Goal: Transaction & Acquisition: Purchase product/service

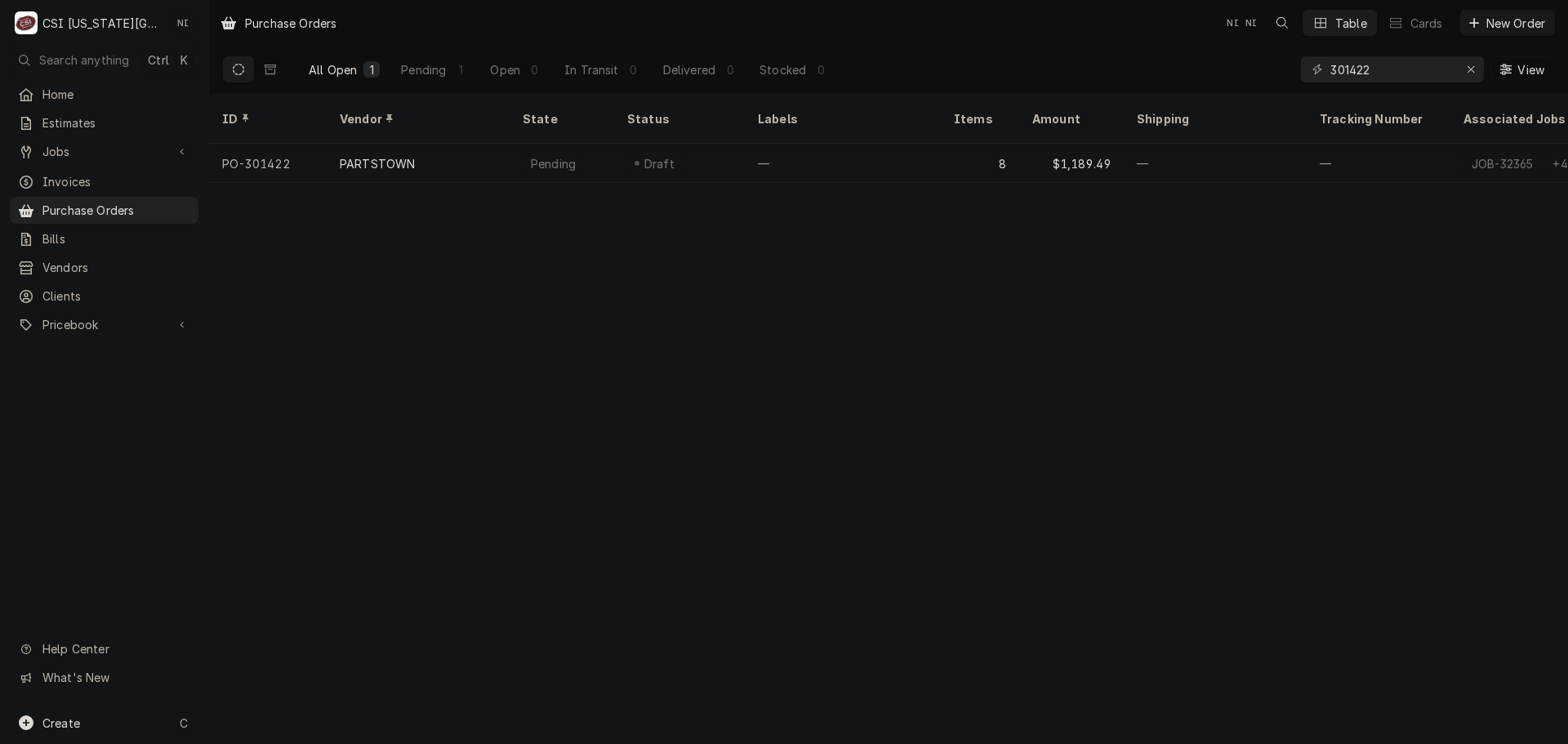
click at [1224, 75] on div "All Open 1 Pending 1 Open 0 In Transit 0 Delivered 0 Stocked 0 301422 View" at bounding box center [888, 70] width 1332 height 46
drag, startPoint x: 1375, startPoint y: 71, endPoint x: 1359, endPoint y: 71, distance: 16.0
click at [1359, 71] on input "301382" at bounding box center [1391, 69] width 122 height 26
drag, startPoint x: 1378, startPoint y: 70, endPoint x: 1361, endPoint y: 72, distance: 17.1
click at [1362, 71] on input "301394" at bounding box center [1391, 69] width 122 height 26
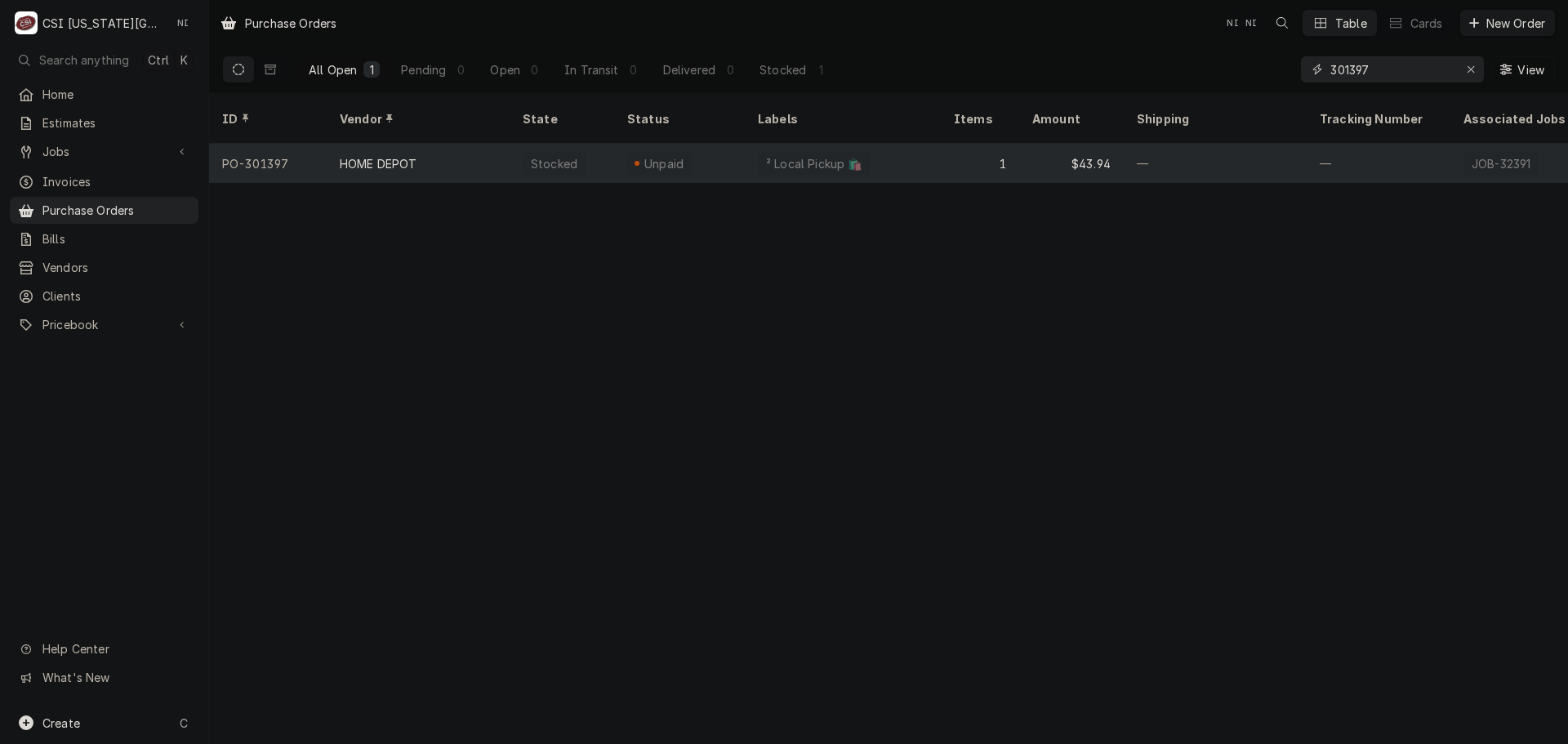
type input "301397"
click at [893, 150] on div "² Local Pickup 🛍️" at bounding box center [843, 163] width 196 height 39
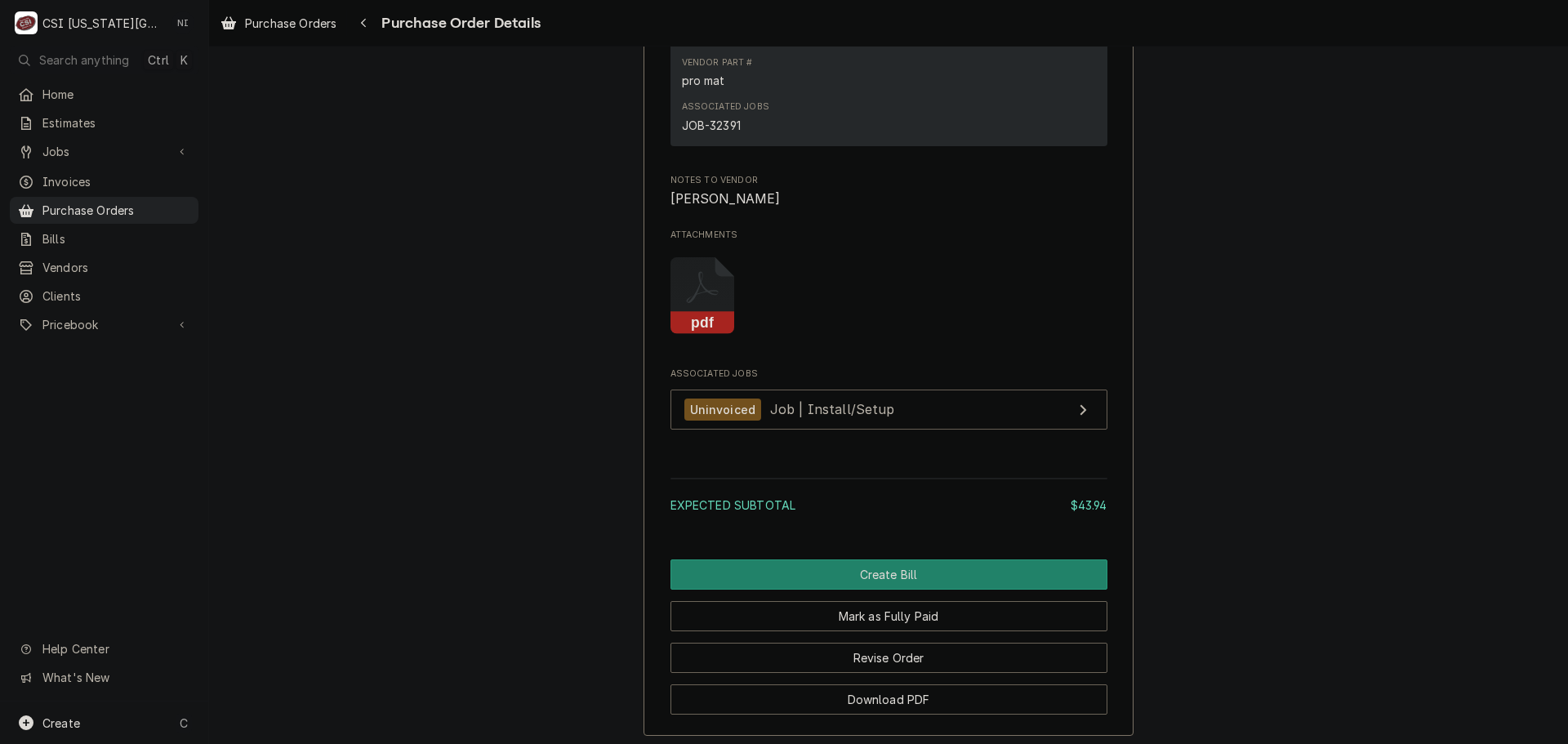
scroll to position [1480, 0]
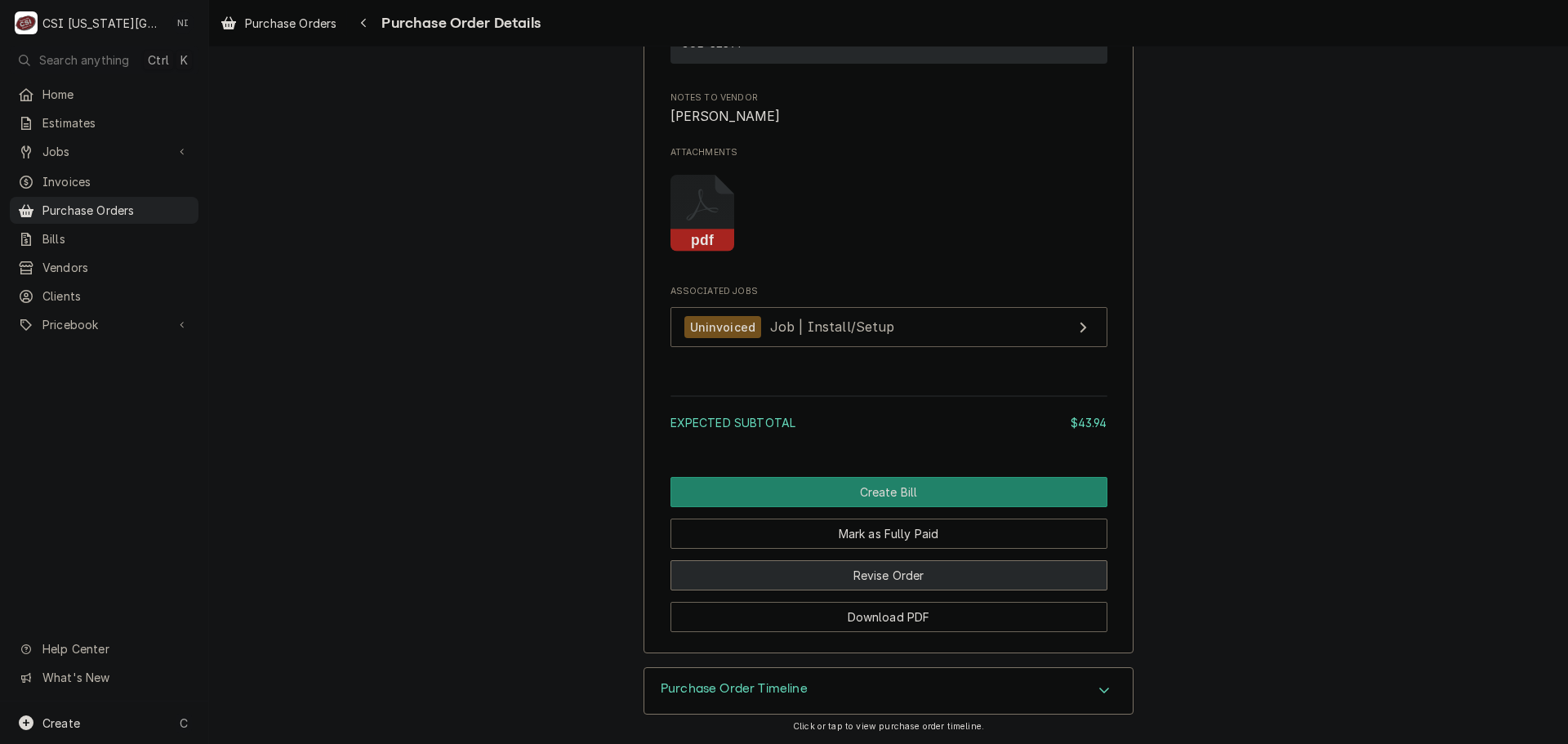
click at [919, 566] on button "Revise Order" at bounding box center [889, 576] width 437 height 31
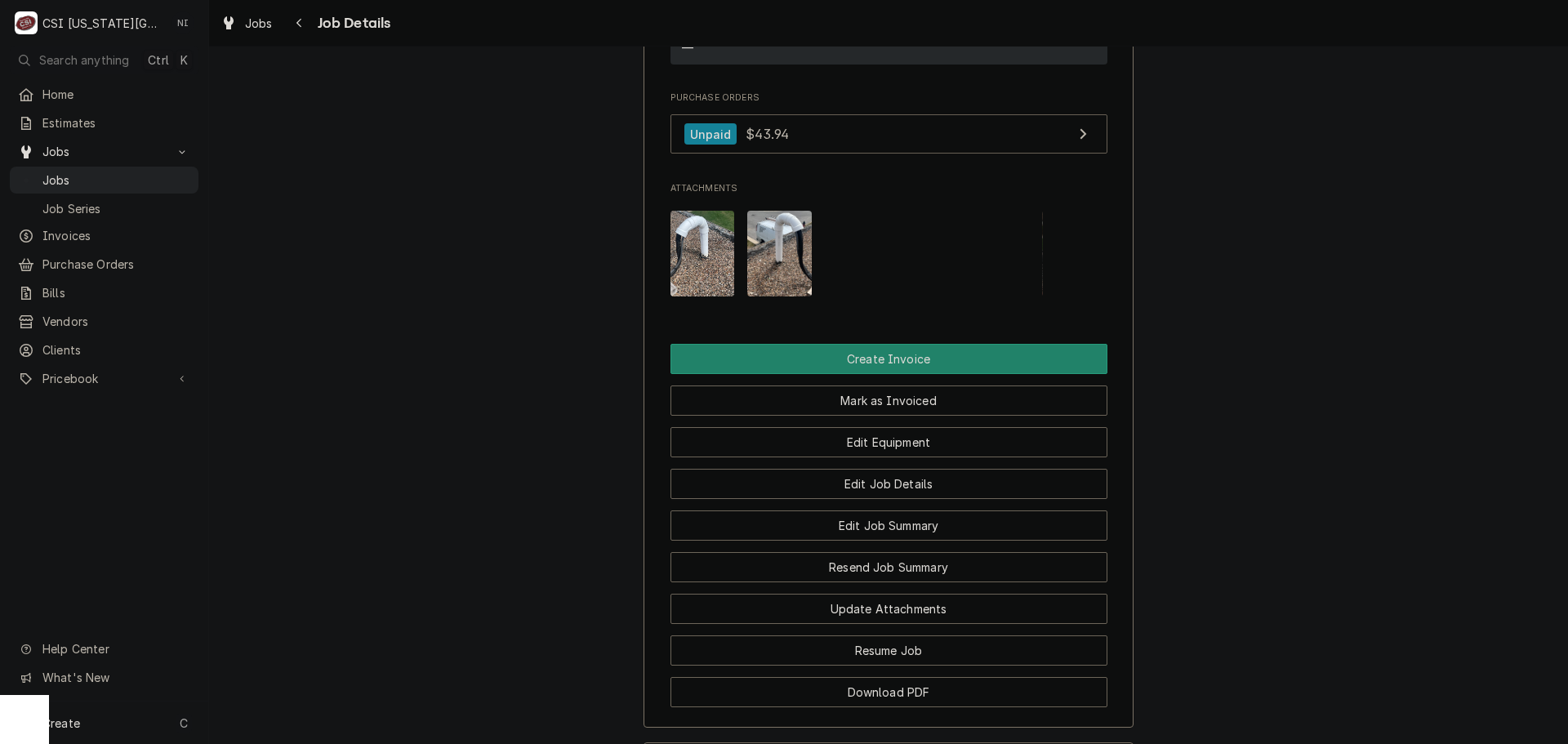
scroll to position [1576, 0]
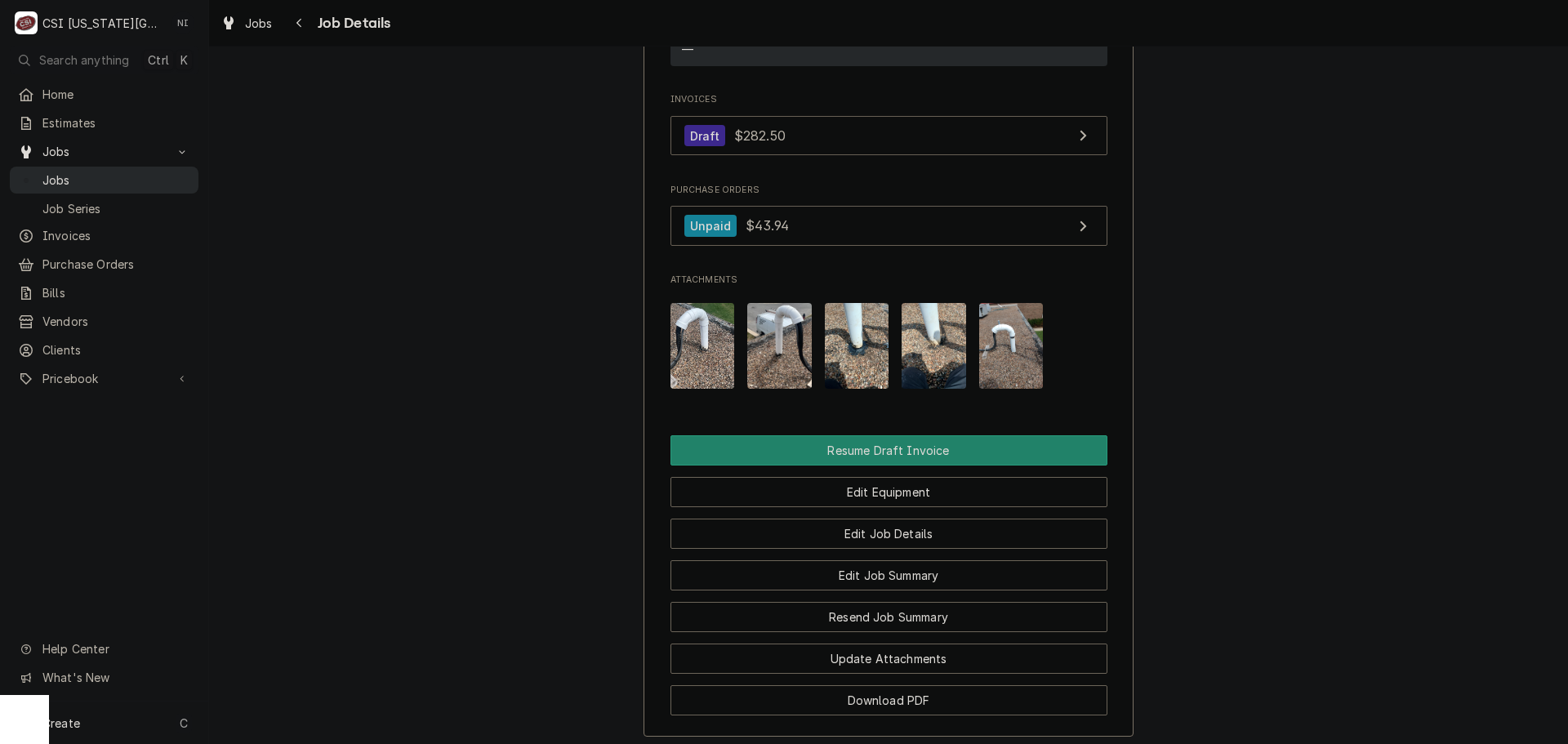
click at [133, 172] on span "Jobs" at bounding box center [116, 180] width 148 height 17
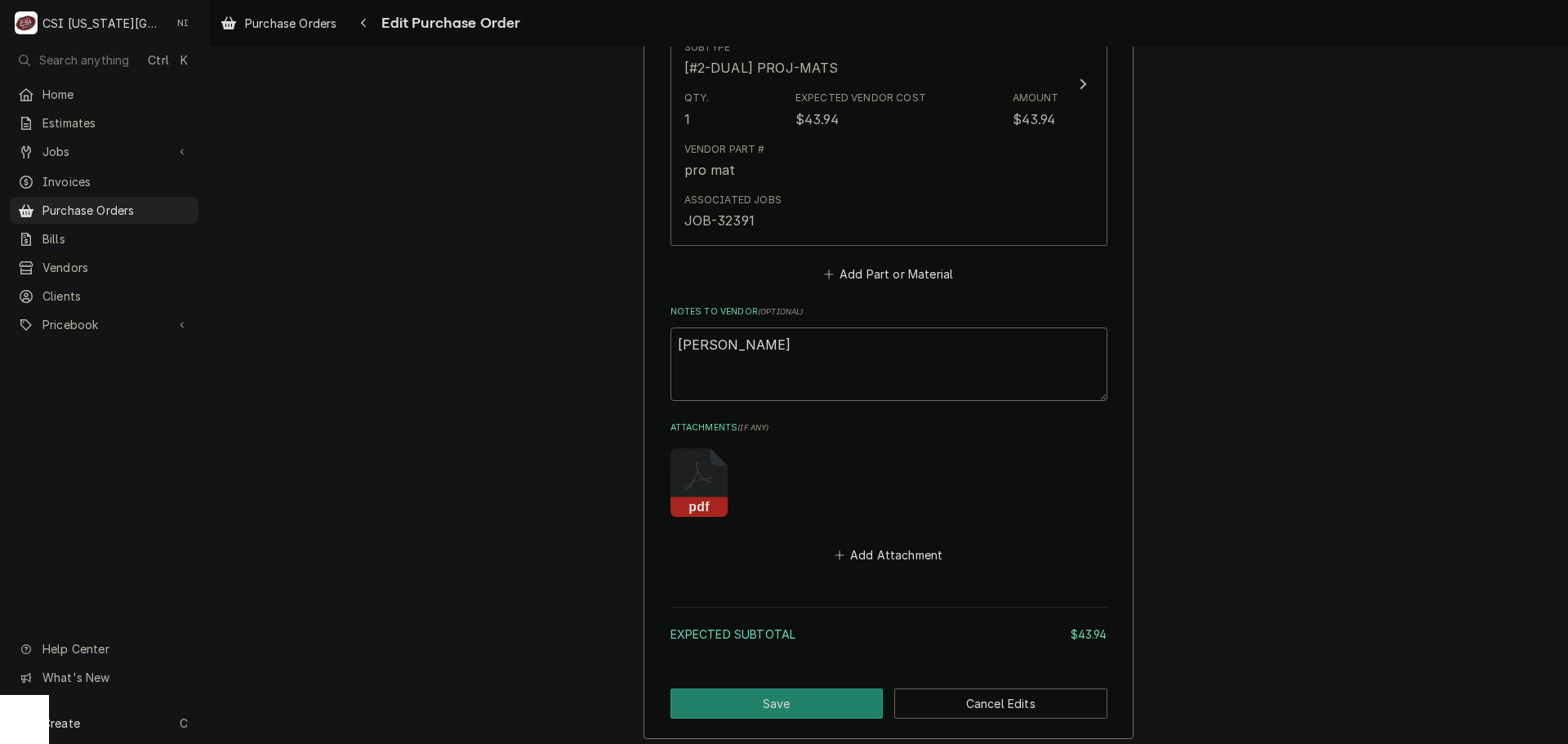
scroll to position [980, 0]
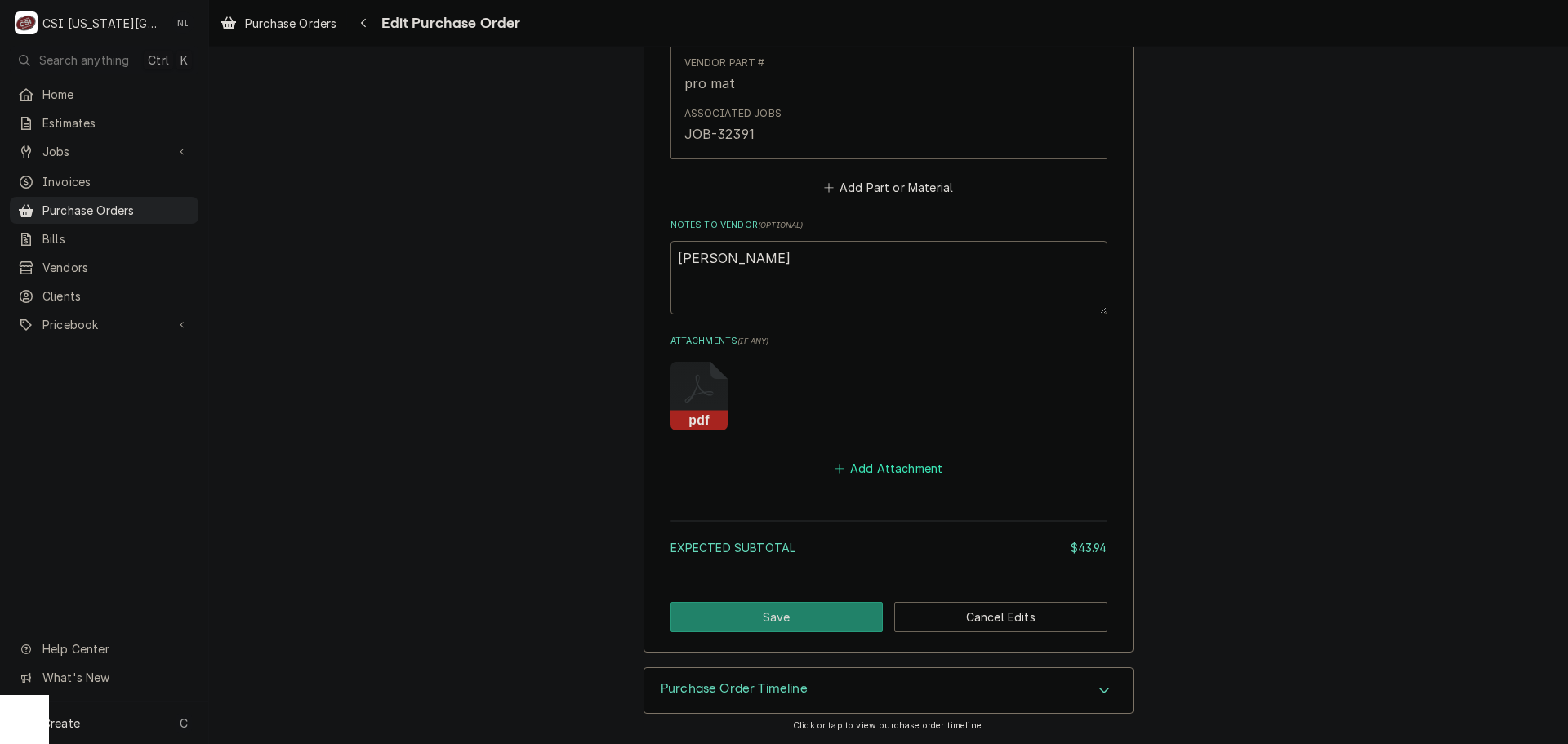
click at [866, 459] on button "Add Attachment" at bounding box center [889, 469] width 114 height 23
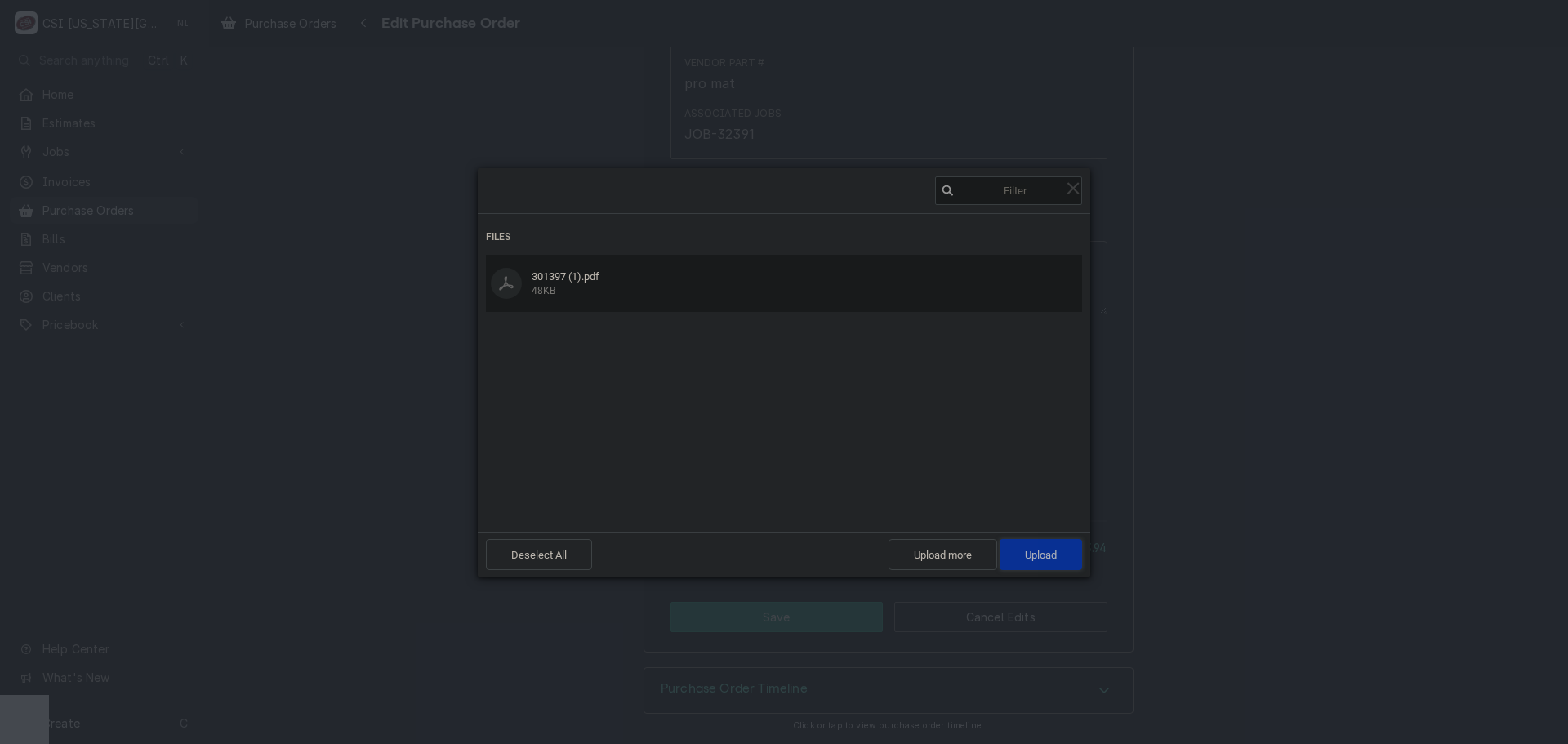
click at [1041, 551] on span "Upload 1" at bounding box center [1040, 554] width 31 height 12
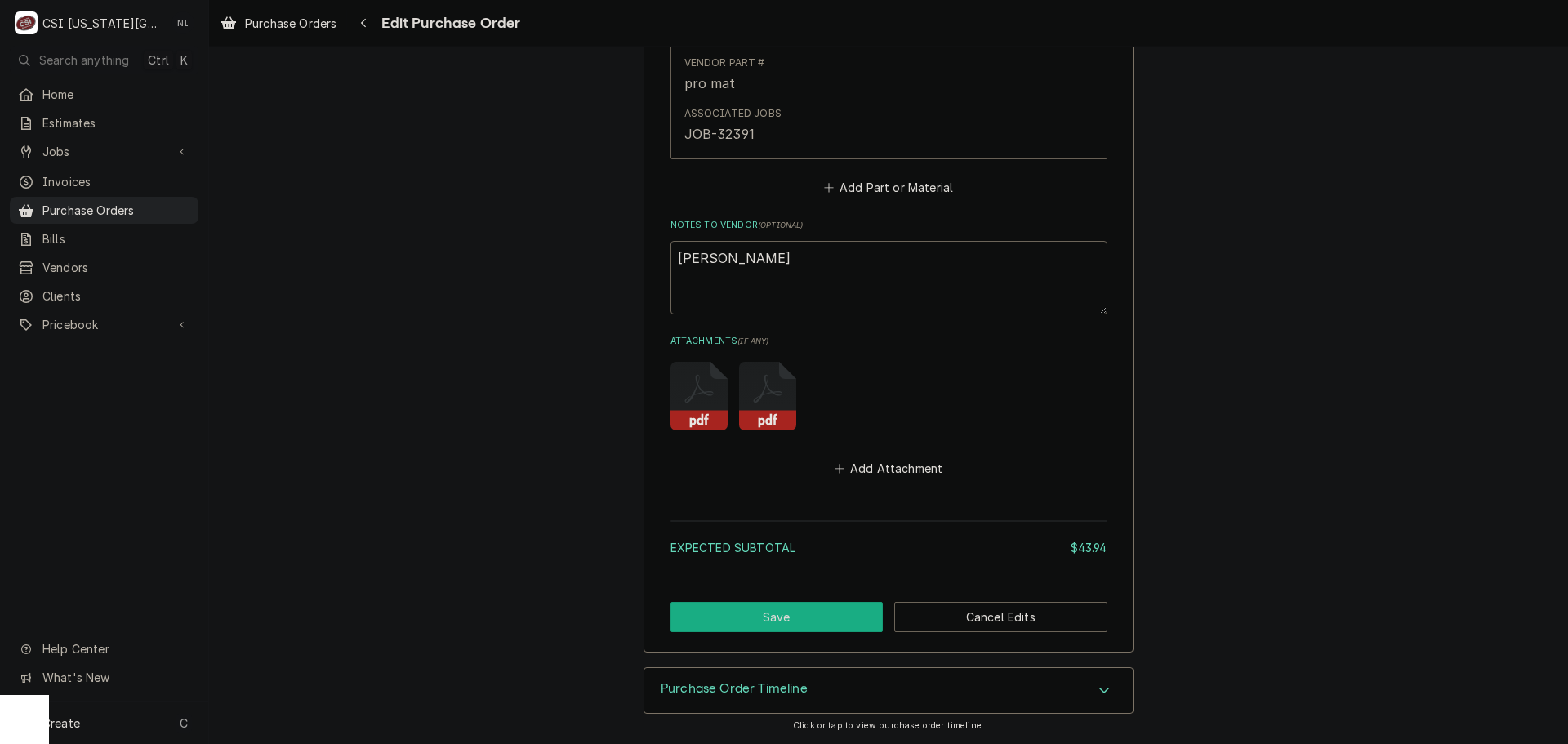
click at [792, 610] on button "Save" at bounding box center [776, 617] width 213 height 31
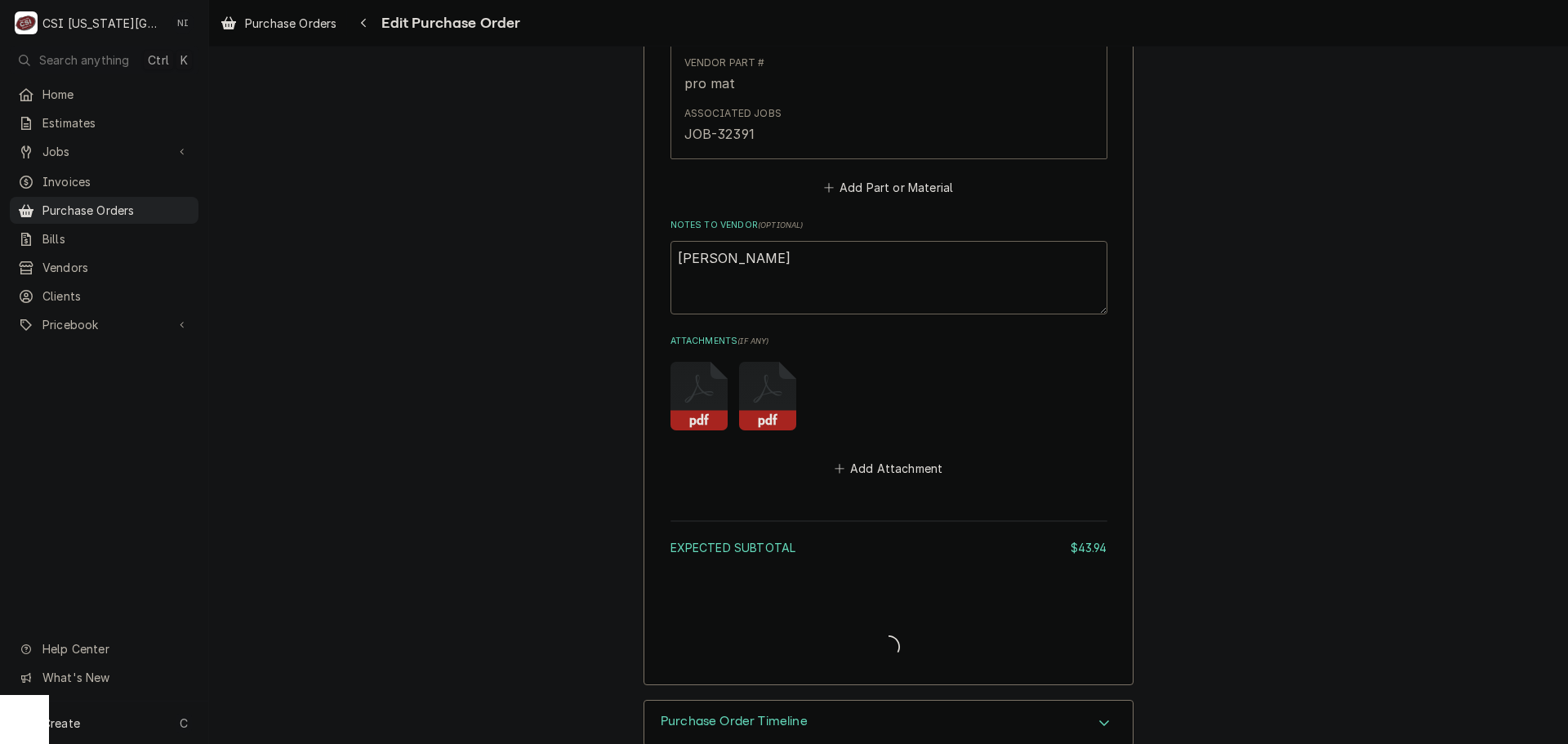
type textarea "x"
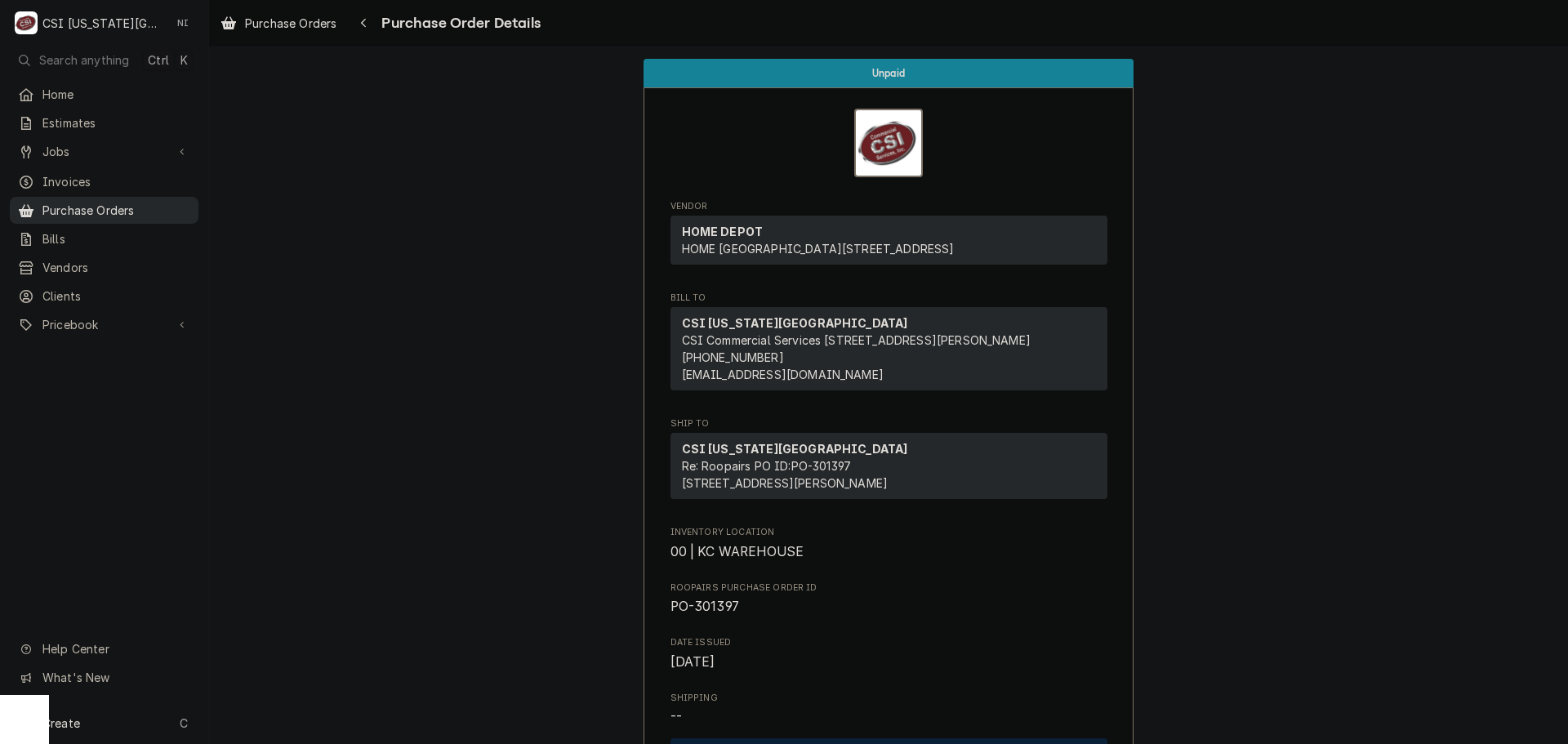
click at [105, 204] on span "Purchase Orders" at bounding box center [116, 210] width 148 height 17
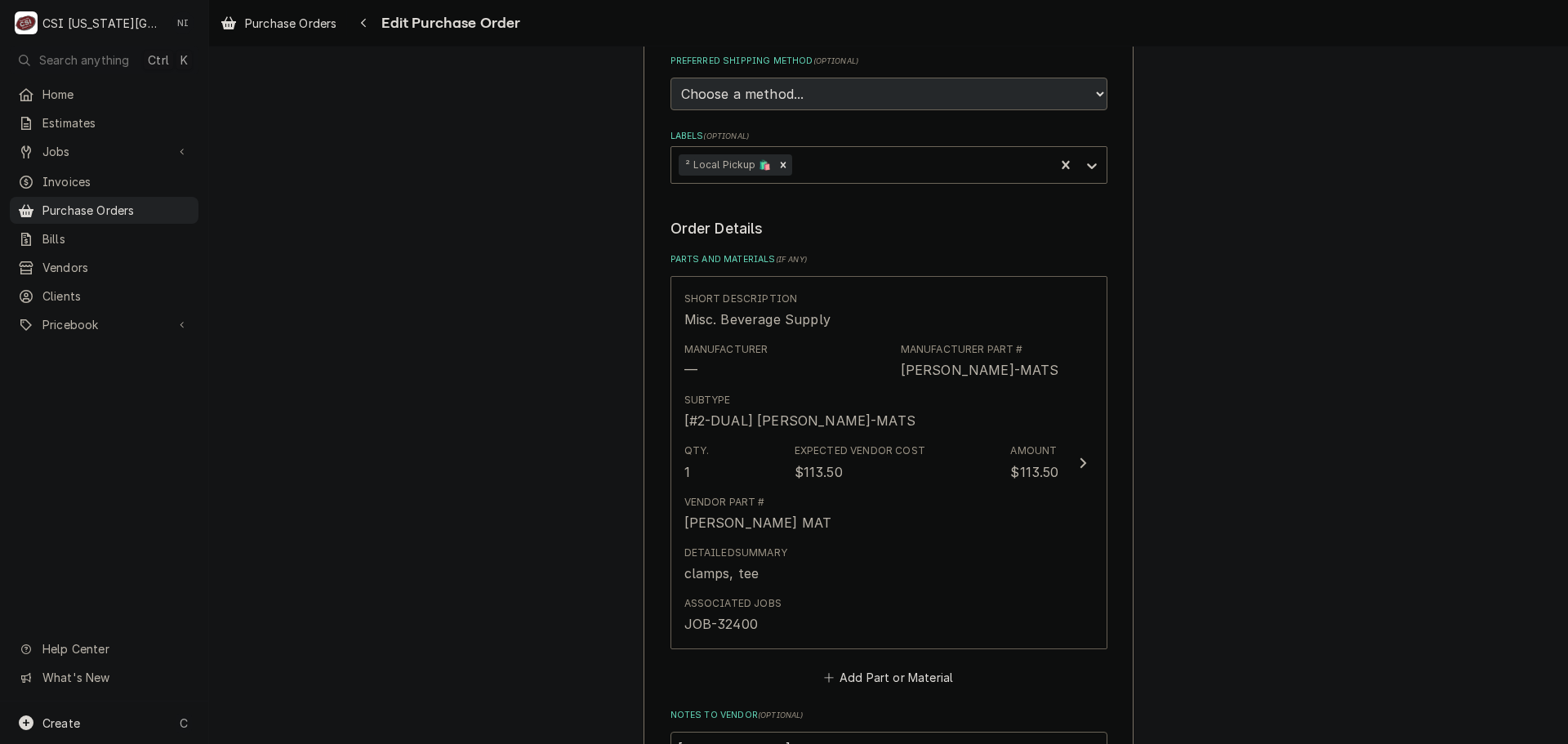
scroll to position [975, 0]
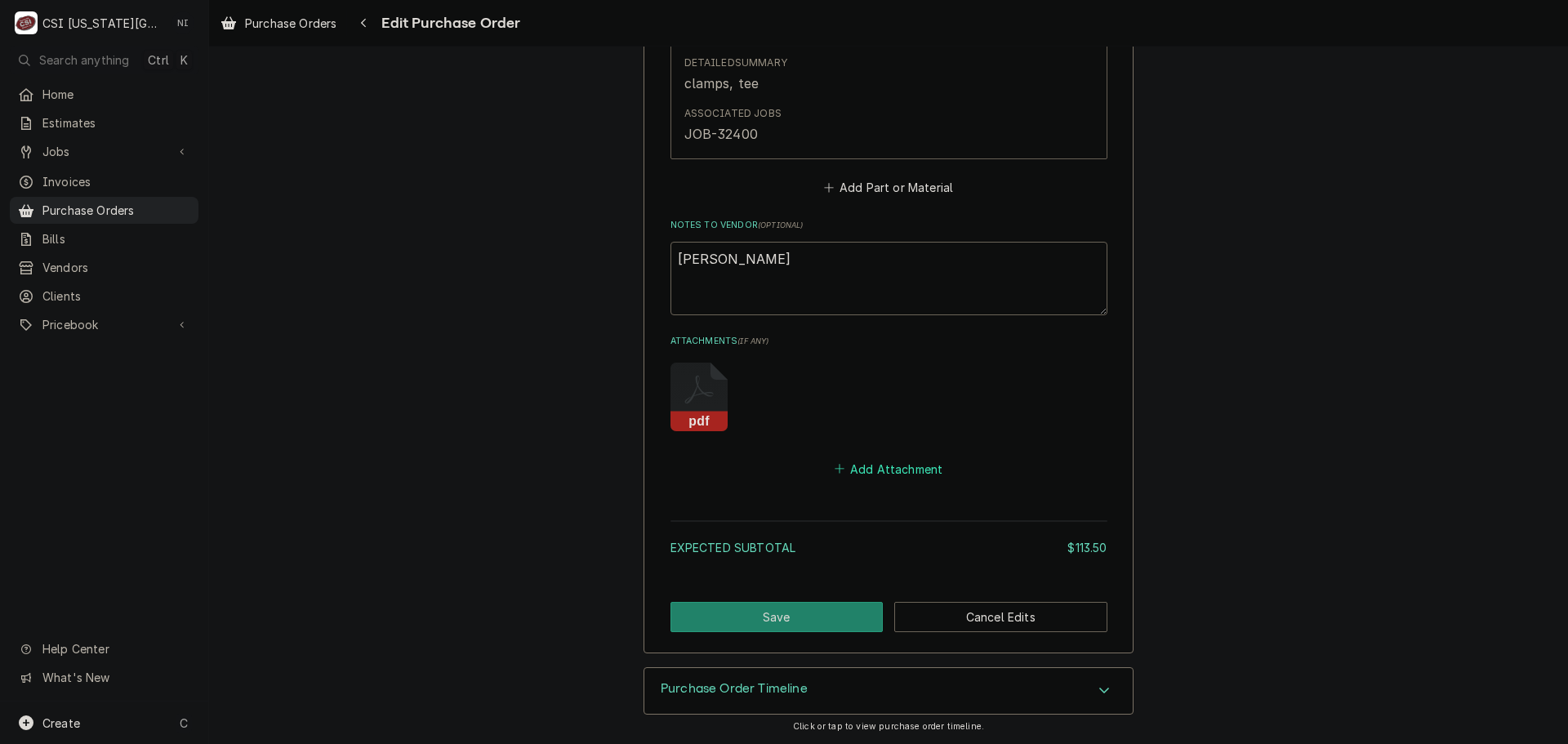
drag, startPoint x: 889, startPoint y: 472, endPoint x: 1551, endPoint y: 486, distance: 662.1
click at [889, 472] on button "Add Attachment" at bounding box center [889, 469] width 114 height 23
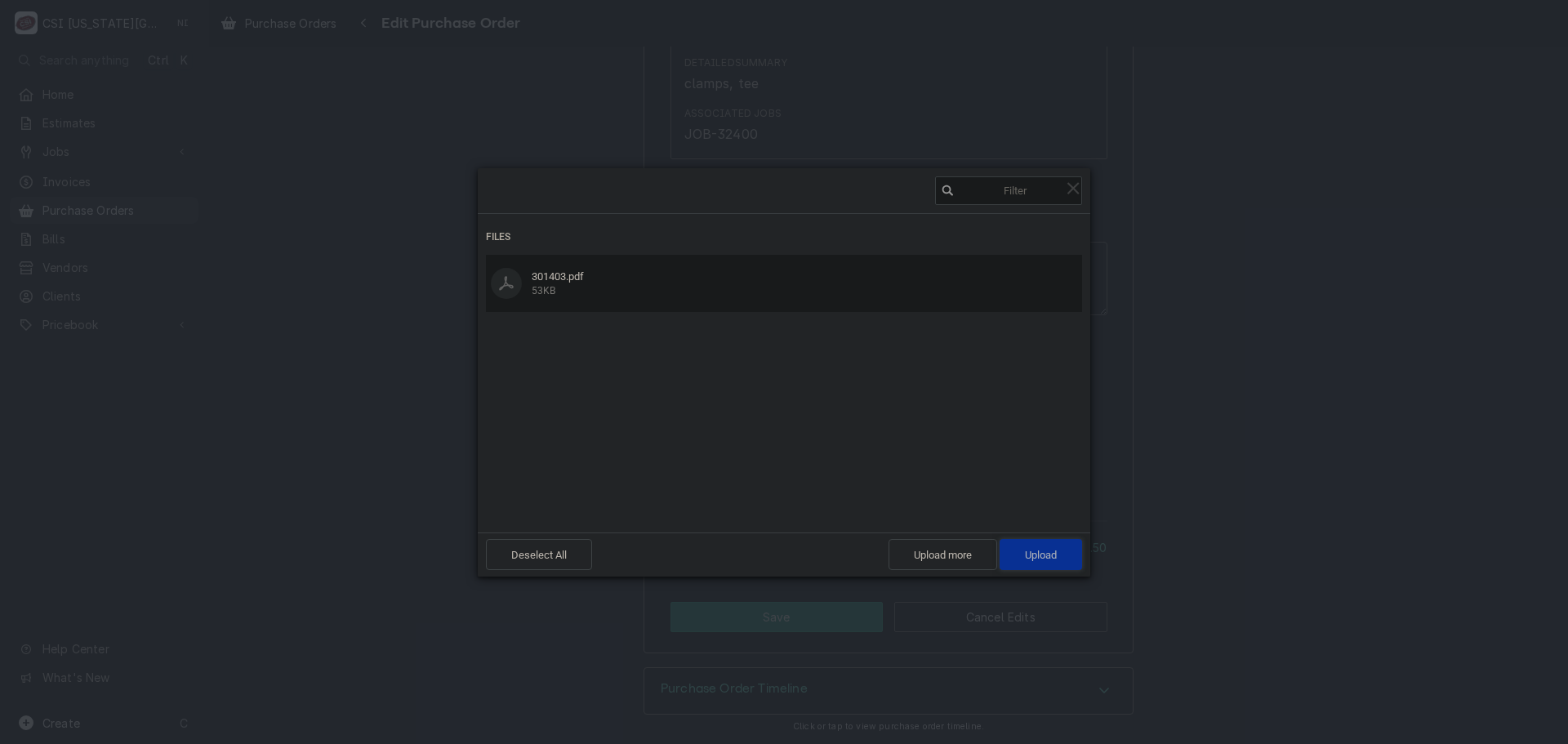
click at [1067, 559] on span "Upload 1" at bounding box center [1040, 554] width 82 height 31
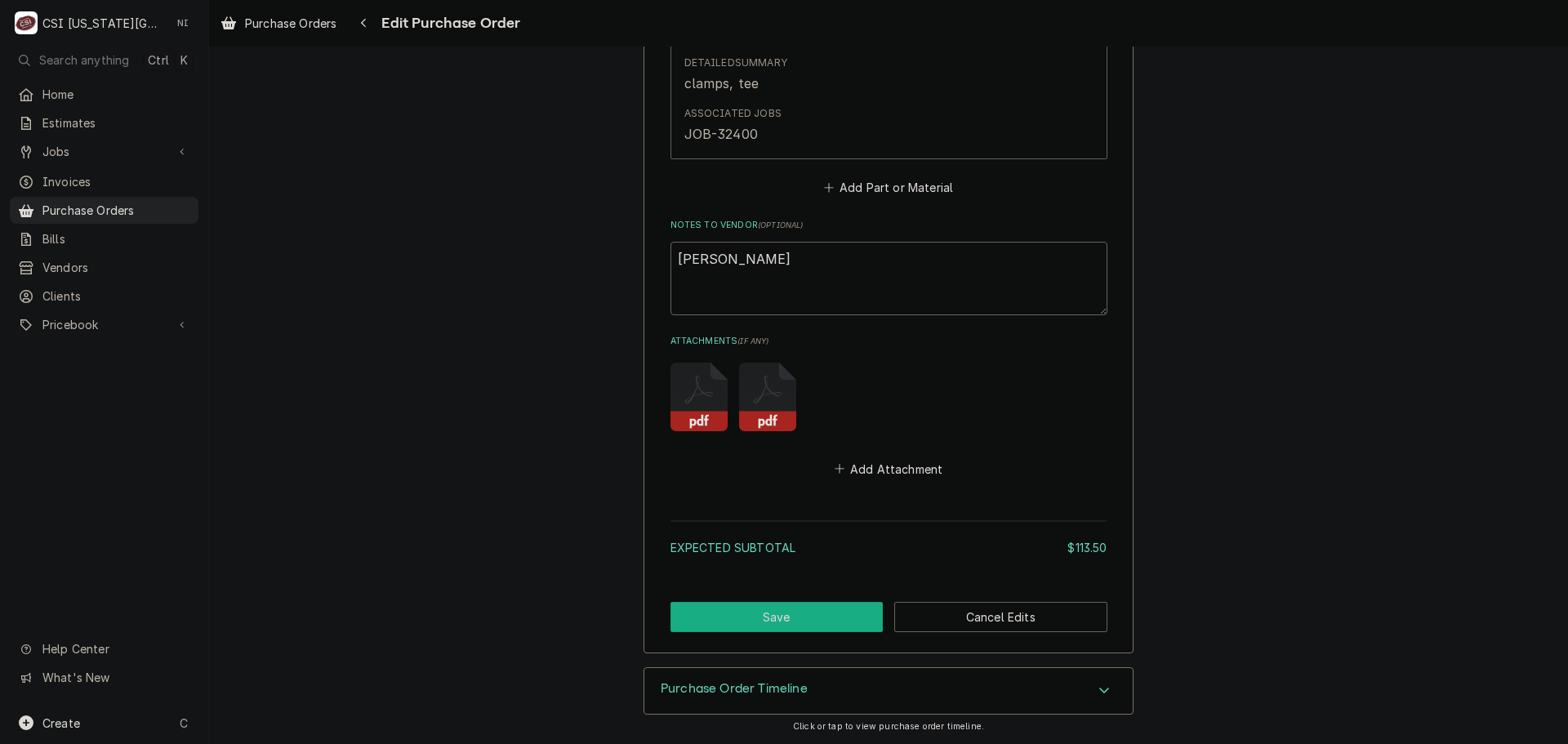
drag, startPoint x: 820, startPoint y: 616, endPoint x: 1058, endPoint y: 440, distance: 296.0
click at [820, 616] on button "Save" at bounding box center [776, 617] width 213 height 31
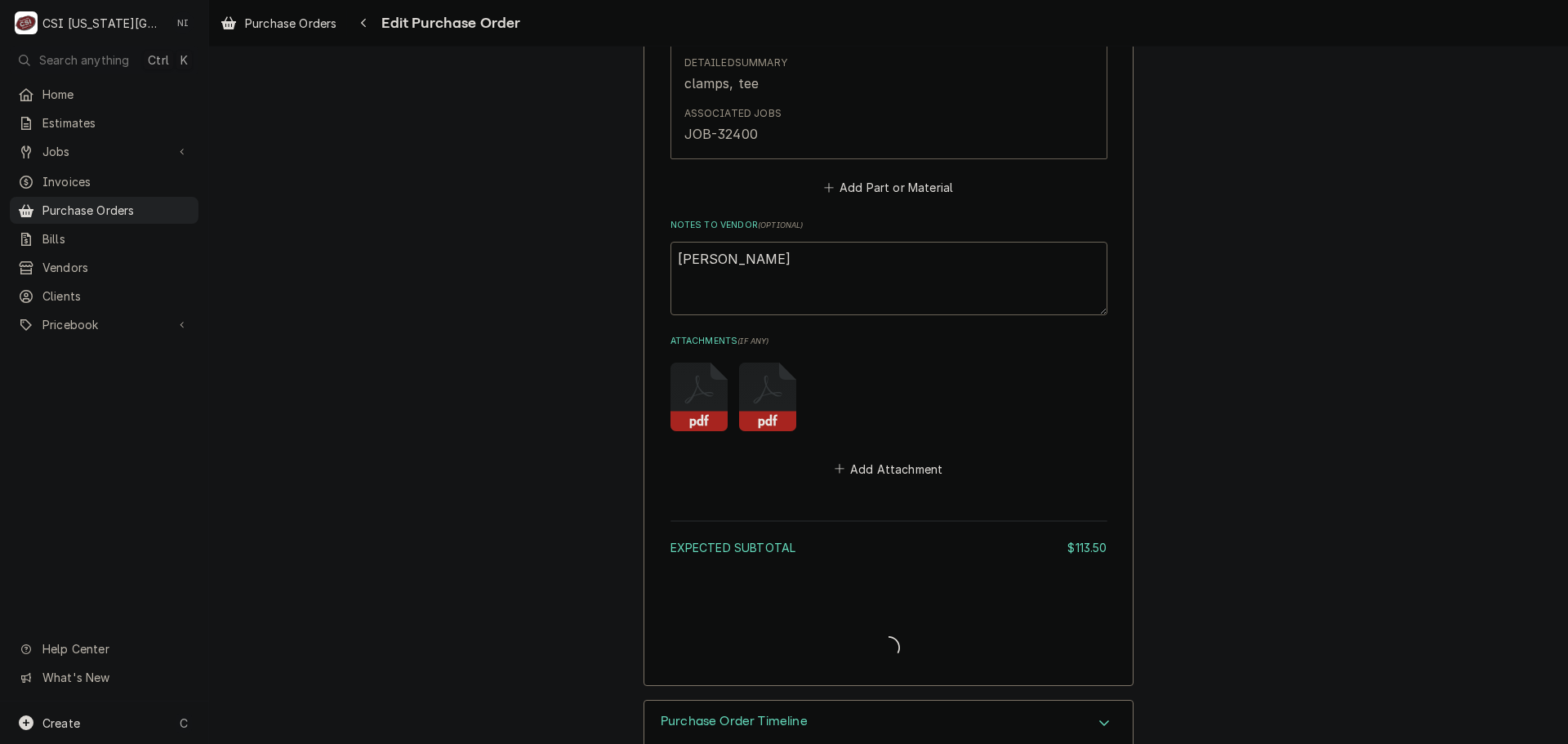
type textarea "x"
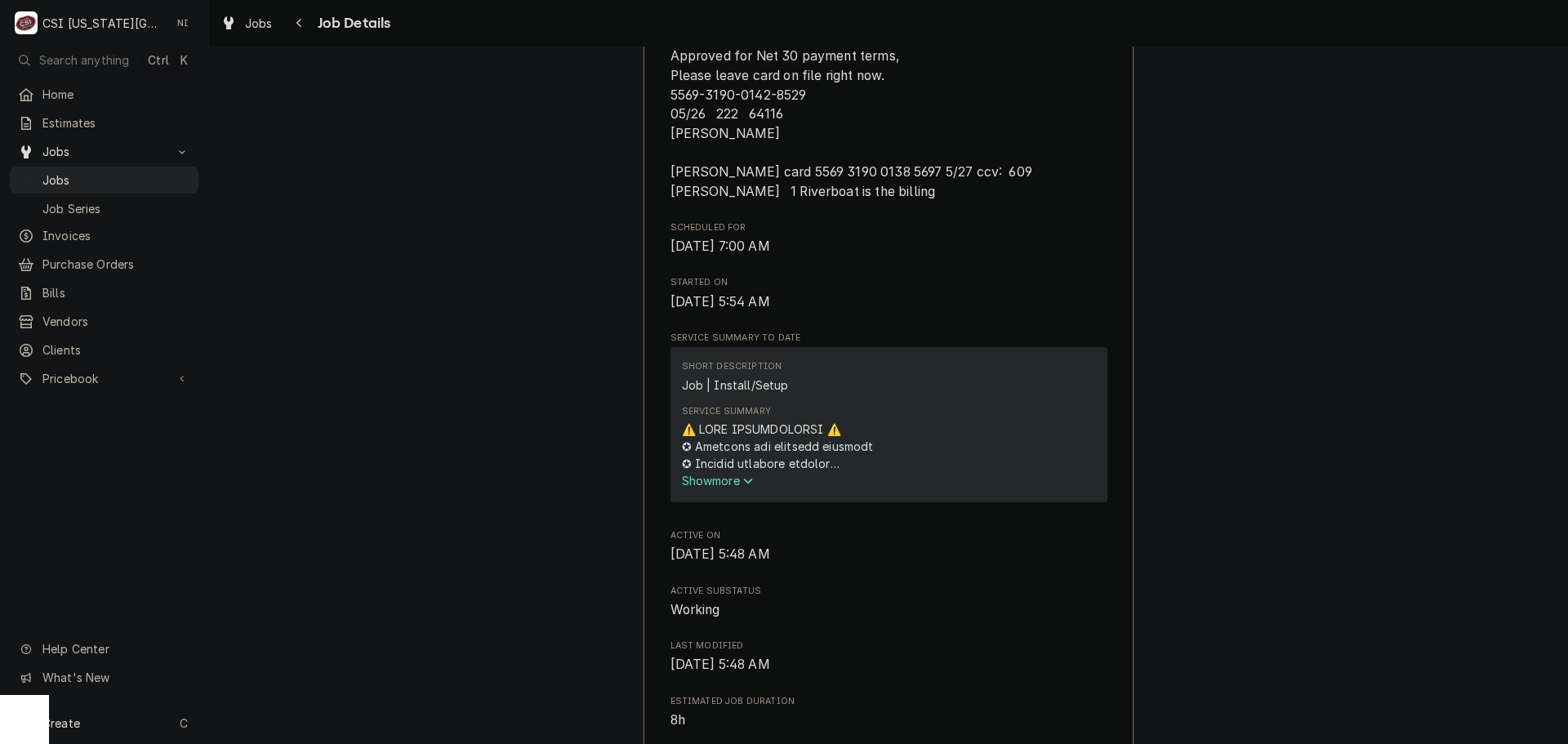
scroll to position [898, 0]
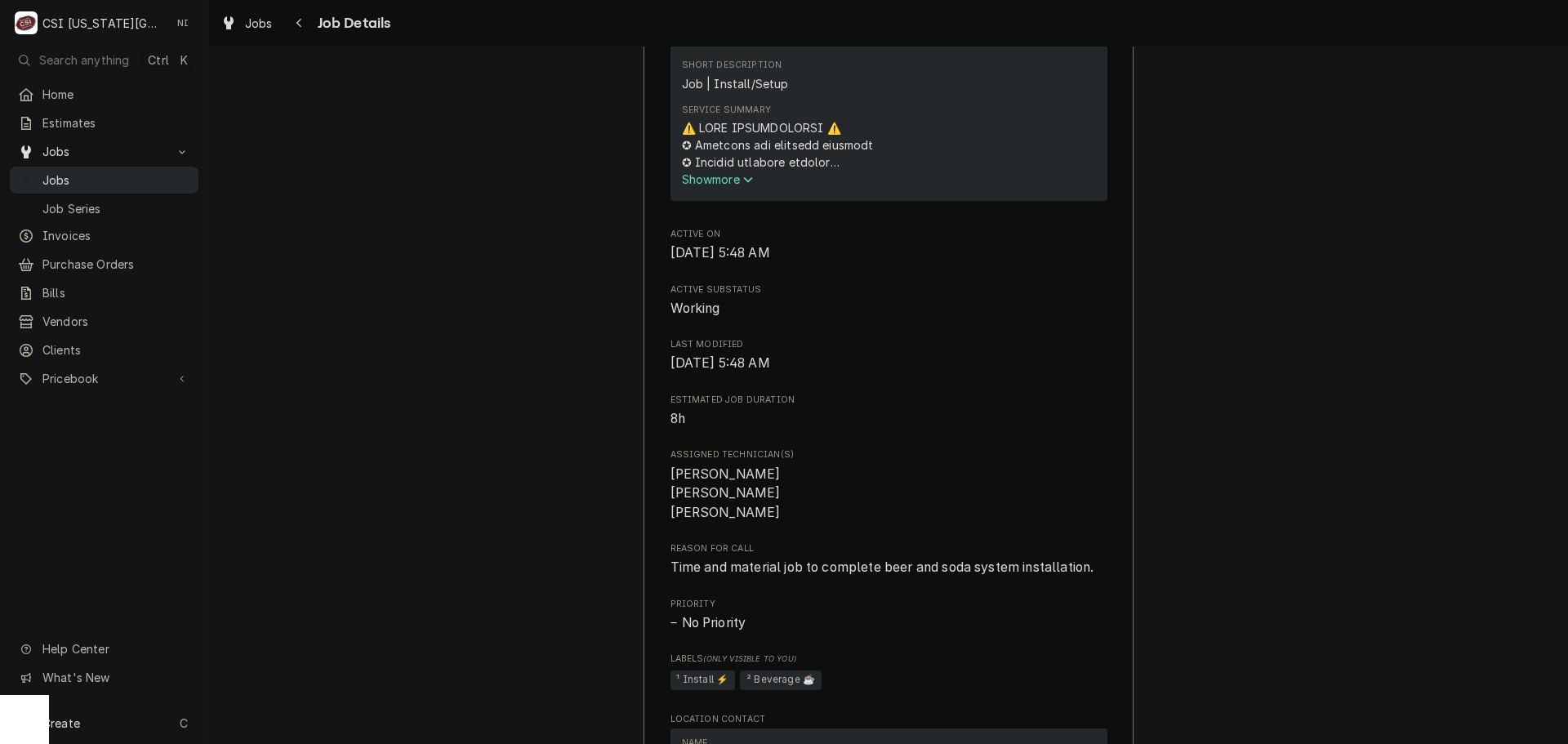
click at [111, 174] on span "Jobs" at bounding box center [116, 180] width 148 height 17
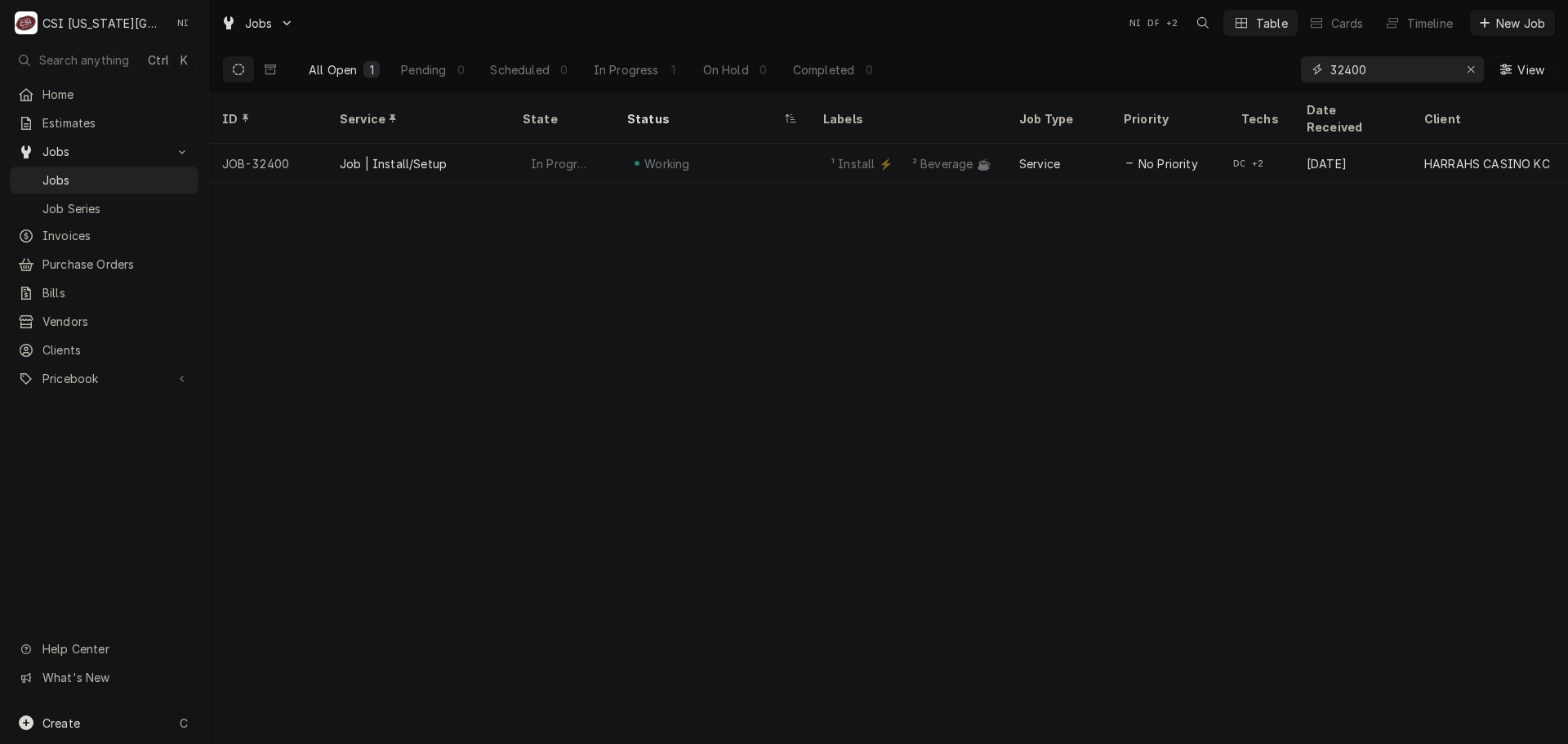
drag, startPoint x: 1382, startPoint y: 67, endPoint x: 1236, endPoint y: 84, distance: 147.0
click at [1238, 83] on div "All Open 1 Pending 0 Scheduled 0 In Progress 1 On Hold 0 Completed 0 32400 View" at bounding box center [888, 70] width 1332 height 46
drag, startPoint x: 1401, startPoint y: 78, endPoint x: 1176, endPoint y: 77, distance: 225.0
click at [1177, 77] on div "All Open 1 Pending 0 Scheduled 0 In Progress 1 On Hold 0 Completed 0 32538 View" at bounding box center [888, 70] width 1332 height 46
type input "32274"
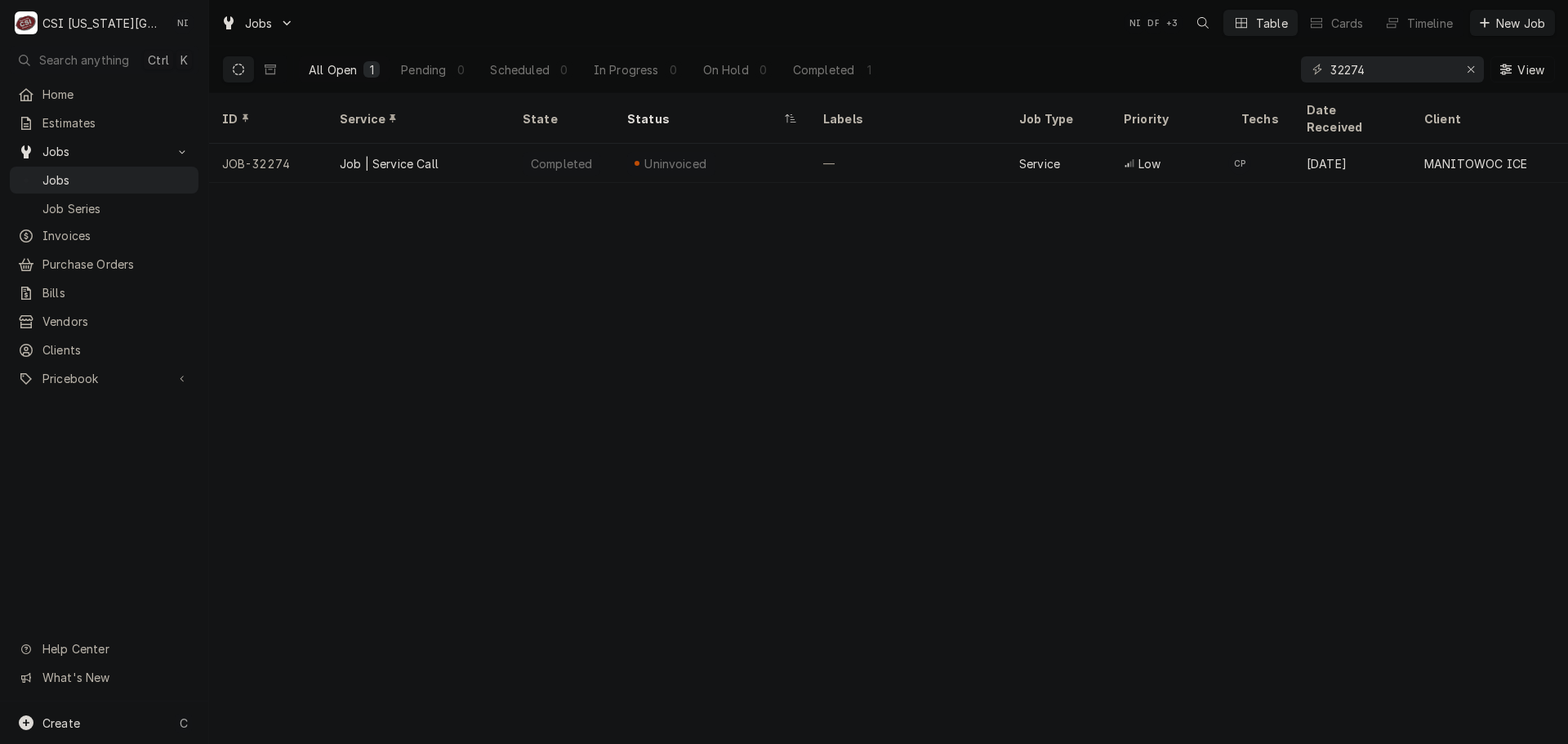
click at [1064, 149] on div "Service" at bounding box center [1058, 163] width 105 height 39
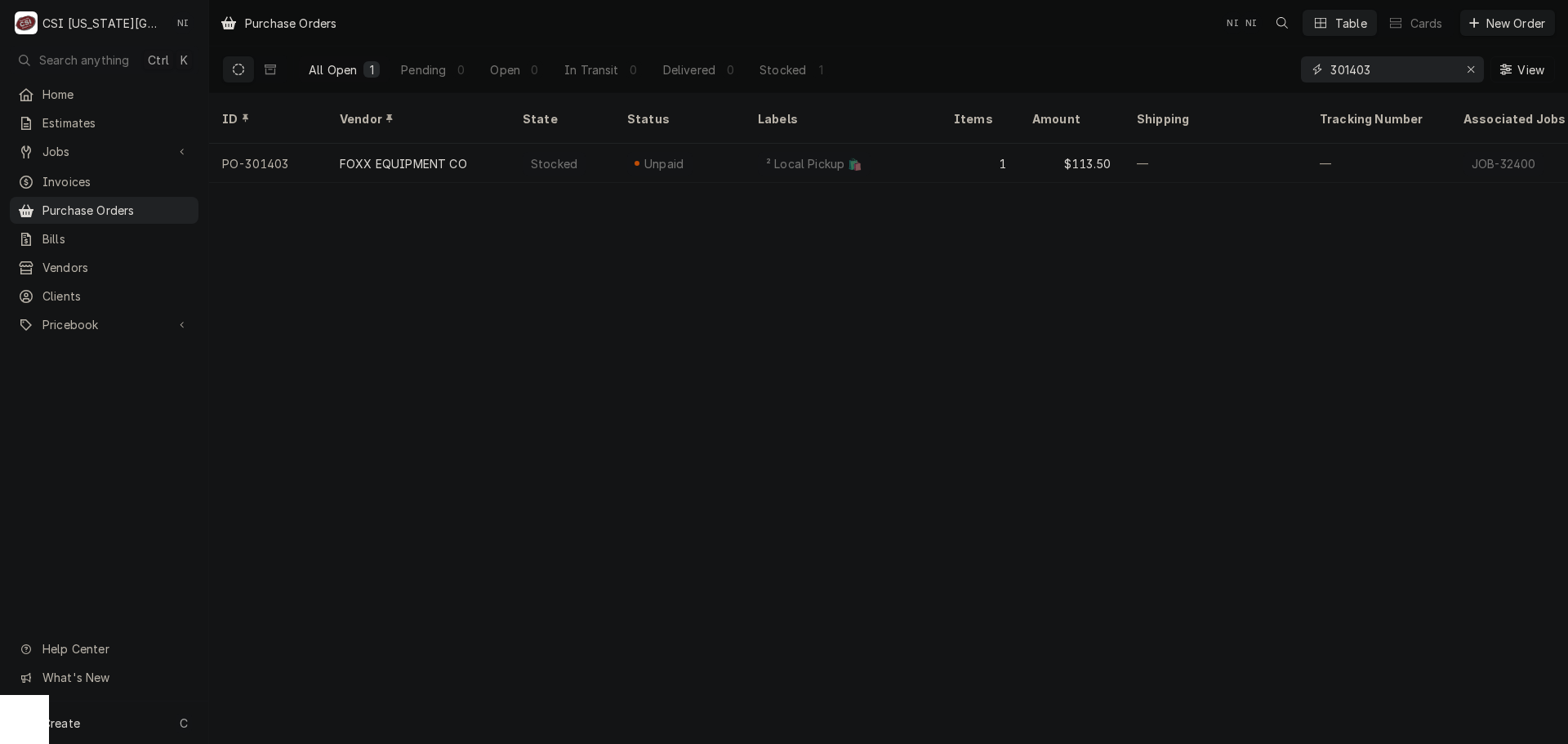
drag, startPoint x: 1401, startPoint y: 70, endPoint x: 1136, endPoint y: 77, distance: 265.1
click at [1139, 77] on div "All Open 1 Pending 0 Open 0 In Transit 0 Delivered 0 Stocked 1 301403 View" at bounding box center [888, 70] width 1332 height 46
type input "301352"
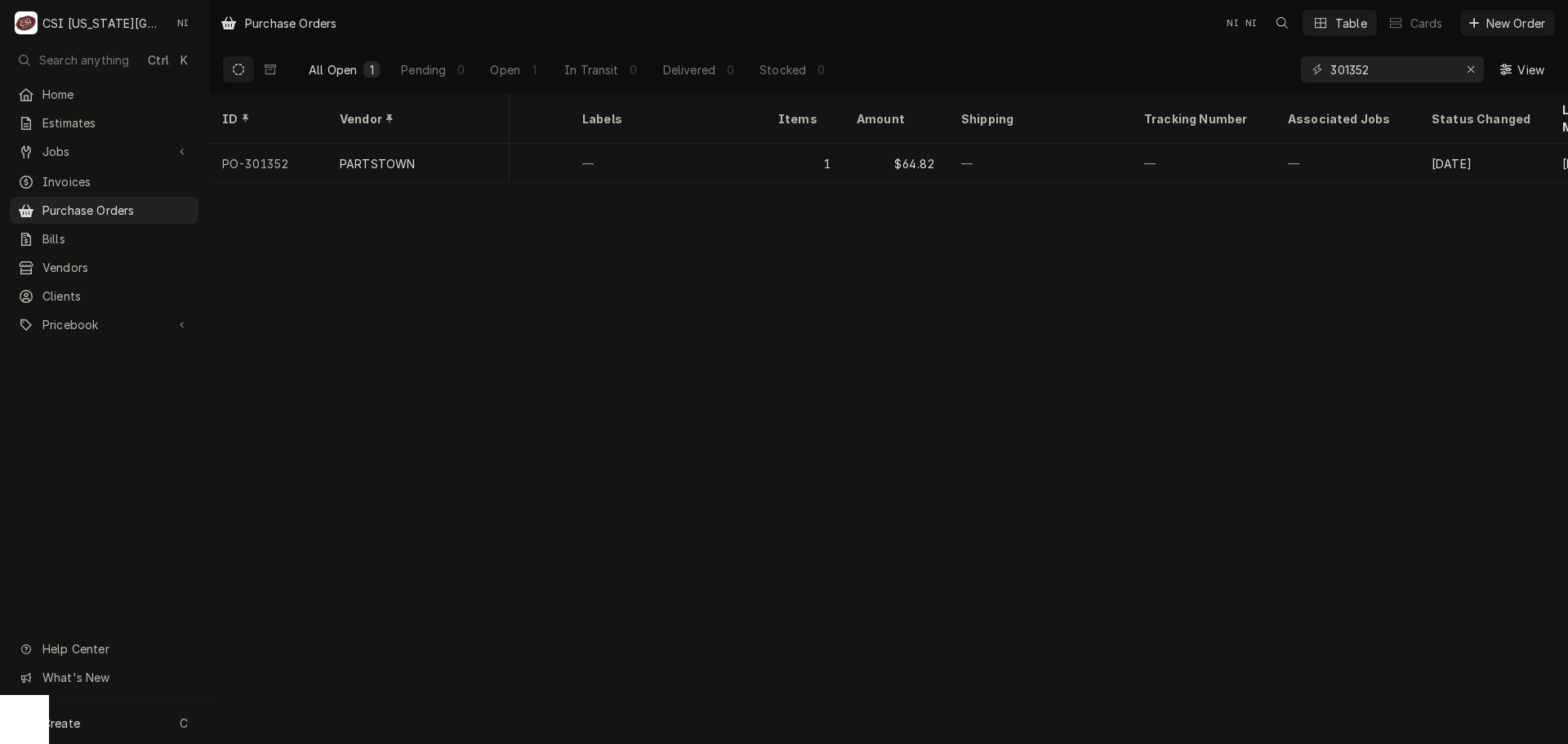
scroll to position [0, 275]
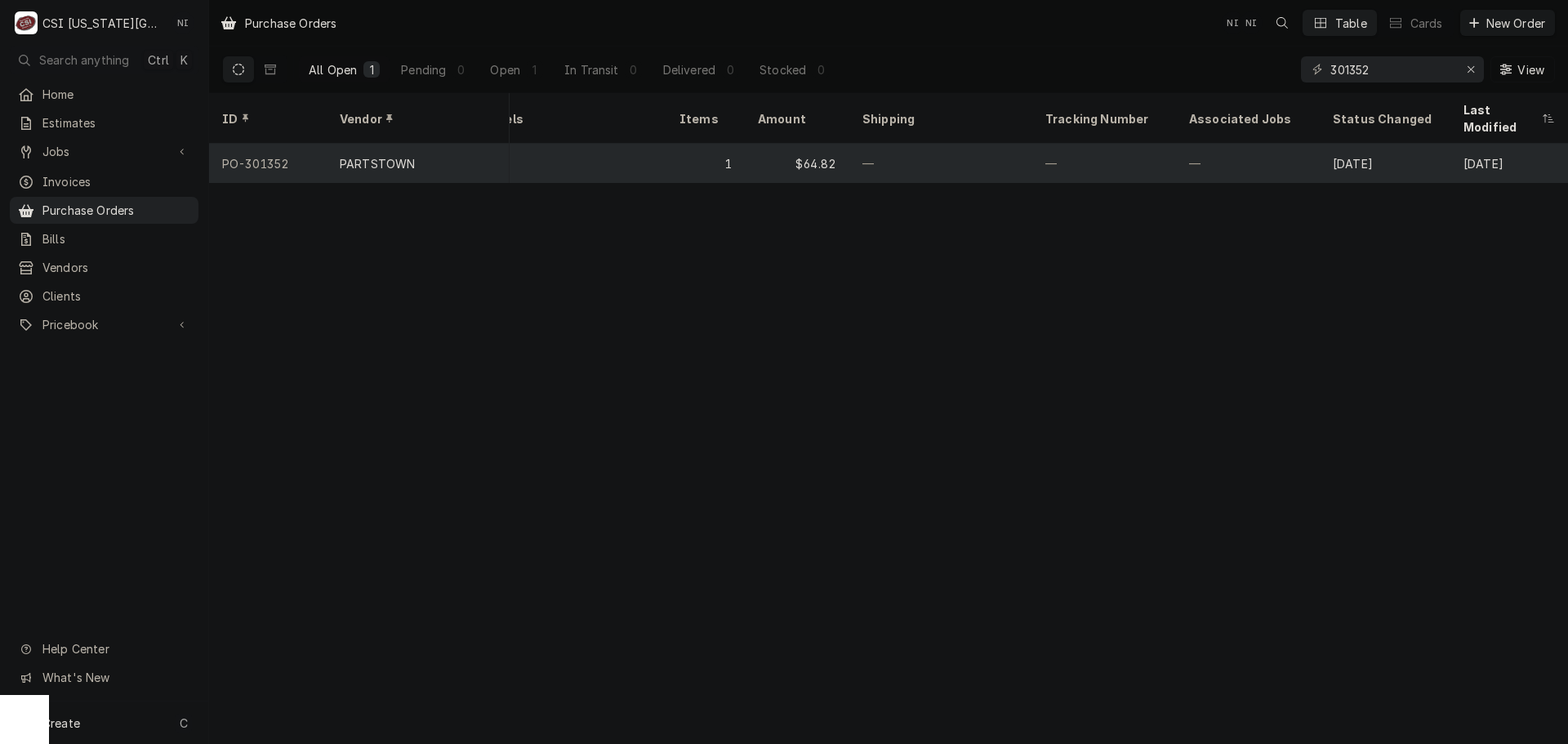
click at [1008, 144] on div "—" at bounding box center [940, 163] width 183 height 39
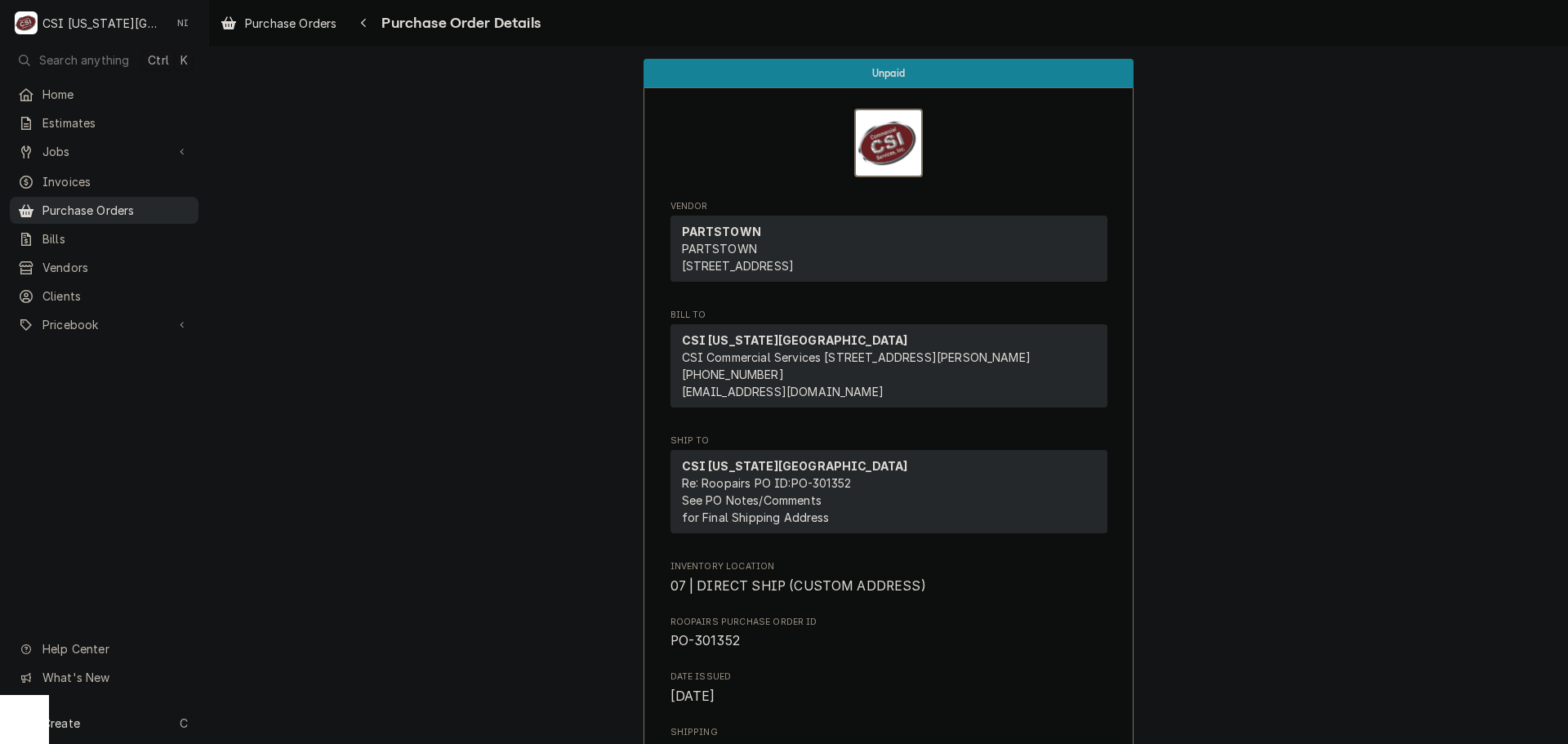
drag, startPoint x: 130, startPoint y: 209, endPoint x: 154, endPoint y: 201, distance: 25.3
click at [130, 209] on span "Purchase Orders" at bounding box center [116, 210] width 148 height 17
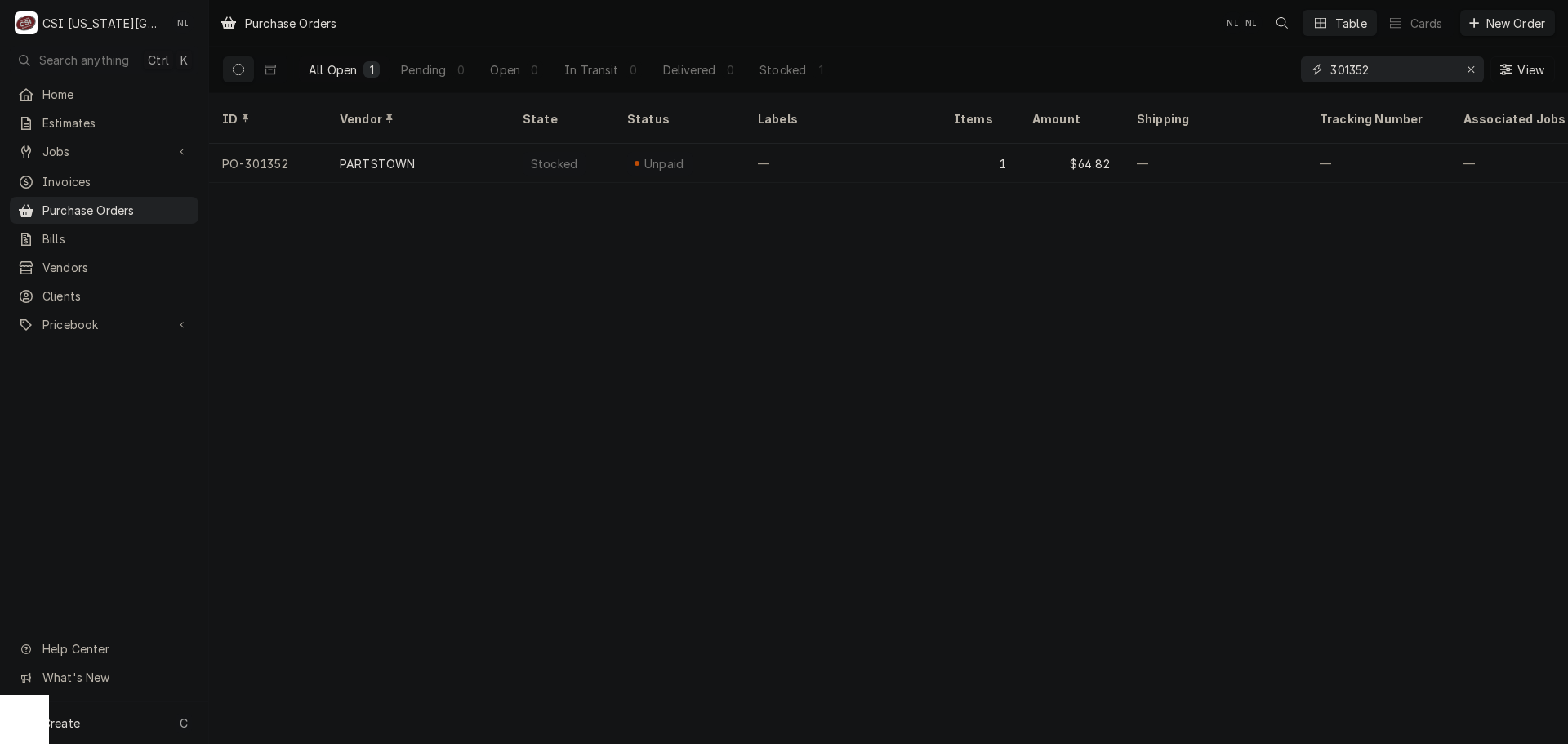
drag, startPoint x: 1378, startPoint y: 67, endPoint x: 1092, endPoint y: 71, distance: 286.0
click at [1099, 67] on div "All Open 1 Pending 0 Open 0 In Transit 0 Delivered 0 Stocked 1 301352 View" at bounding box center [888, 70] width 1332 height 46
click at [1417, 72] on input "301383" at bounding box center [1391, 69] width 122 height 26
drag, startPoint x: 1335, startPoint y: 75, endPoint x: 1350, endPoint y: 80, distance: 15.8
click at [1350, 80] on input "301385" at bounding box center [1391, 69] width 122 height 26
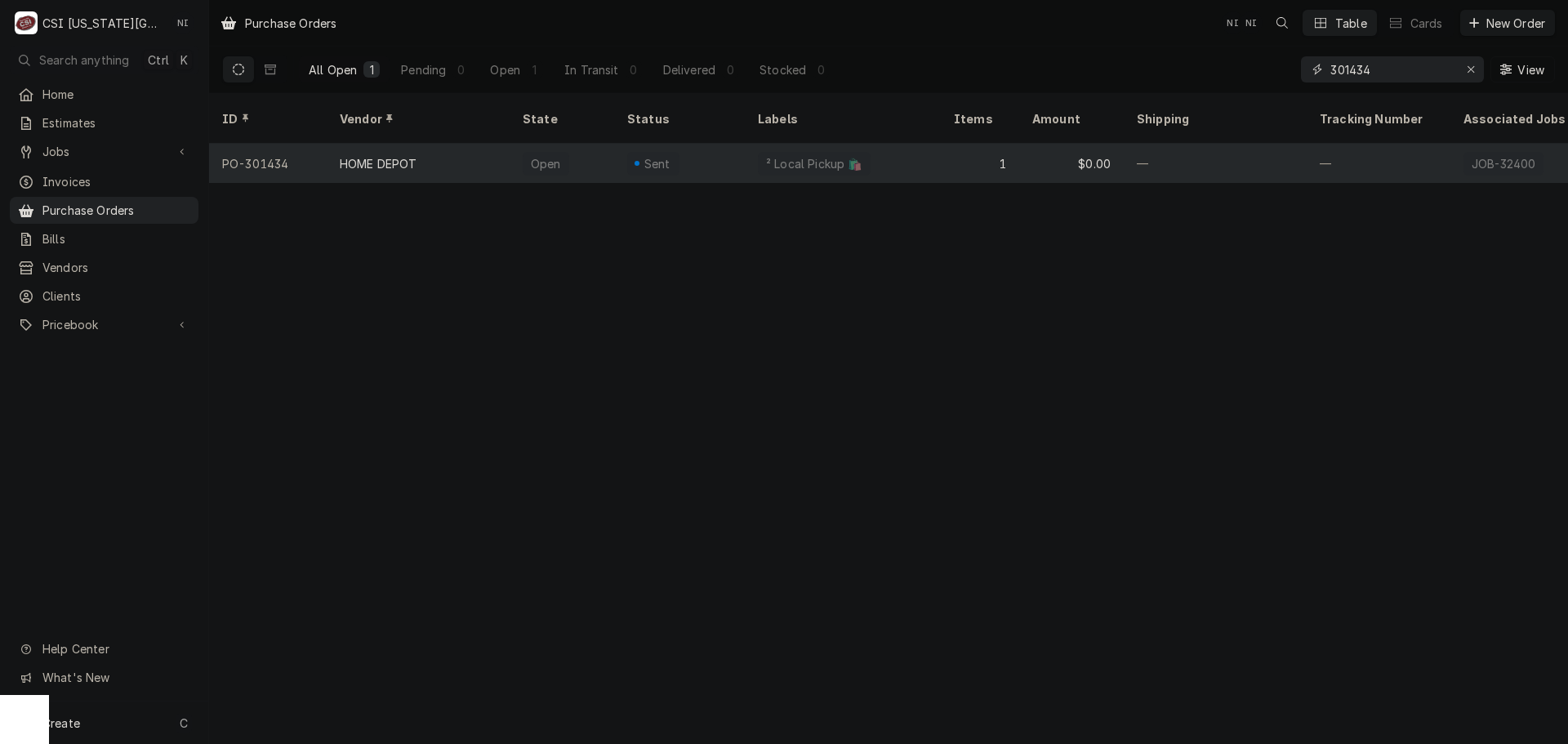
type input "301434"
click at [951, 147] on div "1" at bounding box center [980, 163] width 78 height 39
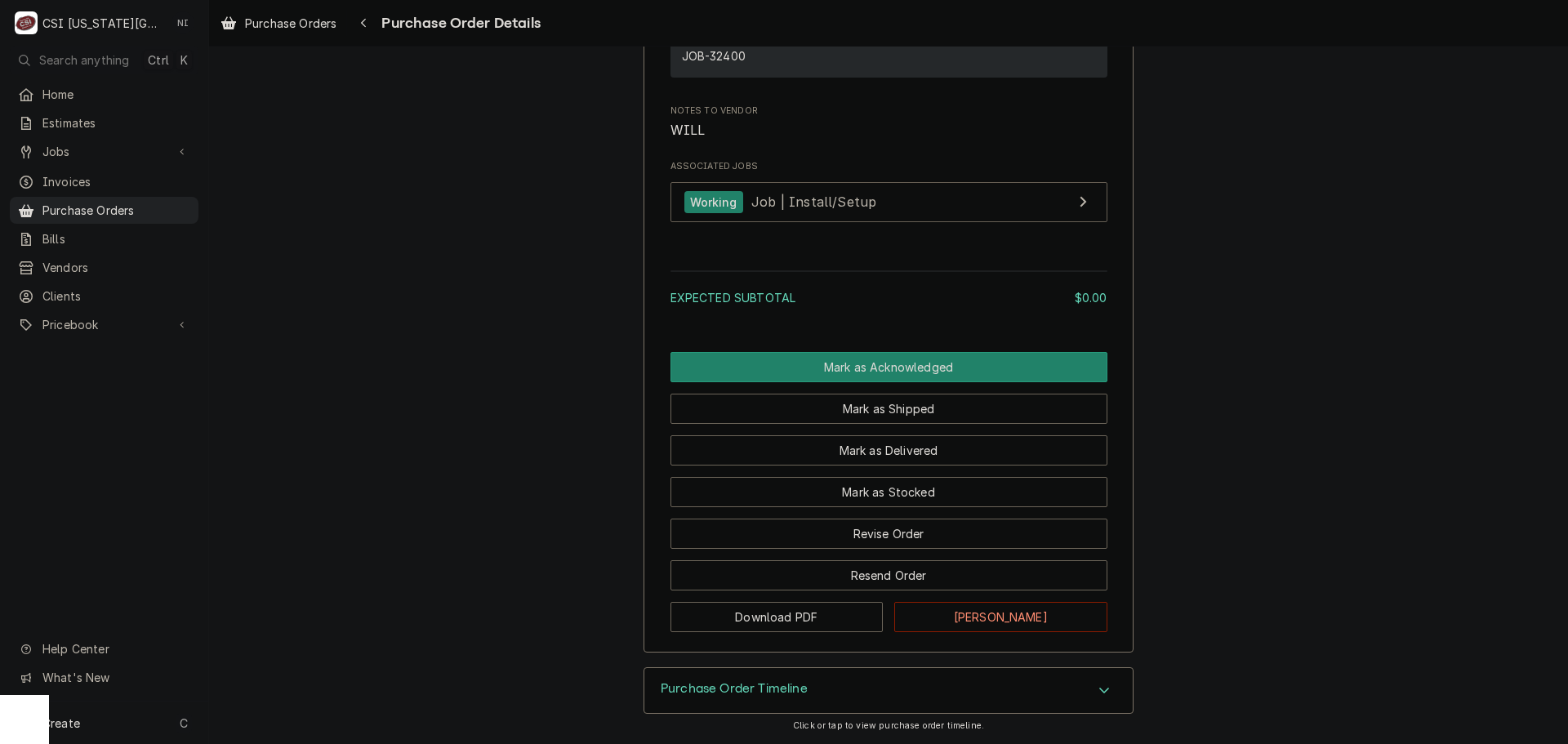
scroll to position [1260, 0]
click at [912, 524] on button "Revise Order" at bounding box center [889, 534] width 437 height 31
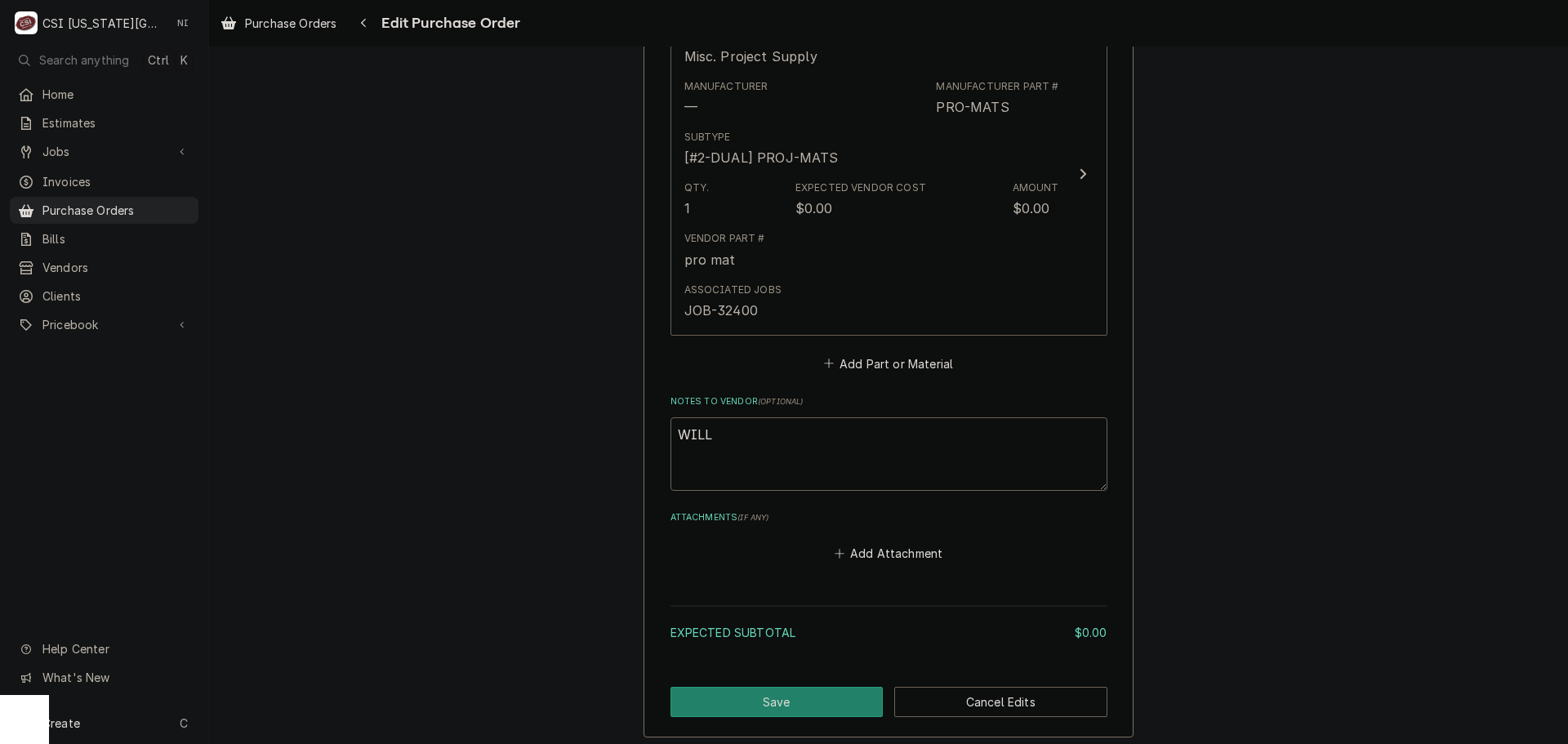
scroll to position [688, 0]
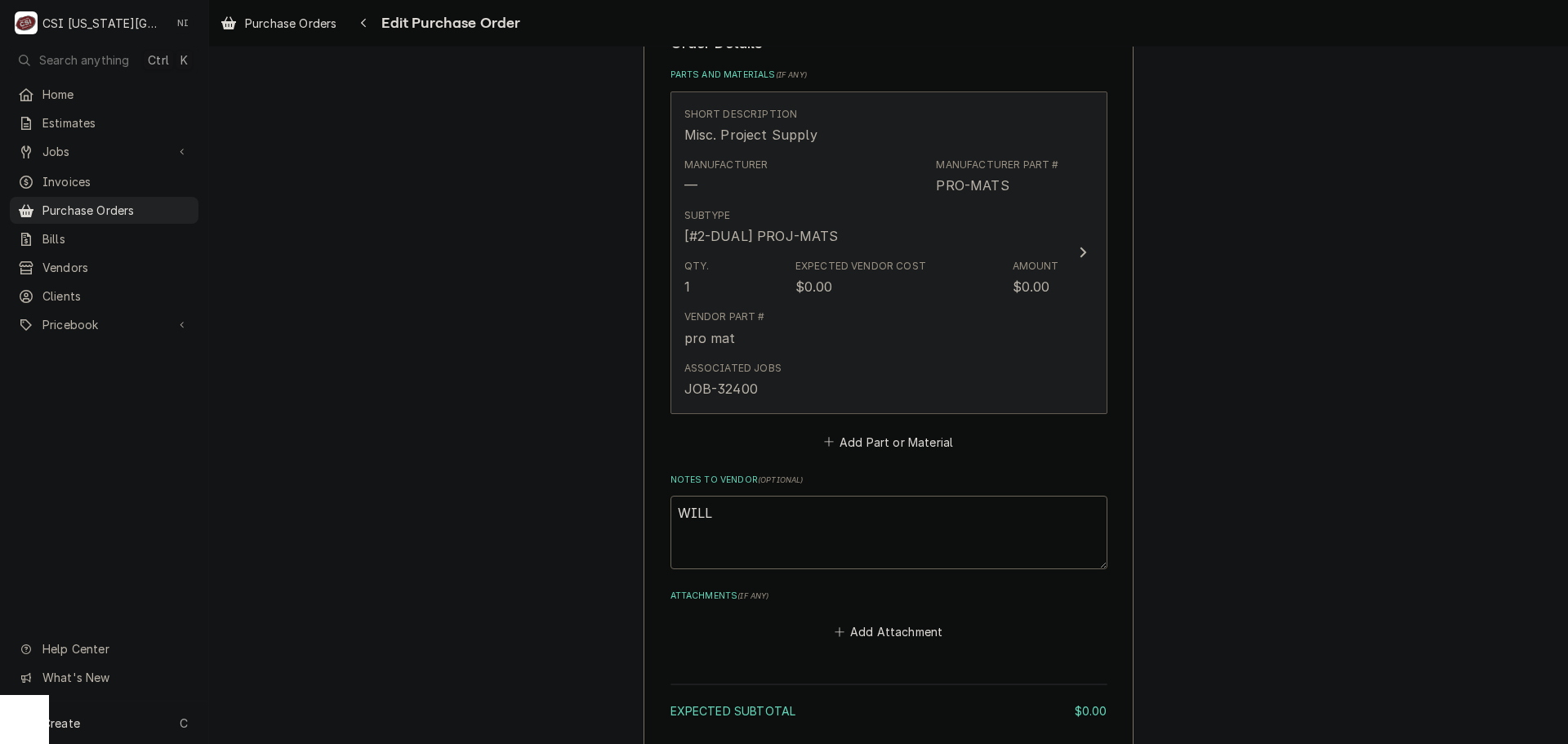
click at [935, 358] on div "Associated Jobs JOB-32400" at bounding box center [872, 380] width 375 height 51
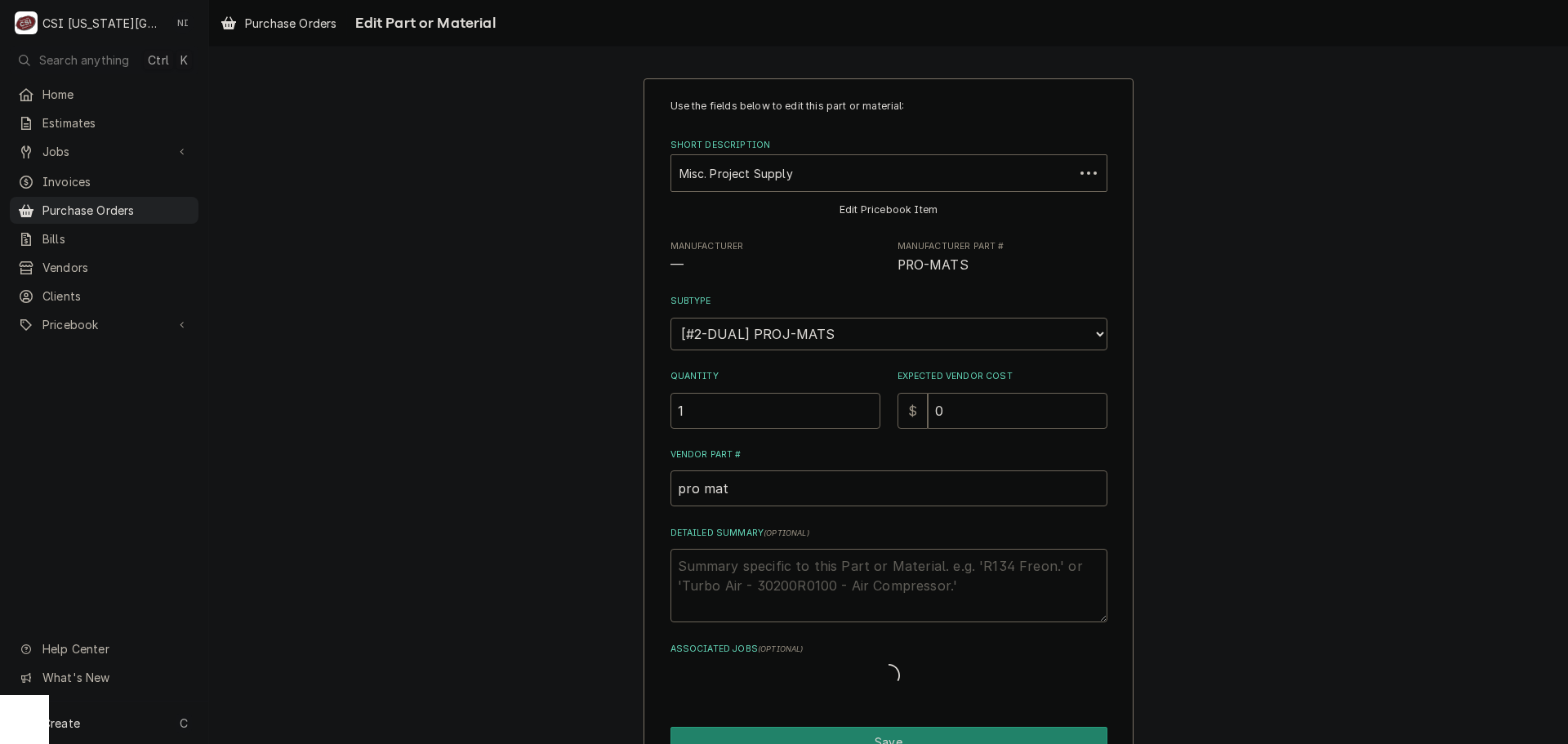
type textarea "x"
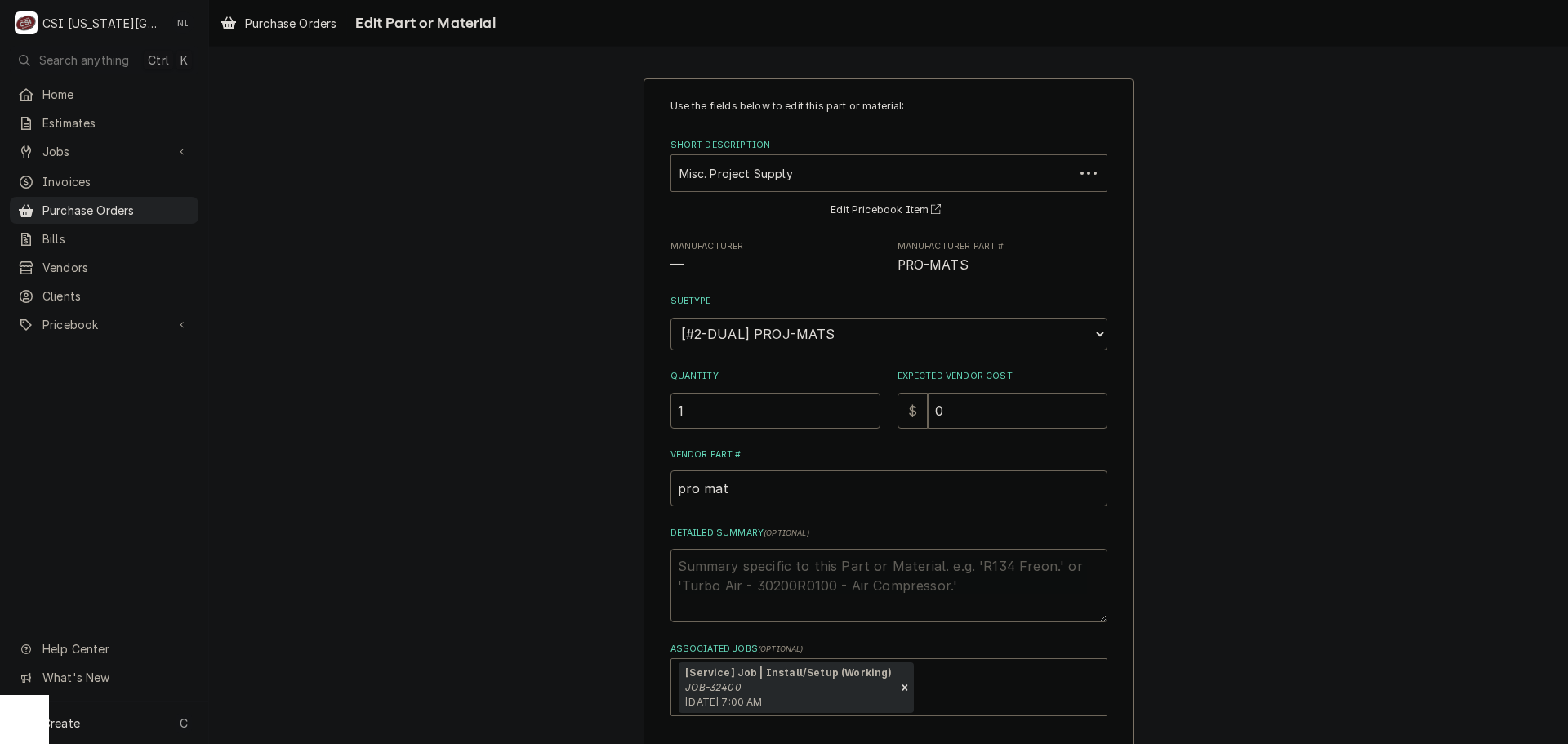
click at [812, 174] on div "Short Description" at bounding box center [872, 173] width 386 height 30
type input "misc bev"
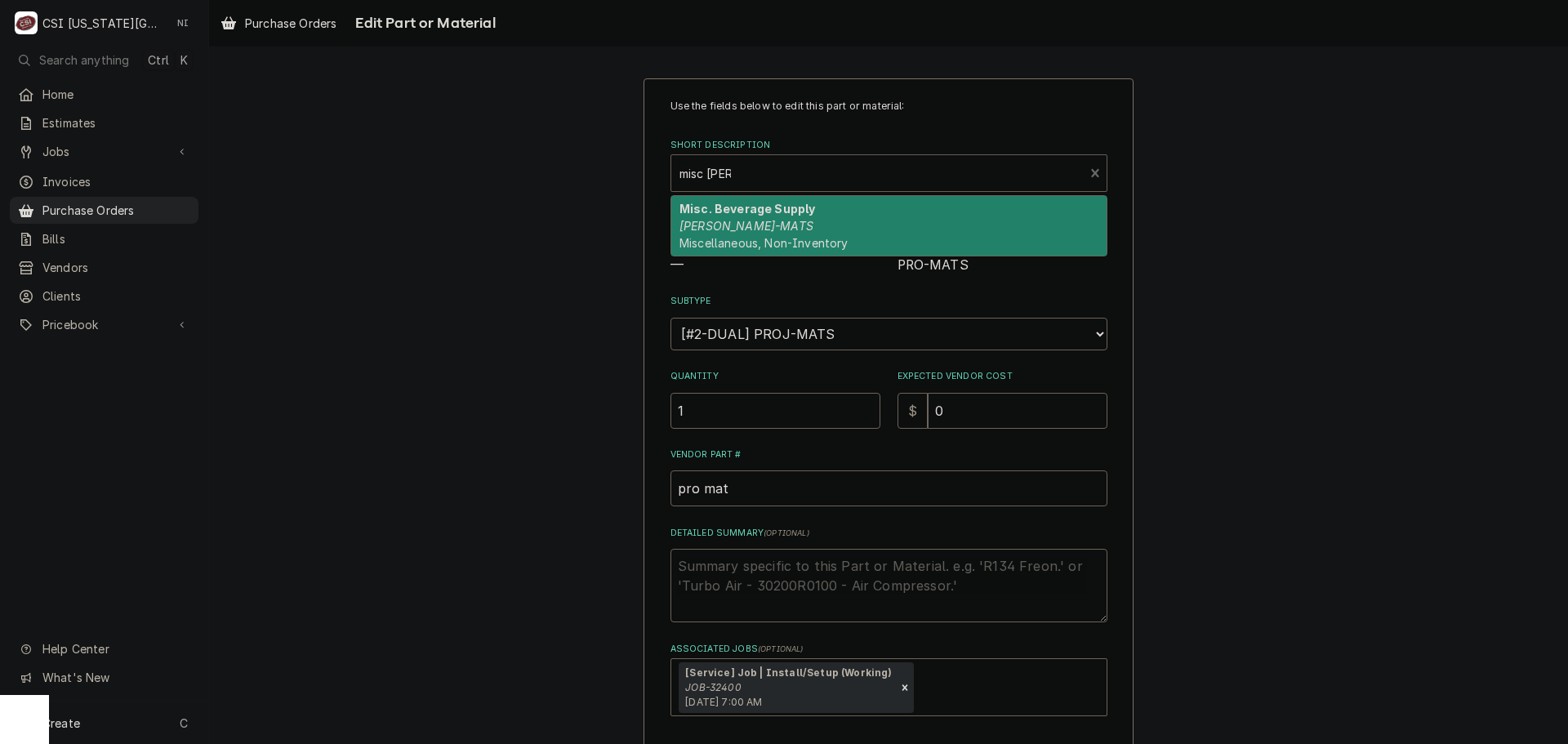
click at [784, 217] on div "Misc. Beverage Supply BEV-MATS Miscellaneous, Non-Inventory" at bounding box center [889, 225] width 435 height 60
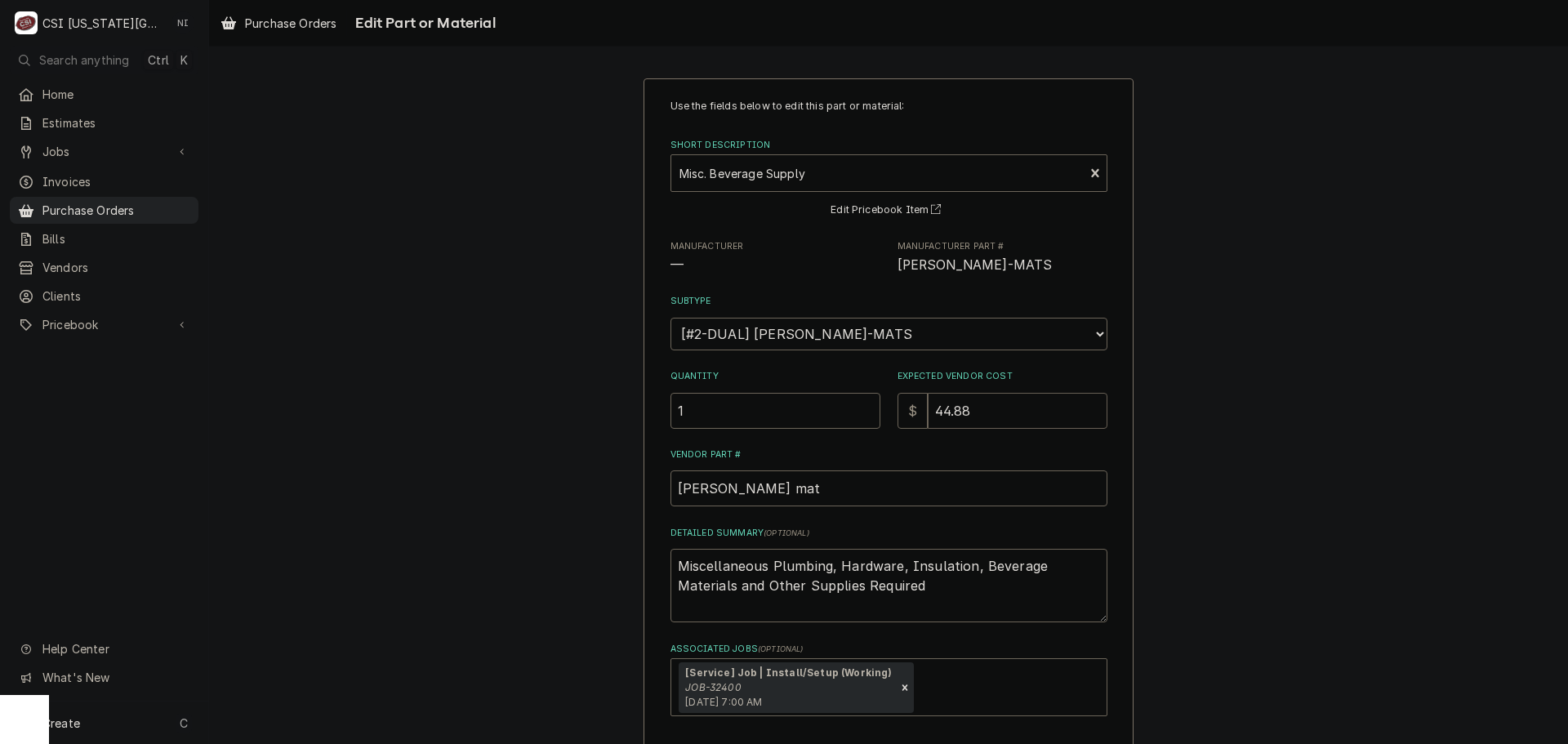
drag, startPoint x: 976, startPoint y: 406, endPoint x: 839, endPoint y: 406, distance: 137.0
click at [841, 406] on div "Quantity 1 Expected Vendor Cost $ 44.88" at bounding box center [889, 399] width 437 height 58
type textarea "x"
type input "2"
type textarea "x"
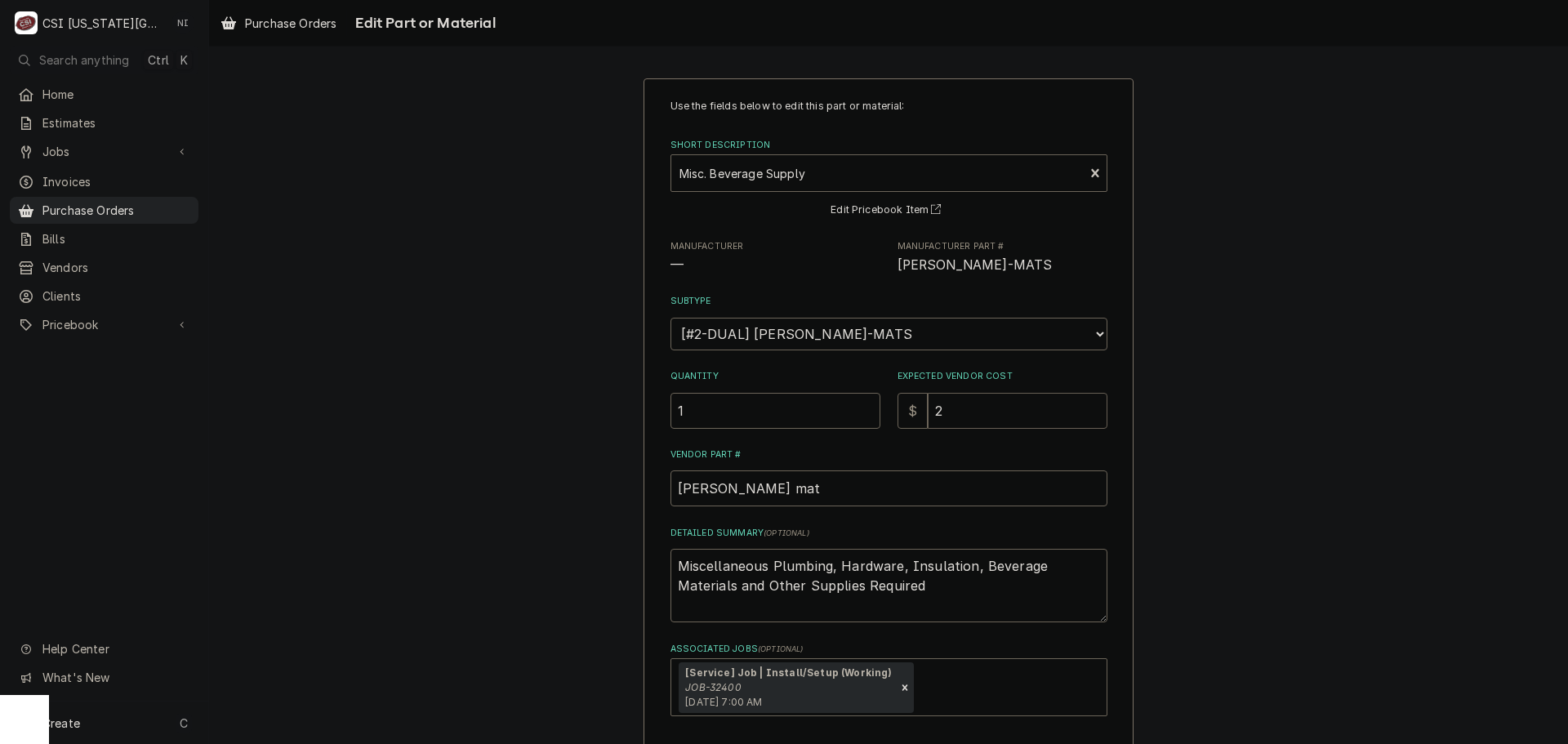
type input "23"
type textarea "x"
type input "23.9"
type textarea "x"
type input "23.92"
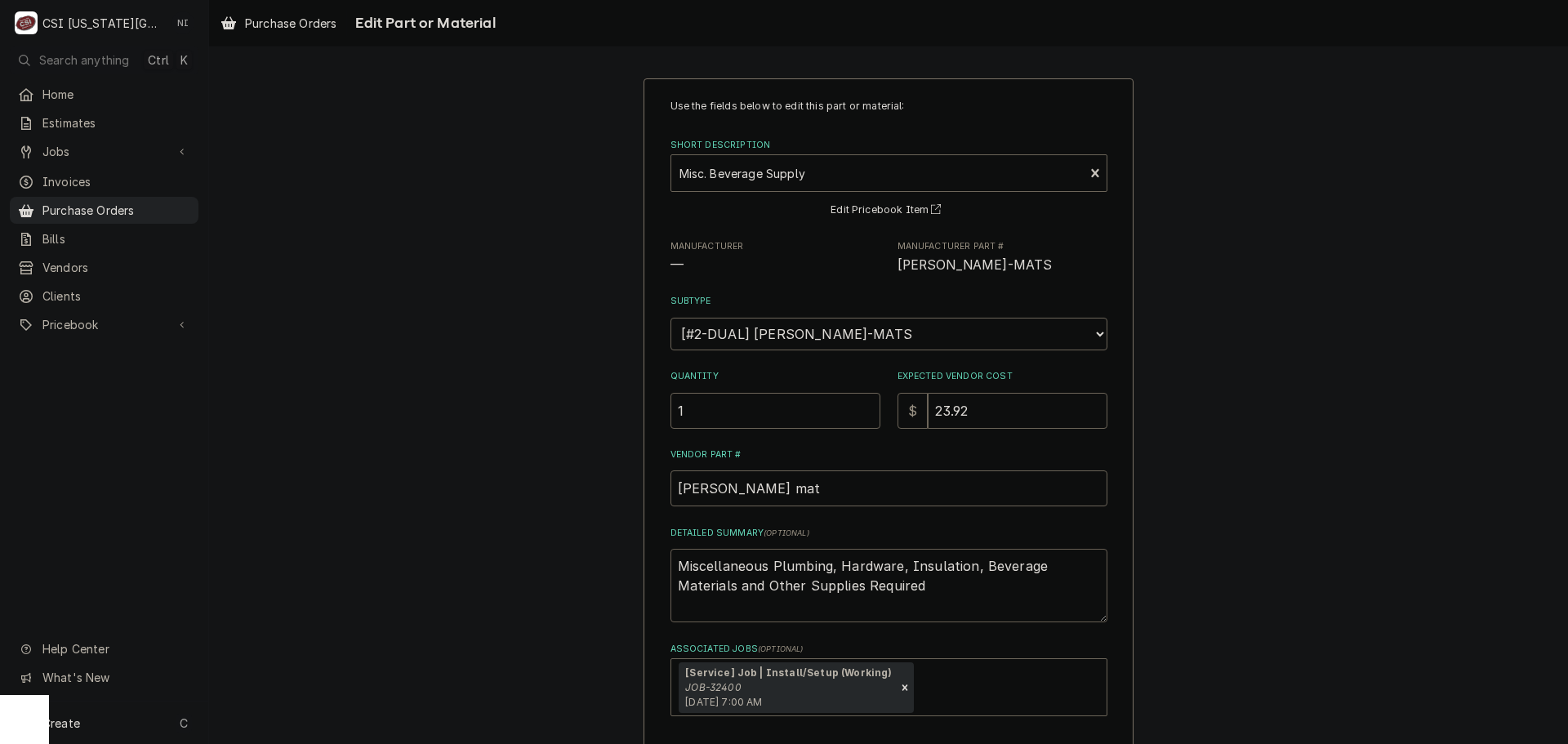
drag, startPoint x: 815, startPoint y: 545, endPoint x: 521, endPoint y: 416, distance: 321.1
click at [524, 421] on div "Use the fields below to edit this part or material: Short Description Misc. Bev…" at bounding box center [889, 460] width 1359 height 793
type textarea "G"
type textarea "x"
type textarea "GB"
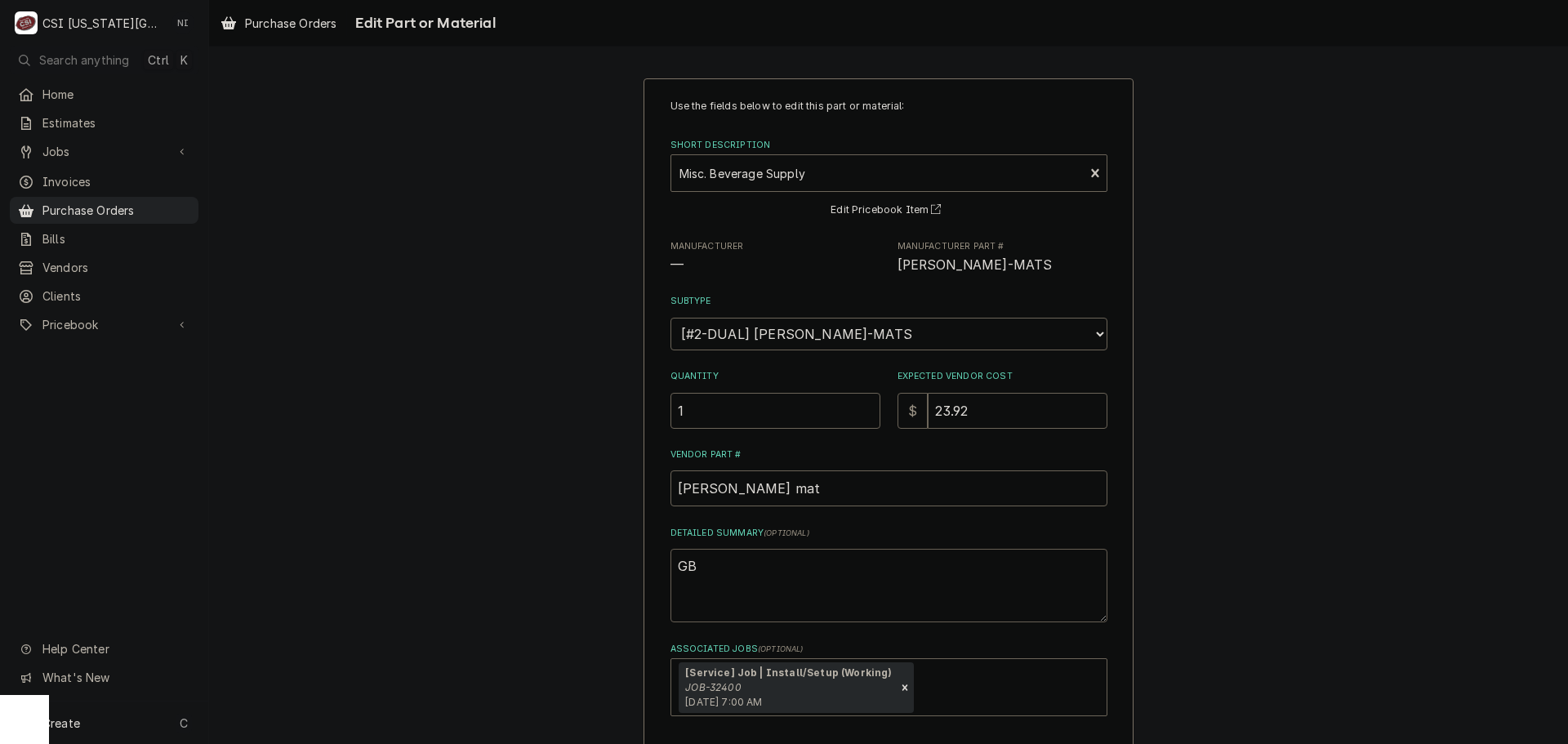
type textarea "x"
type textarea "GBF"
type textarea "x"
type textarea "GBFG"
type textarea "x"
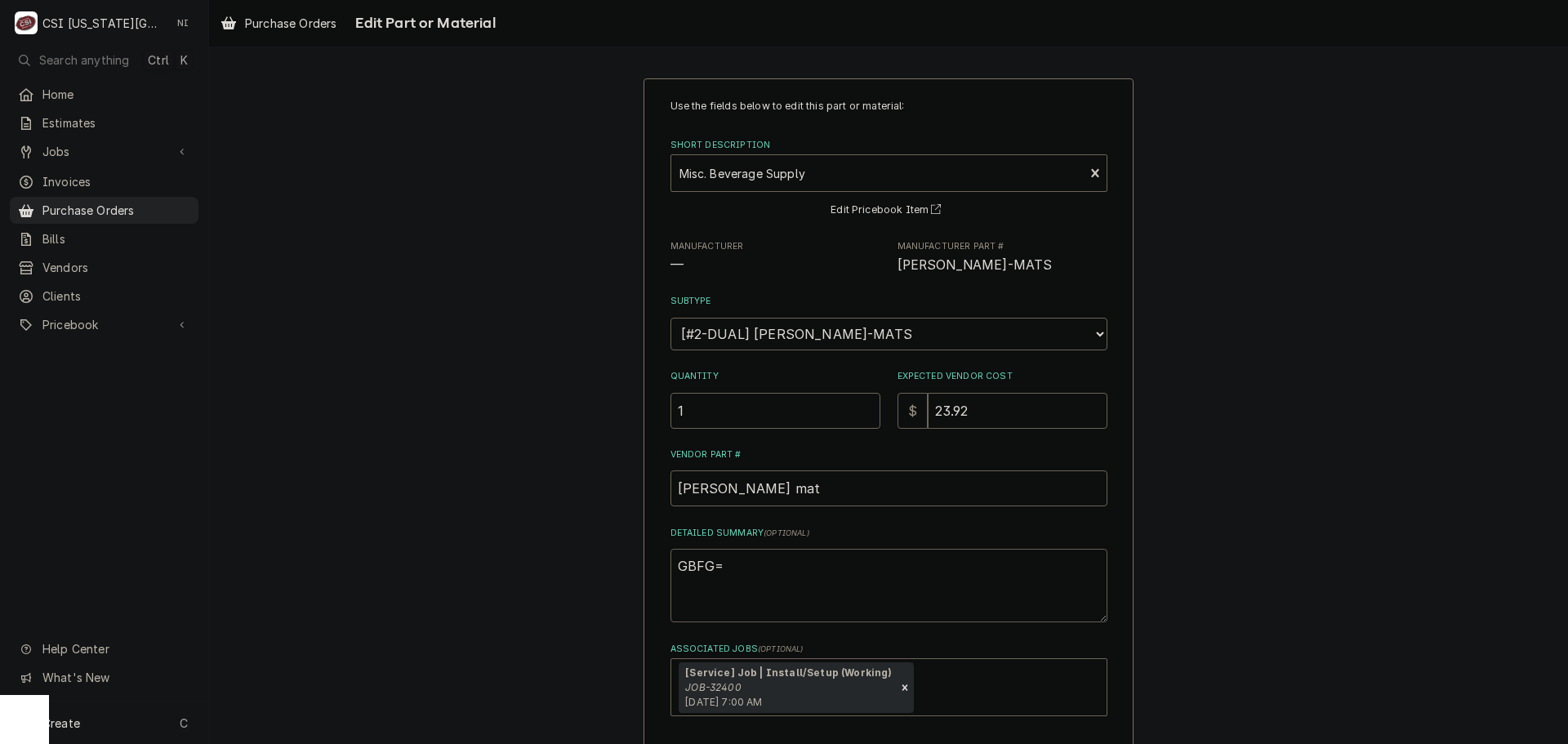
type textarea "GBFG=="
type textarea "x"
type textarea "GBFG="
type textarea "x"
type textarea "GBFG"
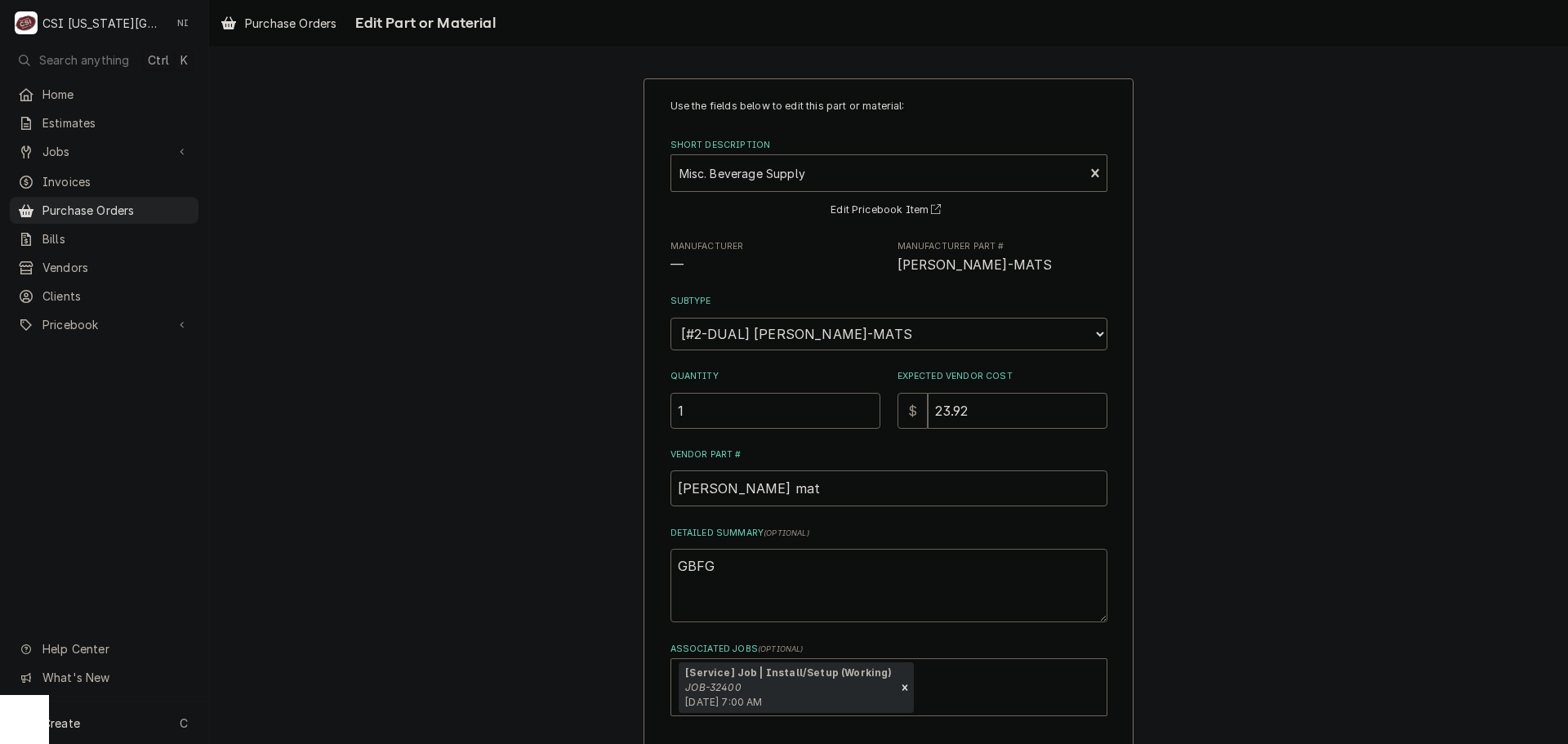
type textarea "x"
type textarea "GBF"
type textarea "x"
type textarea "GB"
type textarea "x"
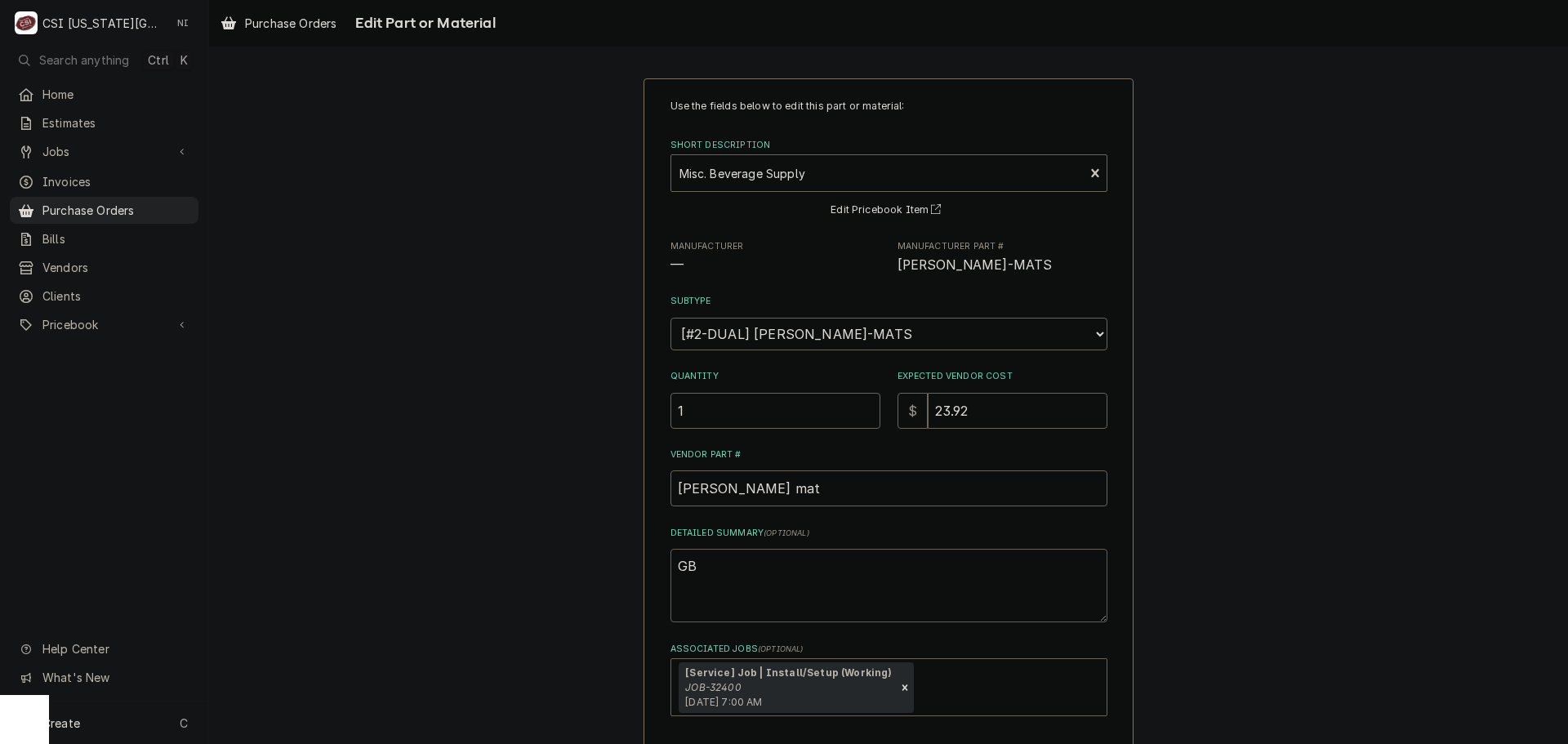
type textarea "G"
type textarea "x"
type textarea "B"
type textarea "x"
type textarea "F"
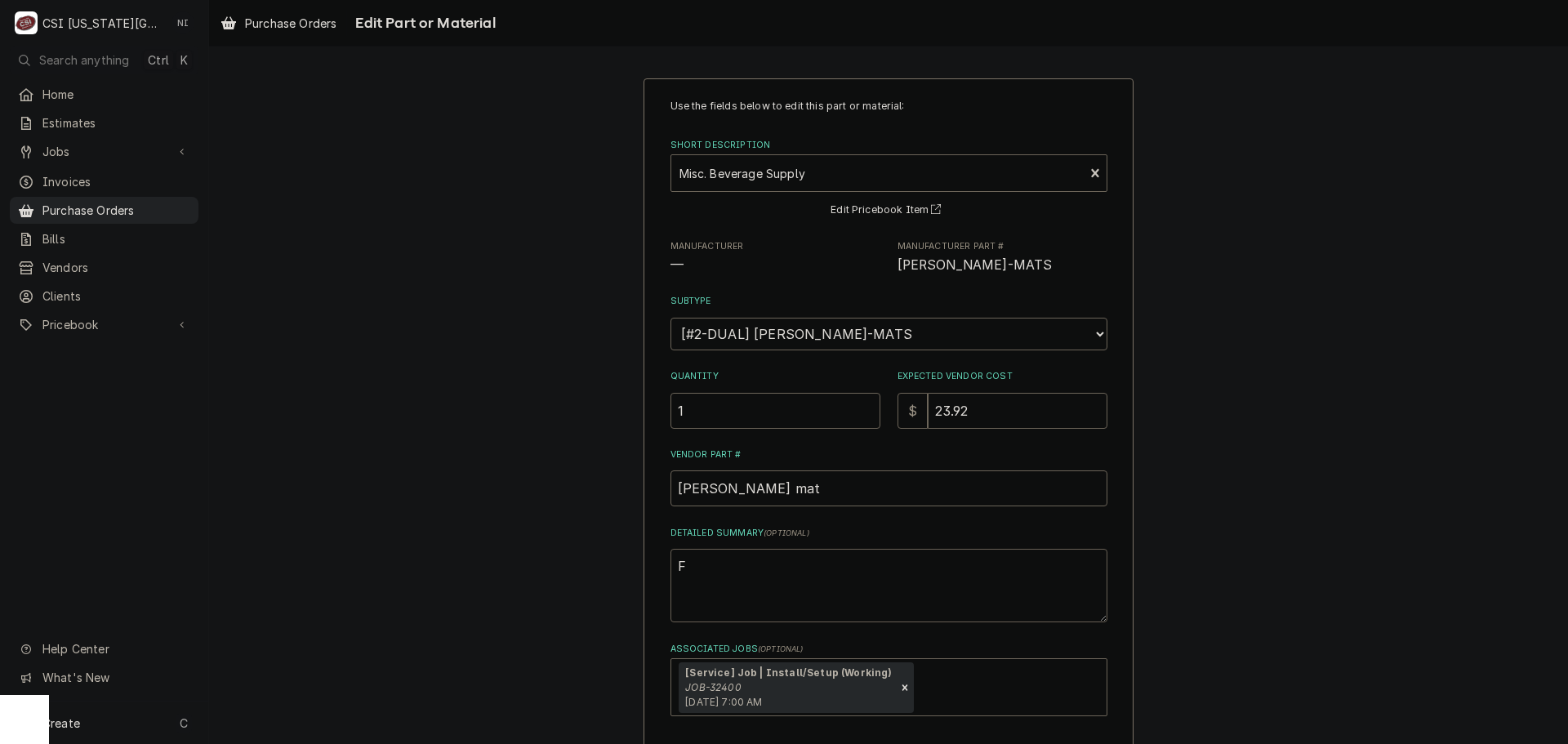
type textarea "x"
type textarea "FG"
type textarea "x"
type textarea "F"
type textarea "x"
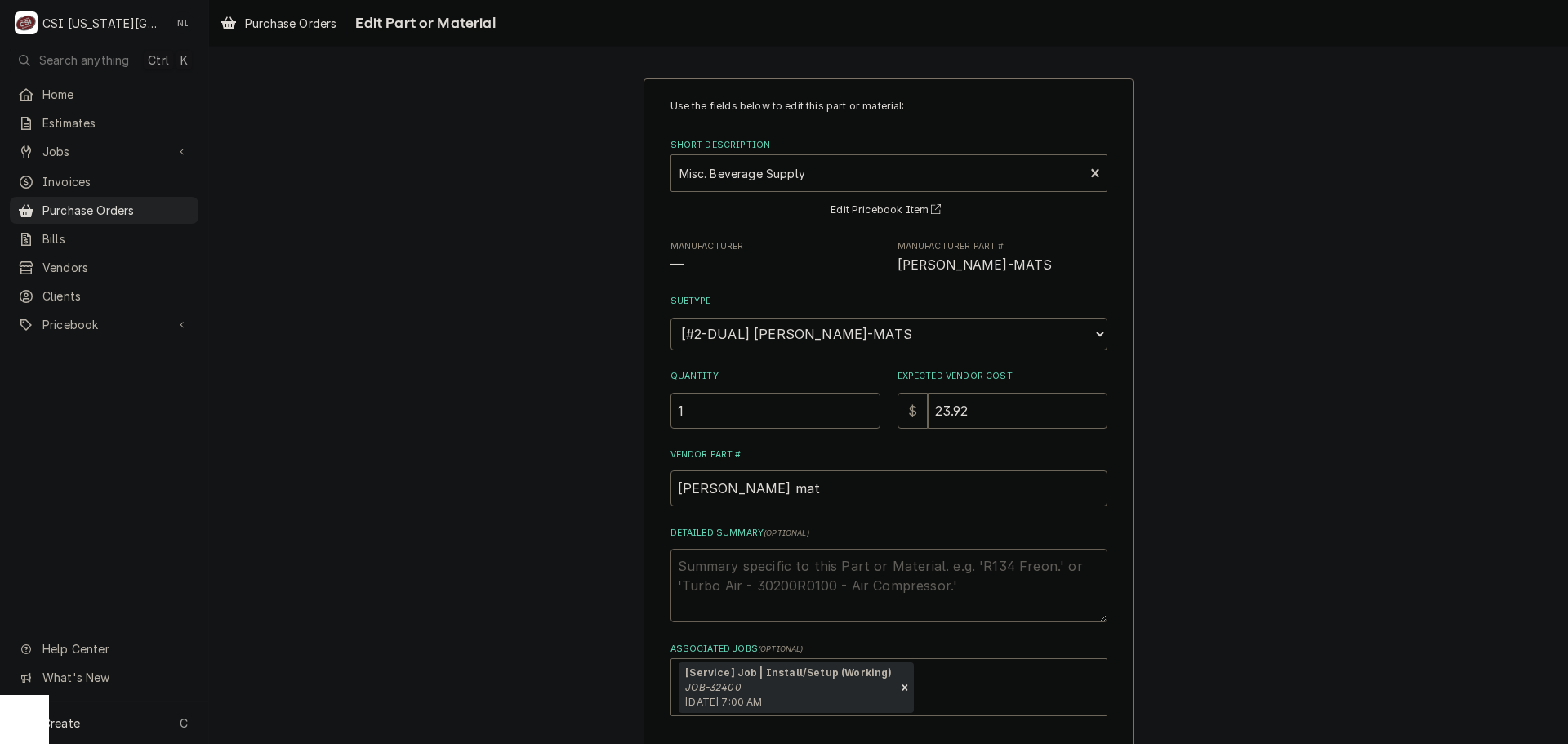
type textarea "x"
type textarea "B"
type textarea "x"
type textarea "BG"
type textarea "x"
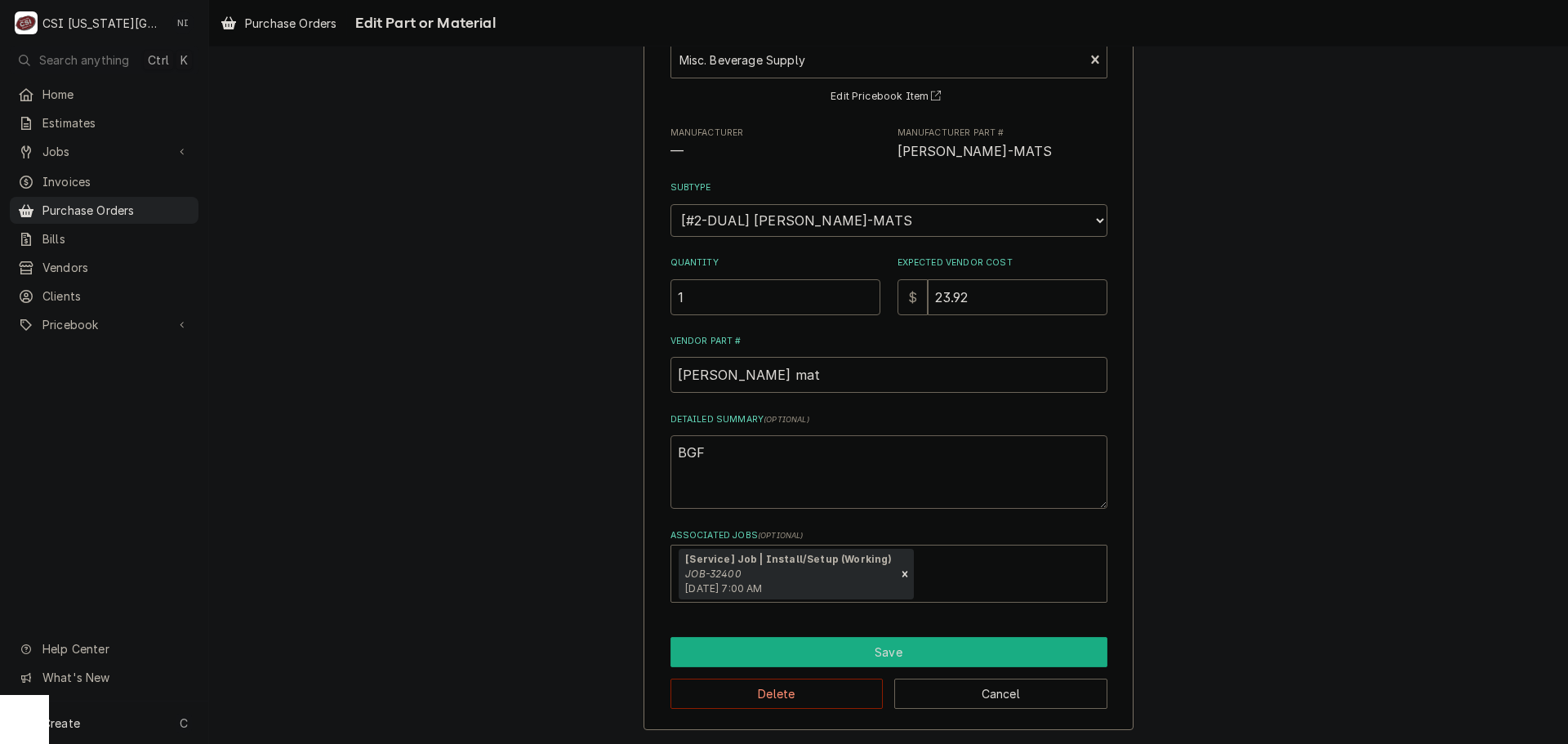
type textarea "BGF"
click at [897, 648] on button "Save" at bounding box center [889, 652] width 437 height 31
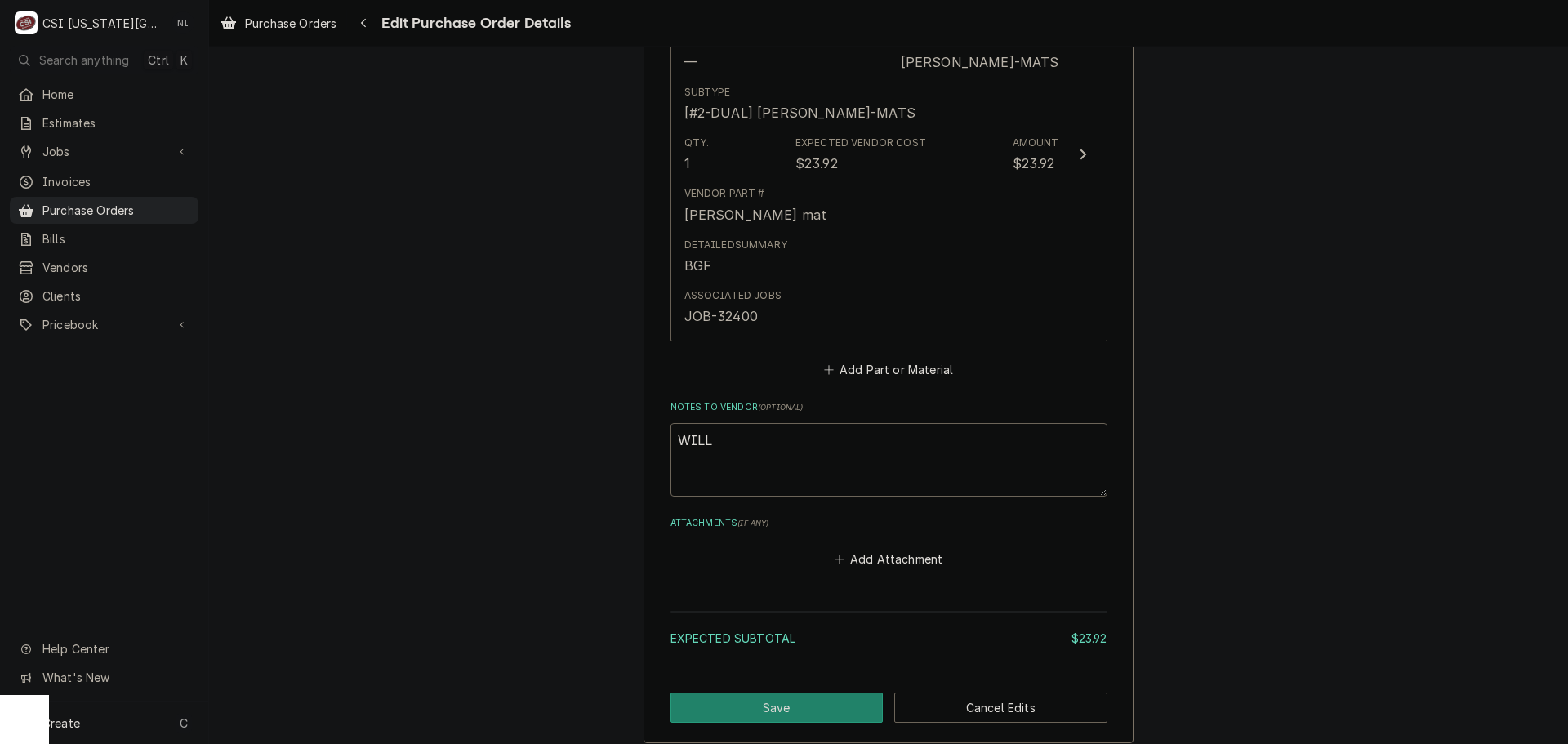
scroll to position [901, 0]
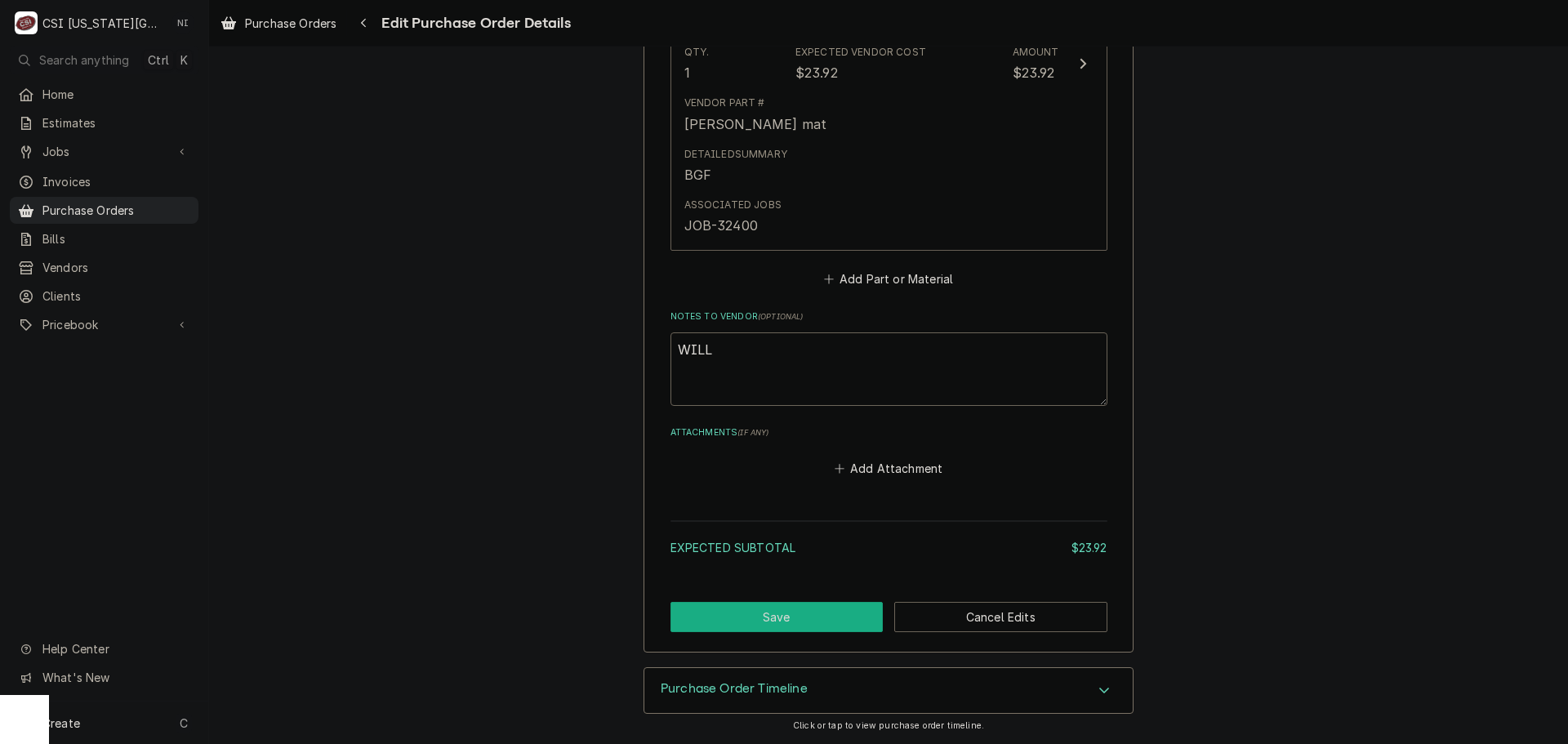
click at [804, 620] on button "Save" at bounding box center [776, 617] width 213 height 31
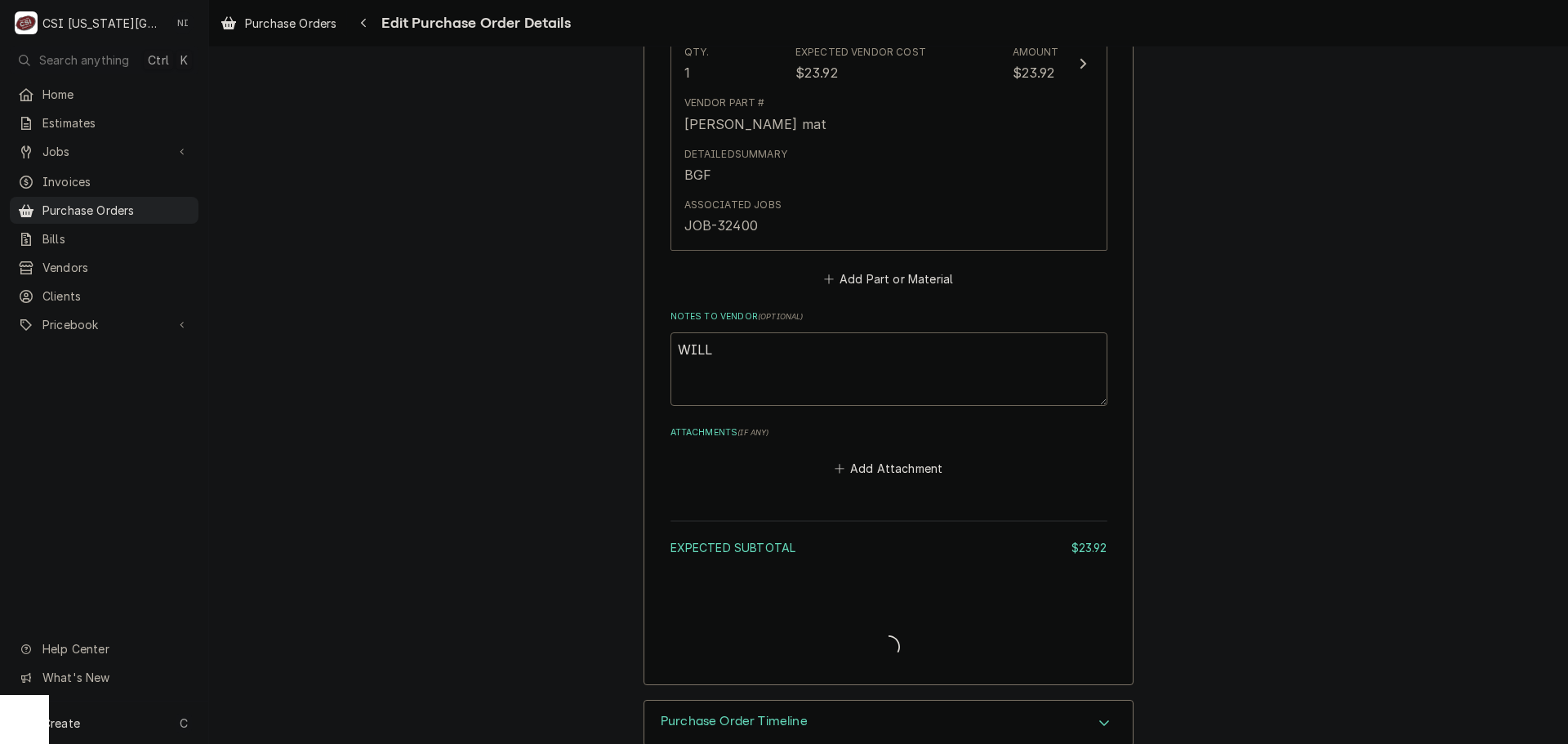
type textarea "x"
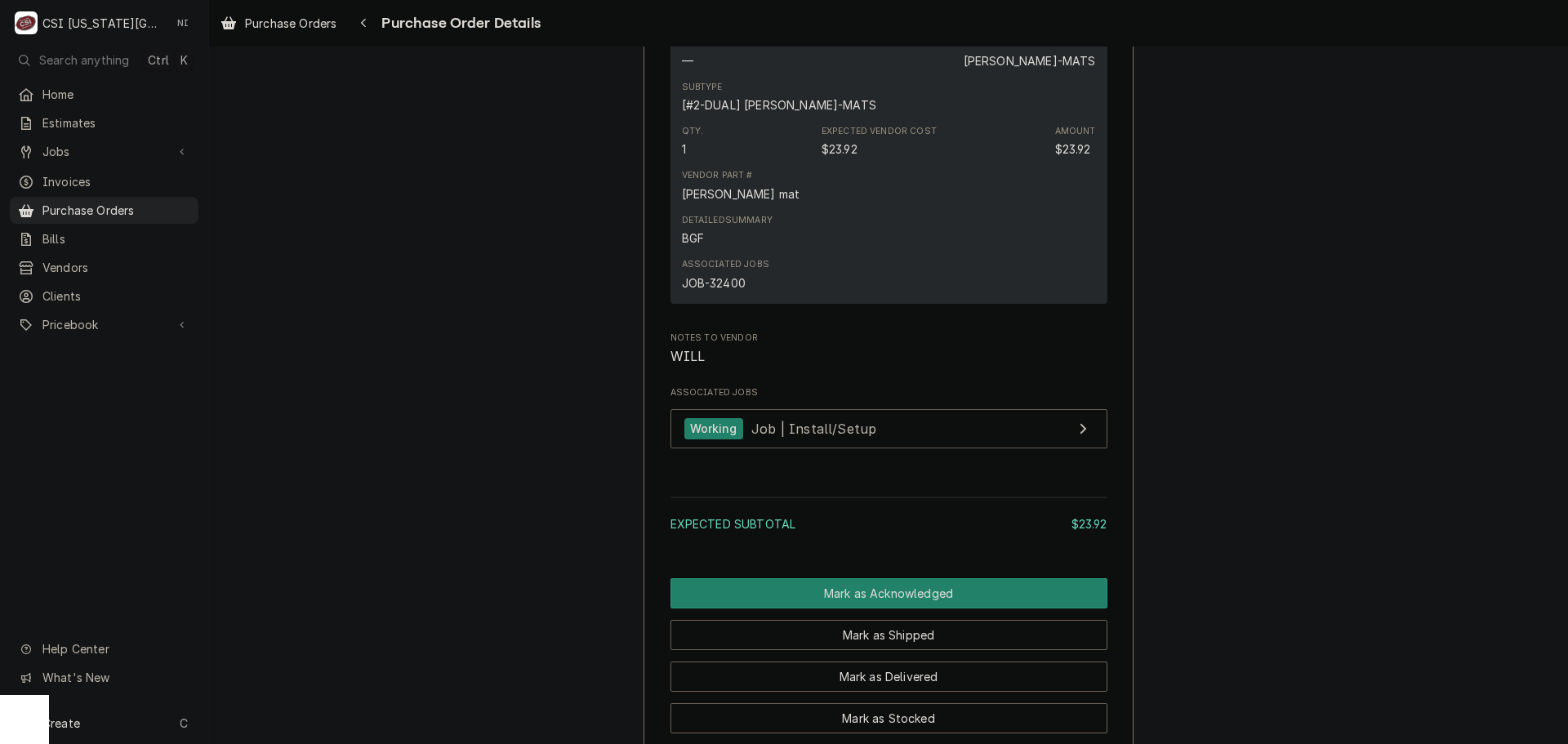
scroll to position [1305, 0]
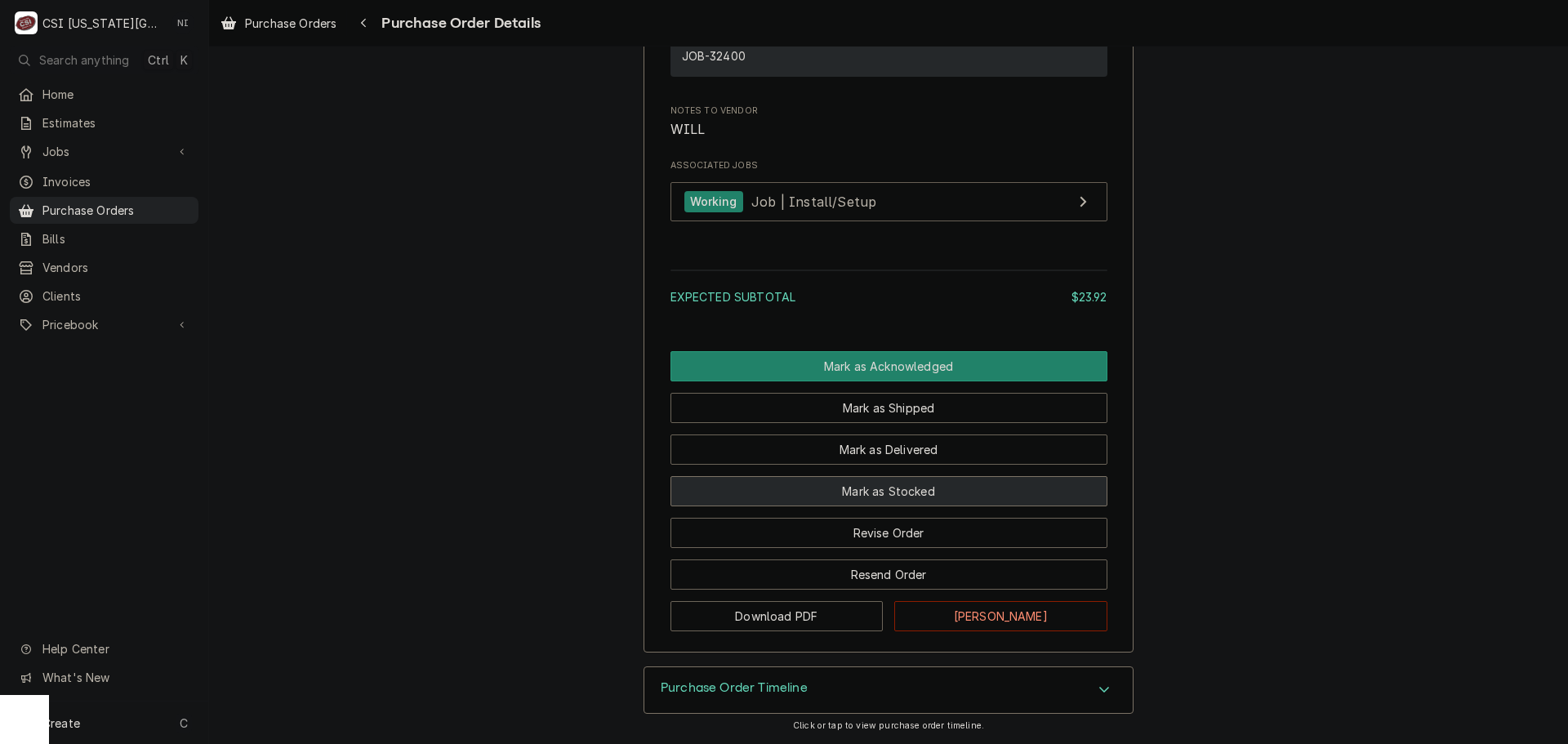
click at [918, 482] on button "Mark as Stocked" at bounding box center [889, 491] width 437 height 31
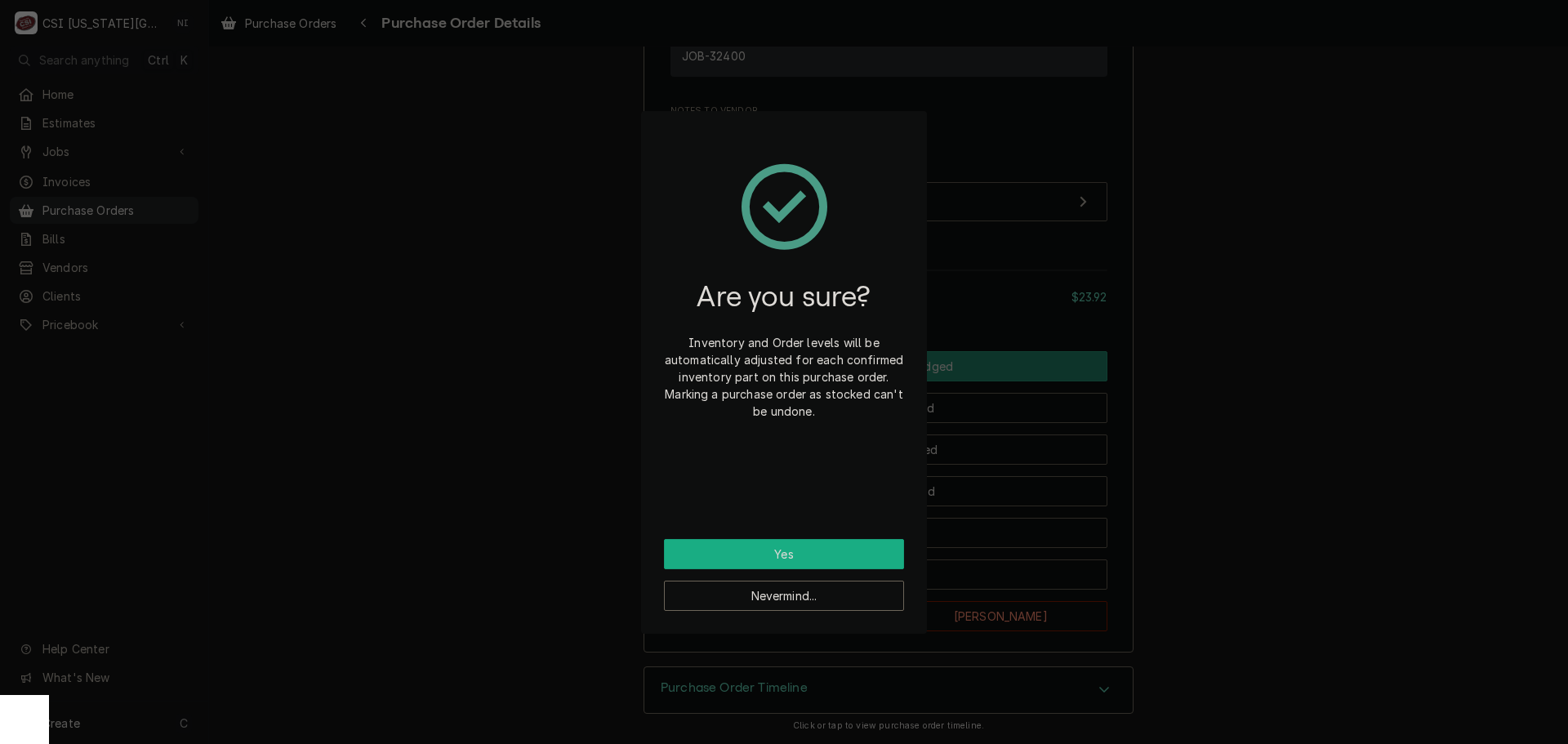
click at [837, 544] on button "Yes" at bounding box center [784, 554] width 240 height 31
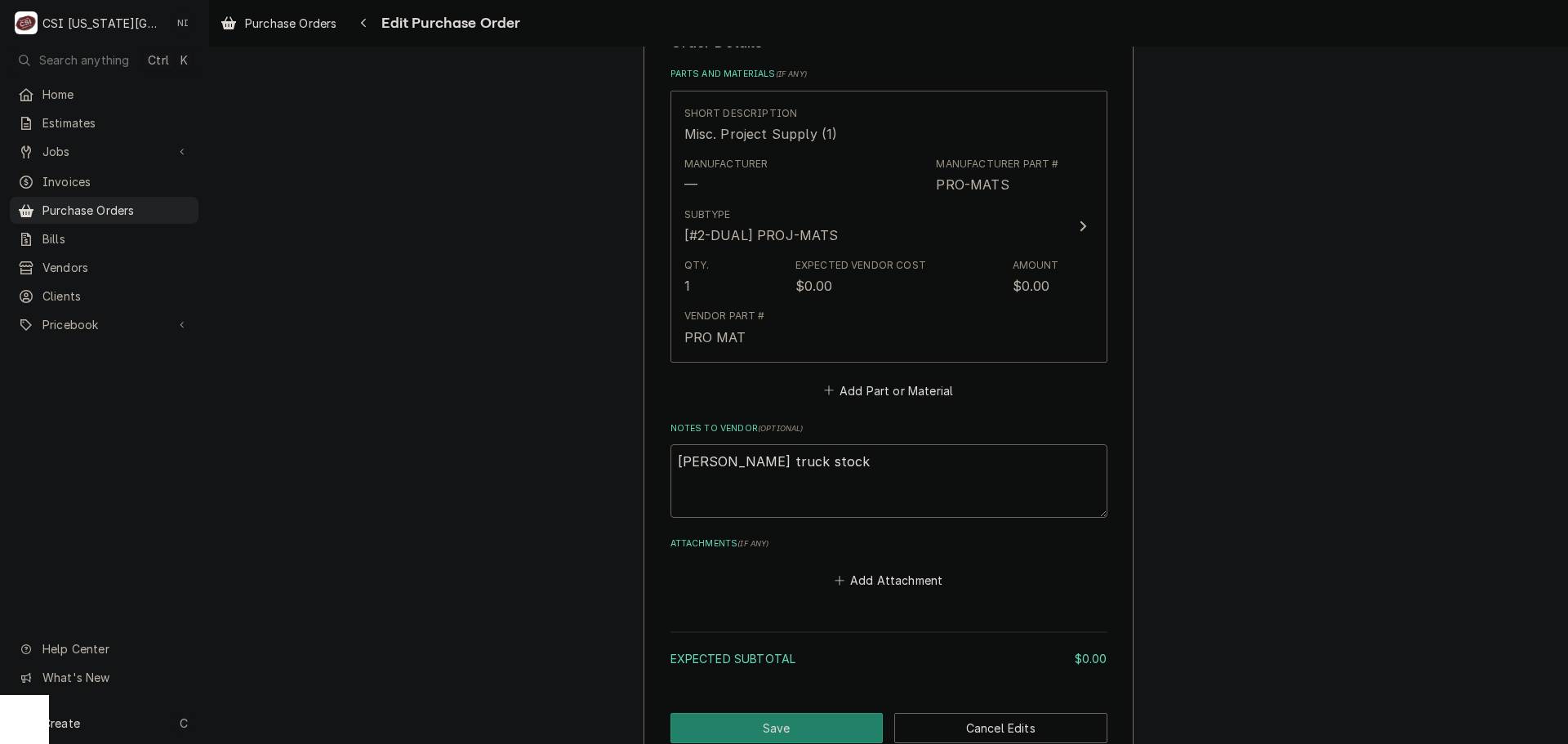
scroll to position [800, 0]
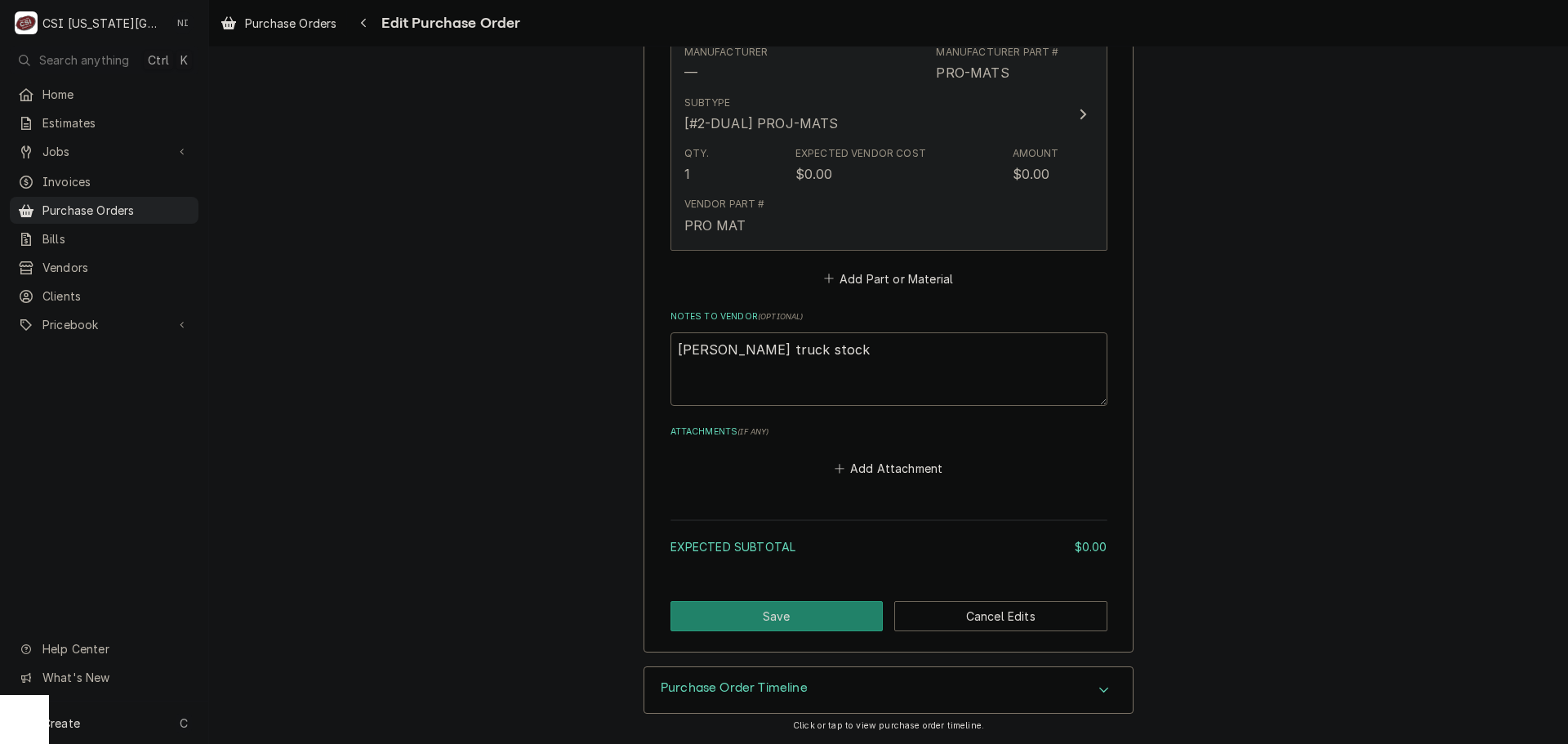
click at [947, 216] on div "Vendor Part # PRO MAT" at bounding box center [872, 216] width 375 height 51
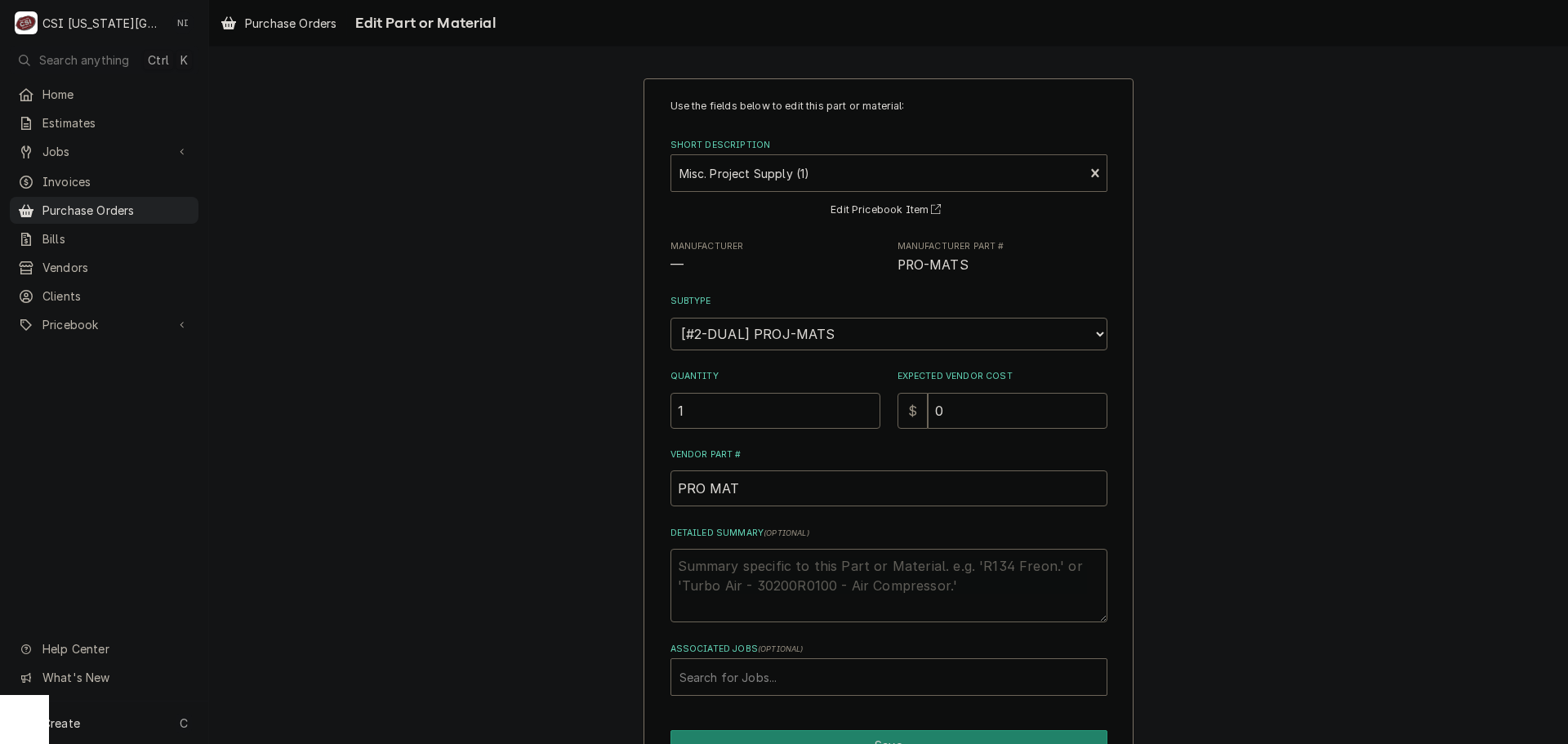
click at [827, 177] on div "Short Description" at bounding box center [878, 173] width 397 height 30
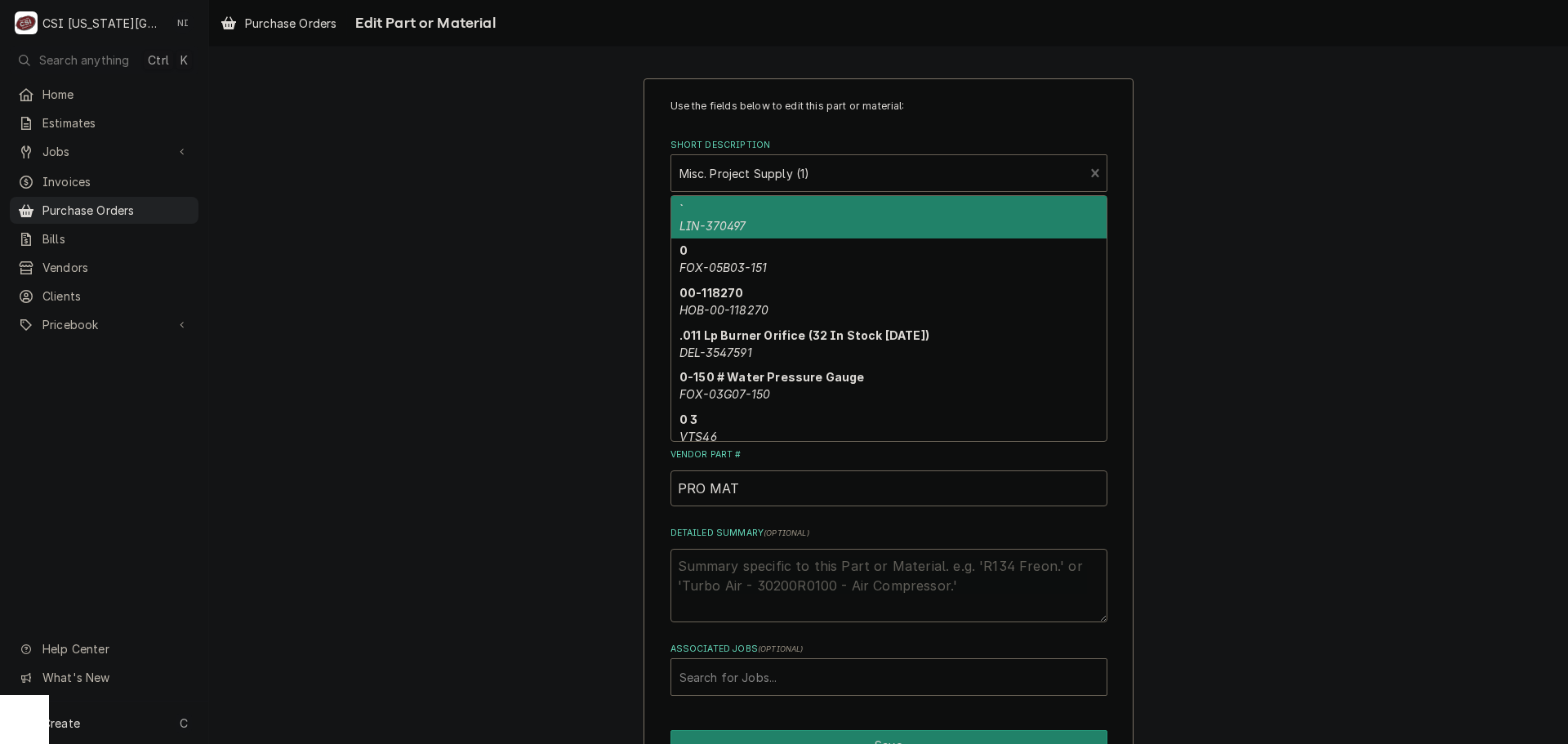
click at [1326, 206] on div "Use the fields below to edit this part or material: Short Description 10 result…" at bounding box center [889, 450] width 1359 height 773
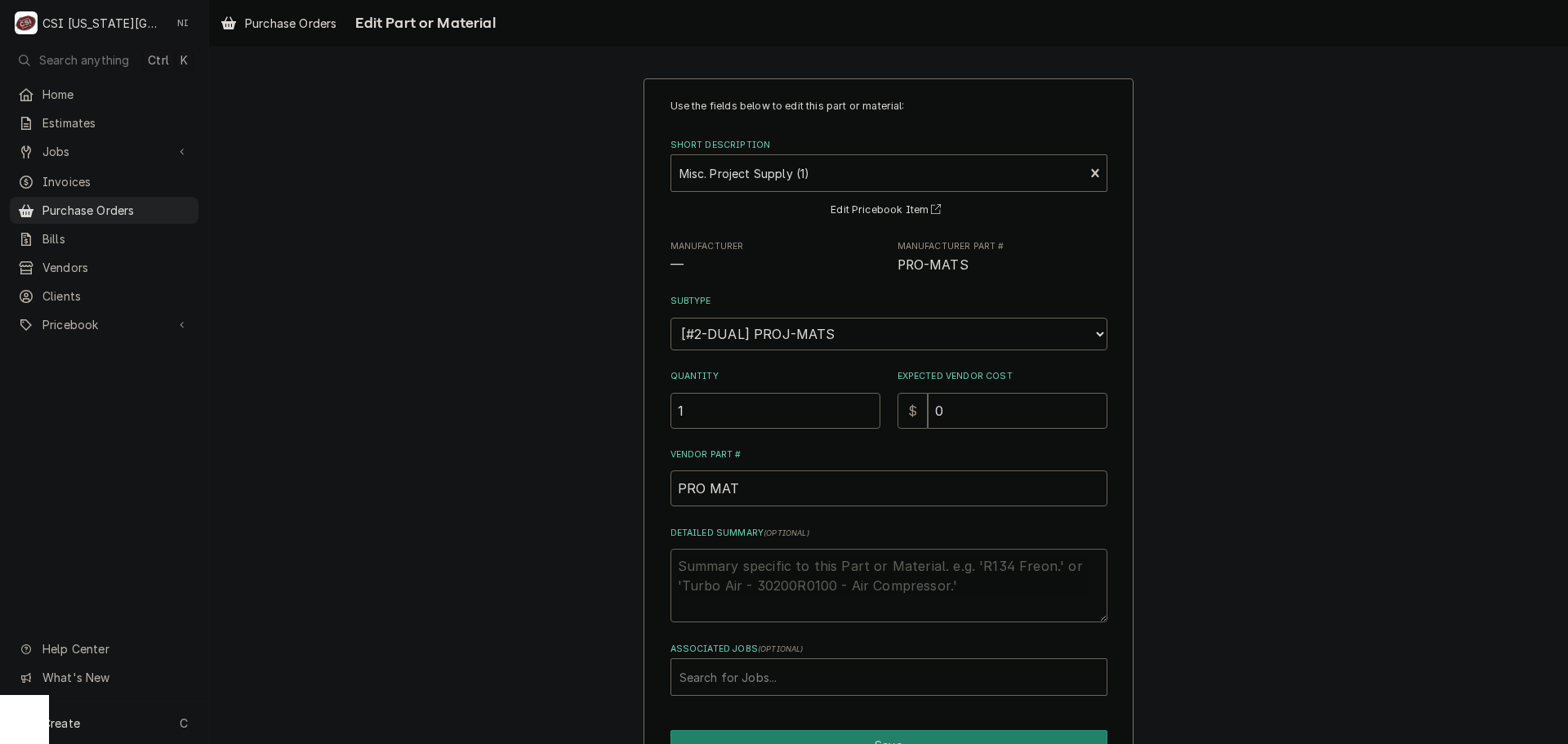
click at [781, 576] on textarea "Detailed Summary ( optional )" at bounding box center [889, 585] width 437 height 73
type textarea "x"
type textarea "T"
type textarea "x"
type textarea "TO"
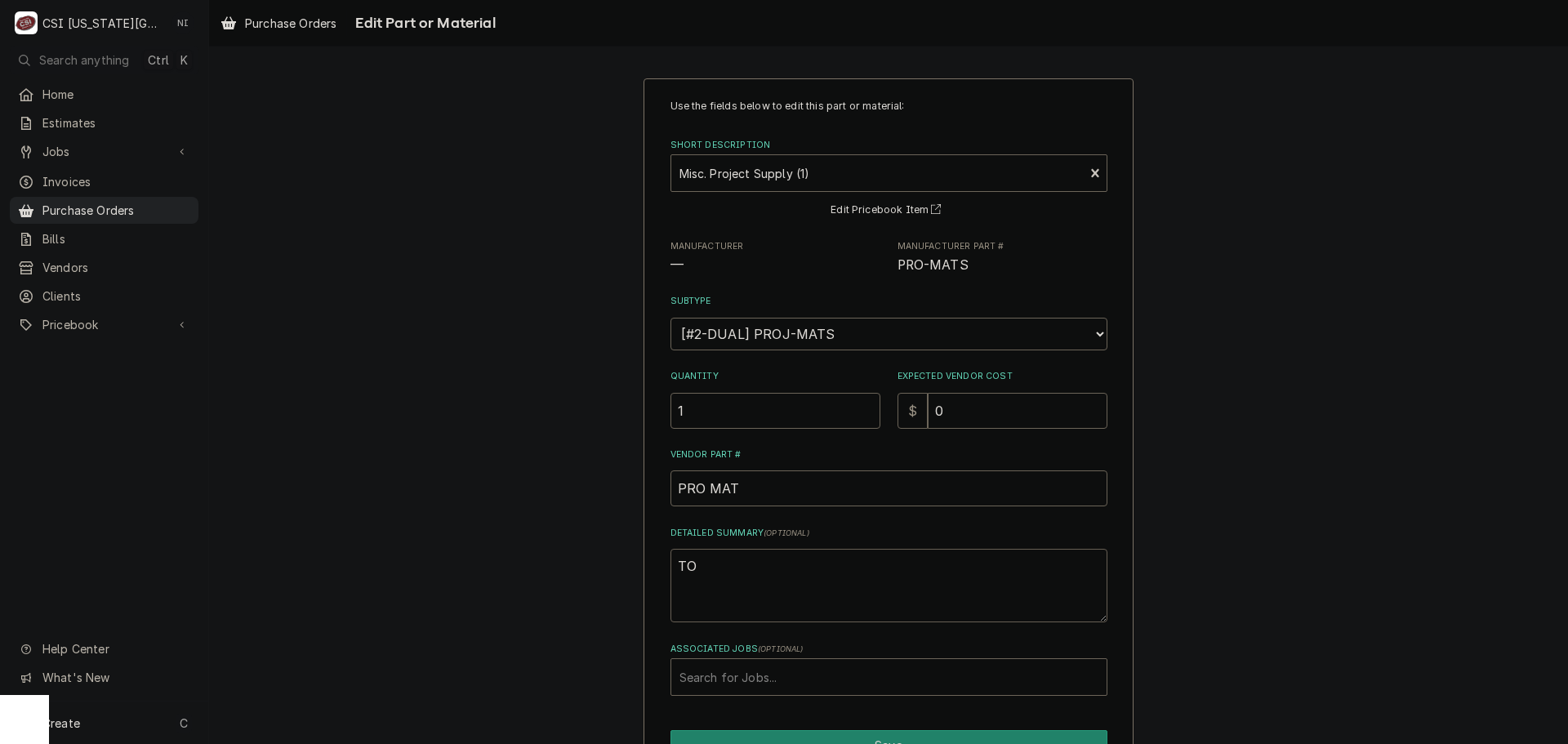
type textarea "x"
type textarea "TOW"
type textarea "x"
type textarea "TOWE"
type textarea "x"
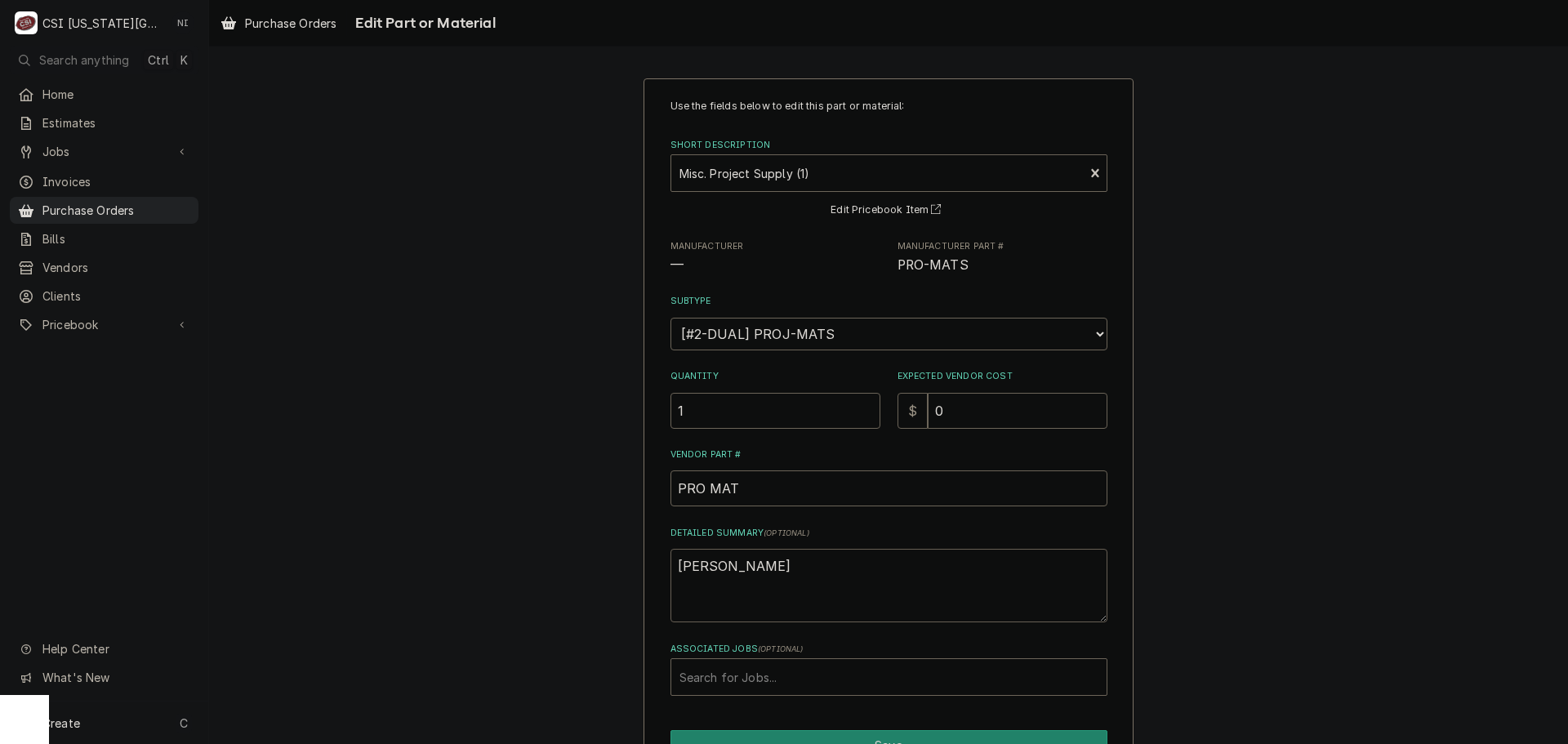
type textarea "TOWEL"
type textarea "x"
type textarea "TOWE"
type textarea "x"
type textarea "TOW"
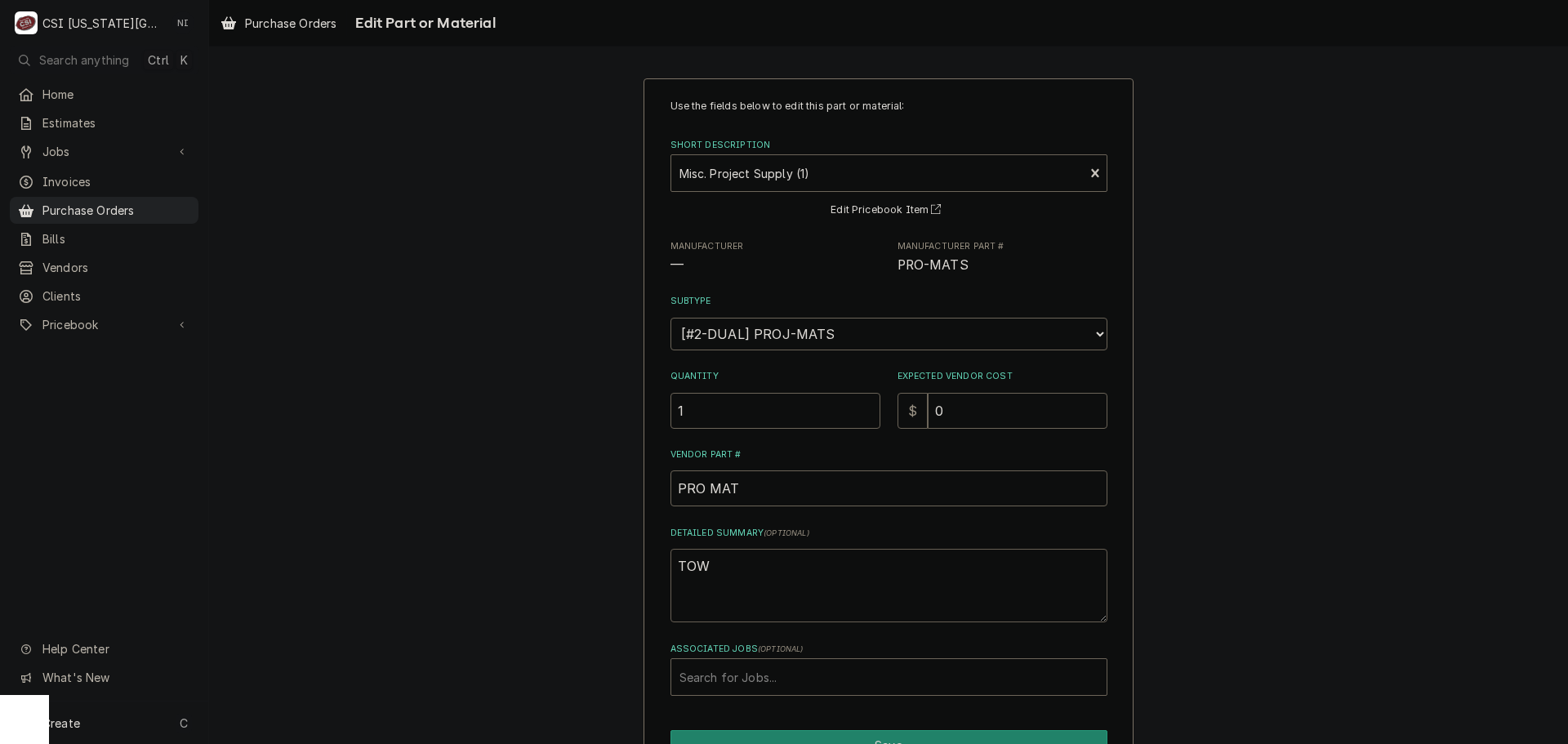
type textarea "x"
type textarea "TO"
type textarea "x"
type textarea "T"
type textarea "x"
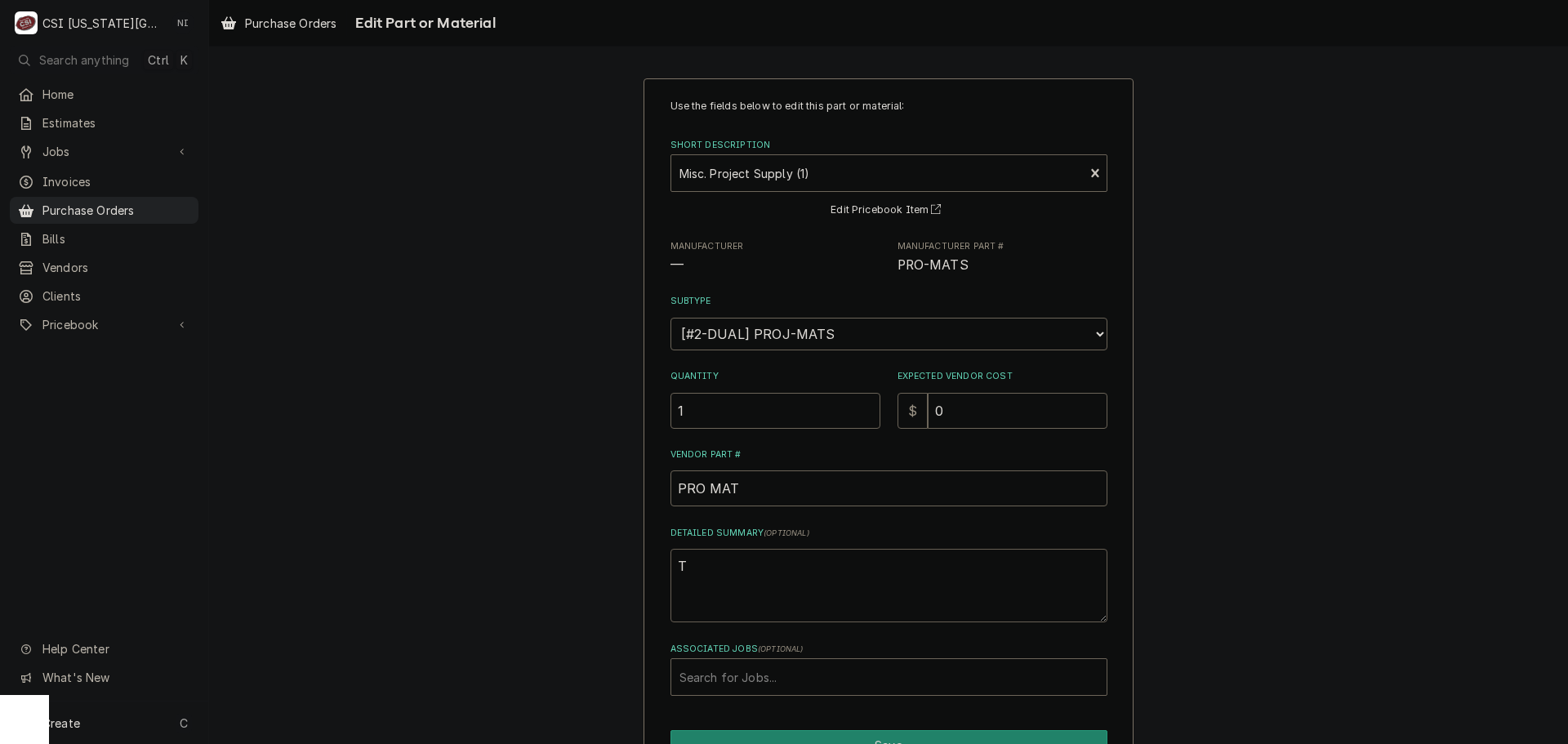
type textarea "Tt"
type textarea "x"
type textarea "T"
type textarea "x"
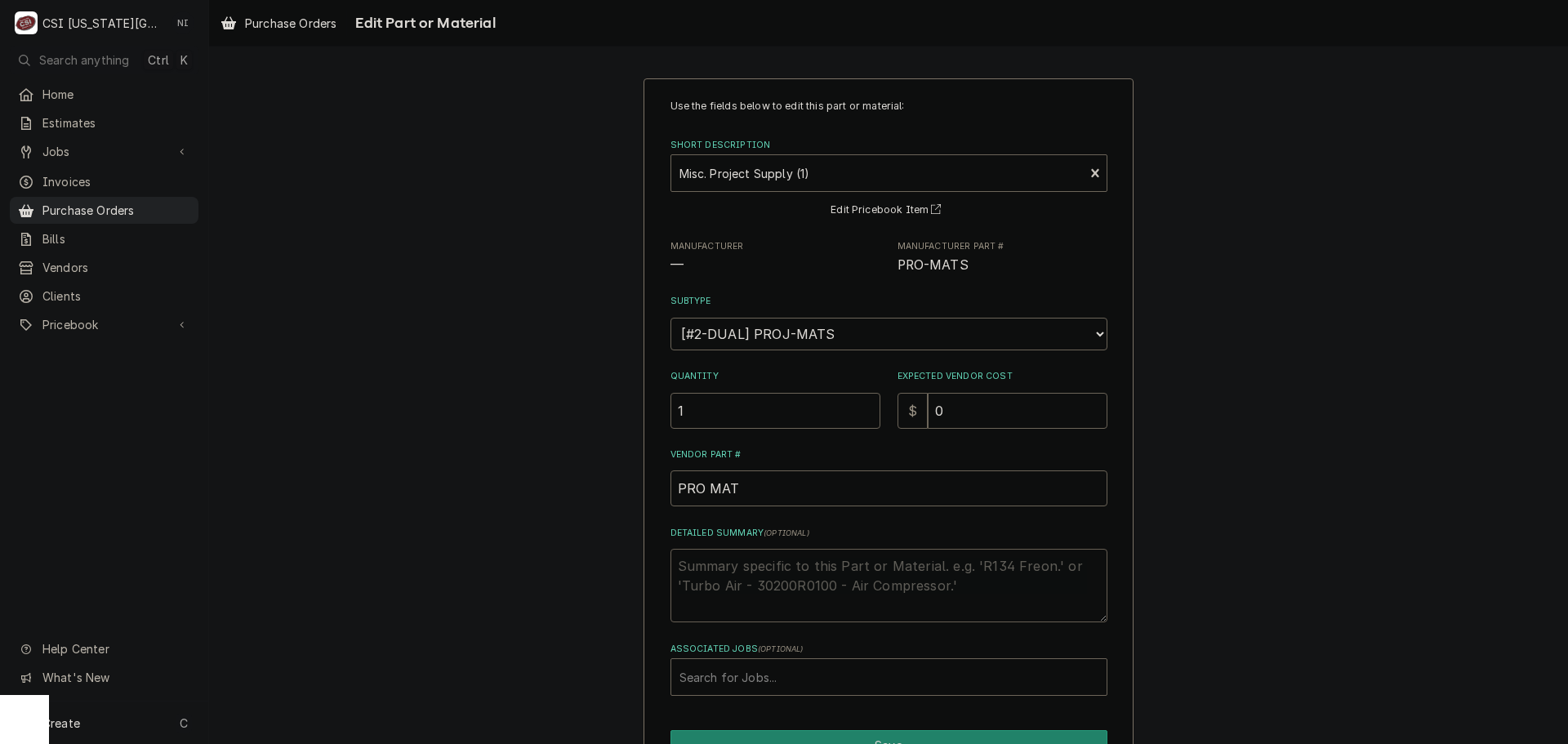
type textarea "t"
type textarea "x"
type textarea "to"
type textarea "x"
type textarea "tow"
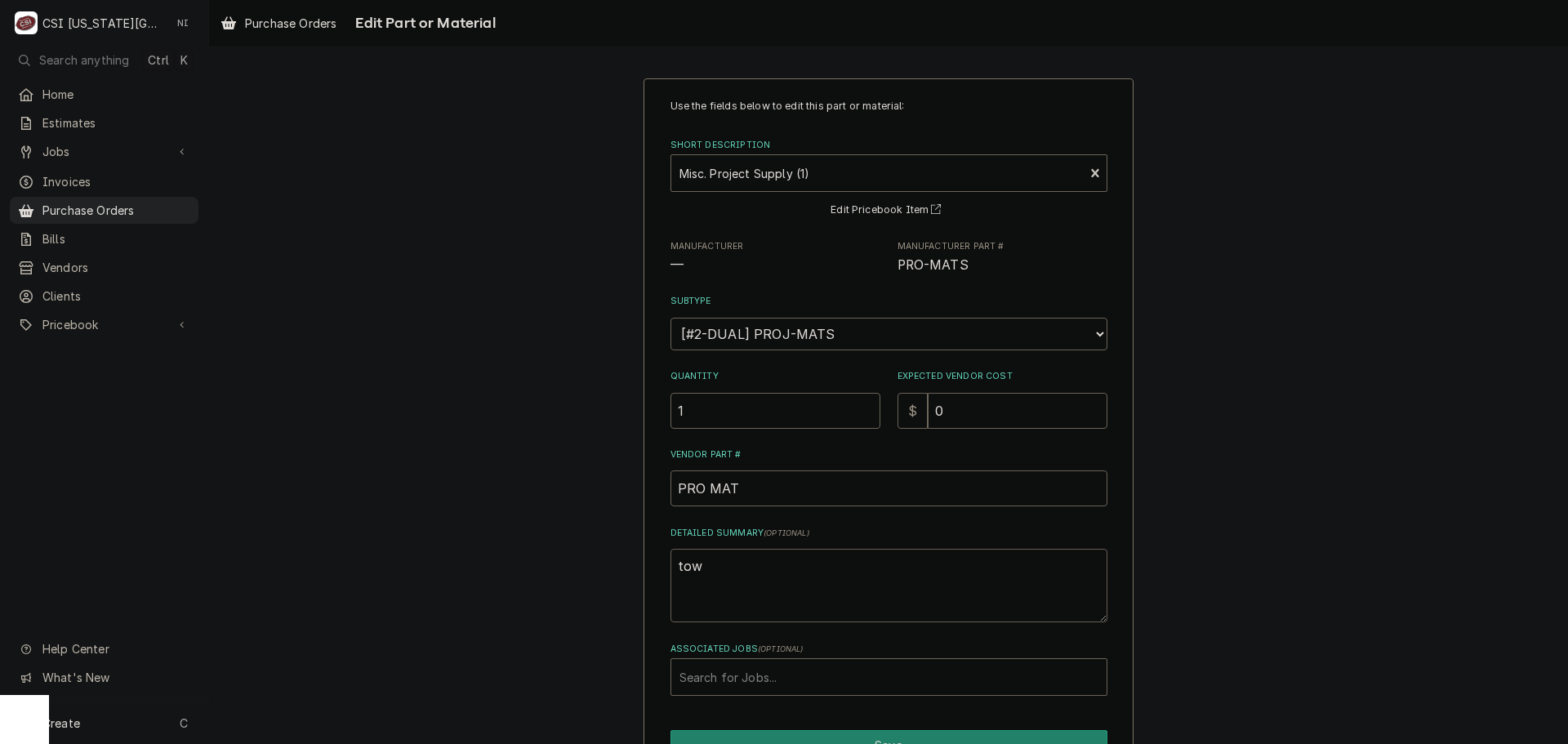
type textarea "x"
type textarea "towe"
type textarea "x"
type textarea "towel"
type textarea "x"
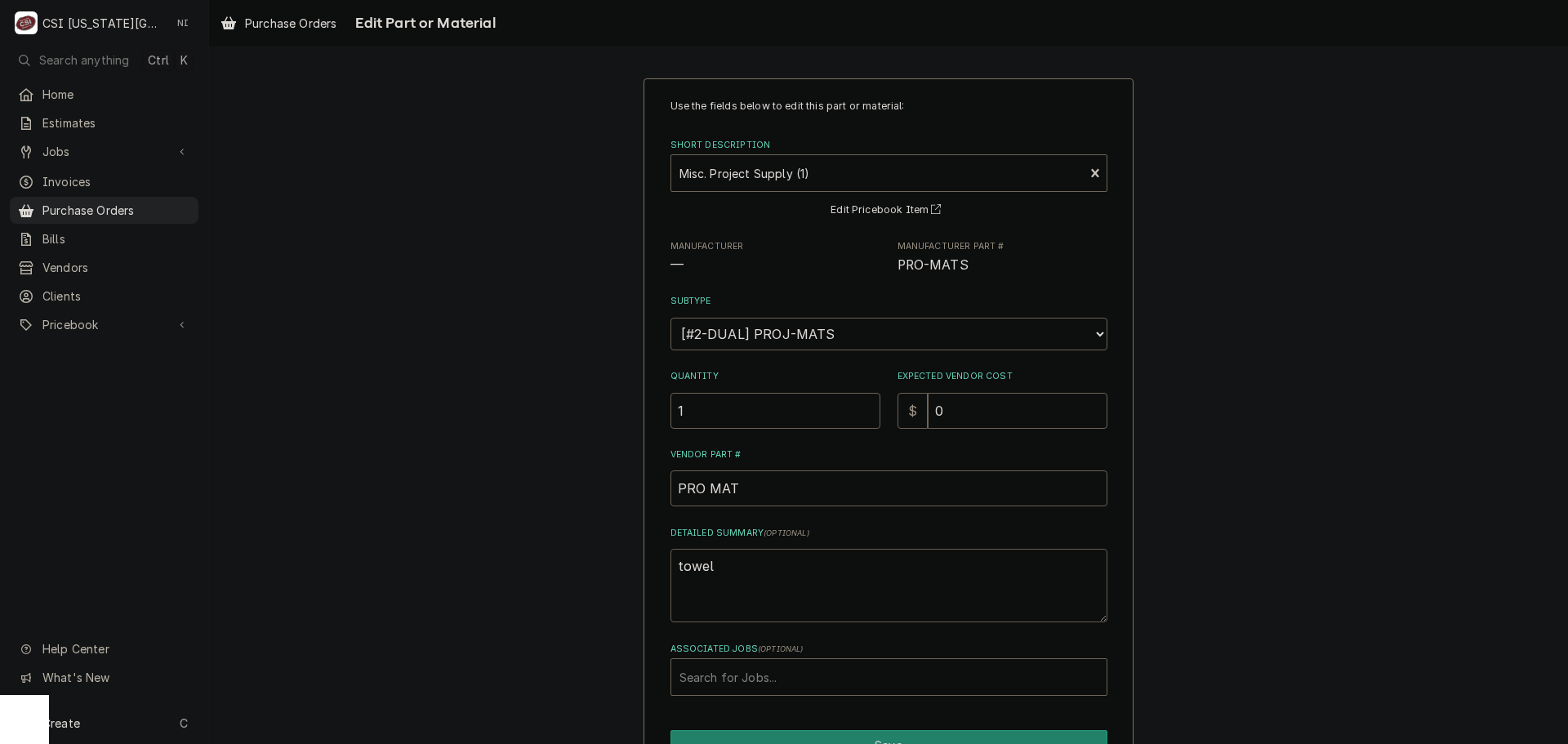
type textarea "towels"
type textarea "x"
type textarea "towels,"
type textarea "x"
type textarea "towels,"
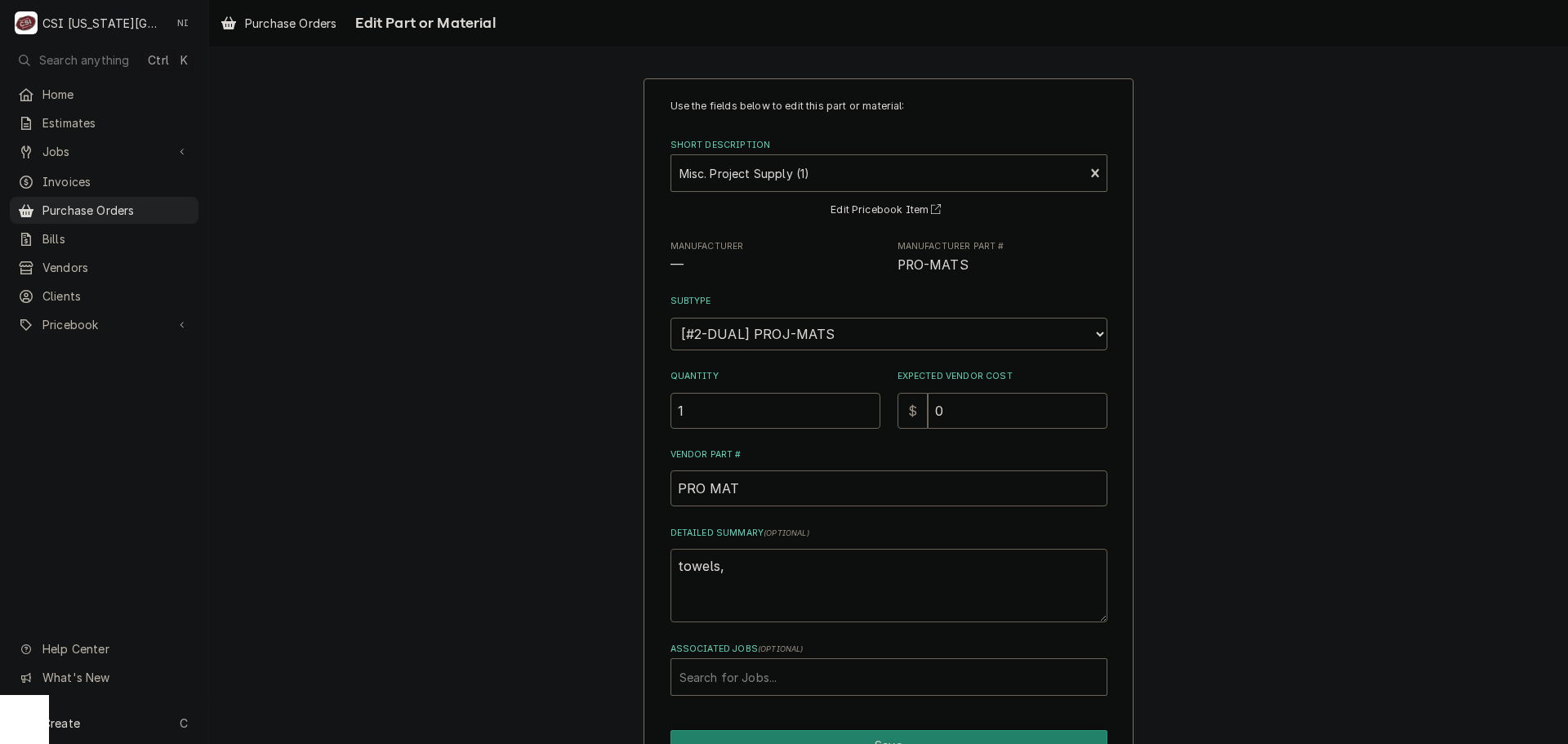
type textarea "x"
type textarea "towels, a"
type textarea "x"
type textarea "towels, ac"
type textarea "x"
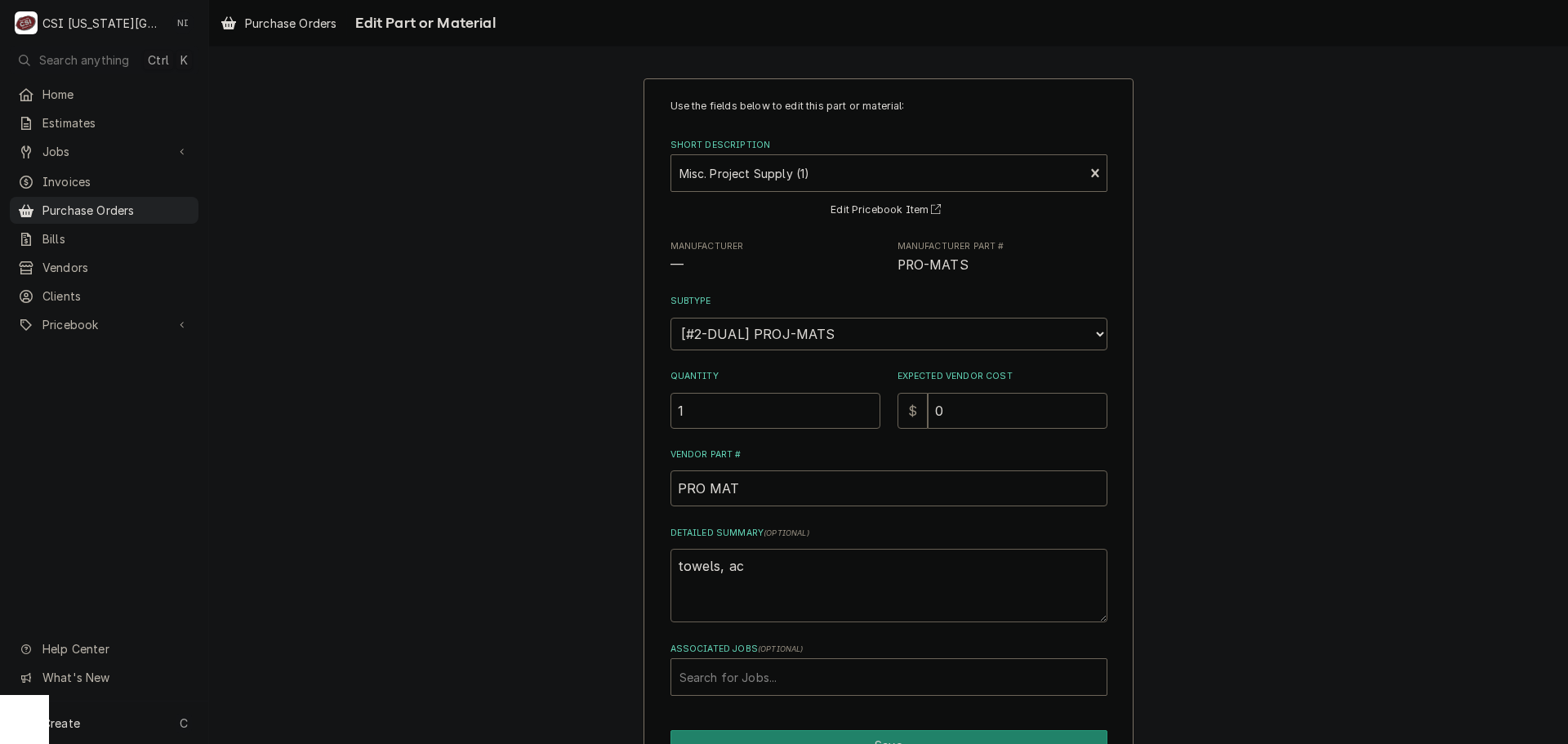
type textarea "towels, ace"
type textarea "x"
type textarea "towels, acet"
type textarea "x"
type textarea "towels, aceto"
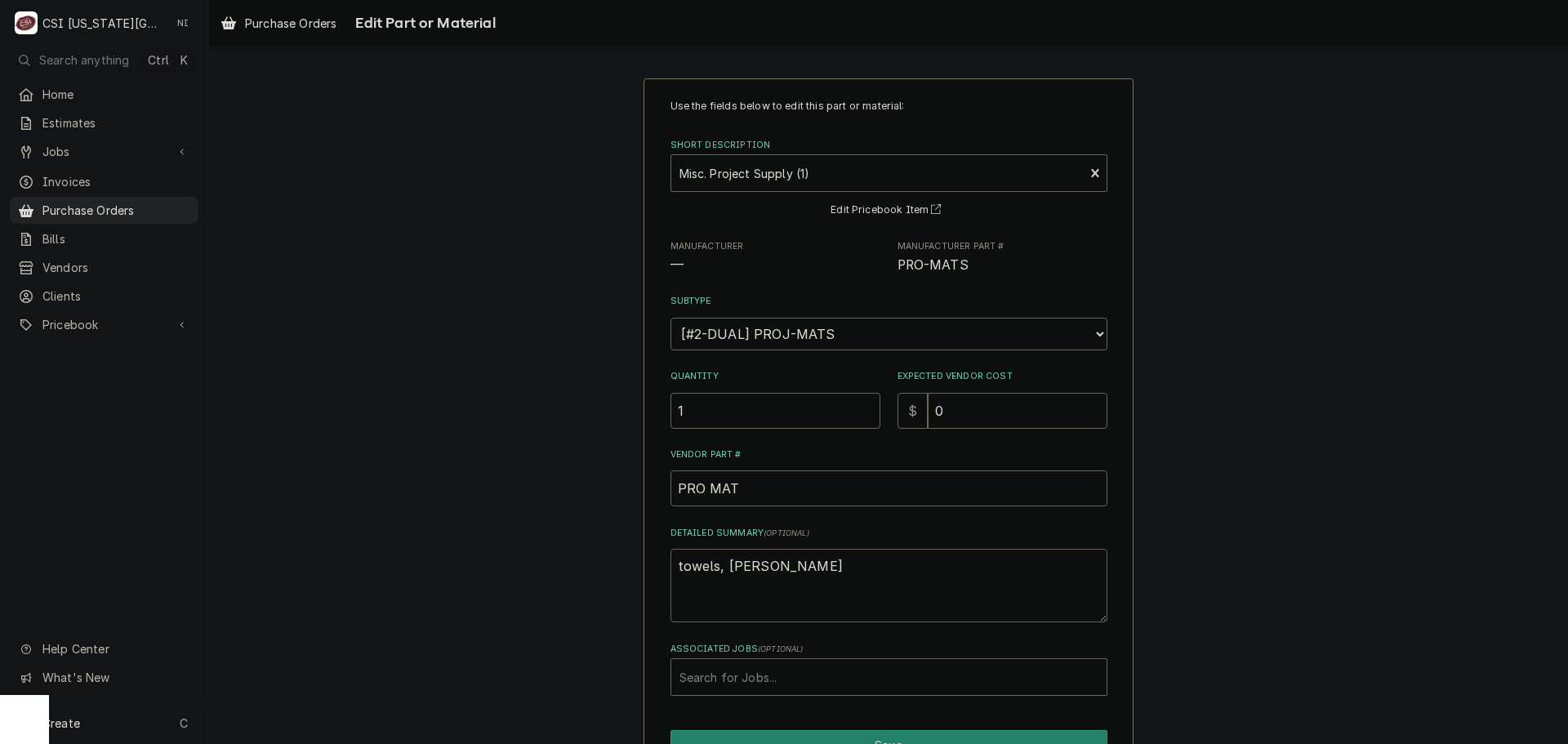
type textarea "x"
type textarea "towels, aceton"
type textarea "x"
type textarea "towels, acetone"
type textarea "x"
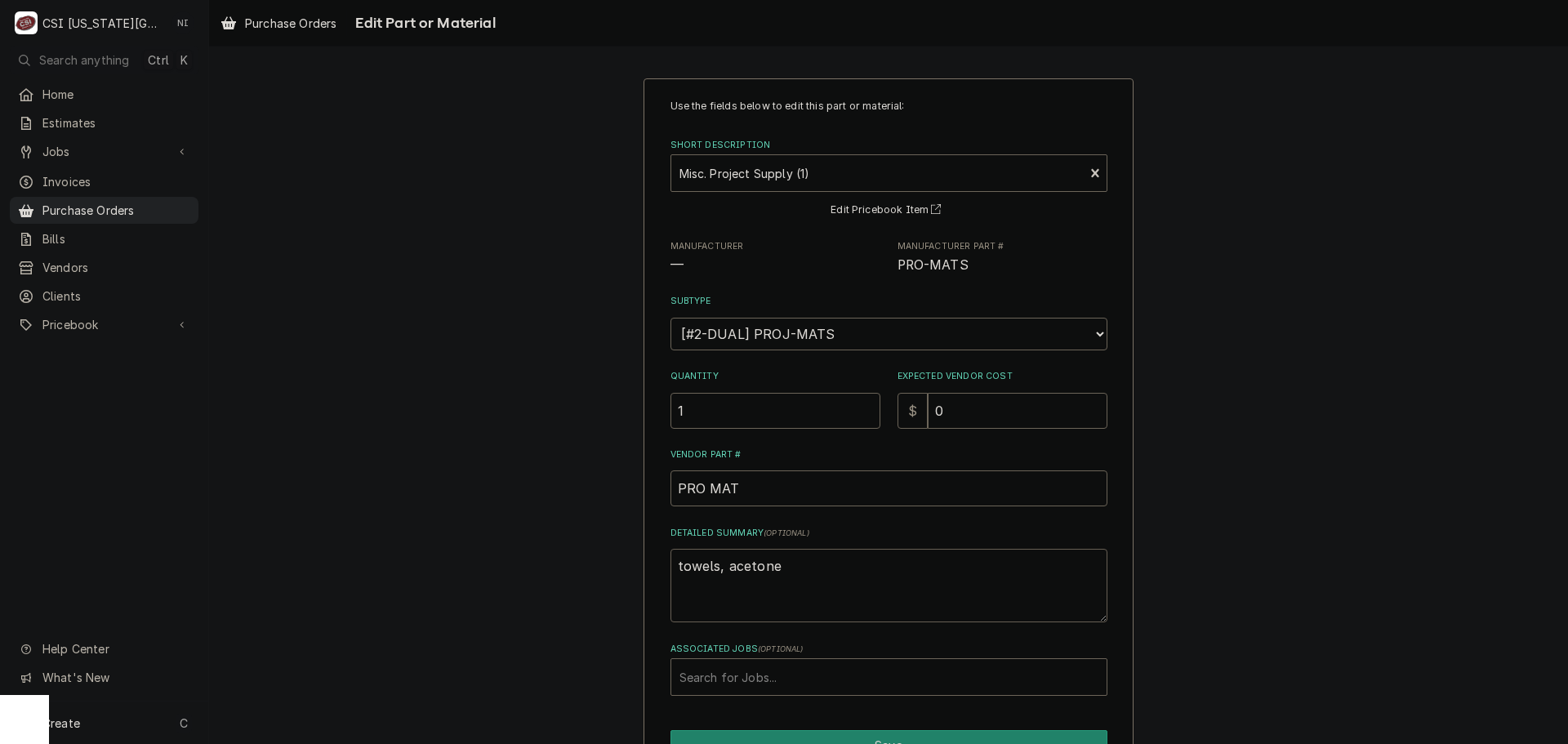
type textarea "towels, acetone,"
type textarea "x"
type textarea "towels, acetone,"
type textarea "x"
type textarea "towels, acetone, ss"
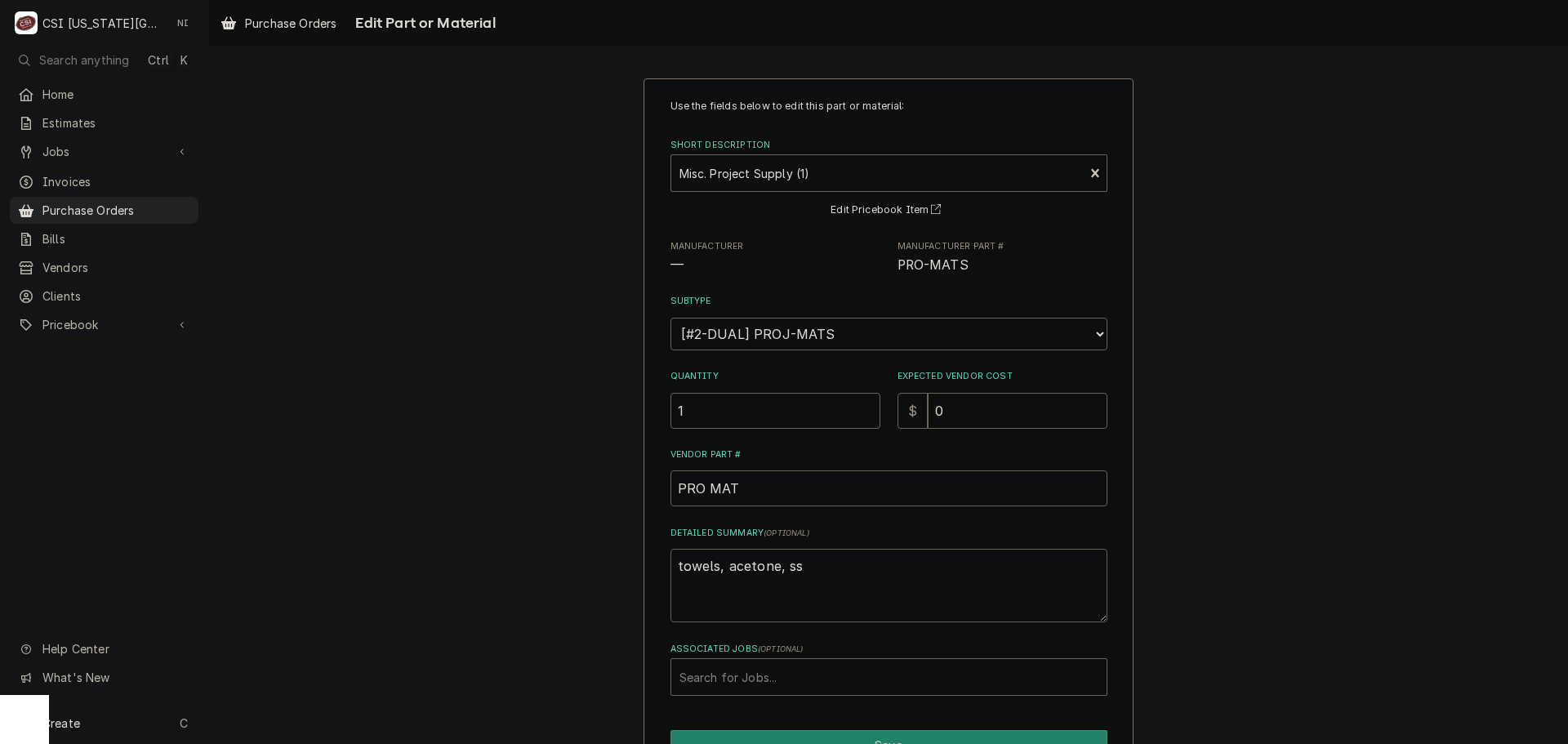
type textarea "x"
type textarea "towels, acetone, sse"
type textarea "x"
type textarea "towels, acetone, ssel"
type textarea "x"
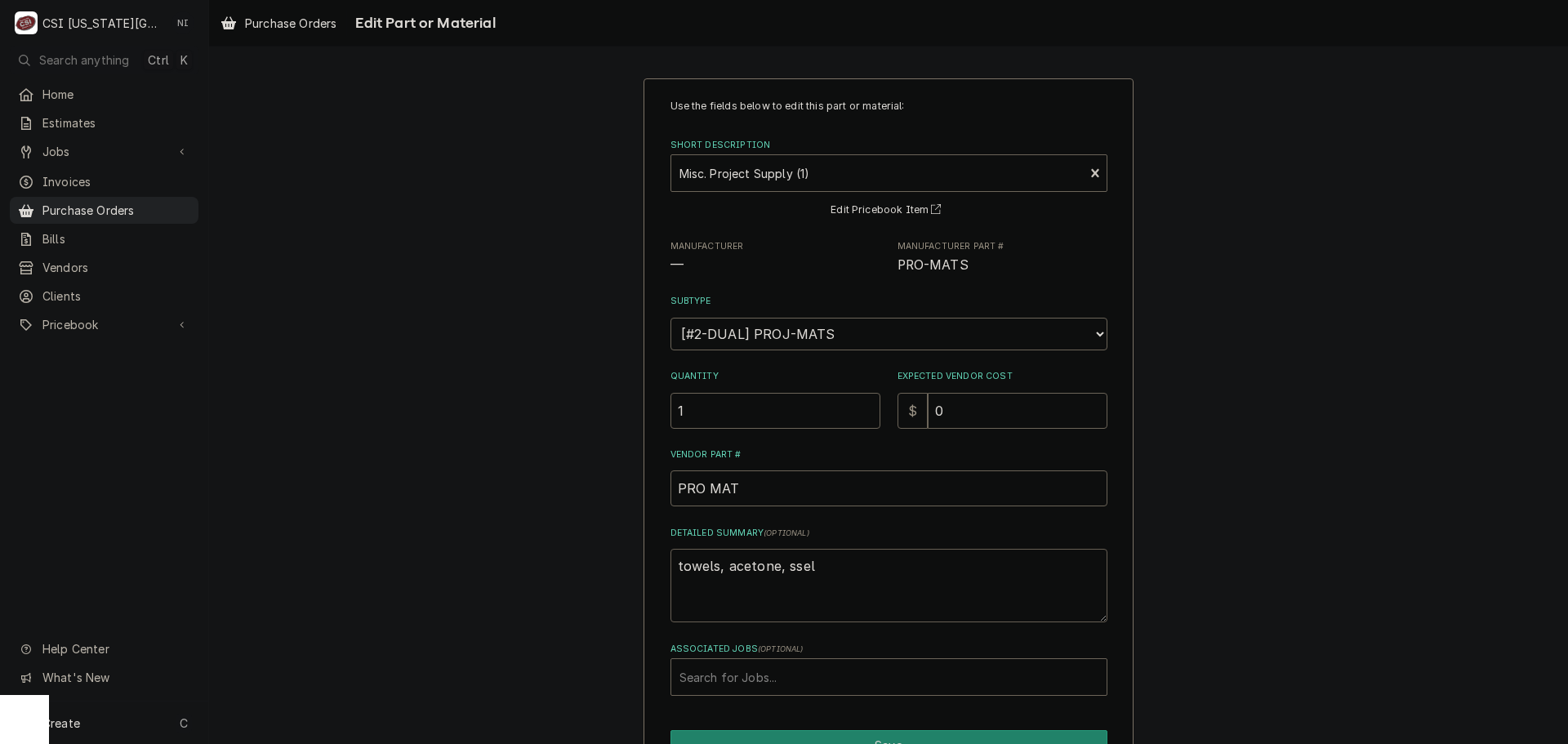
type textarea "towels, acetone, ssela"
type textarea "x"
type textarea "towels, acetone, sselan"
type textarea "x"
type textarea "towels, acetone, ssela"
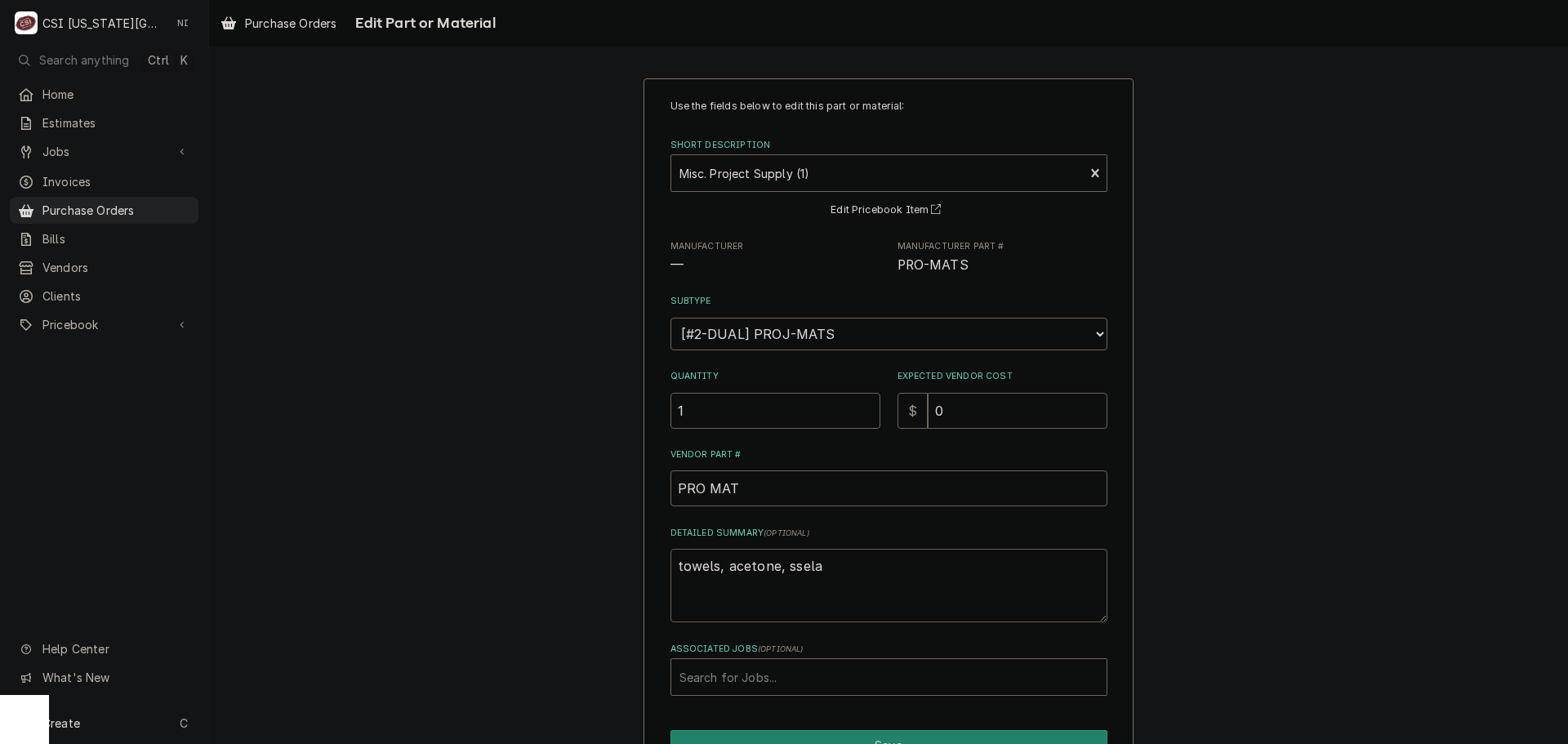
type textarea "x"
type textarea "towels, acetone, ssel"
type textarea "x"
type textarea "towels, acetone, sse"
type textarea "x"
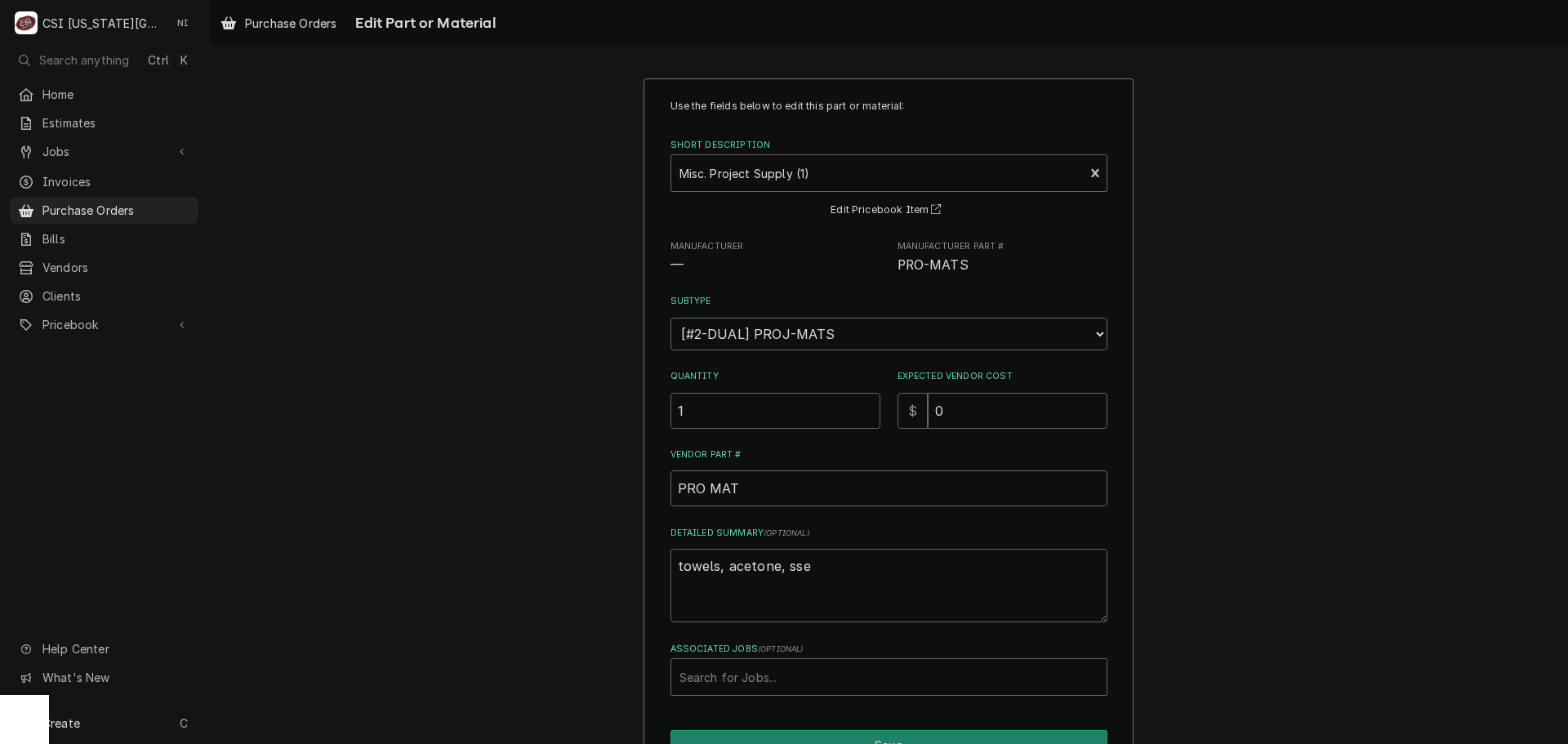
type textarea "towels, acetone, ss"
type textarea "x"
type textarea "towels, acetone, s"
type textarea "x"
type textarea "towels, acetone,"
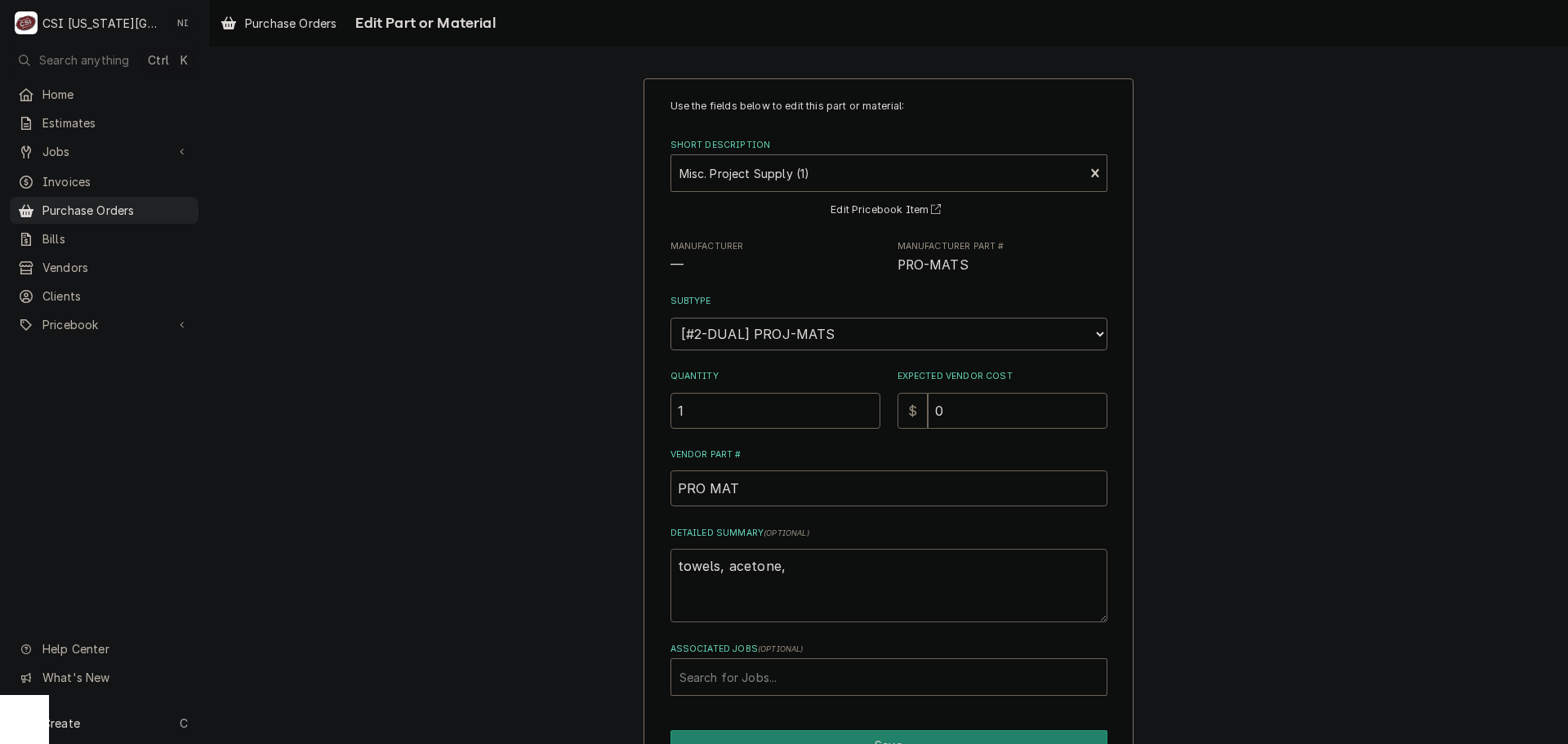
type textarea "x"
type textarea "towels, acetone, l"
type textarea "x"
type textarea "towels, acetone, lo"
type textarea "x"
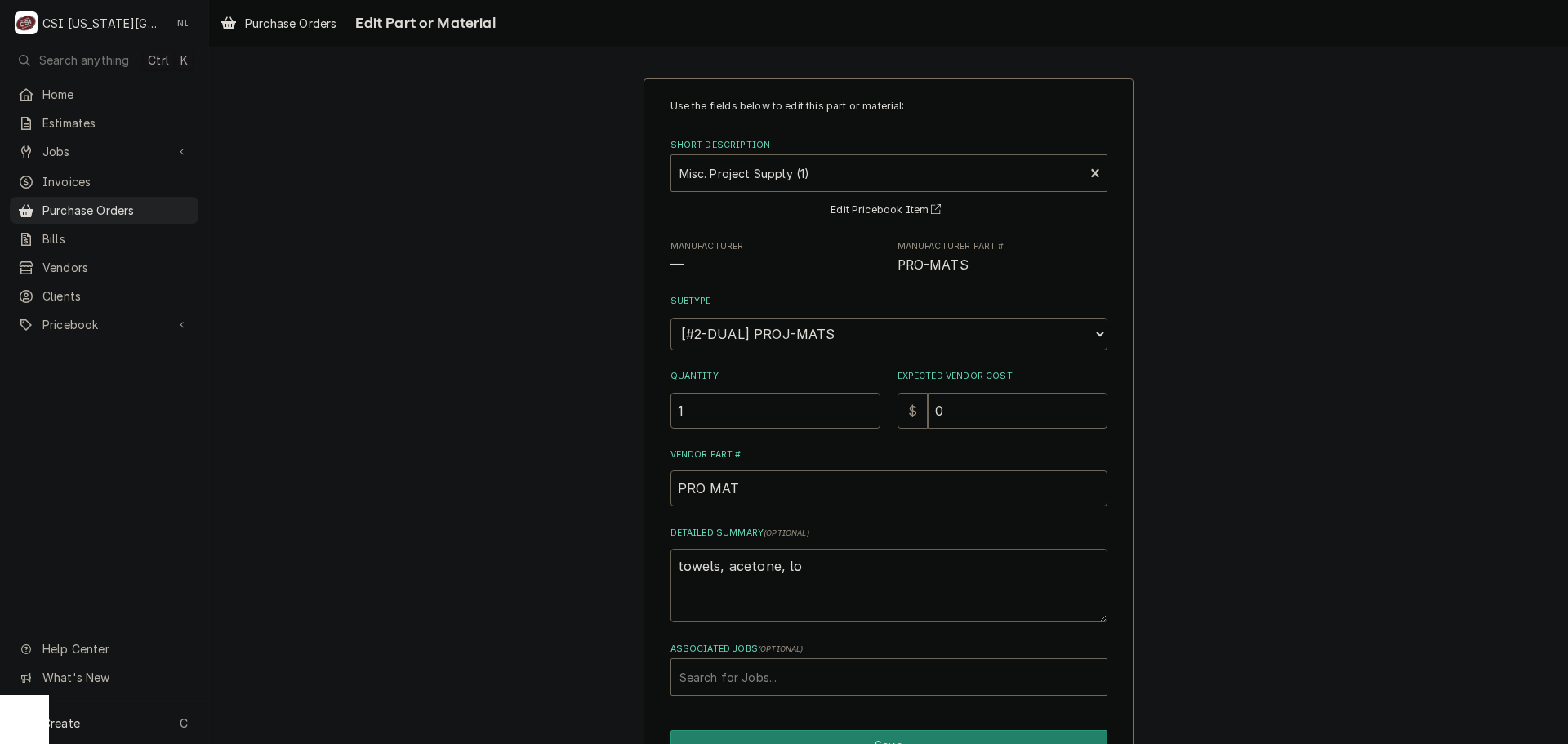
type textarea "towels, acetone, loc"
type textarea "x"
type textarea "towels, acetone, loct"
type textarea "x"
type textarea "towels, acetone, locti"
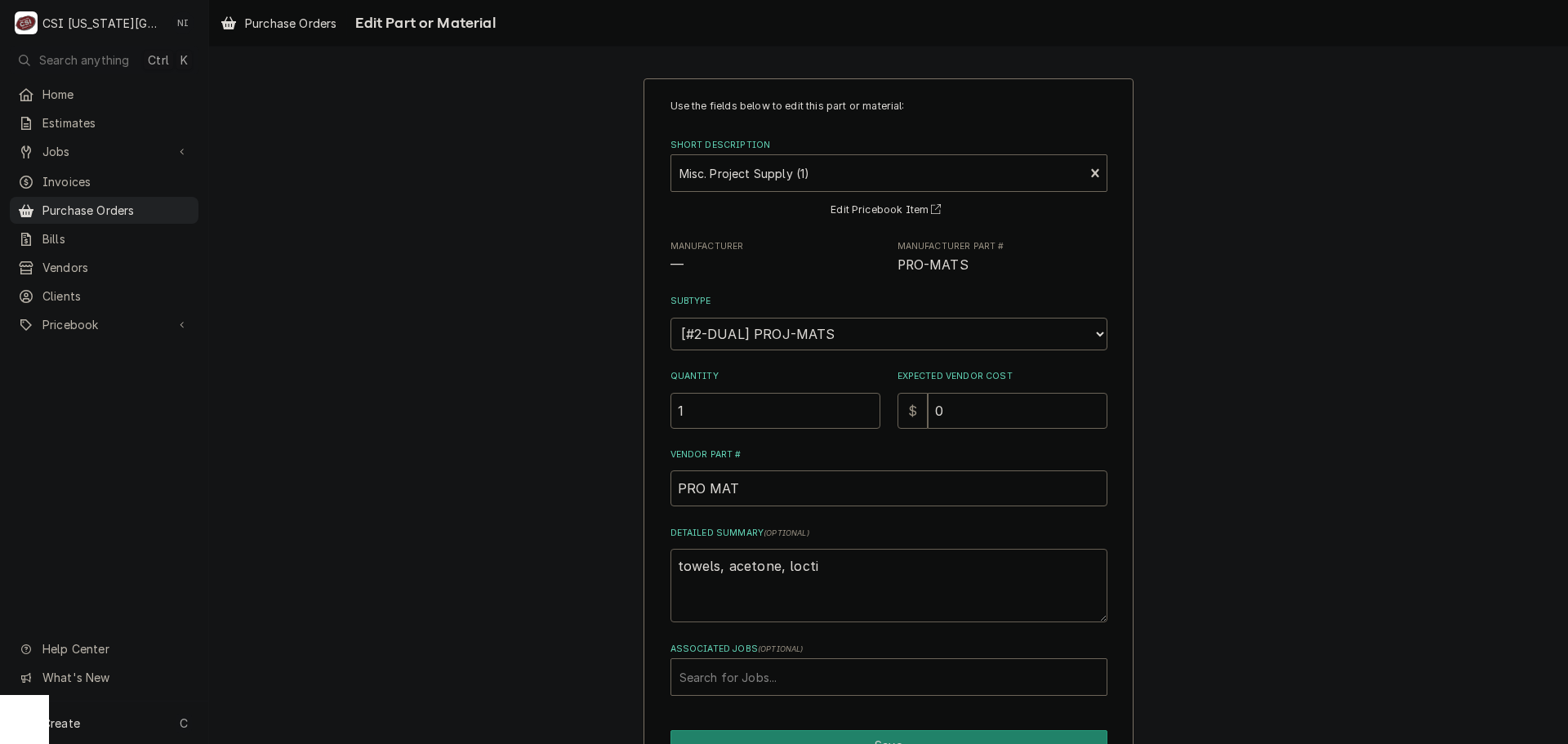
type textarea "x"
type textarea "towels, acetone, loctit"
type textarea "x"
type textarea "towels, acetone, loctite"
drag, startPoint x: 962, startPoint y: 396, endPoint x: 922, endPoint y: 415, distance: 44.3
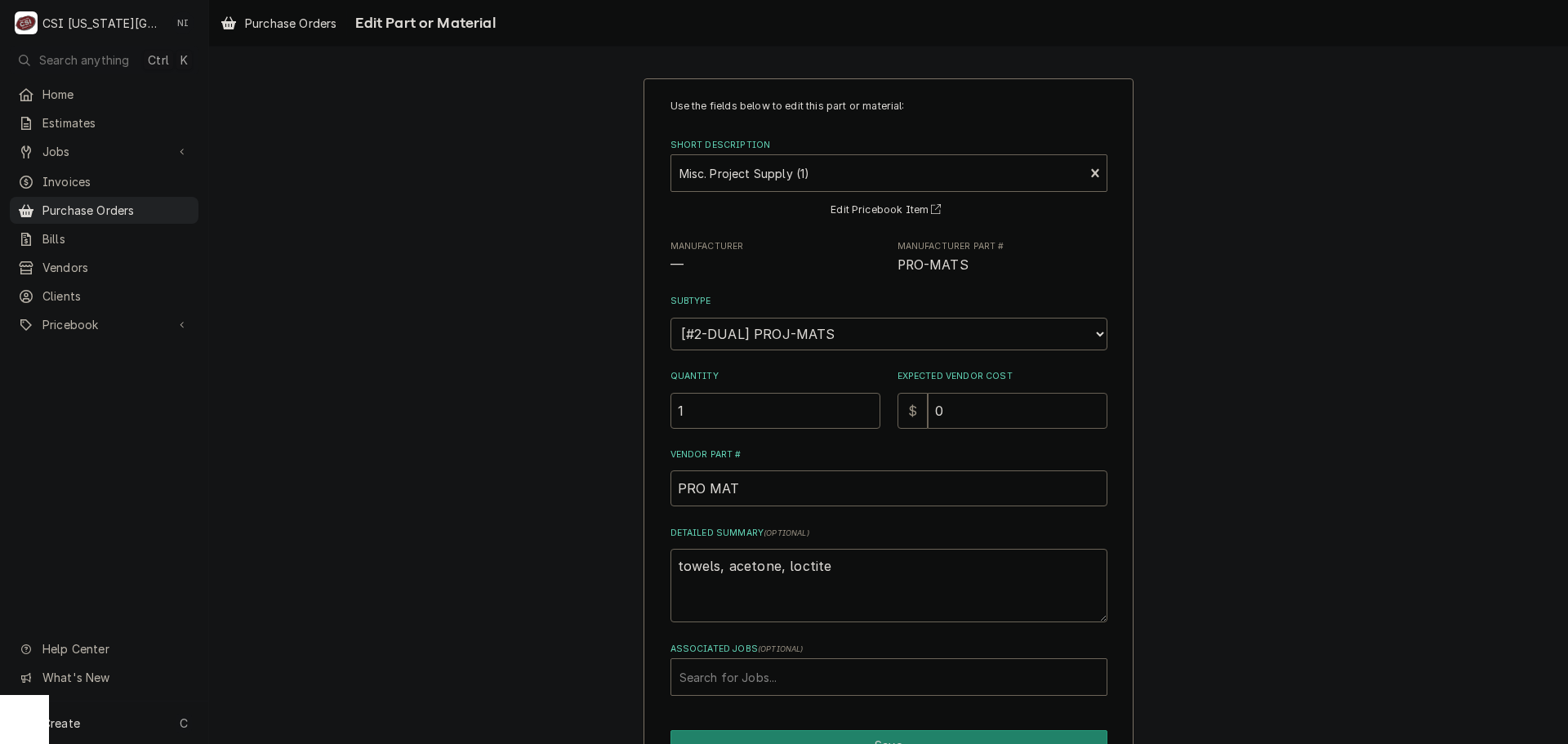
click at [922, 414] on div "Expected Vendor Cost $ 0" at bounding box center [1002, 399] width 210 height 58
type textarea "x"
type input "1"
type textarea "x"
type input "11"
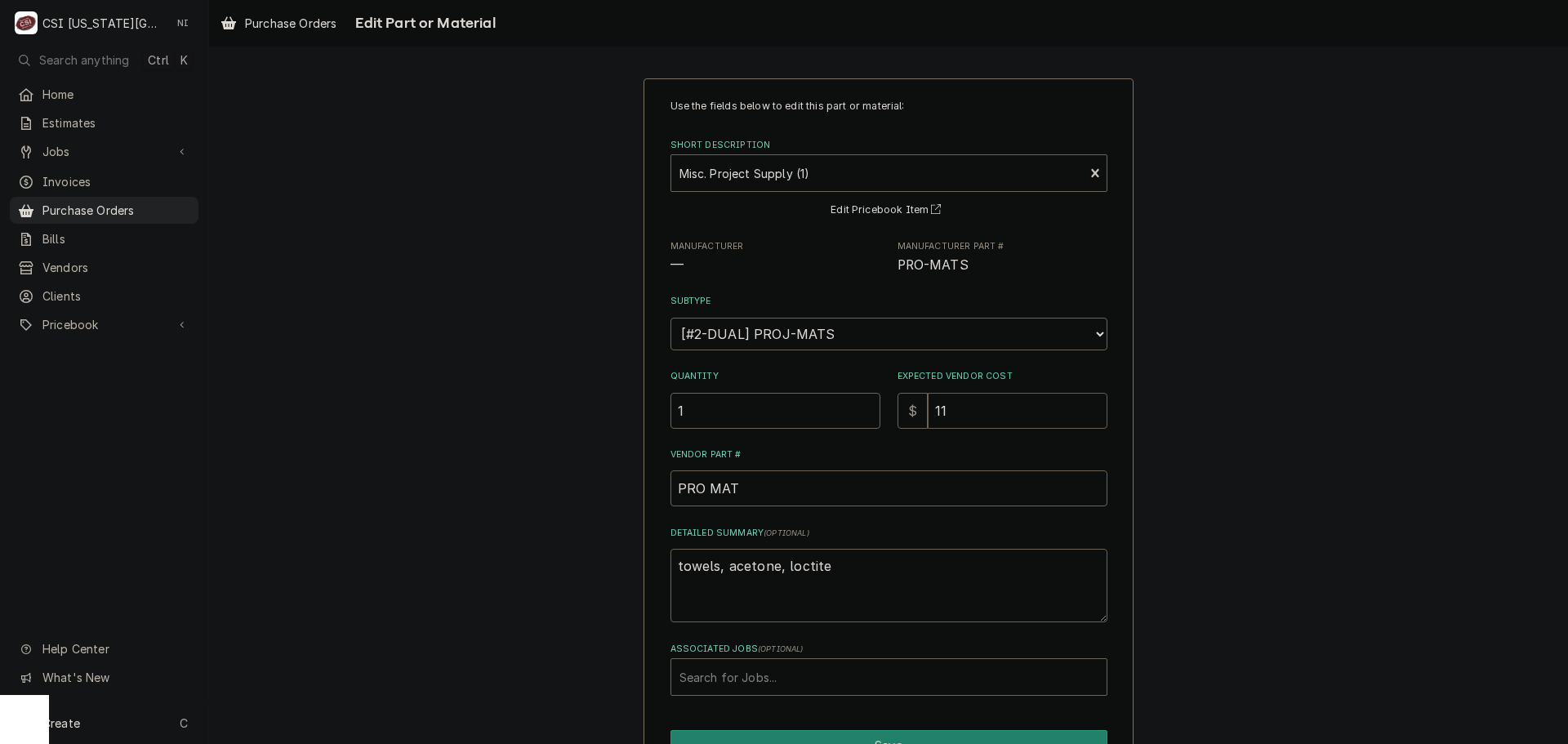
type textarea "x"
type input "115"
type textarea "x"
type input "1153"
type textarea "x"
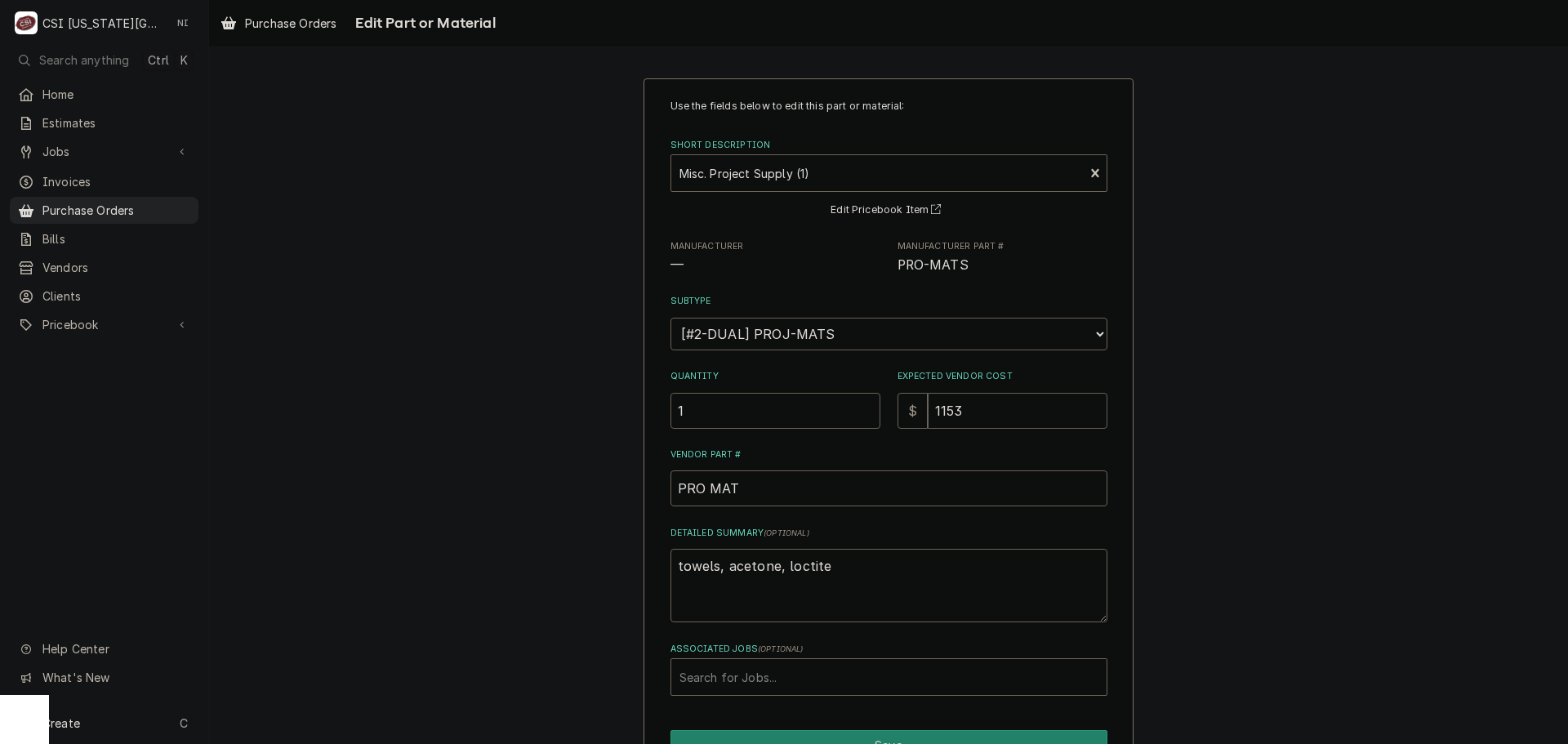
type input "11539"
type textarea "x"
type input "1153"
type textarea "x"
type input "115"
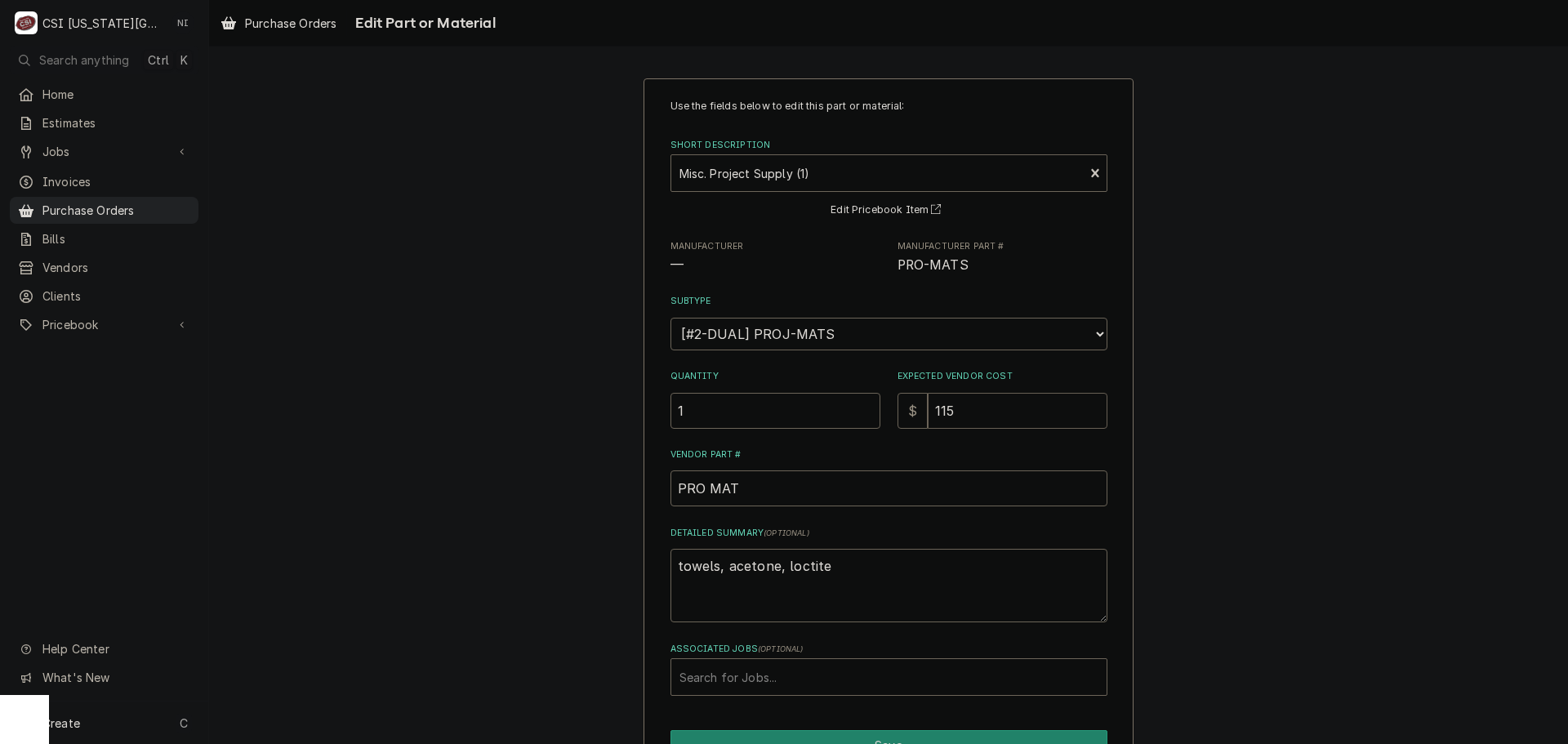
type textarea "x"
type input "115.9"
type textarea "x"
type input "115.962"
type textarea "x"
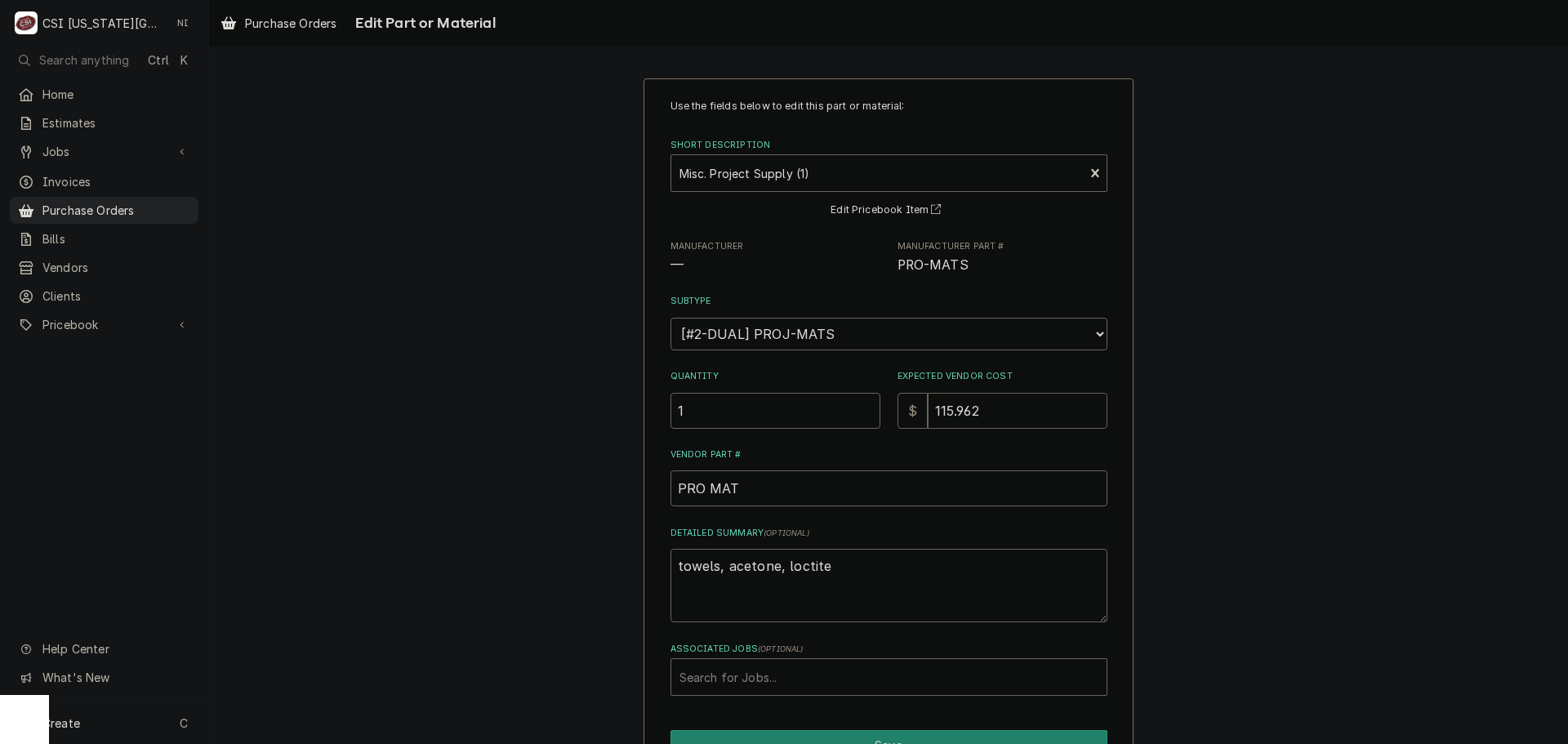
type input "115.96"
type textarea "x"
type input "115.9"
type textarea "x"
type input "115.92"
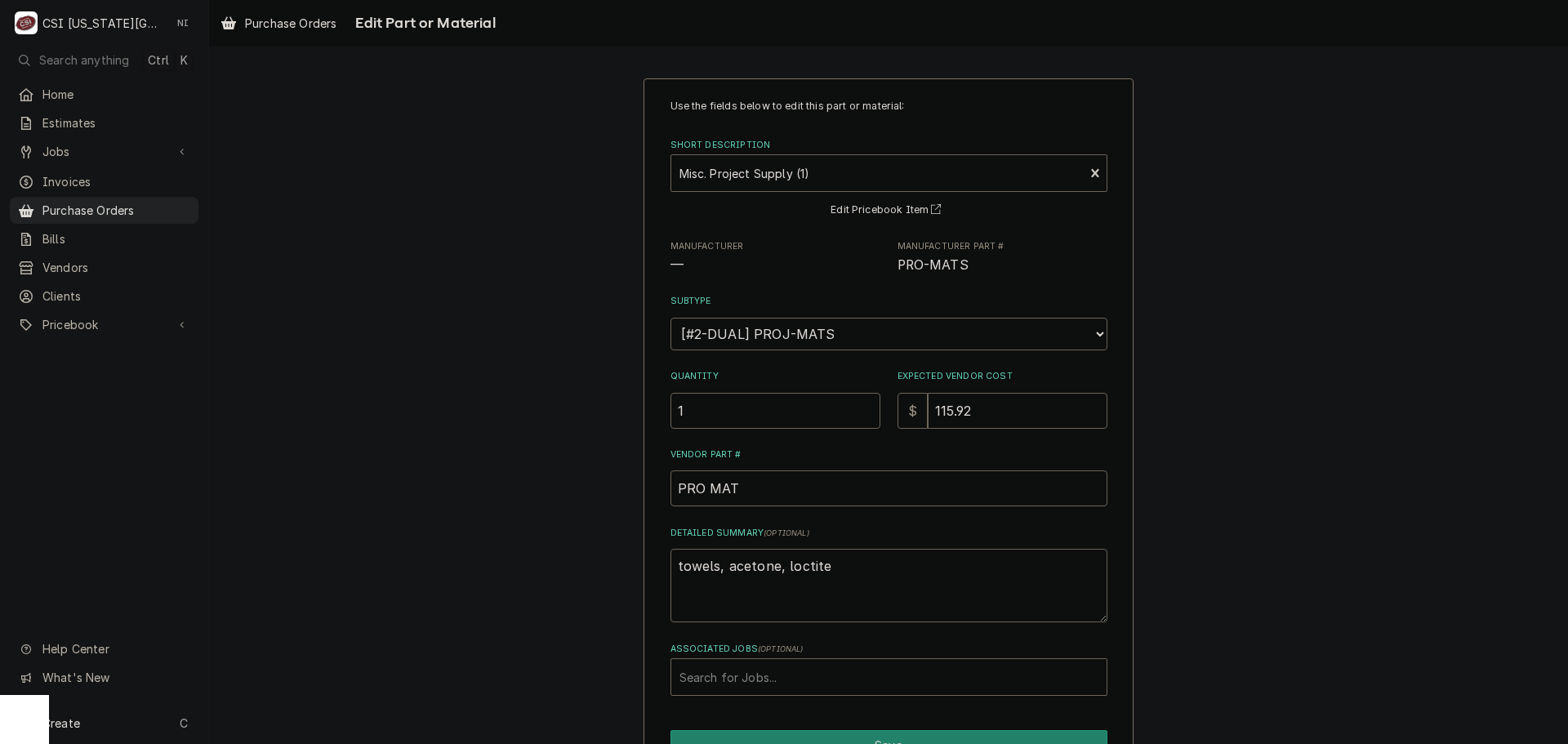
scroll to position [93, 0]
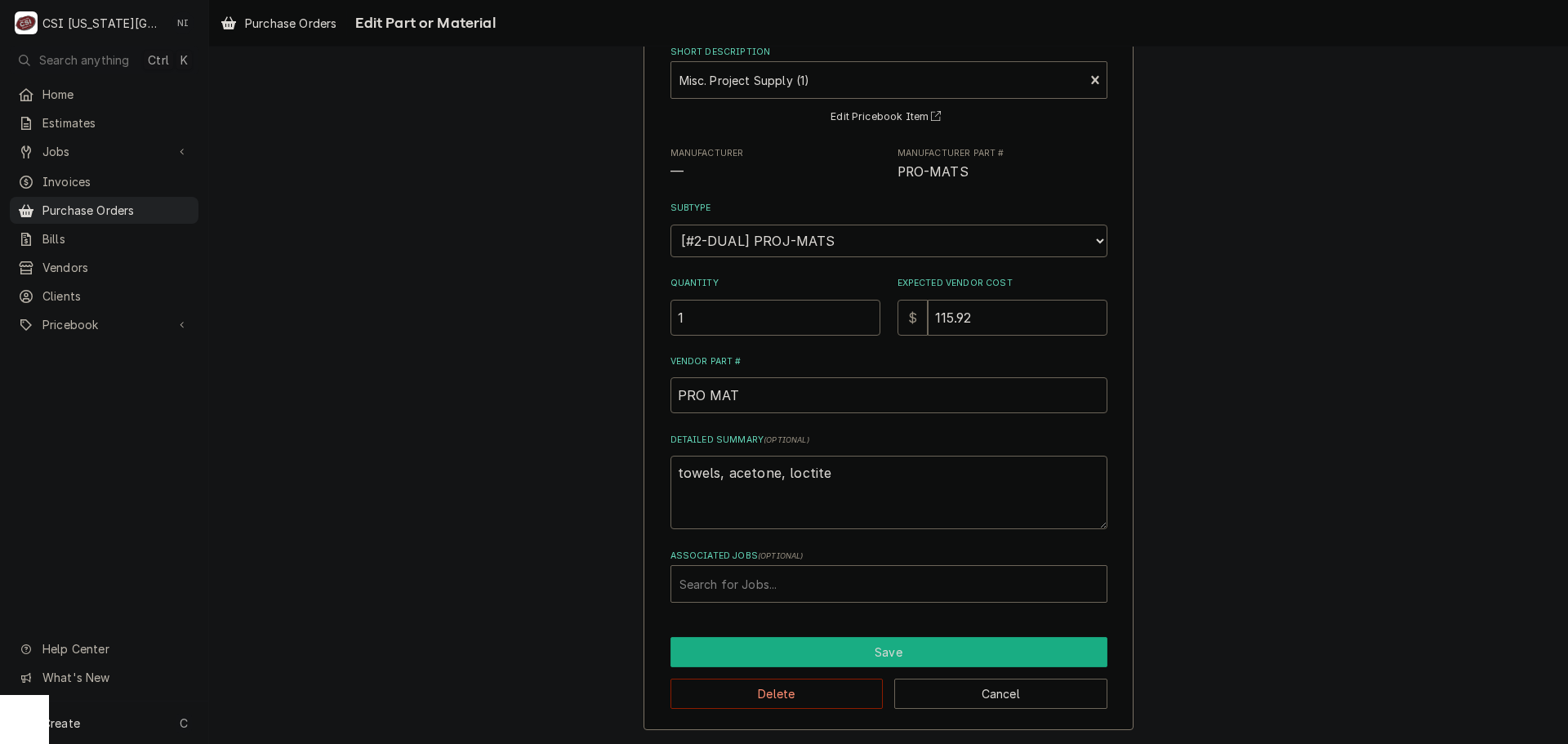
click at [808, 652] on button "Save" at bounding box center [889, 652] width 437 height 31
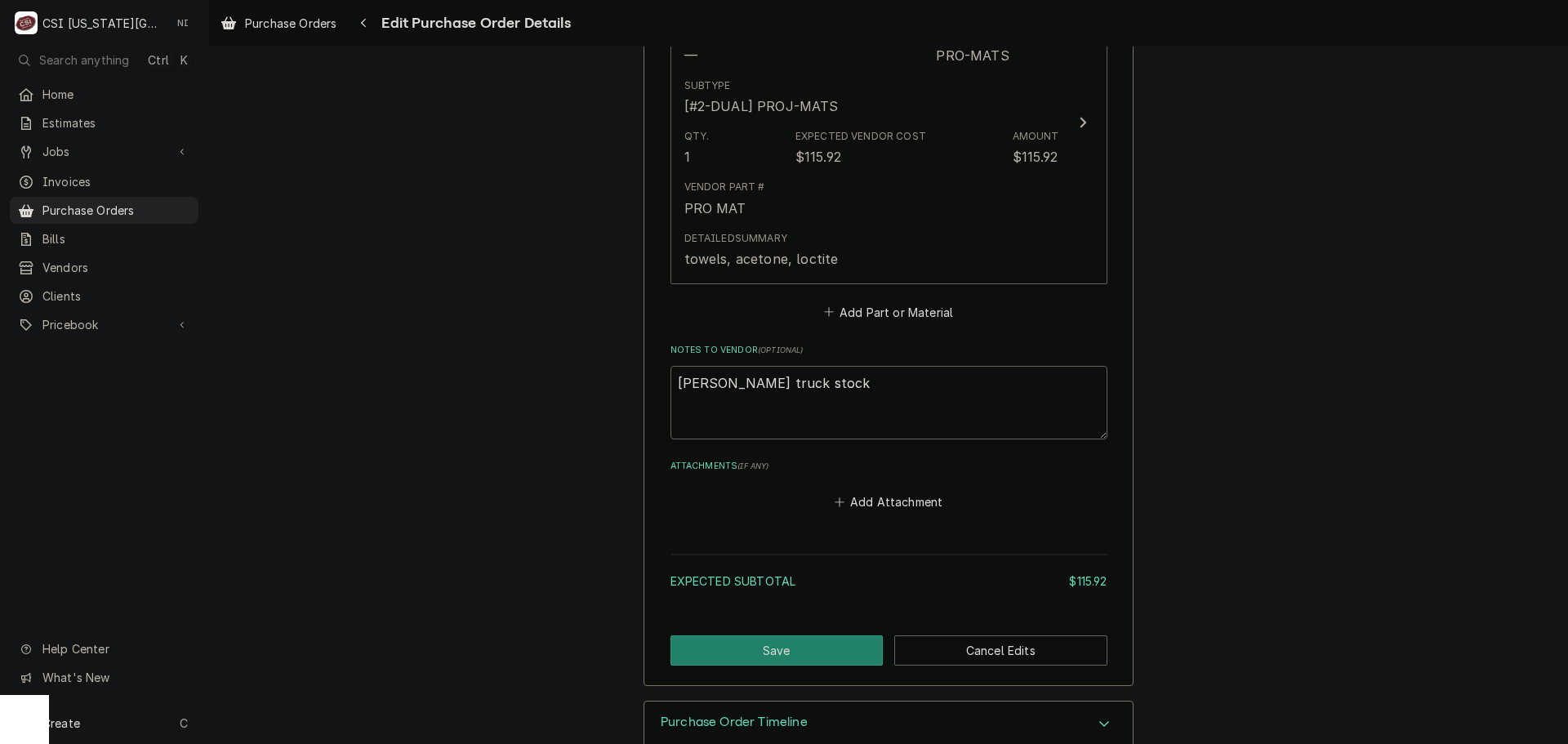
scroll to position [800, 0]
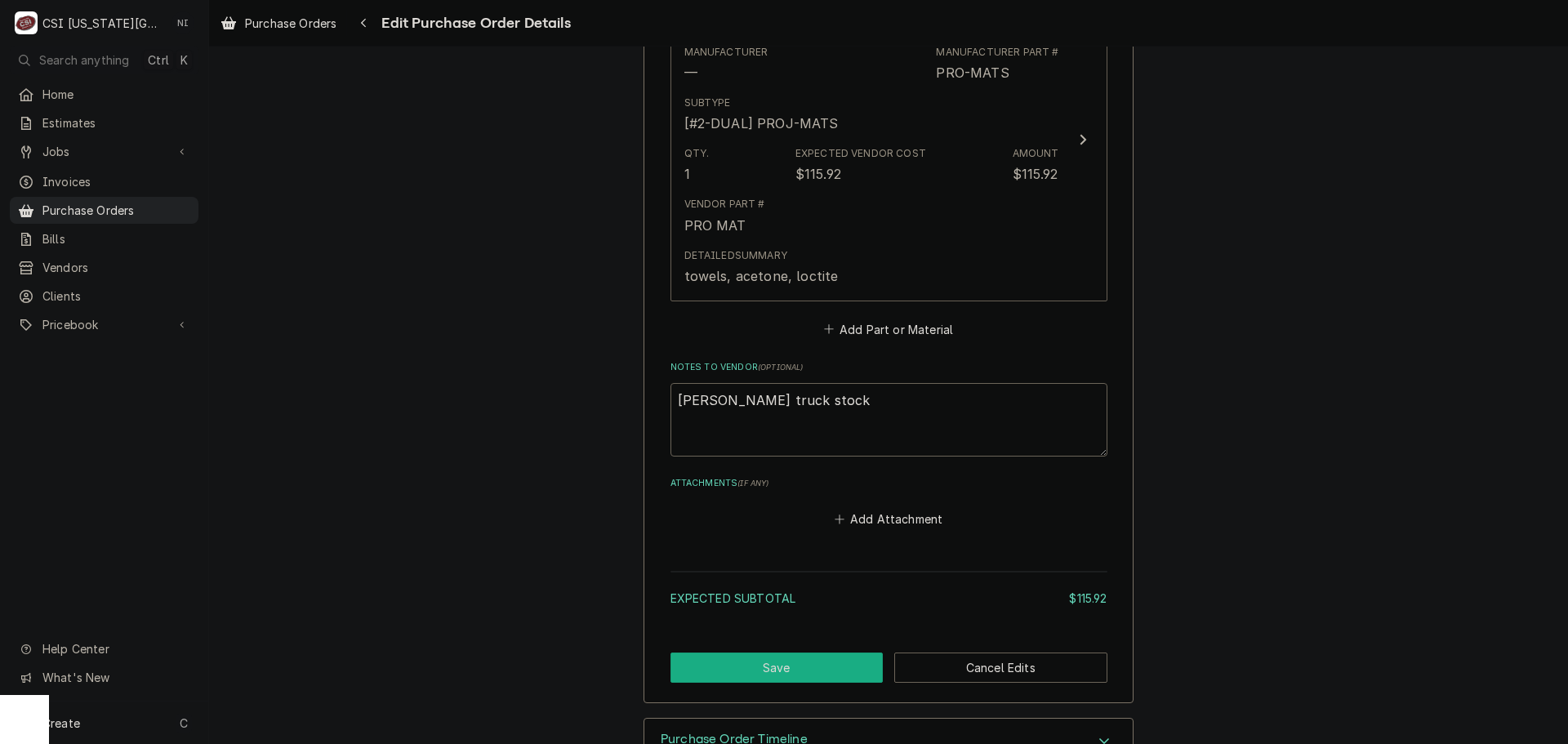
click at [785, 653] on button "Save" at bounding box center [776, 667] width 213 height 31
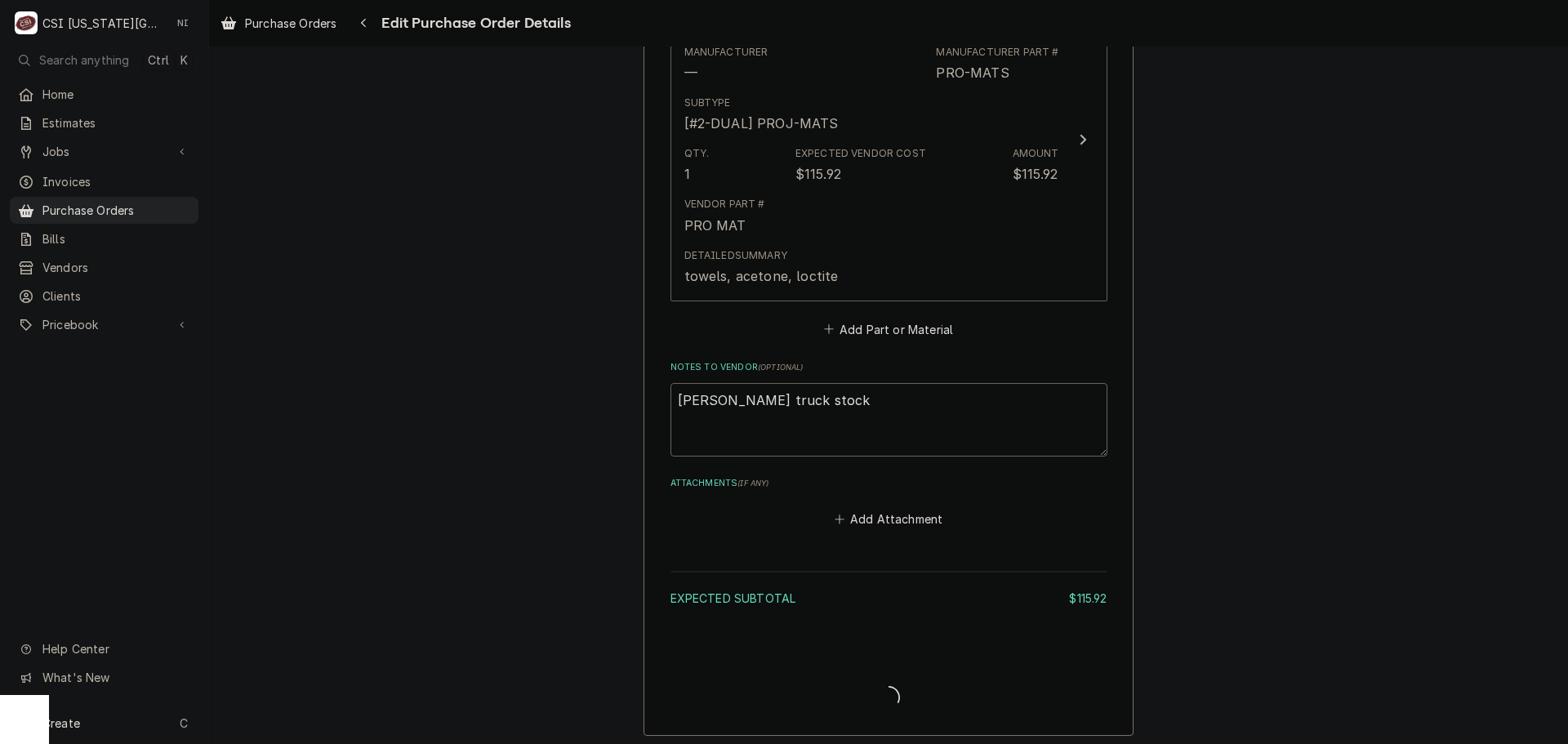
type textarea "x"
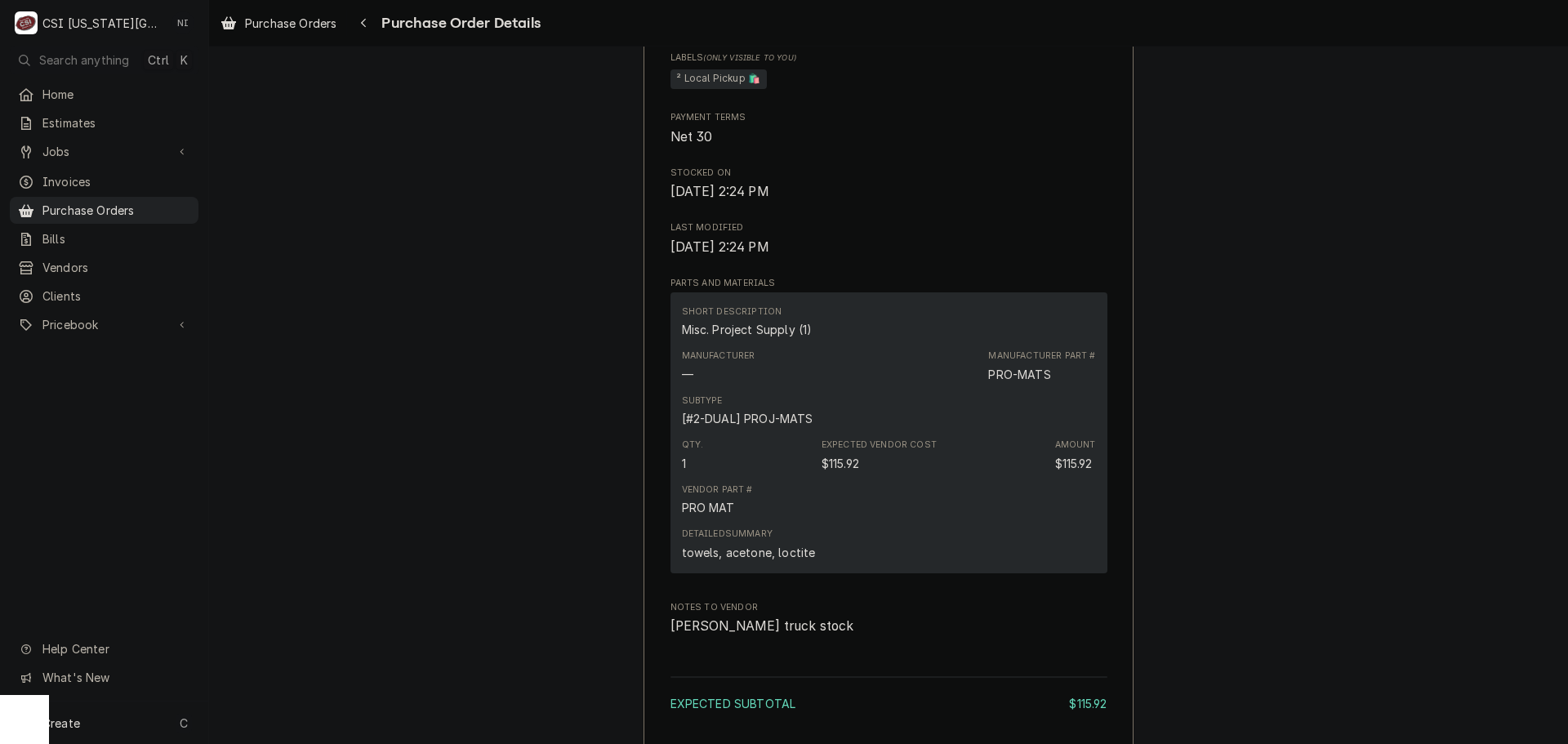
scroll to position [1143, 0]
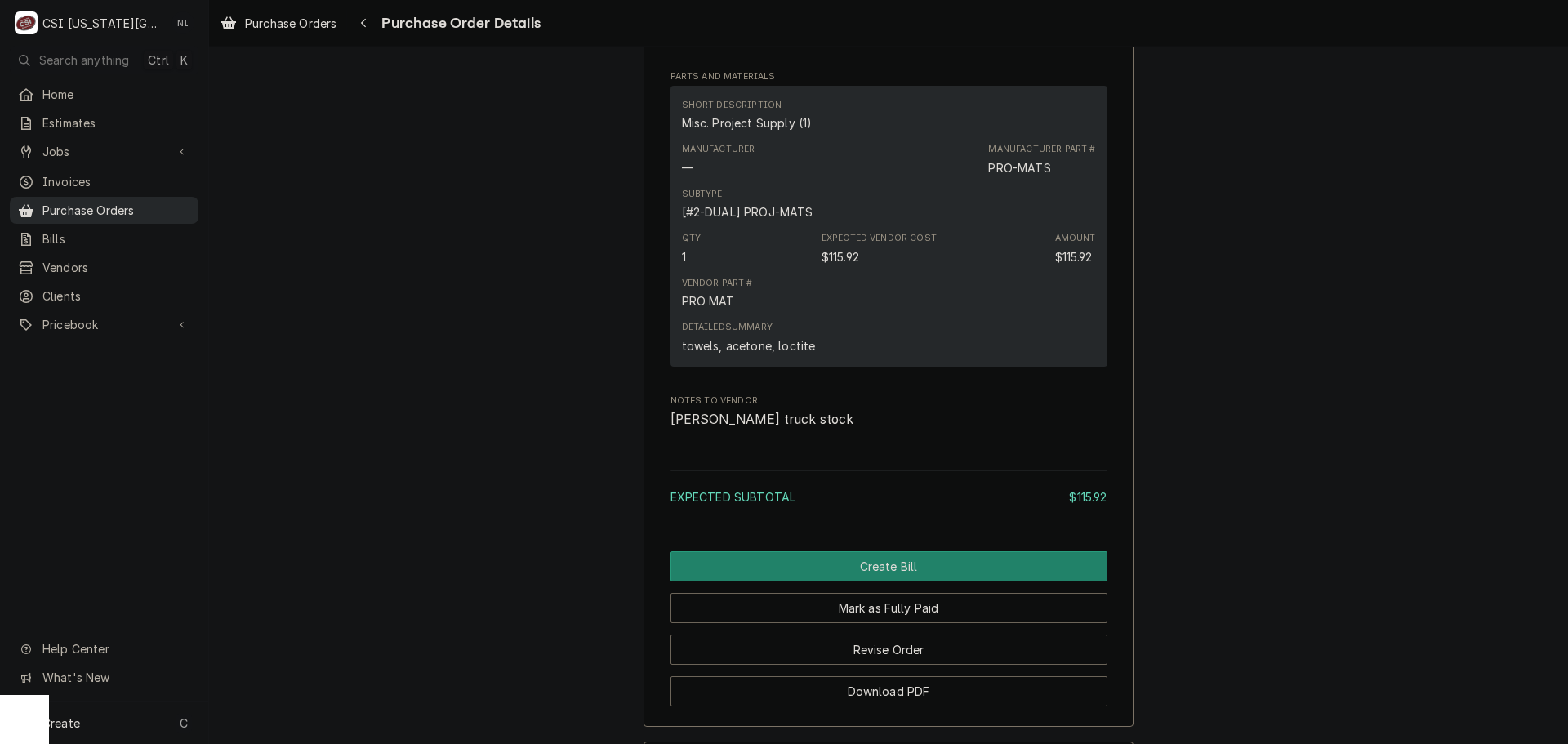
drag, startPoint x: 127, startPoint y: 202, endPoint x: 146, endPoint y: 187, distance: 24.2
click at [127, 202] on span "Purchase Orders" at bounding box center [116, 210] width 148 height 17
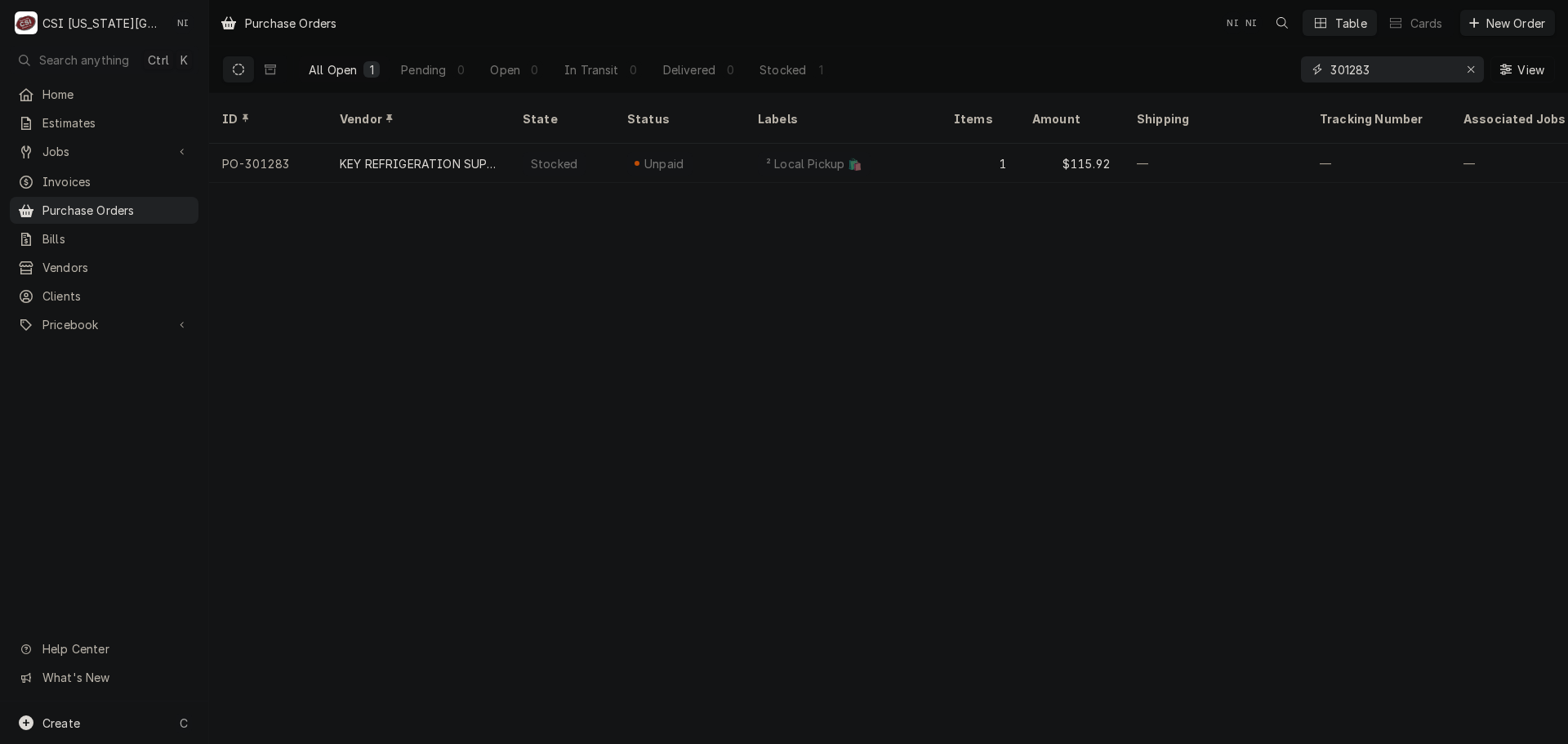
drag, startPoint x: 1373, startPoint y: 71, endPoint x: 1202, endPoint y: 73, distance: 171.0
click at [1204, 73] on div "All Open 1 Pending 0 Open 0 In Transit 0 Delivered 0 Stocked 1 301283 View" at bounding box center [888, 70] width 1332 height 46
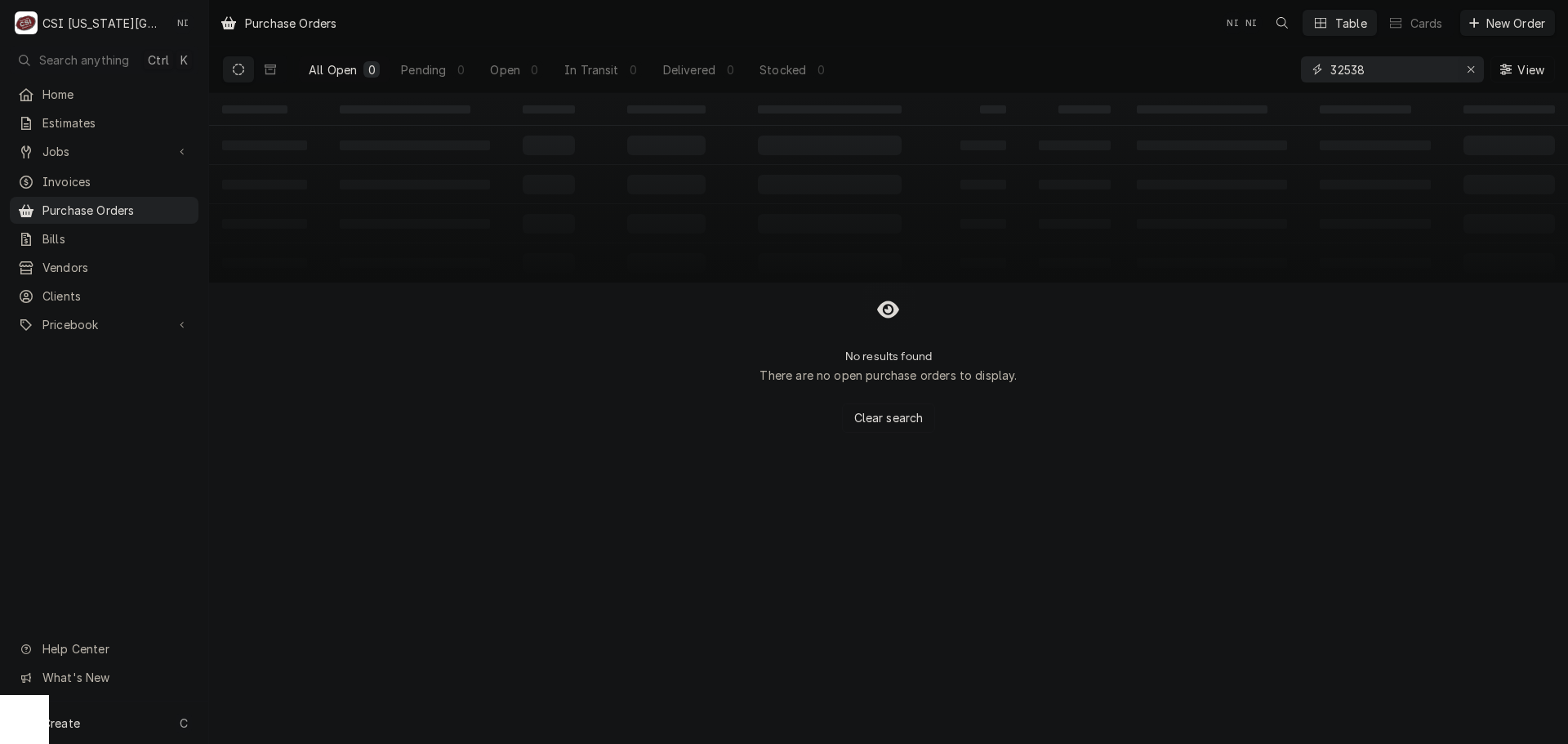
type input "32538"
click at [1473, 72] on icon "Erase input" at bounding box center [1471, 70] width 7 height 7
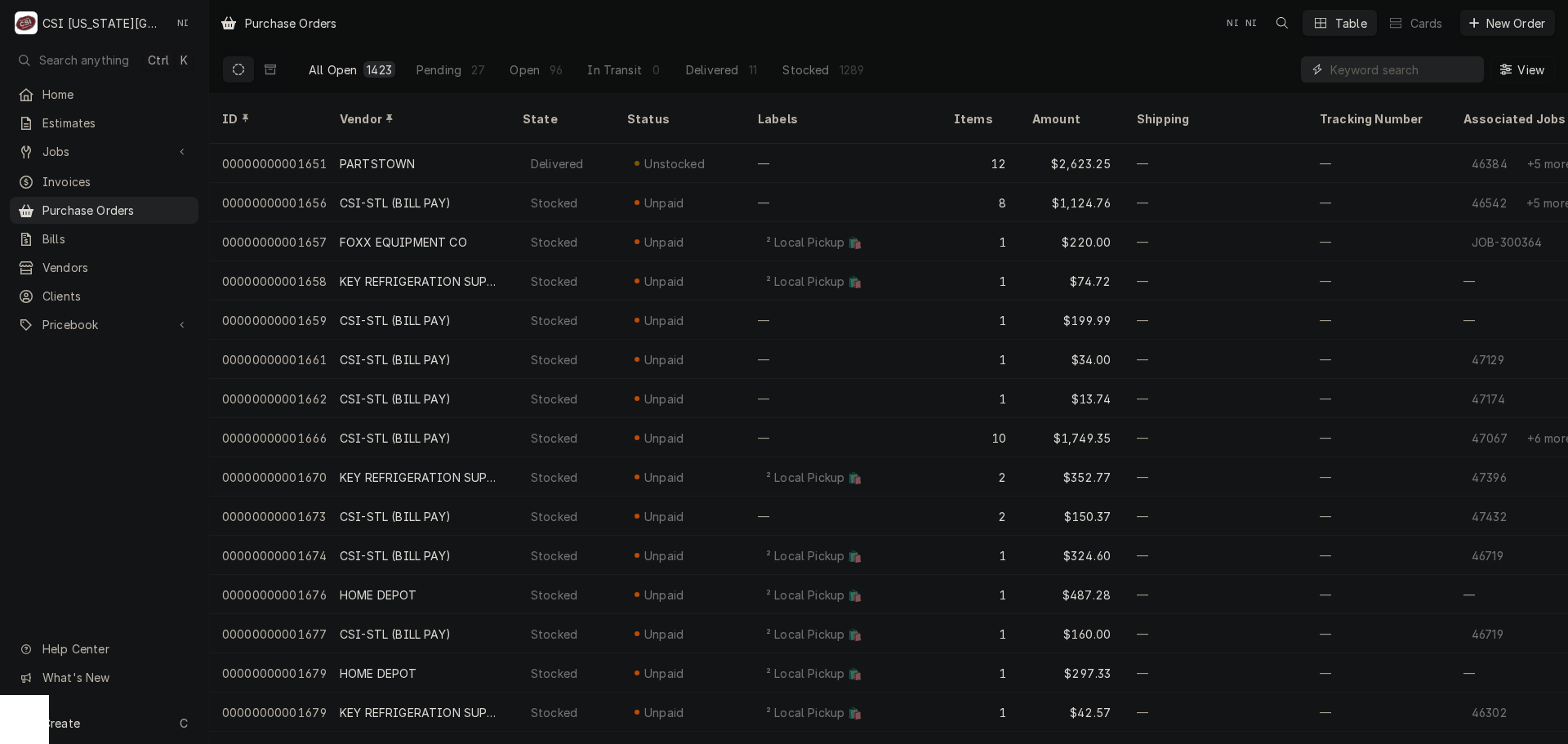
click at [1403, 65] on input "Dynamic Content Wrapper" at bounding box center [1402, 69] width 145 height 26
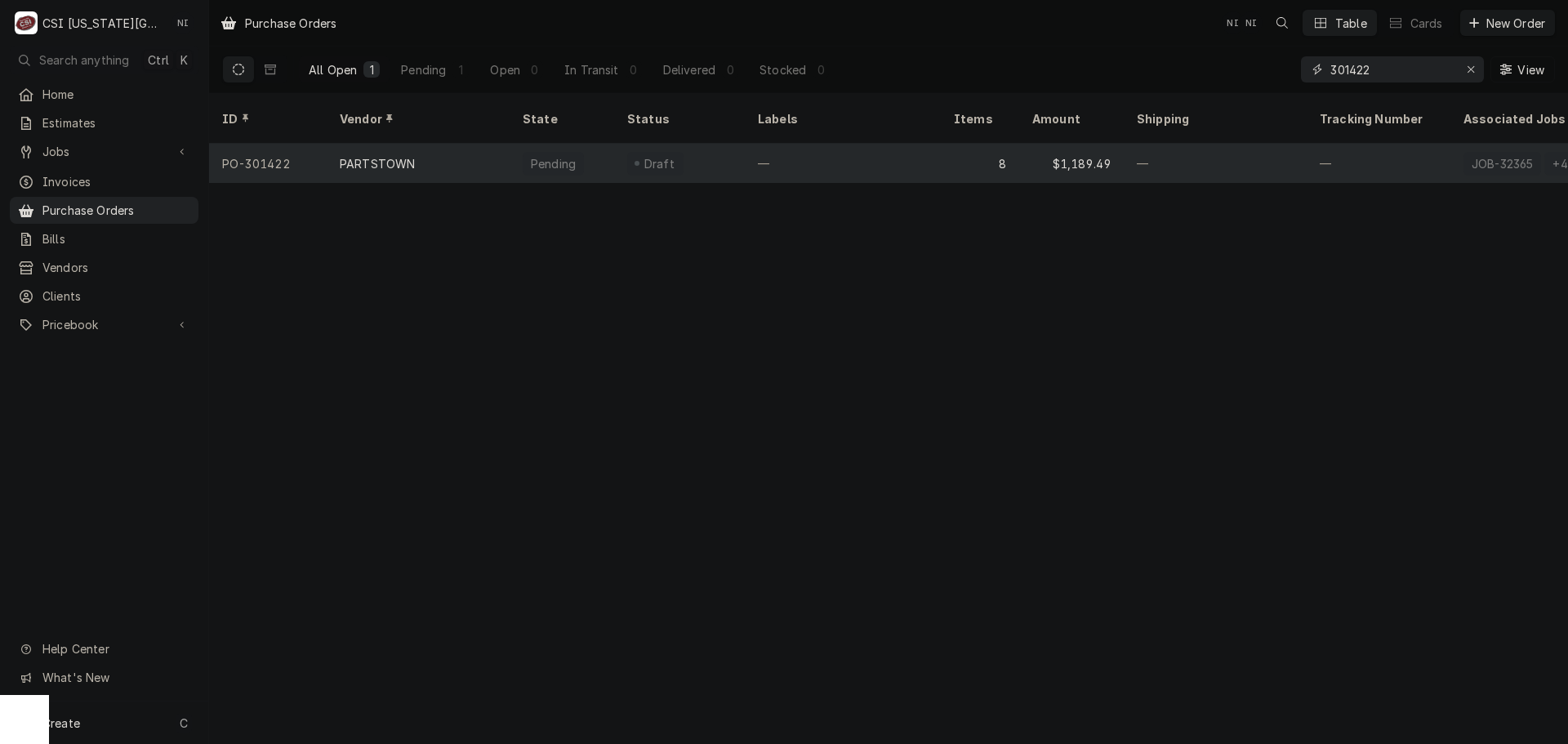
type input "301422"
click at [894, 152] on div "—" at bounding box center [843, 163] width 196 height 39
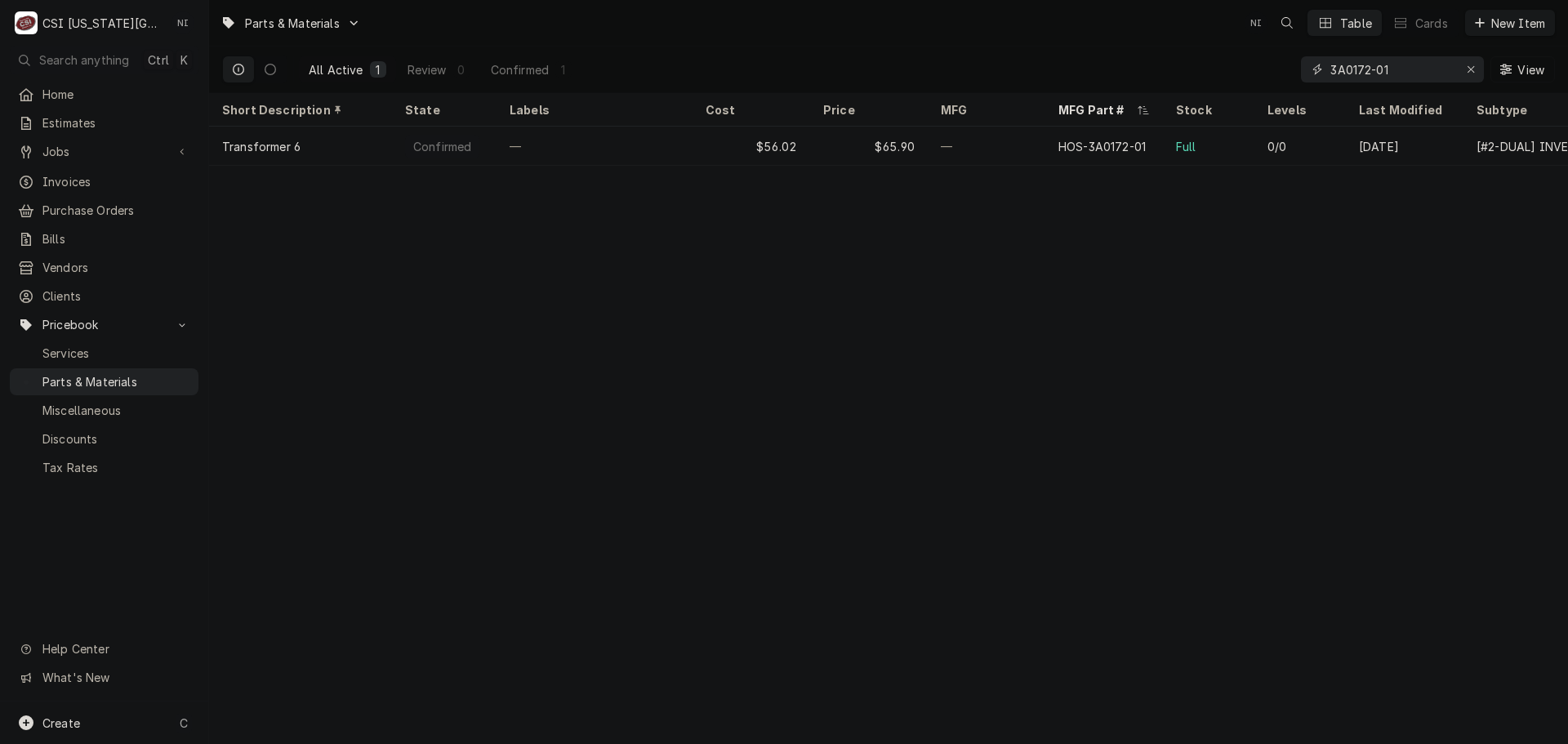
click at [1470, 67] on icon "Erase input" at bounding box center [1471, 69] width 9 height 11
paste input "02.16.024.00"
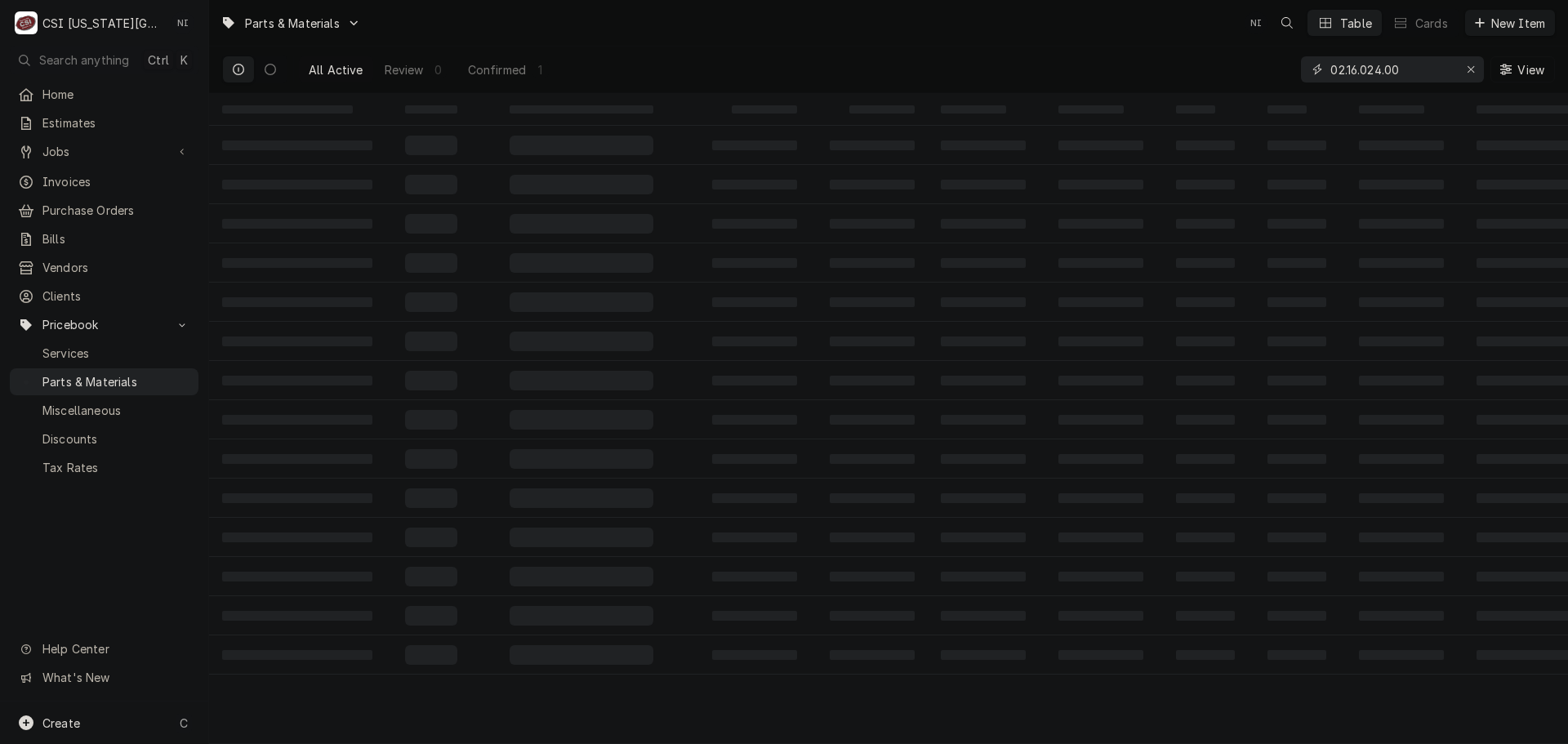
type input "02.16.024.00"
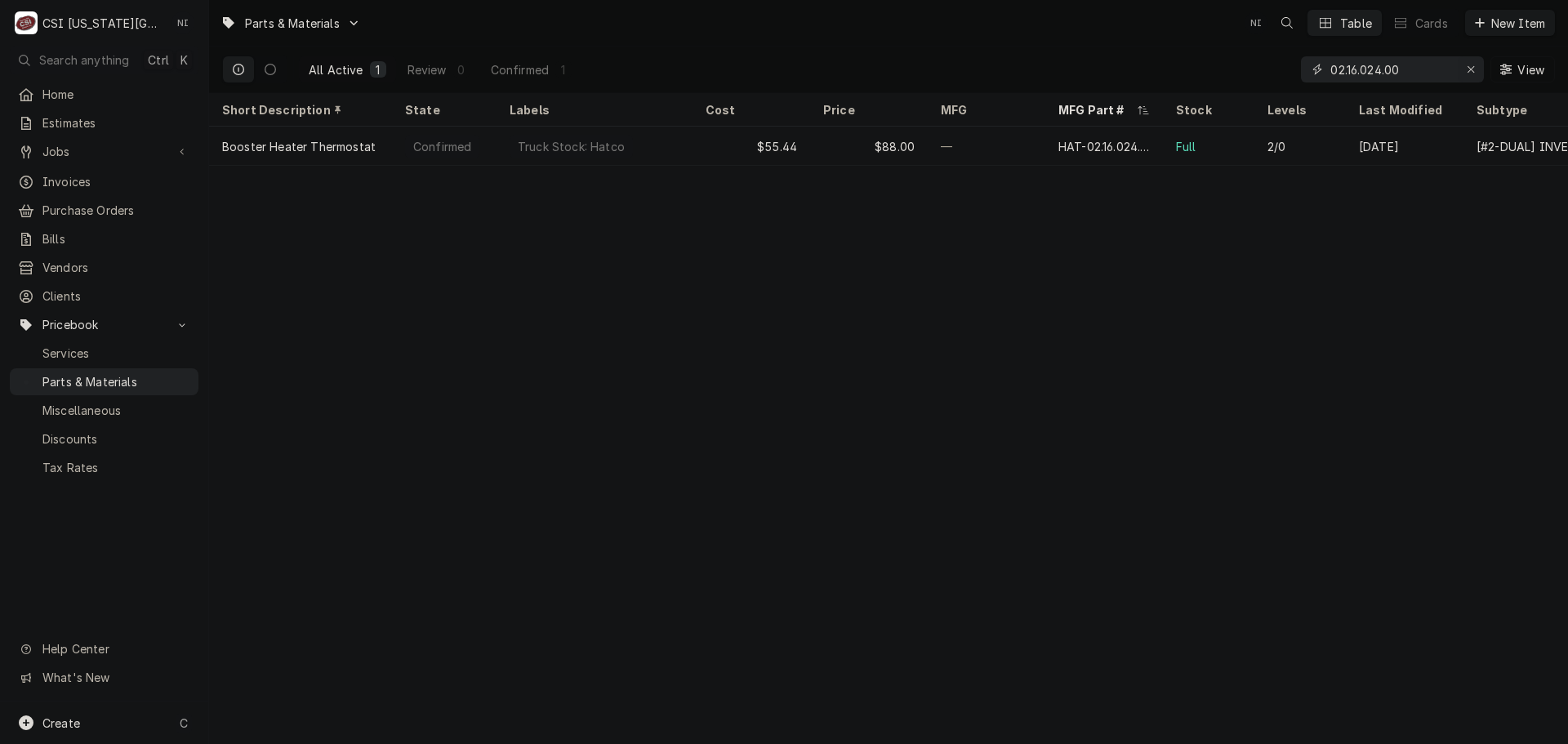
click at [1470, 68] on icon "Erase input" at bounding box center [1471, 69] width 9 height 11
paste input "02.16.116.00"
drag, startPoint x: 1405, startPoint y: 71, endPoint x: 1029, endPoint y: 75, distance: 376.0
click at [1052, 74] on div "All Active 1 Review 0 Confirmed 1 02.16.116.00 View" at bounding box center [888, 70] width 1332 height 46
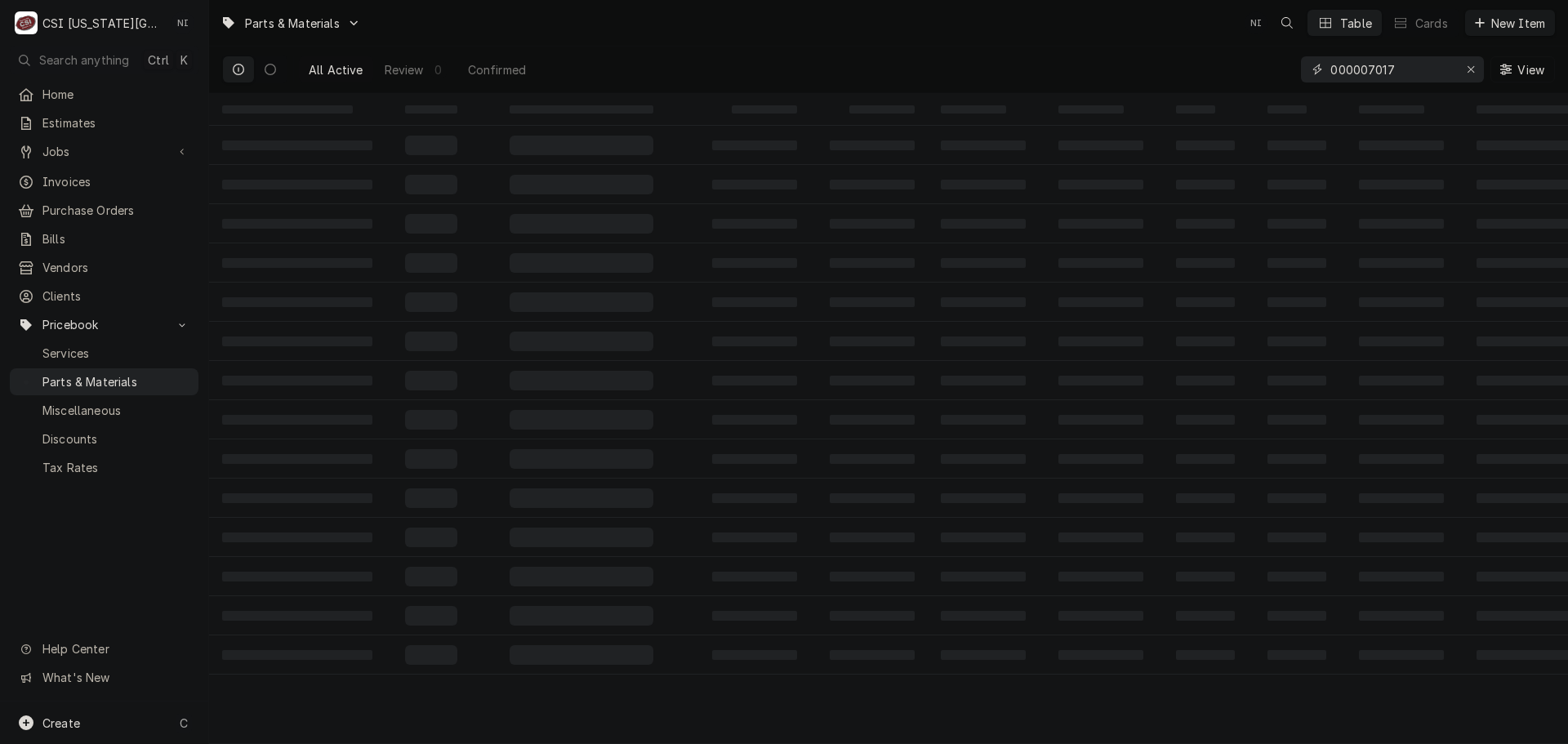
type input "000007017"
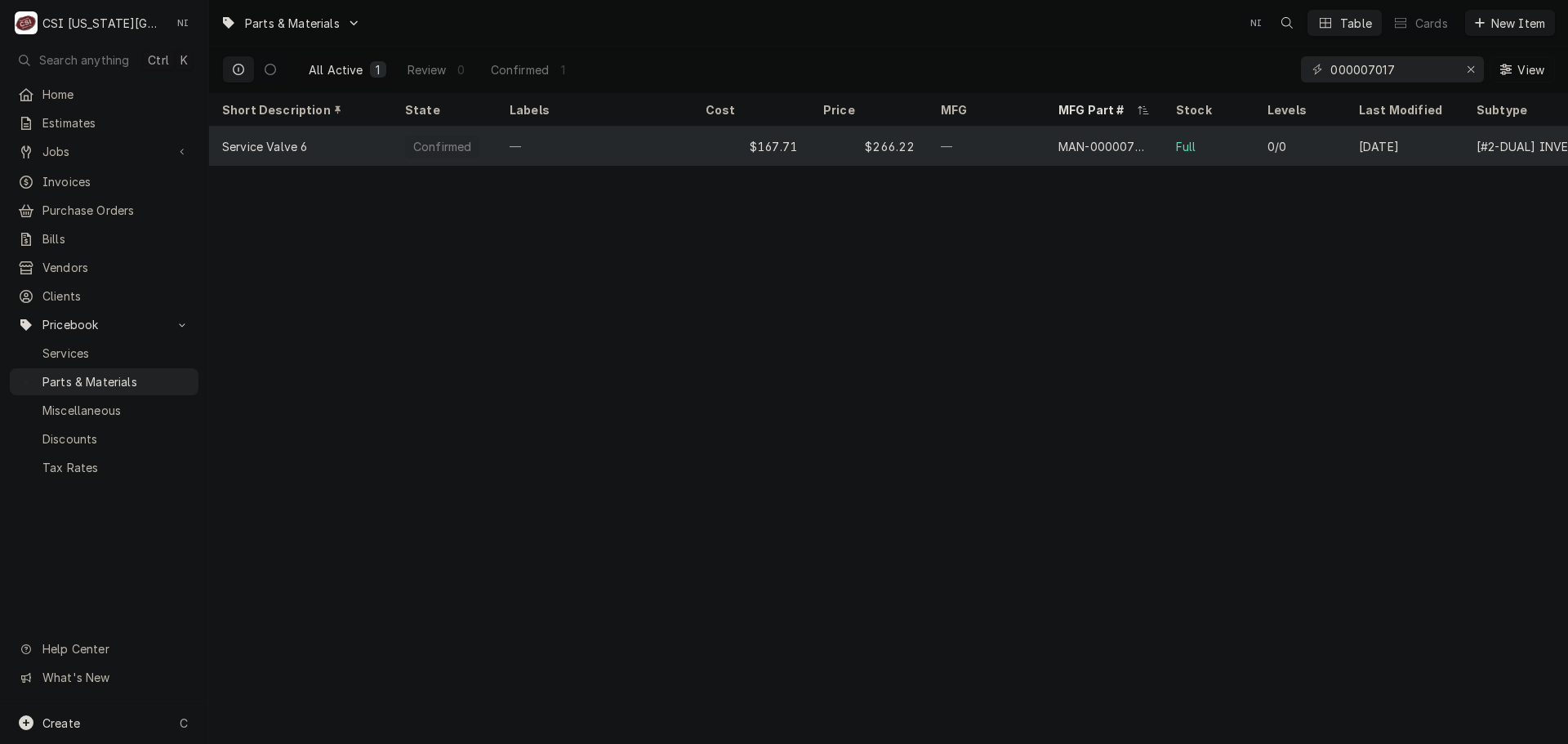
click at [706, 136] on div "$167.71" at bounding box center [751, 146] width 117 height 39
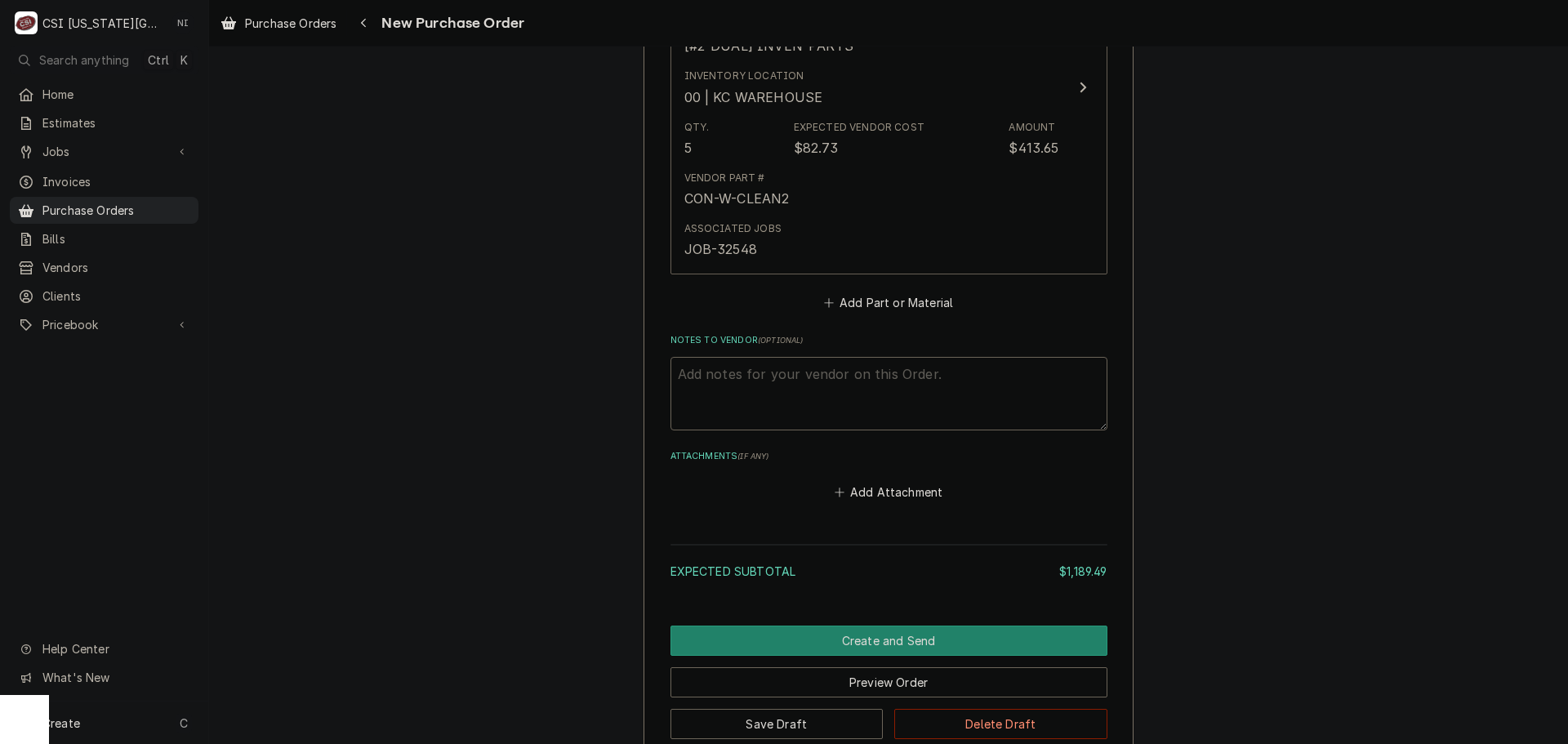
scroll to position [3600, 0]
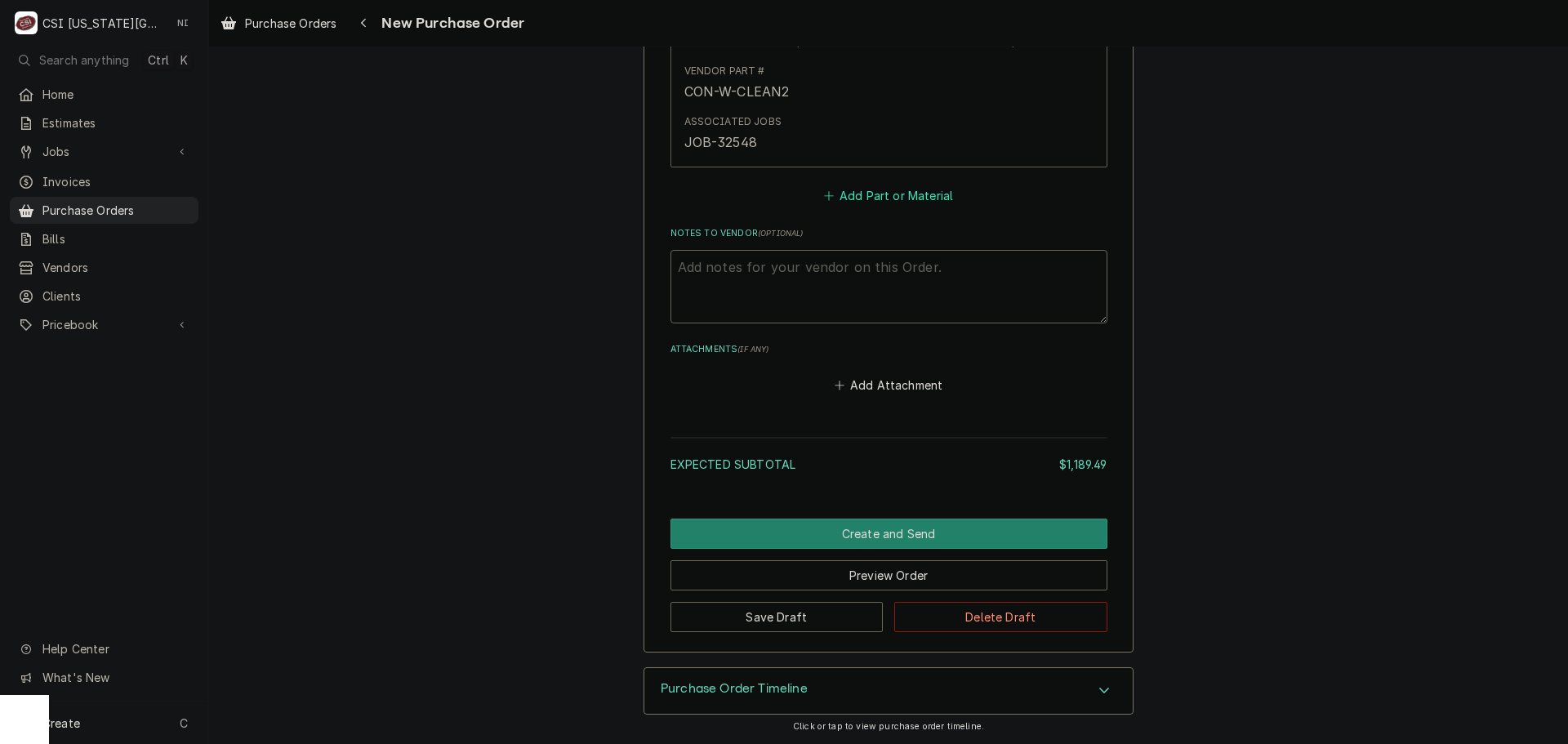
click at [839, 191] on button "Add Part or Material" at bounding box center [888, 196] width 134 height 23
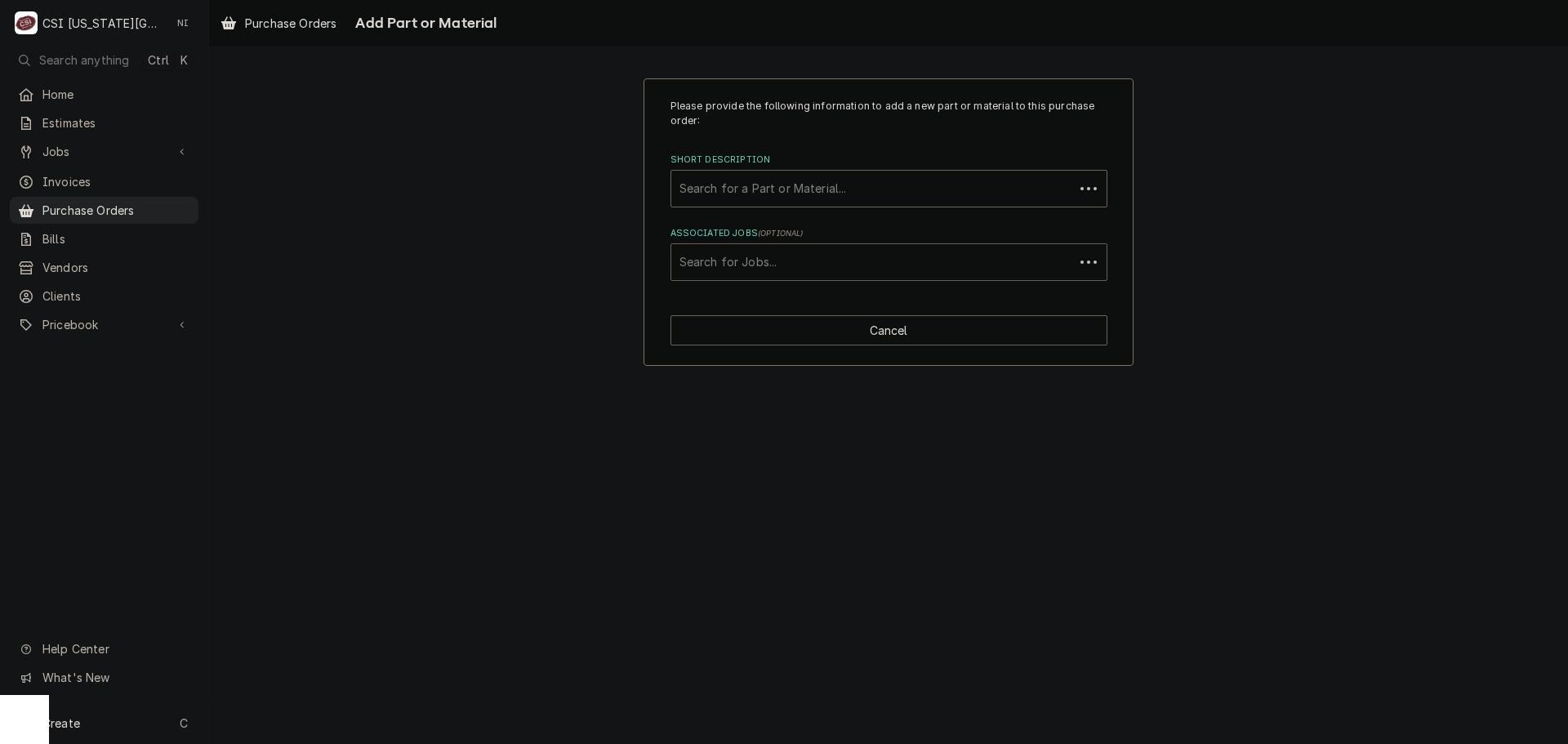
click at [794, 266] on div "Associated Jobs" at bounding box center [872, 262] width 386 height 30
type input "32538"
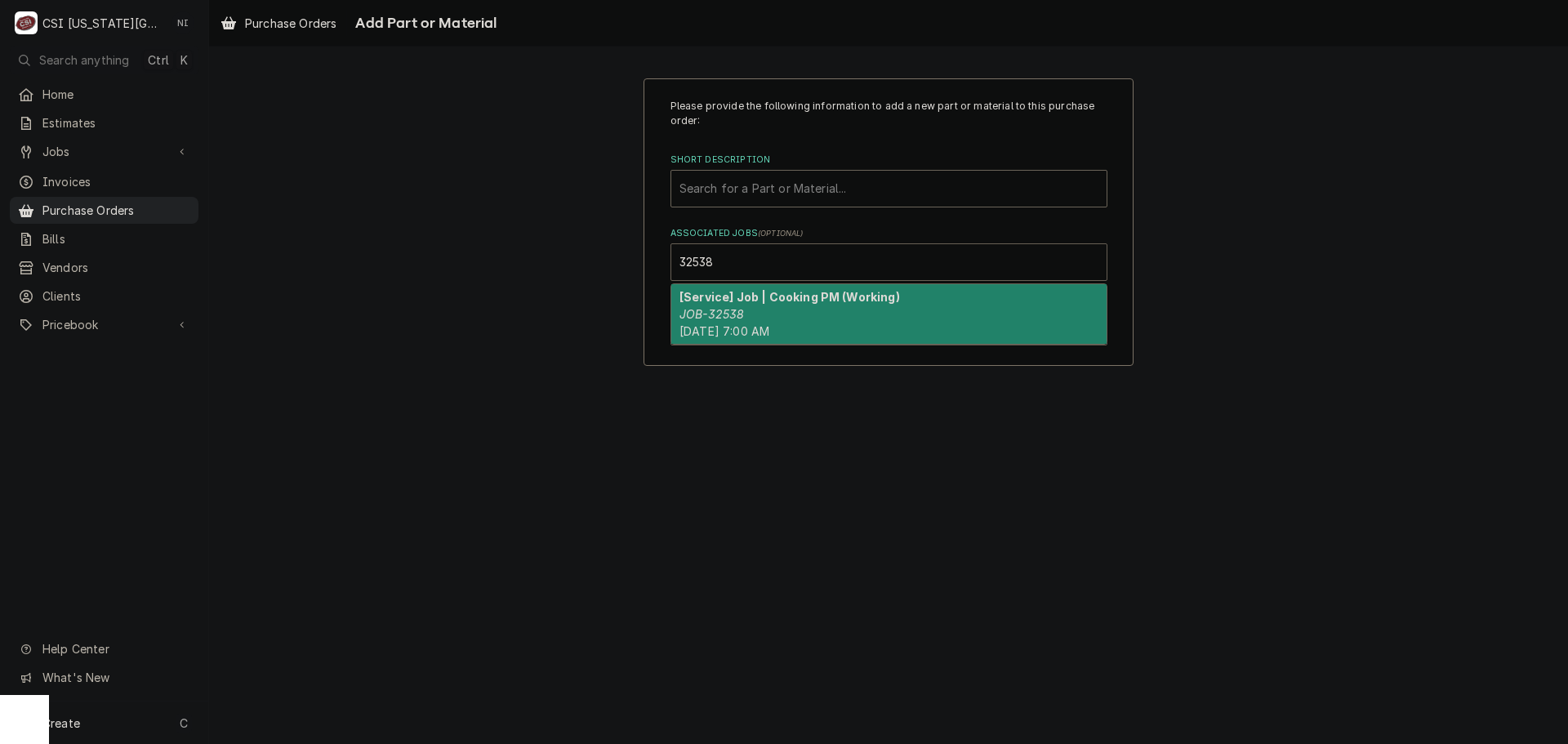
click at [781, 301] on strong "[Service] Job | Cooking PM (Working)" at bounding box center [789, 297] width 220 height 14
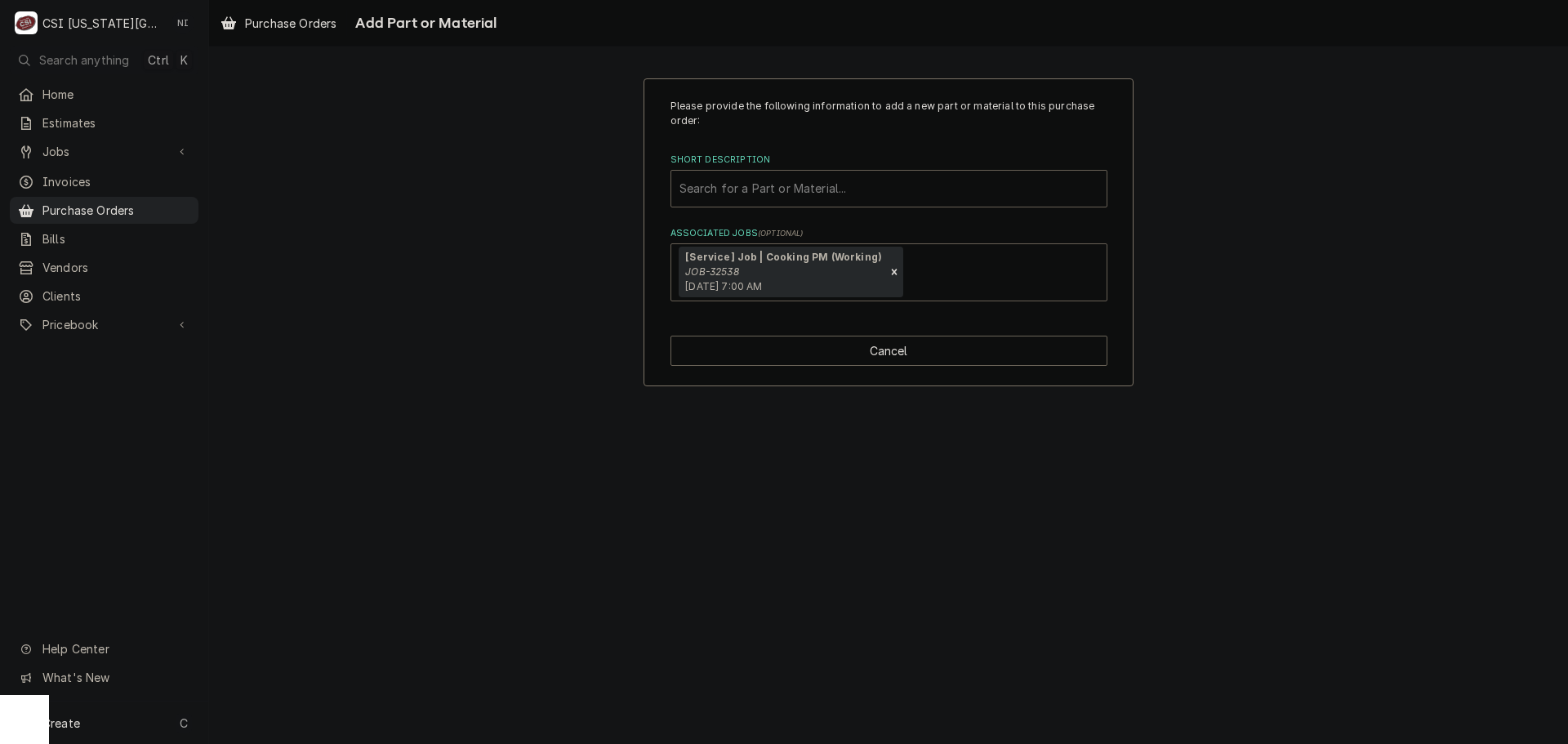
click at [767, 195] on div "Short Description" at bounding box center [889, 189] width 419 height 30
paste input "02.16.024.00"
type input "02.16.024.00"
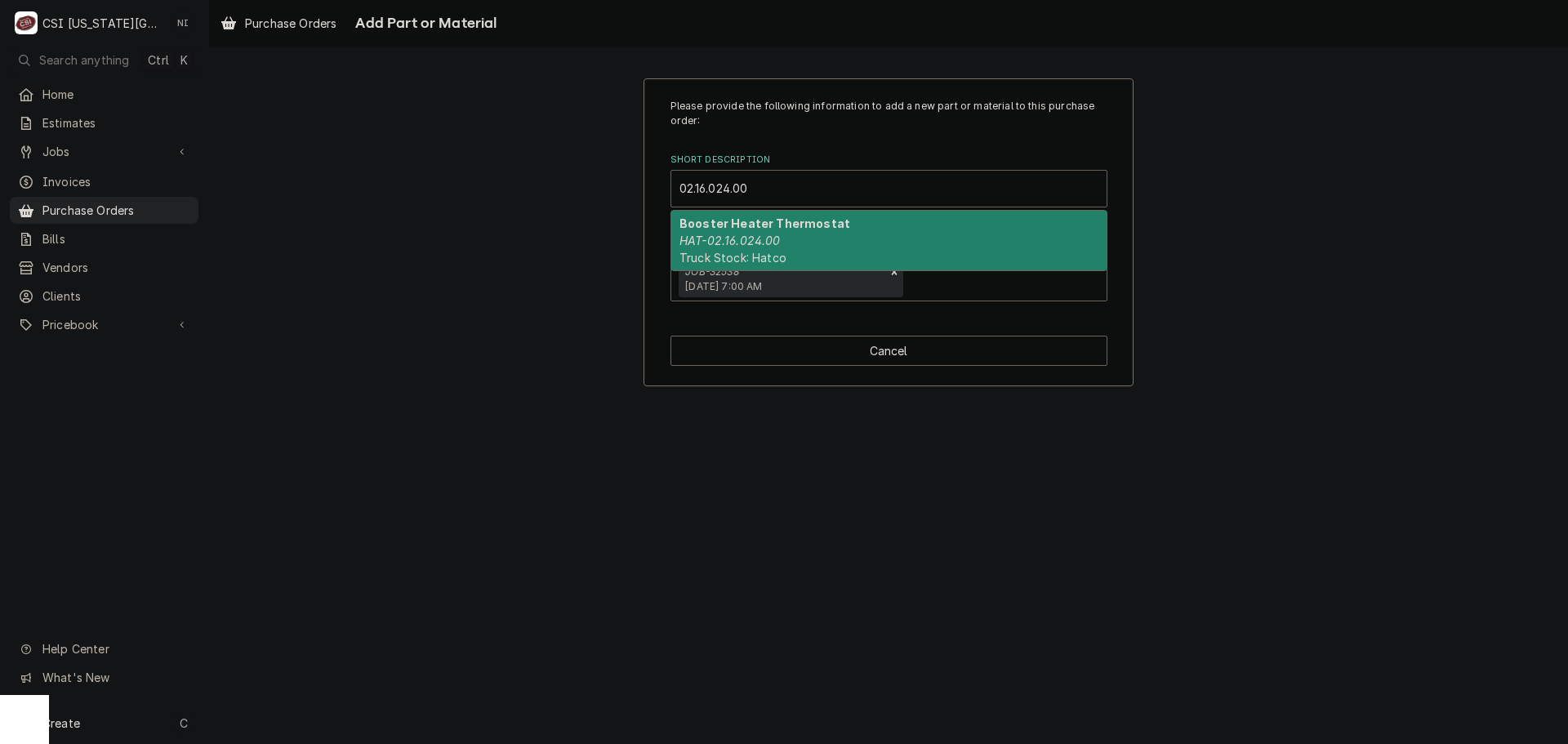
drag, startPoint x: 763, startPoint y: 228, endPoint x: 763, endPoint y: 240, distance: 12.0
click at [763, 231] on div "Booster Heater Thermostat HAT-02.16.024.00 Truck Stock: Hatco" at bounding box center [889, 241] width 435 height 60
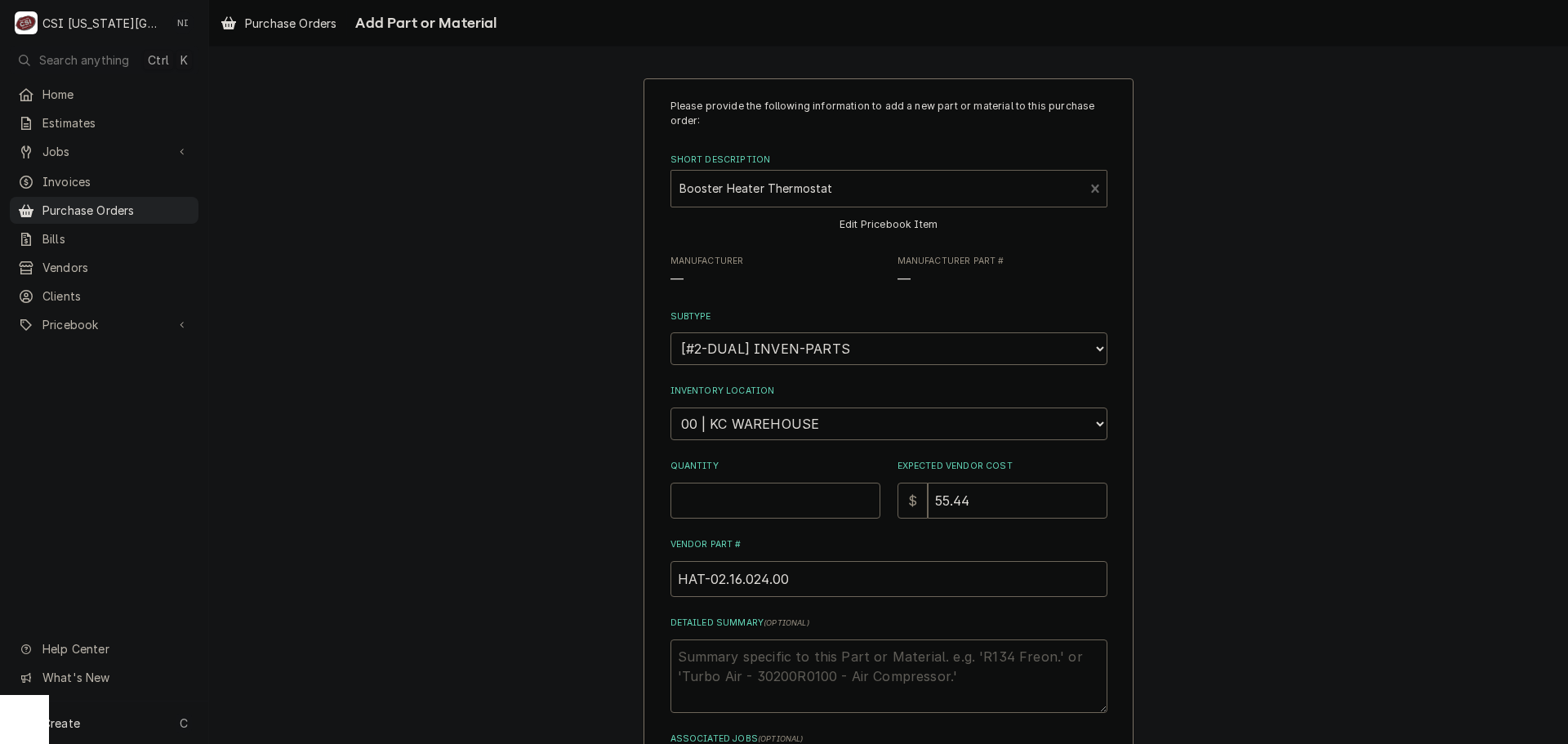
type textarea "x"
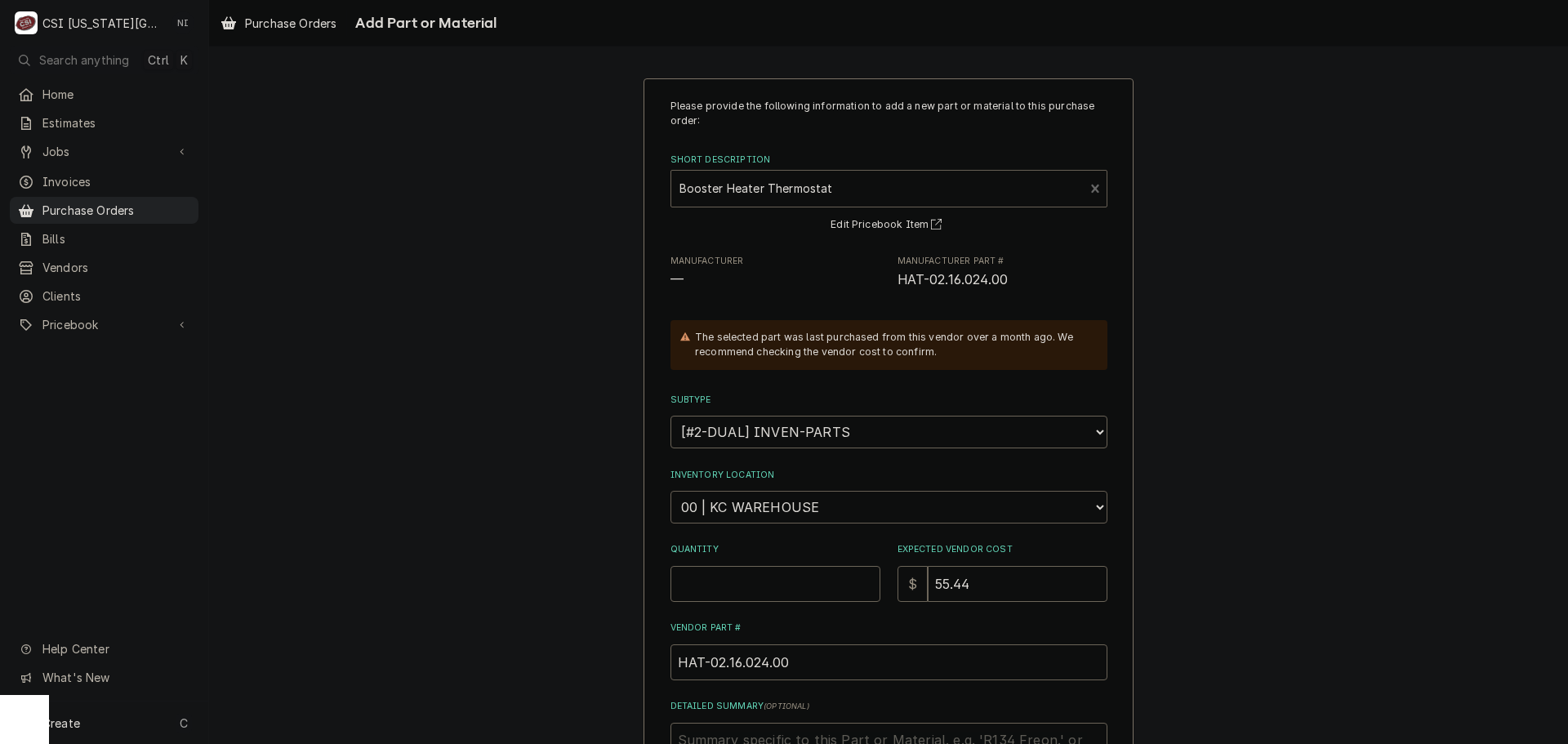
click at [774, 508] on select "Choose a location... 00 | KC WAREHOUSE 00 | MAIN WAREHOUSE 01 | BRIAN BREAZIER …" at bounding box center [889, 507] width 437 height 32
select select "2803"
click at [670, 491] on select "Choose a location... 00 | KC WAREHOUSE 00 | MAIN WAREHOUSE 01 | BRIAN BREAZIER …" at bounding box center [889, 507] width 437 height 32
click at [789, 589] on input "Quantity" at bounding box center [775, 583] width 210 height 36
type textarea "x"
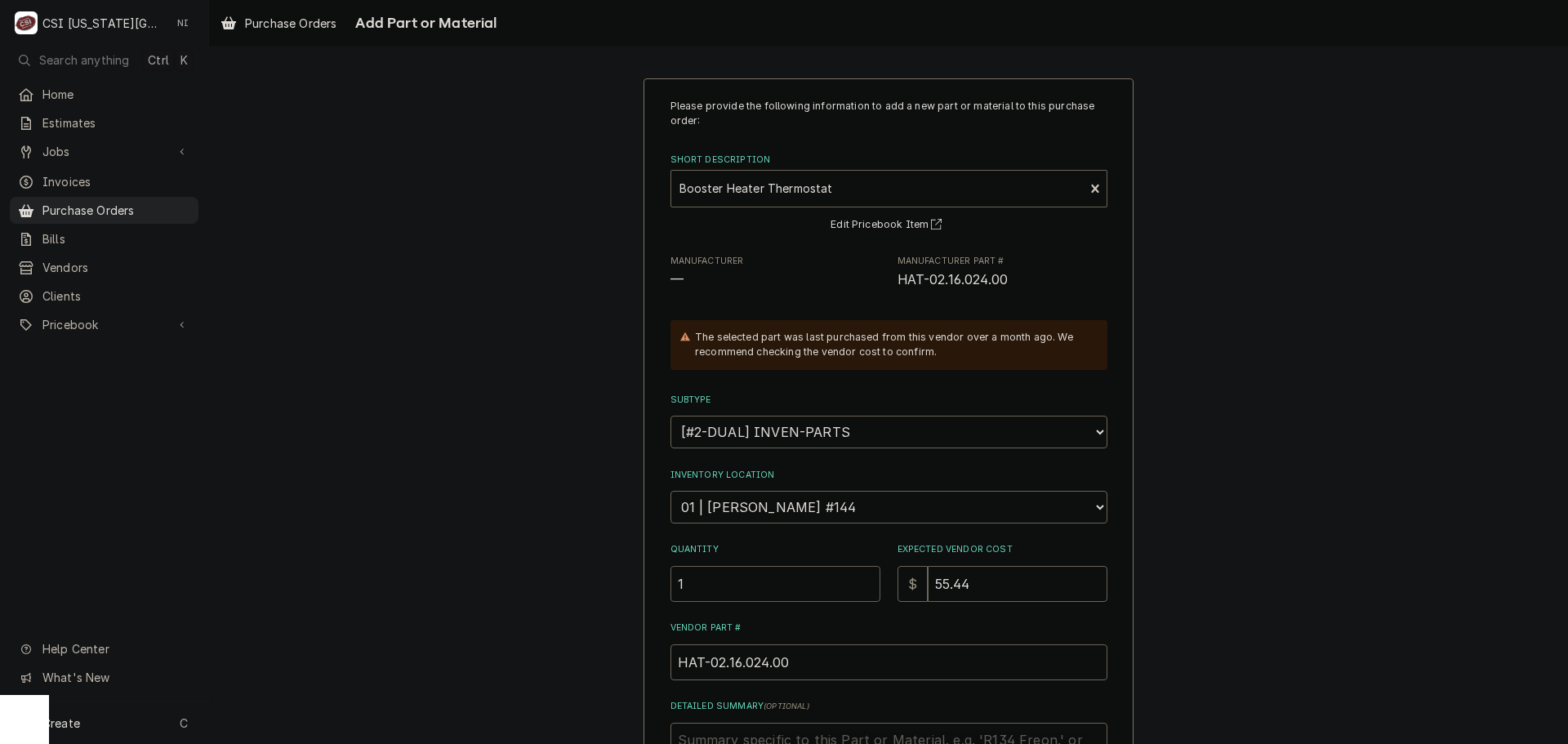
type input "1"
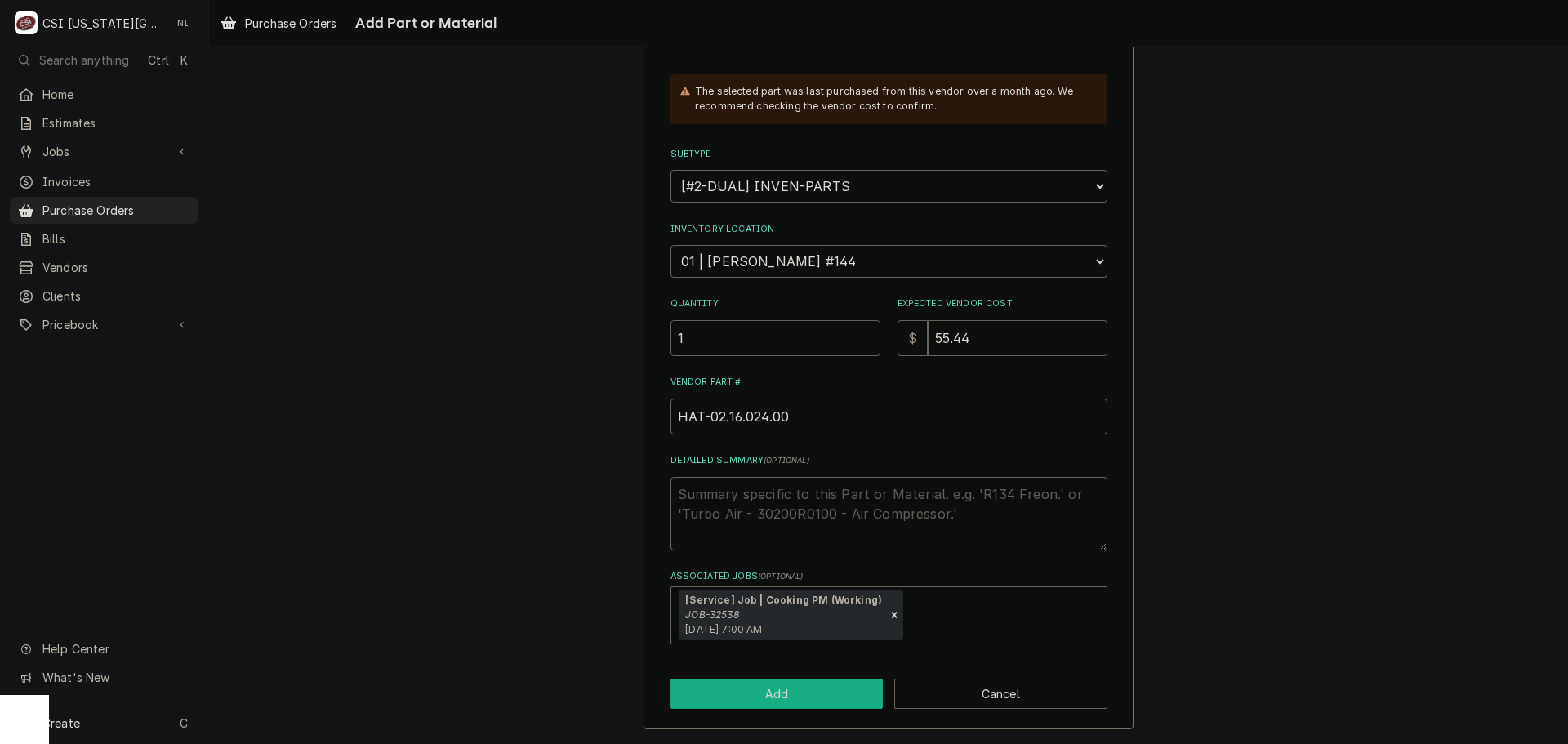
click at [784, 696] on button "Add" at bounding box center [776, 694] width 213 height 31
type textarea "x"
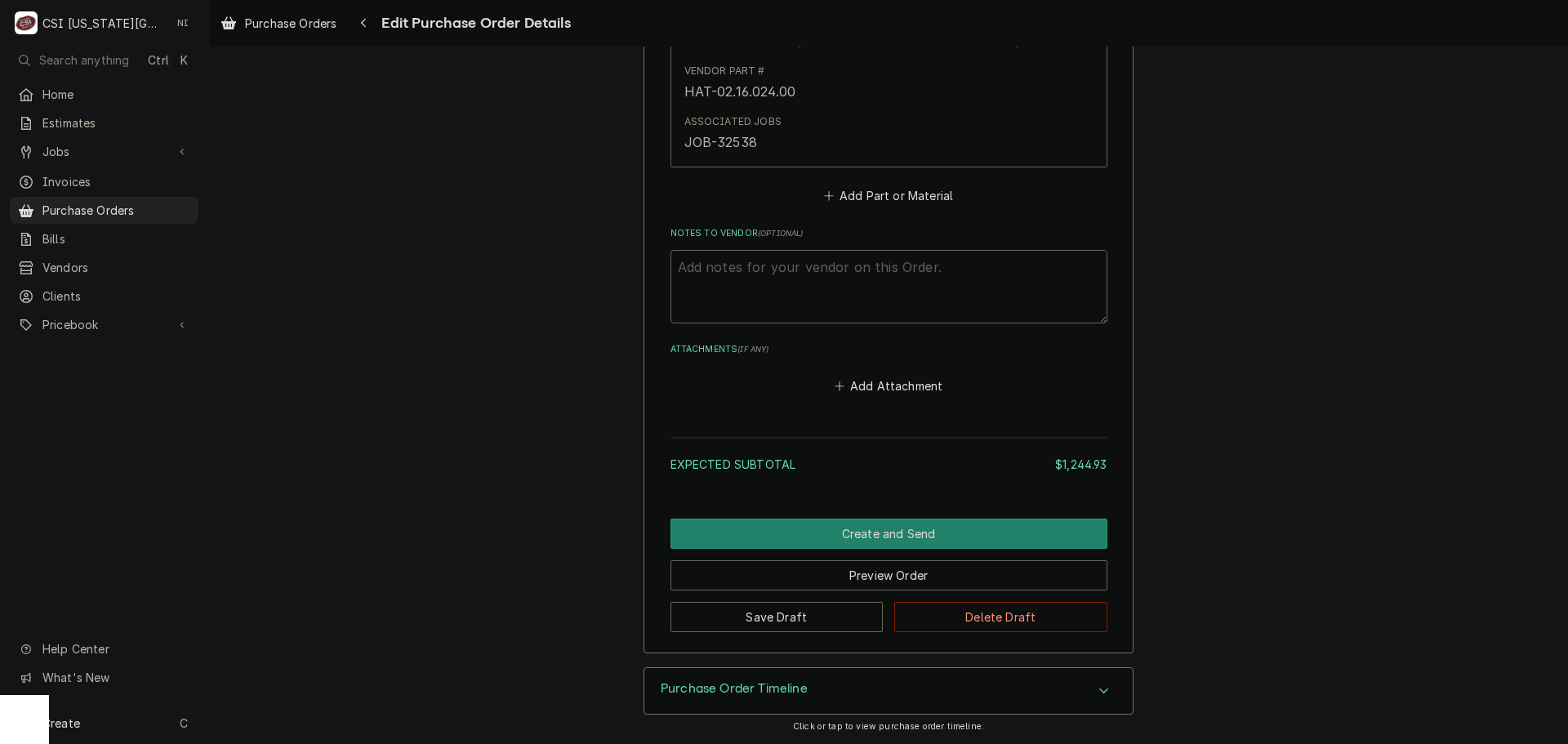
scroll to position [3982, 0]
click at [875, 196] on button "Add Part or Material" at bounding box center [888, 195] width 134 height 23
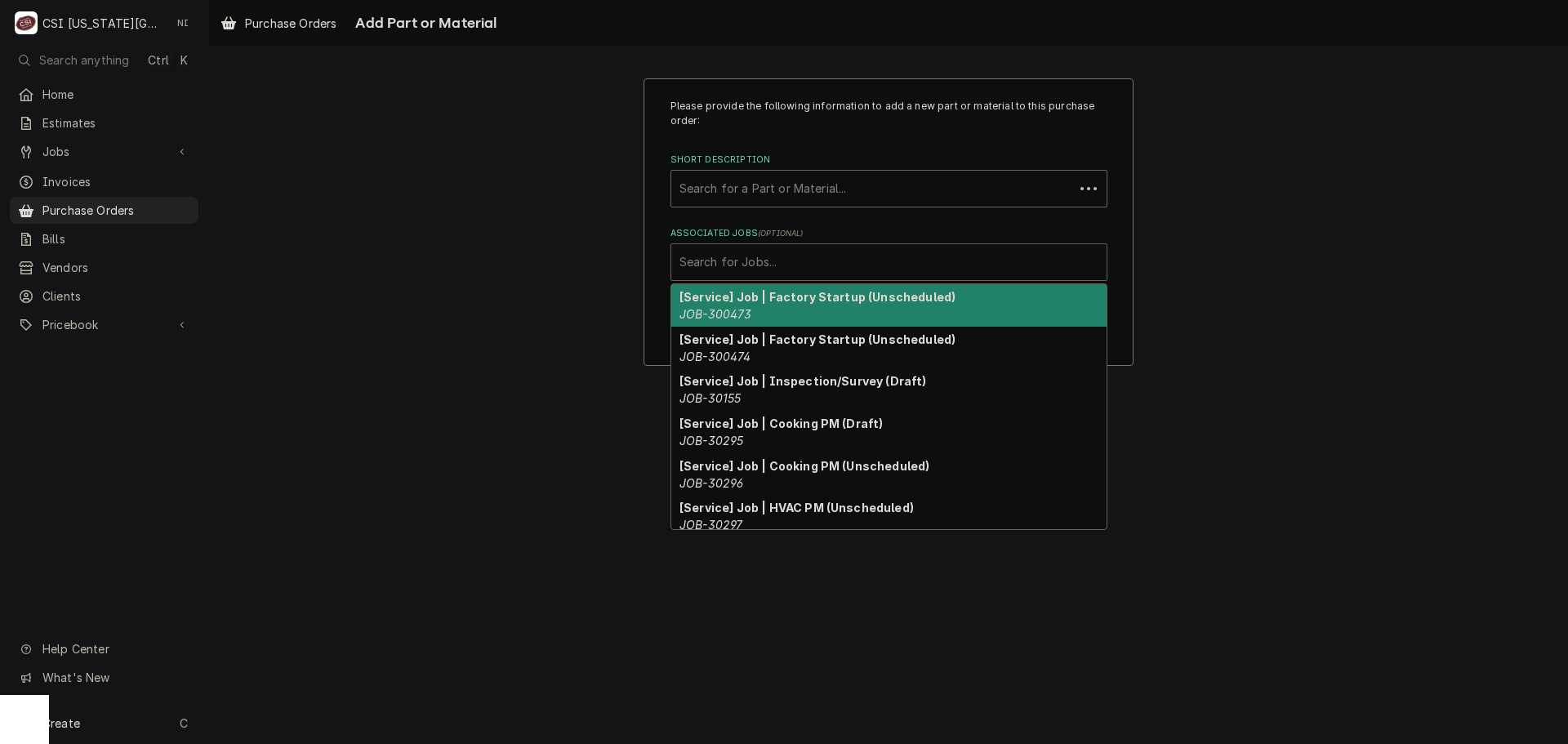
click at [859, 264] on div "Associated Jobs" at bounding box center [889, 262] width 419 height 30
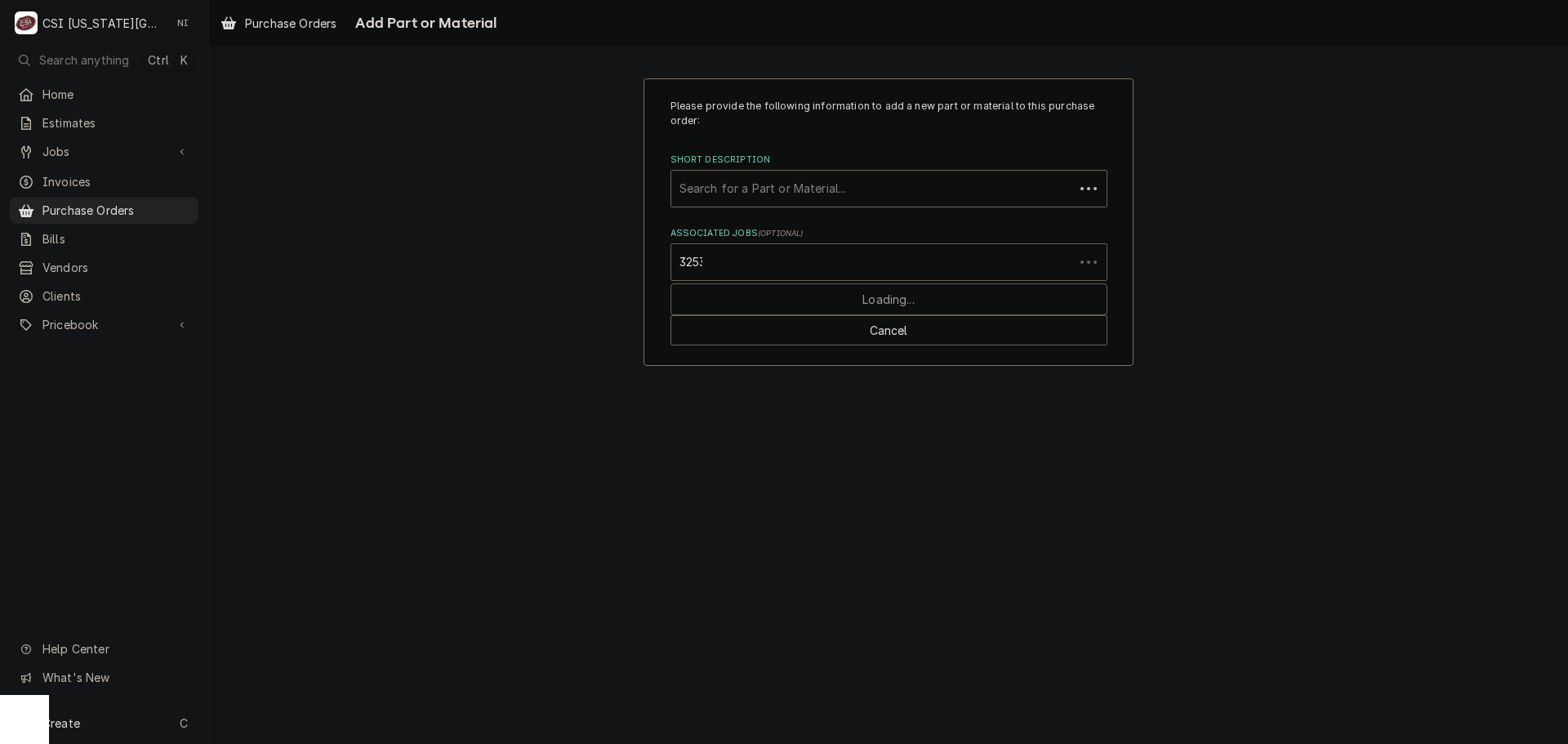
type input "32538"
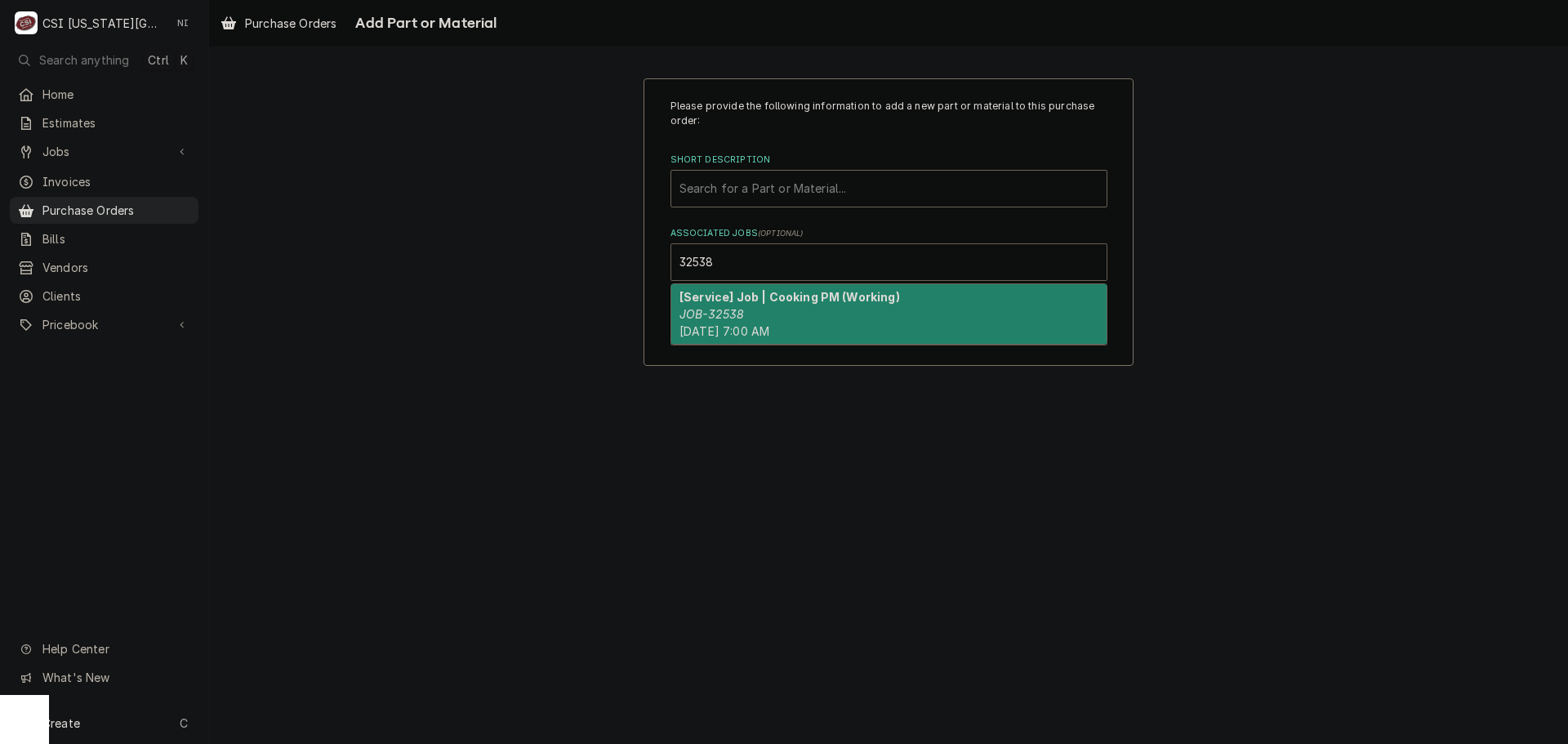
drag, startPoint x: 753, startPoint y: 305, endPoint x: 760, endPoint y: 143, distance: 162.2
click at [756, 298] on div "[Service] Job | Cooking PM (Working) JOB-32538 Thu, Sep 4th, 2025 - 7:00 AM" at bounding box center [889, 314] width 435 height 60
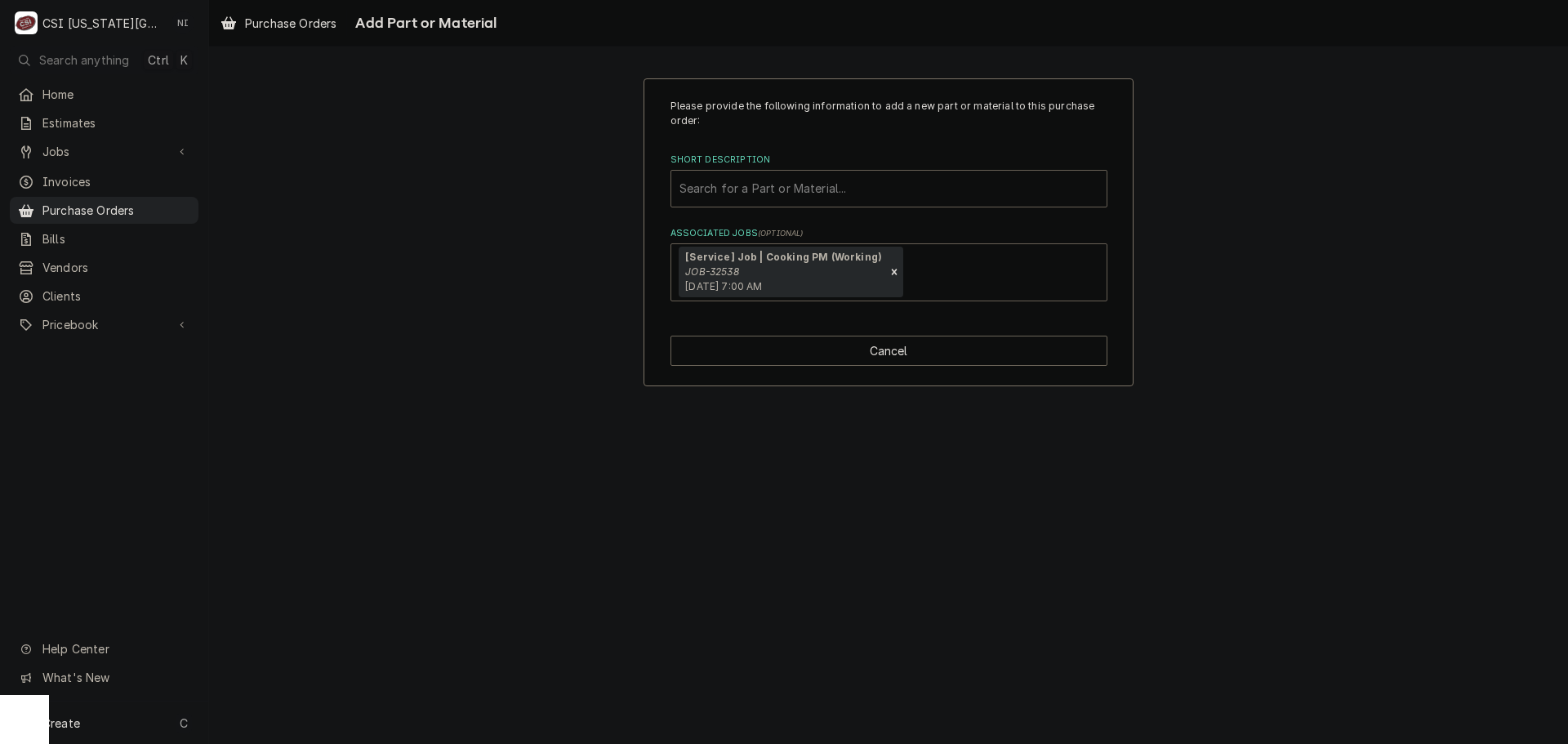
click at [749, 187] on div "Short Description" at bounding box center [889, 189] width 419 height 30
paste input "02.16.116.00"
type input "02.16.116.00"
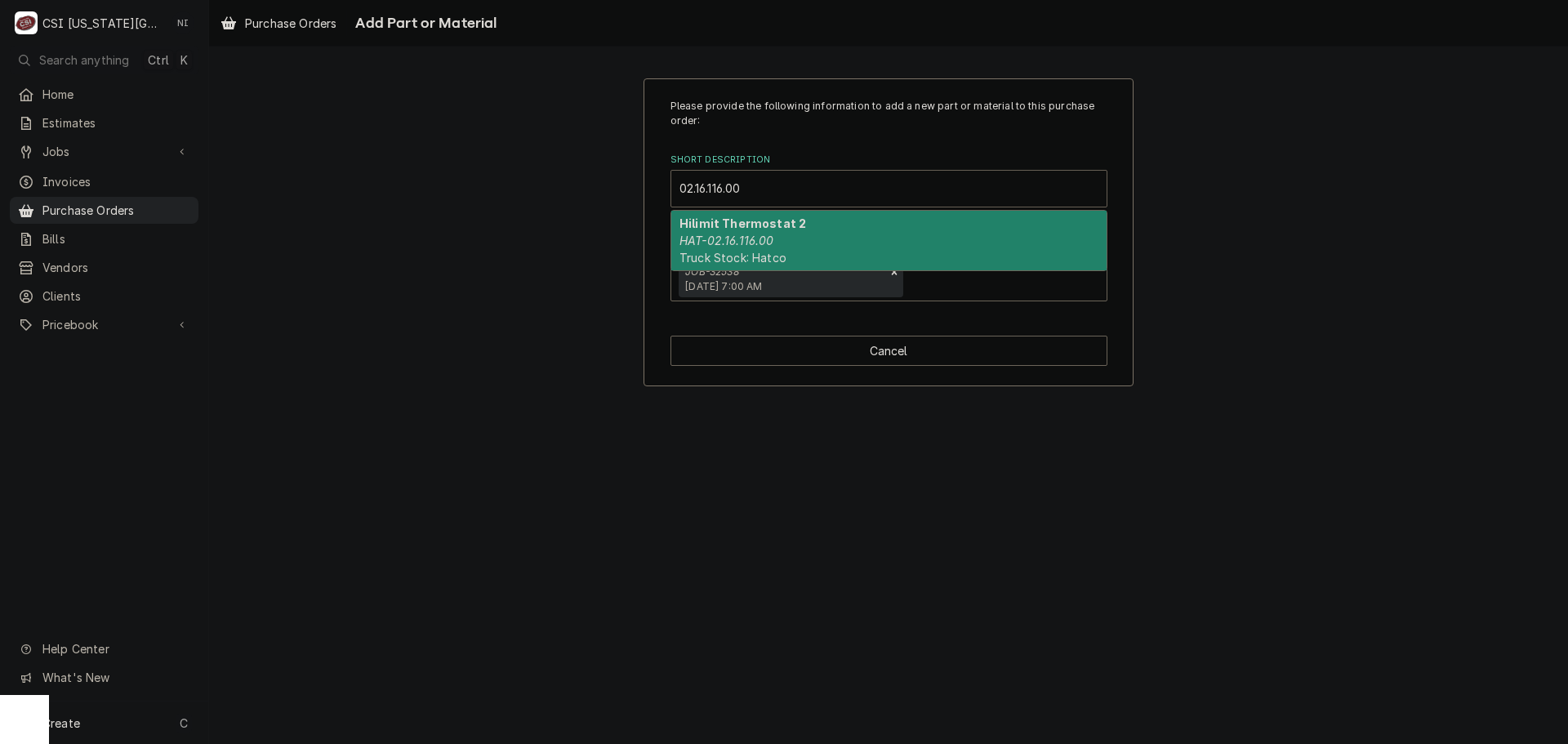
click at [755, 236] on em "HAT-02.16.116.00" at bounding box center [726, 241] width 94 height 14
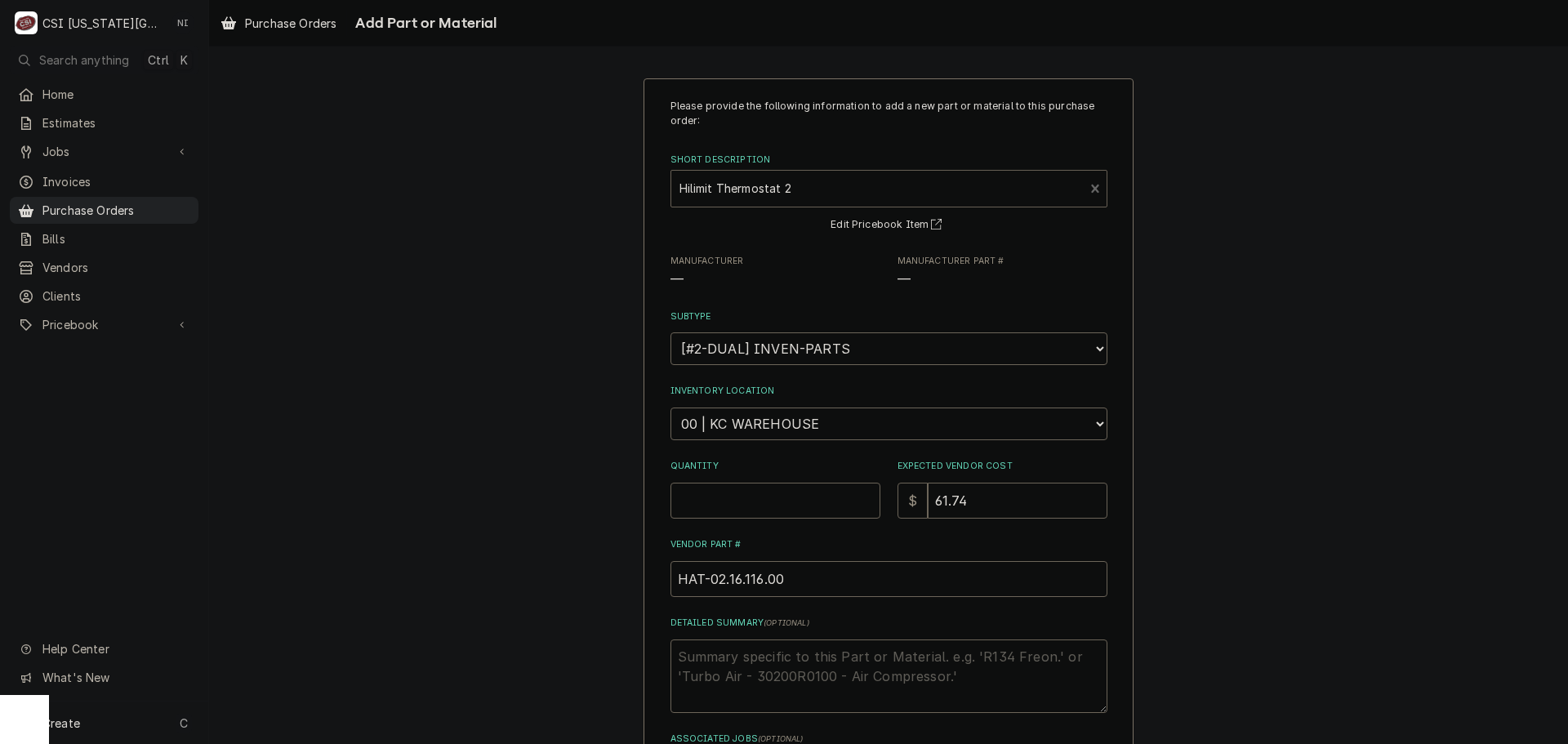
type textarea "x"
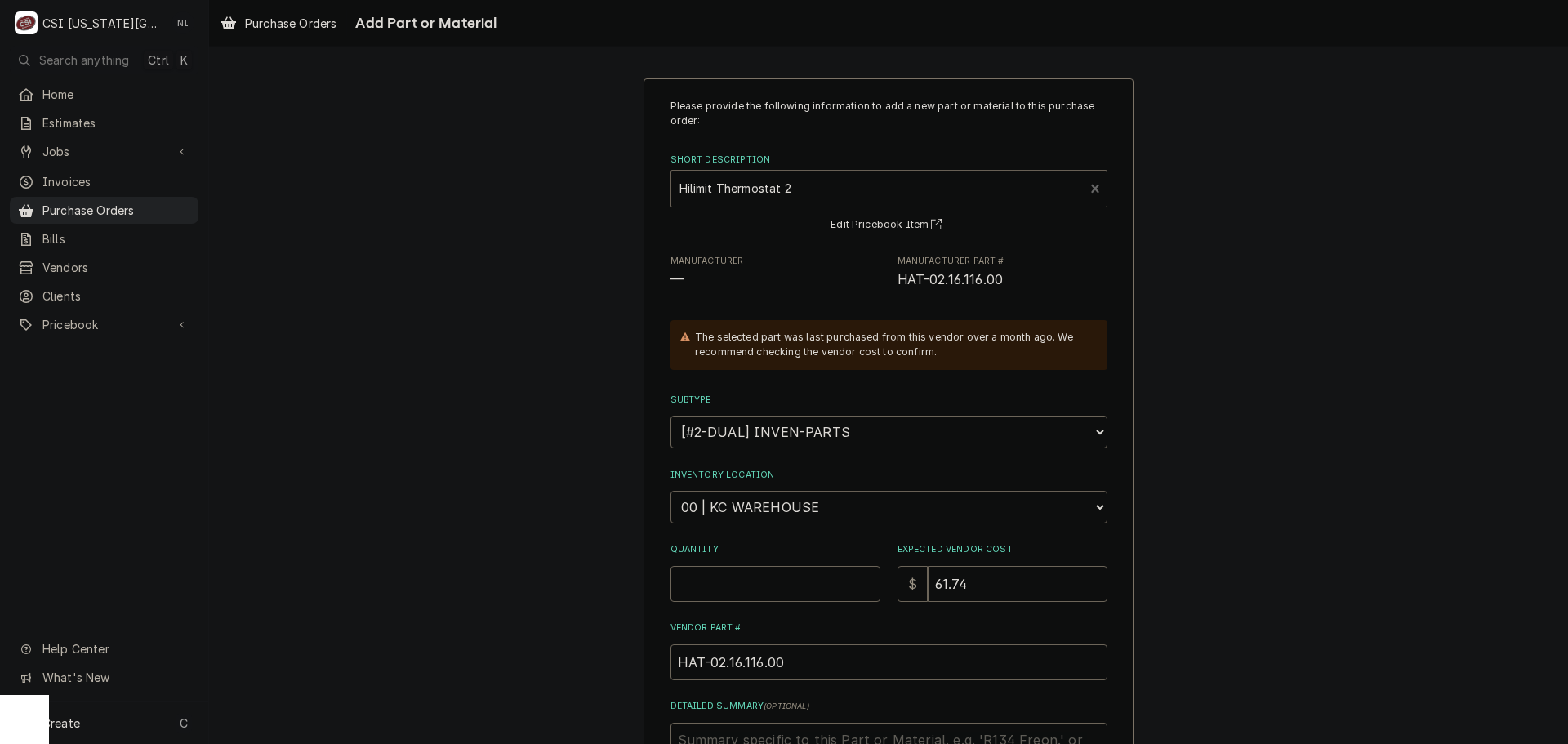
click at [769, 507] on select "Choose a location... 00 | KC WAREHOUSE 00 | MAIN WAREHOUSE 01 | BRIAN BREAZIER …" at bounding box center [889, 507] width 437 height 32
select select "2803"
click at [670, 491] on select "Choose a location... 00 | KC WAREHOUSE 00 | MAIN WAREHOUSE 01 | BRIAN BREAZIER …" at bounding box center [889, 507] width 437 height 32
click at [761, 585] on input "Quantity" at bounding box center [775, 583] width 210 height 36
type textarea "x"
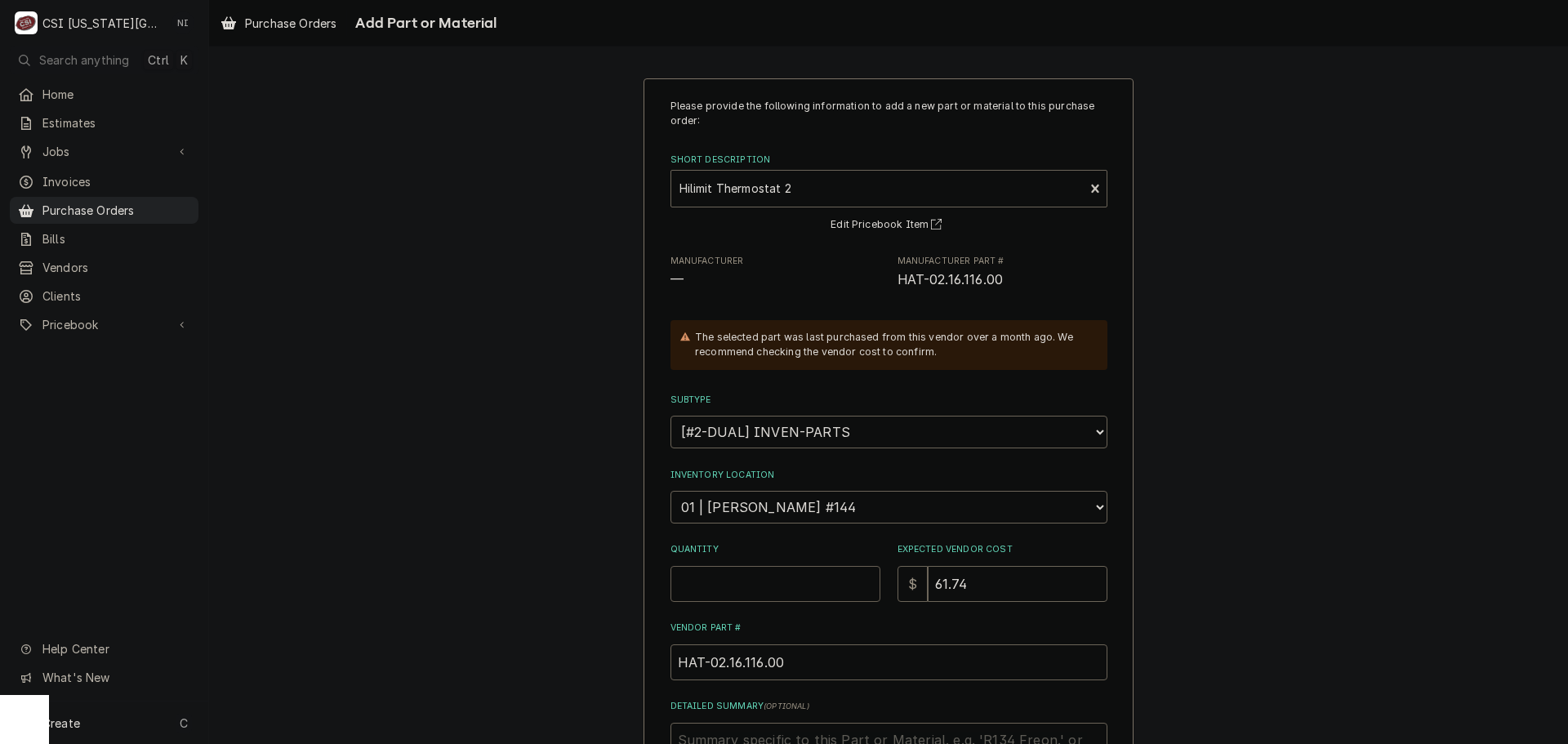
type input "0"
type textarea "x"
type input "01"
drag, startPoint x: 768, startPoint y: 580, endPoint x: 554, endPoint y: 588, distance: 214.1
click at [554, 588] on div "Please provide the following information to add a new part or material to this …" at bounding box center [889, 526] width 1359 height 926
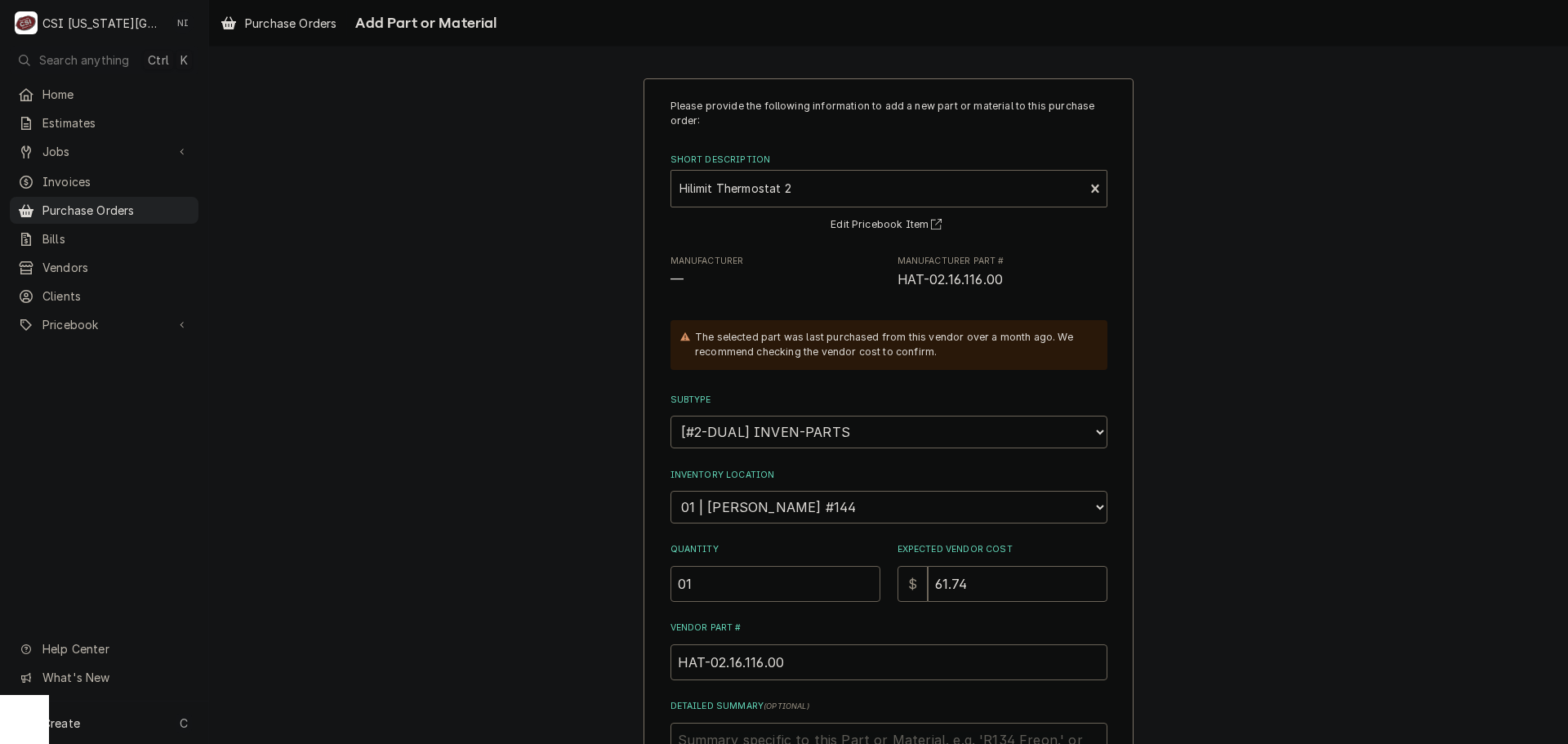
type textarea "x"
type input "1"
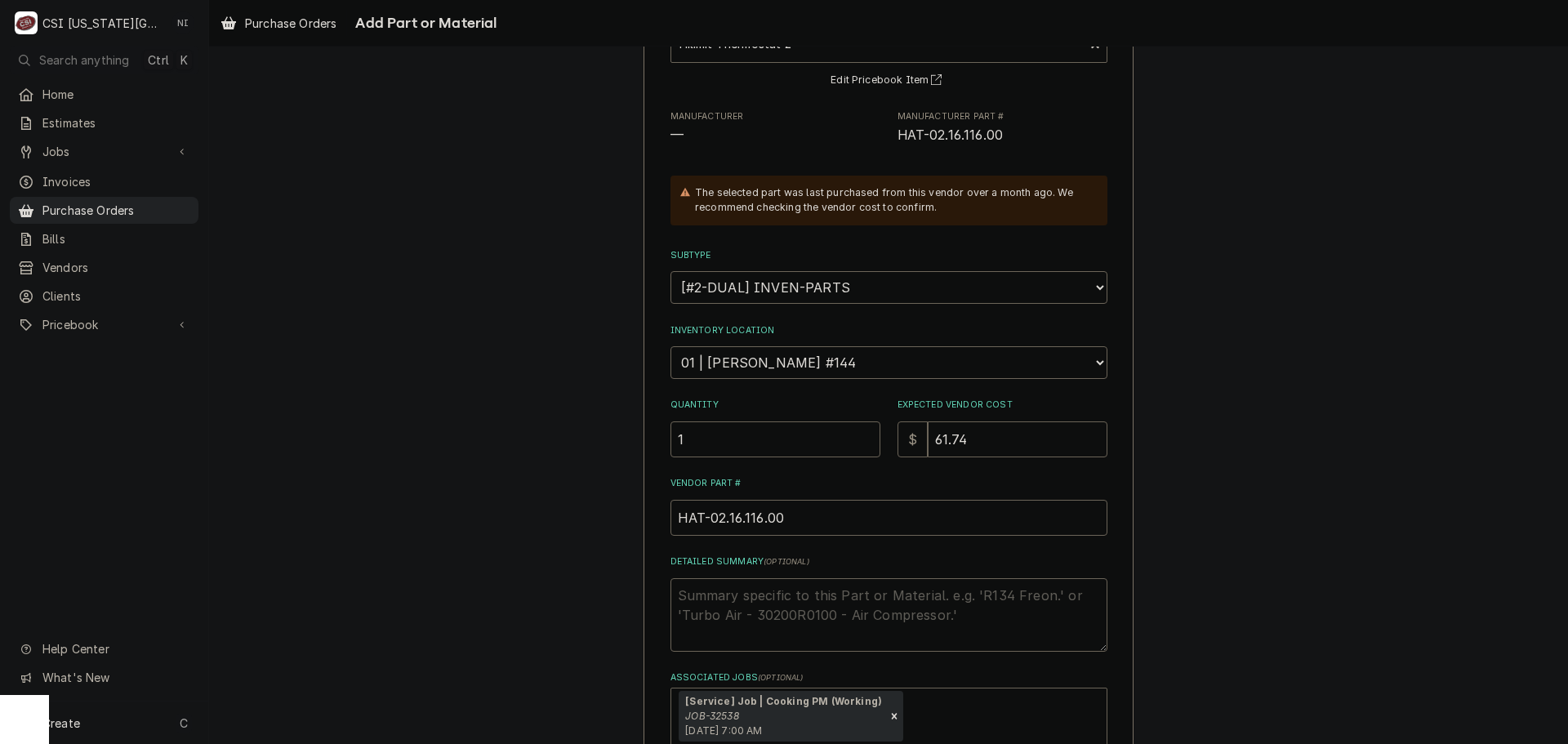
scroll to position [246, 0]
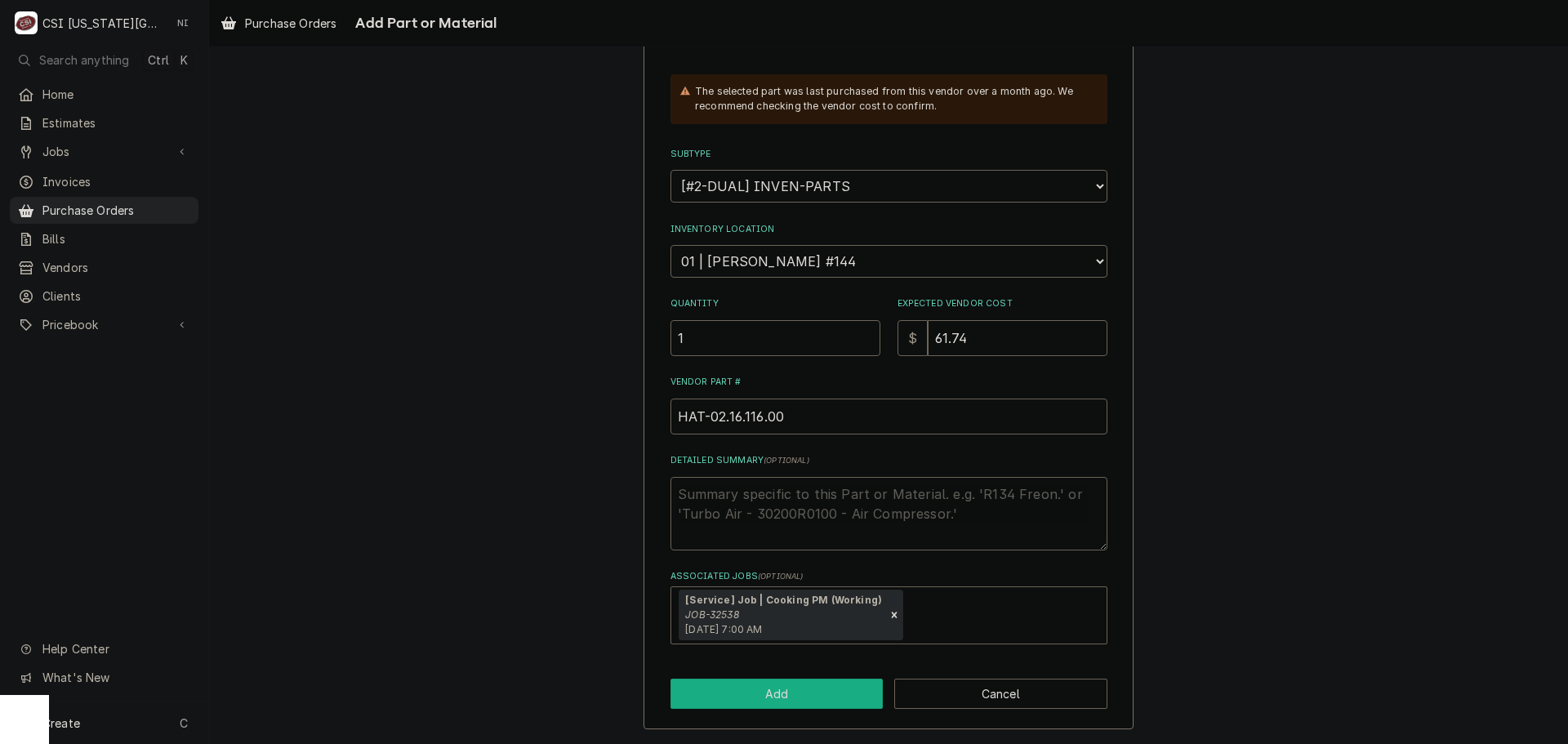
click at [829, 680] on button "Add" at bounding box center [776, 694] width 213 height 31
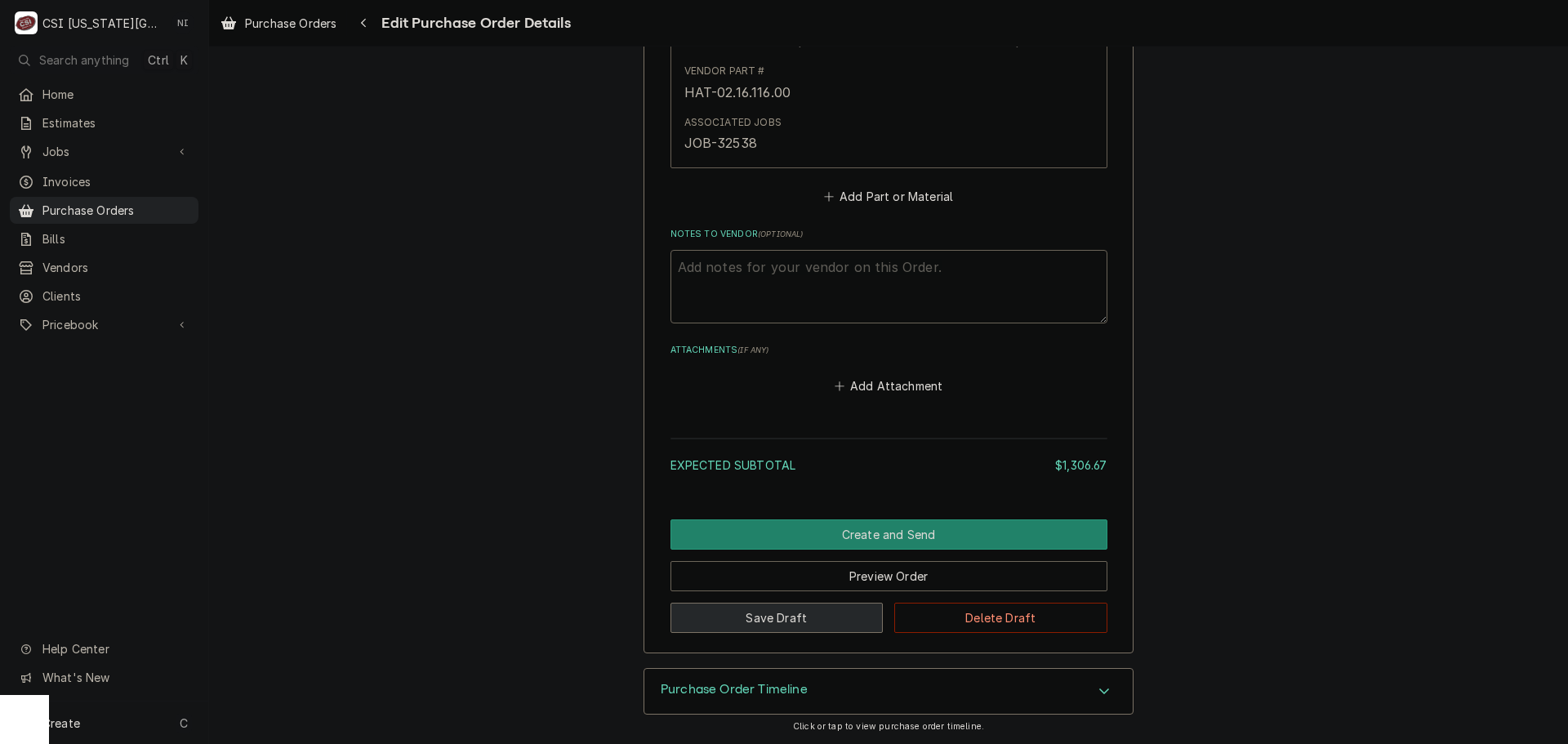
click at [789, 622] on button "Save Draft" at bounding box center [776, 618] width 213 height 31
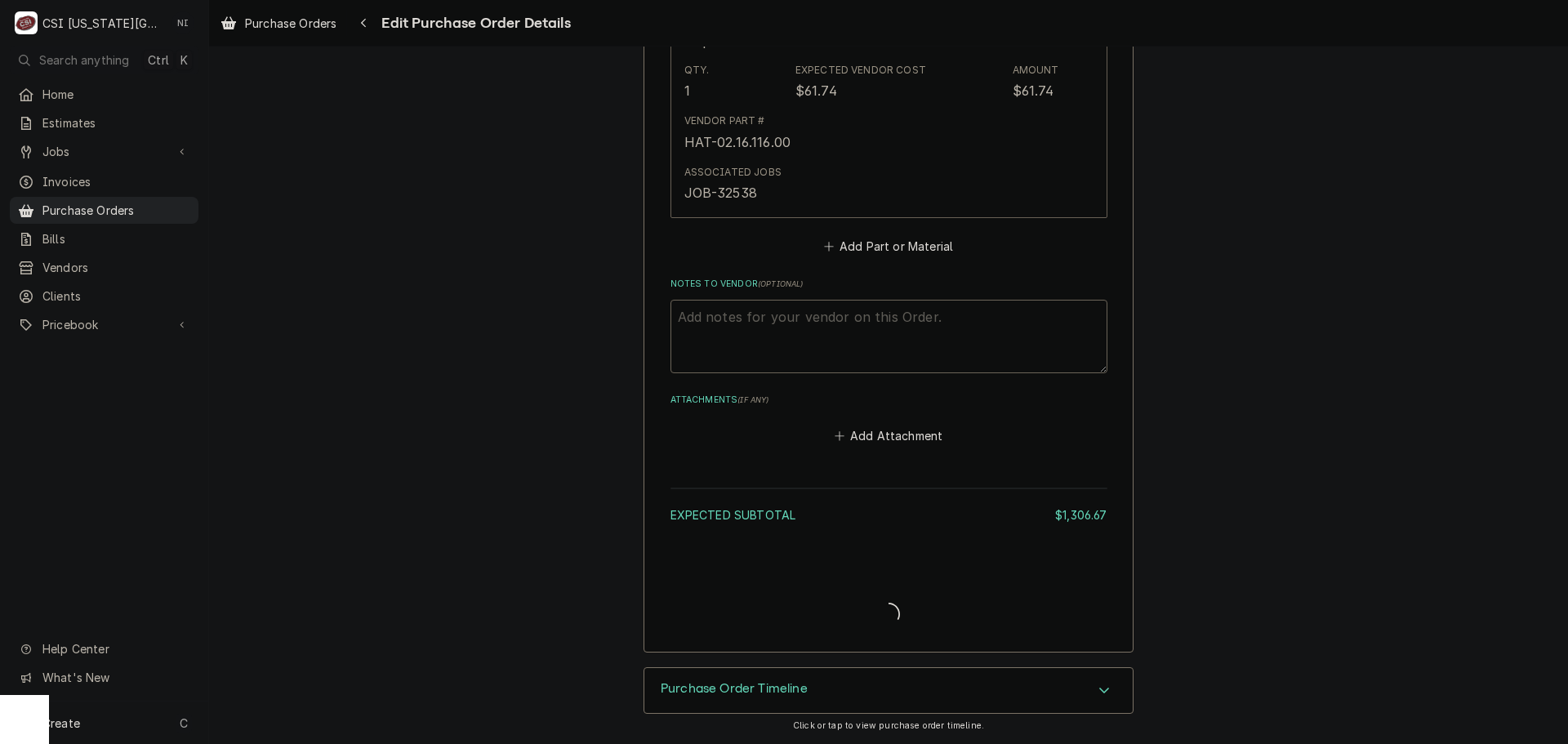
type textarea "x"
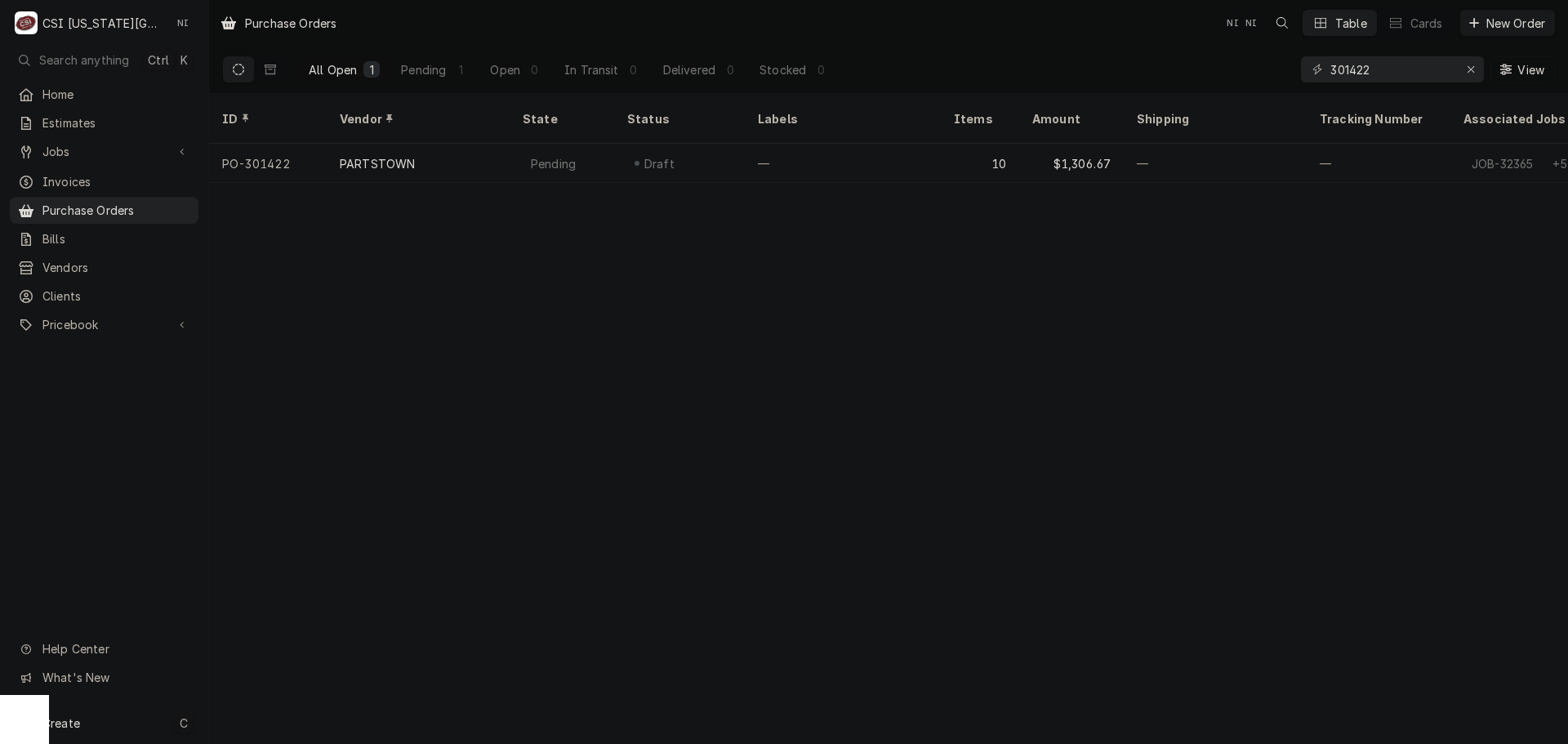
click at [129, 723] on div "Create C" at bounding box center [104, 723] width 208 height 43
click at [292, 602] on div "Purchase Order" at bounding box center [305, 611] width 110 height 17
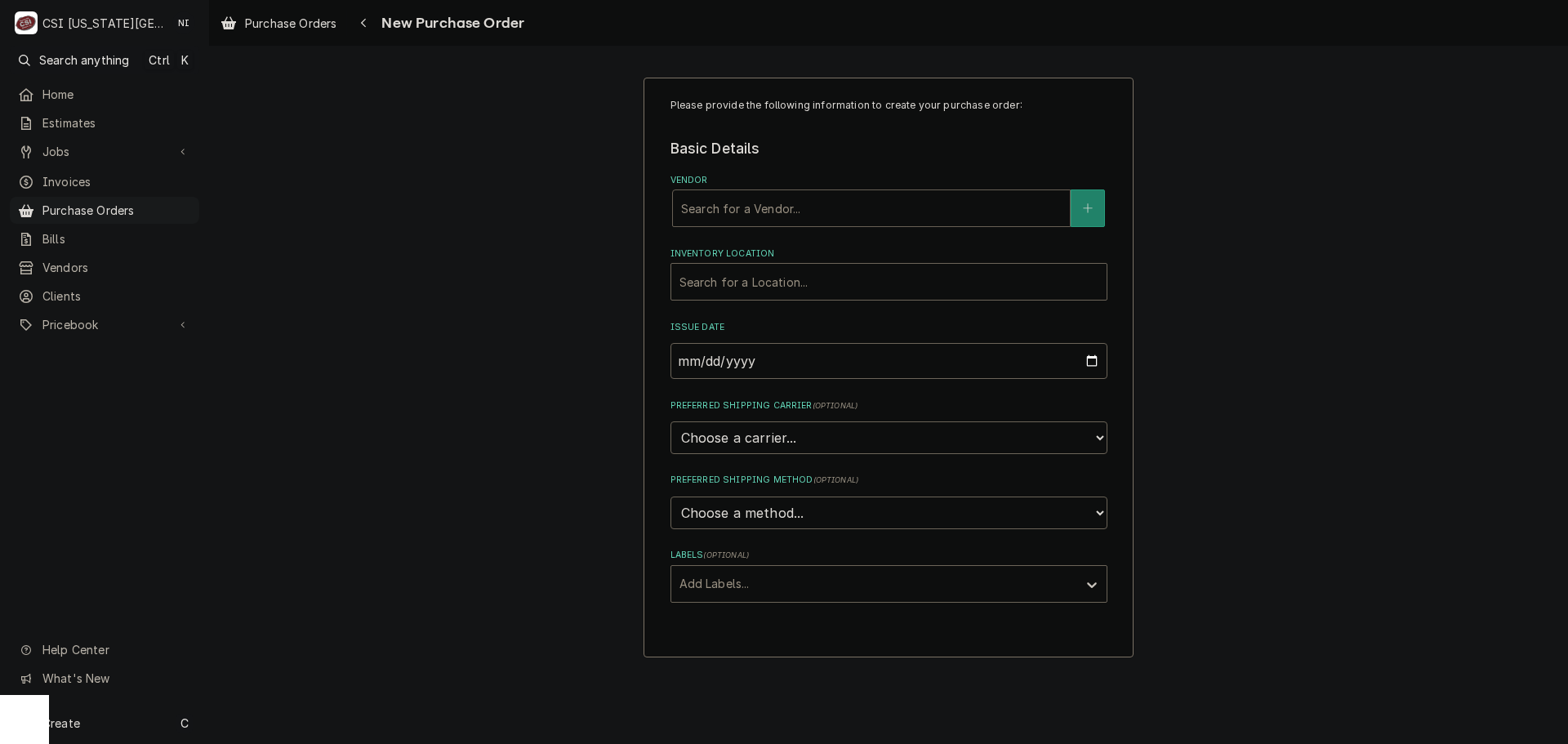
click at [840, 209] on div "Vendor" at bounding box center [871, 208] width 380 height 30
click at [845, 208] on div "Vendor" at bounding box center [871, 208] width 380 height 30
type input "3"
type input "interstate ele"
click at [839, 241] on strong "INTERSTATE ELECTRICAL SUPPLY, INC." at bounding box center [803, 243] width 243 height 14
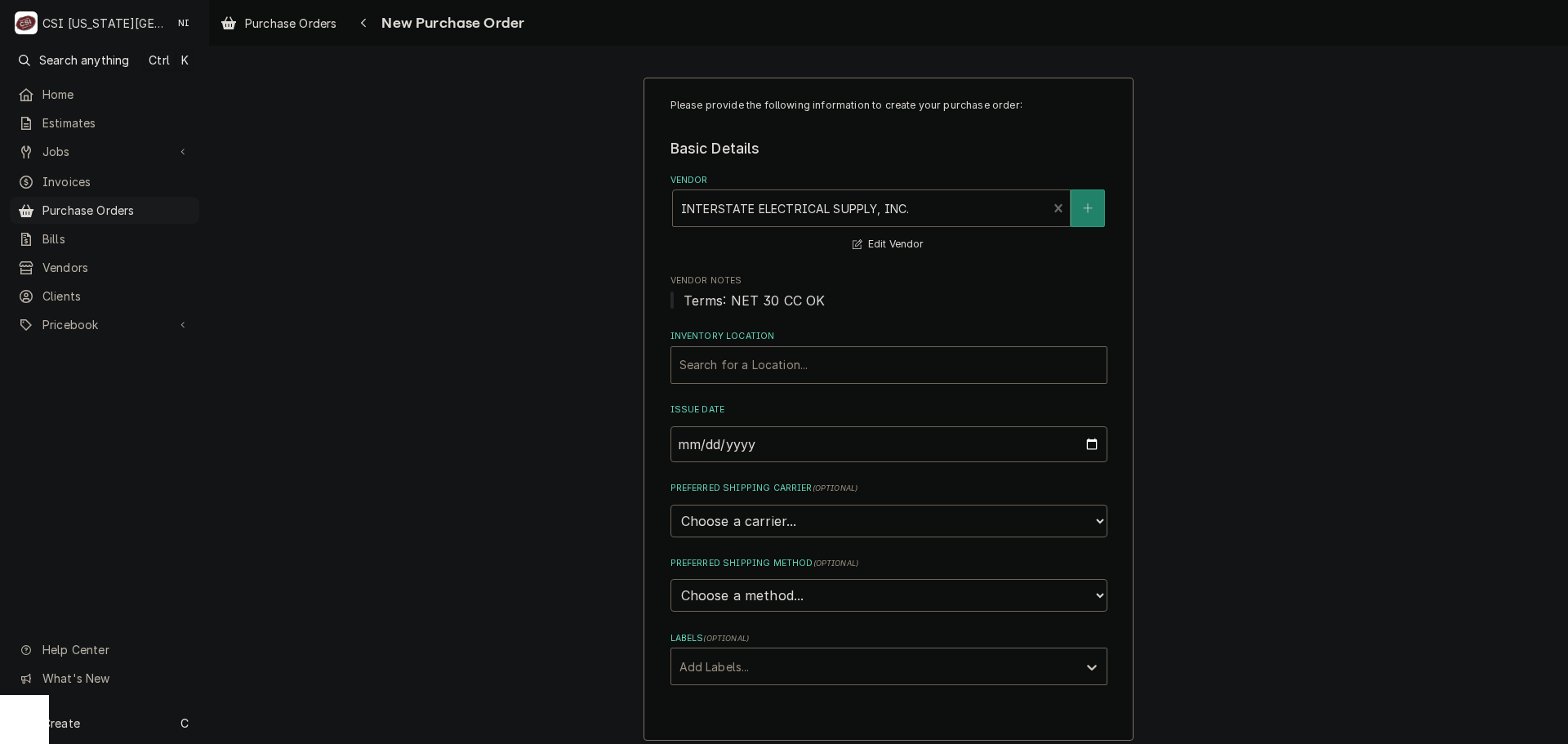
click at [815, 298] on span "Terms: NET 30 CC OK" at bounding box center [754, 300] width 142 height 16
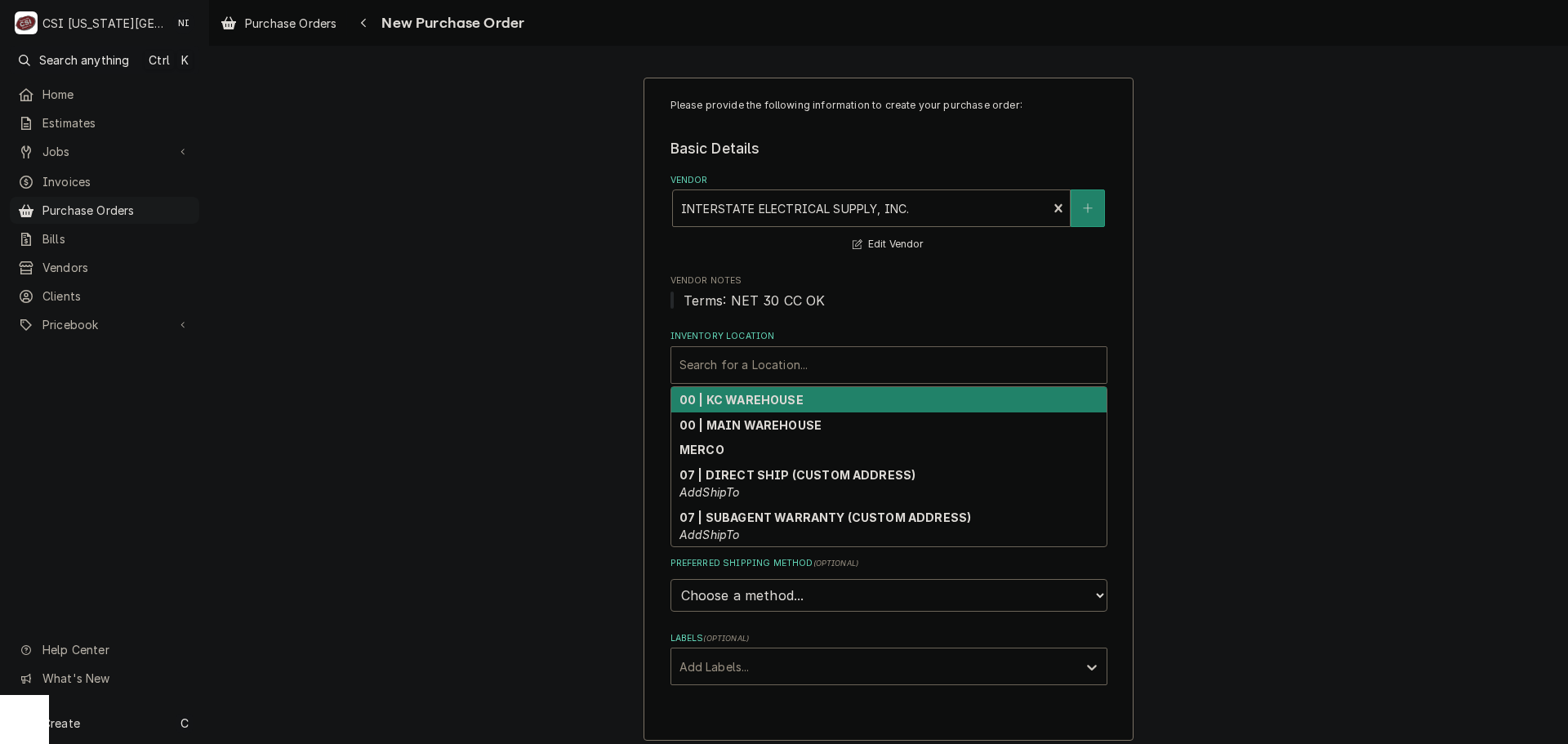
drag, startPoint x: 817, startPoint y: 366, endPoint x: 817, endPoint y: 385, distance: 19.0
click at [817, 366] on div "Inventory Location" at bounding box center [889, 365] width 419 height 30
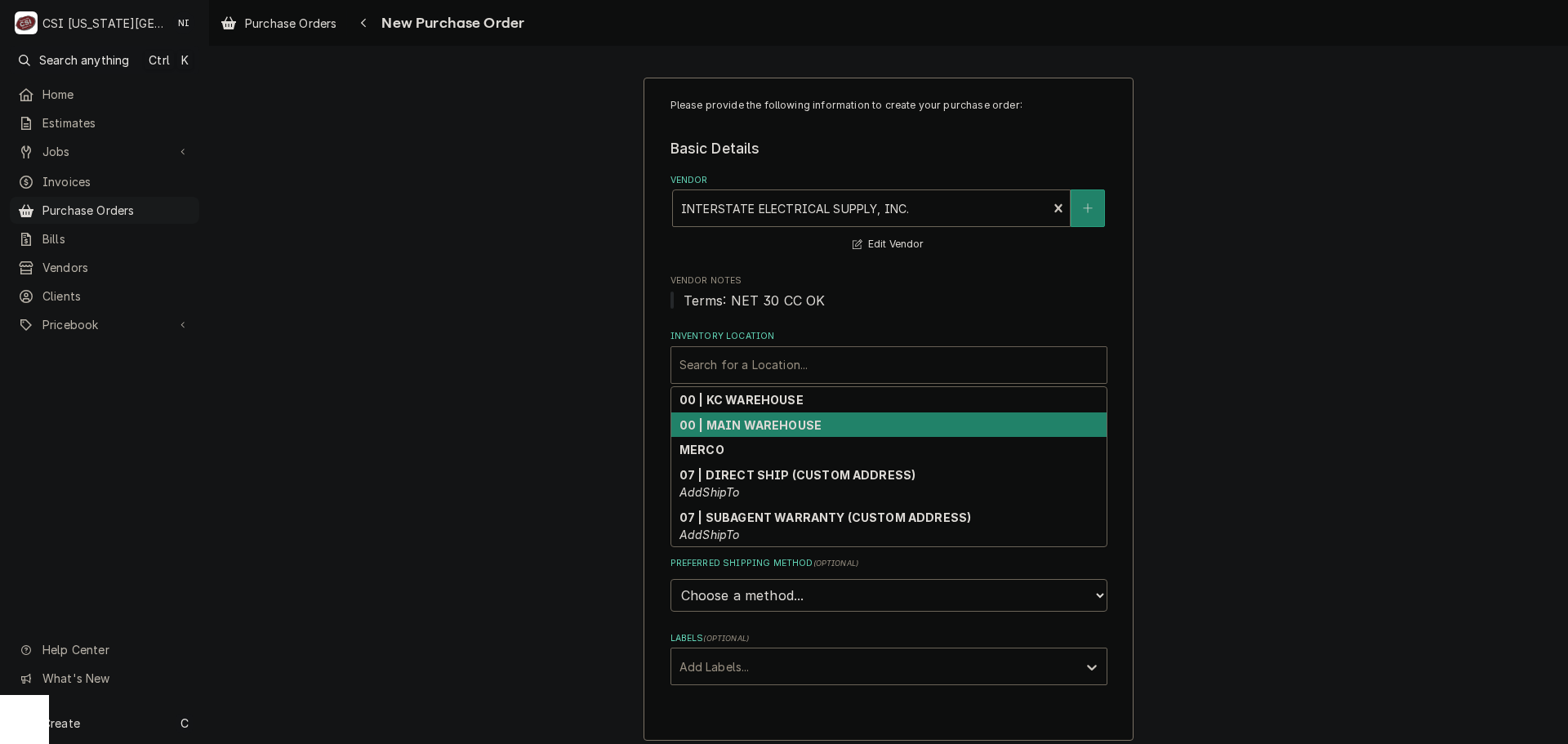
click at [792, 419] on strong "00 | MAIN WAREHOUSE" at bounding box center [750, 425] width 142 height 14
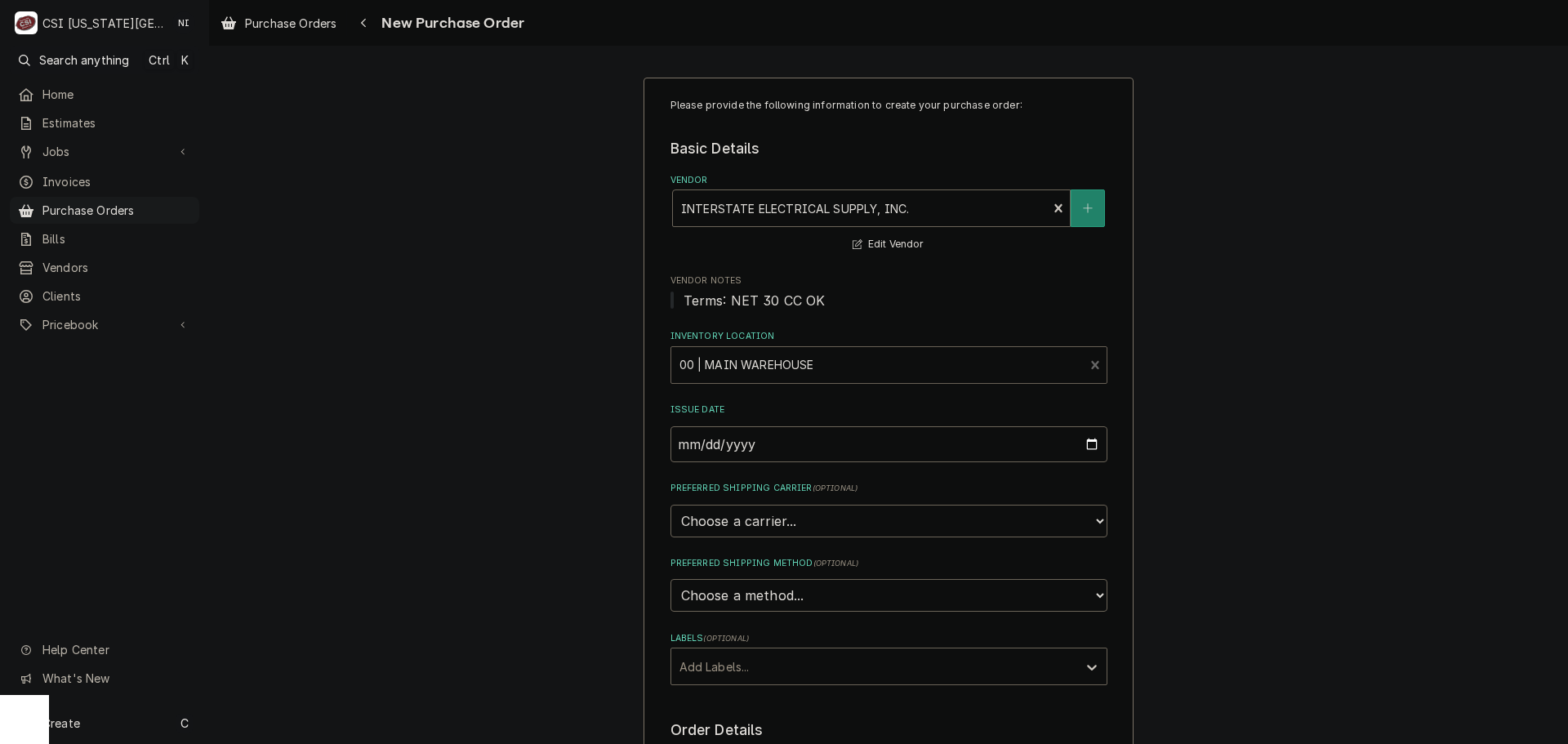
click at [787, 365] on div "Inventory Location" at bounding box center [878, 365] width 397 height 30
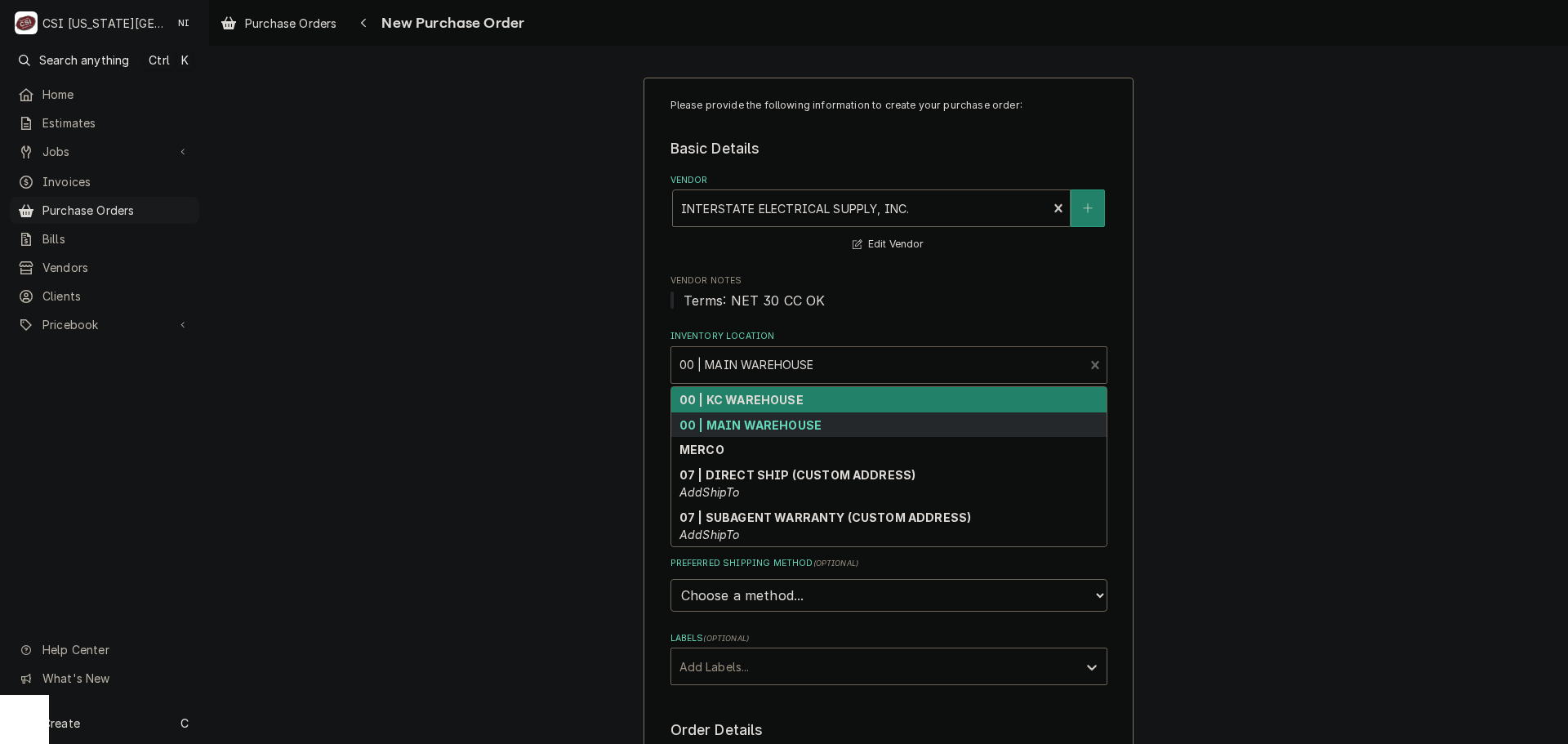
click at [767, 400] on strong "00 | KC WAREHOUSE" at bounding box center [741, 400] width 124 height 14
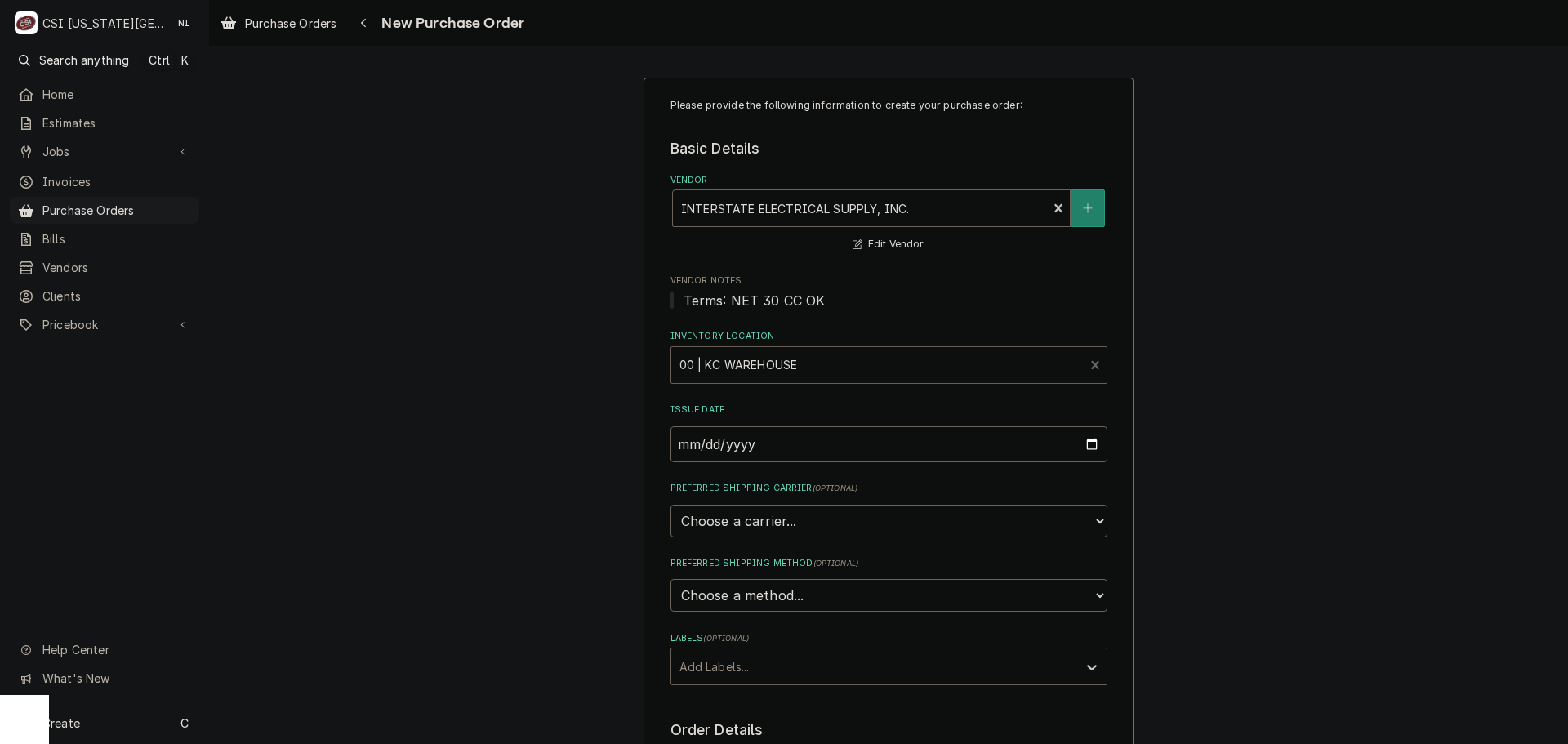
click at [756, 657] on div "Labels" at bounding box center [874, 666] width 389 height 30
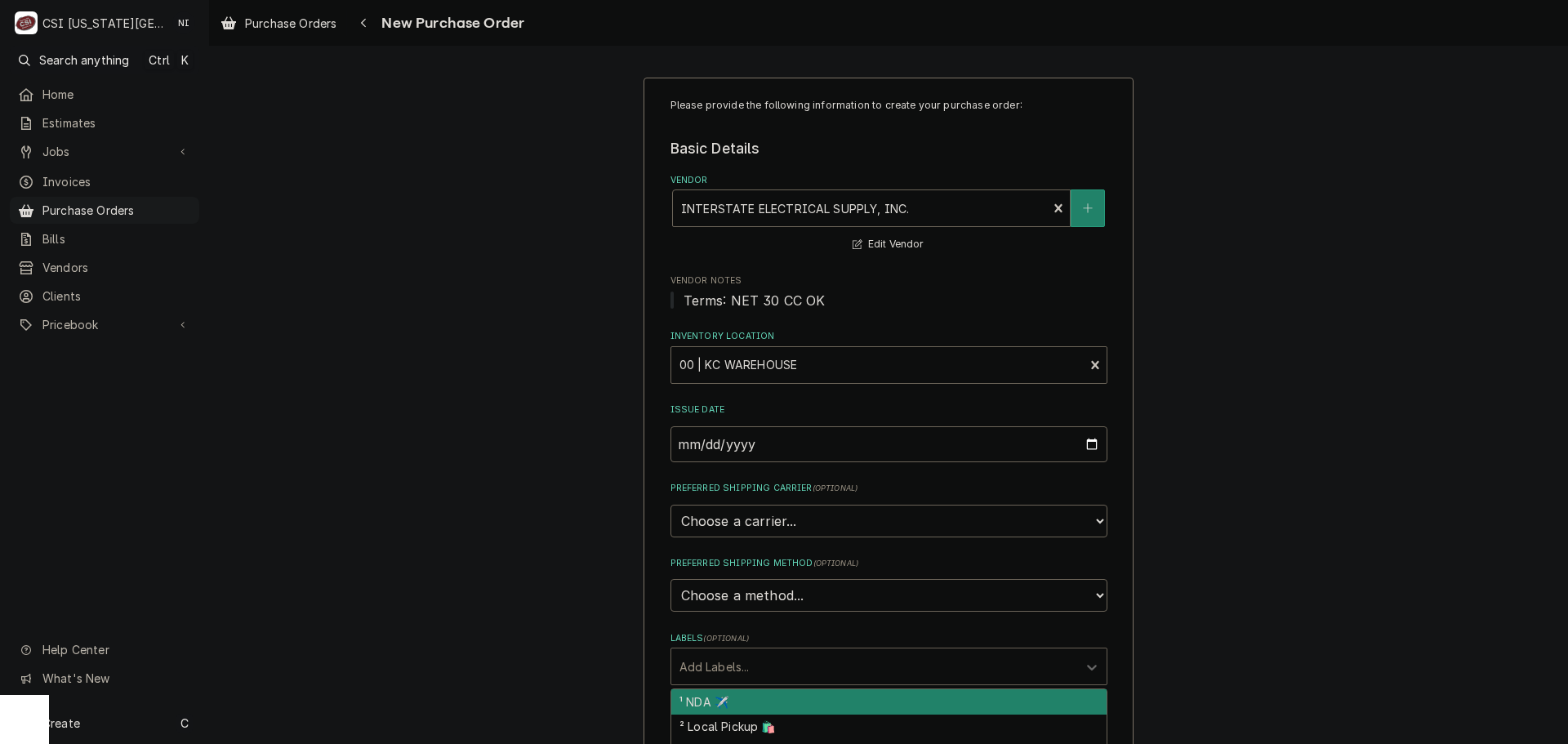
click at [750, 730] on div "² Local Pickup 🛍️" at bounding box center [889, 727] width 435 height 26
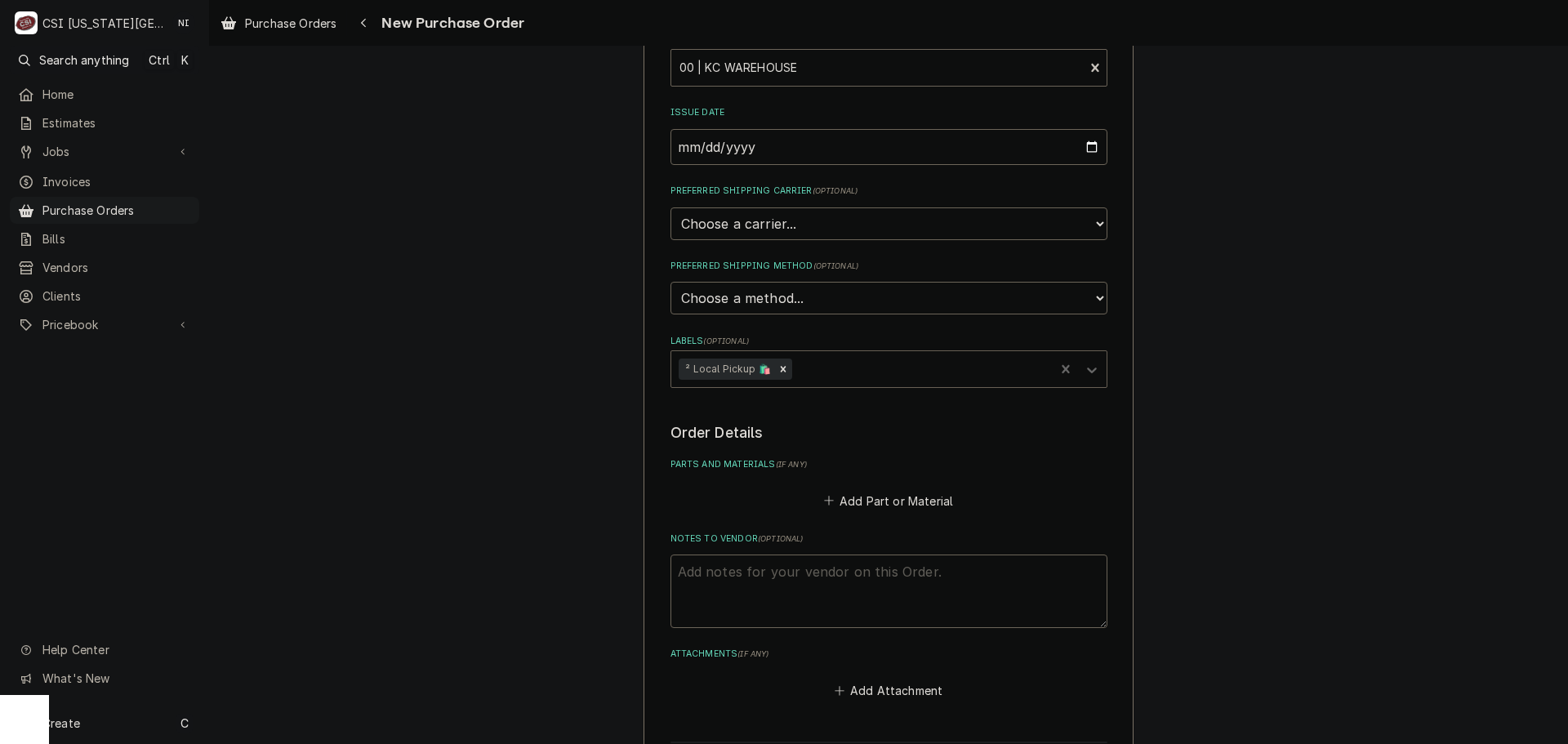
scroll to position [408, 0]
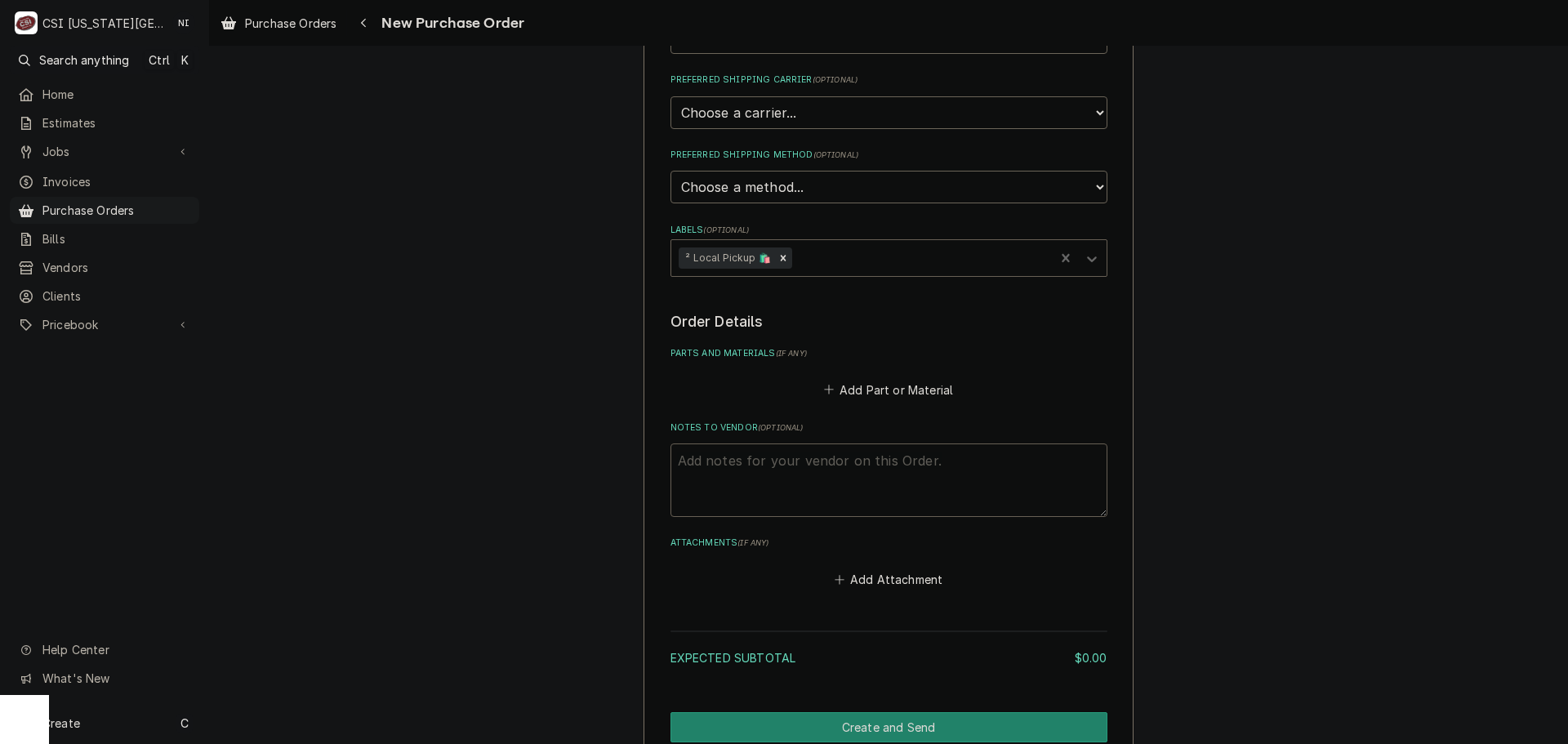
click at [795, 477] on textarea "Notes to Vendor ( optional )" at bounding box center [889, 480] width 437 height 73
type textarea "x"
type textarea "c"
type textarea "x"
type textarea "ch"
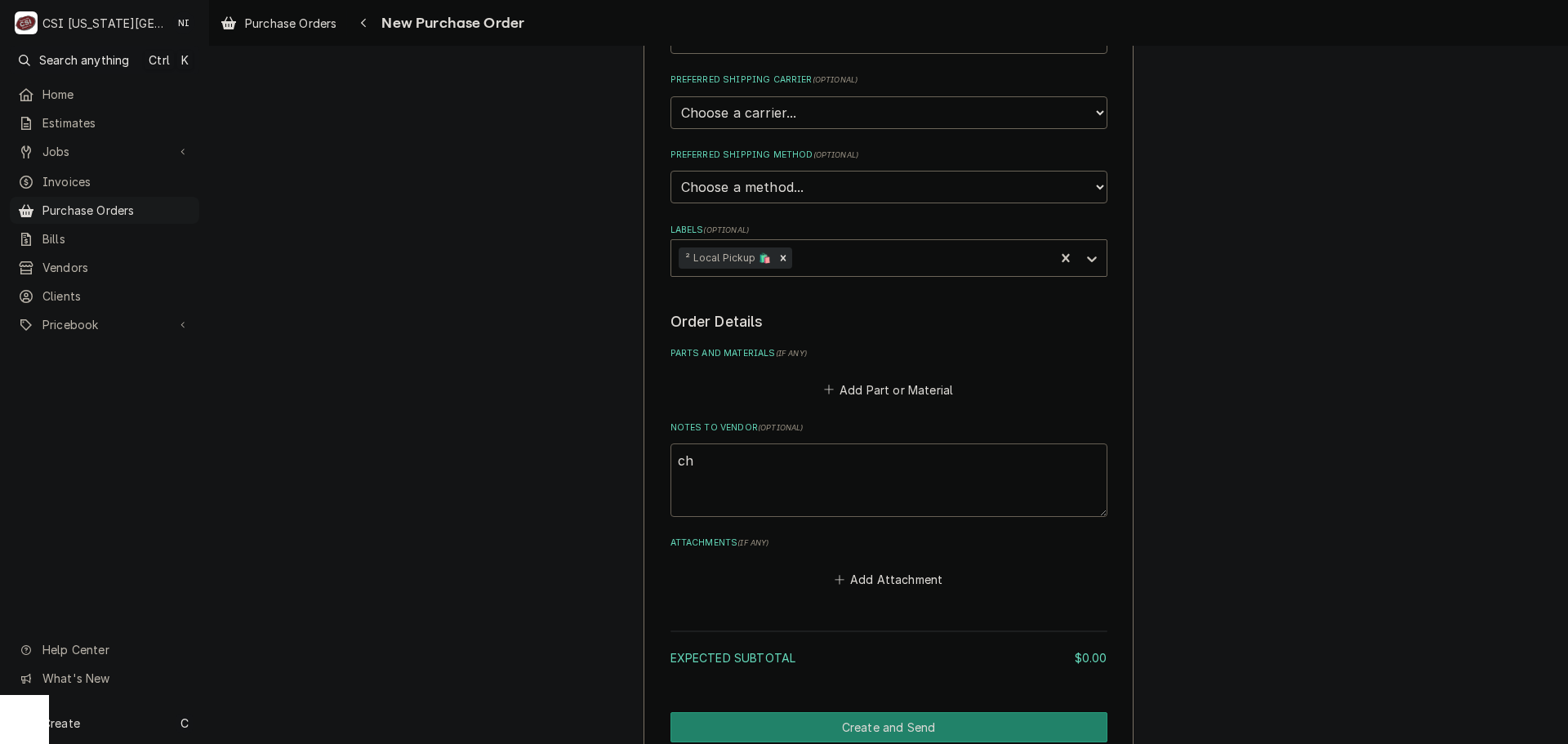
type textarea "x"
type textarea "chr"
type textarea "x"
type textarea "chri"
type textarea "x"
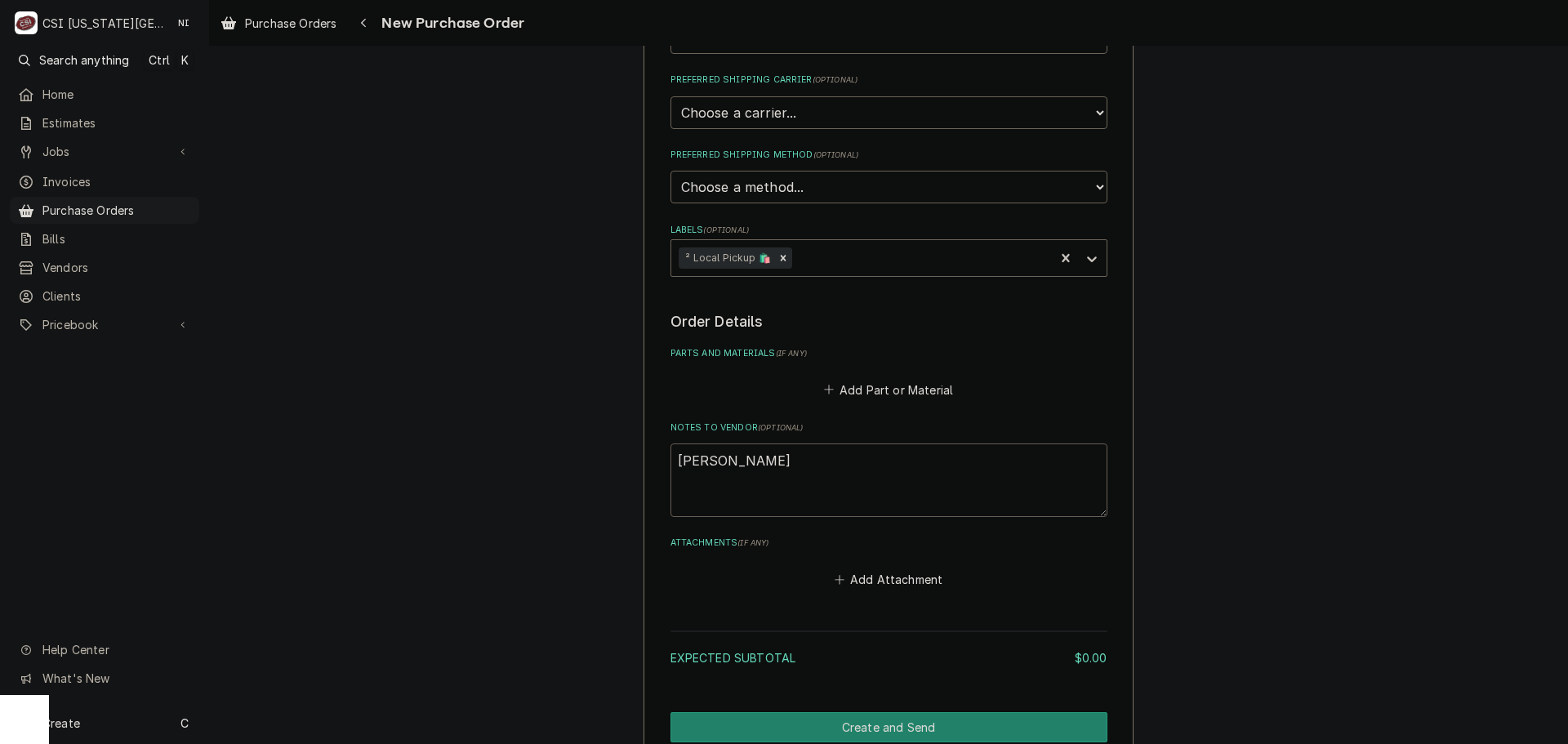
type textarea "christ"
type textarea "x"
type textarea "christi"
type textarea "x"
type textarea "christin"
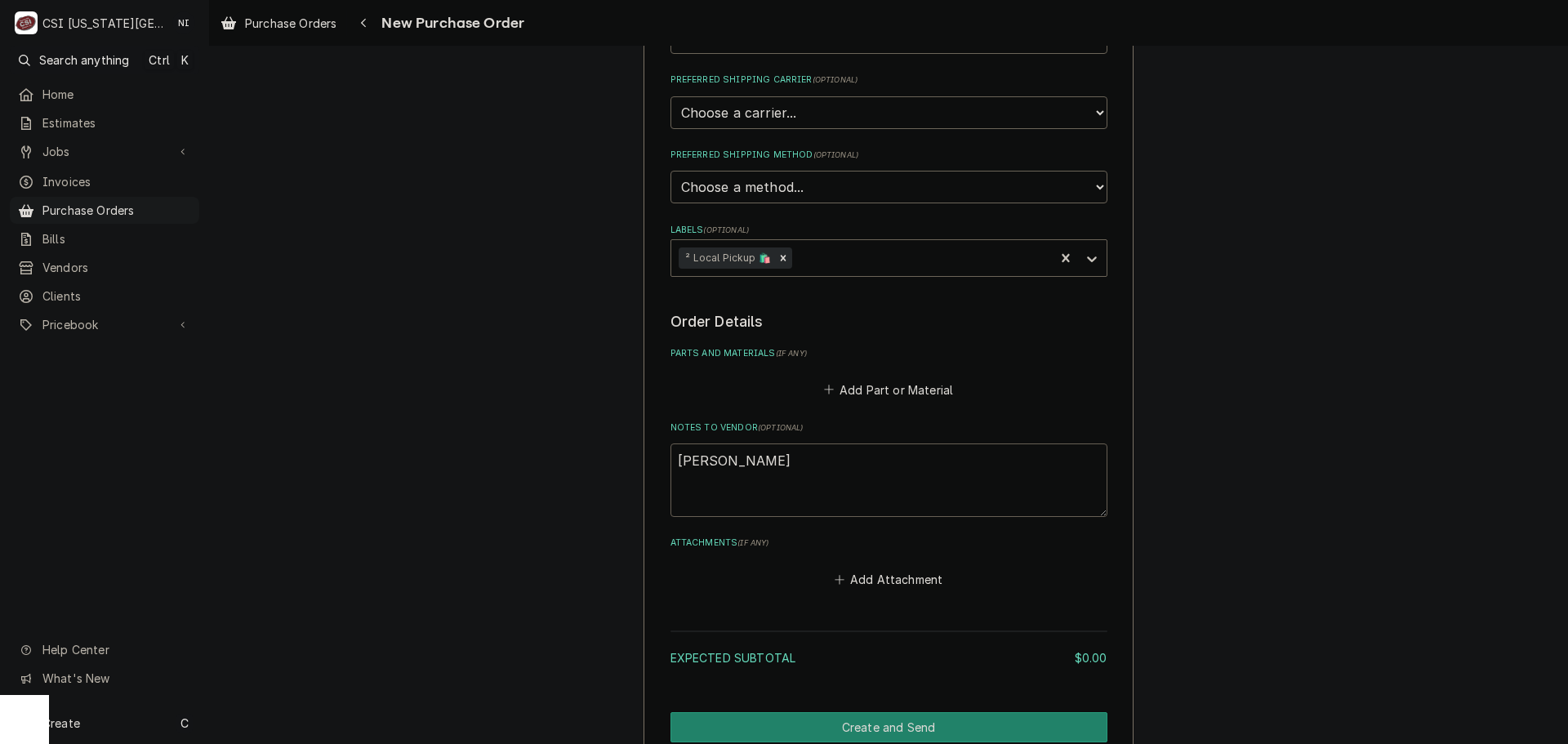
type textarea "x"
type textarea "christina"
type textarea "x"
type textarea "christin"
type textarea "x"
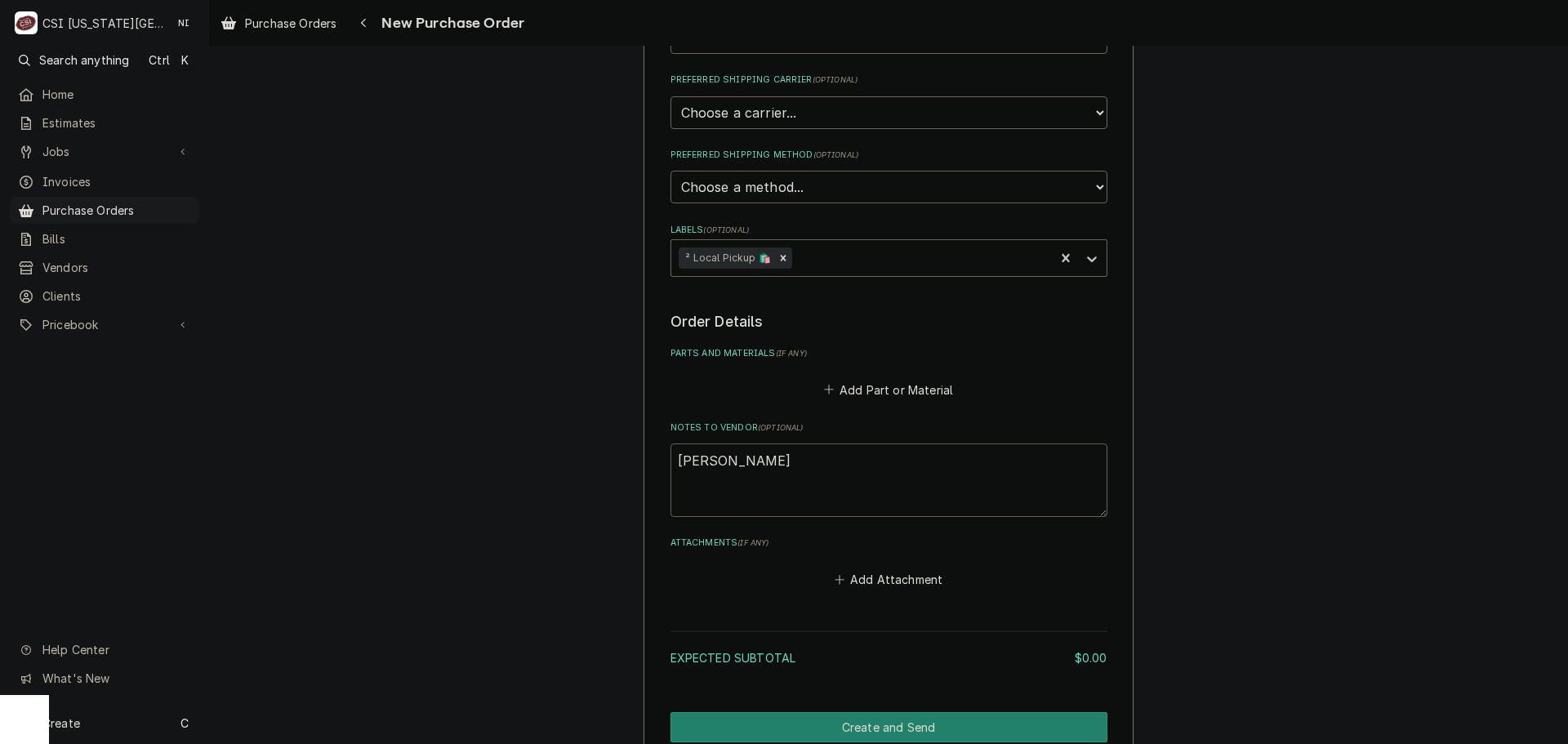
type textarea "christi"
type textarea "x"
type textarea "christia"
type textarea "x"
type textarea "christian"
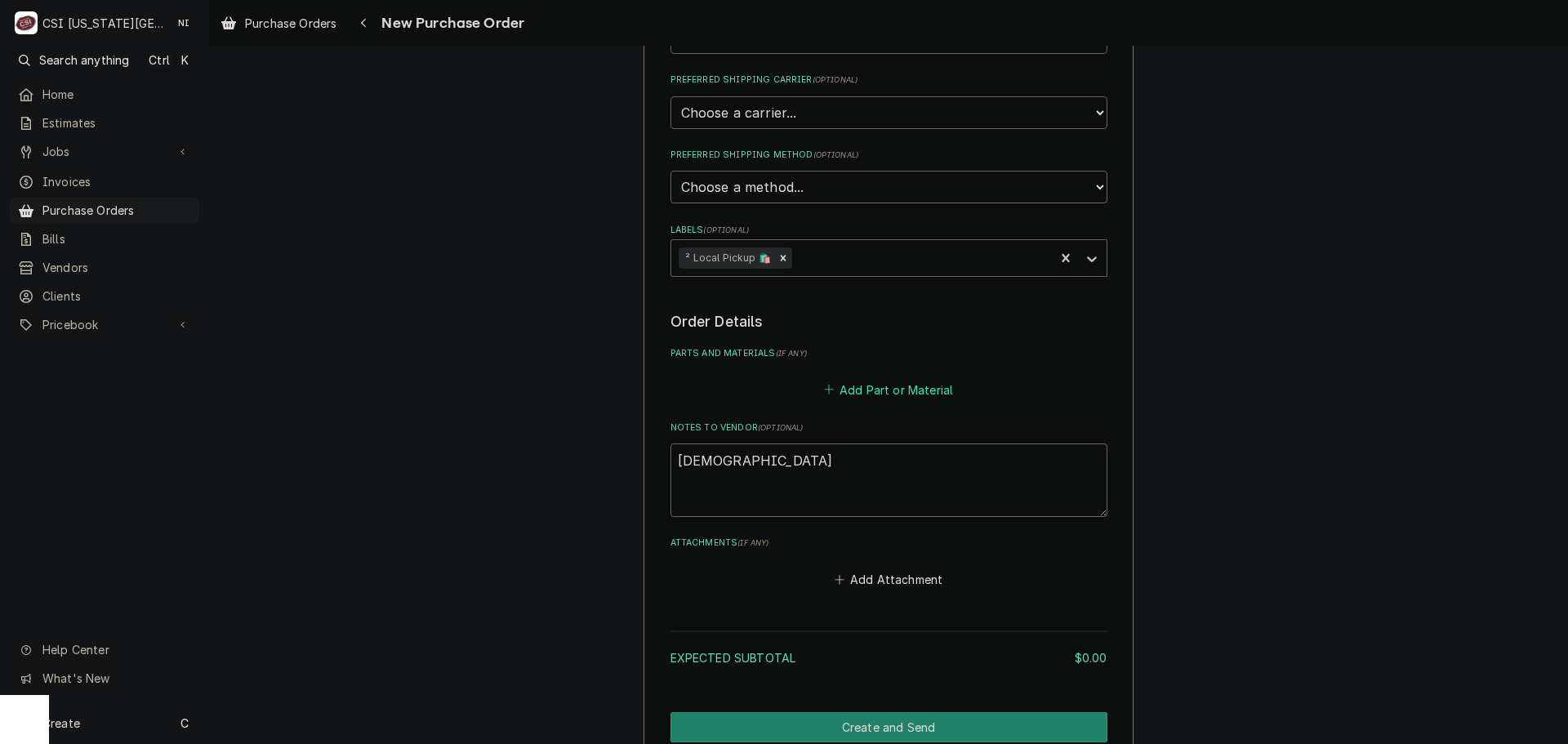
click at [860, 393] on button "Add Part or Material" at bounding box center [888, 389] width 134 height 23
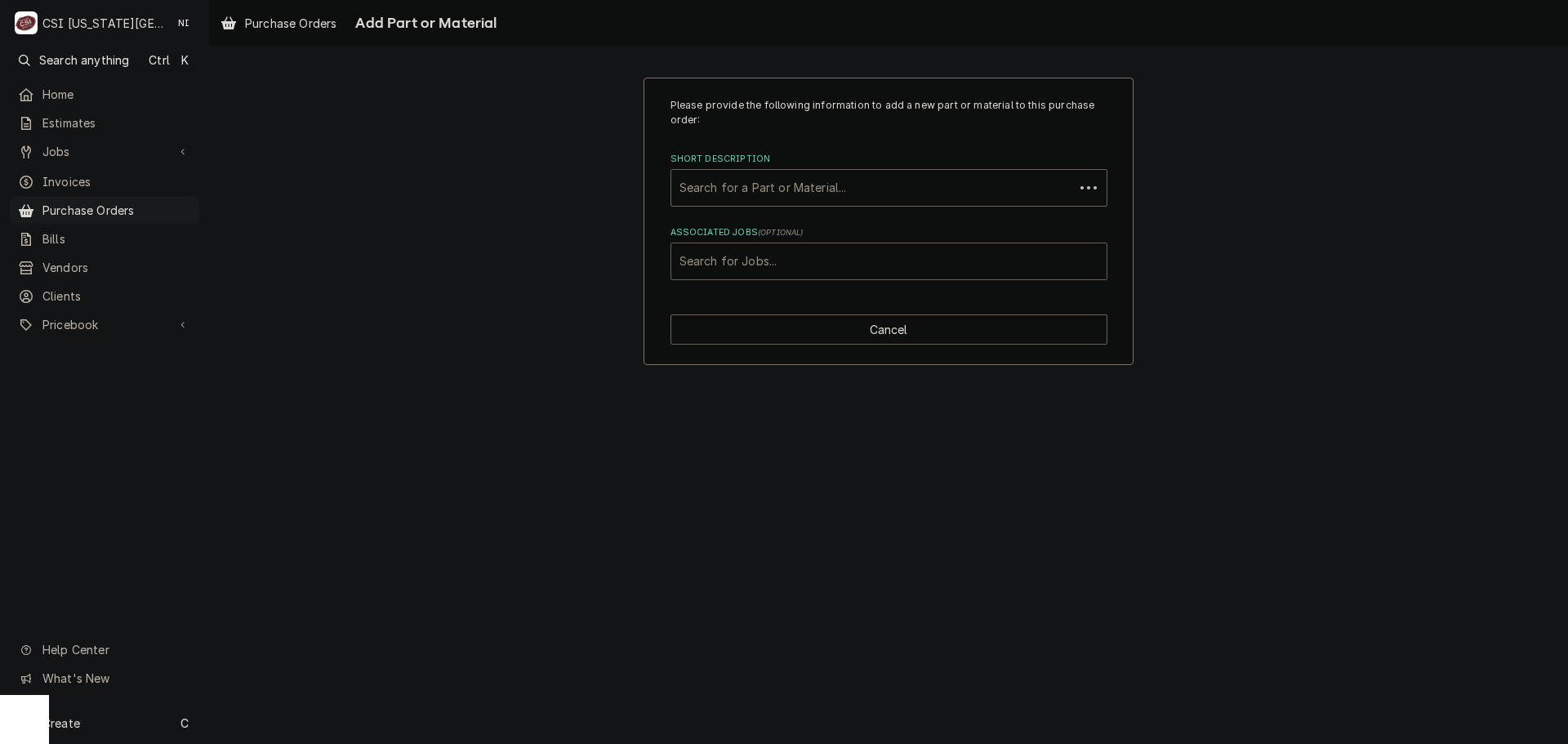
click at [794, 264] on div "Associated Jobs" at bounding box center [889, 261] width 419 height 30
type input "32225"
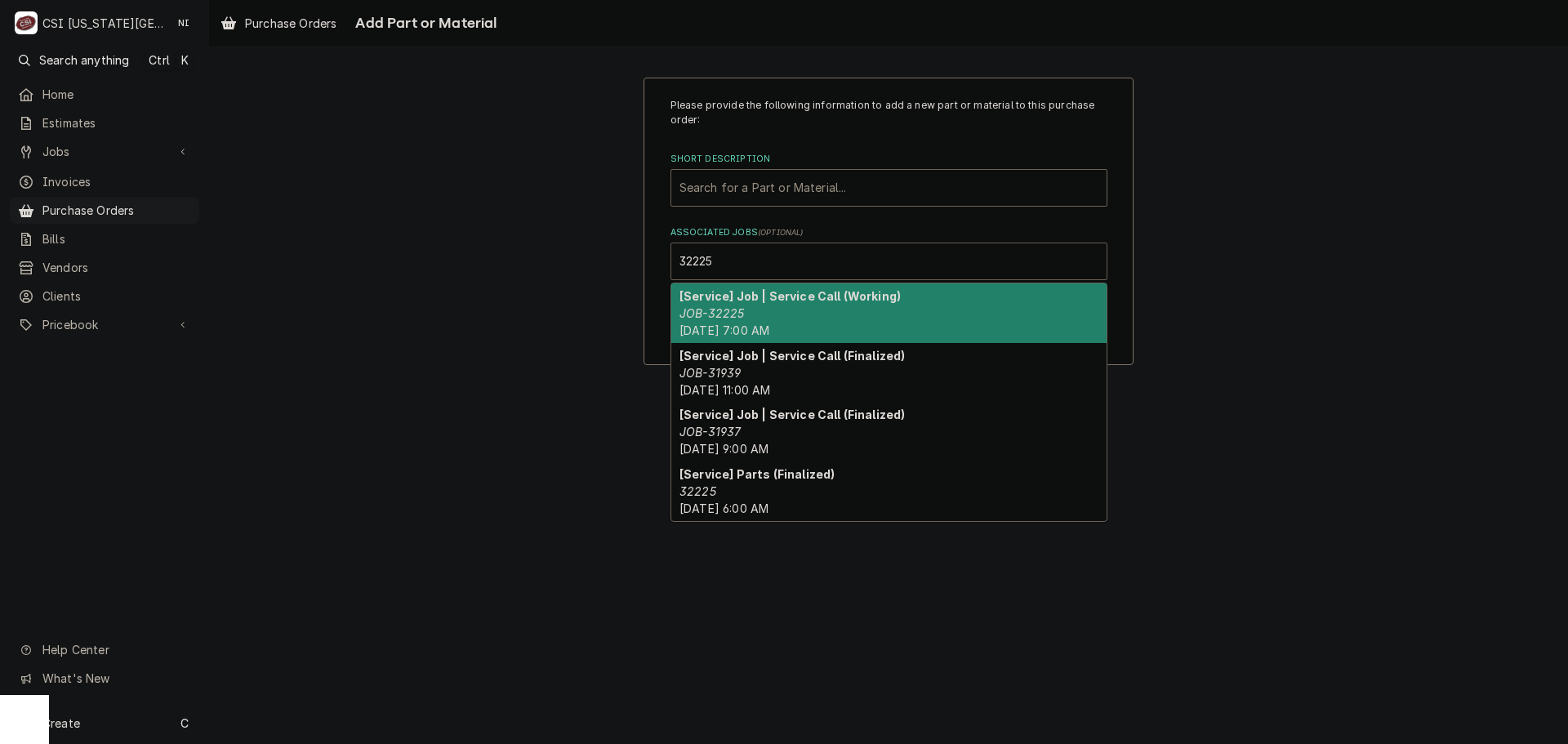
click at [745, 306] on div "[Service] Job | Service Call (Working) JOB-32225 Fri, Sep 5th, 2025 - 7:00 AM" at bounding box center [889, 313] width 435 height 60
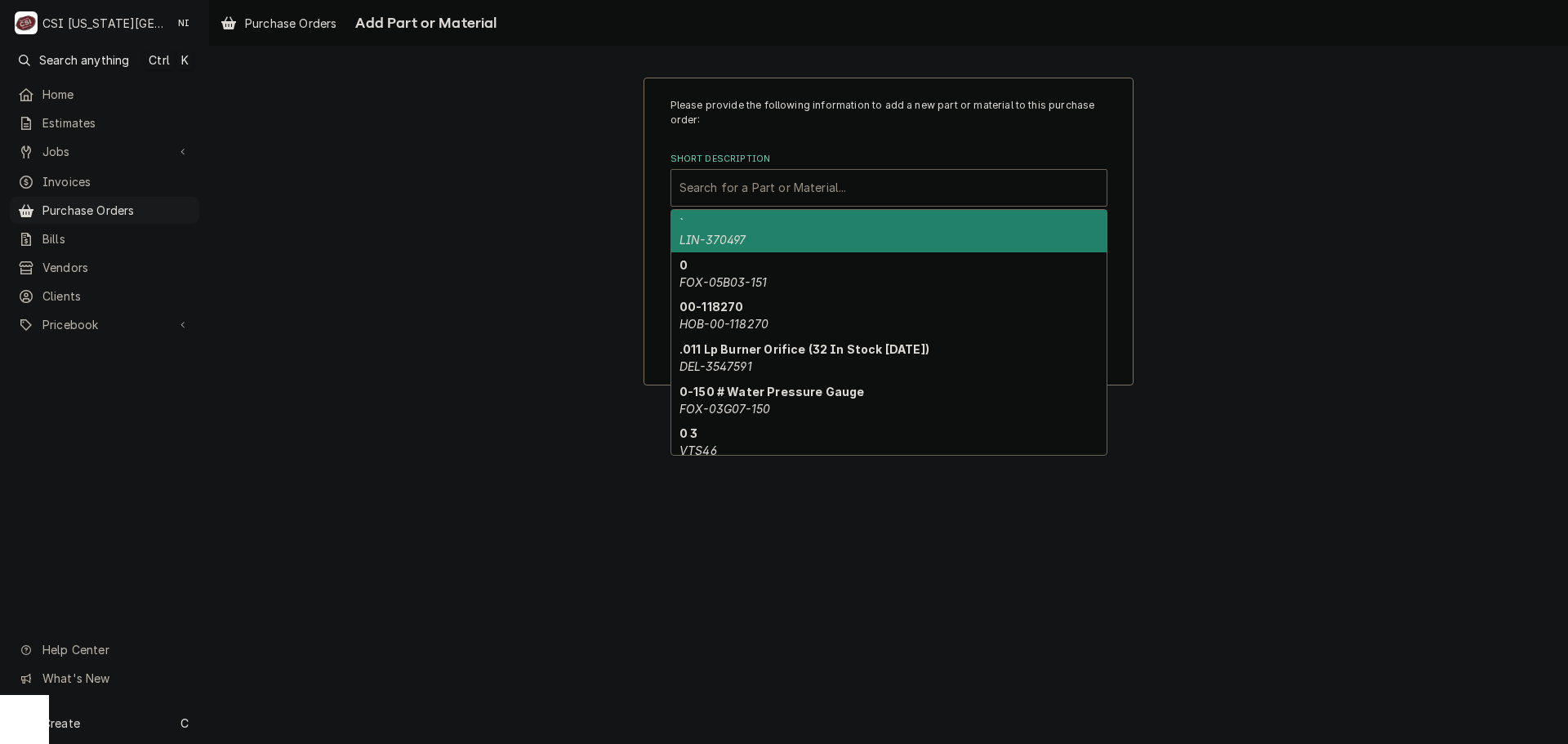
click at [757, 195] on div "Short Description" at bounding box center [889, 188] width 419 height 30
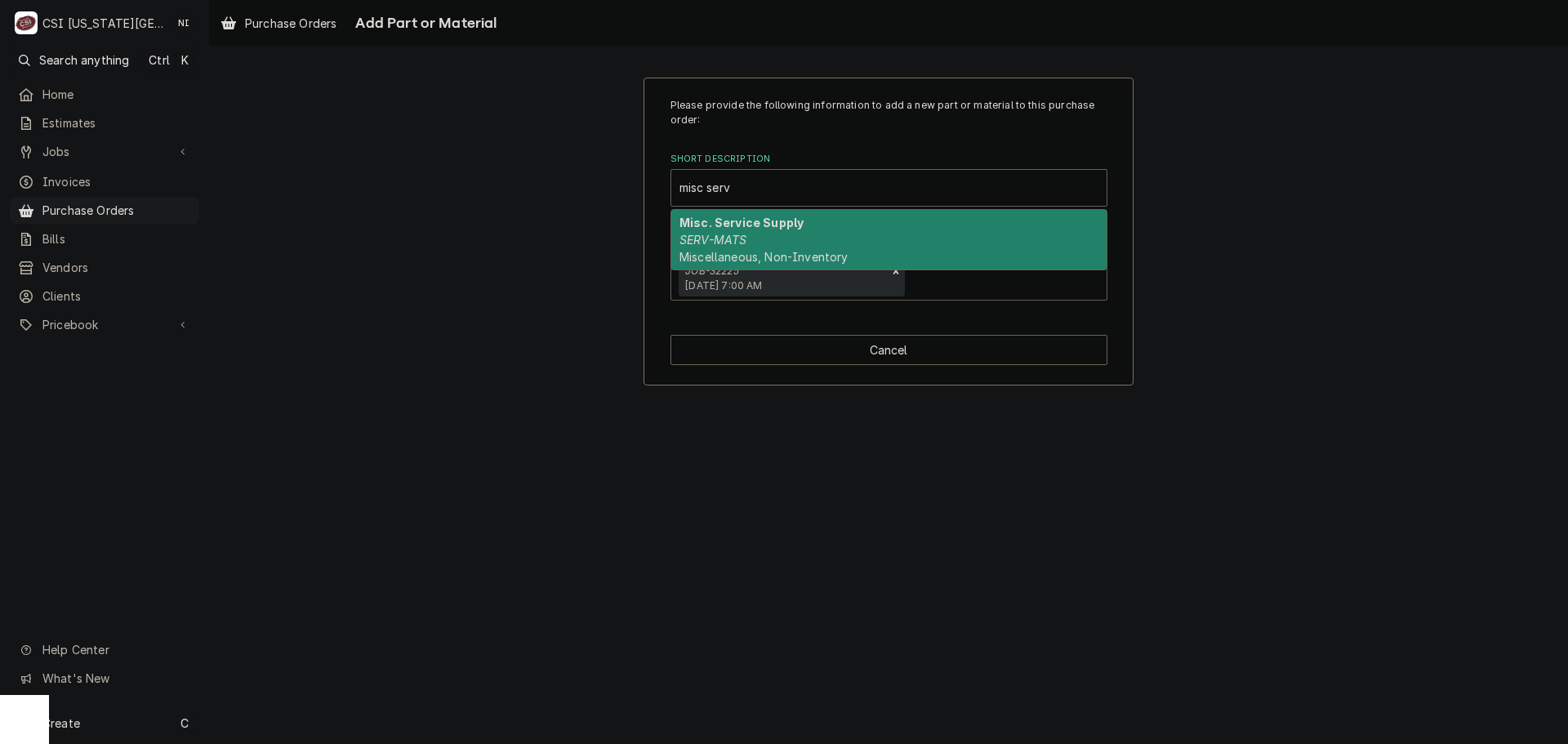
type input "misc serv"
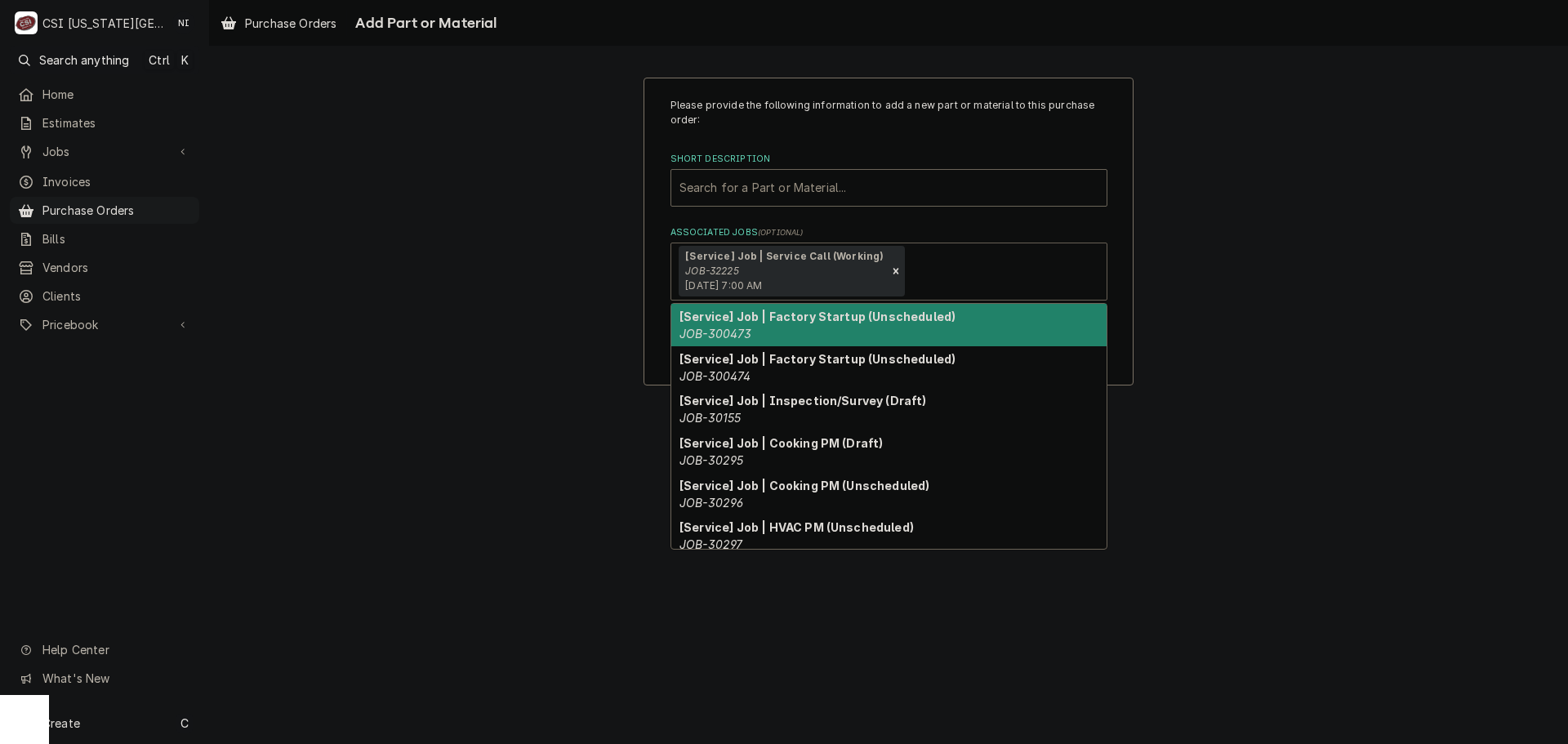
click at [698, 273] on em "JOB-32225" at bounding box center [712, 270] width 53 height 12
click at [775, 200] on div "Short Description" at bounding box center [889, 188] width 419 height 30
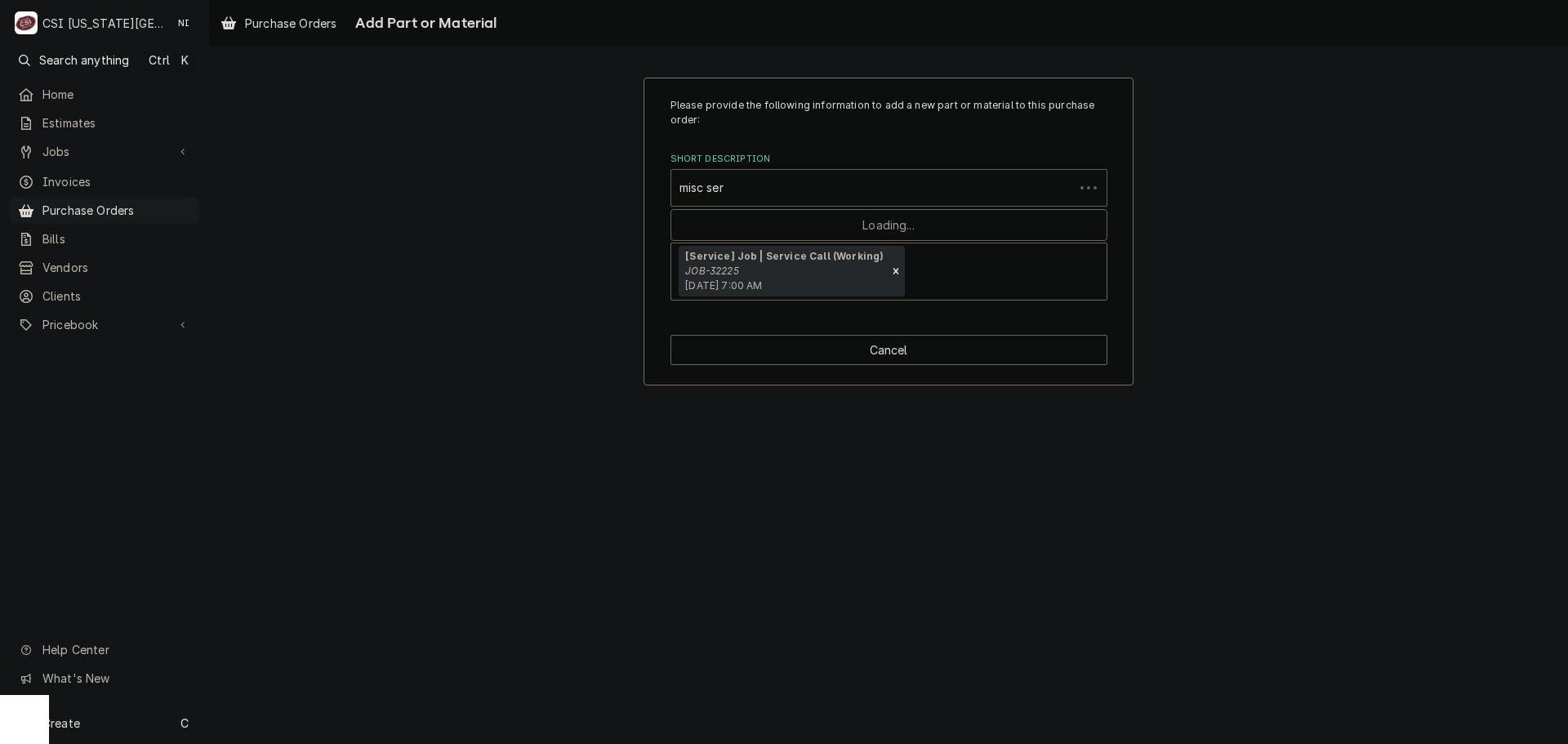
type input "misc serv"
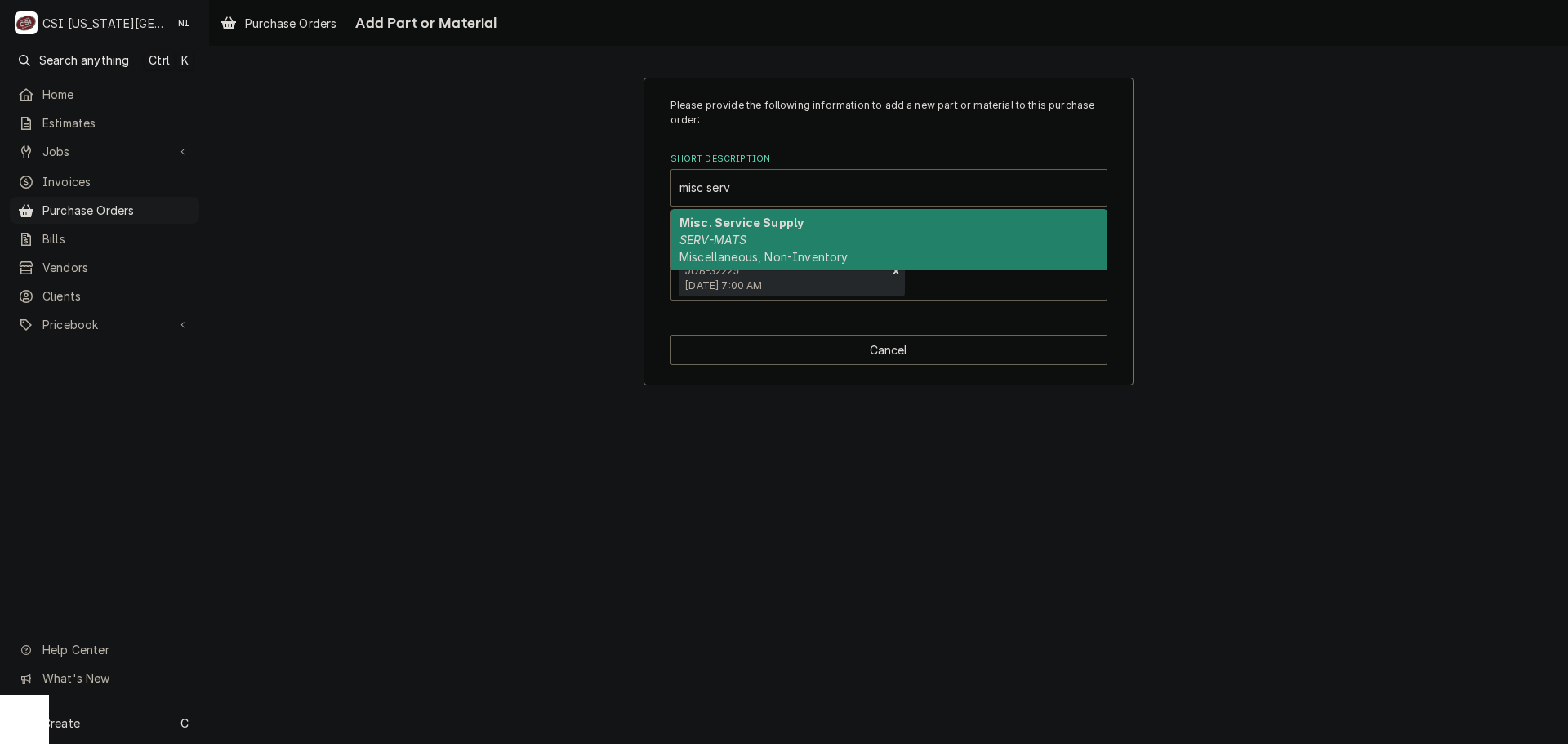
click at [715, 268] on div "Misc. Service Supply SERV-MATS Miscellaneous, Non-Inventory" at bounding box center [889, 240] width 435 height 60
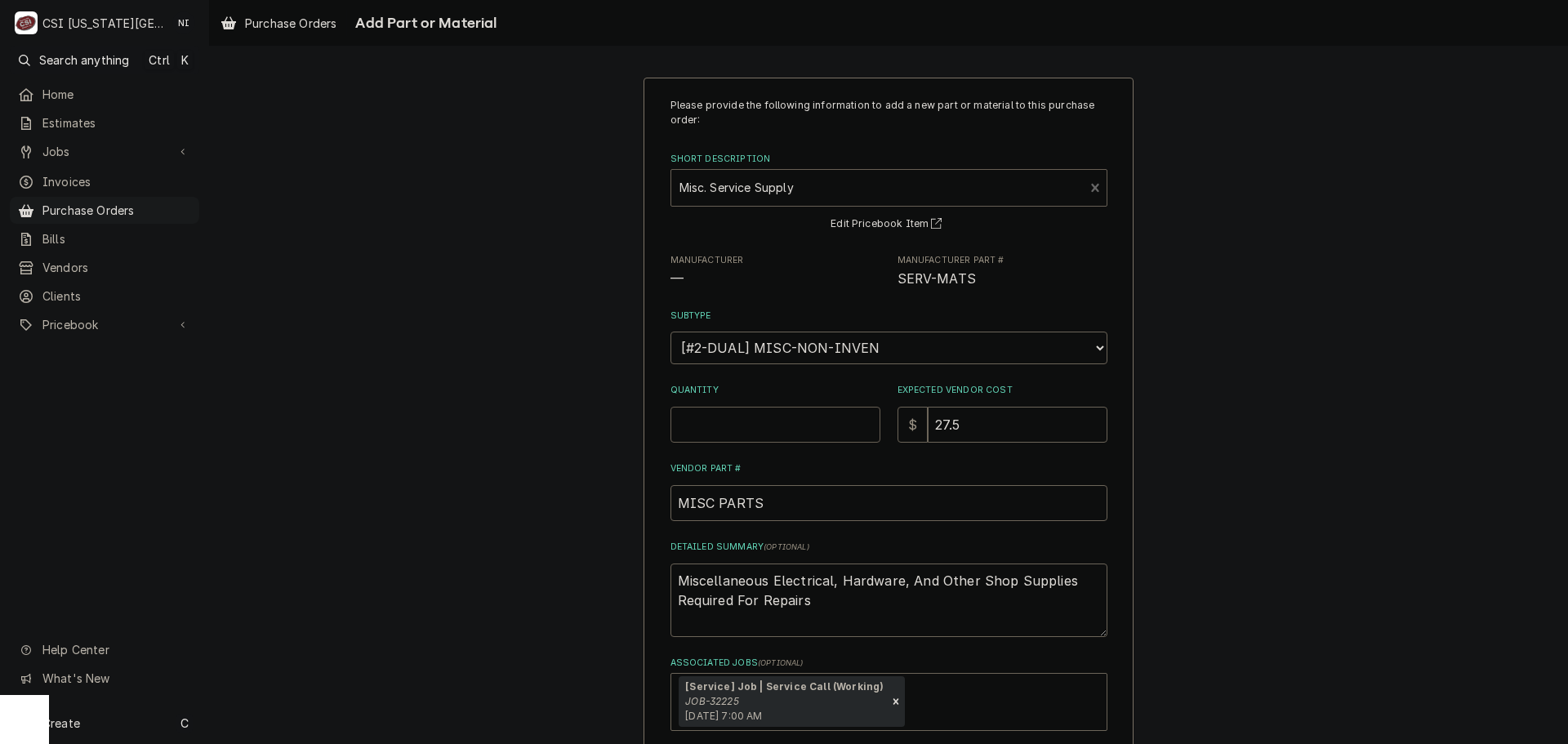
click at [746, 428] on input "Quantity" at bounding box center [775, 424] width 210 height 36
type textarea "x"
type input "1"
type textarea "x"
type input "0"
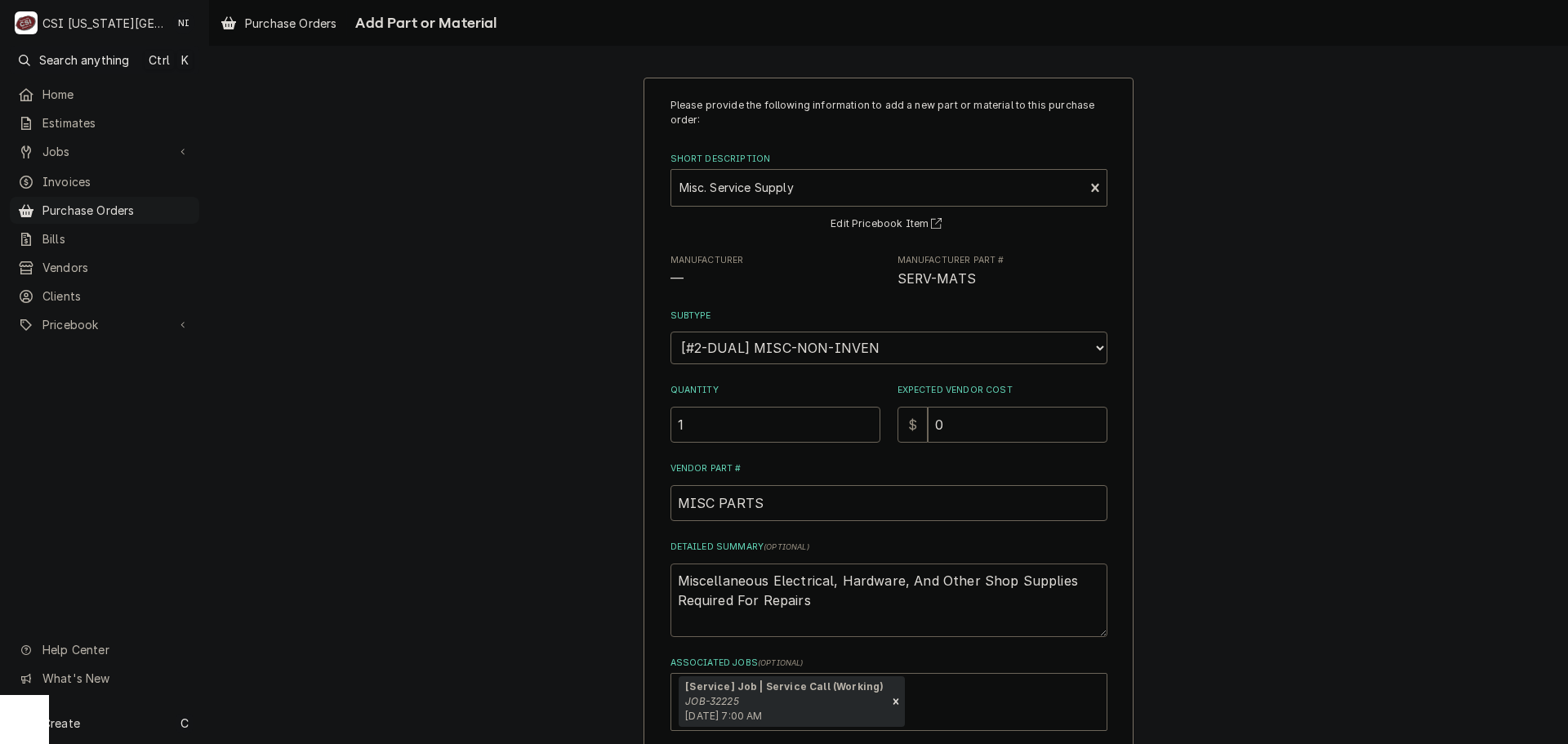
drag, startPoint x: 480, startPoint y: 512, endPoint x: 202, endPoint y: 395, distance: 301.6
click at [231, 415] on div "Please provide the following information to add a new part or material to this …" at bounding box center [889, 446] width 1359 height 768
type textarea "x"
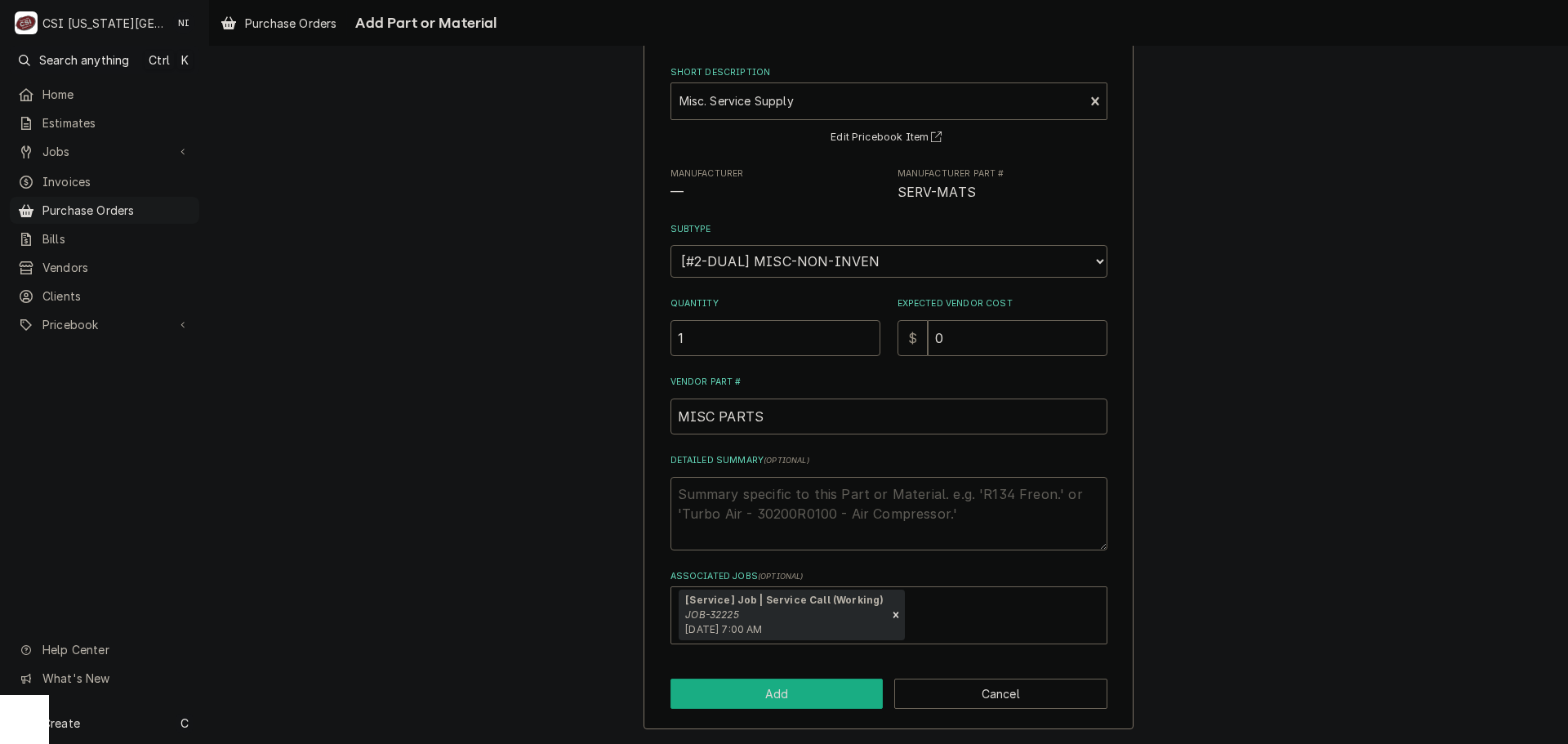
click at [729, 690] on button "Add" at bounding box center [776, 694] width 213 height 31
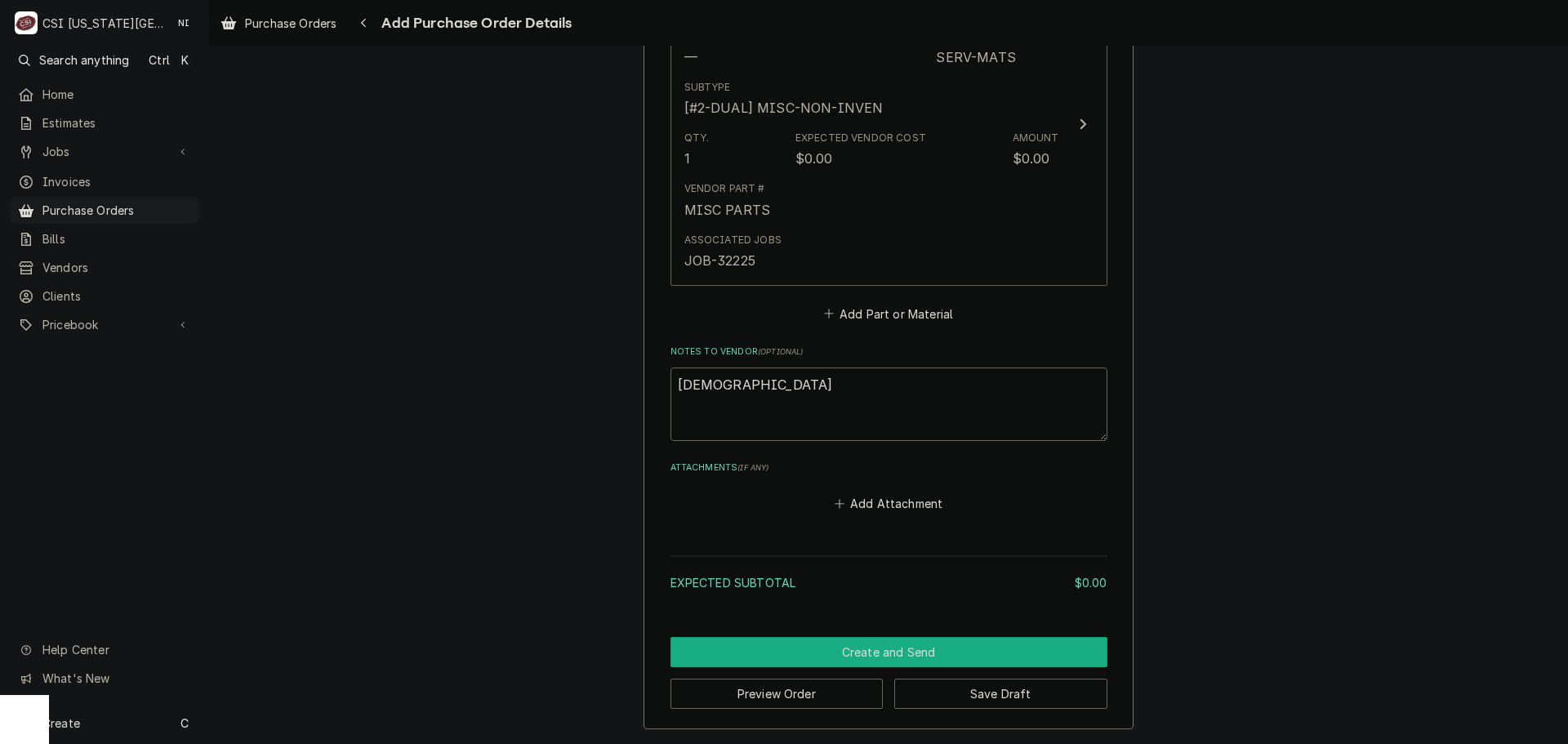
drag, startPoint x: 804, startPoint y: 649, endPoint x: 1542, endPoint y: 423, distance: 771.8
click at [815, 646] on button "Create and Send" at bounding box center [889, 652] width 437 height 31
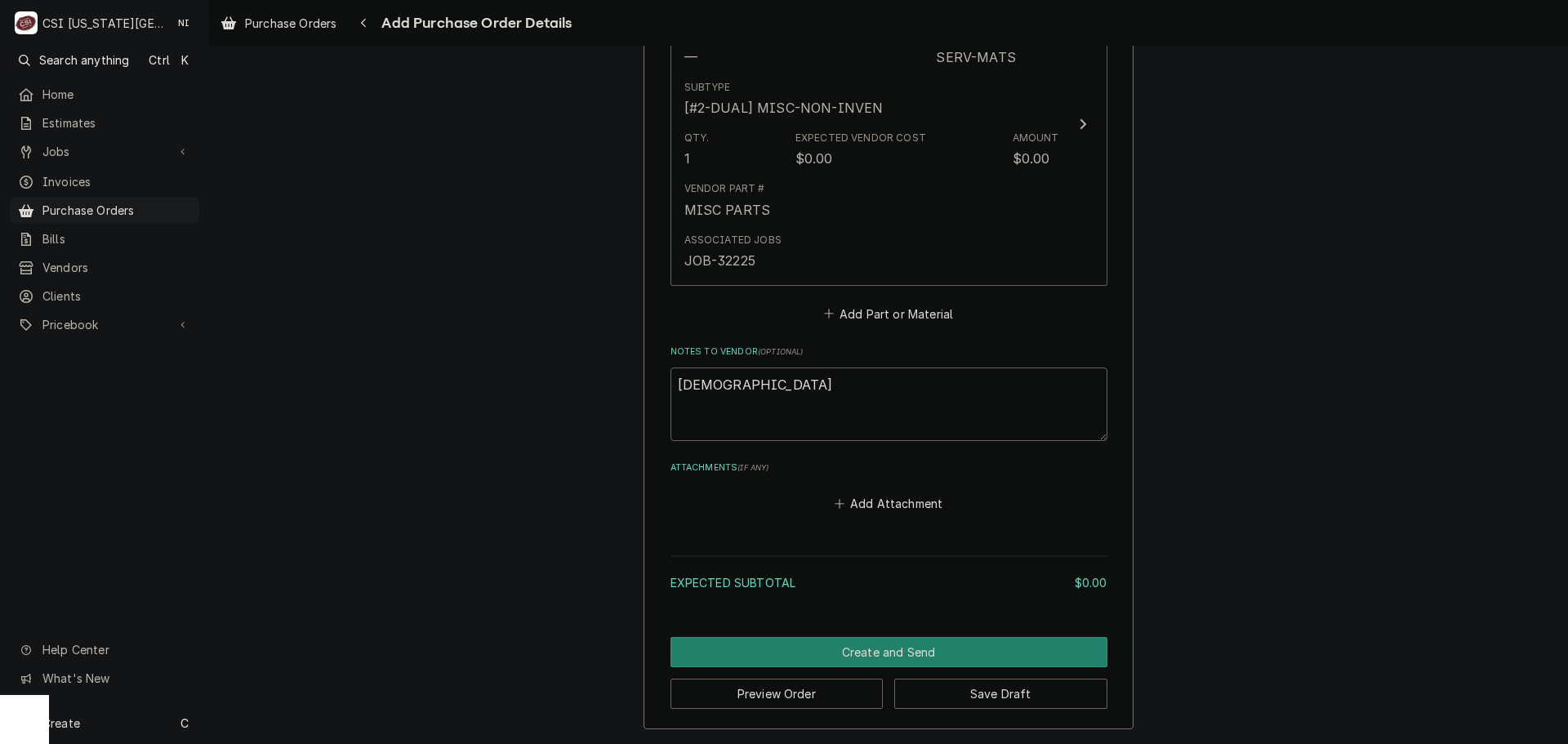
scroll to position [807, 0]
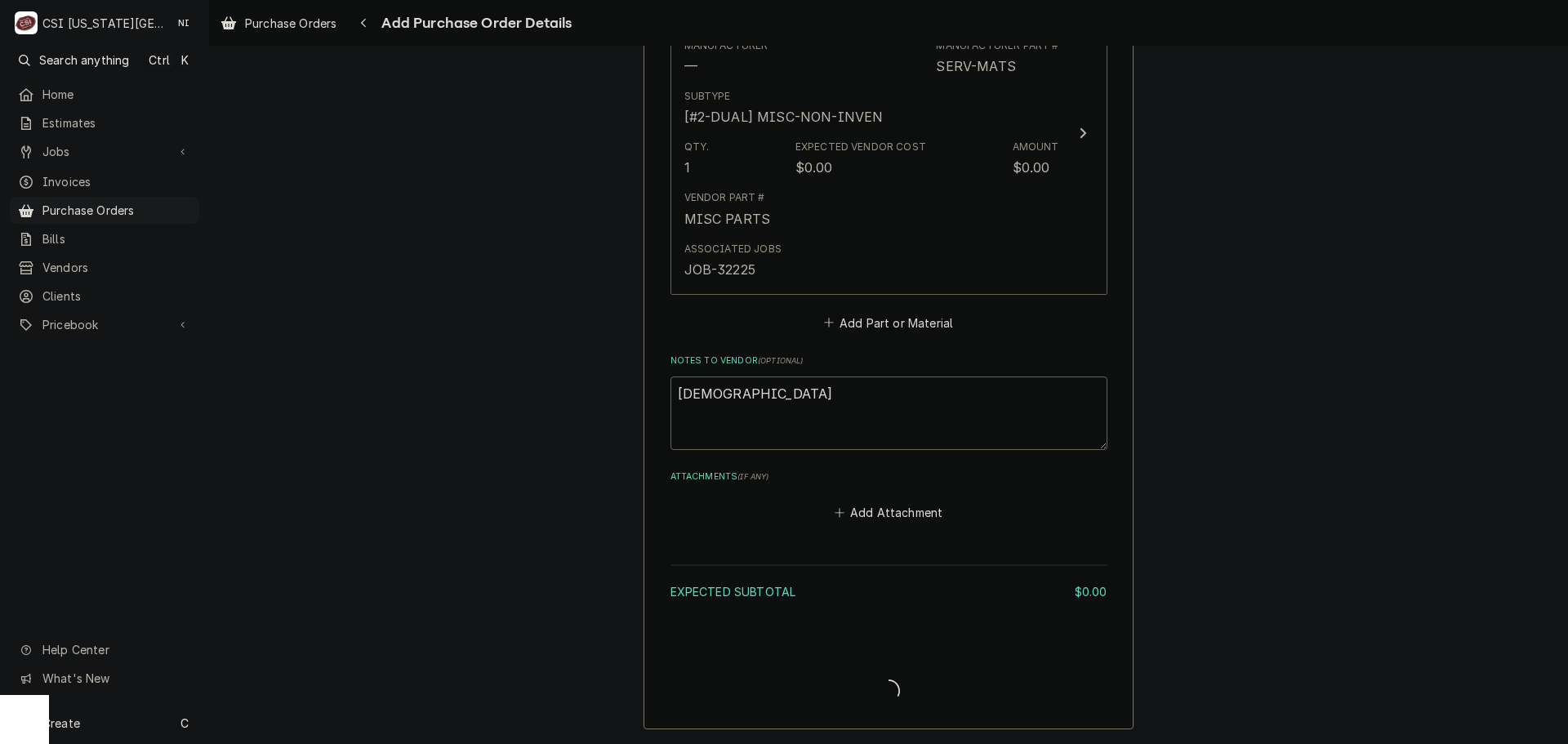
type textarea "x"
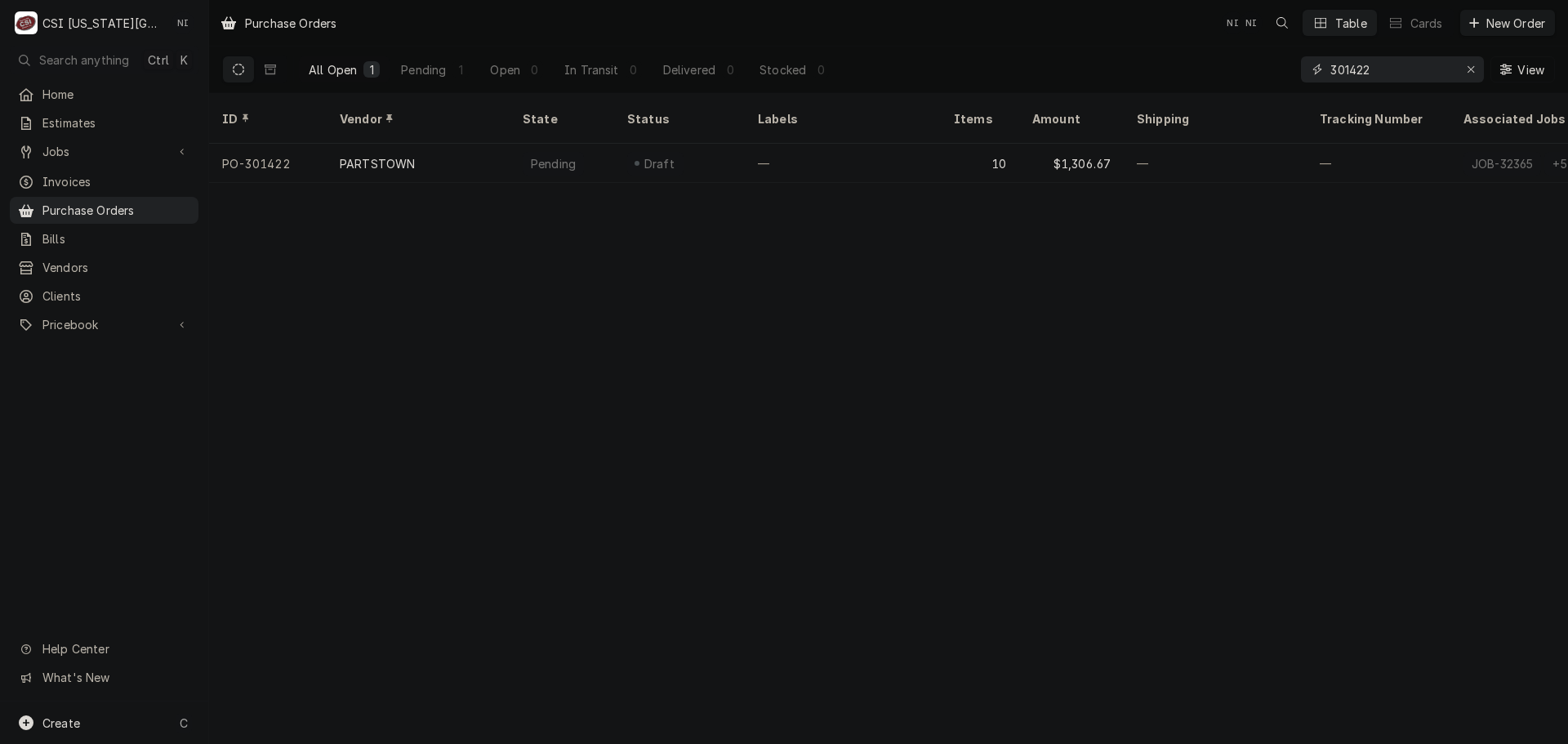
drag, startPoint x: 1382, startPoint y: 68, endPoint x: 1298, endPoint y: 71, distance: 84.1
click at [1302, 69] on div "301422" at bounding box center [1392, 69] width 183 height 26
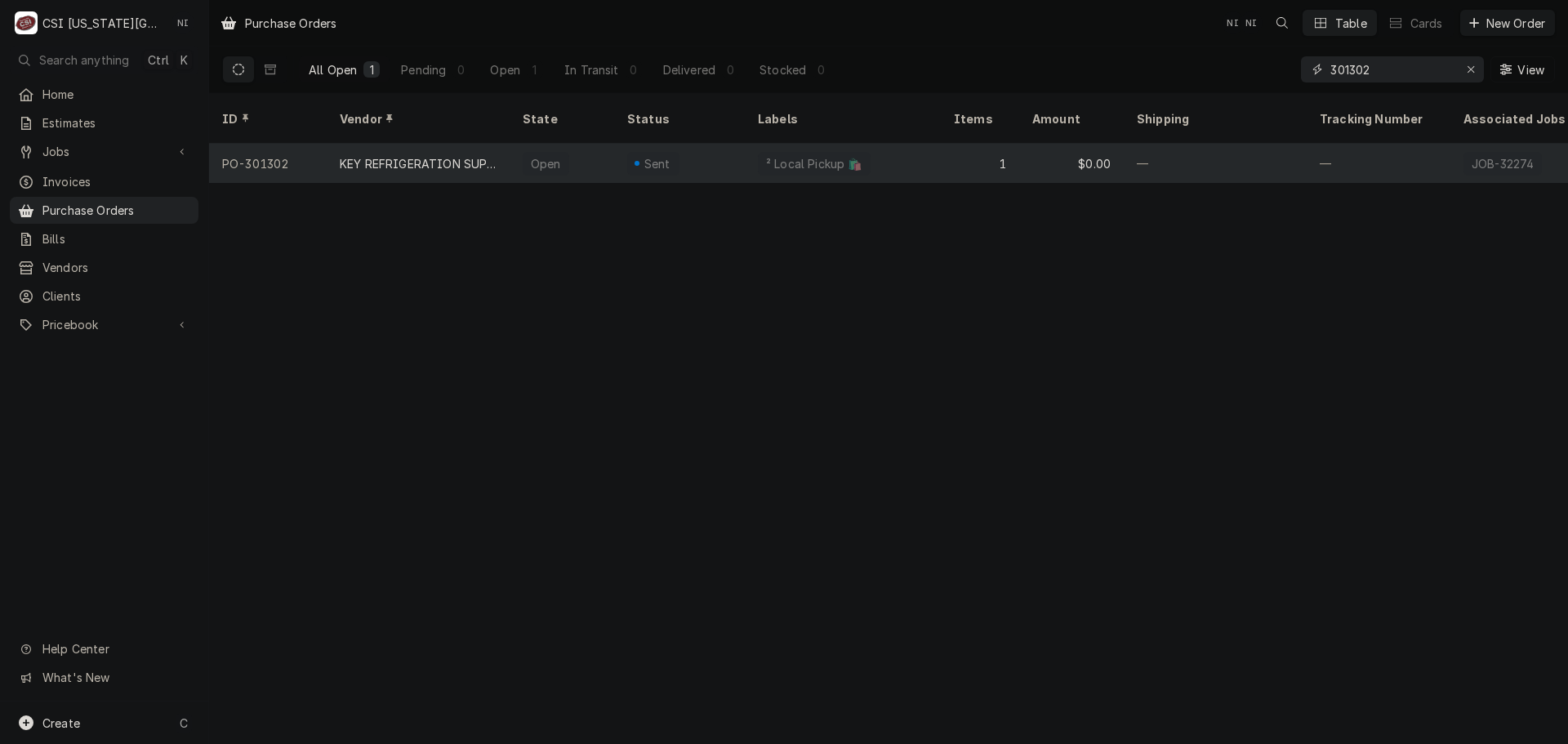
type input "301302"
click at [960, 144] on div "1" at bounding box center [980, 163] width 78 height 39
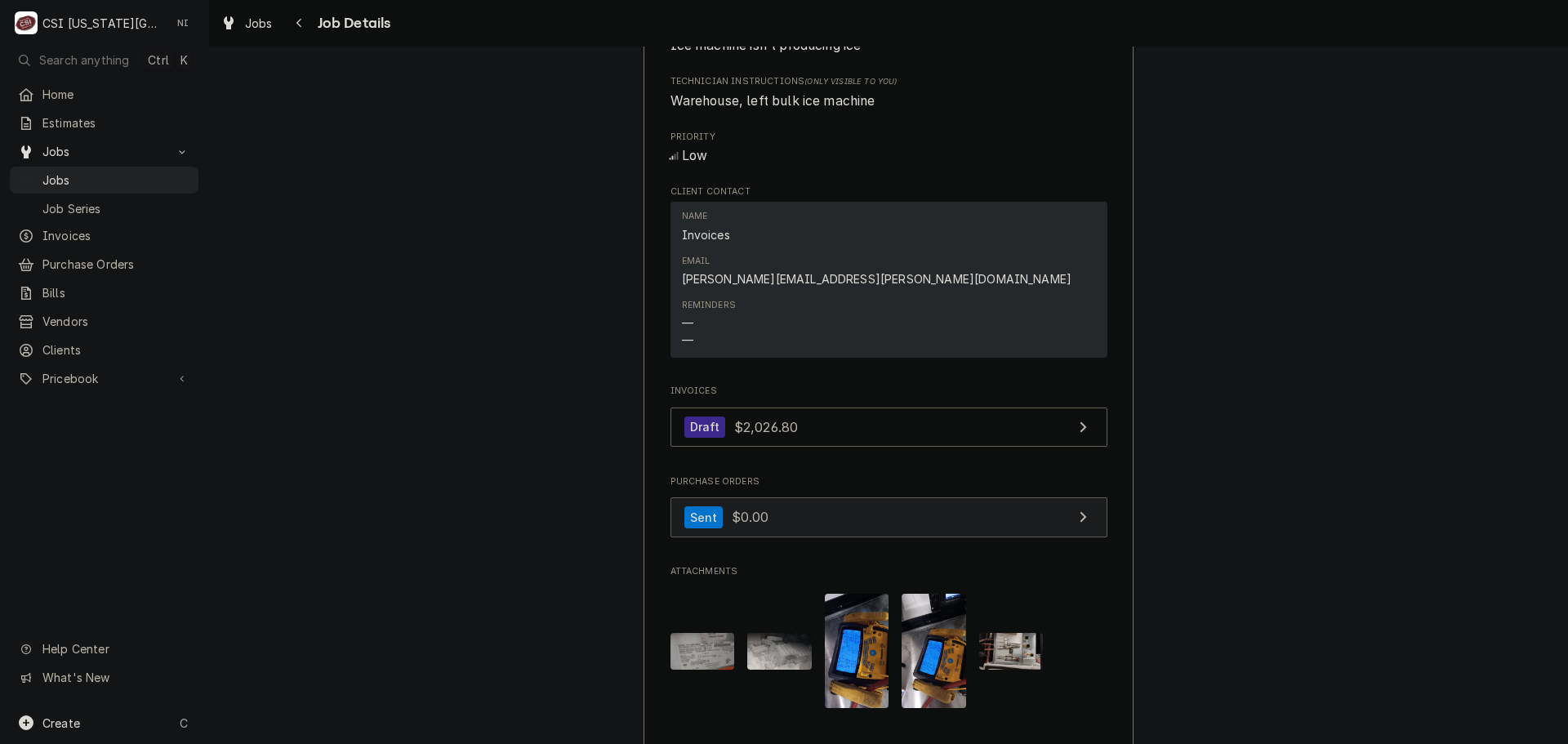
scroll to position [1224, 0]
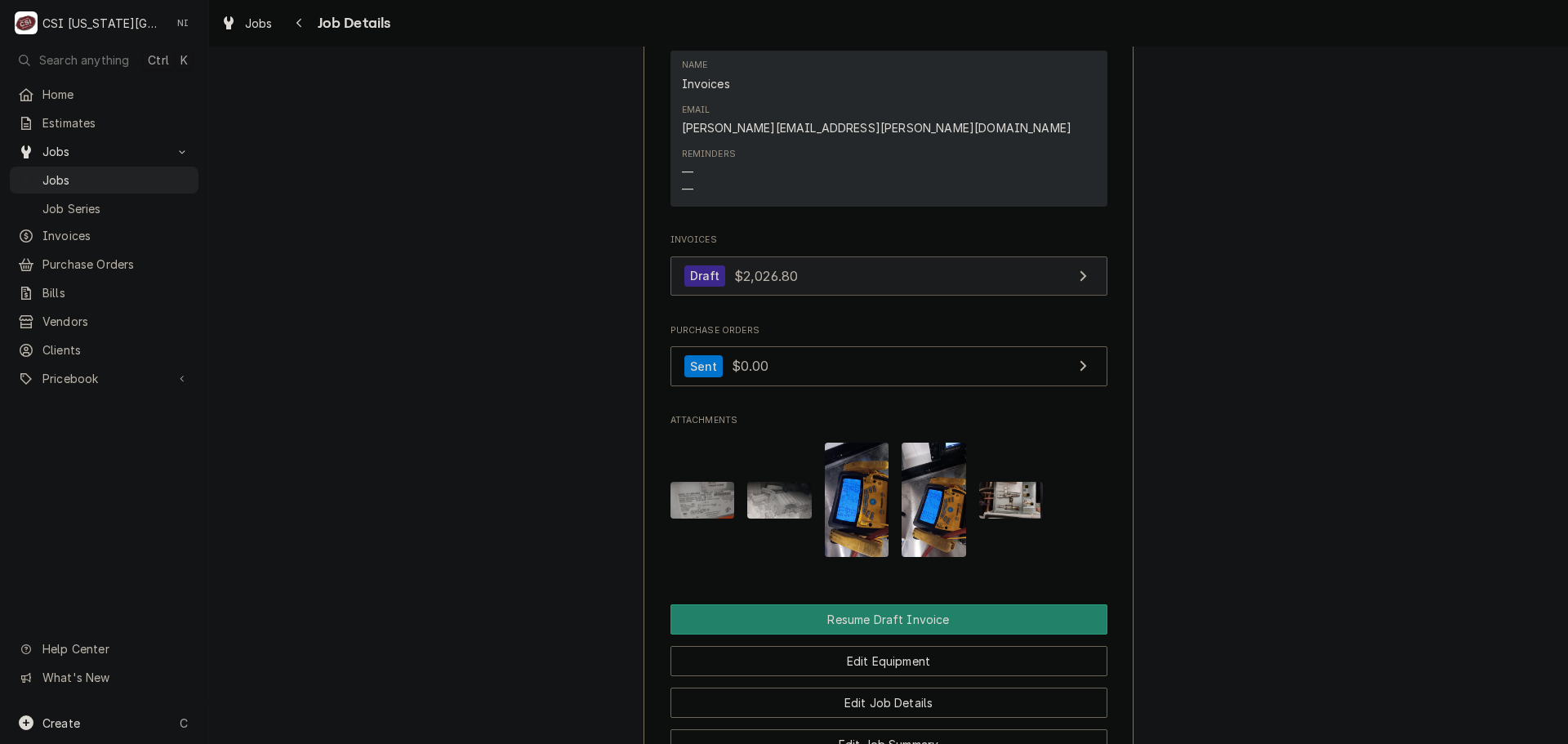
click at [831, 257] on link "Draft $2,026.80" at bounding box center [889, 276] width 437 height 40
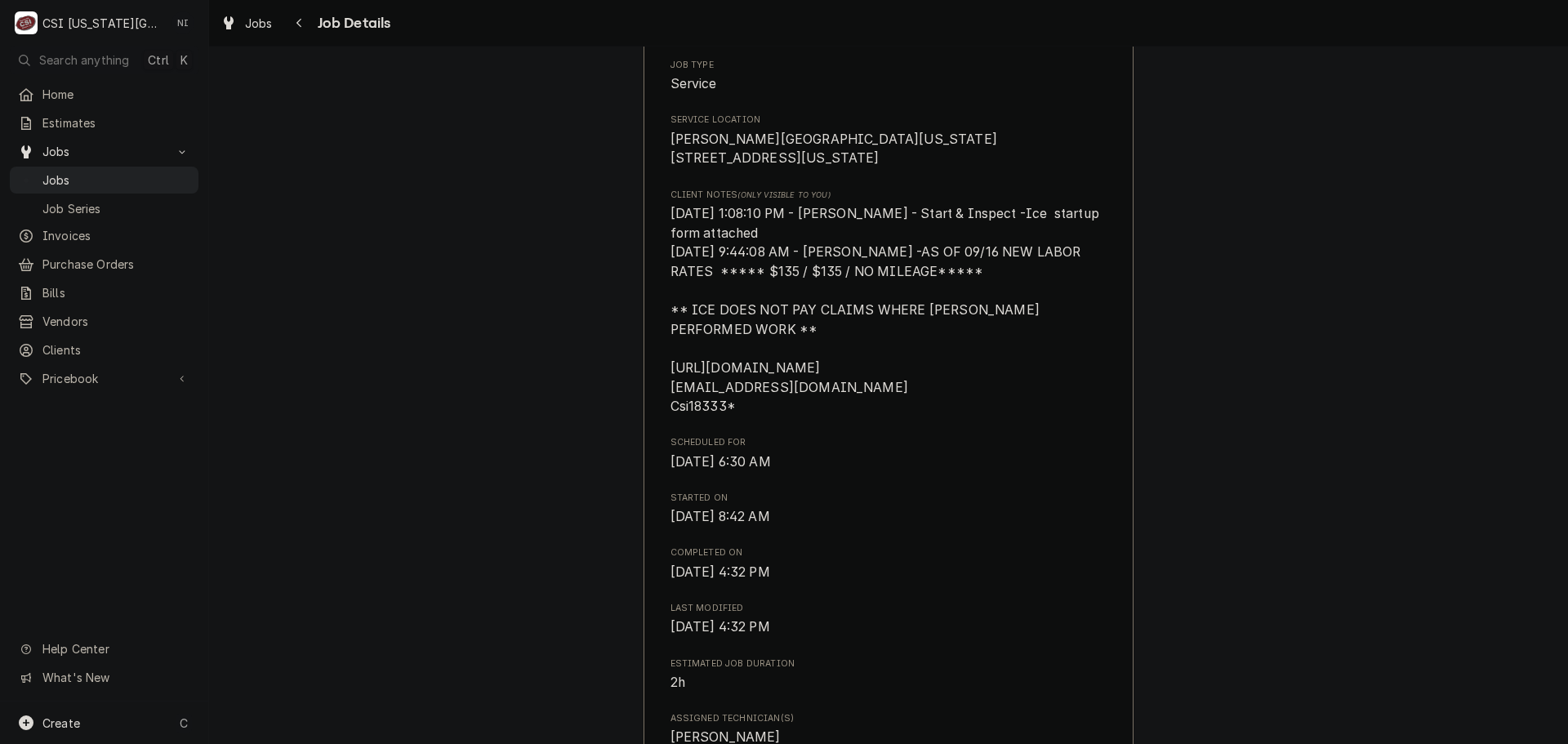
scroll to position [0, 0]
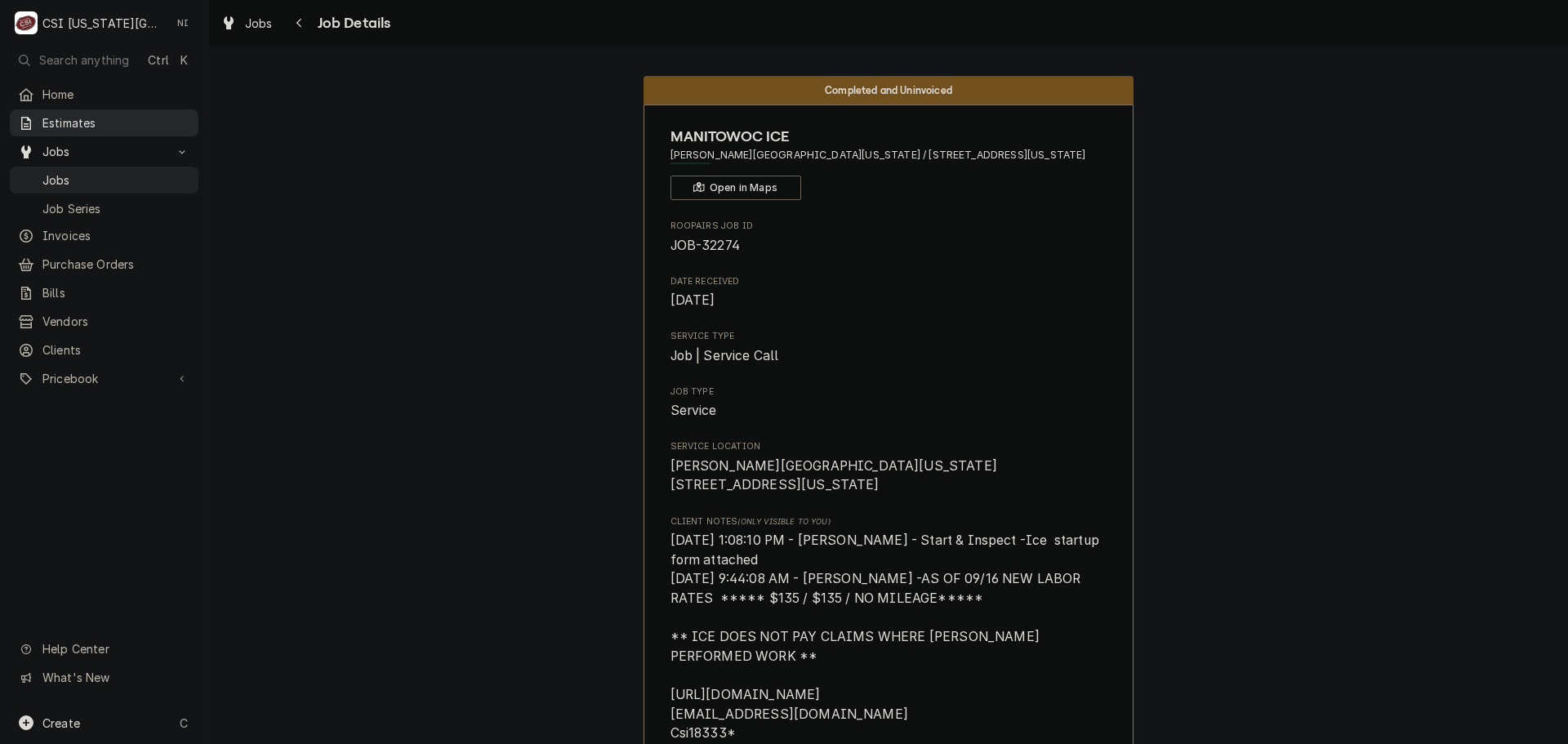
drag, startPoint x: 118, startPoint y: 187, endPoint x: 167, endPoint y: 118, distance: 84.6
click at [118, 187] on link "Jobs" at bounding box center [105, 180] width 189 height 27
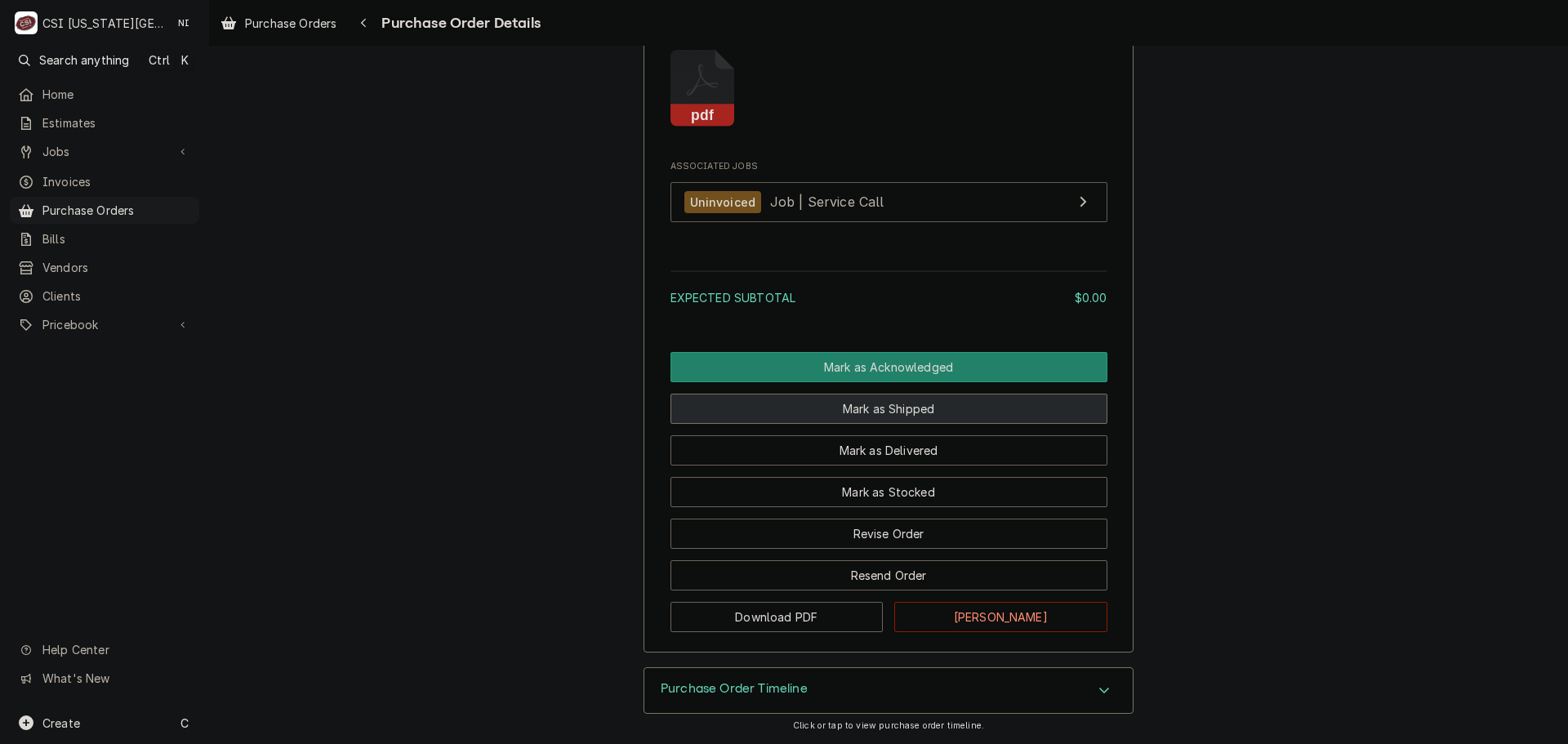
scroll to position [1416, 0]
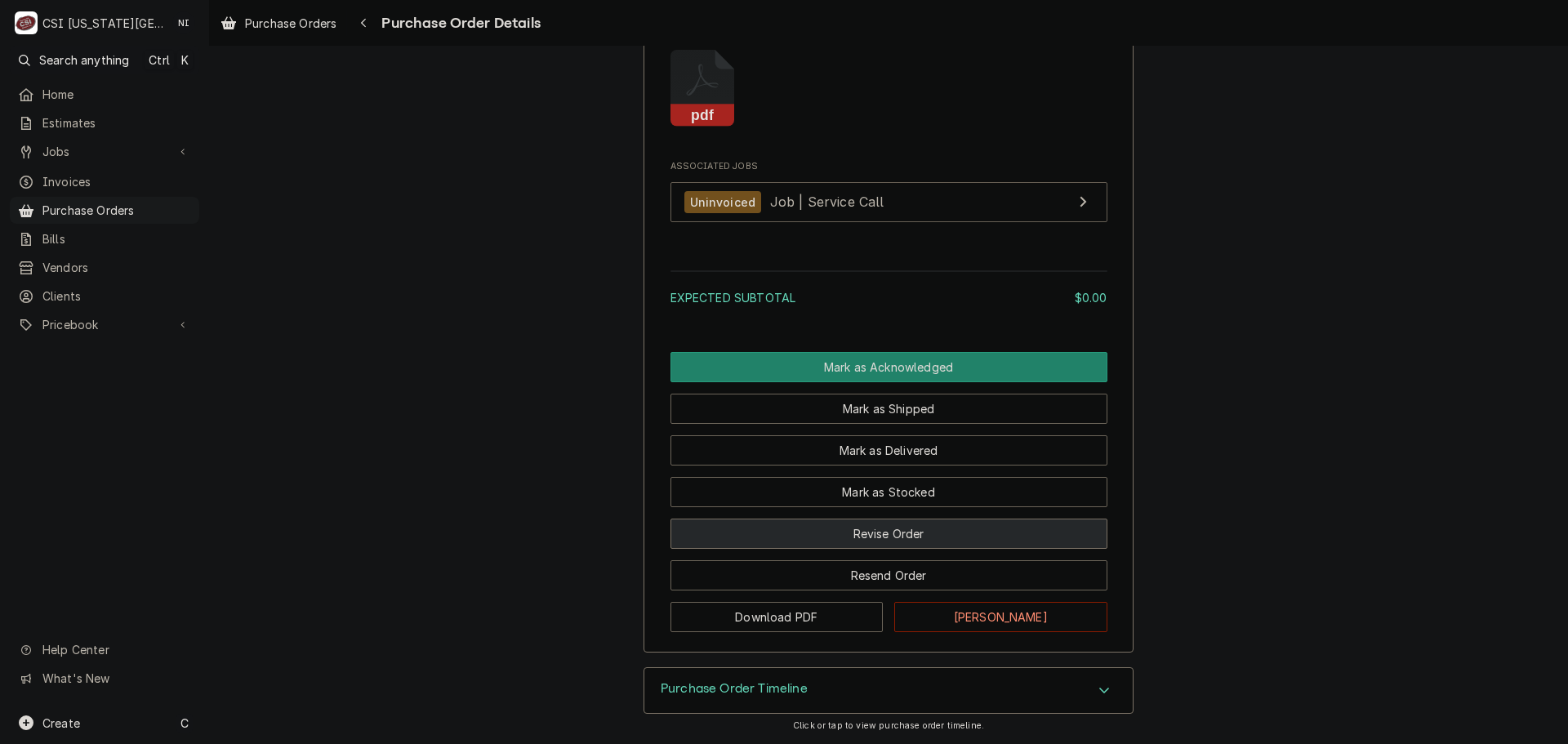
click at [889, 538] on button "Revise Order" at bounding box center [889, 534] width 437 height 31
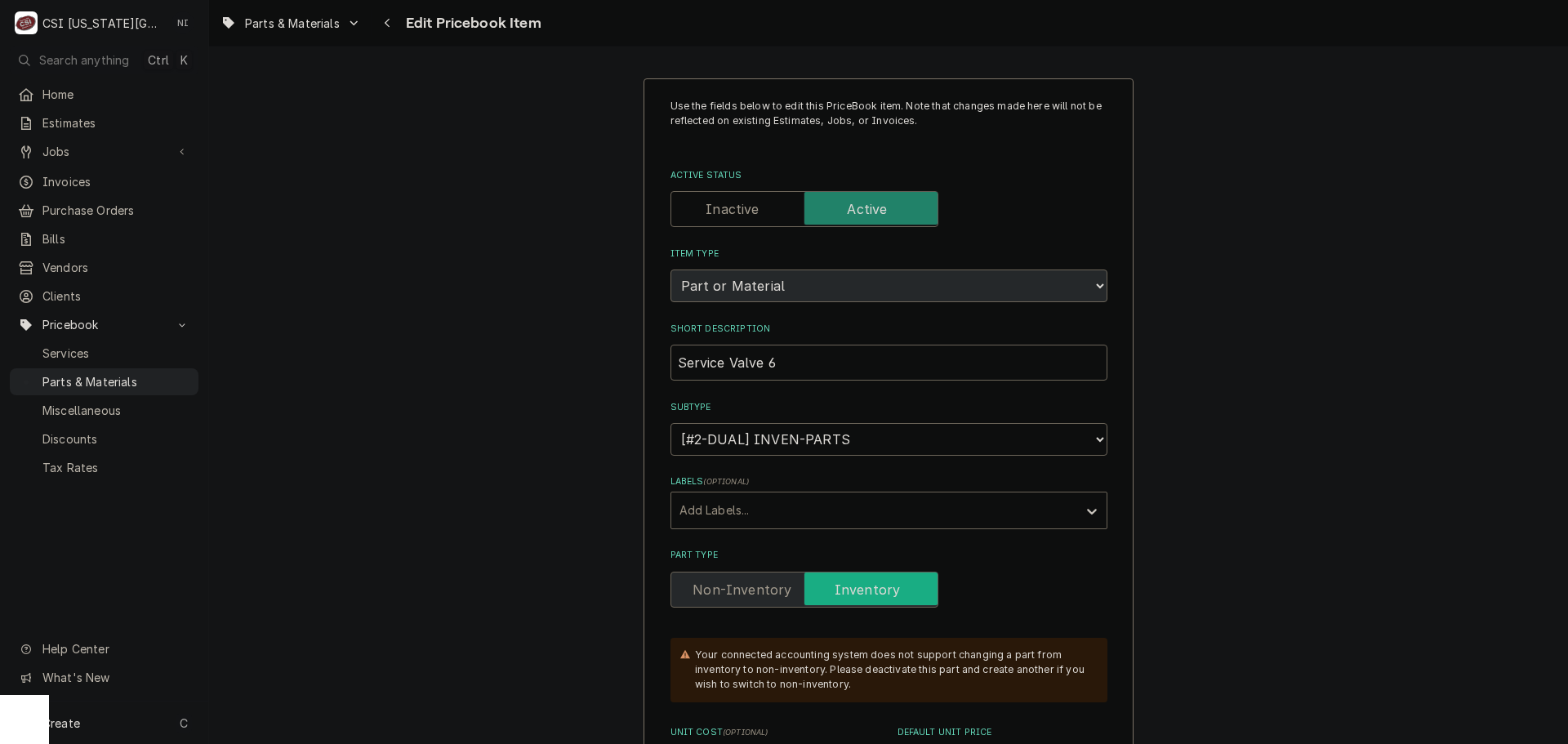
scroll to position [571, 0]
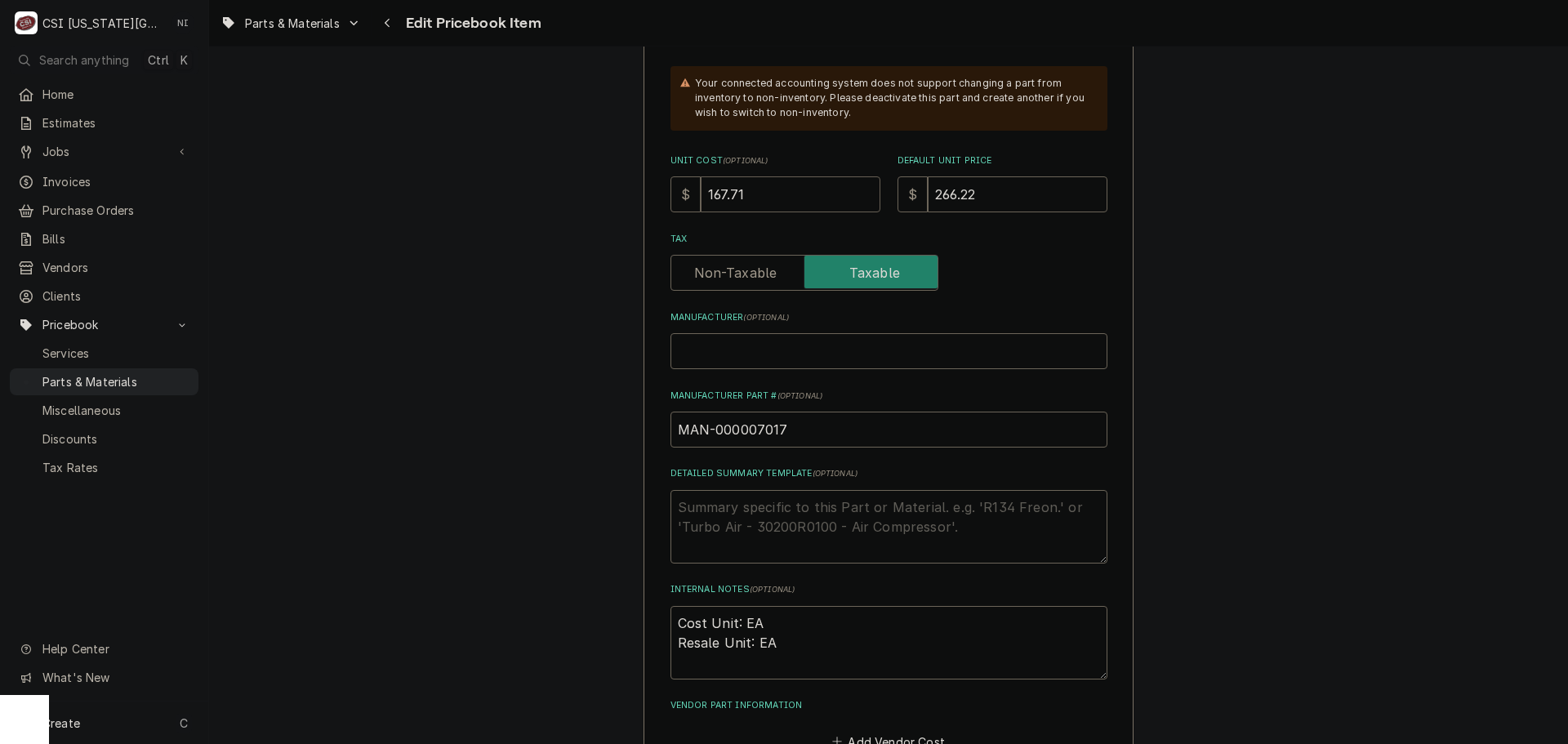
drag, startPoint x: 772, startPoint y: 196, endPoint x: 507, endPoint y: 205, distance: 265.2
type textarea "x"
type input "2"
type textarea "x"
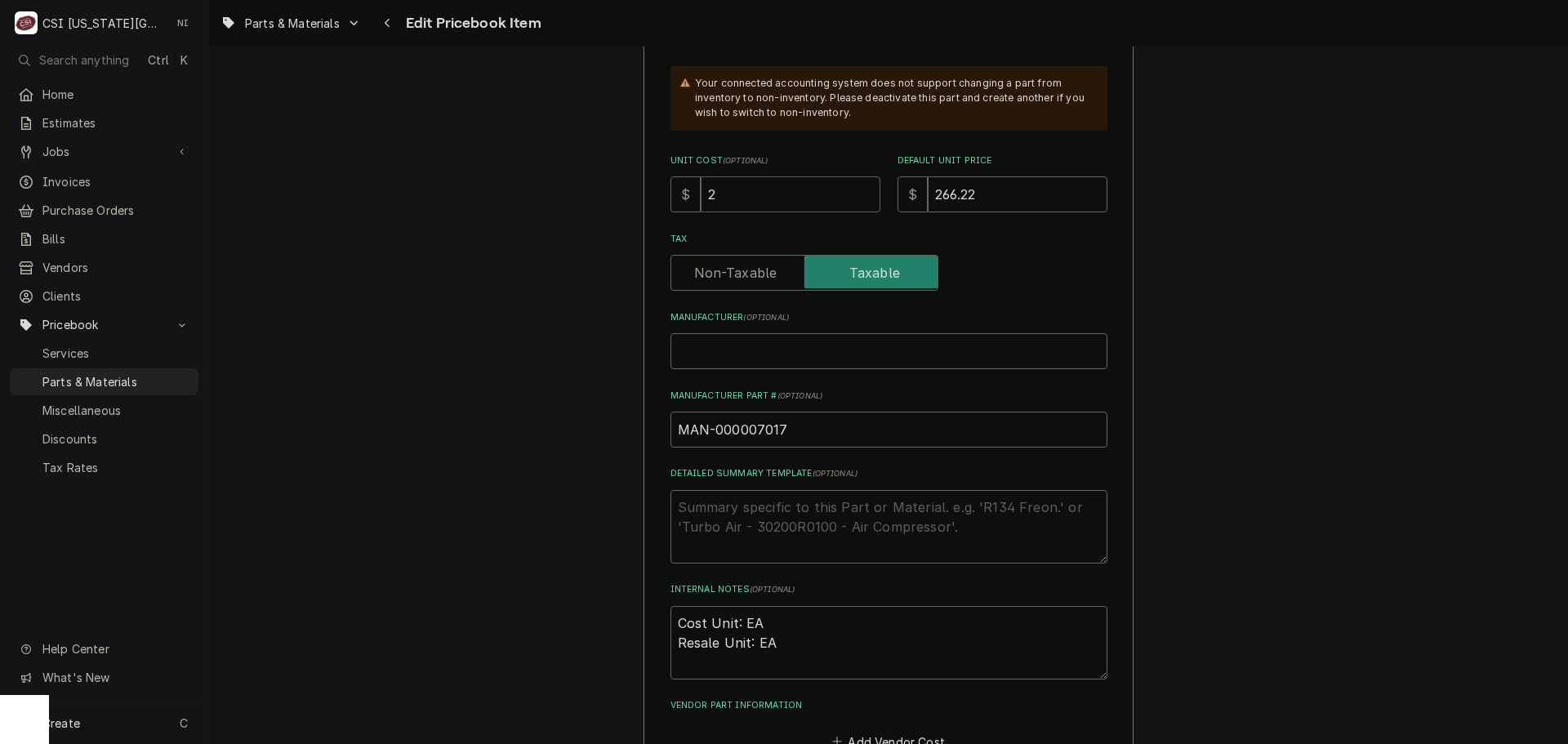
type input "28"
type textarea "x"
type input "283"
type textarea "x"
type input "283.3"
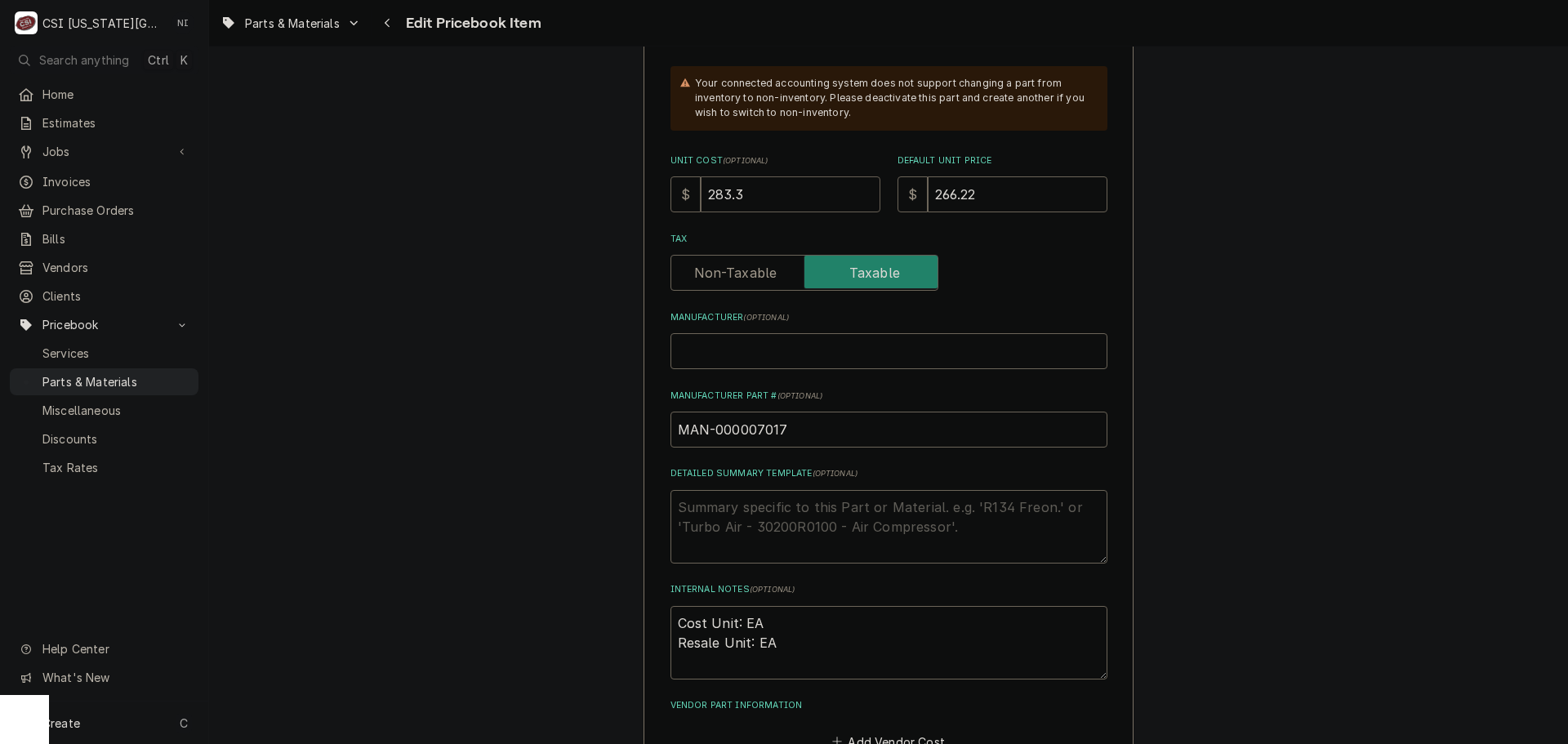
type textarea "x"
type input "283.39"
drag, startPoint x: 964, startPoint y: 197, endPoint x: 892, endPoint y: 197, distance: 72.0
click at [897, 197] on div "$ 266.22" at bounding box center [1002, 194] width 210 height 36
type textarea "x"
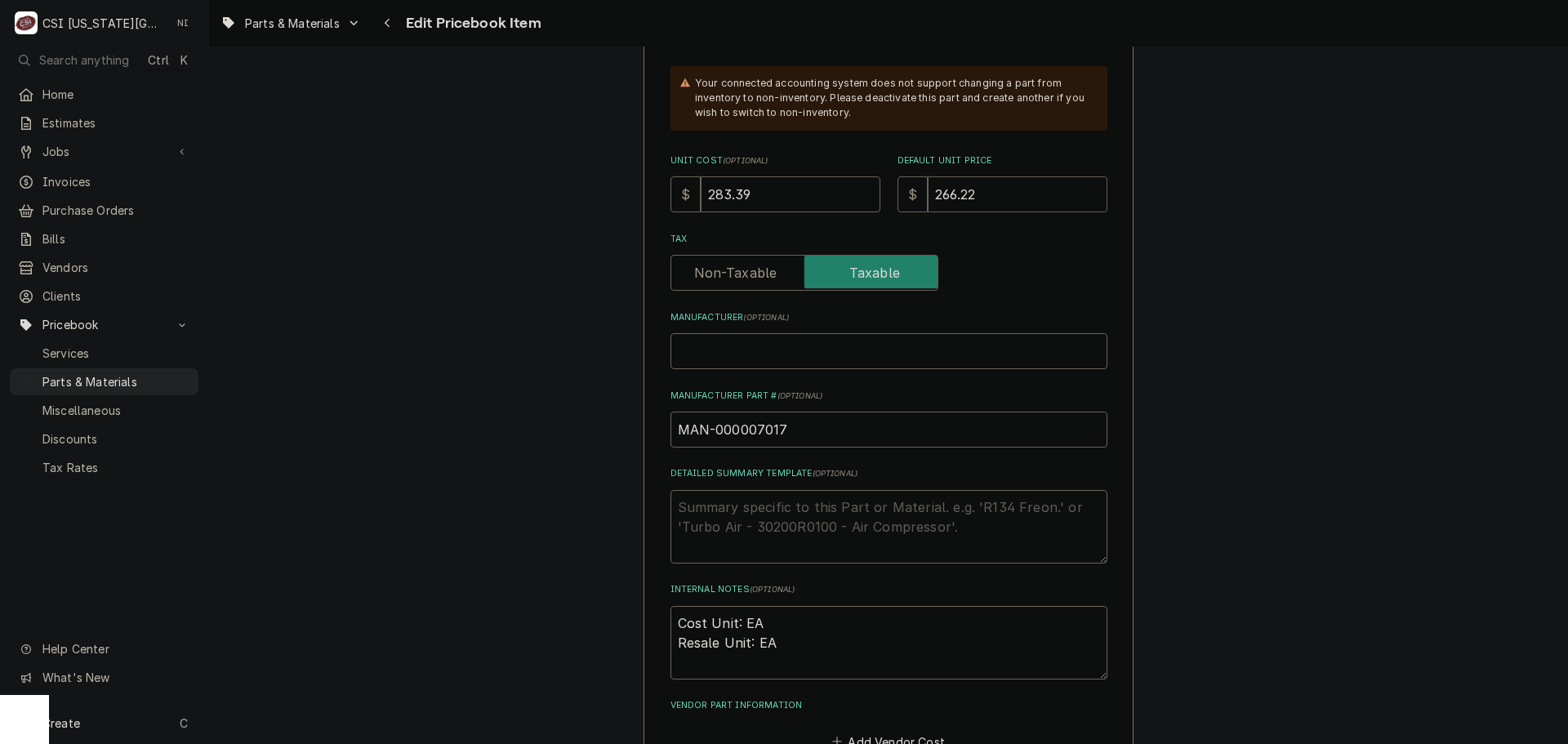
type input "3"
type textarea "x"
type input "38"
type textarea "x"
type input "388"
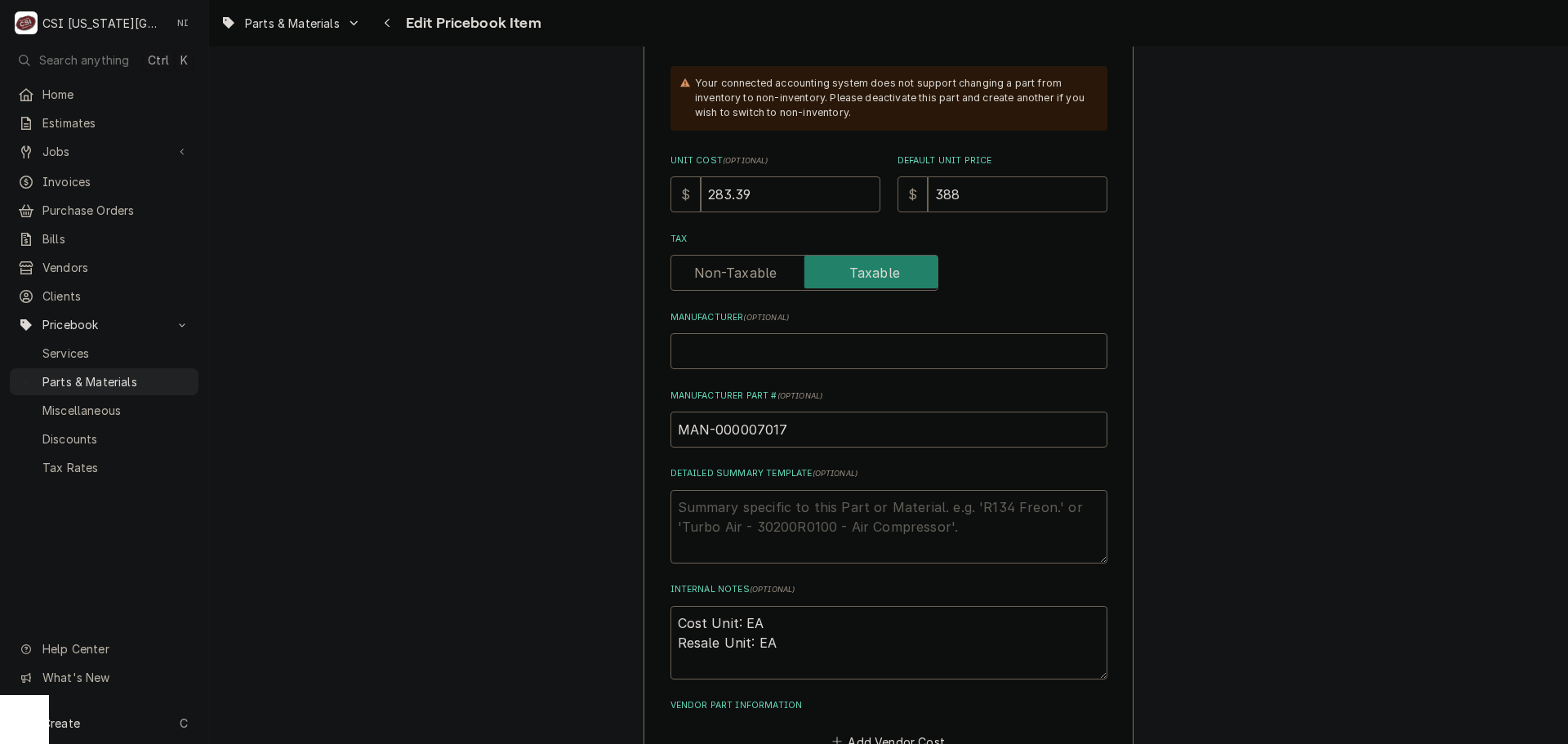
type textarea "x"
type input "388.2"
type textarea "x"
type input "388.20"
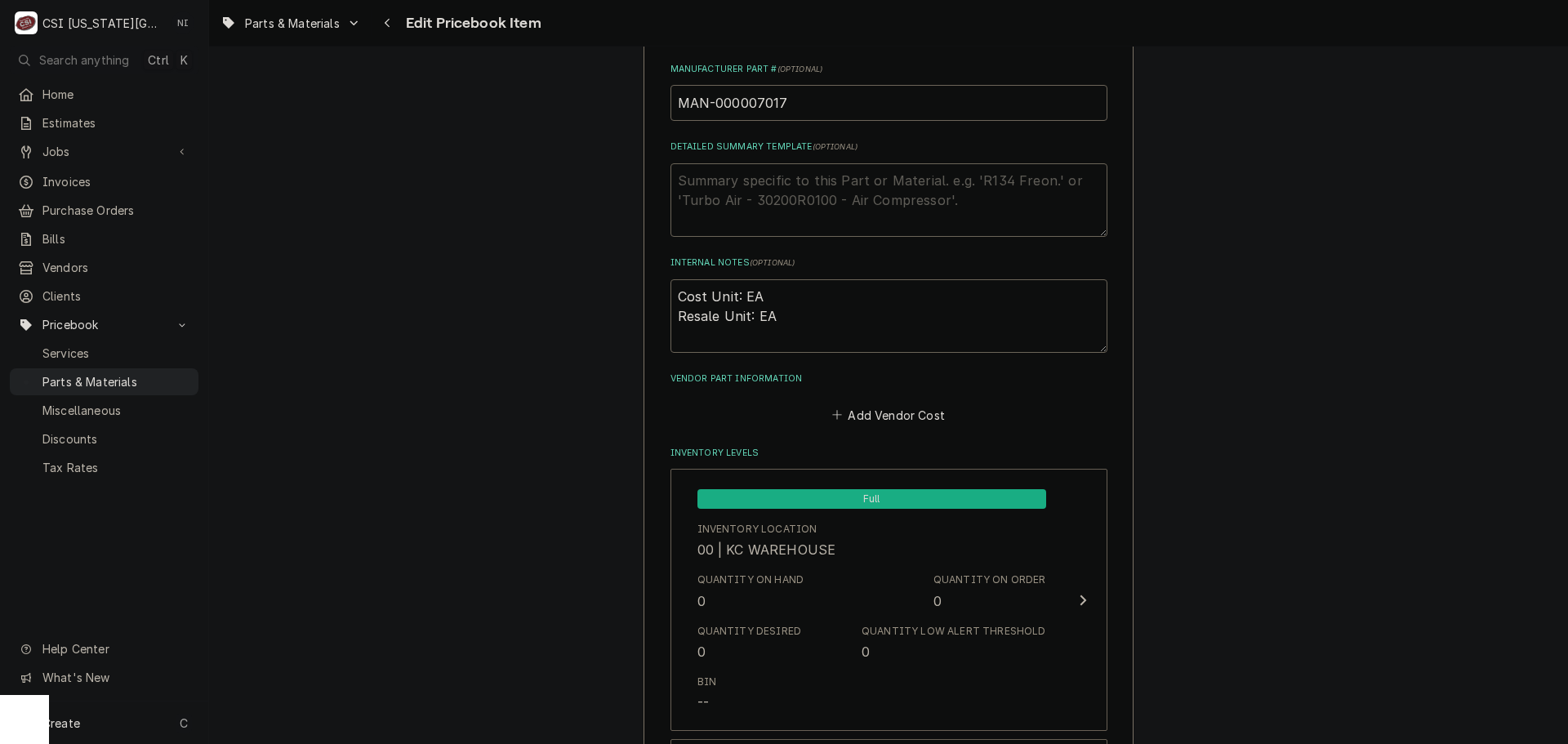
scroll to position [611, 0]
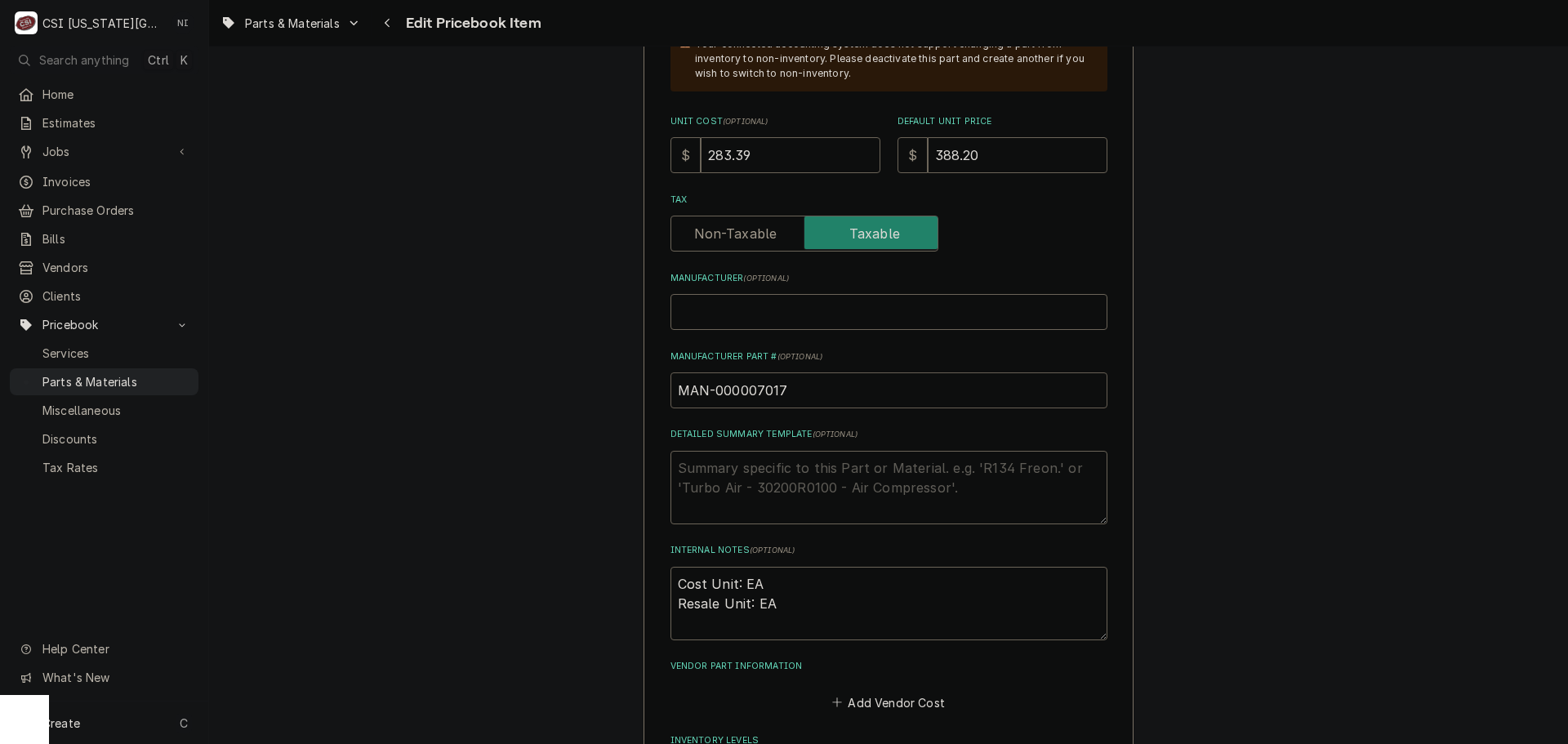
drag, startPoint x: 770, startPoint y: 390, endPoint x: 599, endPoint y: 384, distance: 171.1
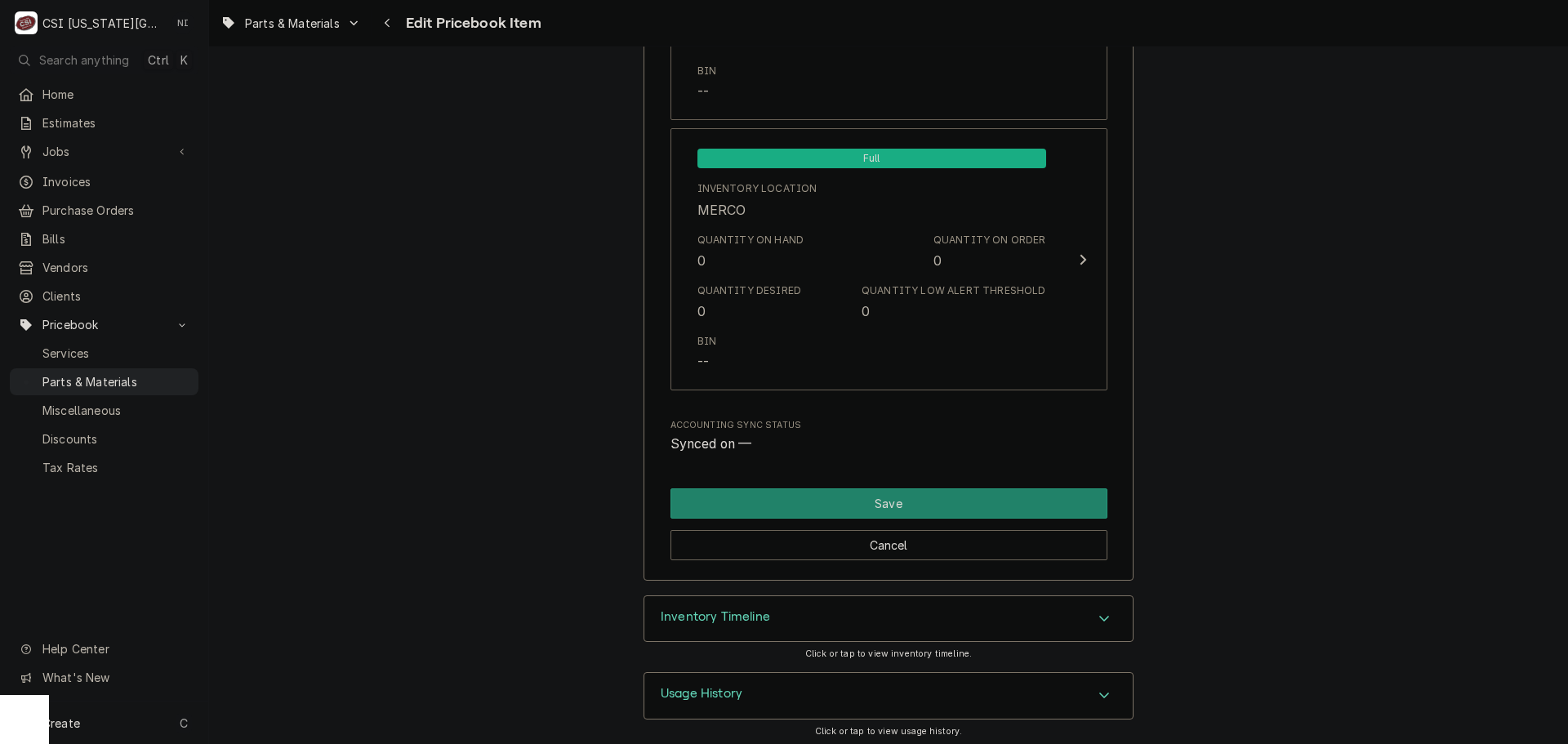
scroll to position [16097, 0]
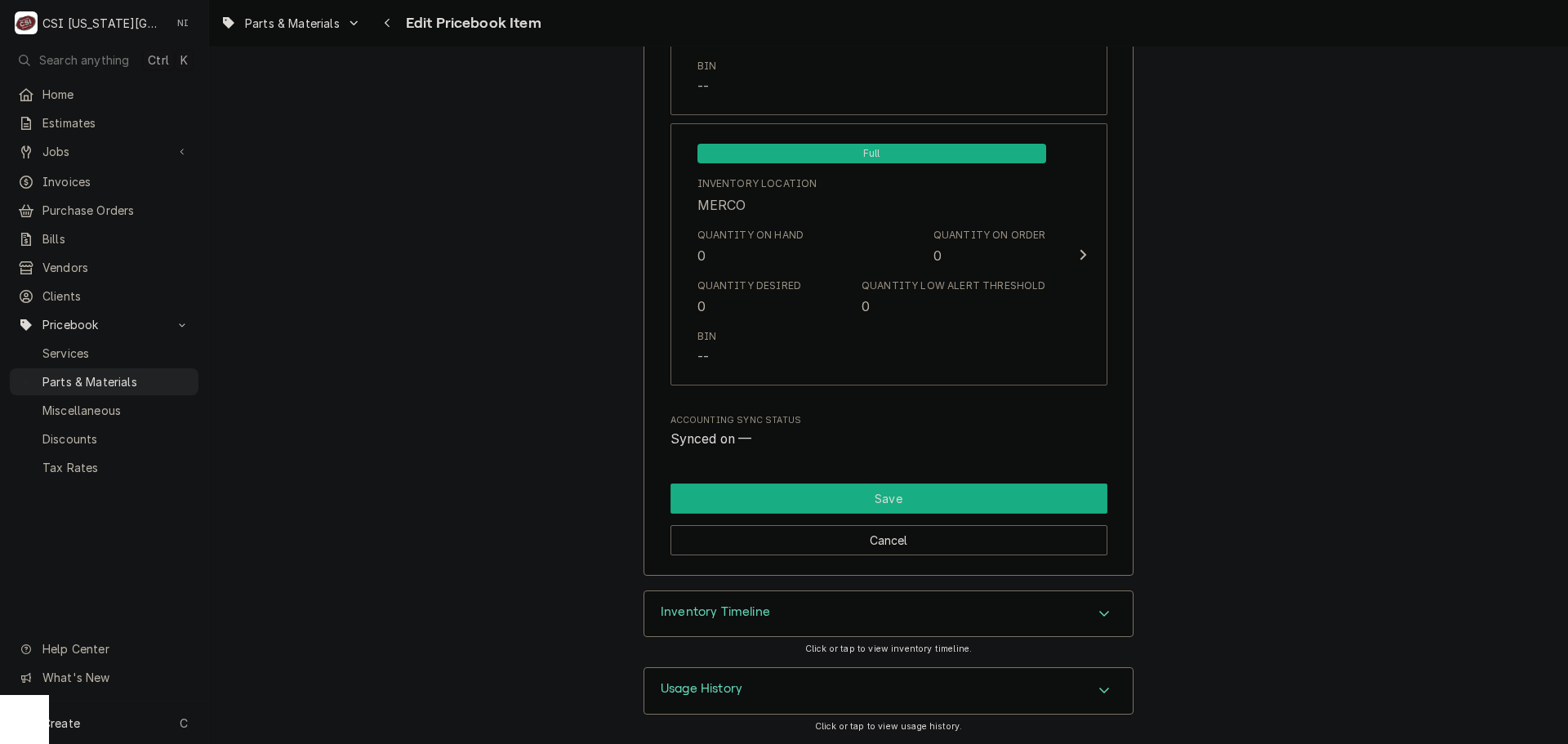
drag, startPoint x: 904, startPoint y: 501, endPoint x: 896, endPoint y: 474, distance: 28.2
click at [904, 500] on button "Save" at bounding box center [889, 498] width 437 height 31
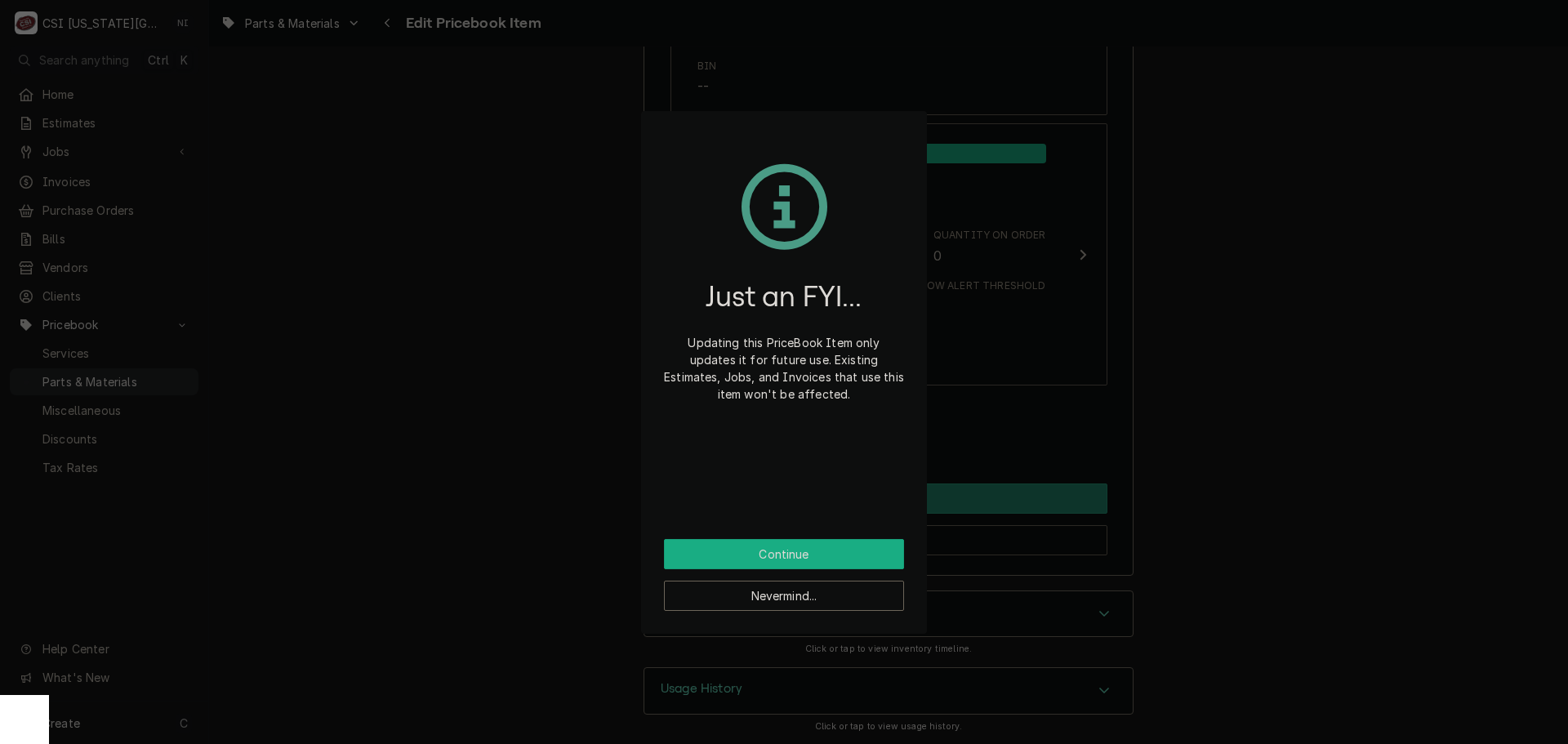
click at [804, 548] on button "Continue" at bounding box center [784, 554] width 240 height 31
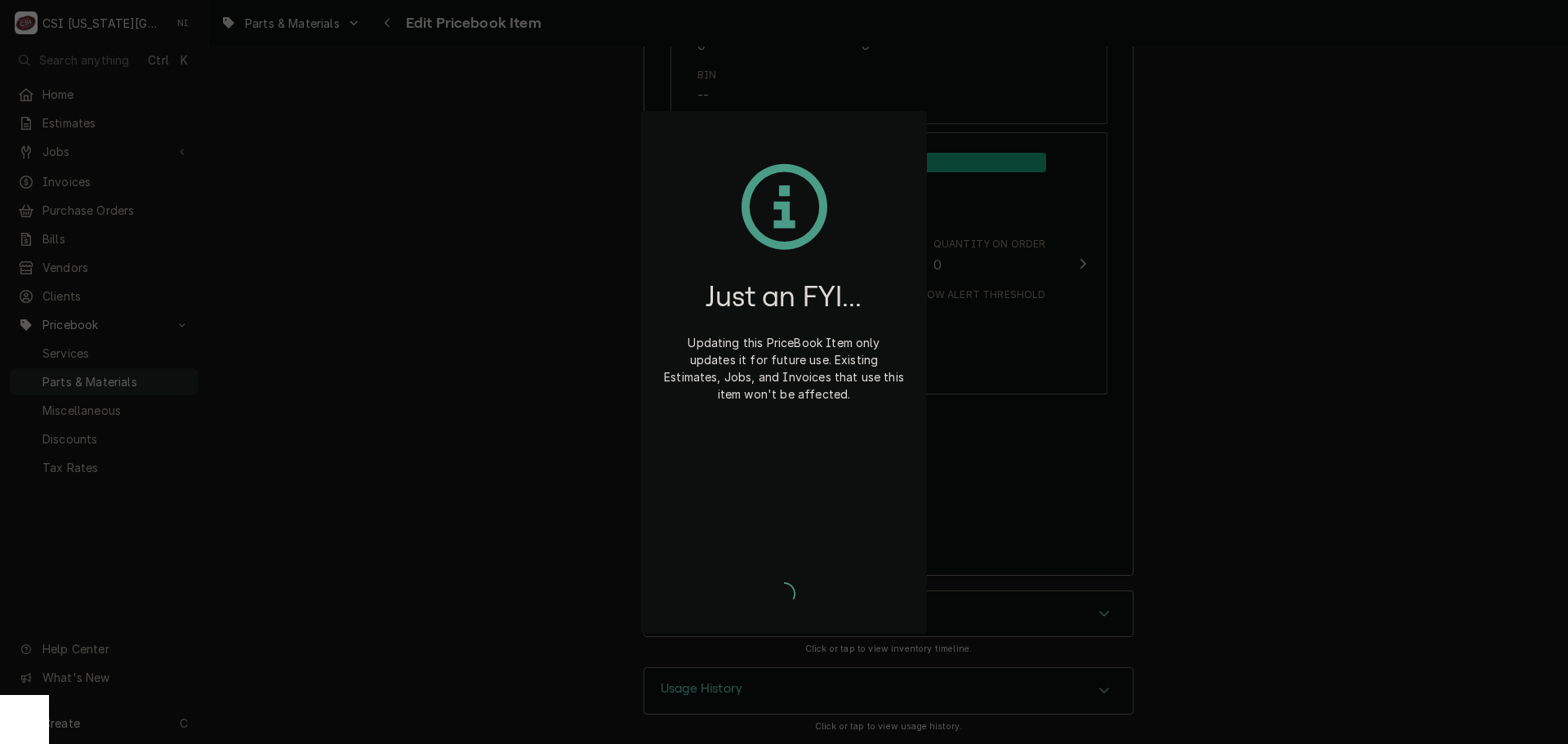
scroll to position [16087, 0]
type textarea "x"
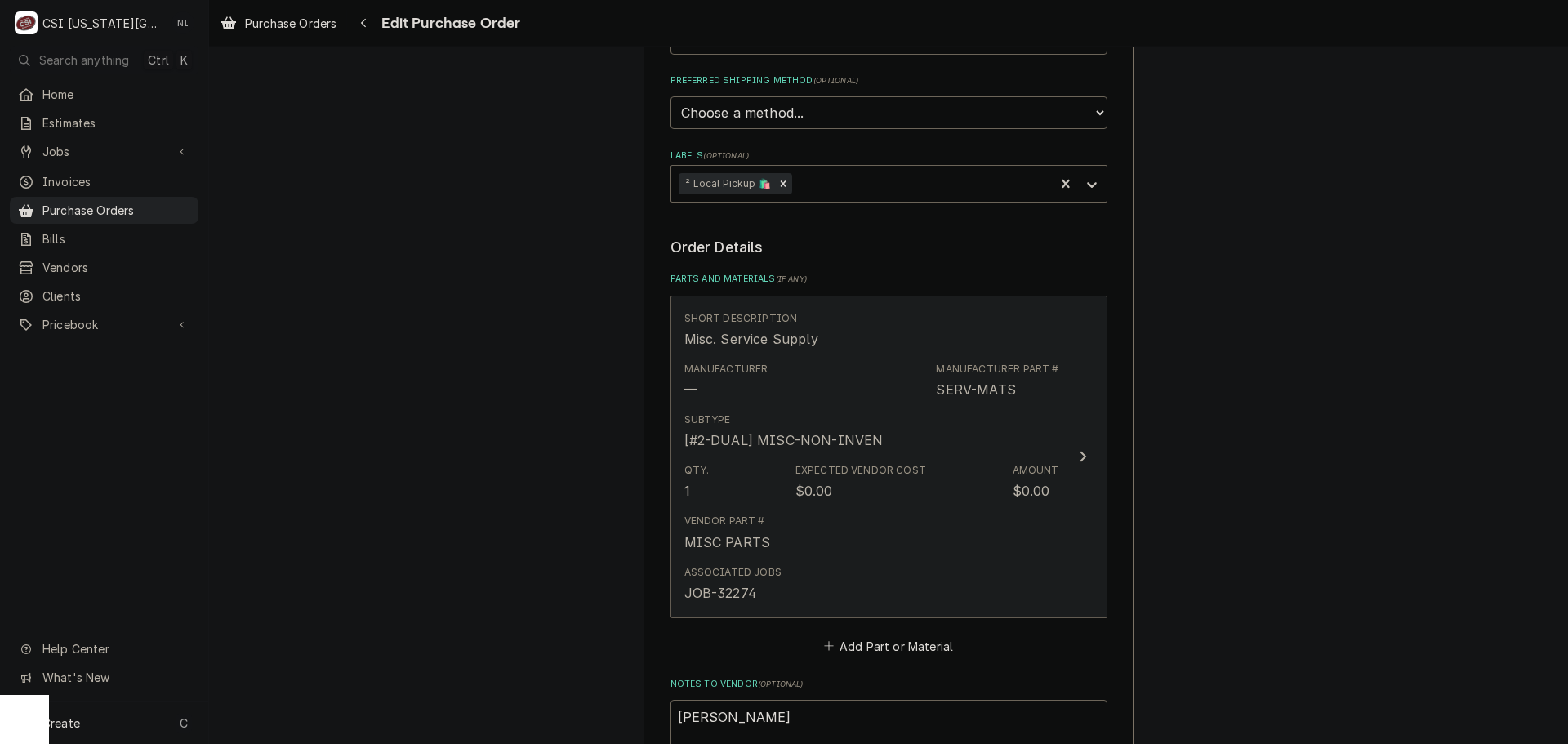
scroll to position [490, 0]
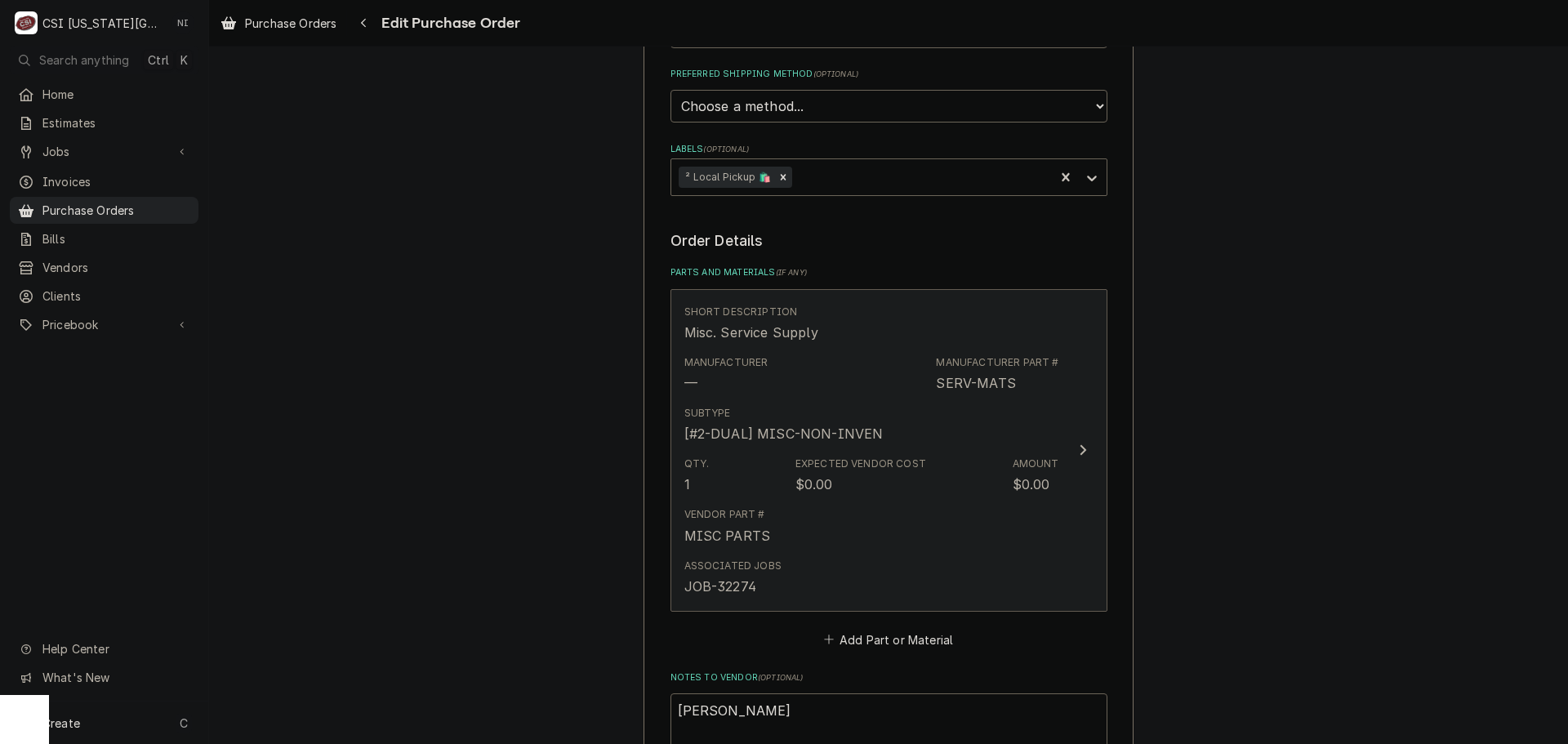
click at [909, 447] on div "Subtype [#2-DUAL] MISC-NON-INVEN" at bounding box center [872, 425] width 375 height 51
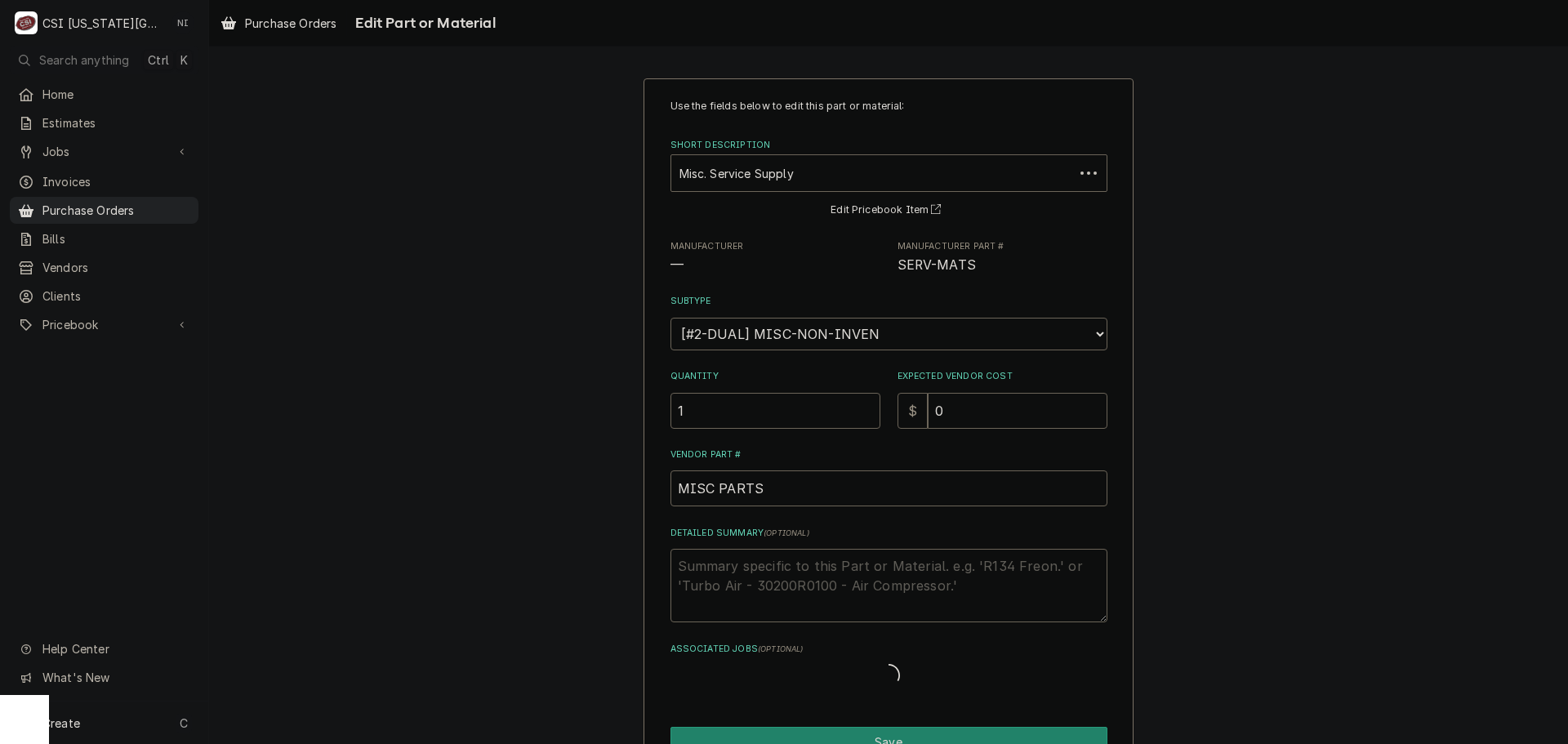
type textarea "x"
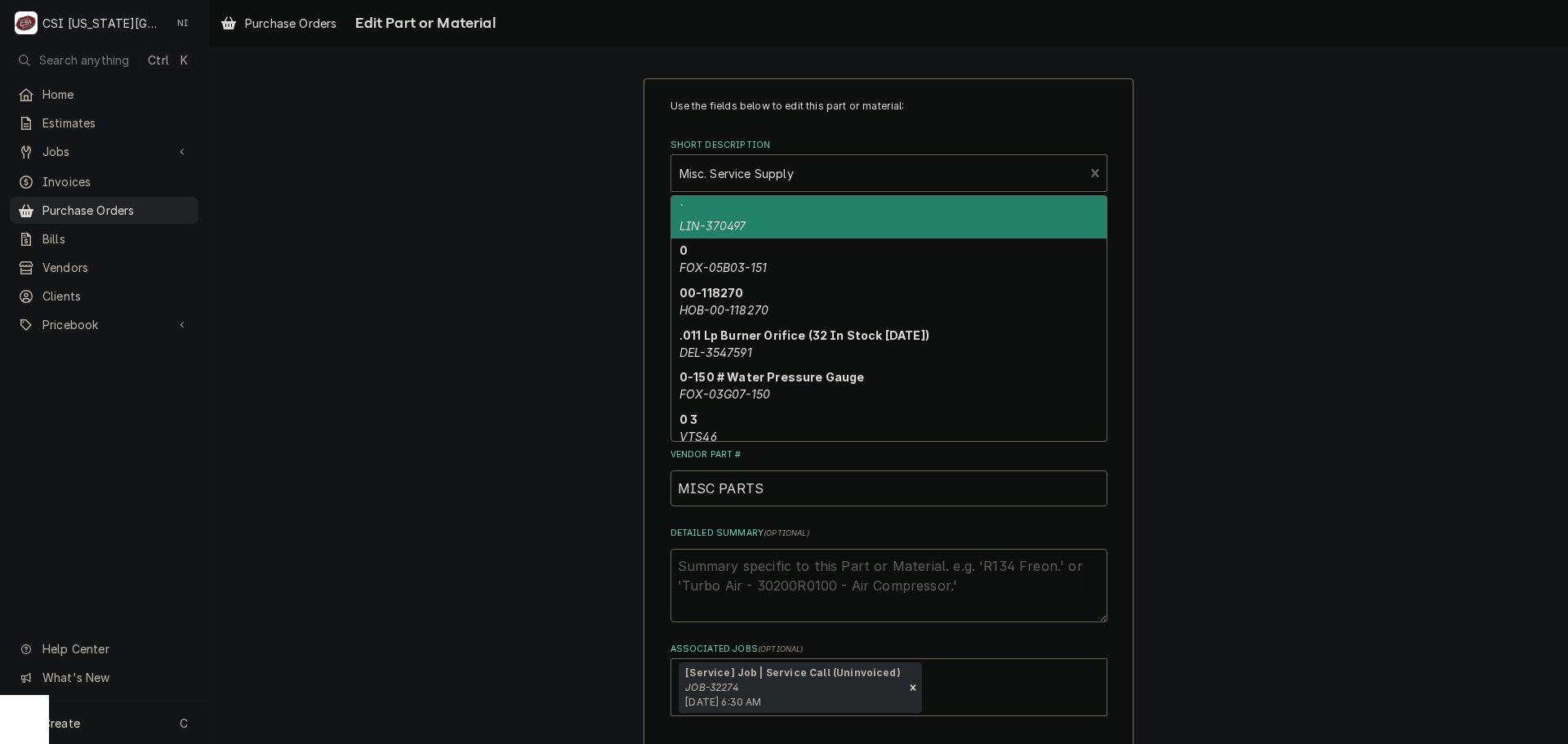
click at [825, 179] on div "Short Description" at bounding box center [878, 173] width 397 height 30
paste input "MAN-000007017"
type input "MAN-000007017"
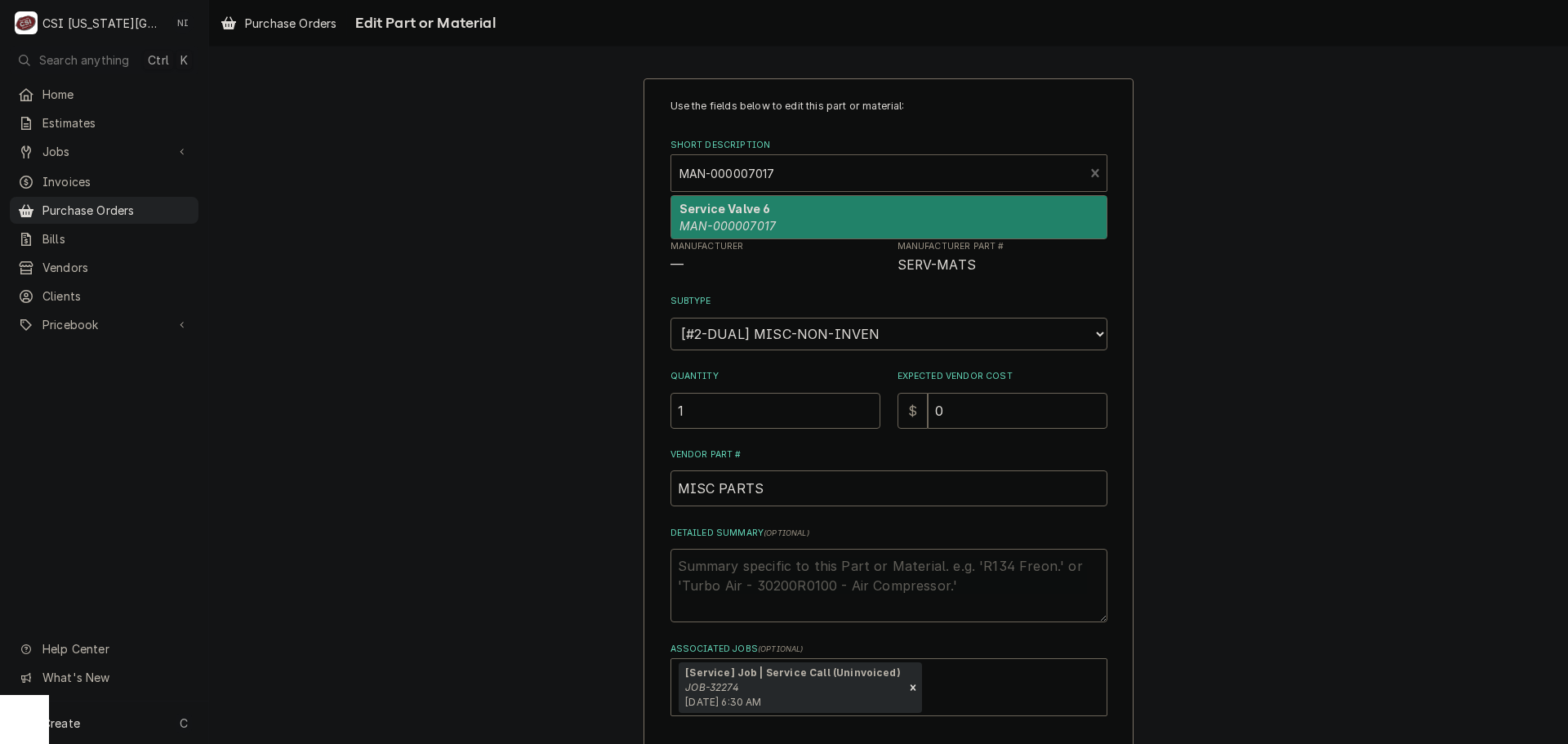
click at [810, 207] on div "Service Valve 6 MAN-000007017" at bounding box center [889, 217] width 435 height 43
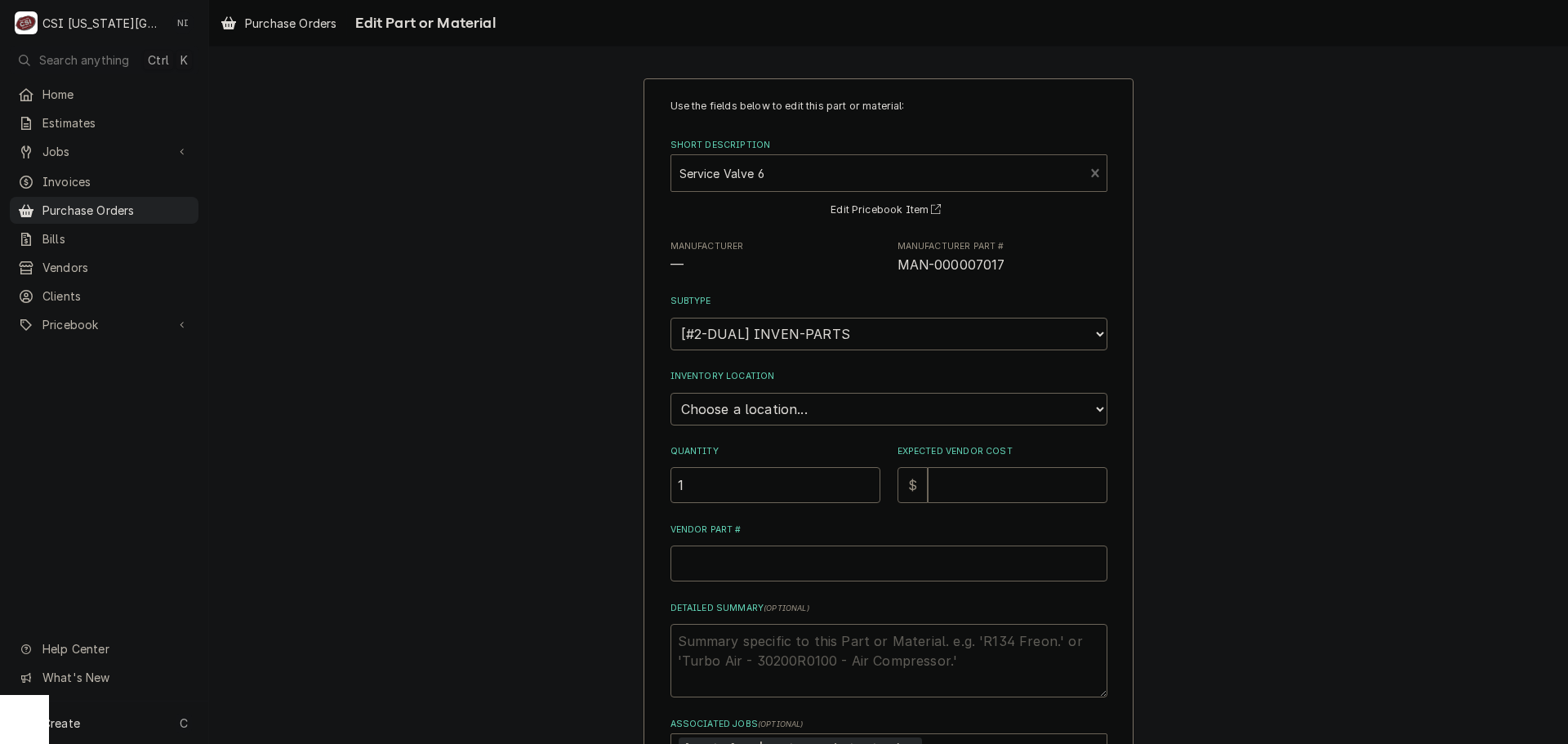
type textarea "x"
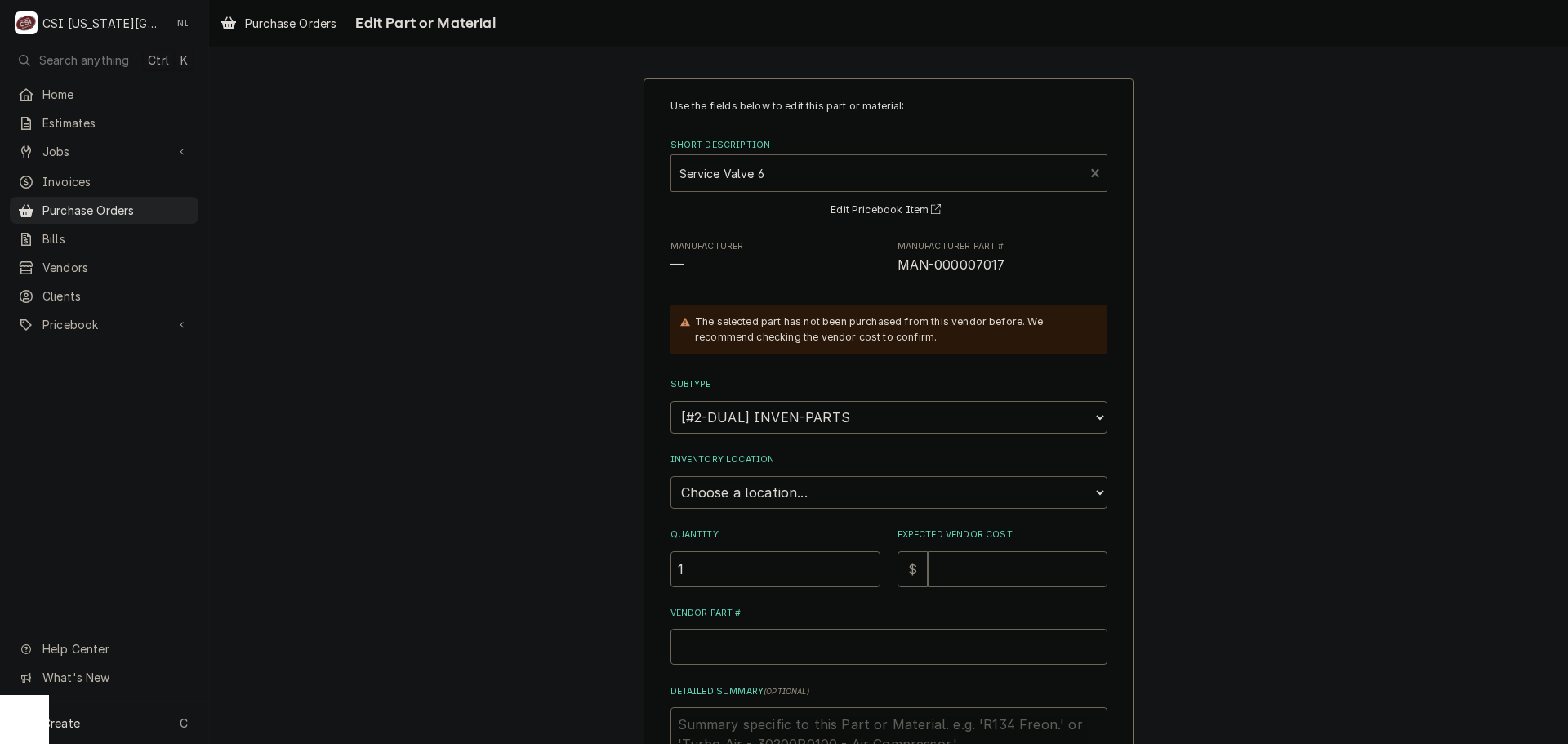
click at [810, 484] on select "Choose a location... 00 | KC WAREHOUSE 00 | MAIN WAREHOUSE 01 | BRIAN BREAZIER …" at bounding box center [889, 492] width 437 height 32
select select "2778"
click at [670, 476] on select "Choose a location... 00 | KC WAREHOUSE 00 | MAIN WAREHOUSE 01 | BRIAN BREAZIER …" at bounding box center [889, 492] width 437 height 32
click at [946, 562] on input "Expected Vendor Cost" at bounding box center [1017, 569] width 179 height 36
type textarea "x"
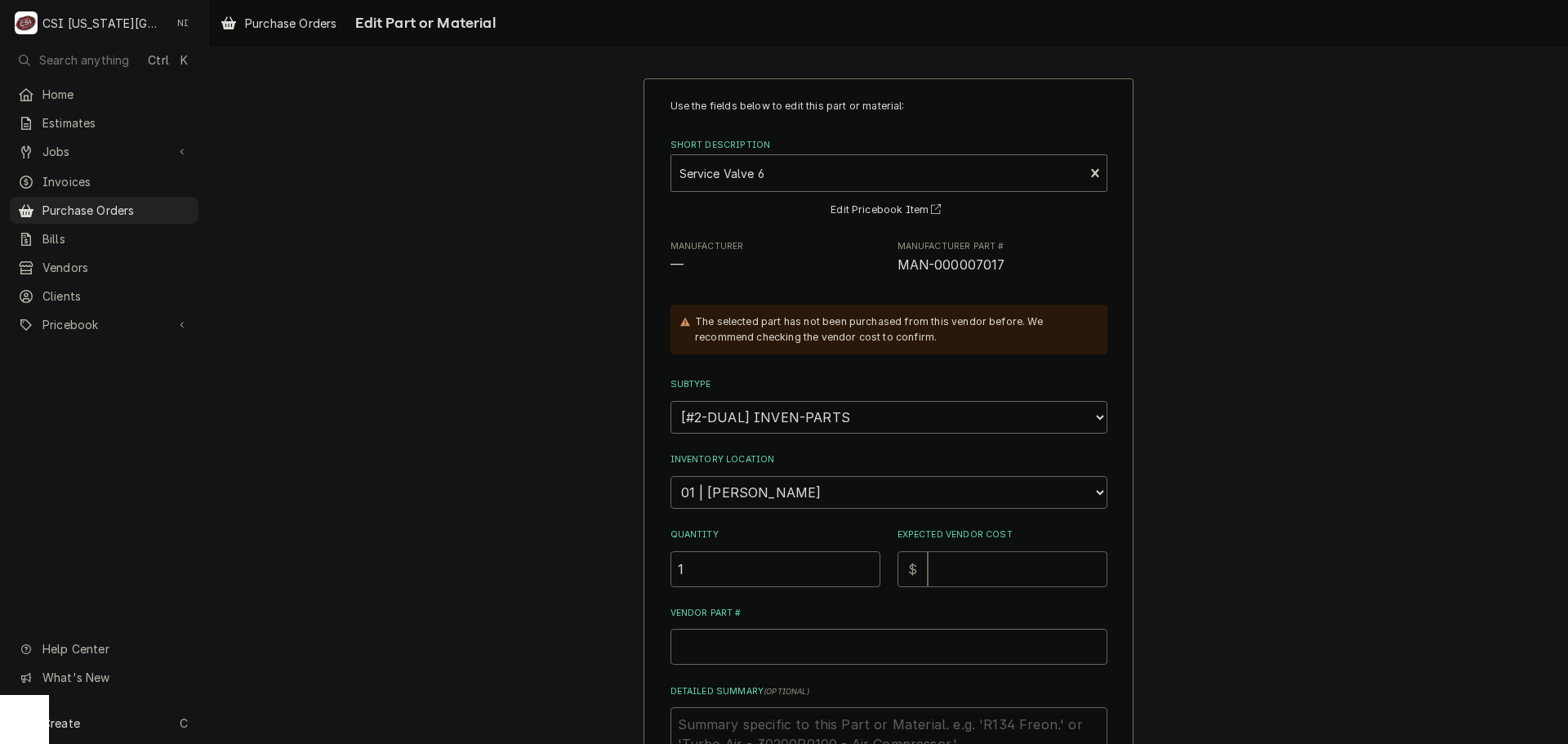
type input "2"
type textarea "x"
type input "28"
type textarea "x"
type input "283"
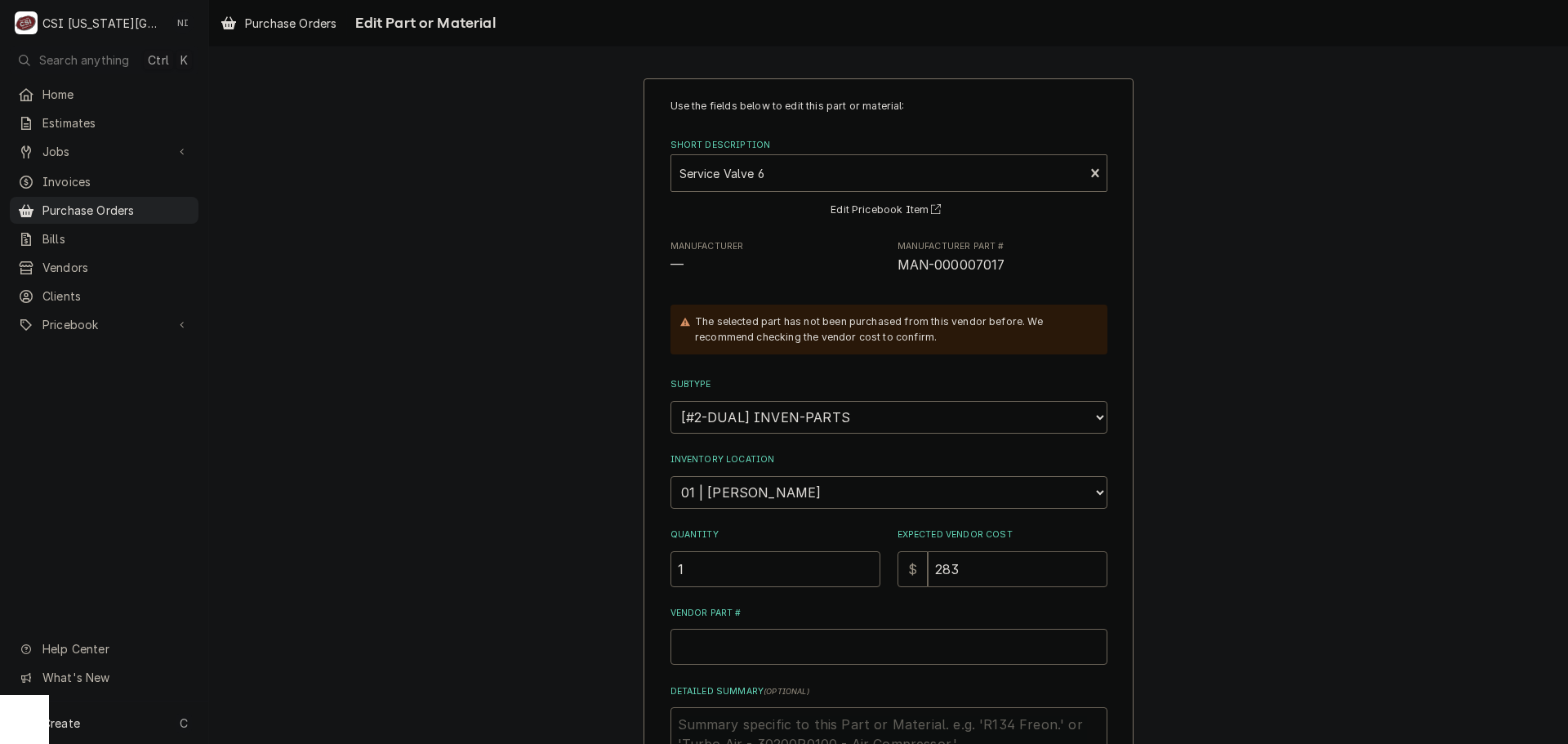
type textarea "x"
type input "283.3"
type textarea "x"
type input "283.39"
click at [770, 645] on input "Vendor Part #" at bounding box center [889, 646] width 437 height 36
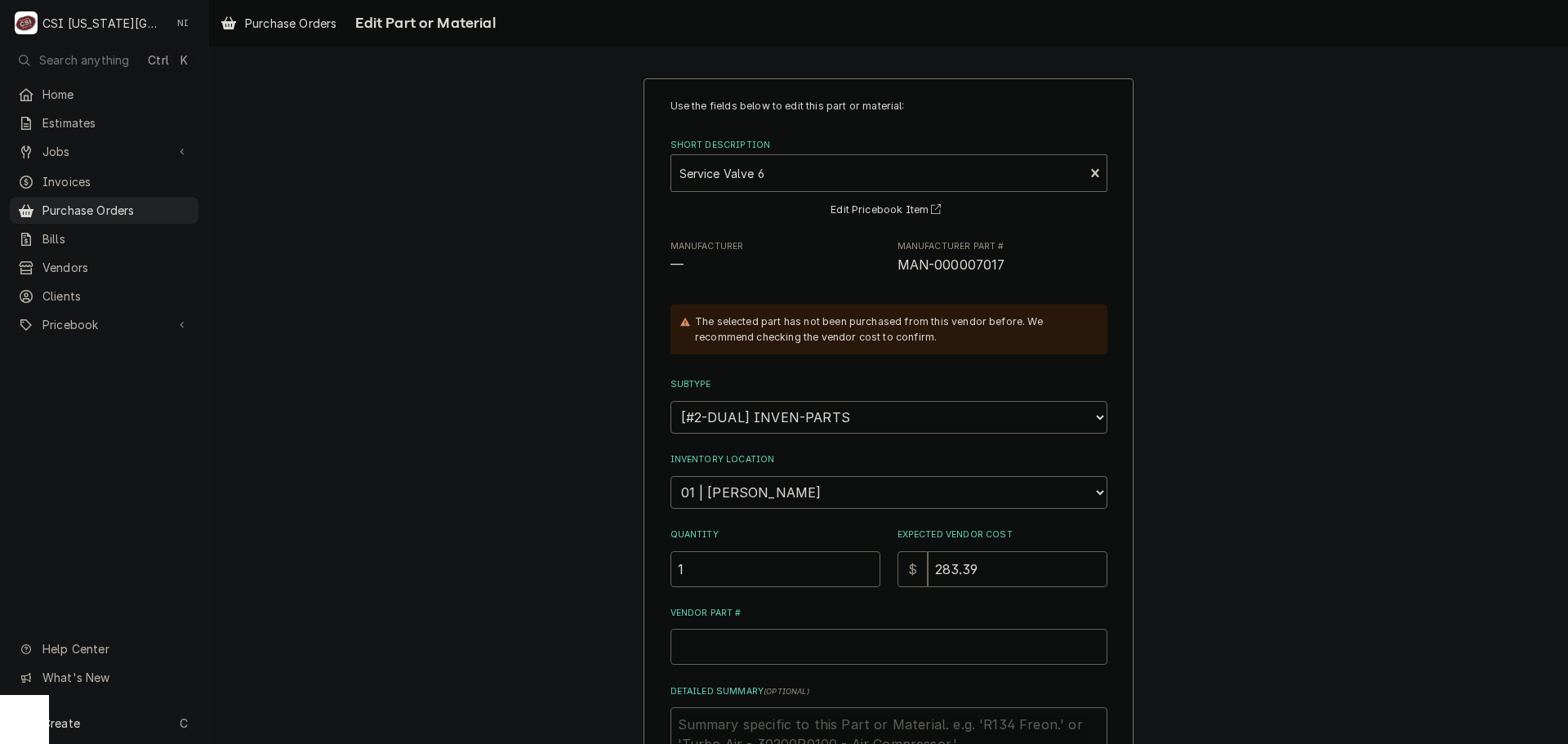
paste input "MAN-000007017"
type textarea "x"
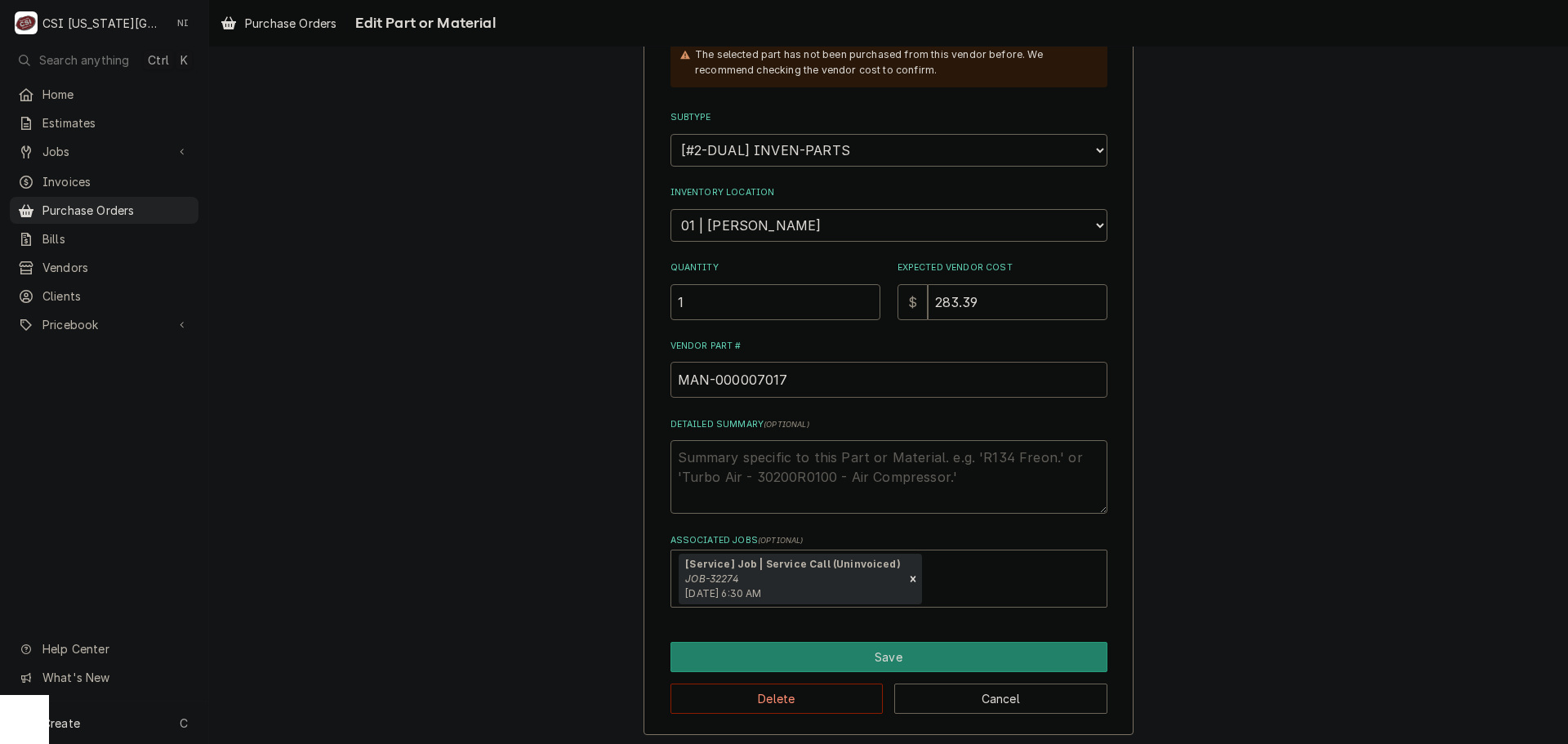
scroll to position [272, 0]
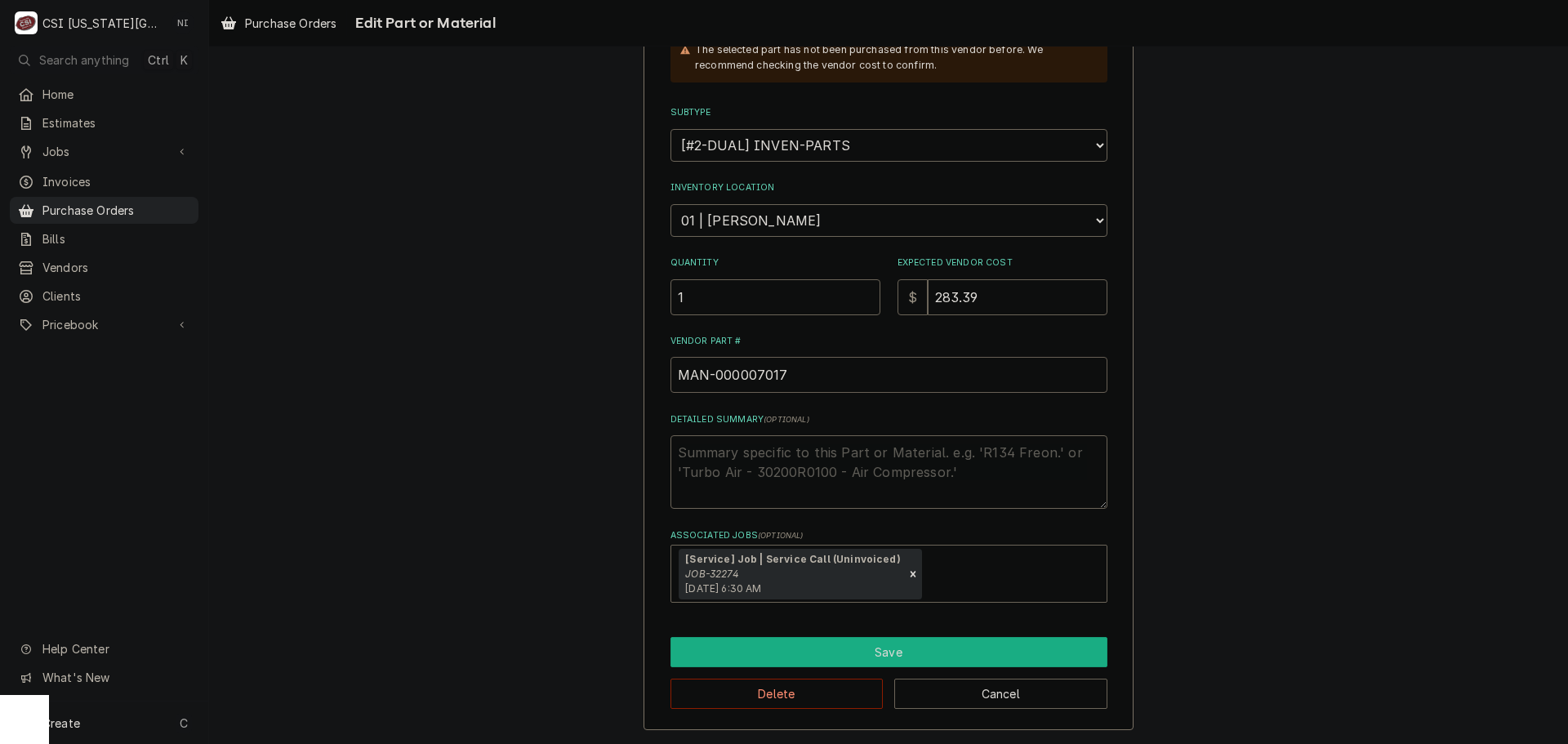
type input "MAN-000007017"
click at [809, 654] on button "Save" at bounding box center [889, 652] width 437 height 31
type textarea "x"
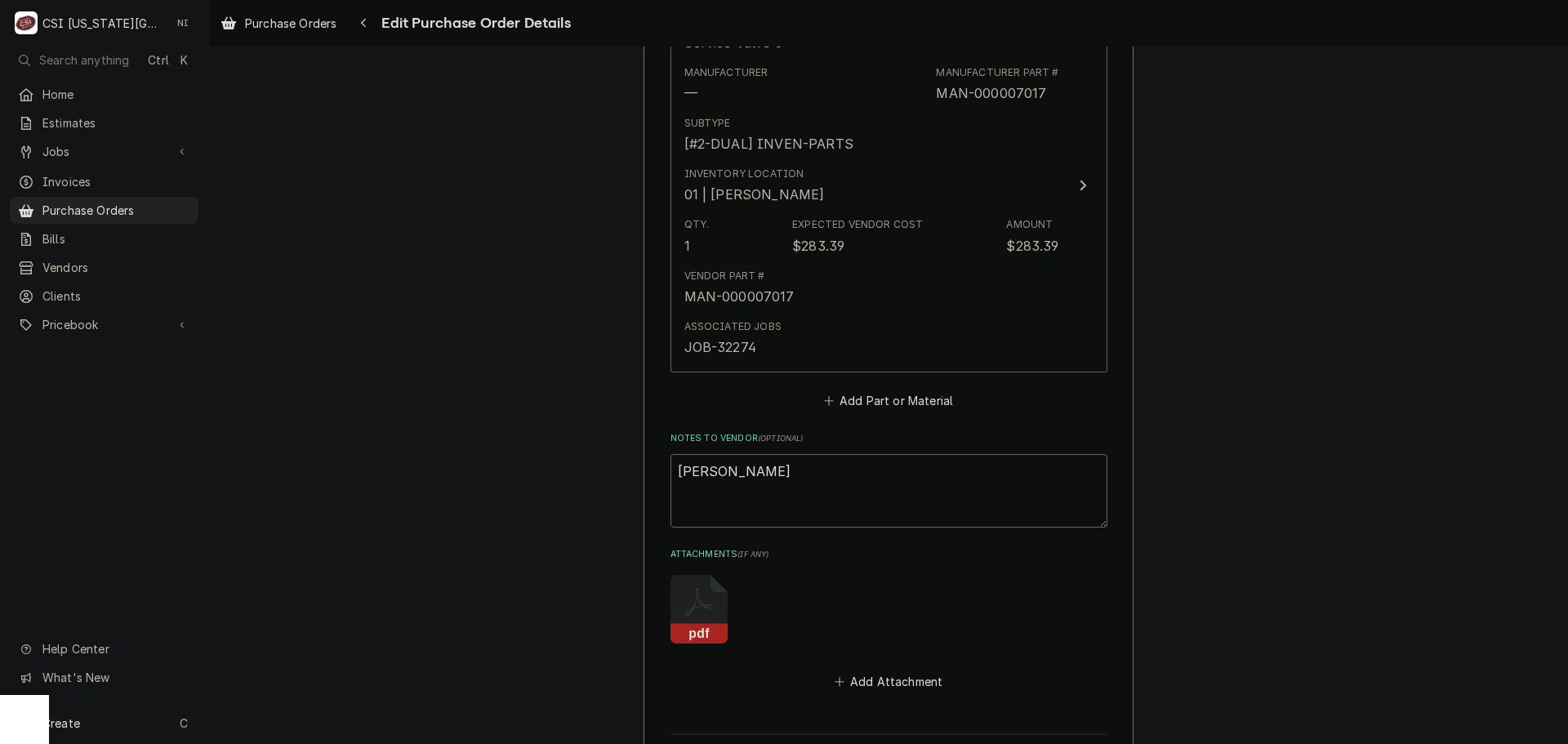
scroll to position [816, 0]
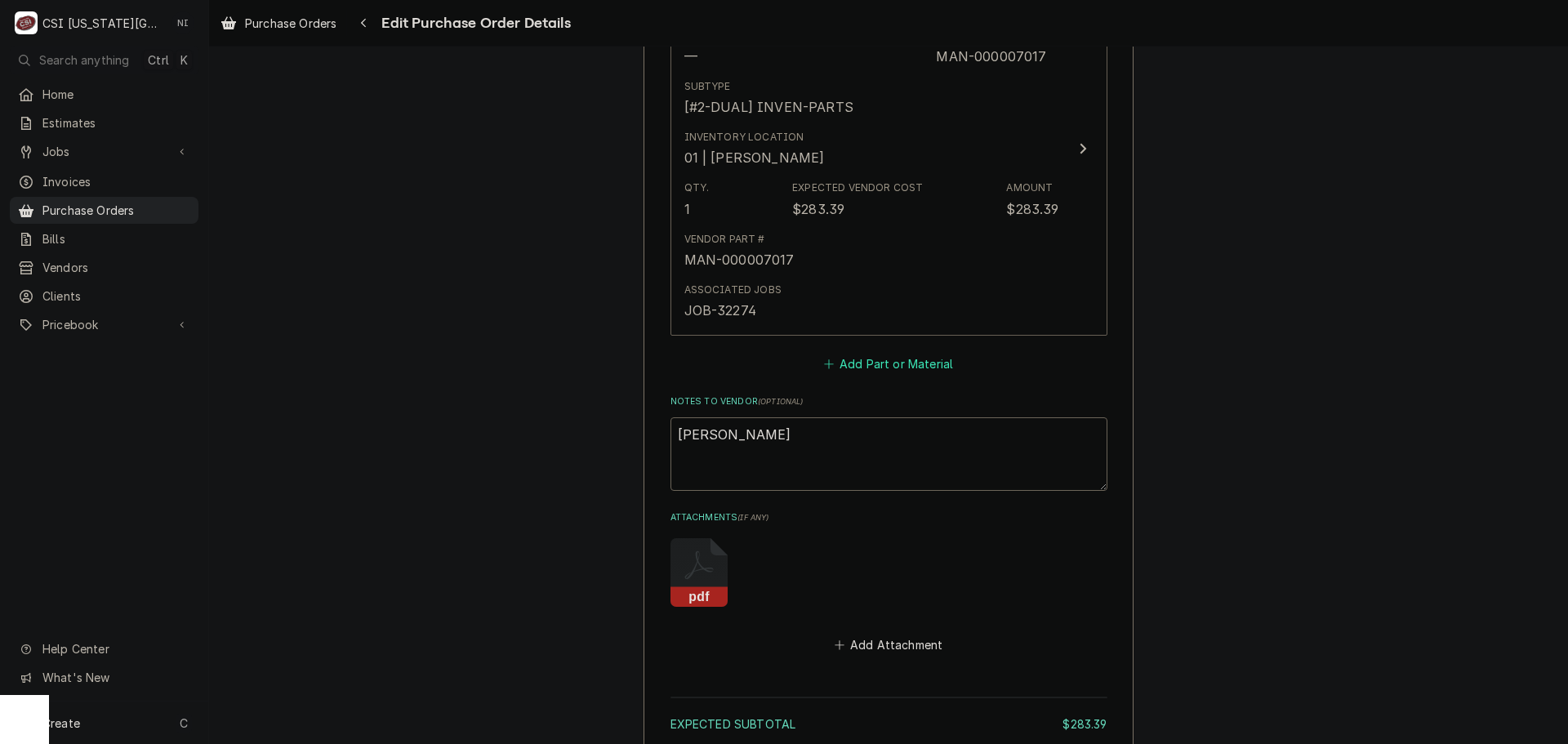
click at [856, 357] on button "Add Part or Material" at bounding box center [888, 363] width 134 height 23
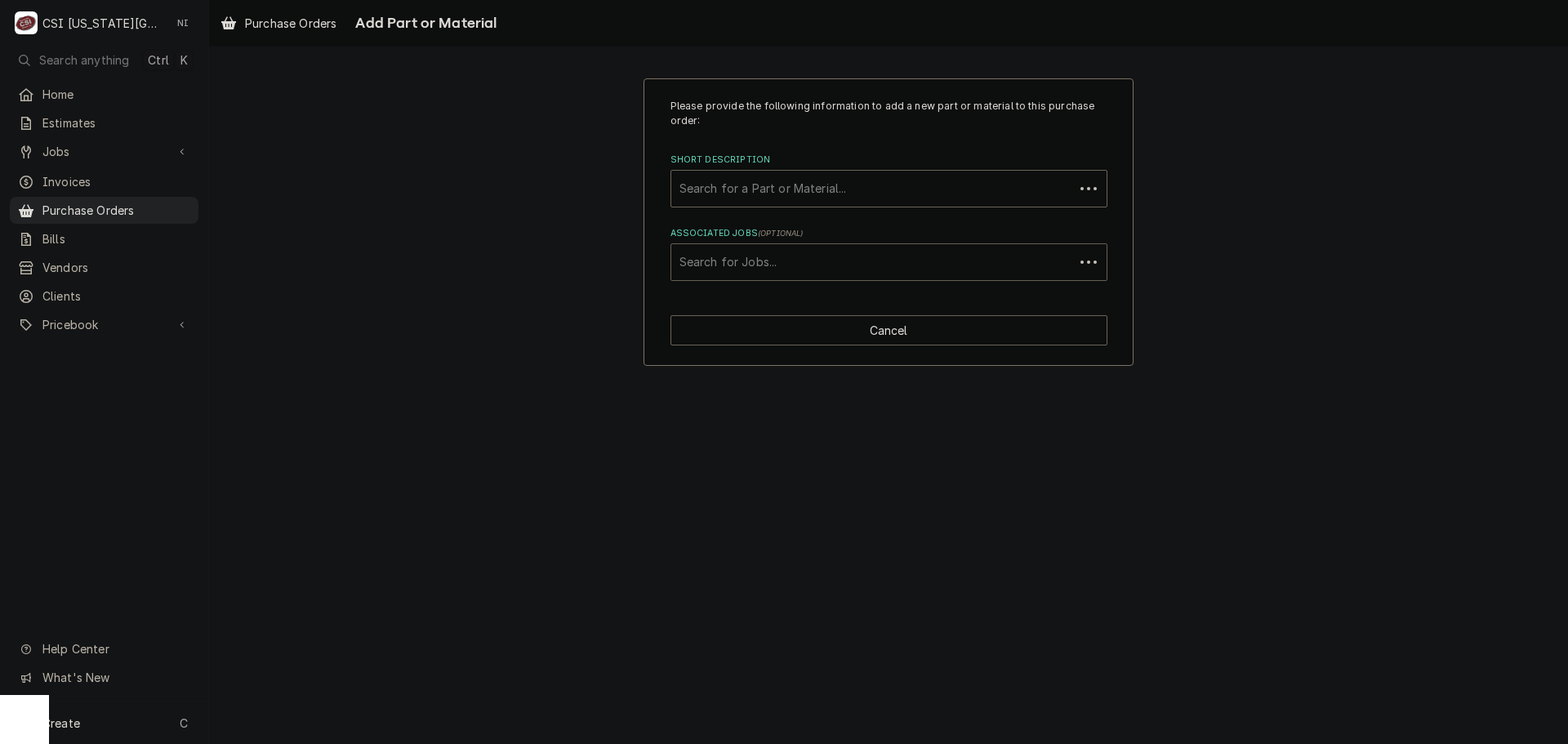
click at [803, 259] on div "Associated Jobs" at bounding box center [872, 262] width 386 height 30
type input "32274"
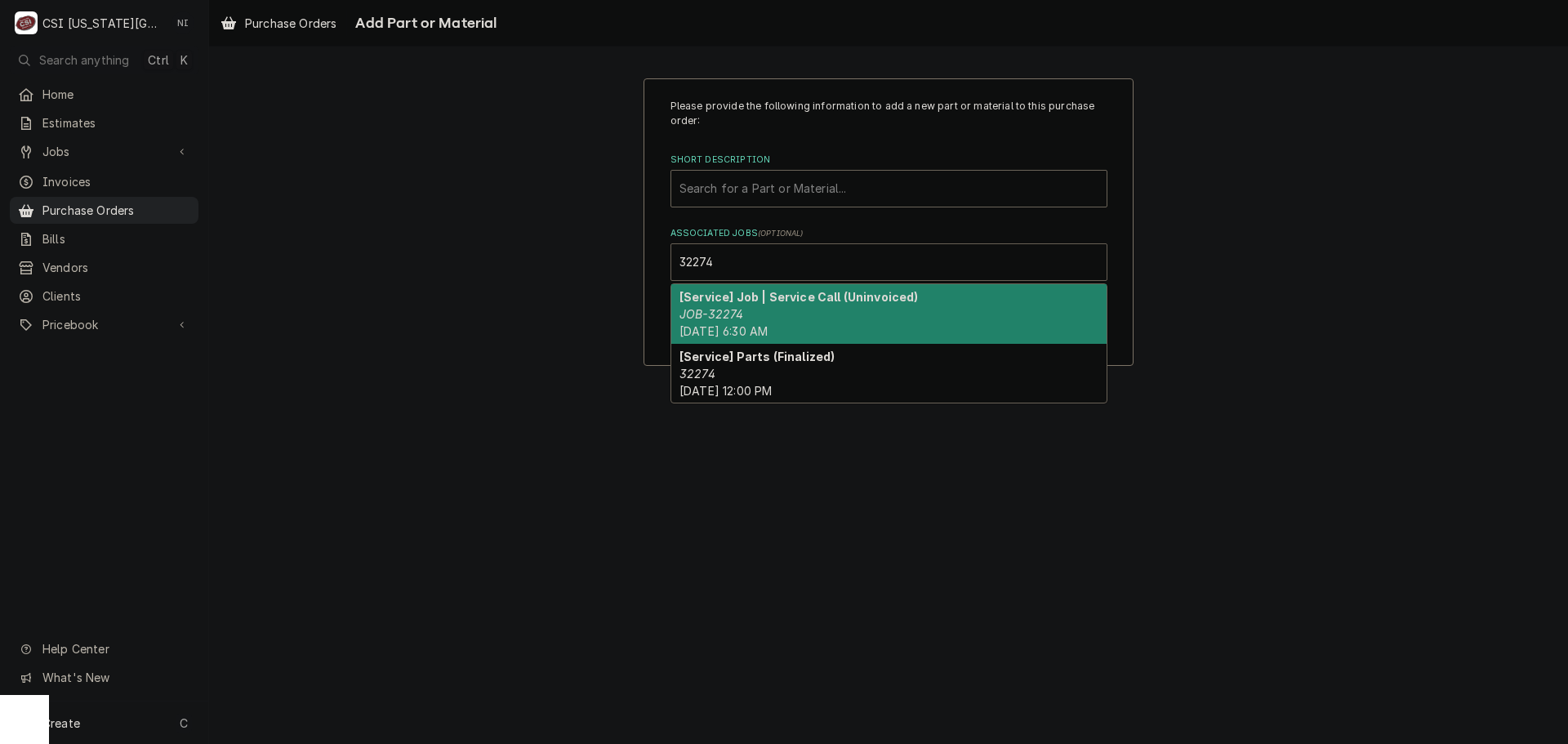
click at [771, 299] on strong "[Service] Job | Service Call (Uninvoiced)" at bounding box center [798, 297] width 239 height 14
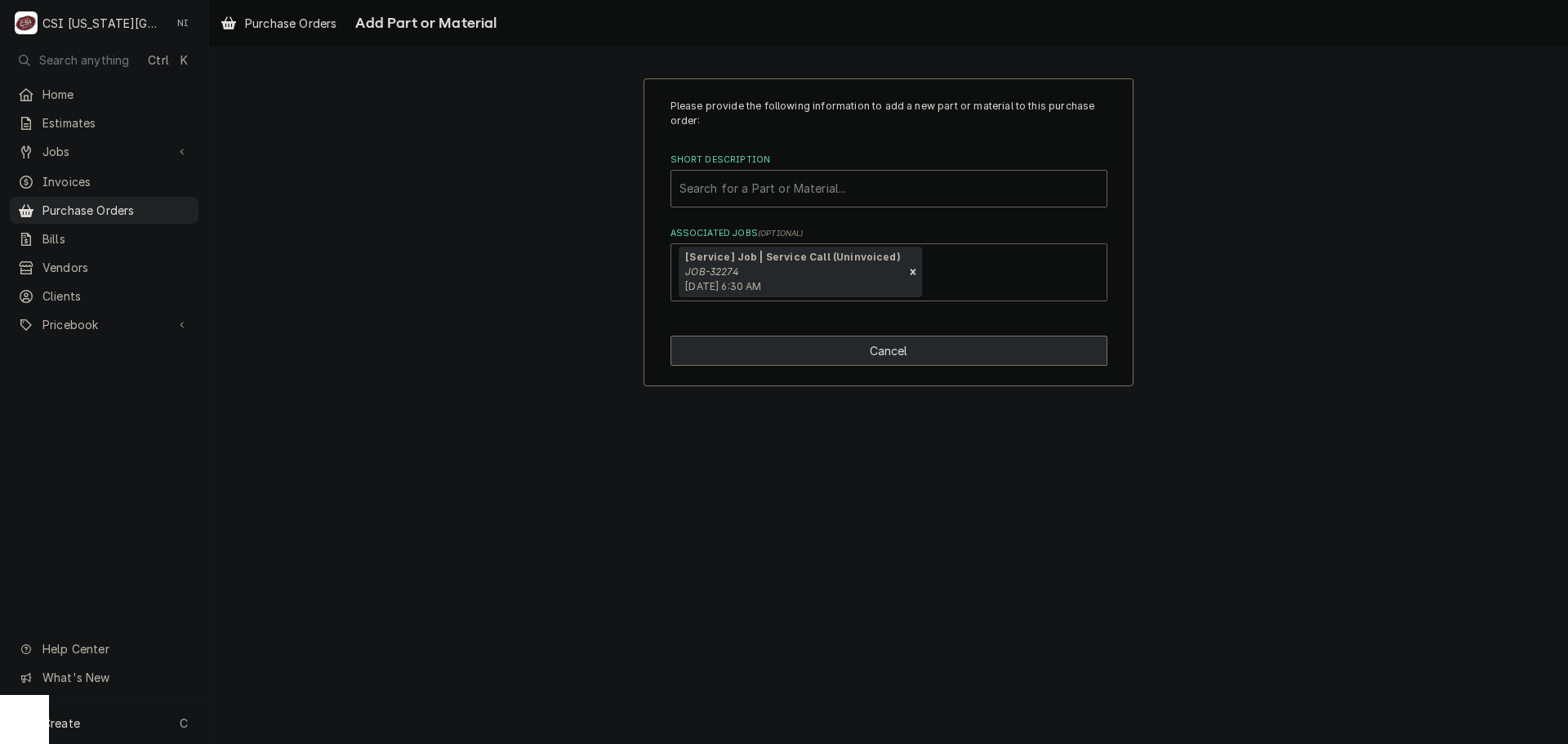
click at [913, 358] on button "Cancel" at bounding box center [889, 351] width 437 height 31
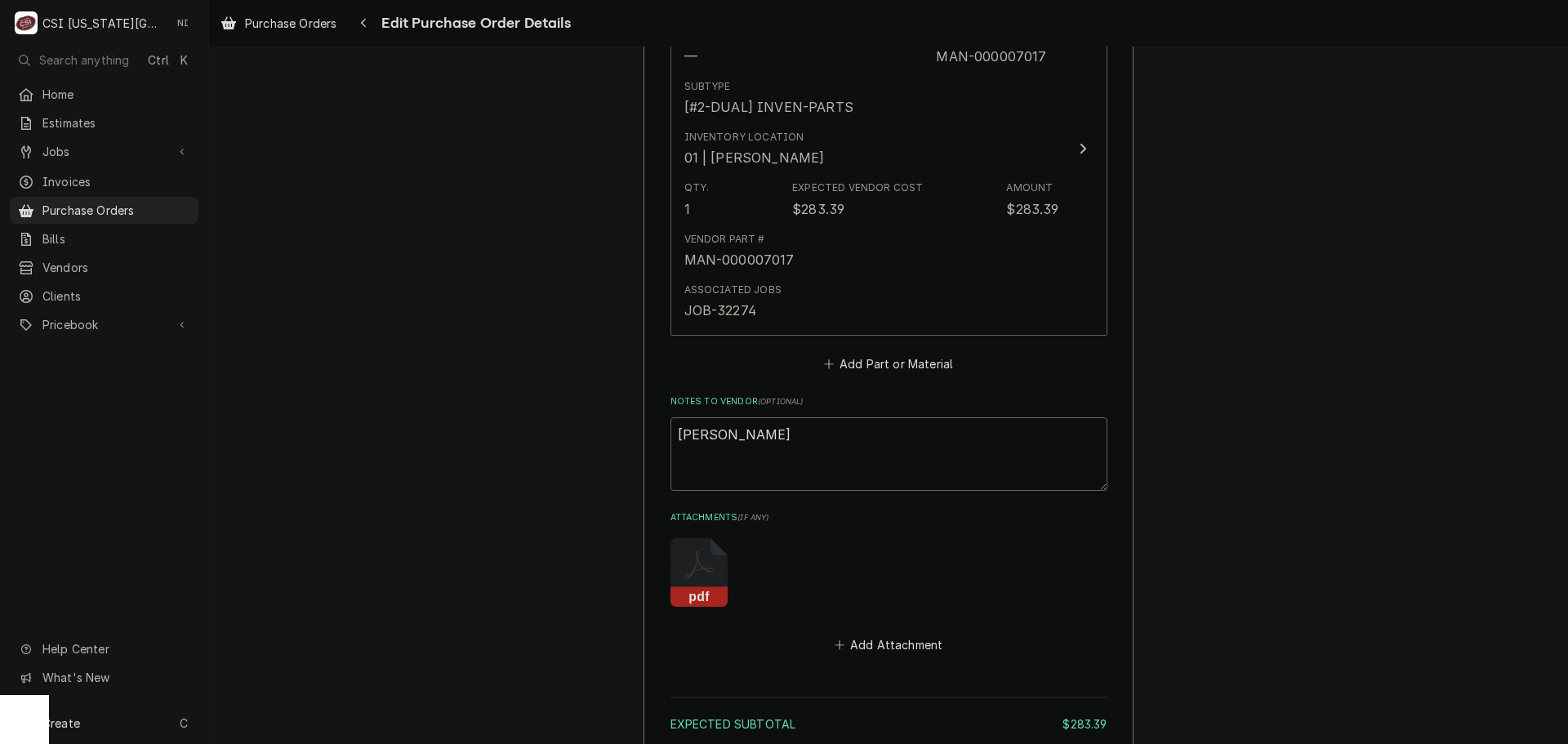
scroll to position [797, 0]
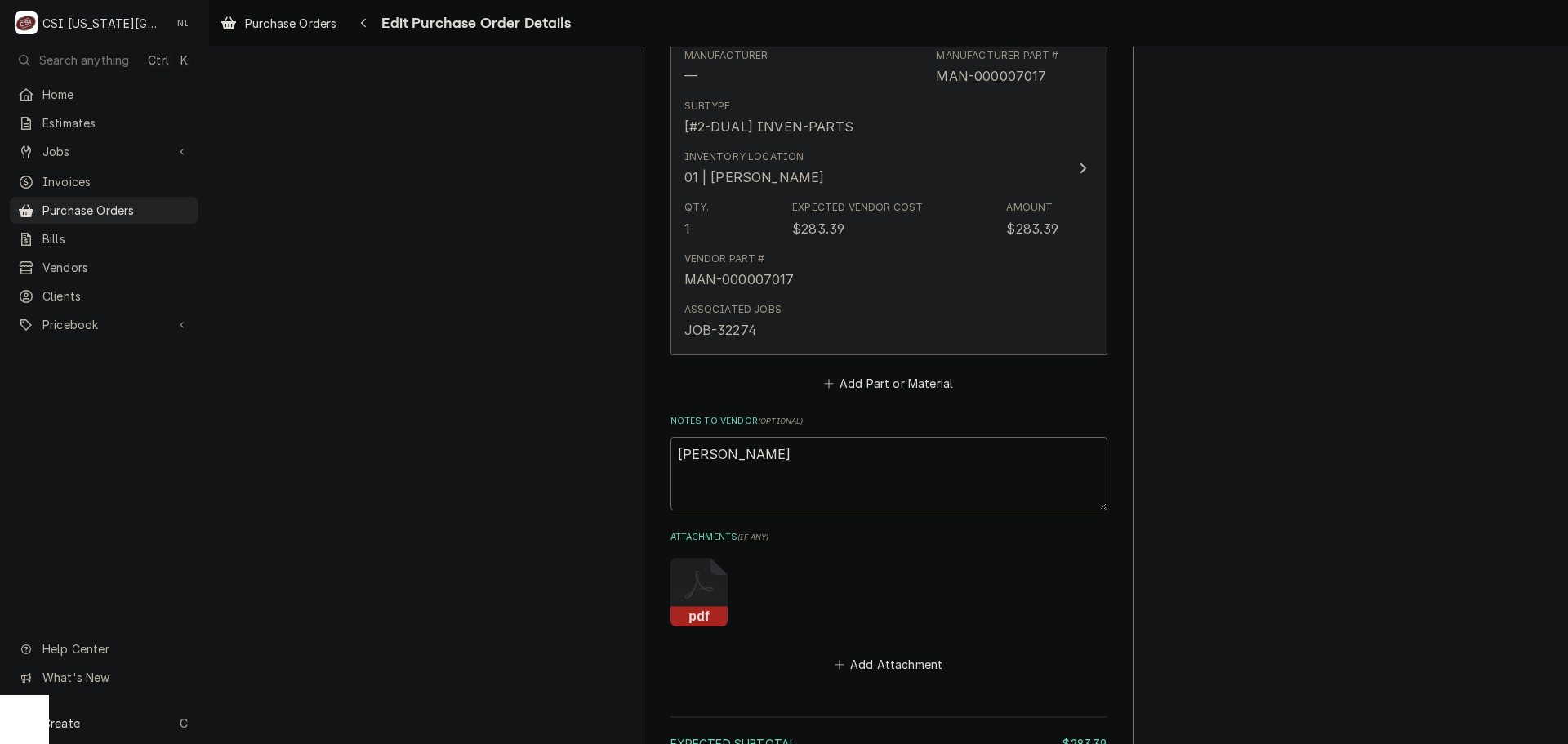
type textarea "x"
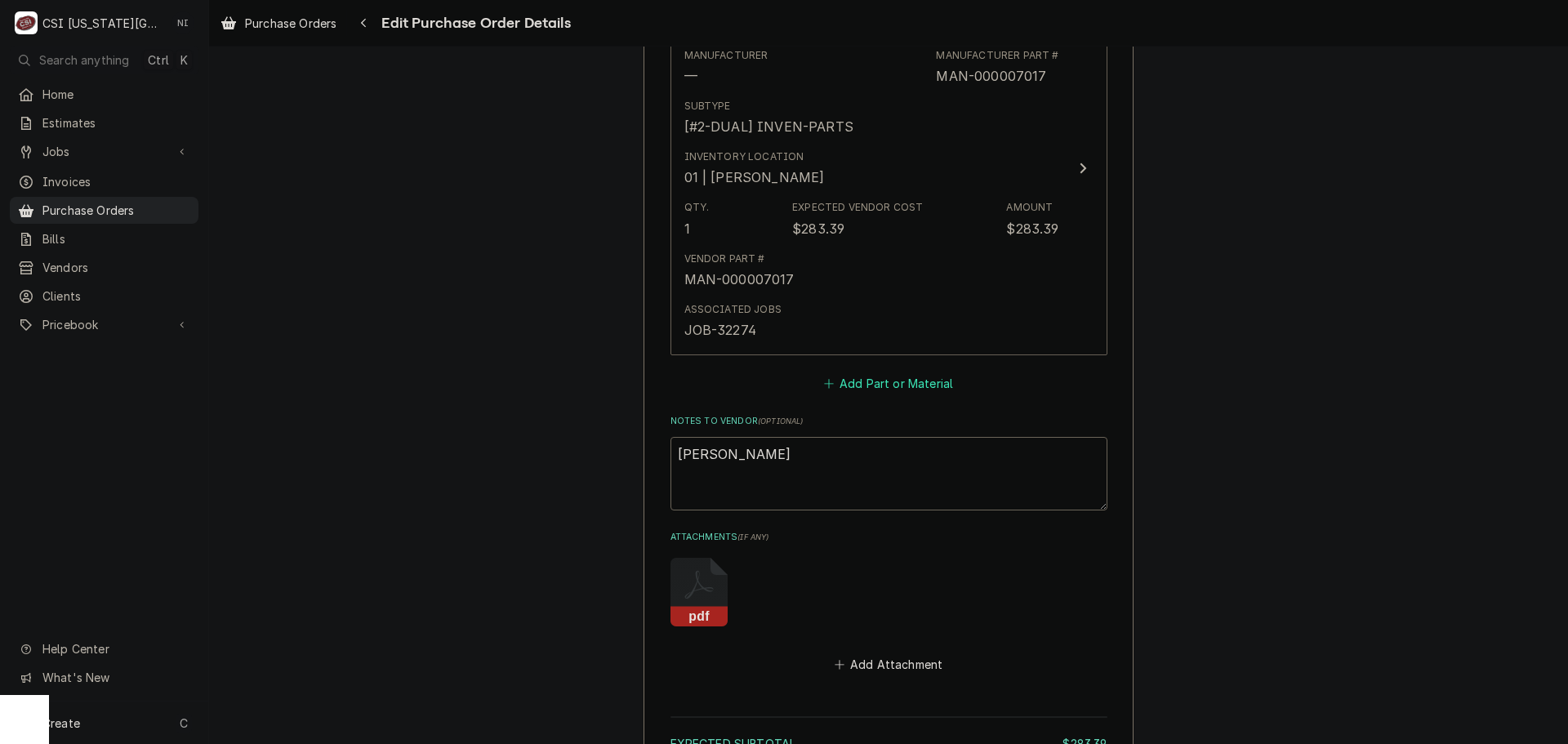
click at [875, 392] on button "Add Part or Material" at bounding box center [888, 383] width 134 height 23
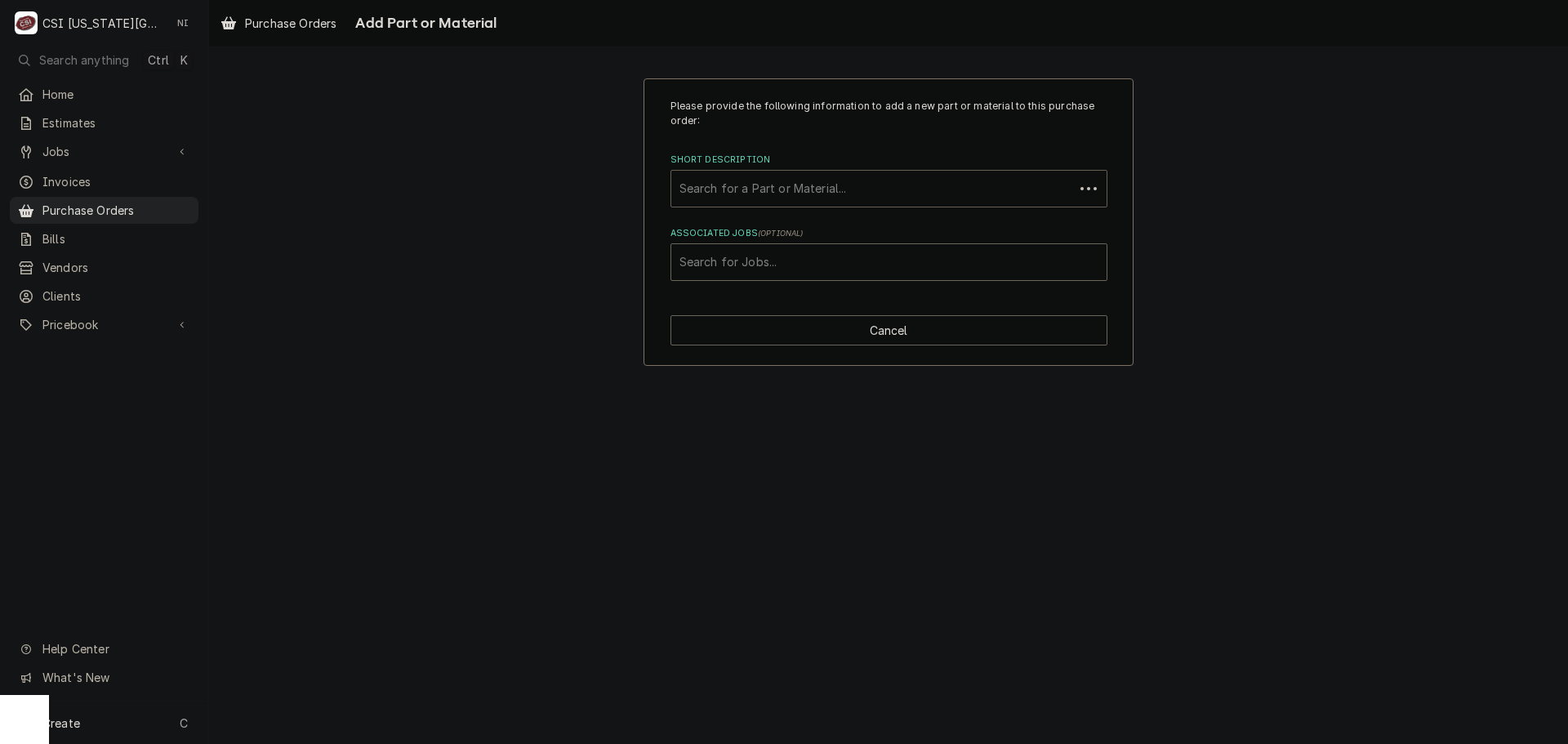
paste input "MAN-000015863"
type input "MAN-000015863"
click at [866, 188] on div "MAN-000015863" at bounding box center [872, 189] width 386 height 30
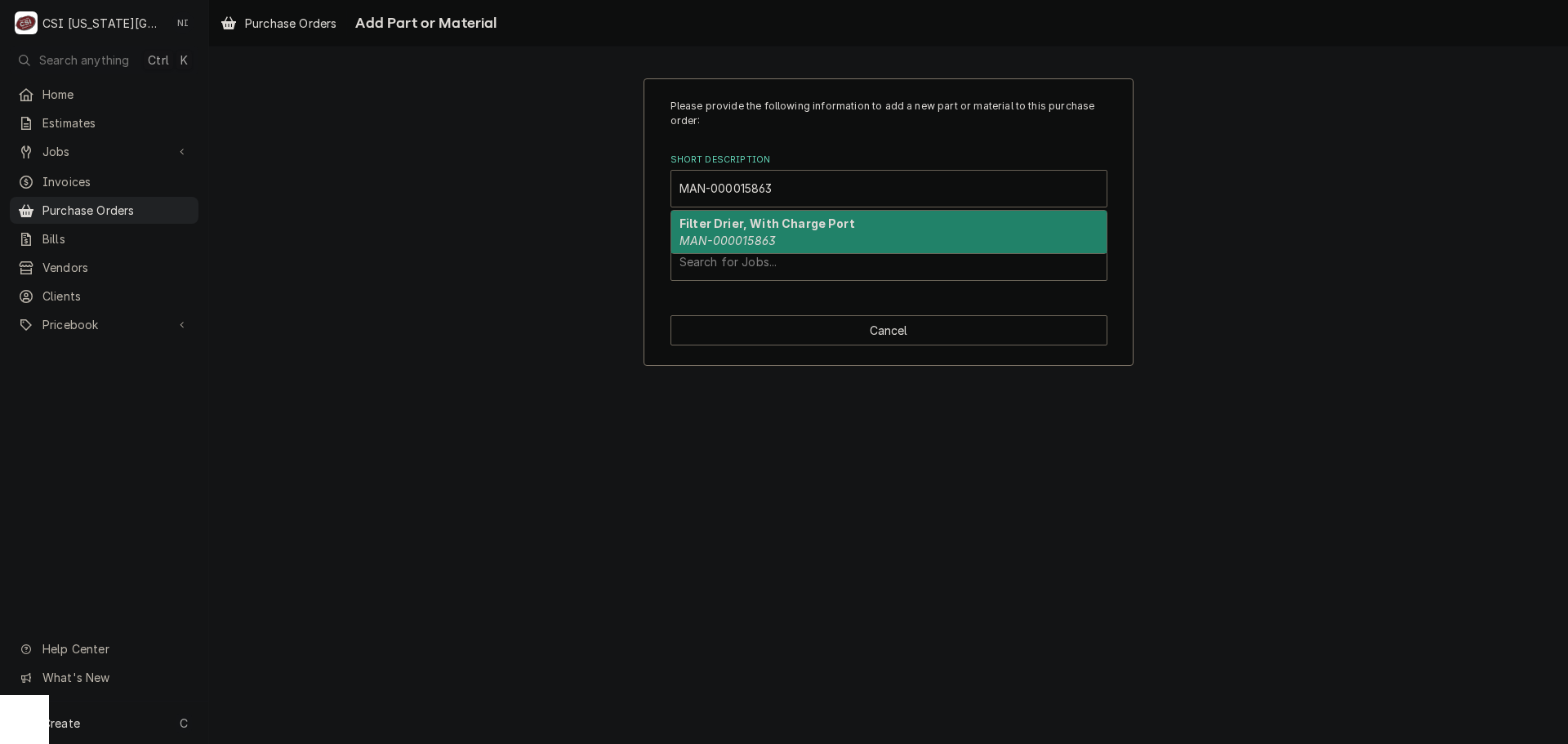
click at [751, 241] on em "MAN-000015863" at bounding box center [727, 241] width 96 height 14
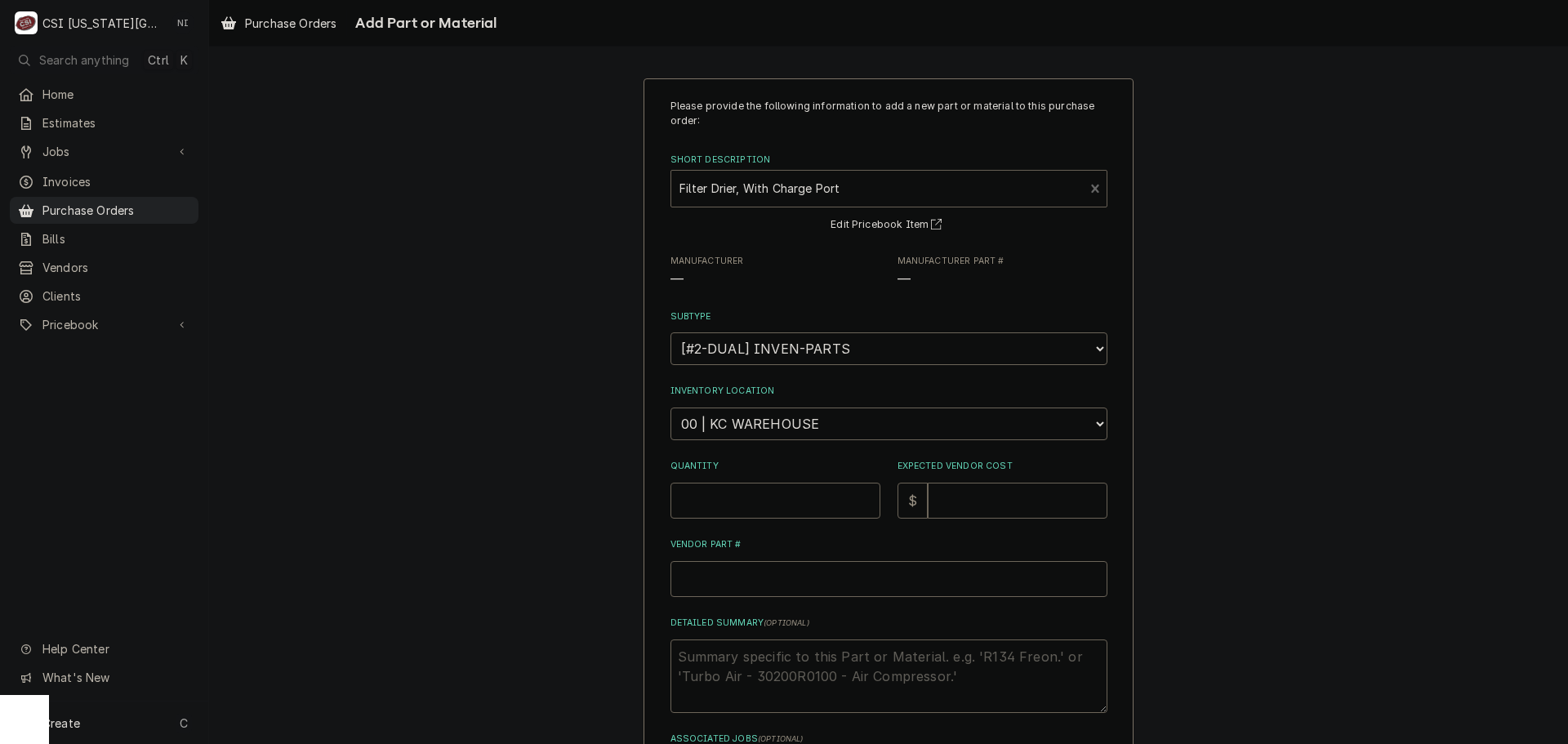
type textarea "x"
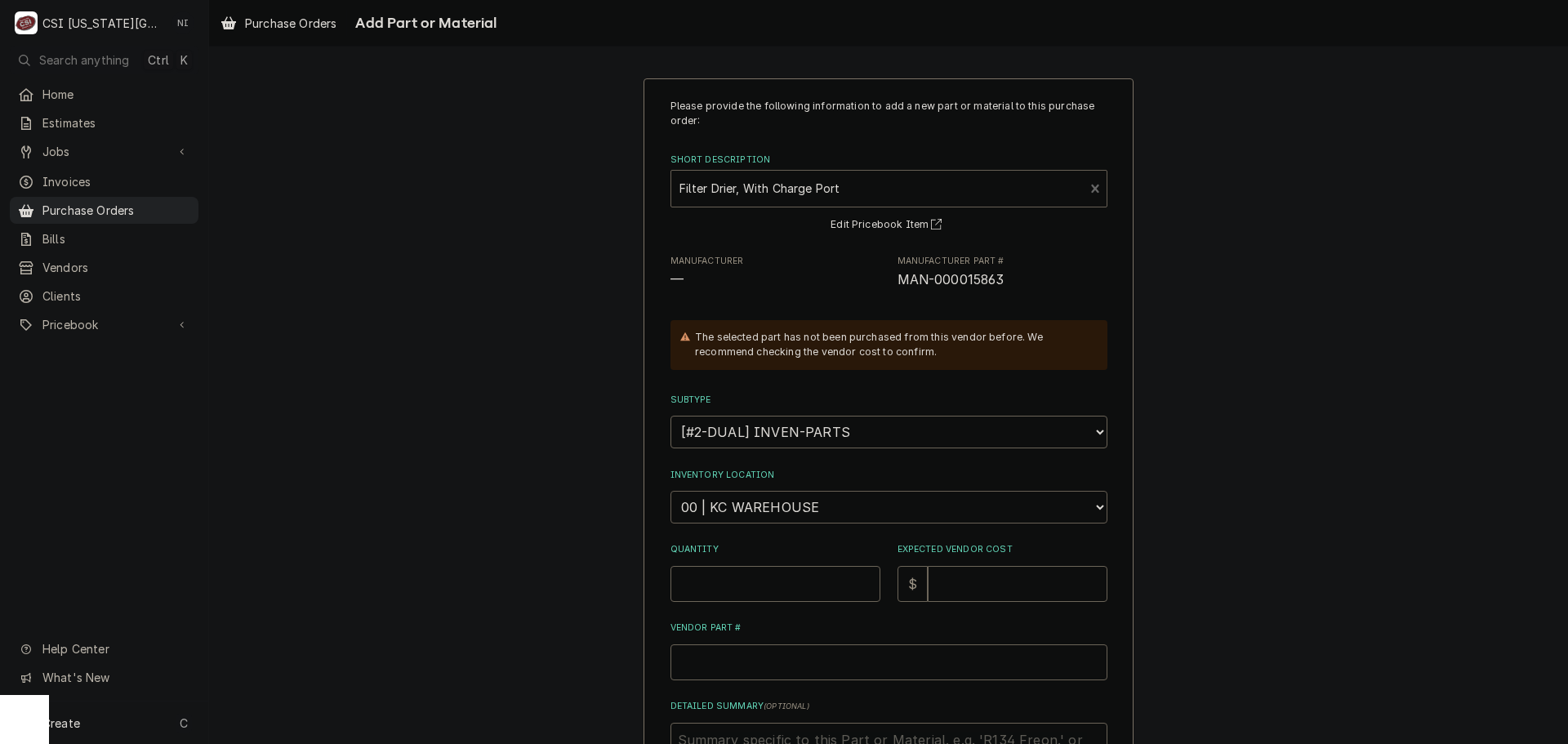
click at [753, 515] on select "Choose a location... 00 | KC WAREHOUSE 00 | MAIN WAREHOUSE 01 | BRIAN BREAZIER …" at bounding box center [889, 507] width 437 height 32
select select "2778"
click at [670, 491] on select "Choose a location... 00 | KC WAREHOUSE 00 | MAIN WAREHOUSE 01 | BRIAN BREAZIER …" at bounding box center [889, 507] width 437 height 32
click at [750, 583] on input "Quantity" at bounding box center [775, 583] width 210 height 36
type textarea "x"
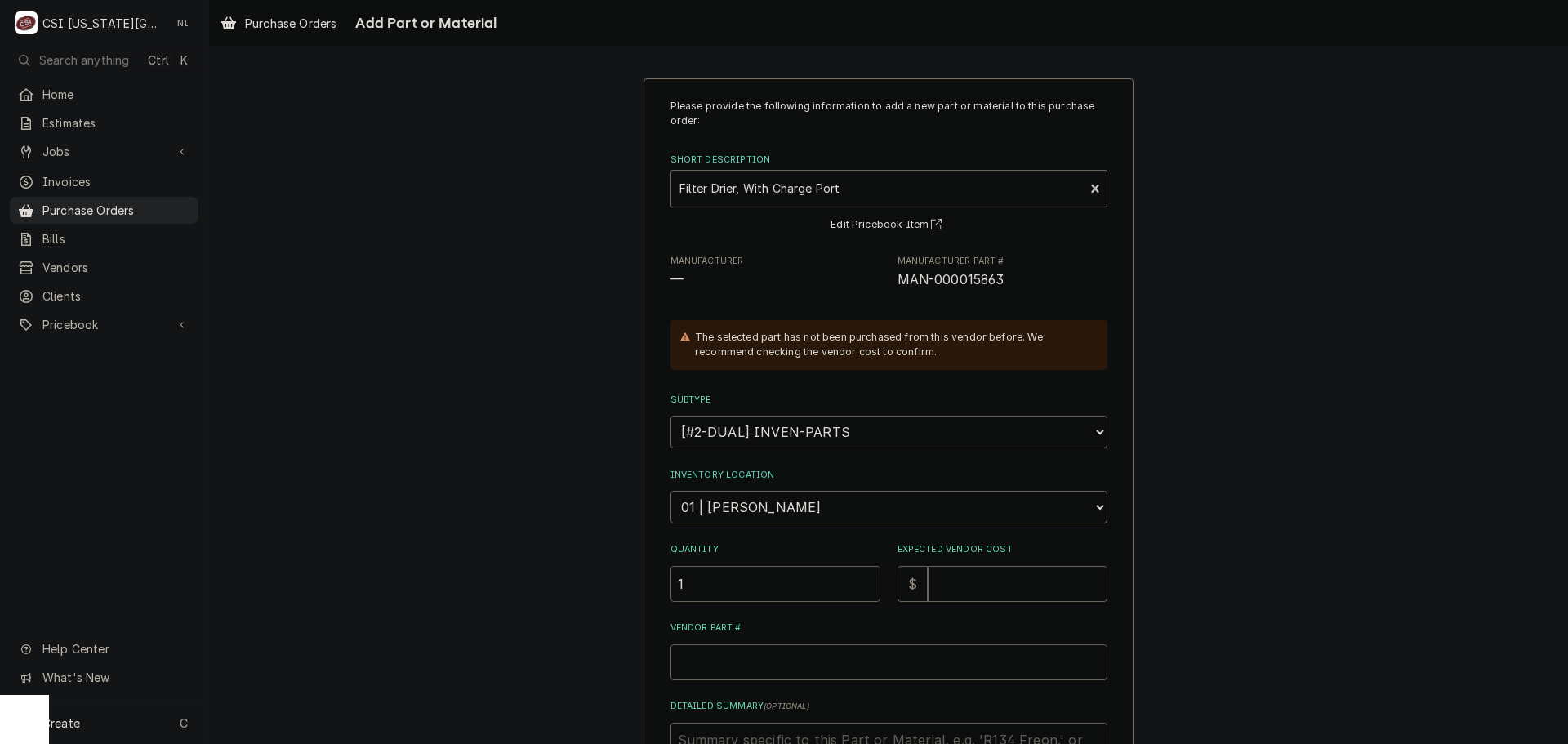
type input "1"
type textarea "x"
type input "7"
type textarea "x"
type input "79"
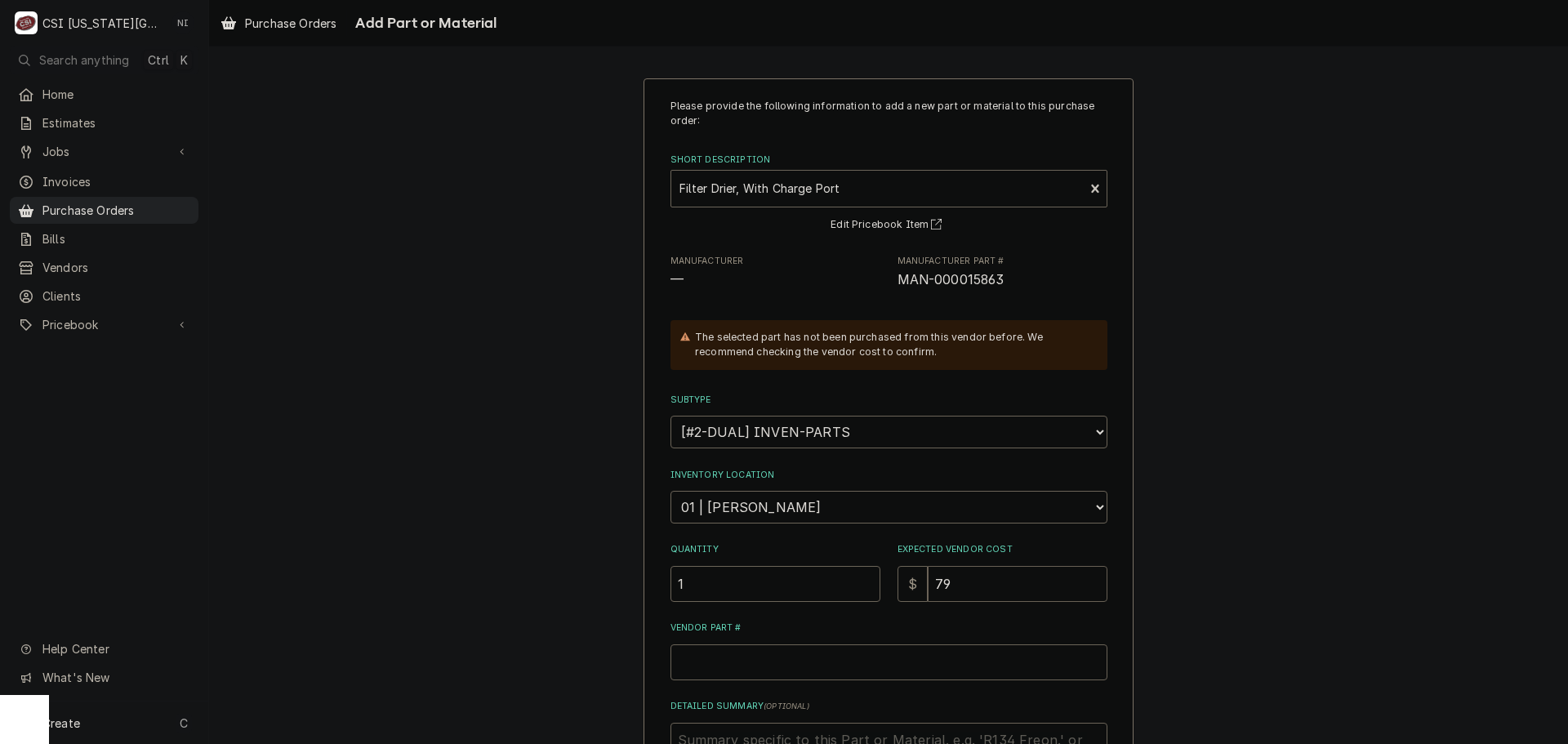
type textarea "x"
type input "79.5"
type textarea "x"
type input "79.57"
click at [755, 650] on input "Vendor Part #" at bounding box center [889, 662] width 437 height 36
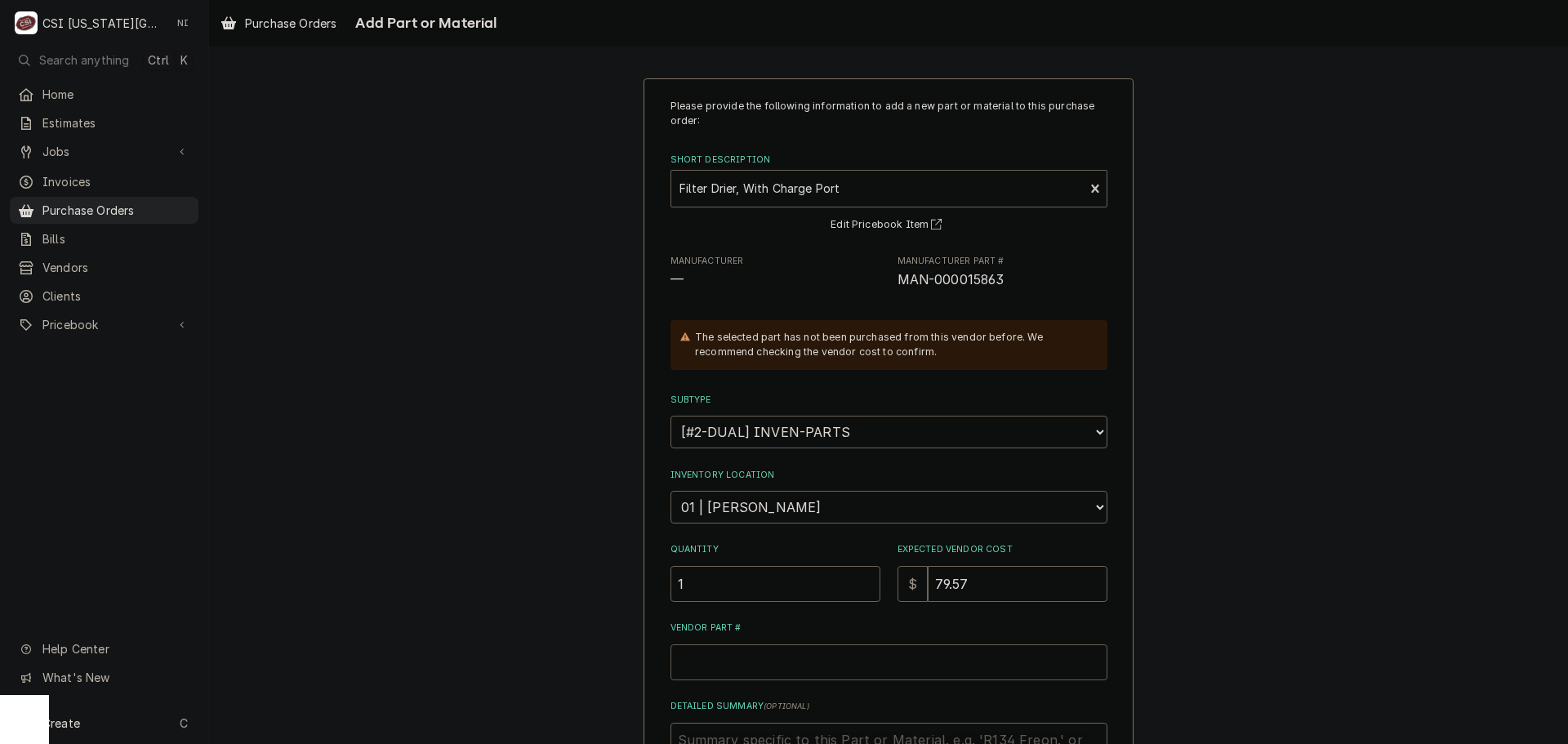
paste input "MAN-000015863"
type textarea "x"
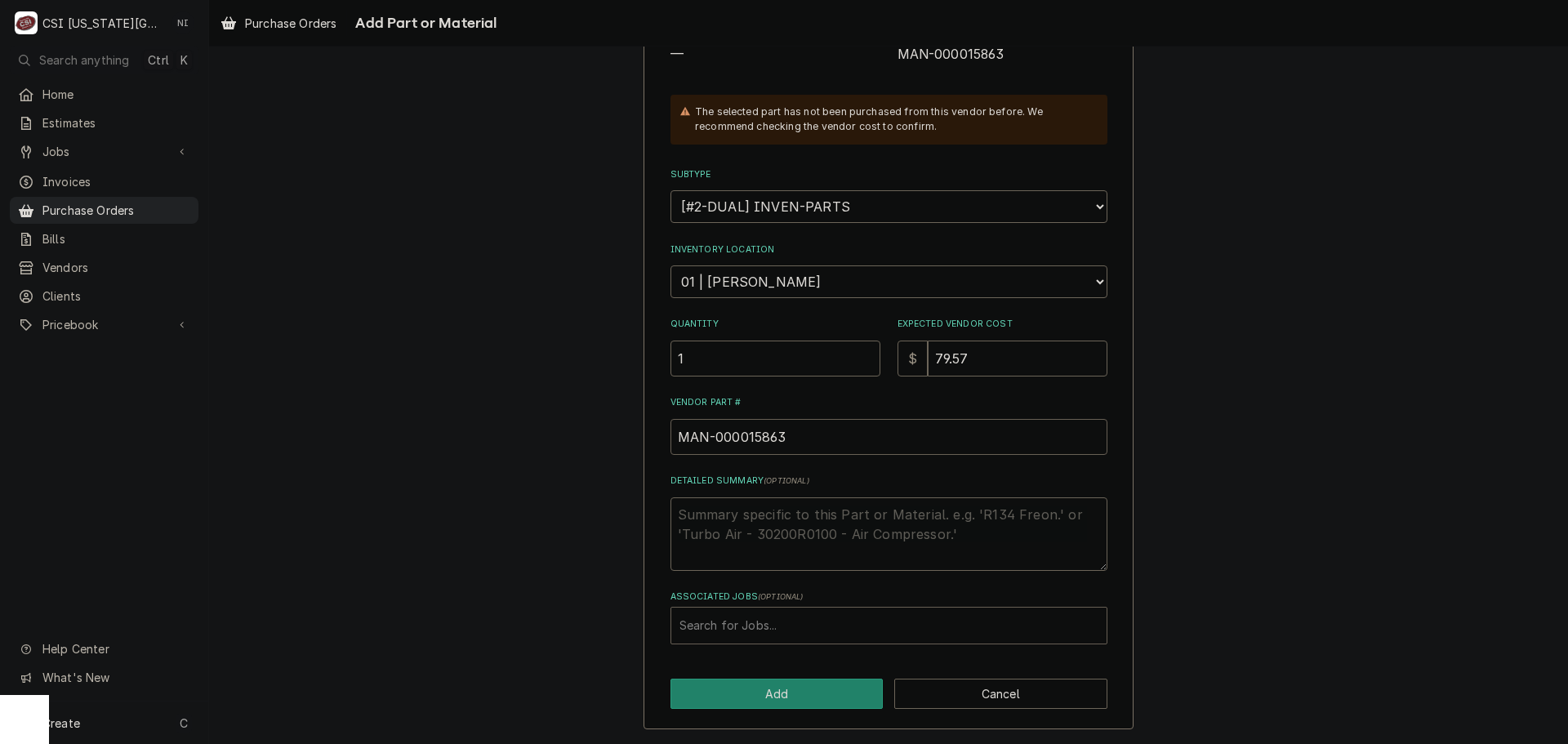
type input "MAN-000015863"
click at [790, 628] on div "Associated Jobs" at bounding box center [889, 625] width 419 height 30
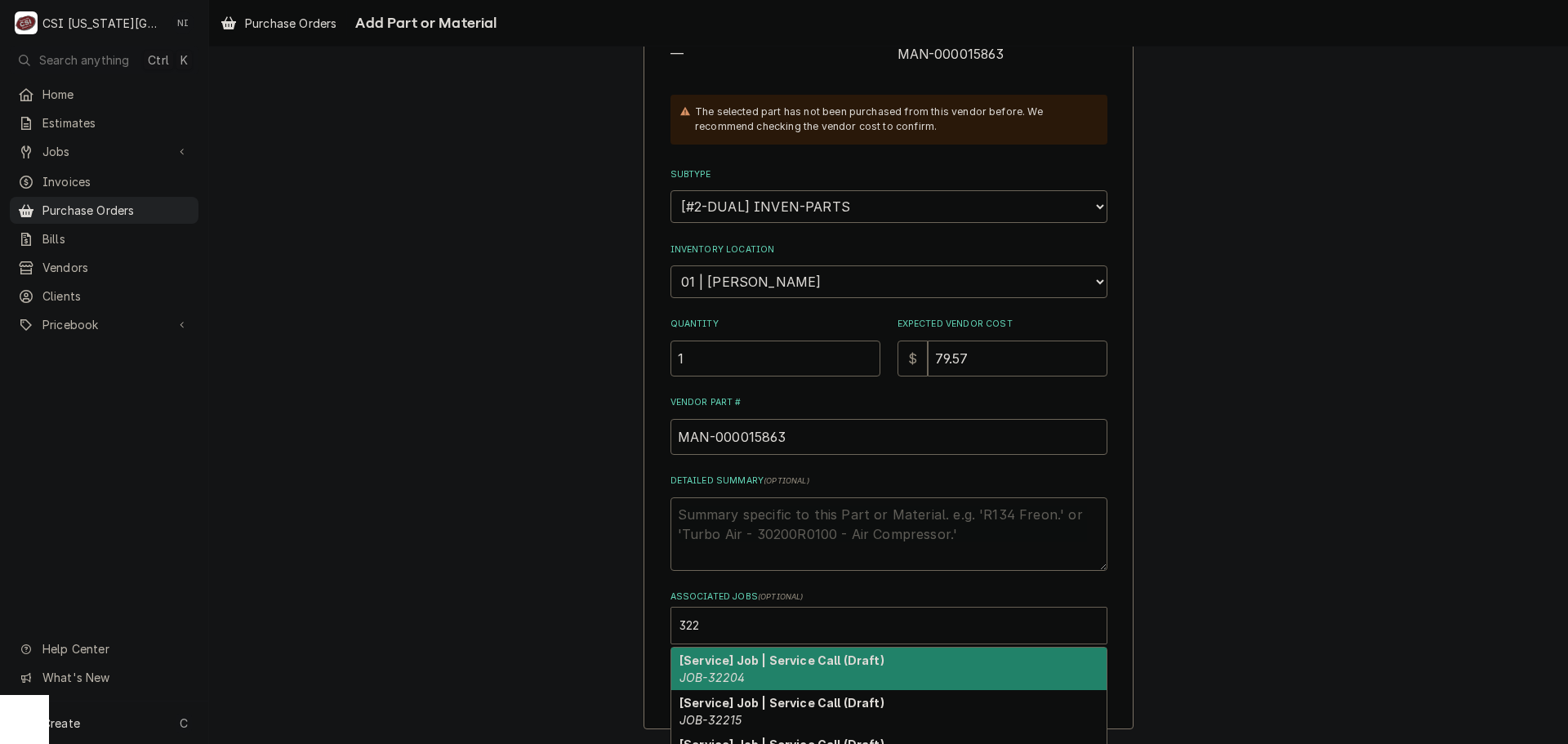
type input "322"
click at [1236, 599] on div "Please provide the following information to add a new part or material to this …" at bounding box center [889, 291] width 1359 height 906
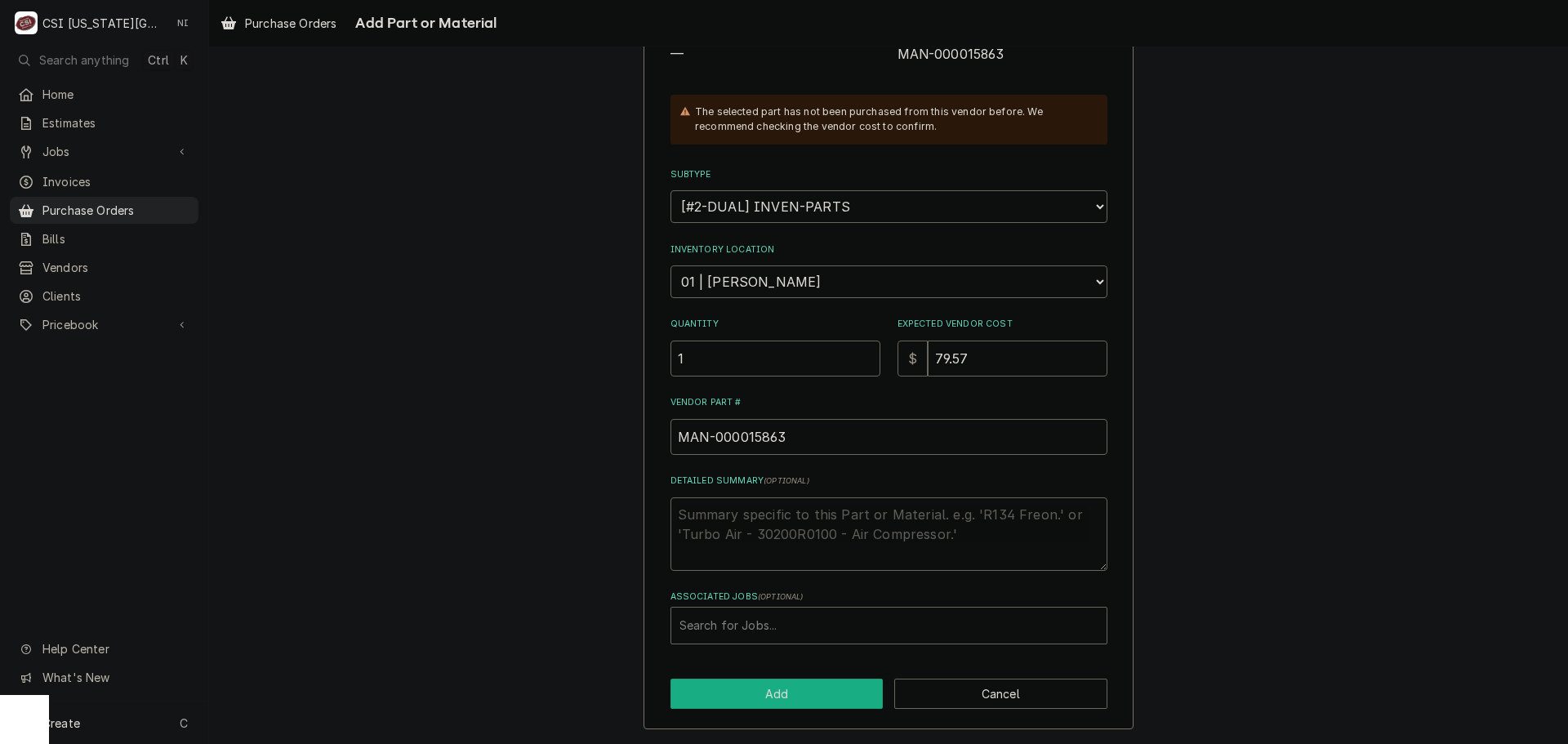
click at [793, 685] on button "Add" at bounding box center [776, 694] width 213 height 31
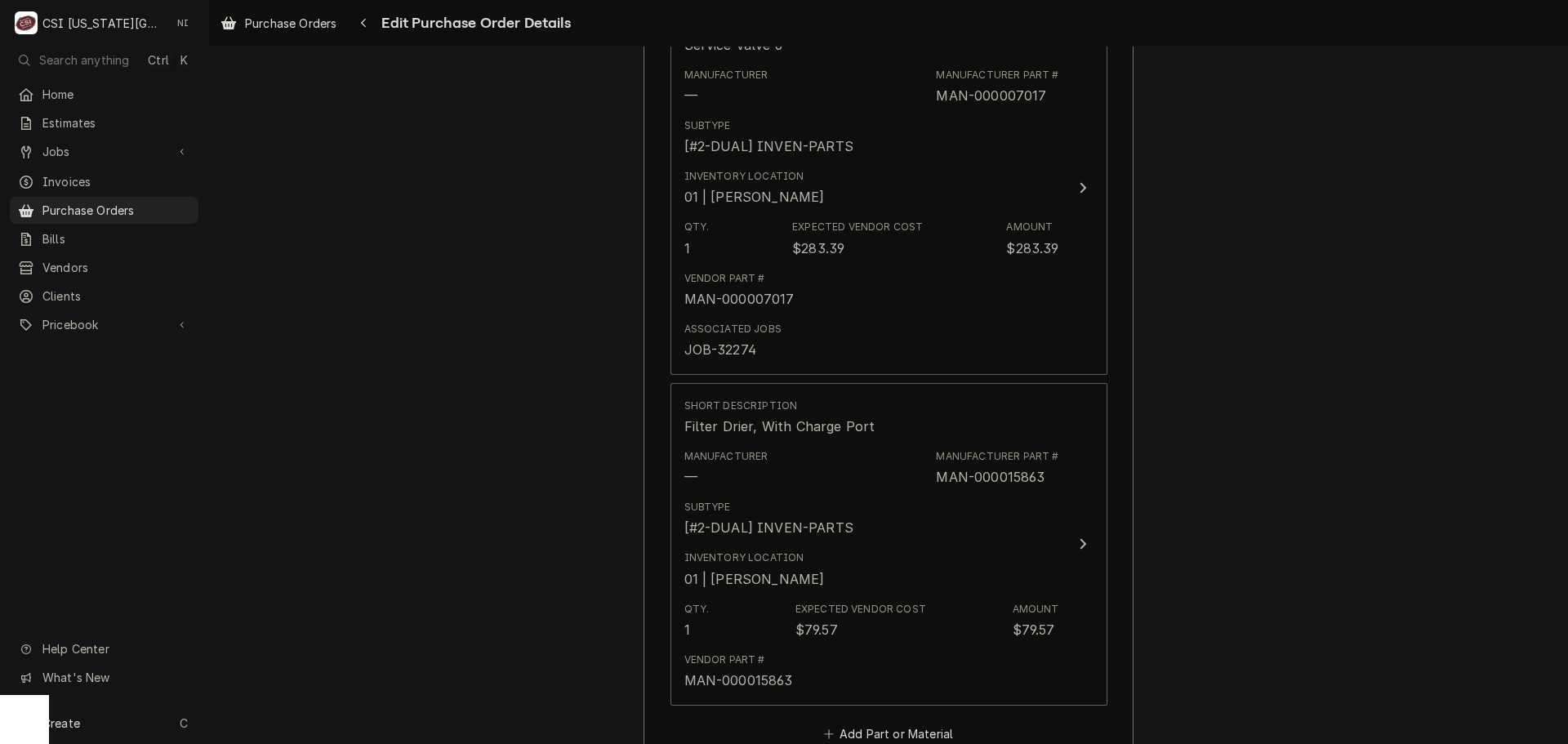
scroll to position [777, 0]
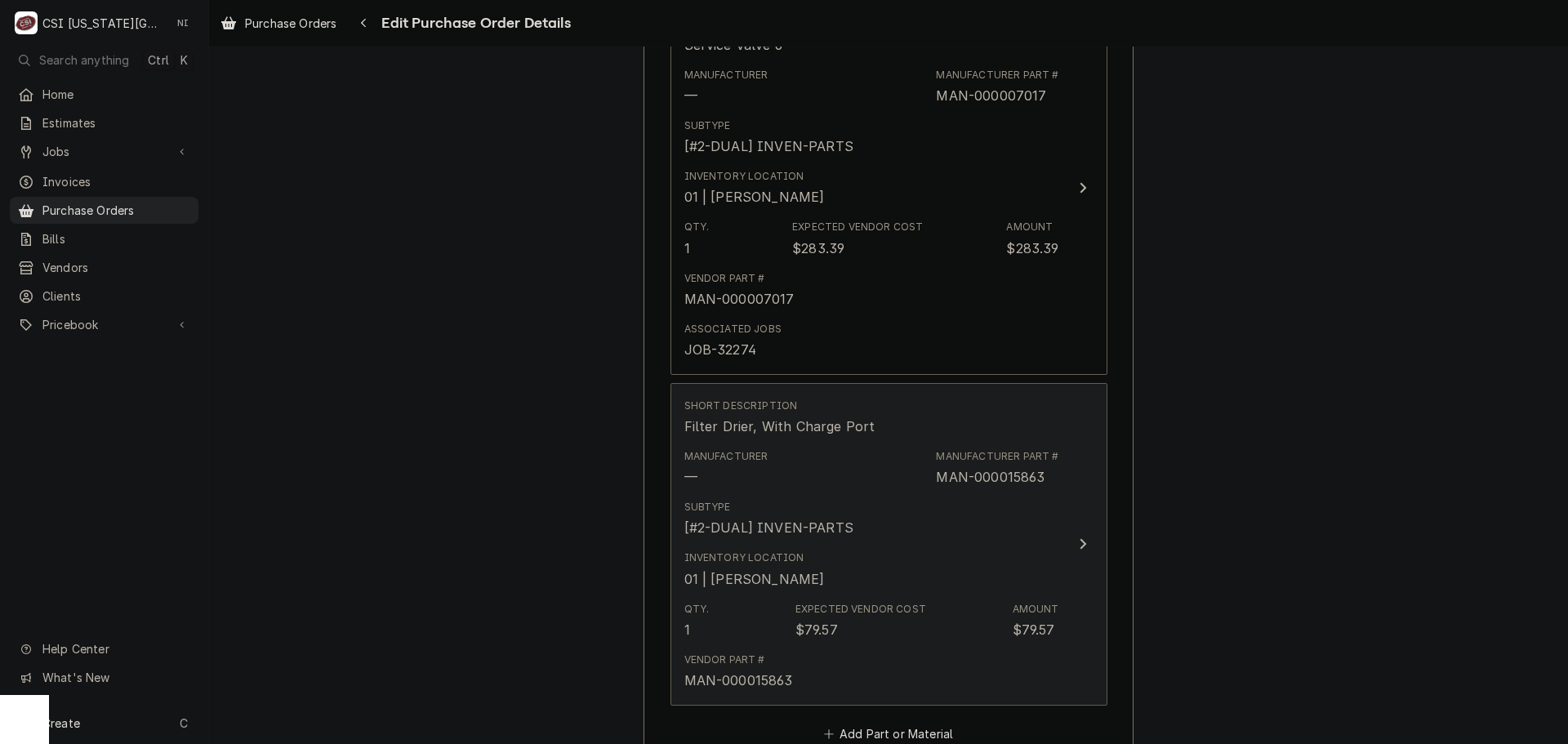
click at [825, 570] on div "01 | [PERSON_NAME]" at bounding box center [754, 578] width 140 height 20
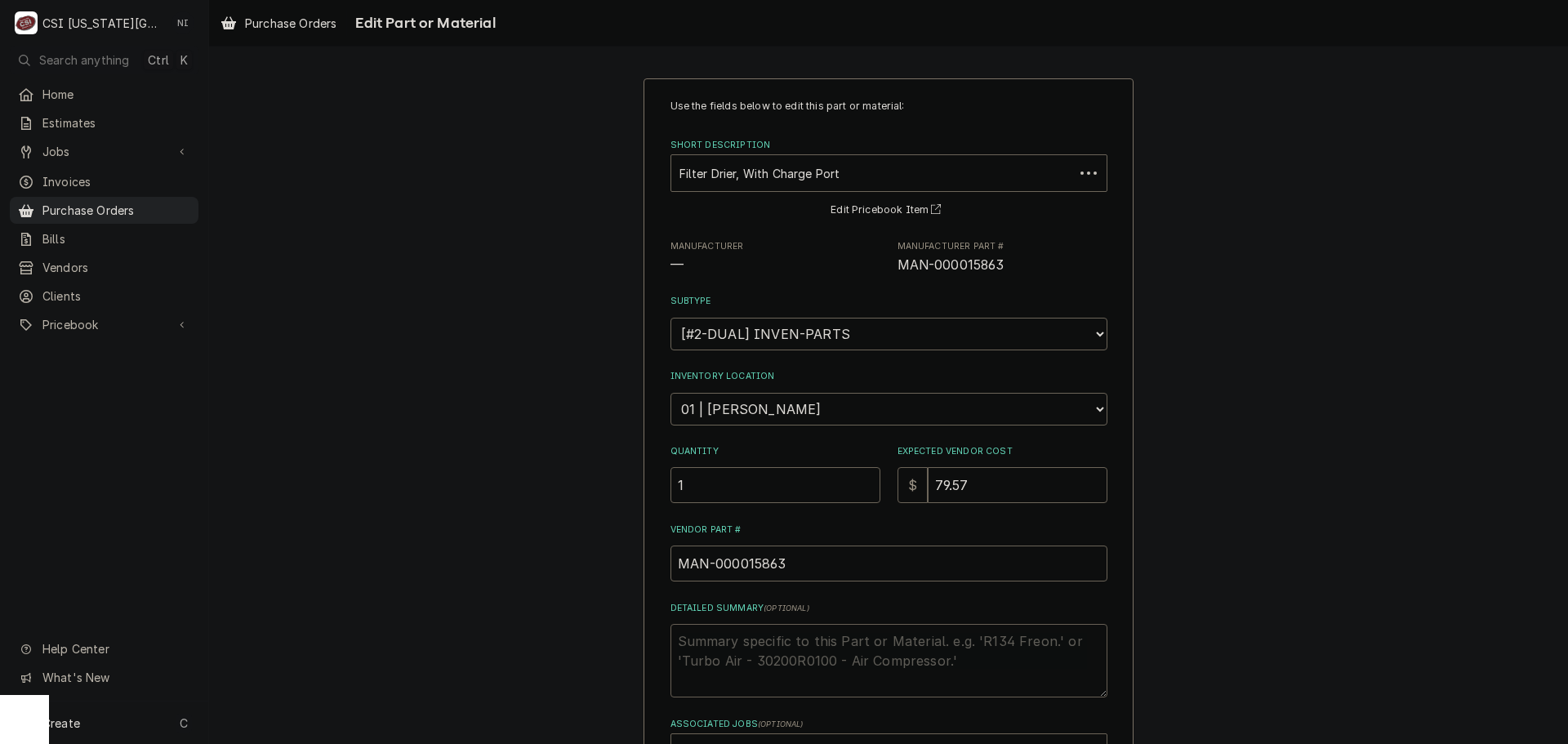
click at [796, 658] on textarea "Detailed Summary ( optional )" at bounding box center [889, 661] width 437 height 73
type textarea "x"
type textarea "3"
type textarea "x"
type textarea "32"
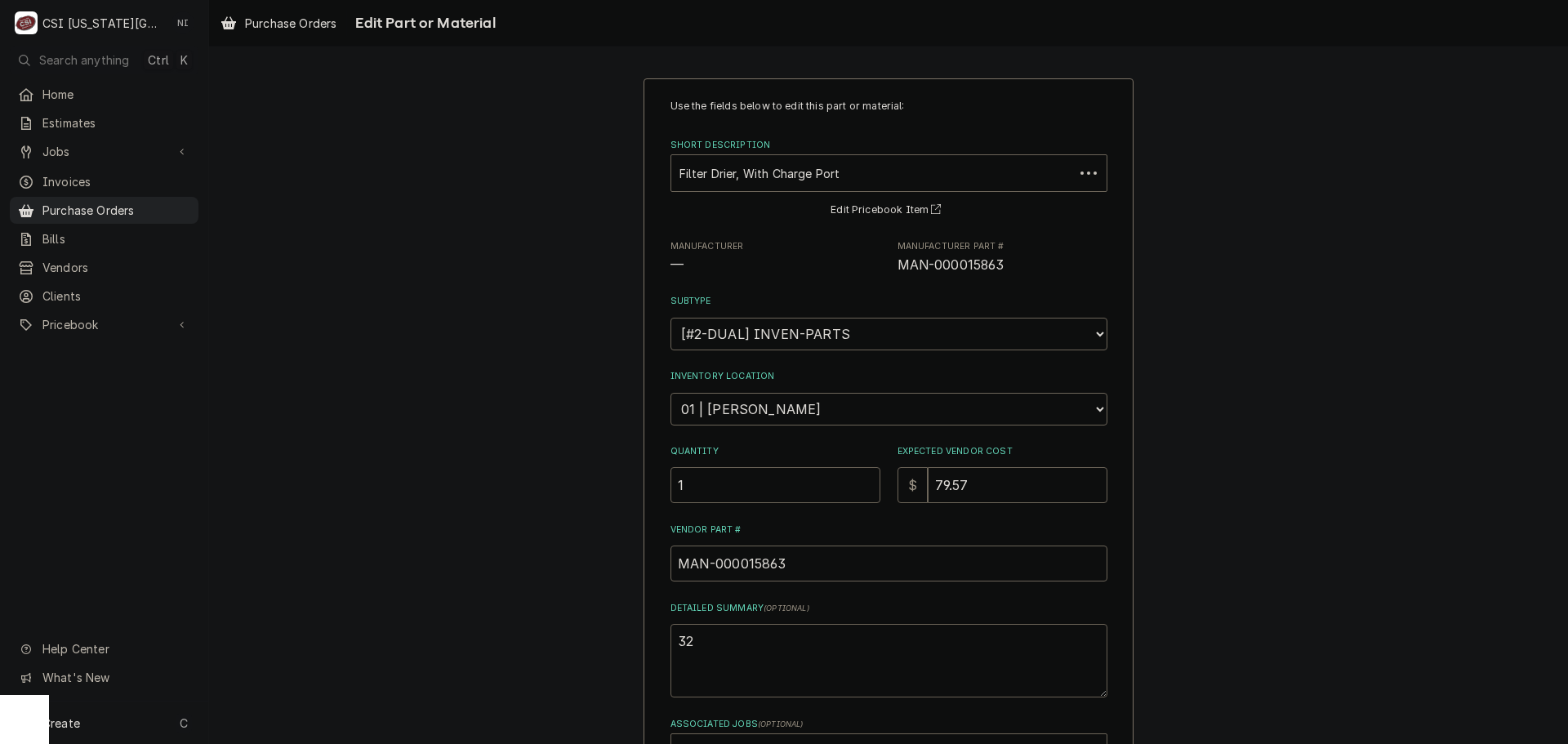
type textarea "x"
type textarea "322"
type textarea "x"
type textarea "3227"
type textarea "x"
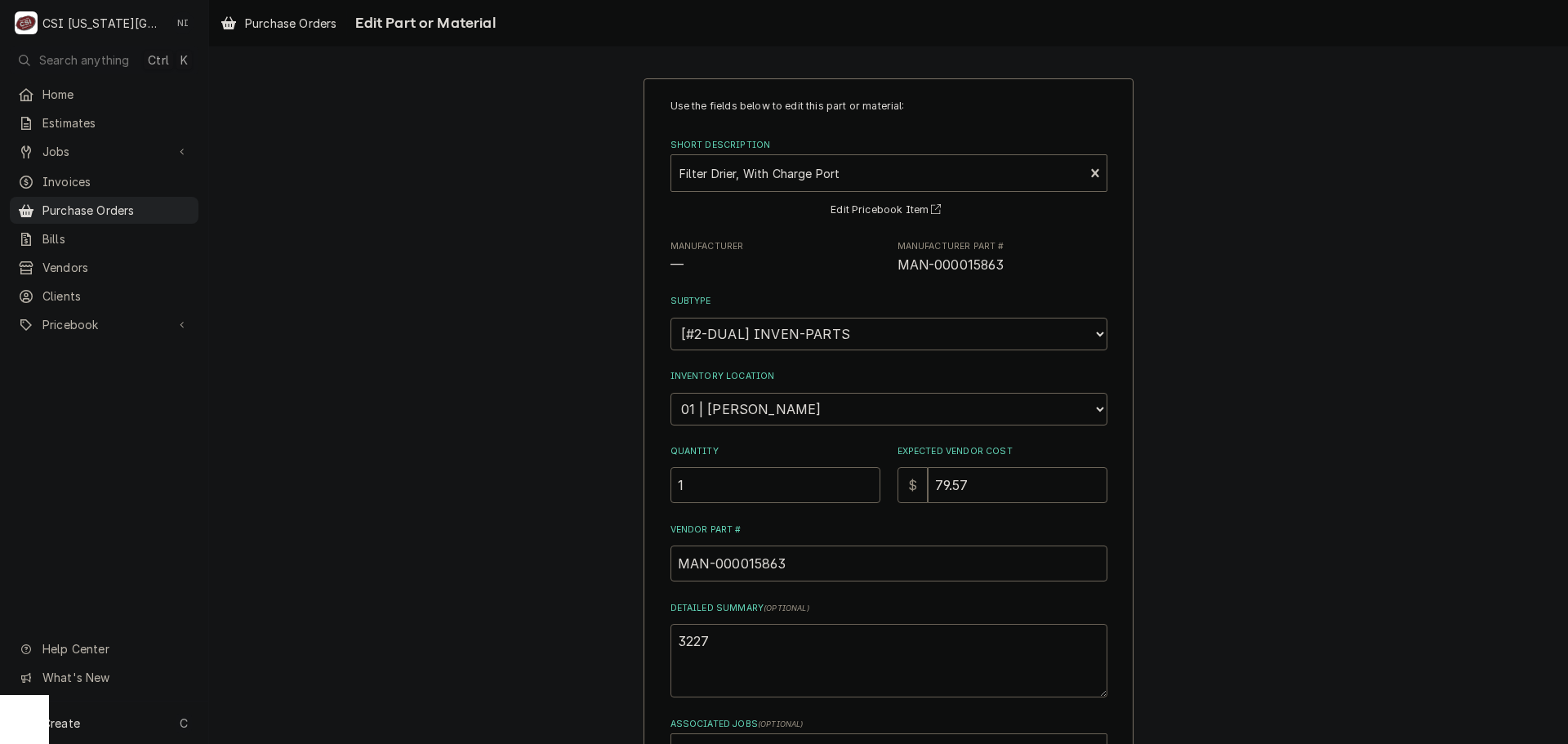
type textarea "32274"
drag, startPoint x: 588, startPoint y: 643, endPoint x: 572, endPoint y: 643, distance: 16.0
click at [574, 643] on div "Use the fields below to edit this part or material: Short Description Filter Dr…" at bounding box center [889, 488] width 1359 height 849
type textarea "x"
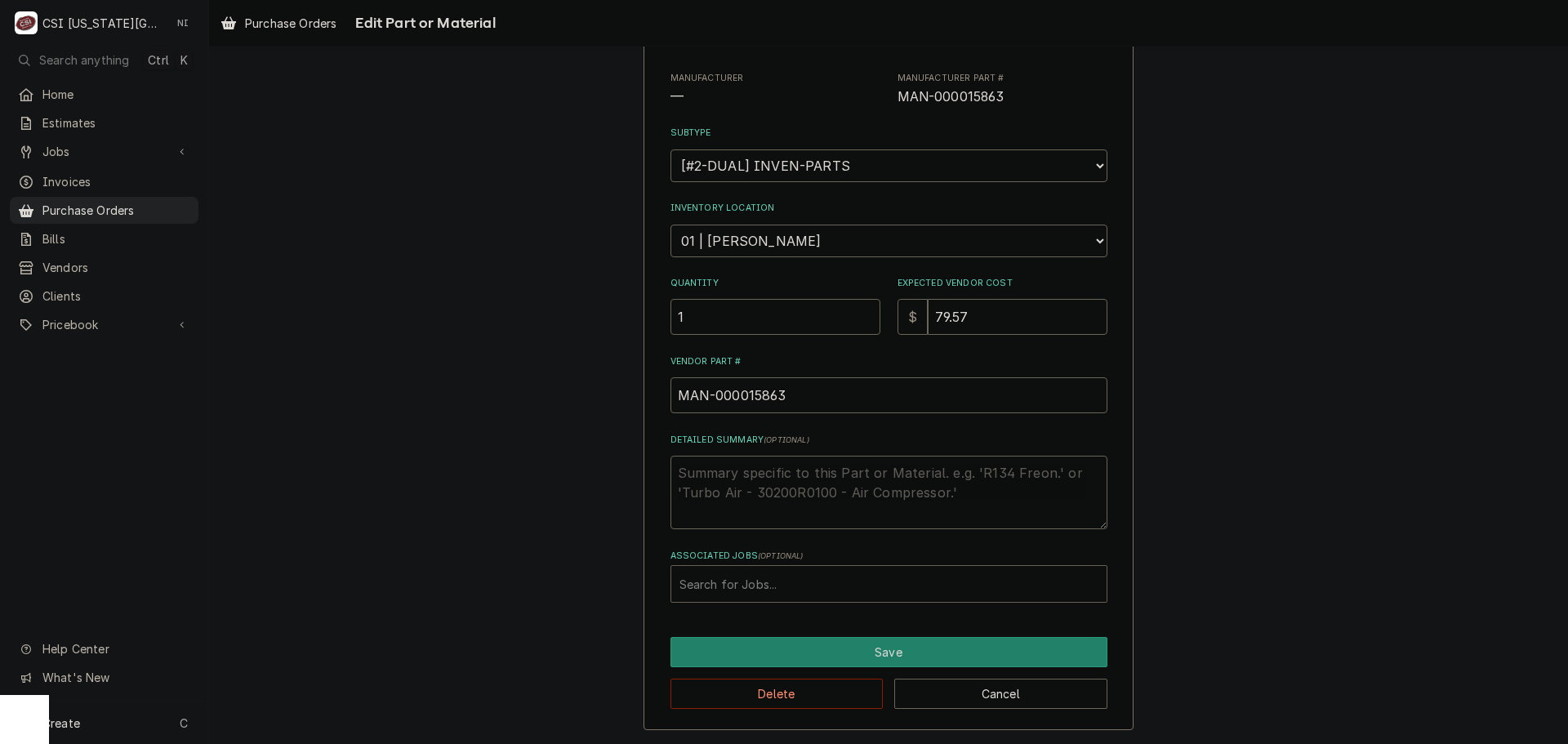
click at [730, 573] on div "Associated Jobs" at bounding box center [889, 583] width 419 height 30
type input "32274"
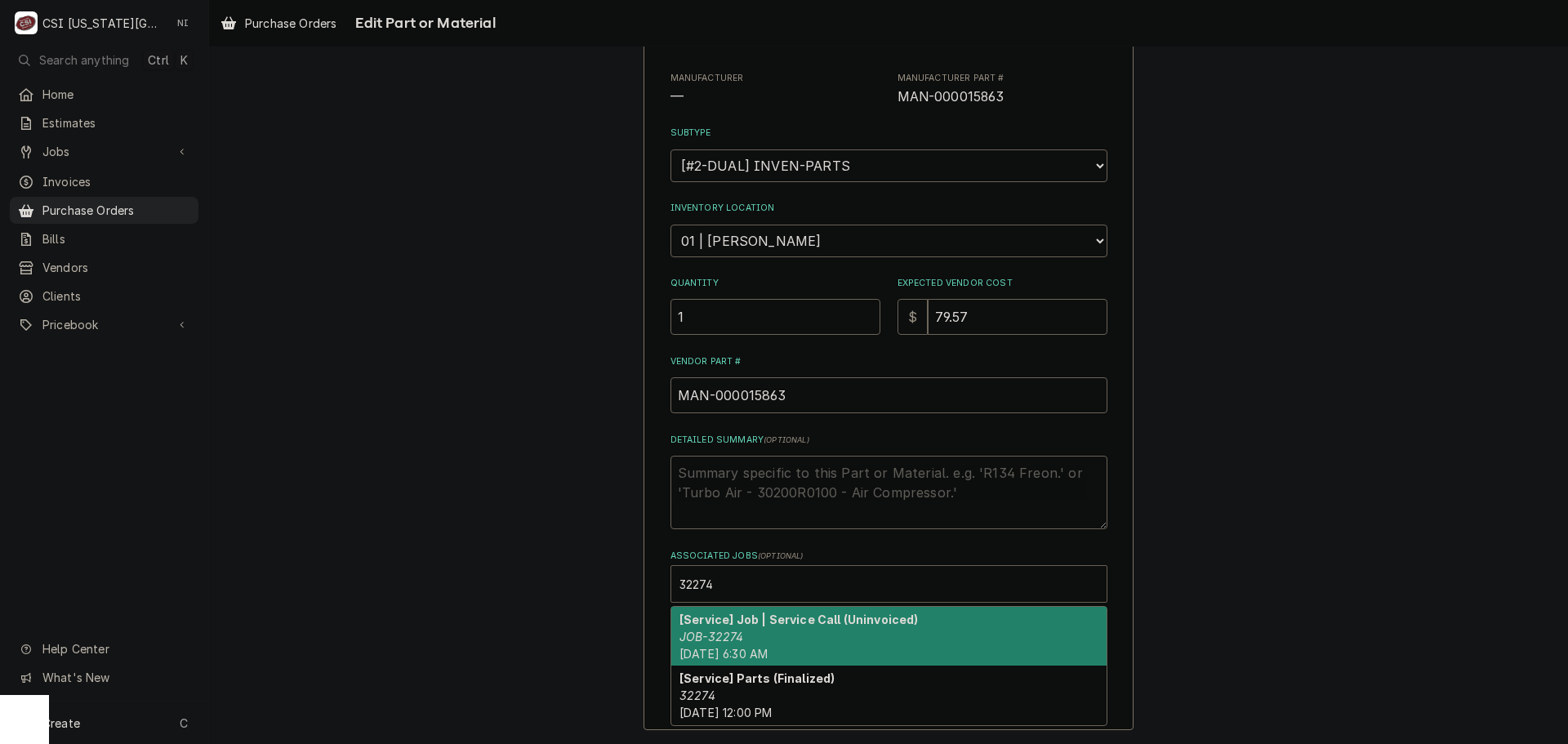
click at [780, 622] on strong "[Service] Job | Service Call (Uninvoiced)" at bounding box center [798, 619] width 239 height 14
type textarea "x"
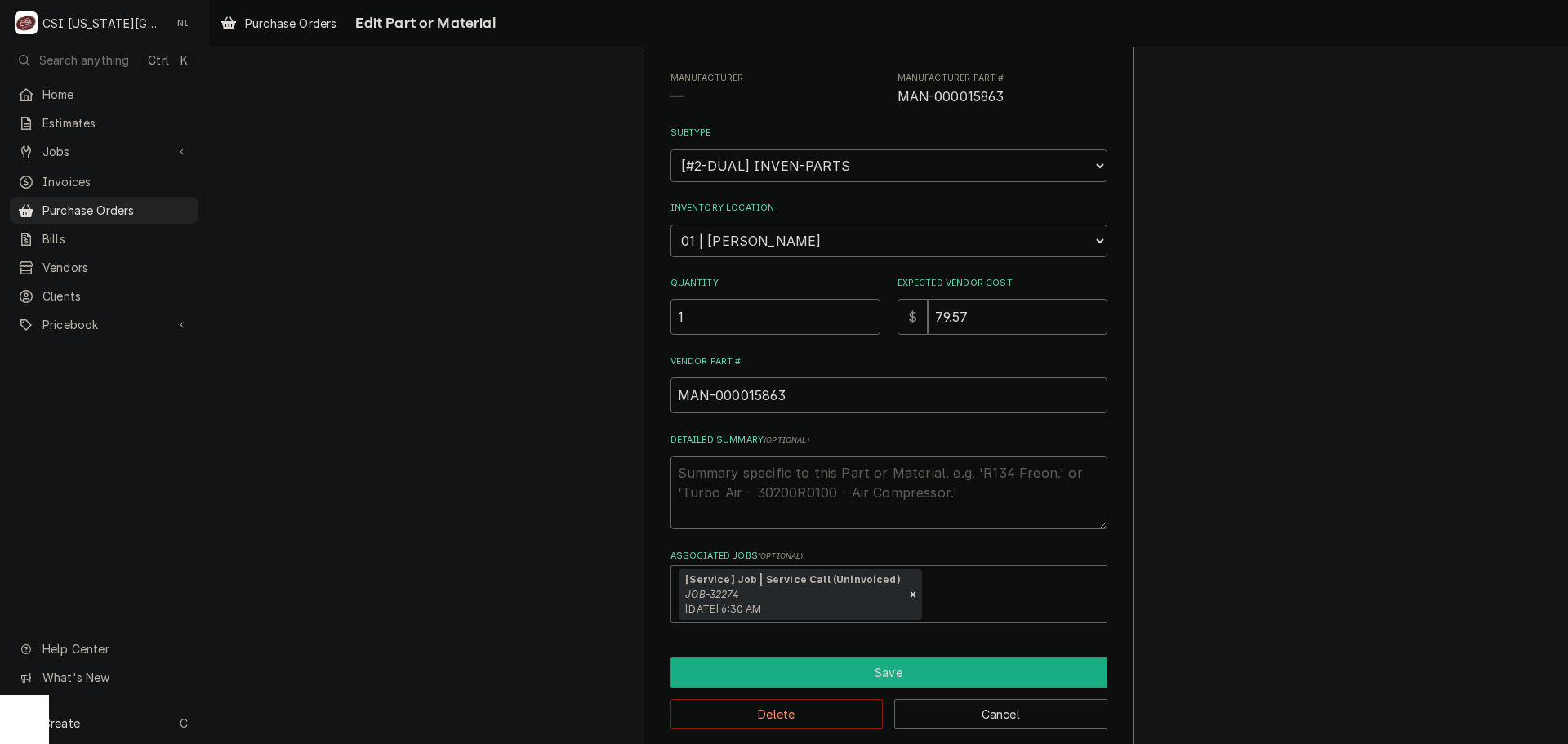
click at [775, 678] on button "Save" at bounding box center [889, 673] width 437 height 31
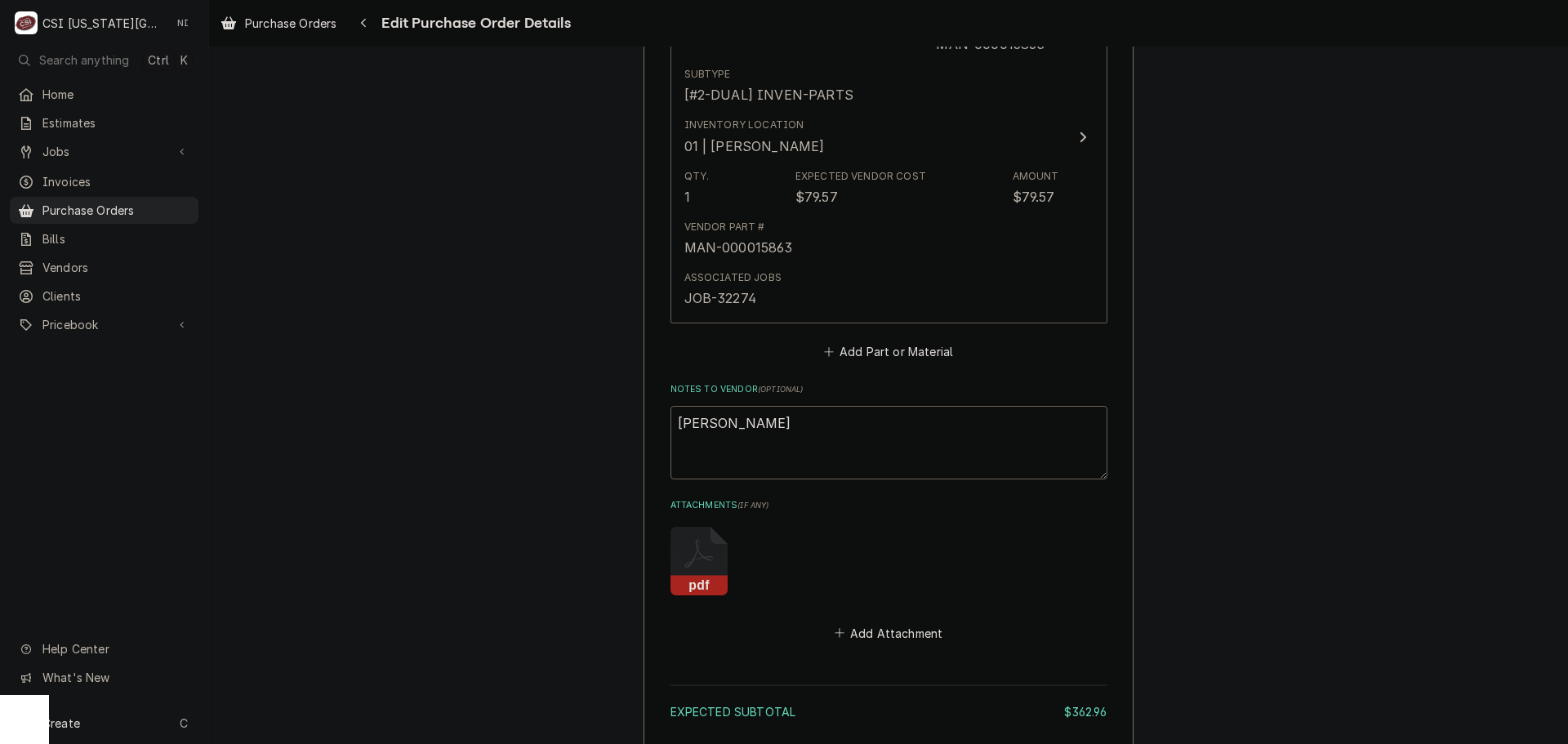
scroll to position [1374, 0]
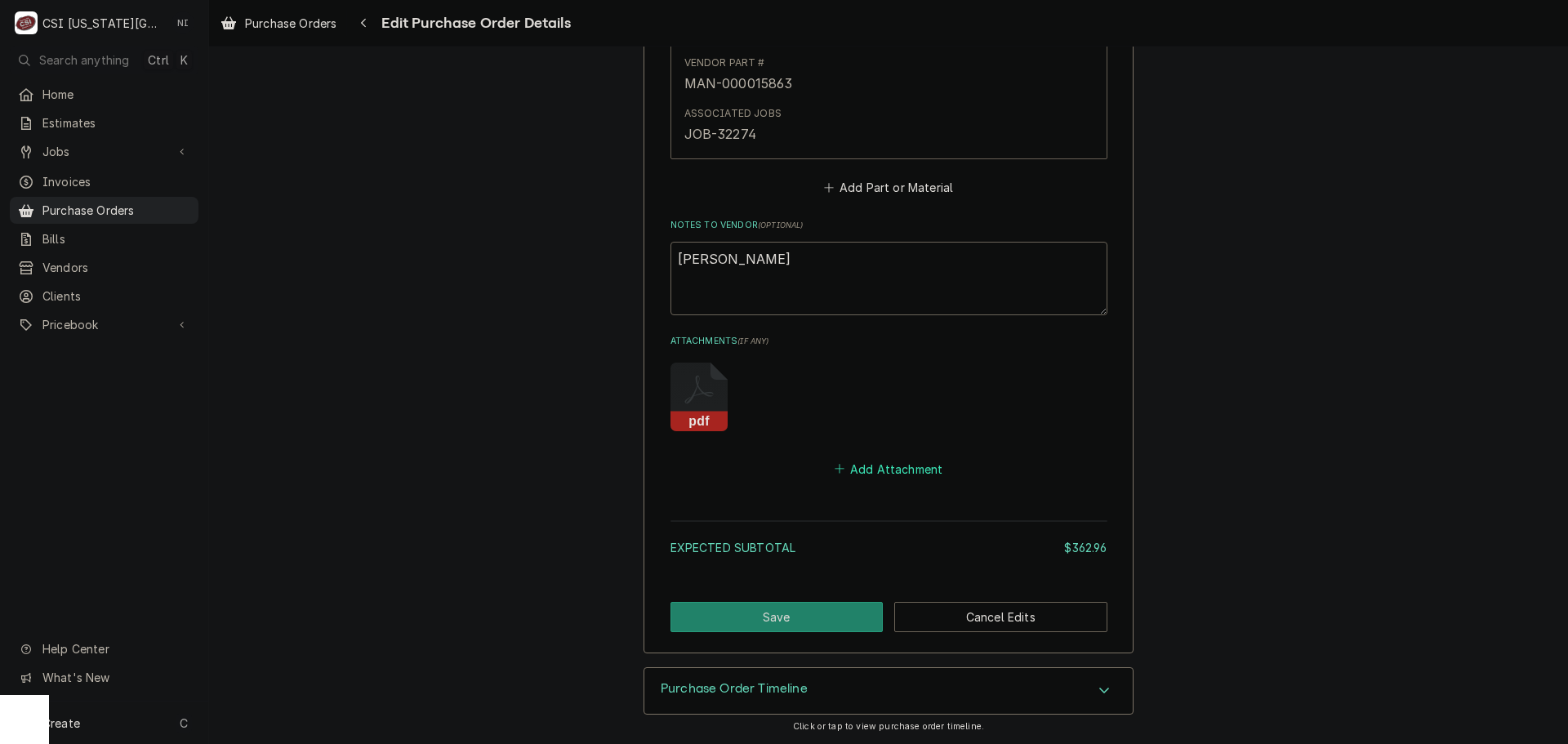
click at [883, 458] on button "Add Attachment" at bounding box center [889, 469] width 114 height 23
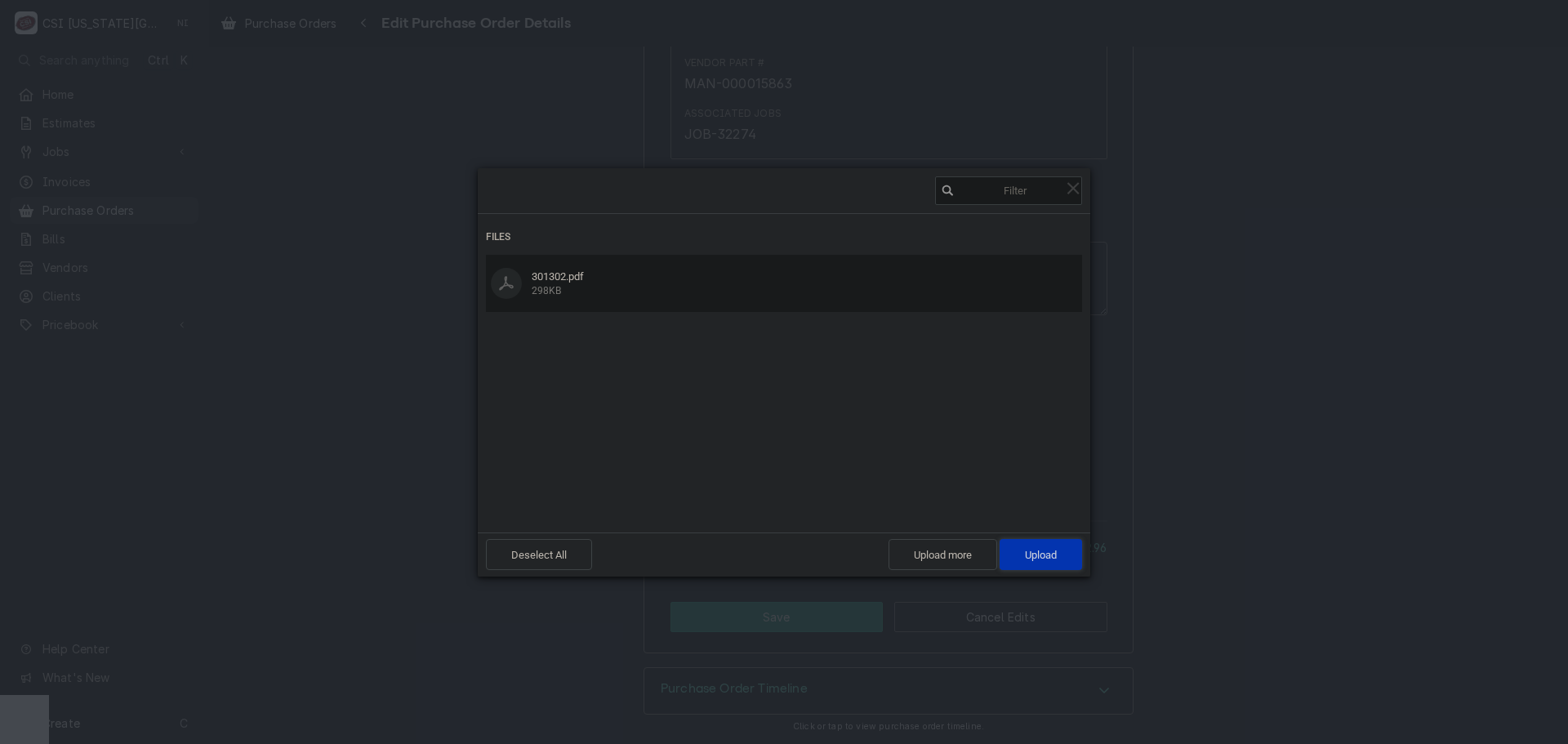
drag, startPoint x: 1021, startPoint y: 559, endPoint x: 1452, endPoint y: 396, distance: 460.8
click at [1021, 558] on span "Upload 1" at bounding box center [1040, 554] width 82 height 31
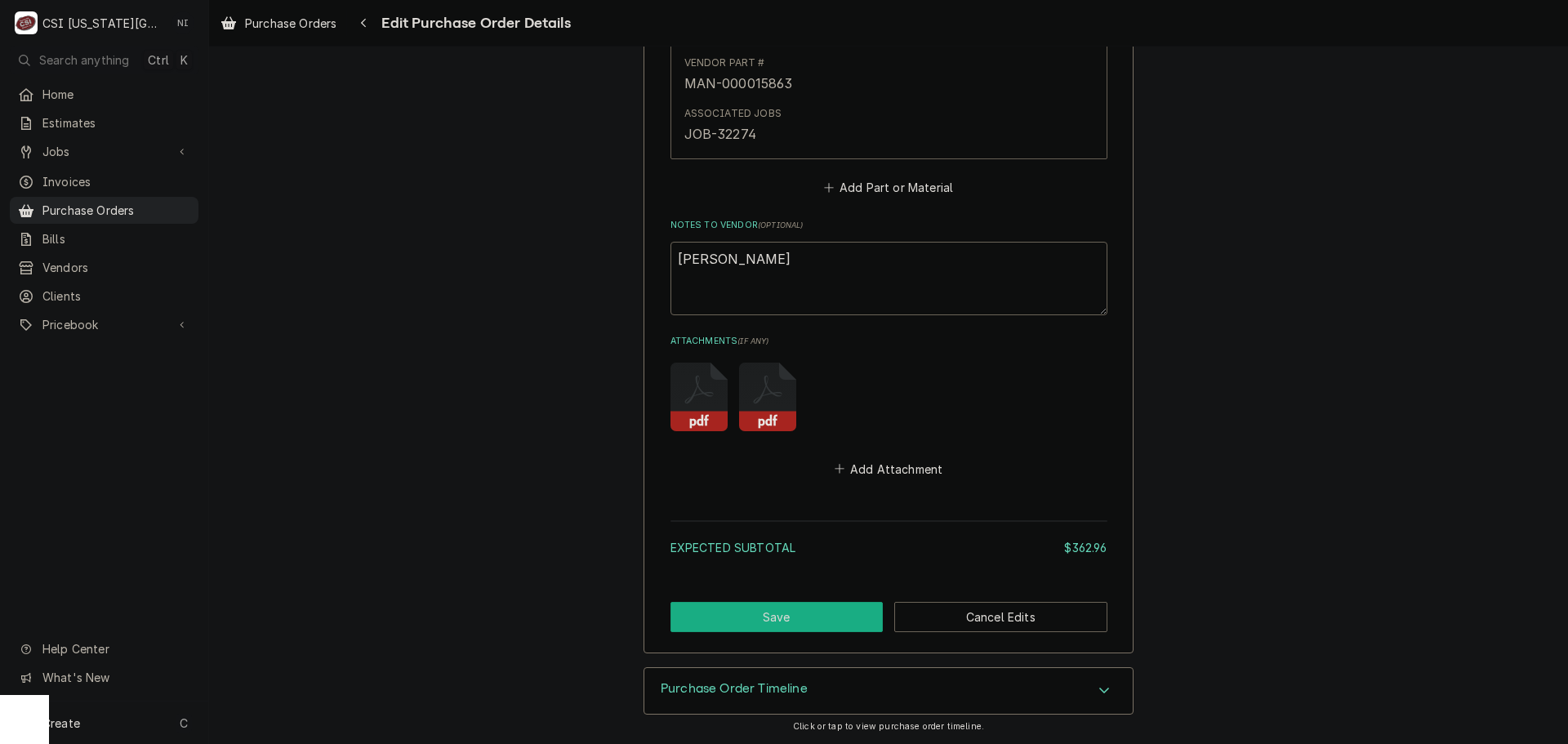
click at [798, 614] on button "Save" at bounding box center [776, 617] width 213 height 31
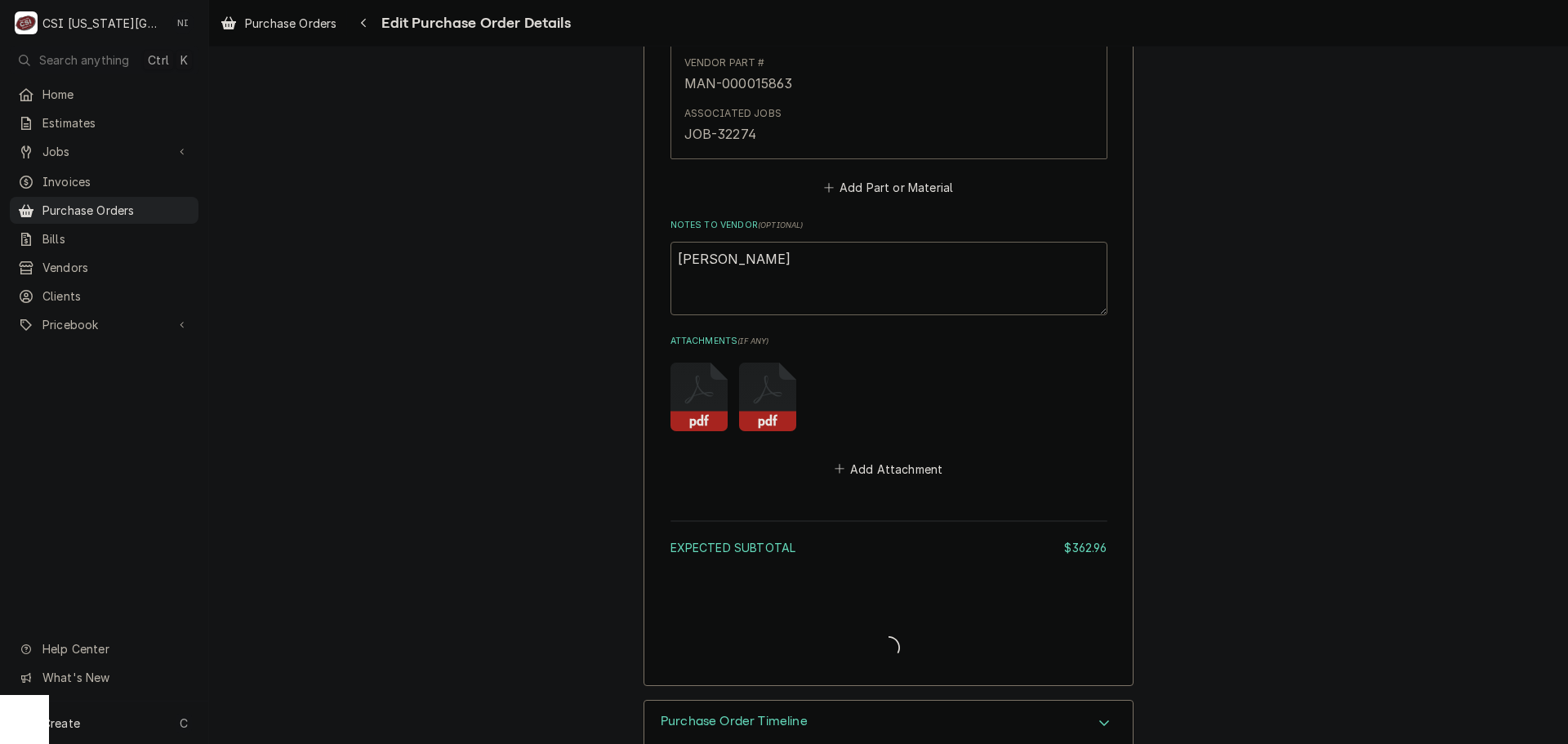
type textarea "x"
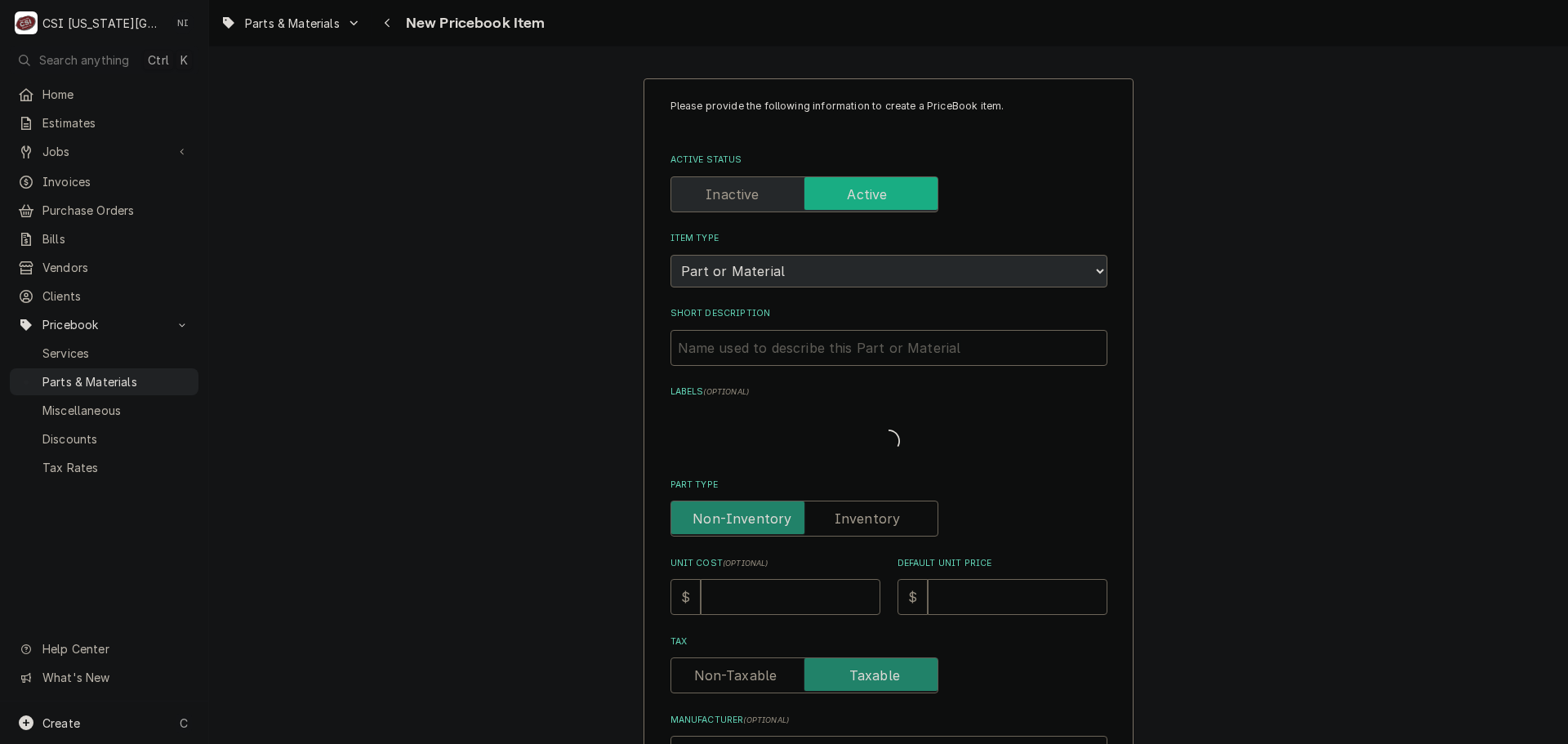
type textarea "x"
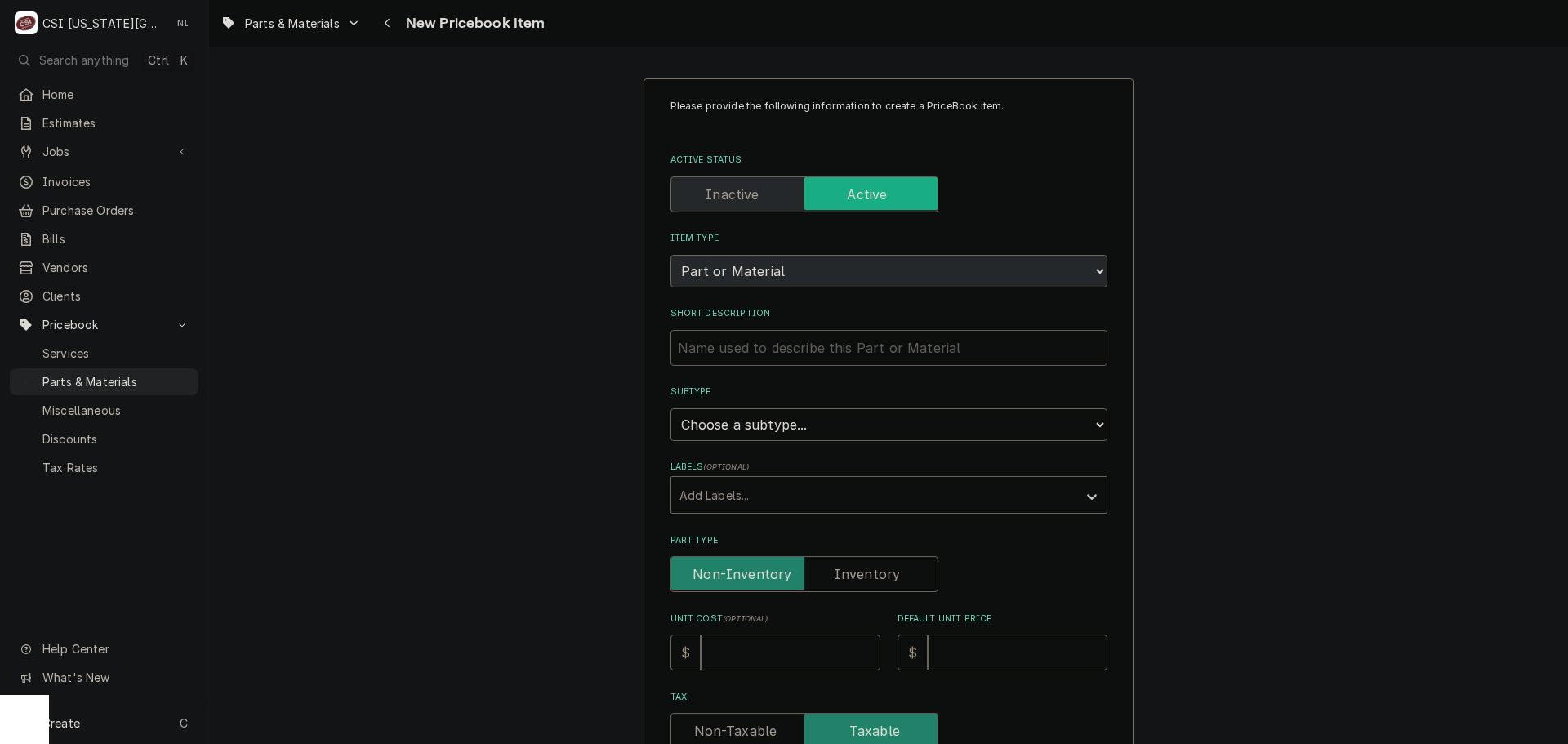
click at [856, 351] on input "Short Description" at bounding box center [889, 348] width 437 height 36
paste input "000015863"
type input "000015863"
type textarea "x"
drag, startPoint x: 798, startPoint y: 352, endPoint x: 538, endPoint y: 349, distance: 260.0
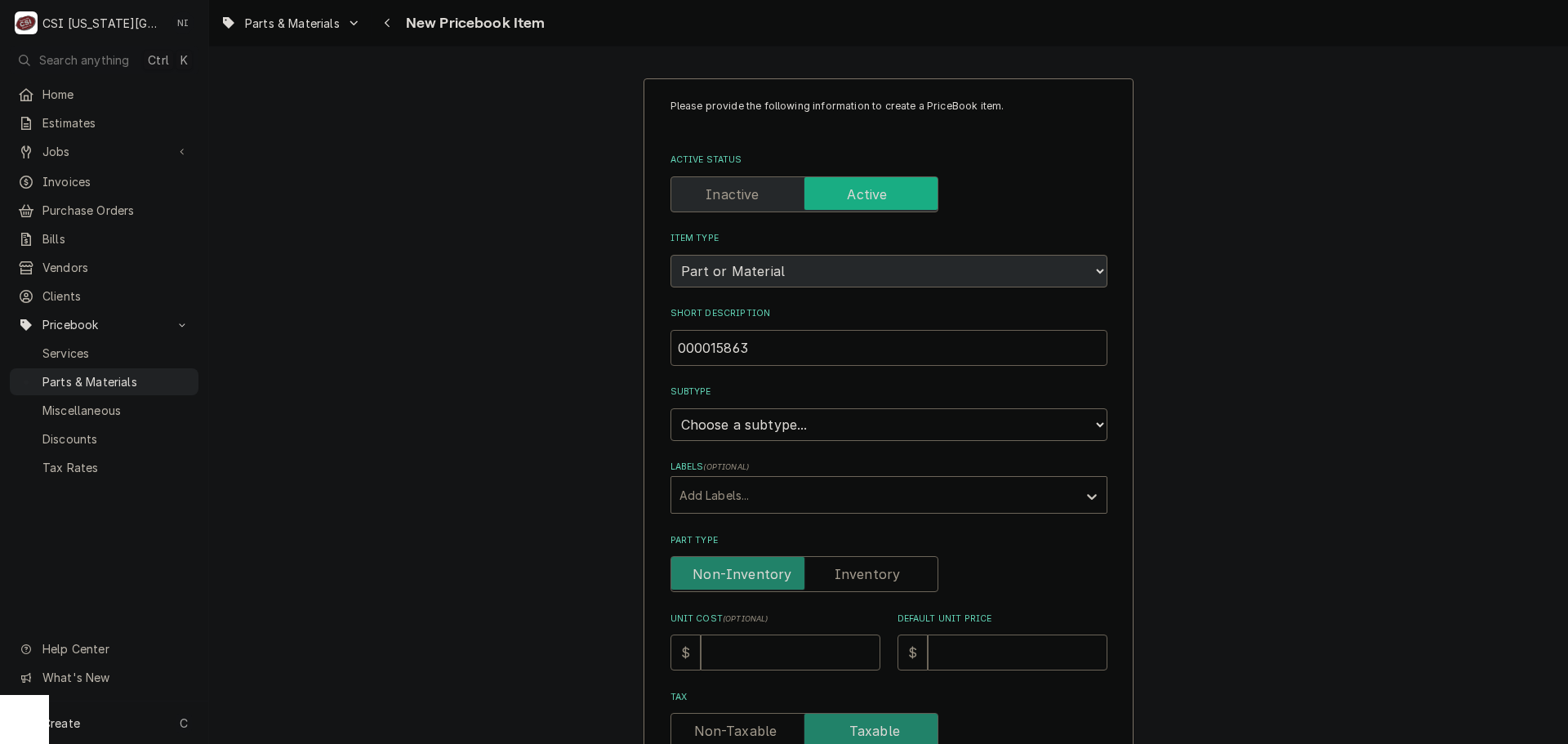
click at [537, 349] on div "Please provide the following information to create a PriceBook item. Active Sta…" at bounding box center [889, 687] width 1359 height 1247
type textarea "x"
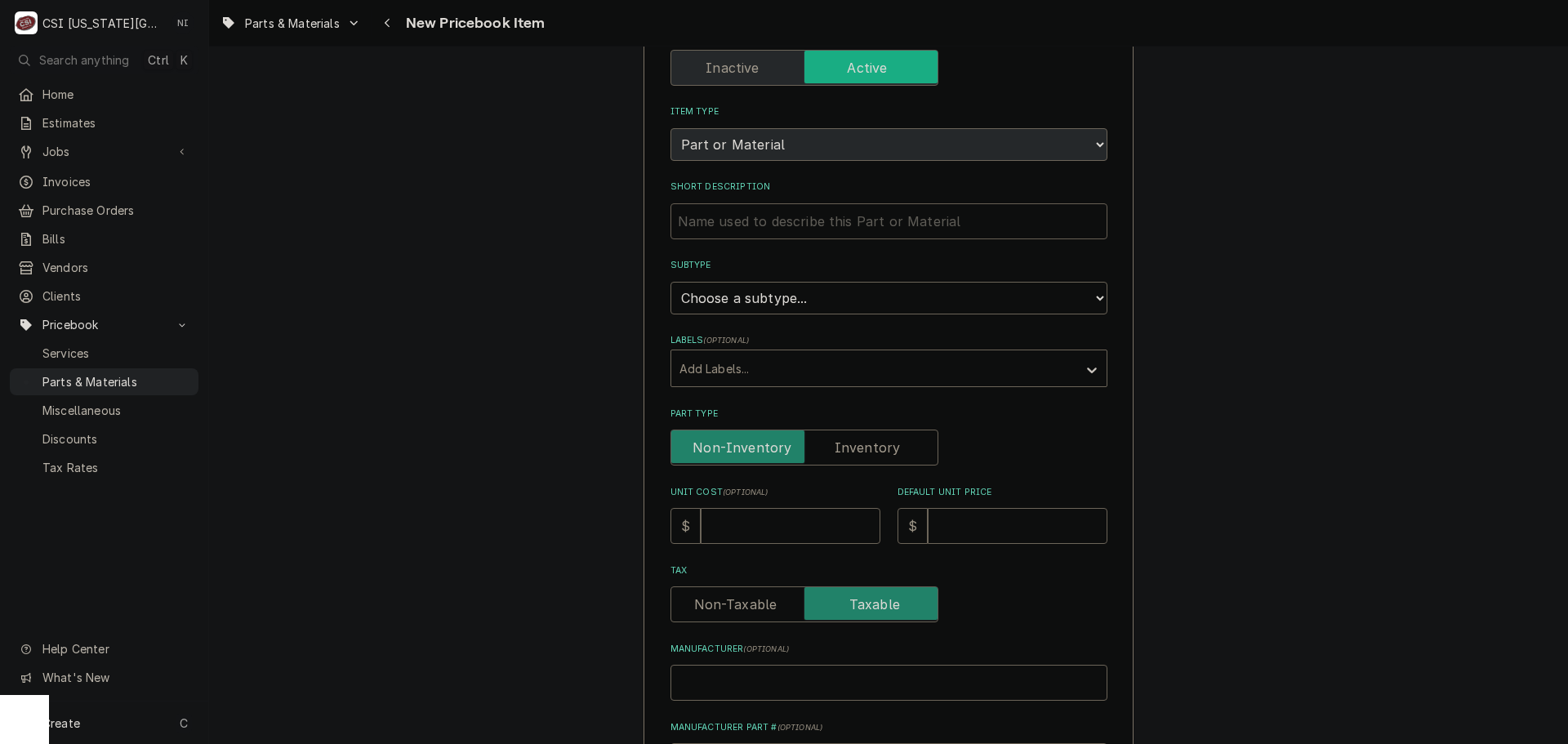
scroll to position [327, 0]
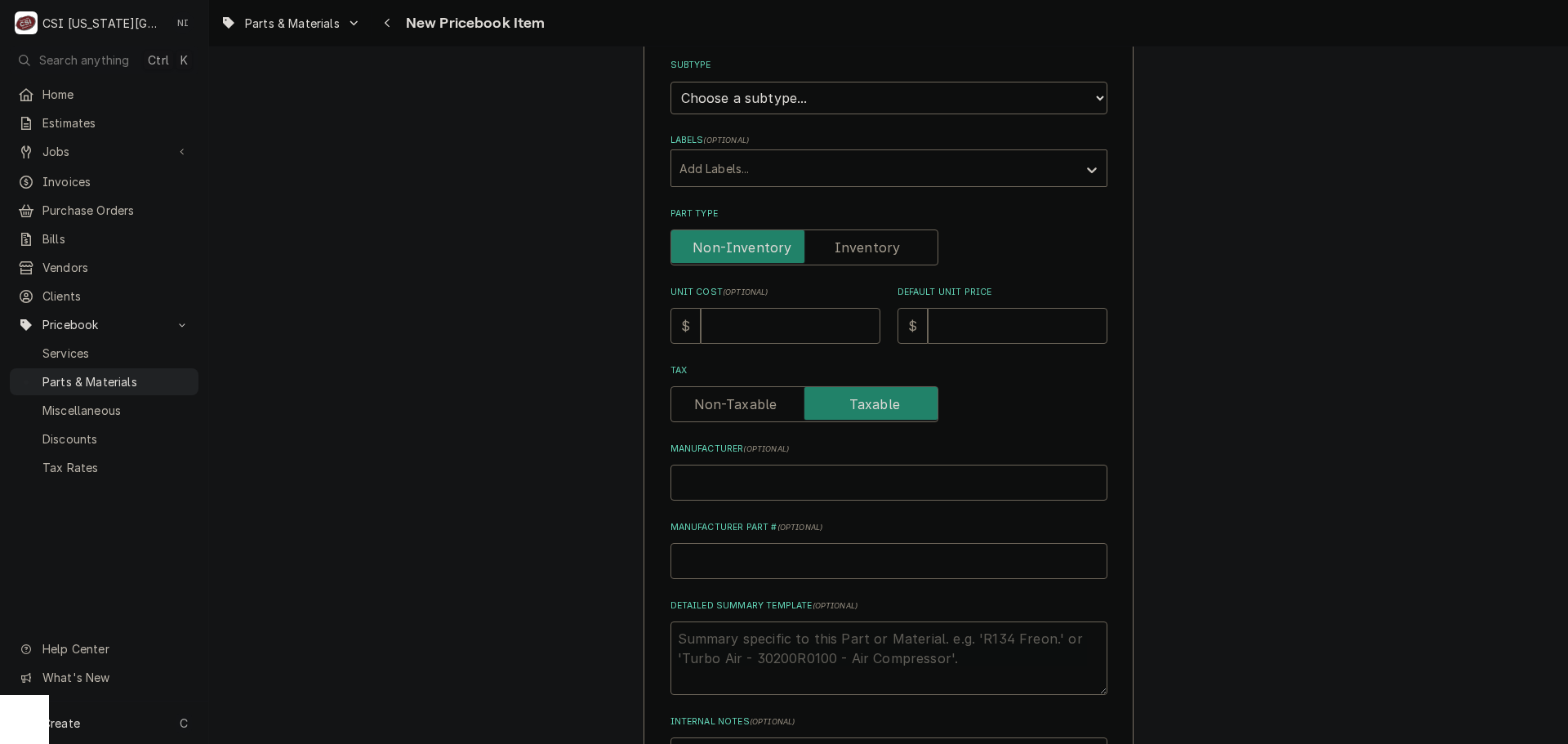
click at [741, 565] on input "Manufacturer Part # ( optional )" at bounding box center [889, 561] width 437 height 36
type input "m"
type textarea "x"
type input "ma"
type textarea "x"
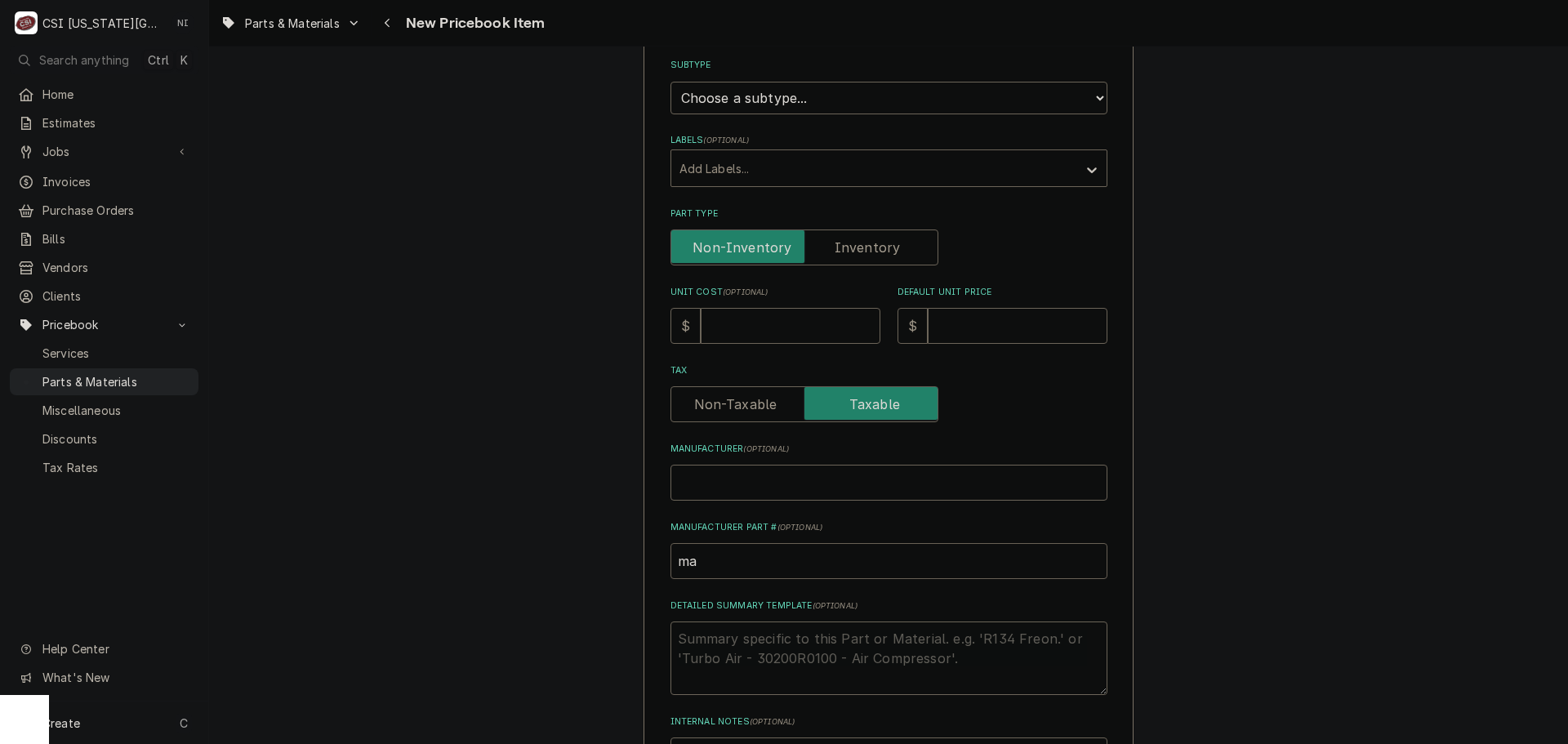
type input "man"
type textarea "x"
type input "ma"
type textarea "x"
type input "m"
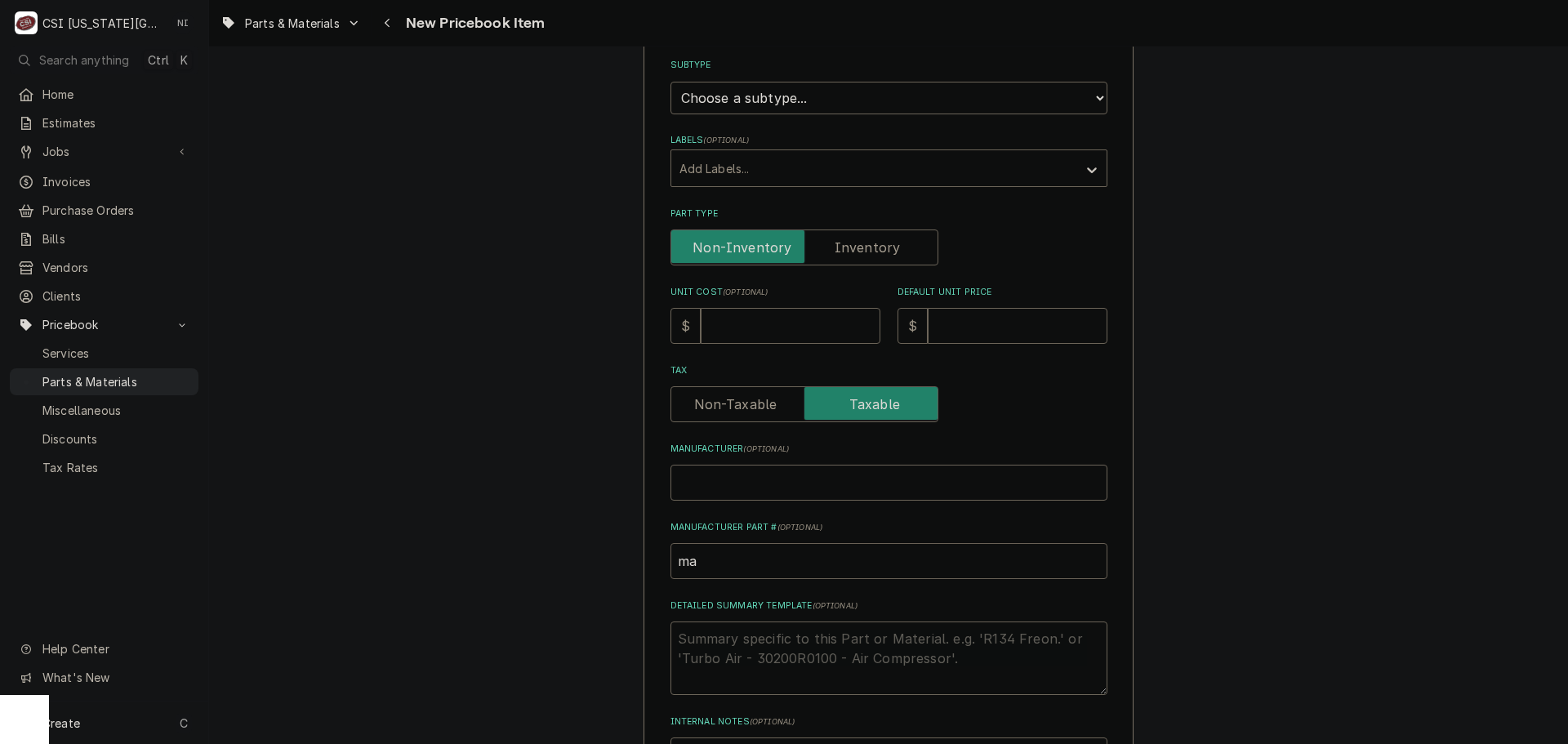
type textarea "x"
type input "A"
type textarea "x"
type input "AN"
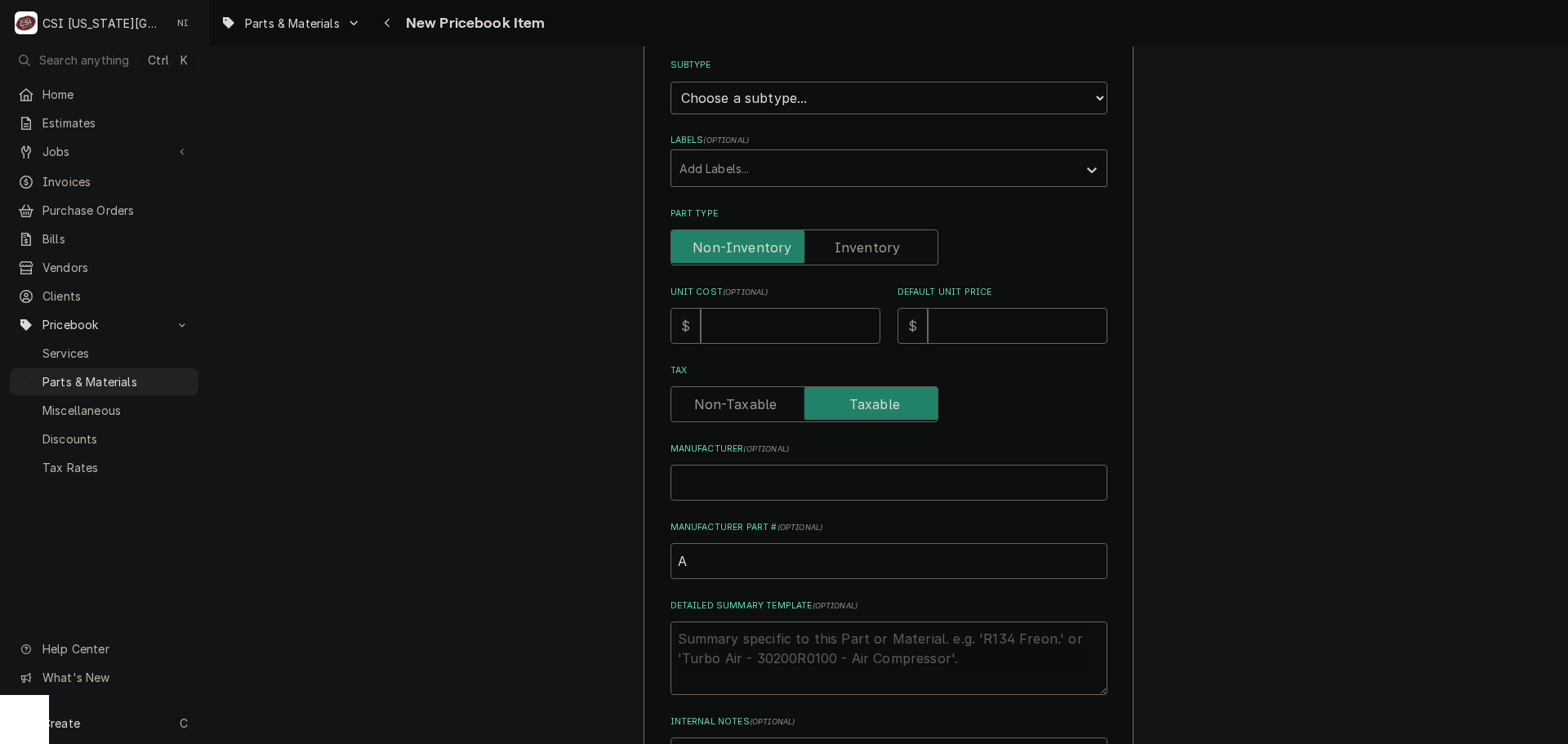
type textarea "x"
type input "A"
type textarea "x"
type input "M"
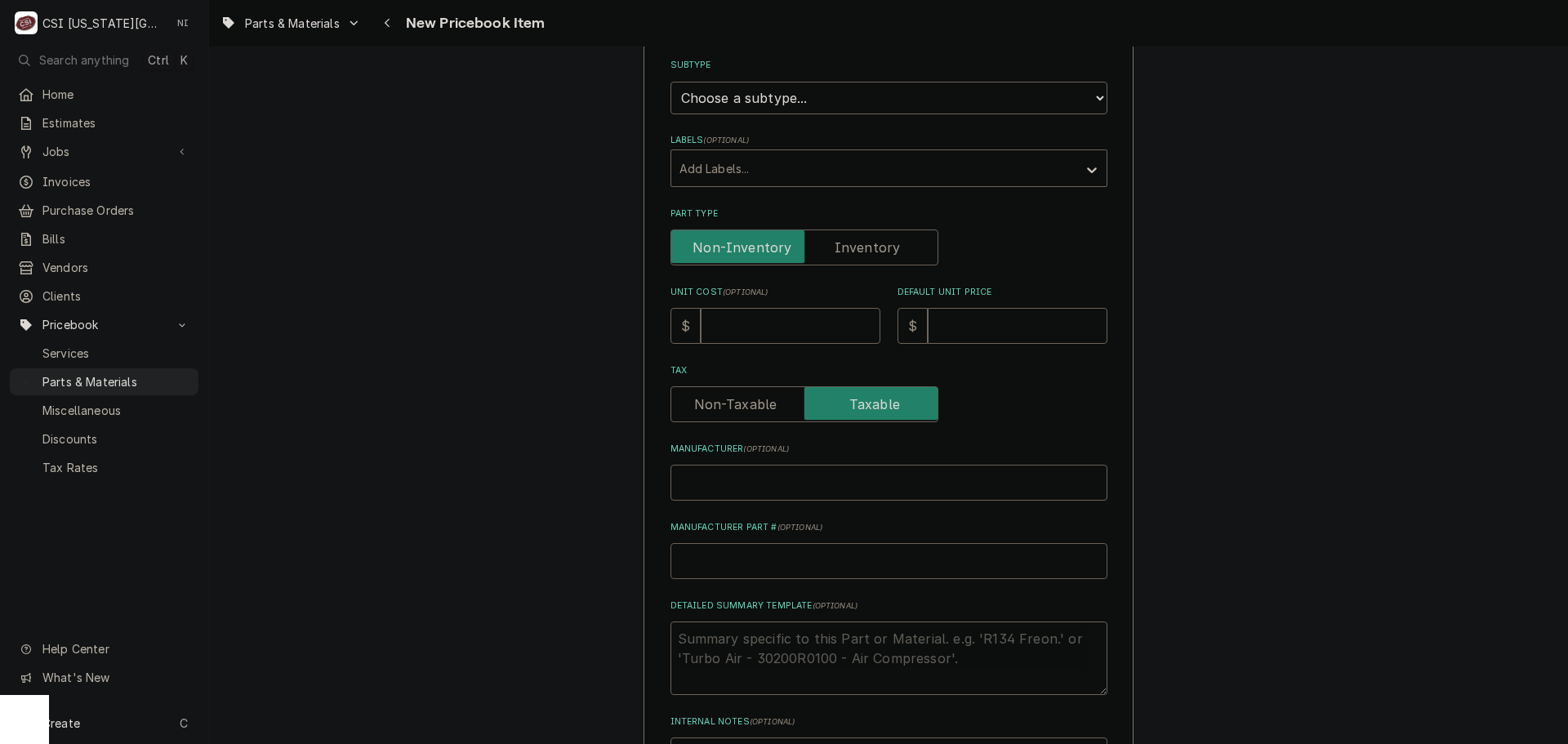
type textarea "x"
type input "MA"
type textarea "x"
type input "MAN"
type textarea "x"
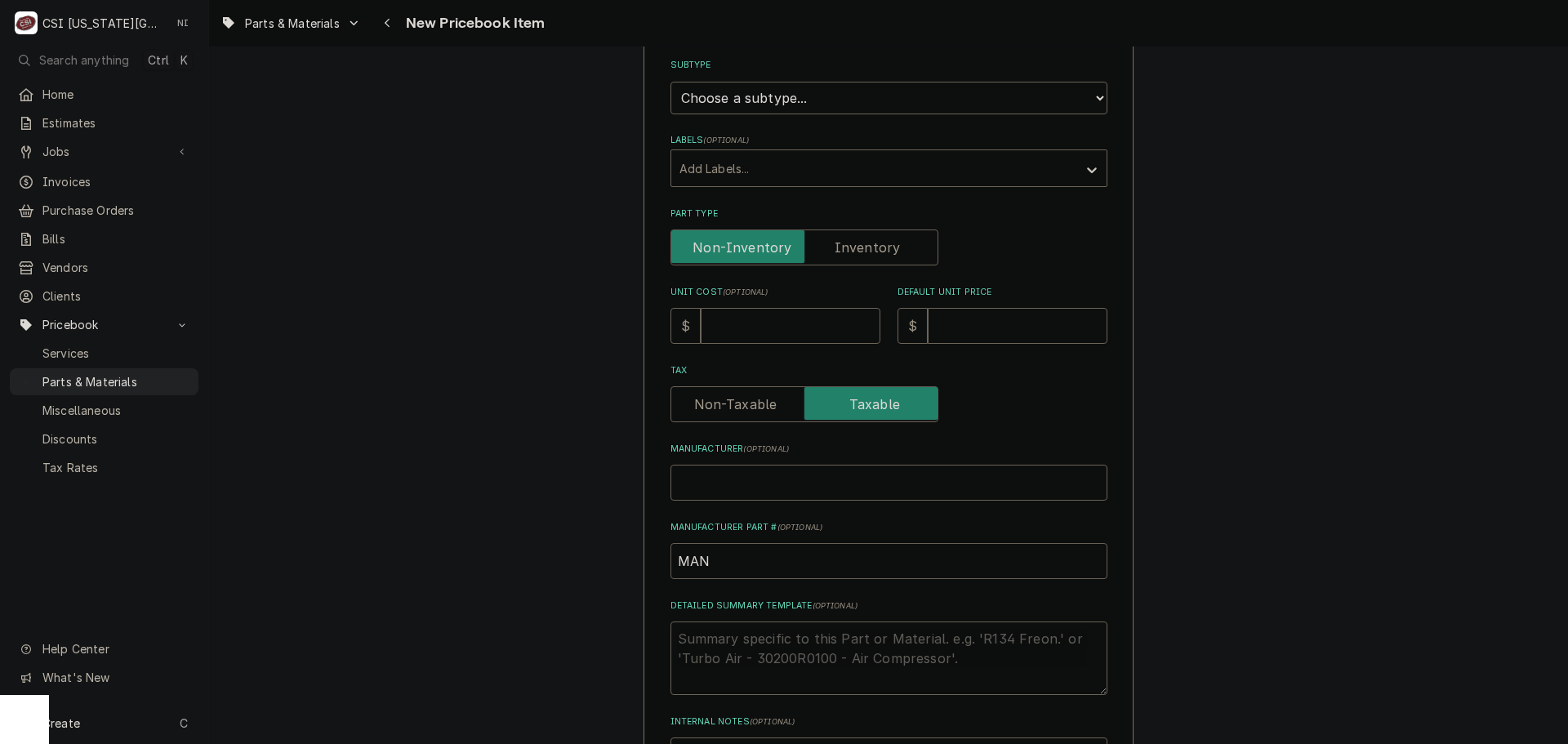
type input "MA"
type textarea "x"
paste input "000015863"
type input "MA000015863"
type textarea "x"
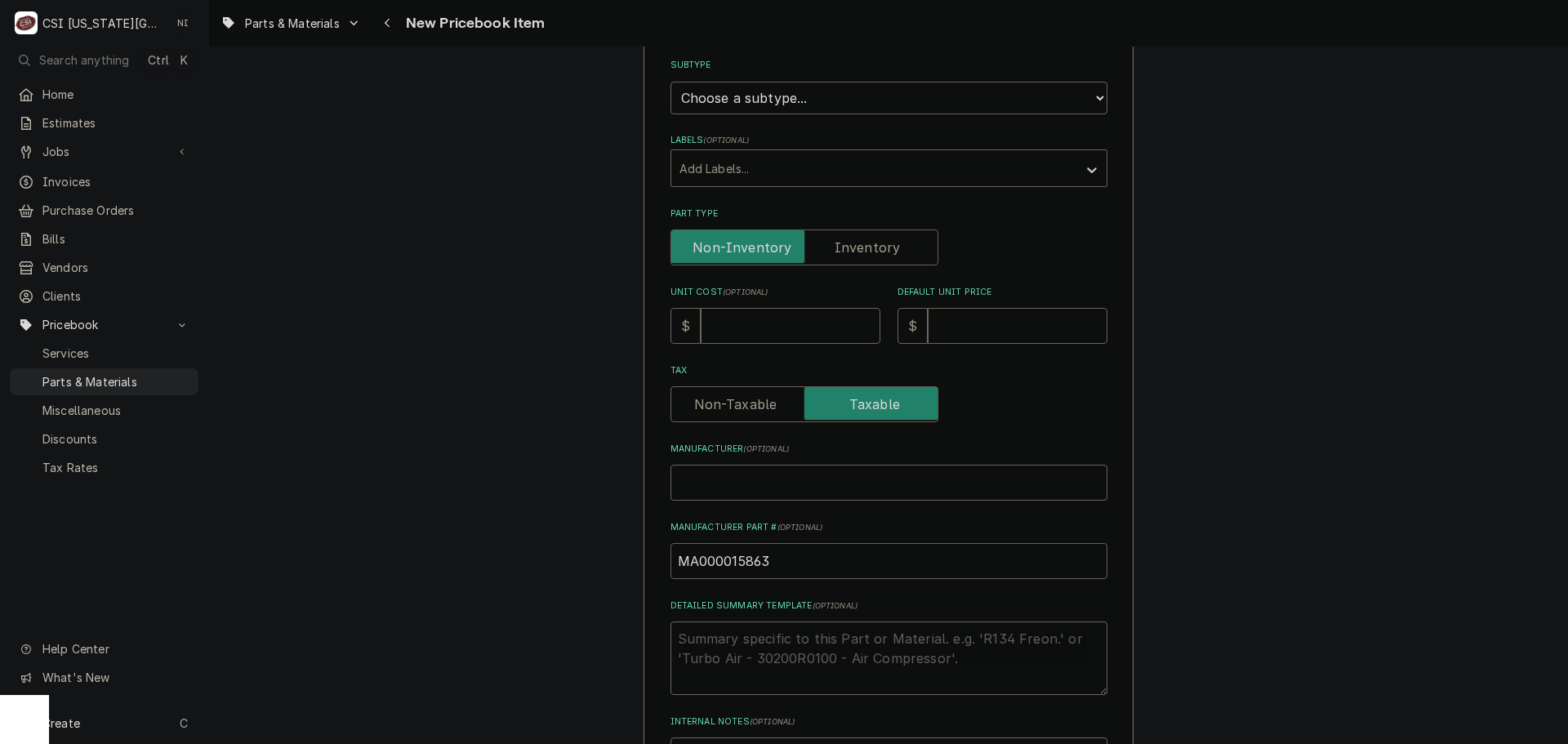
type input "MA000015863"
click at [808, 320] on input "Unit Cost ( optional )" at bounding box center [790, 326] width 179 height 36
type input "7"
type textarea "x"
type input "79"
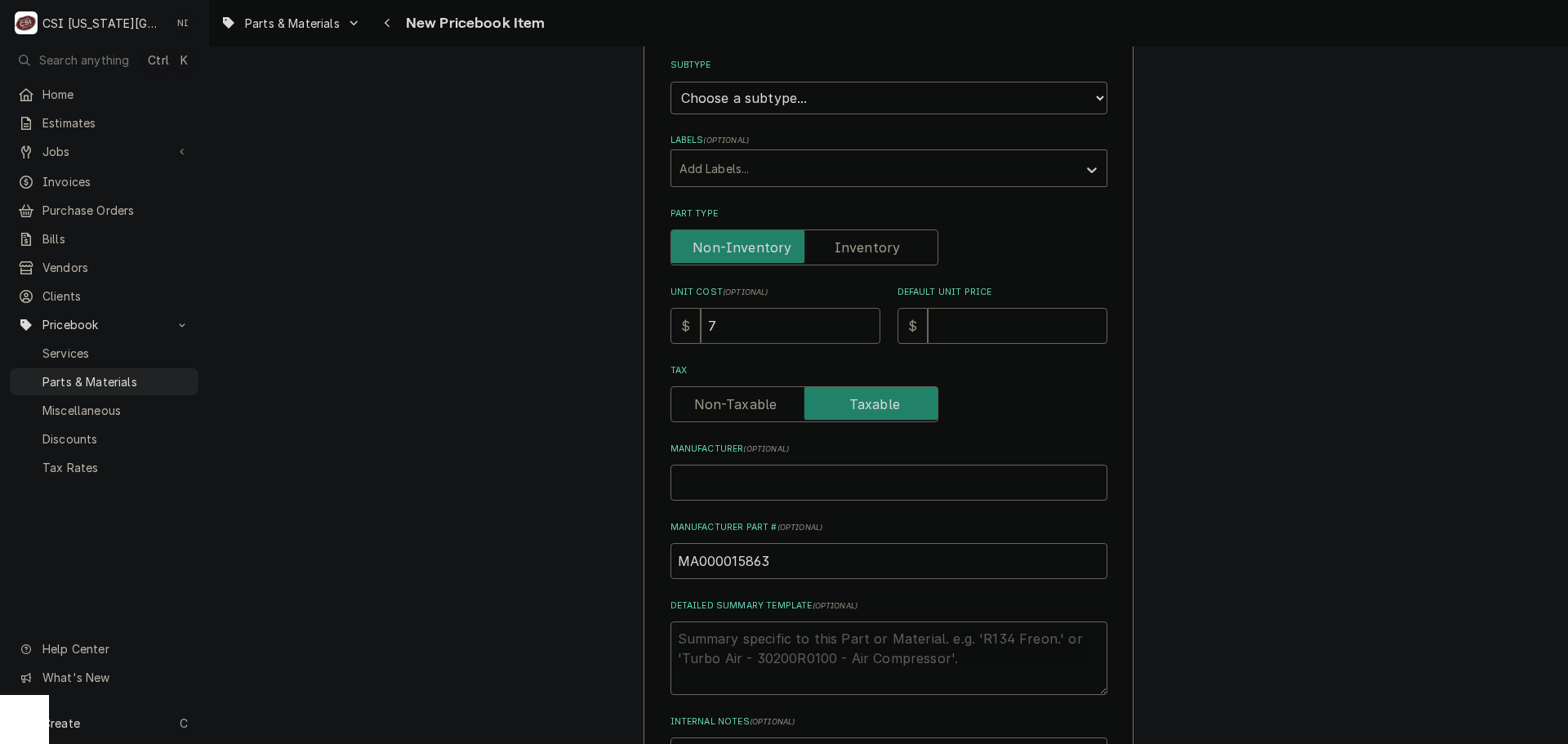
type textarea "x"
type input "79.5"
type textarea "x"
type input "79.57"
type textarea "x"
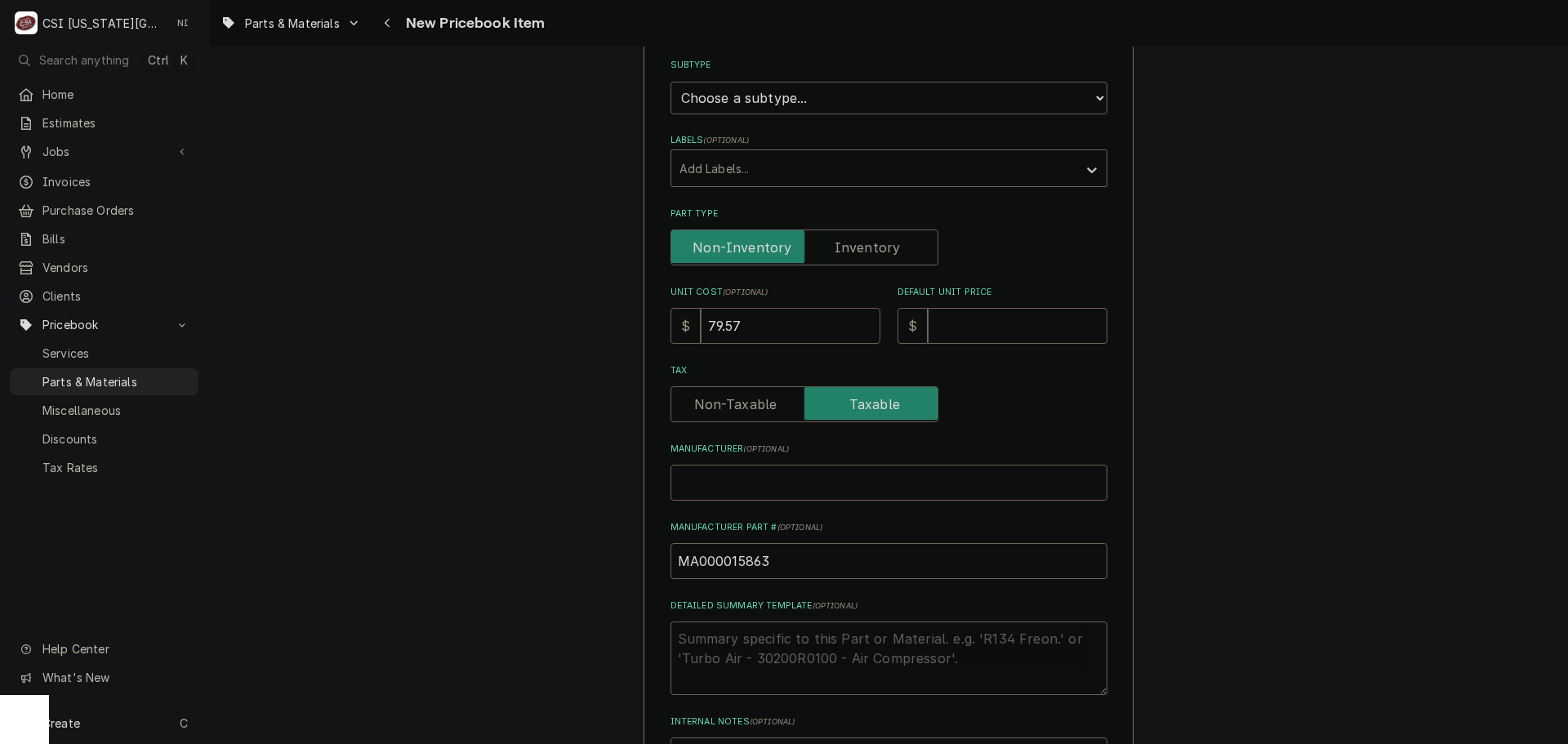
type input "79.57"
type input "1"
type textarea "x"
type input "10"
type textarea "x"
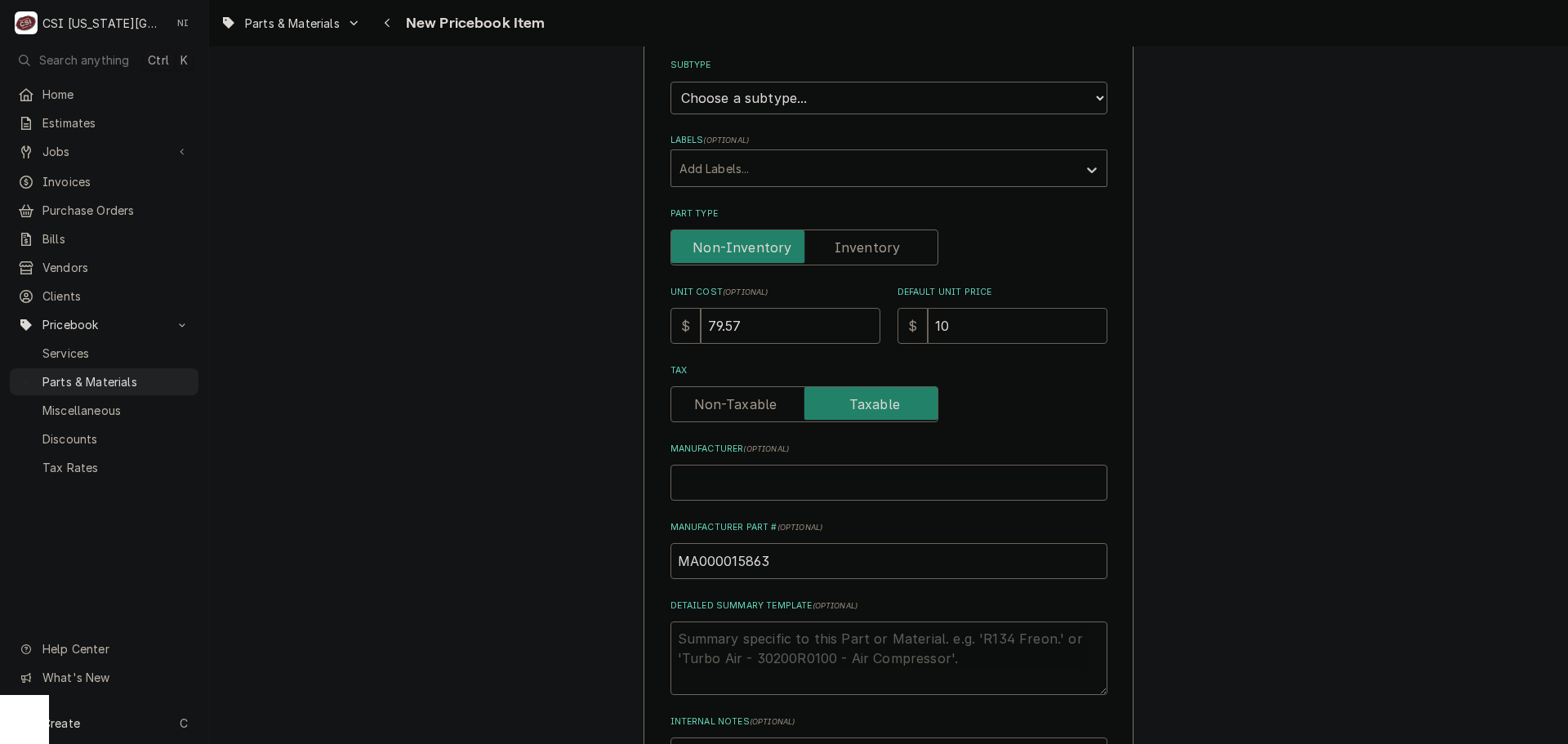
type input "109"
type textarea "x"
type input "109.0"
type textarea "x"
type input "109.00"
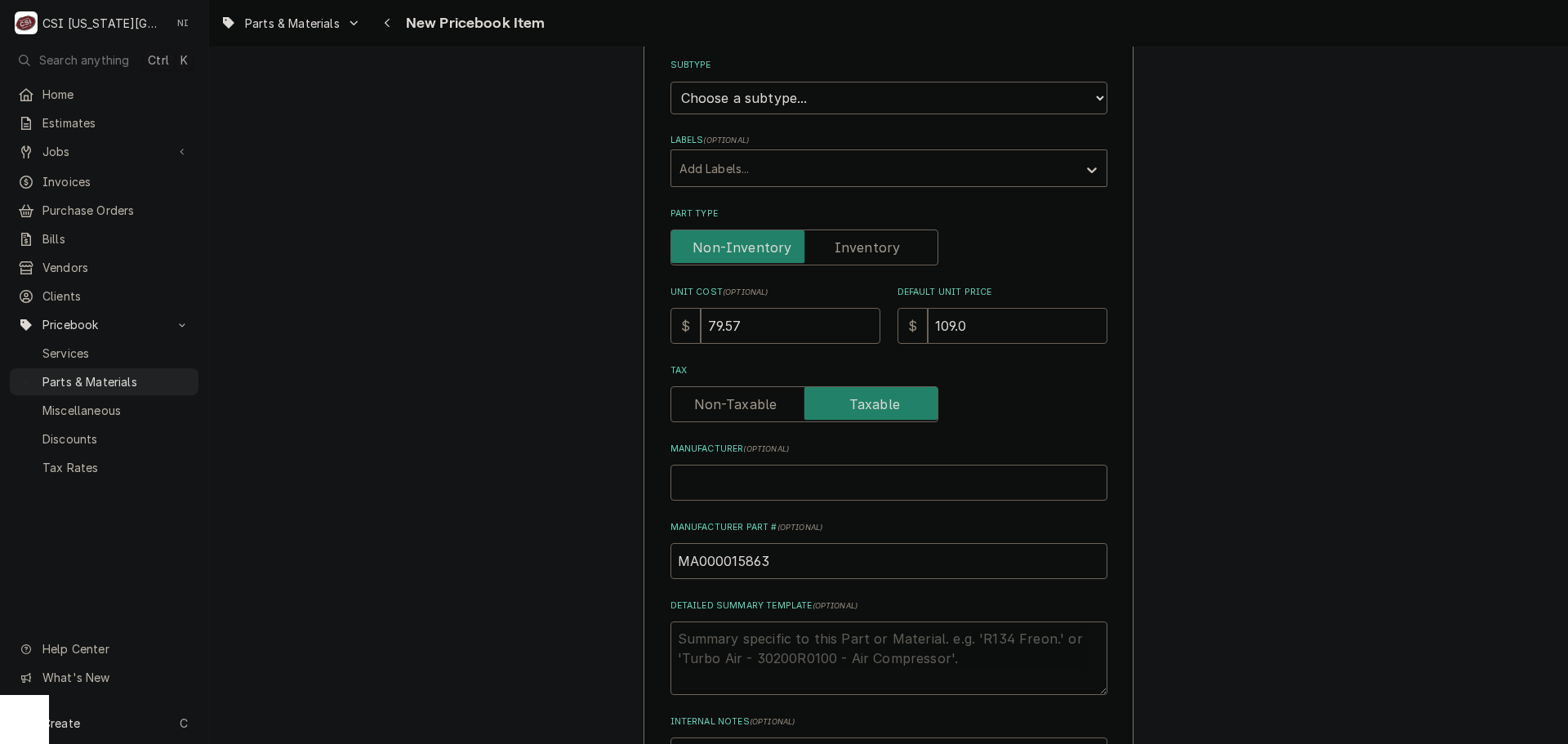
type textarea "x"
type input "109.00"
click at [876, 253] on label "Part Type" at bounding box center [804, 247] width 268 height 36
click at [876, 253] on input "Part Type" at bounding box center [804, 247] width 253 height 36
checkbox input "true"
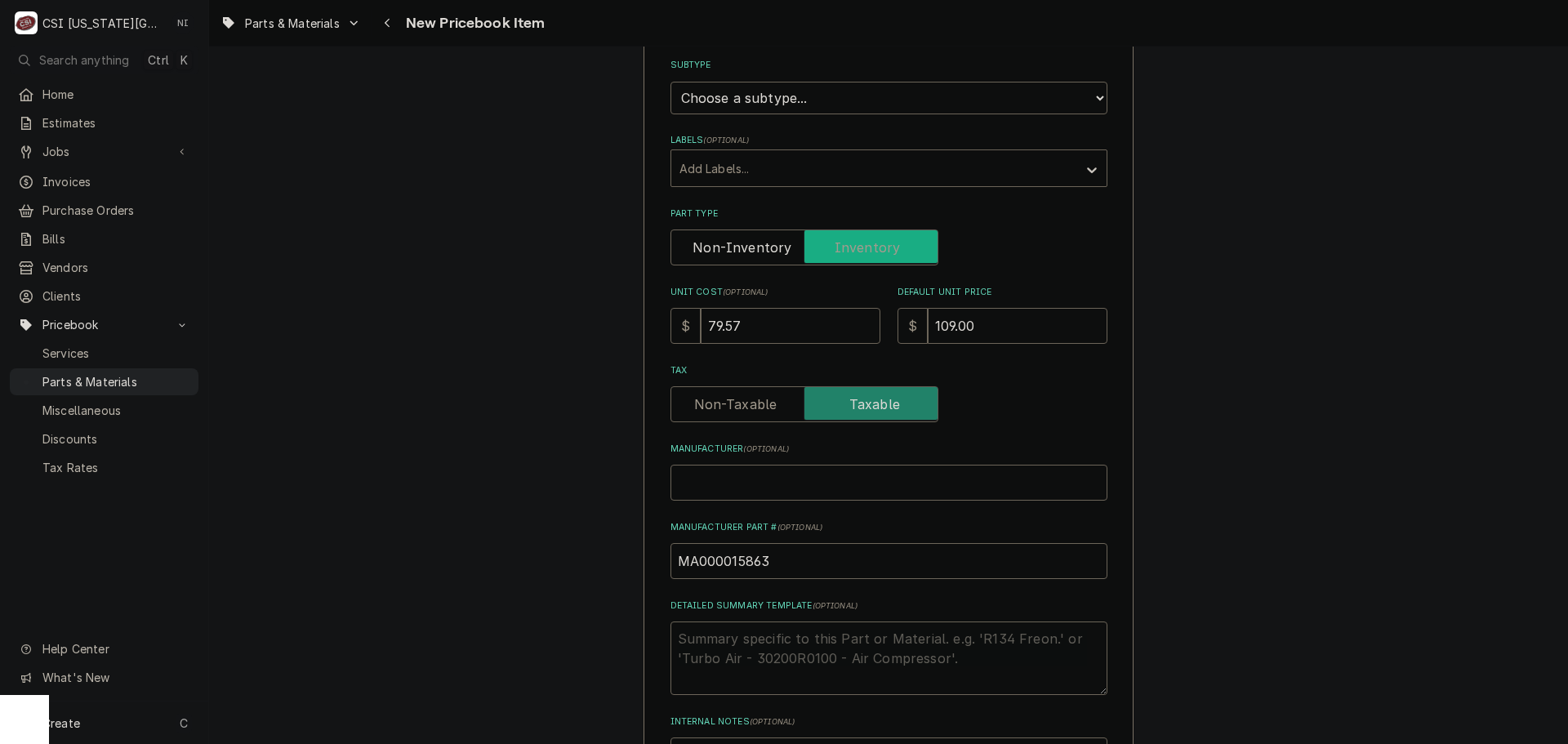
type textarea "x"
click at [812, 94] on select "Choose a subtype... [#2-DUAL] AFTERHRS-WH-CHG-2 [#2-DUAL] BEV-EQUIP [#2-DUAL] B…" at bounding box center [889, 98] width 437 height 32
select select "45"
click at [670, 82] on select "Choose a subtype... [#2-DUAL] AFTERHRS-WH-CHG-2 [#2-DUAL] BEV-EQUIP [#2-DUAL] B…" at bounding box center [889, 98] width 437 height 32
type textarea "x"
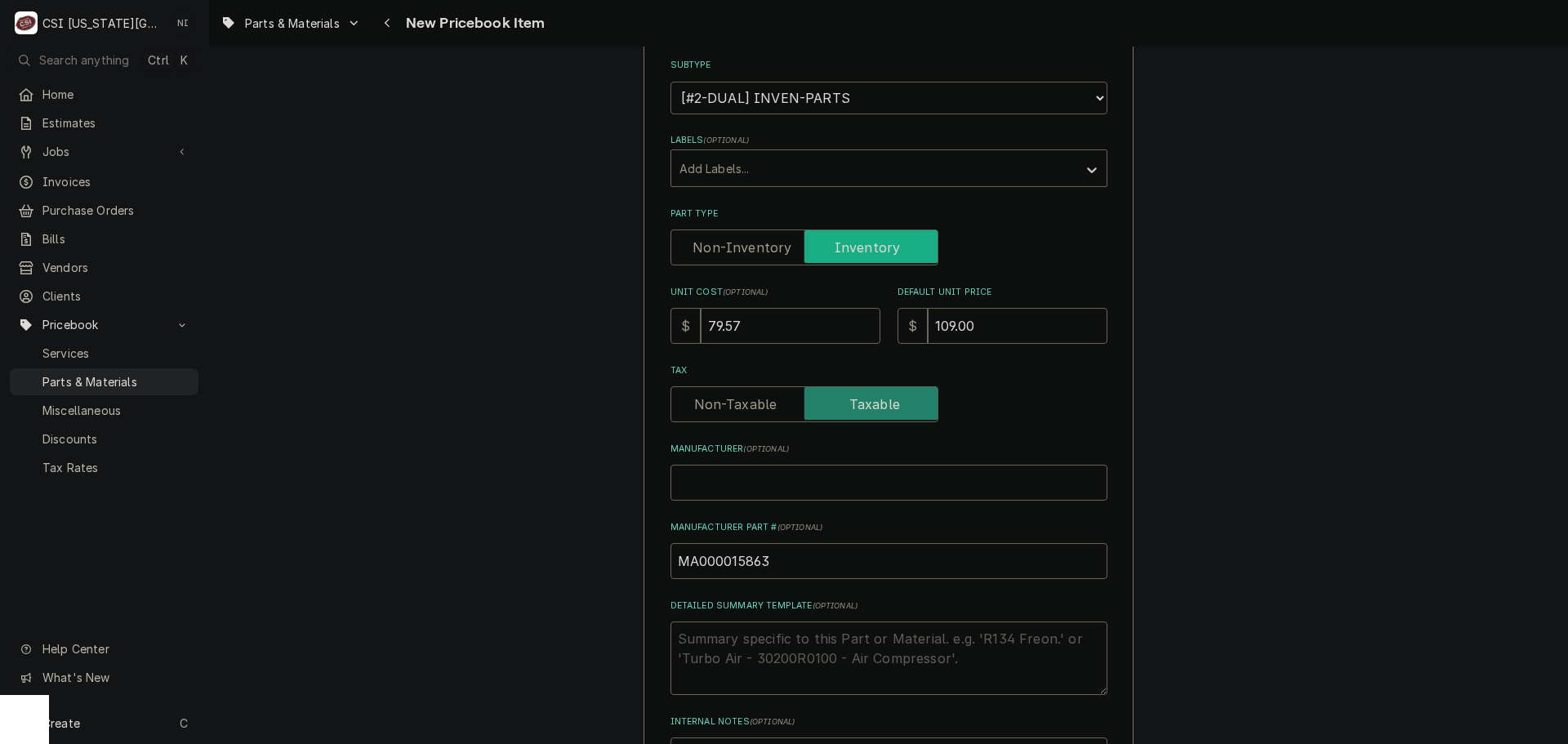
scroll to position [82, 0]
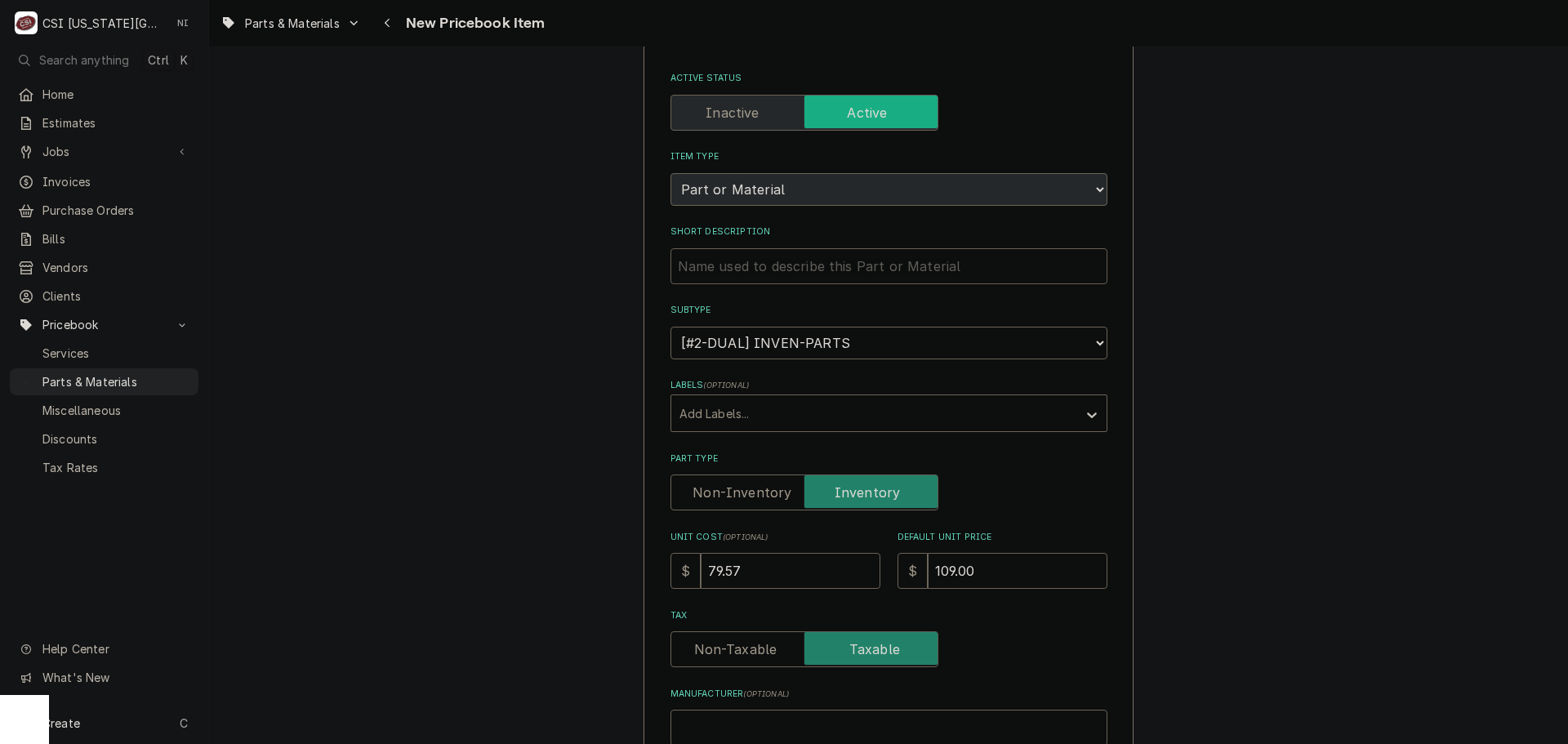
click at [915, 256] on input "Short Description" at bounding box center [889, 266] width 437 height 36
paste input "Filter Drier, With Charge Port"
type input "Filter Drier, With Charge Port"
type textarea "x"
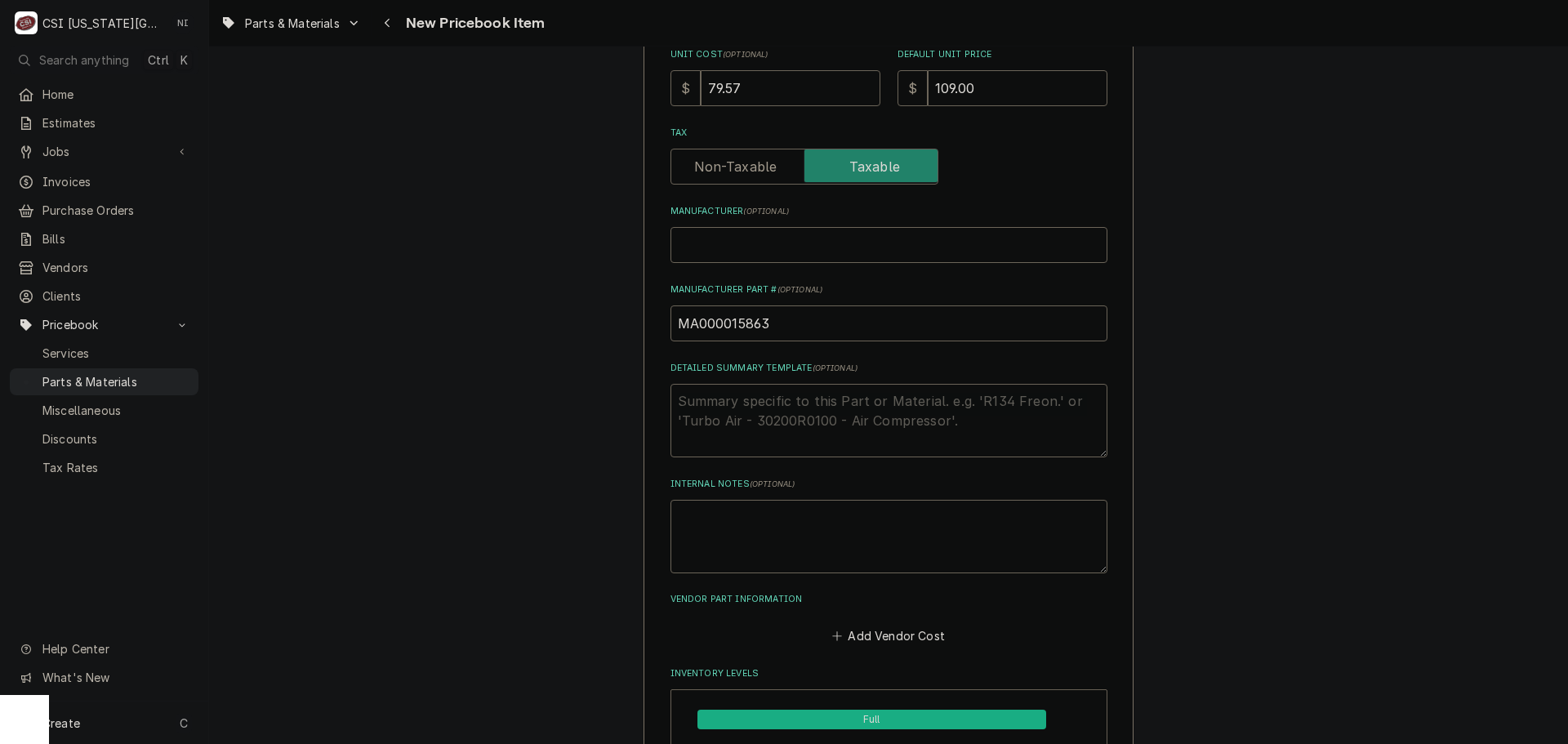
scroll to position [571, 0]
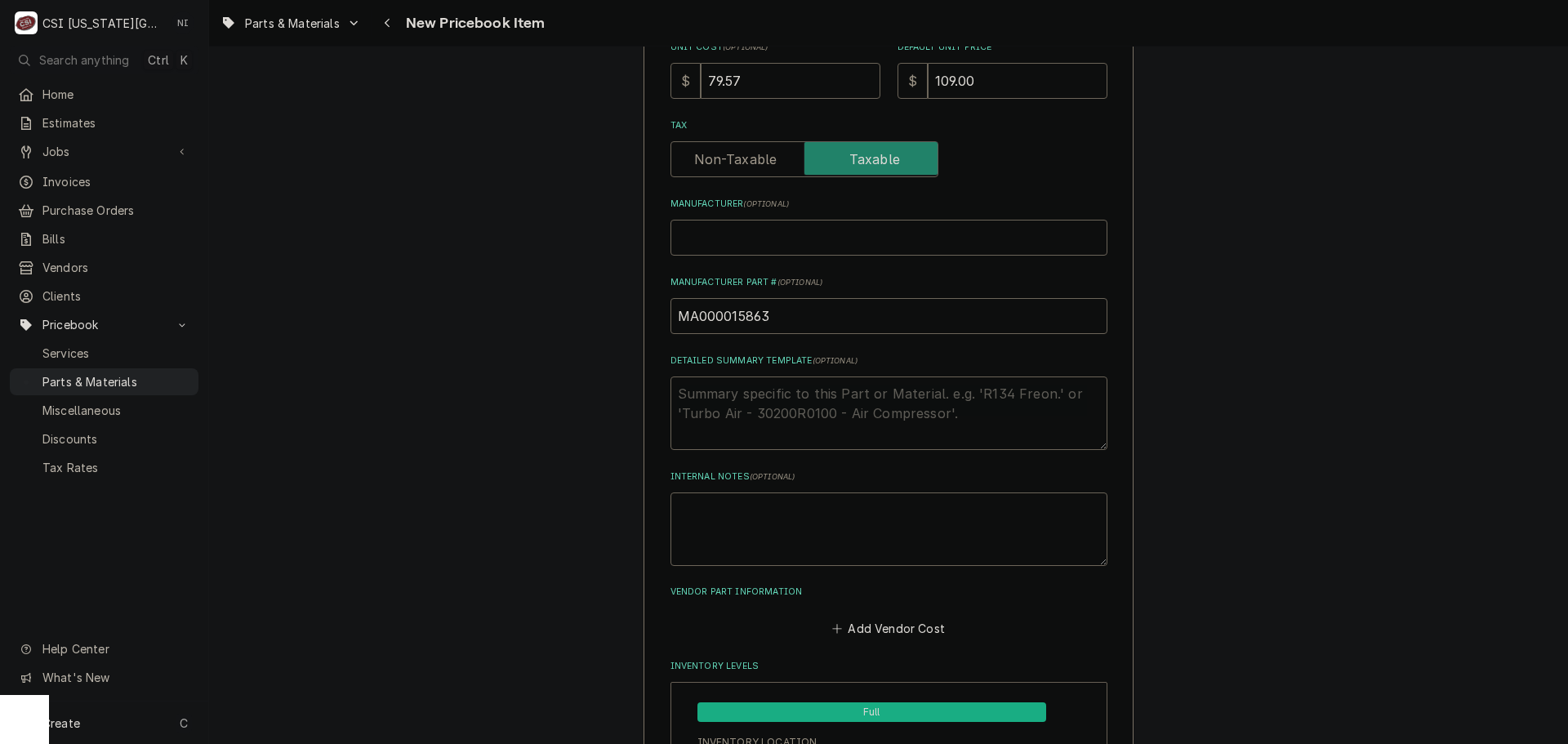
type input "Filter Drier, With Charge Port"
drag, startPoint x: 648, startPoint y: 319, endPoint x: 604, endPoint y: 312, distance: 44.6
paste input "Filter Drier, With Charge Port"
type input "Filter Drier, With Charge Port"
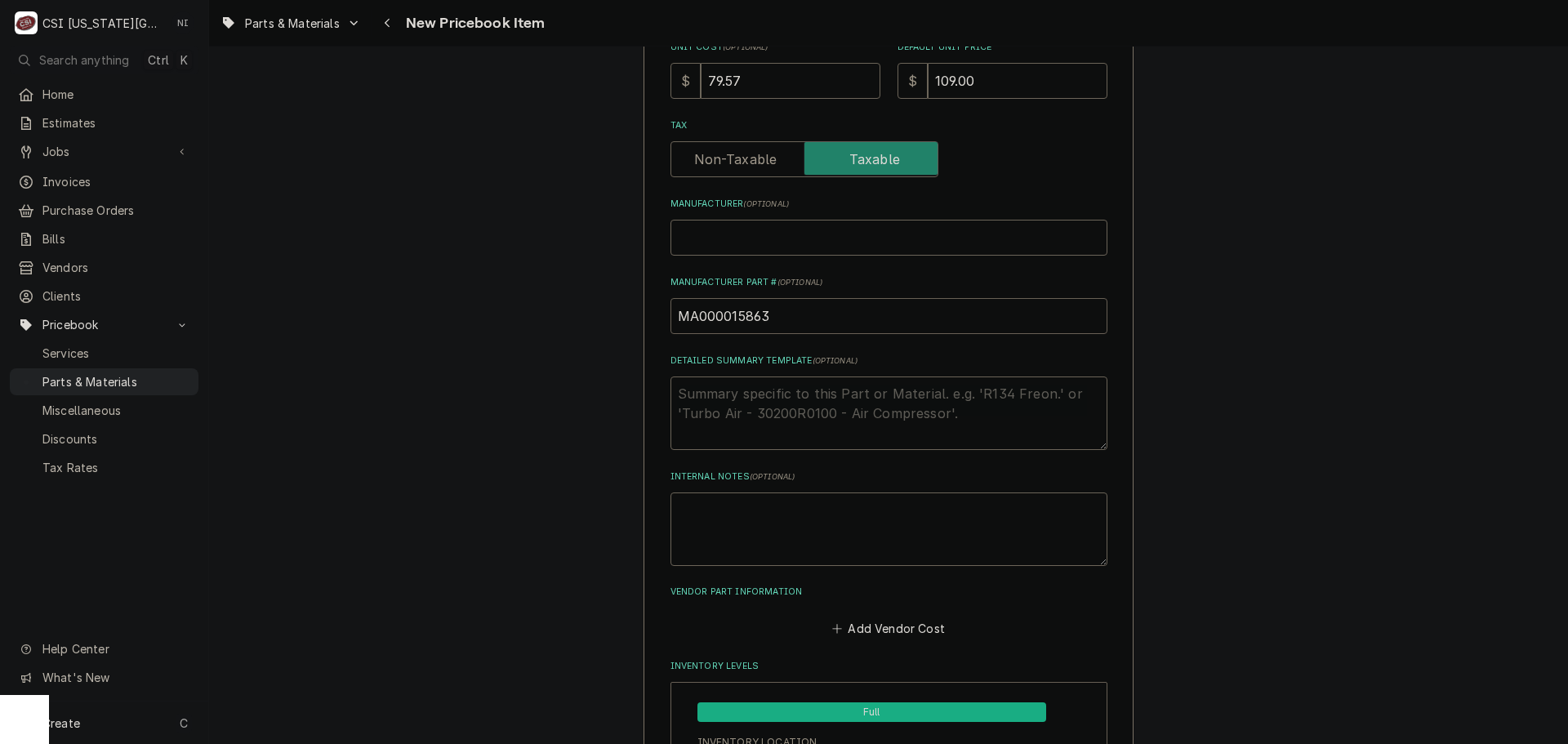
type textarea "x"
drag, startPoint x: 770, startPoint y: 320, endPoint x: 536, endPoint y: 320, distance: 234.0
type input "M"
type textarea "x"
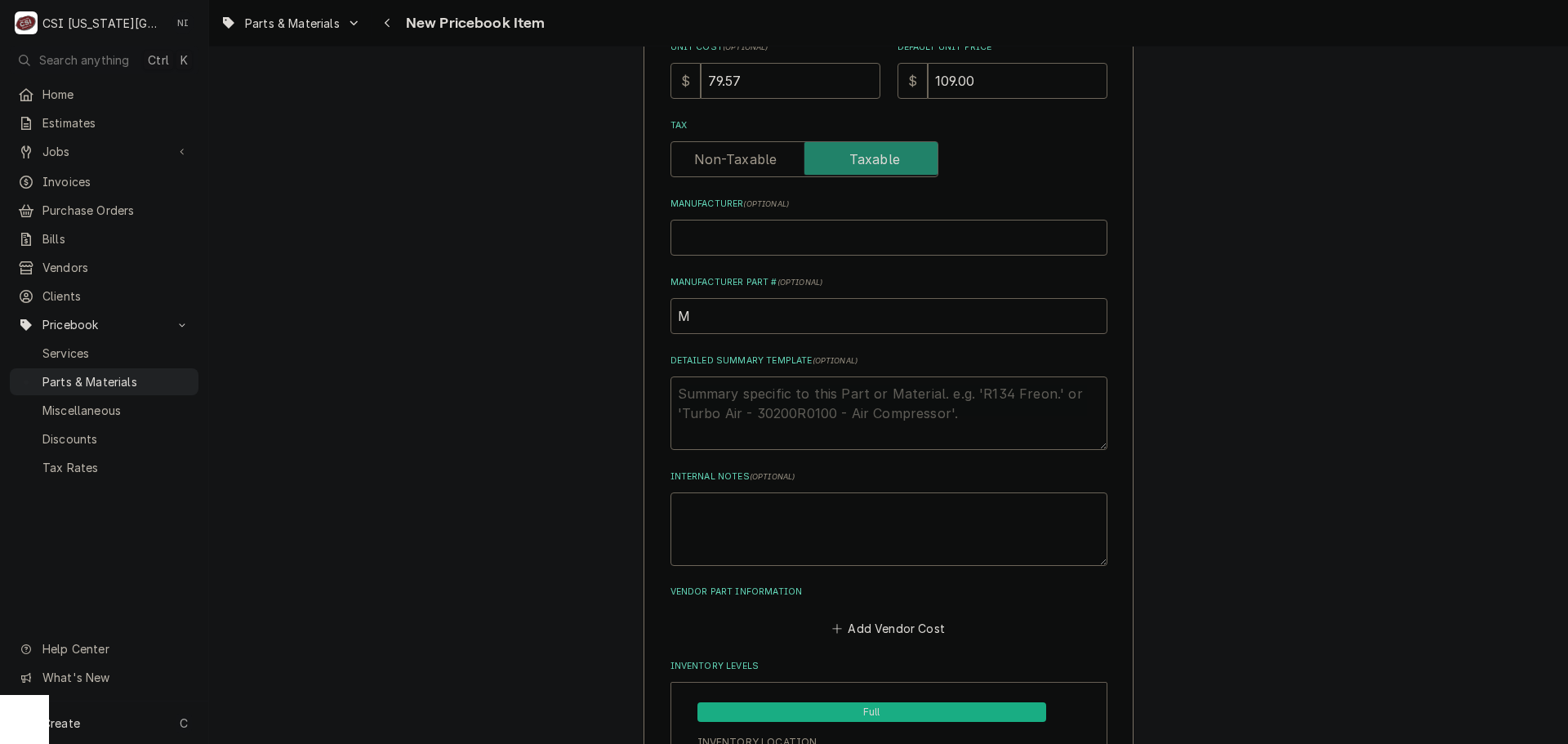
type input "MA"
type textarea "x"
type input "MAN"
type textarea "x"
type input "MA"
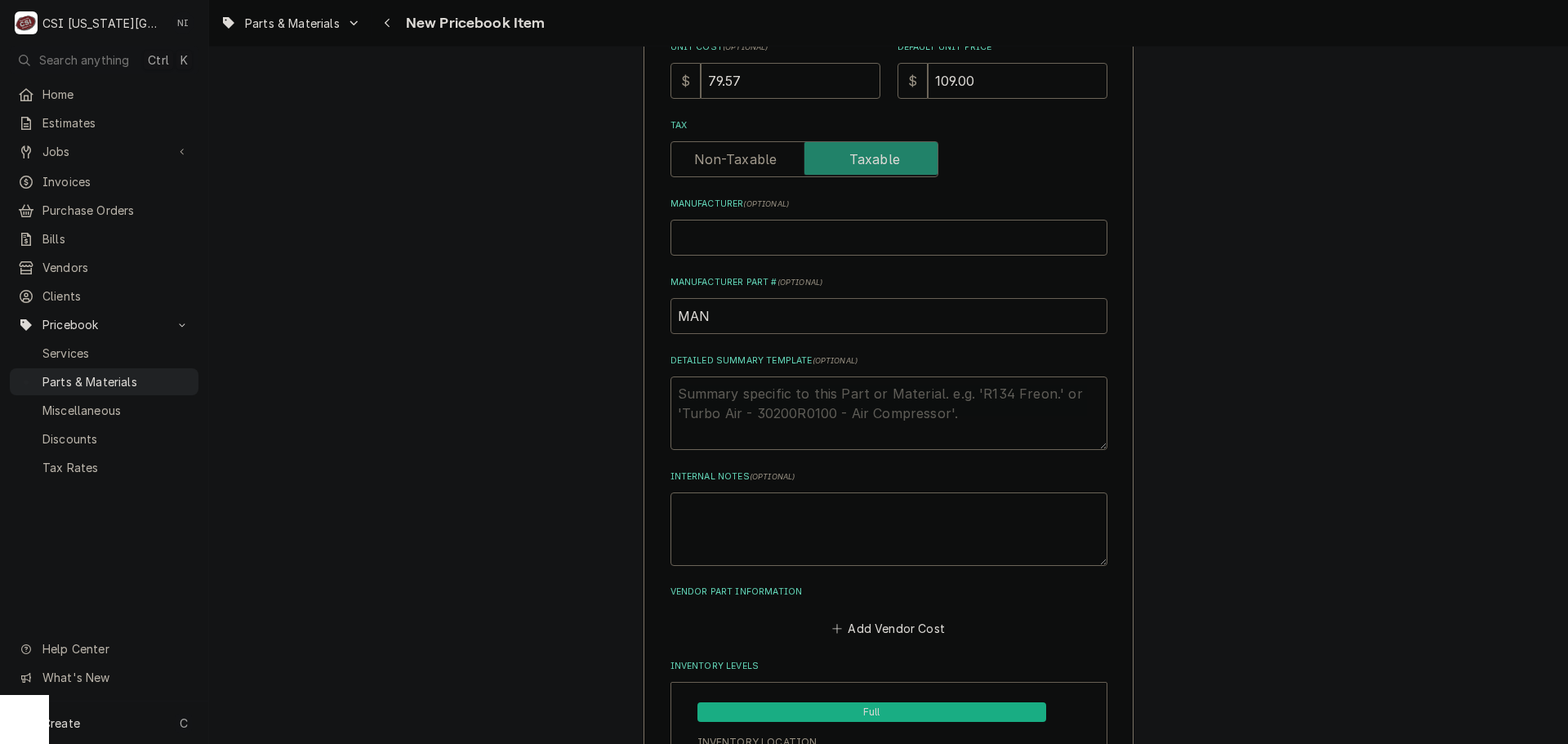
type textarea "x"
type input "MA0"
type textarea "x"
type input "MA00"
type textarea "x"
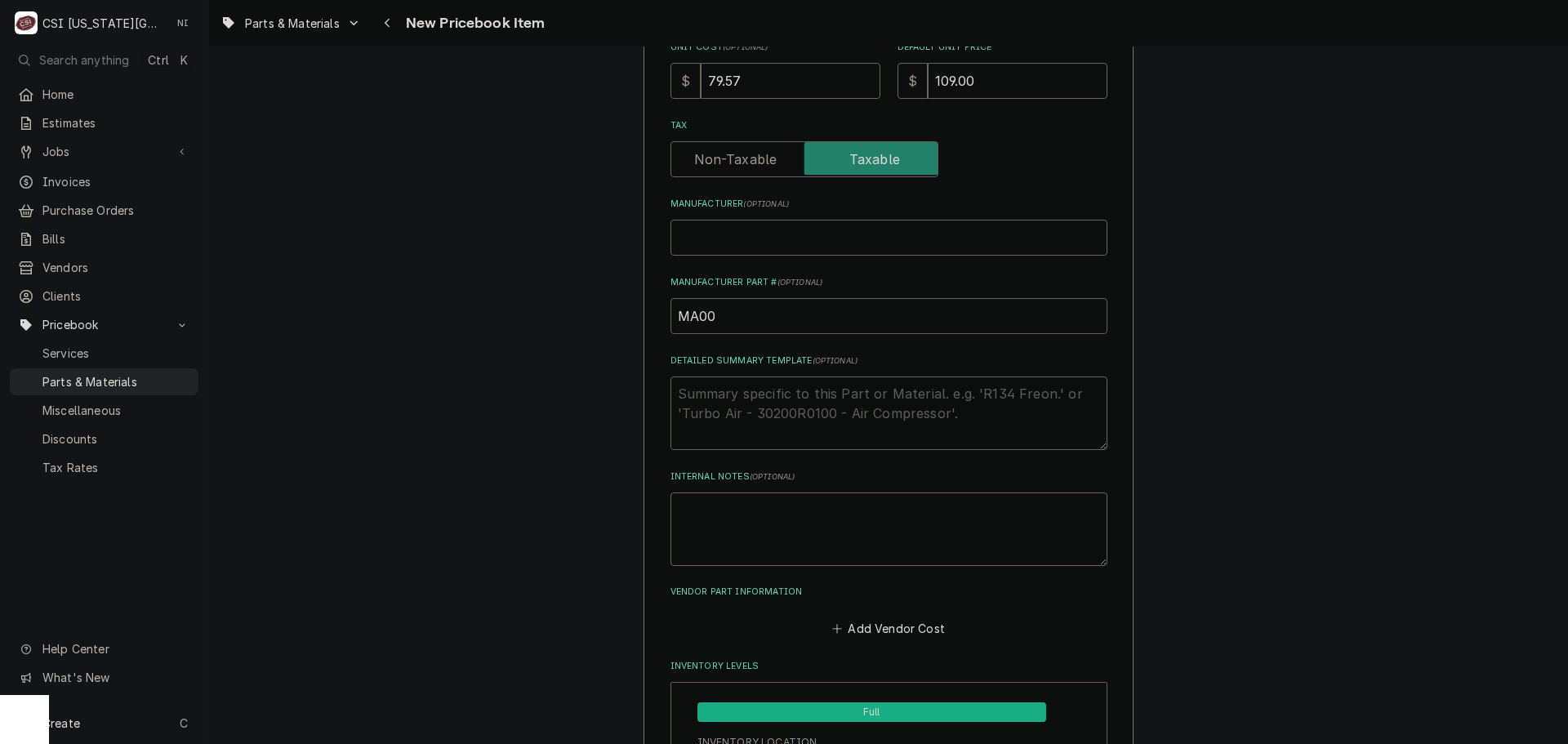
type input "MA000"
type textarea "x"
type input "MA0000"
type textarea "x"
type input "MA00001"
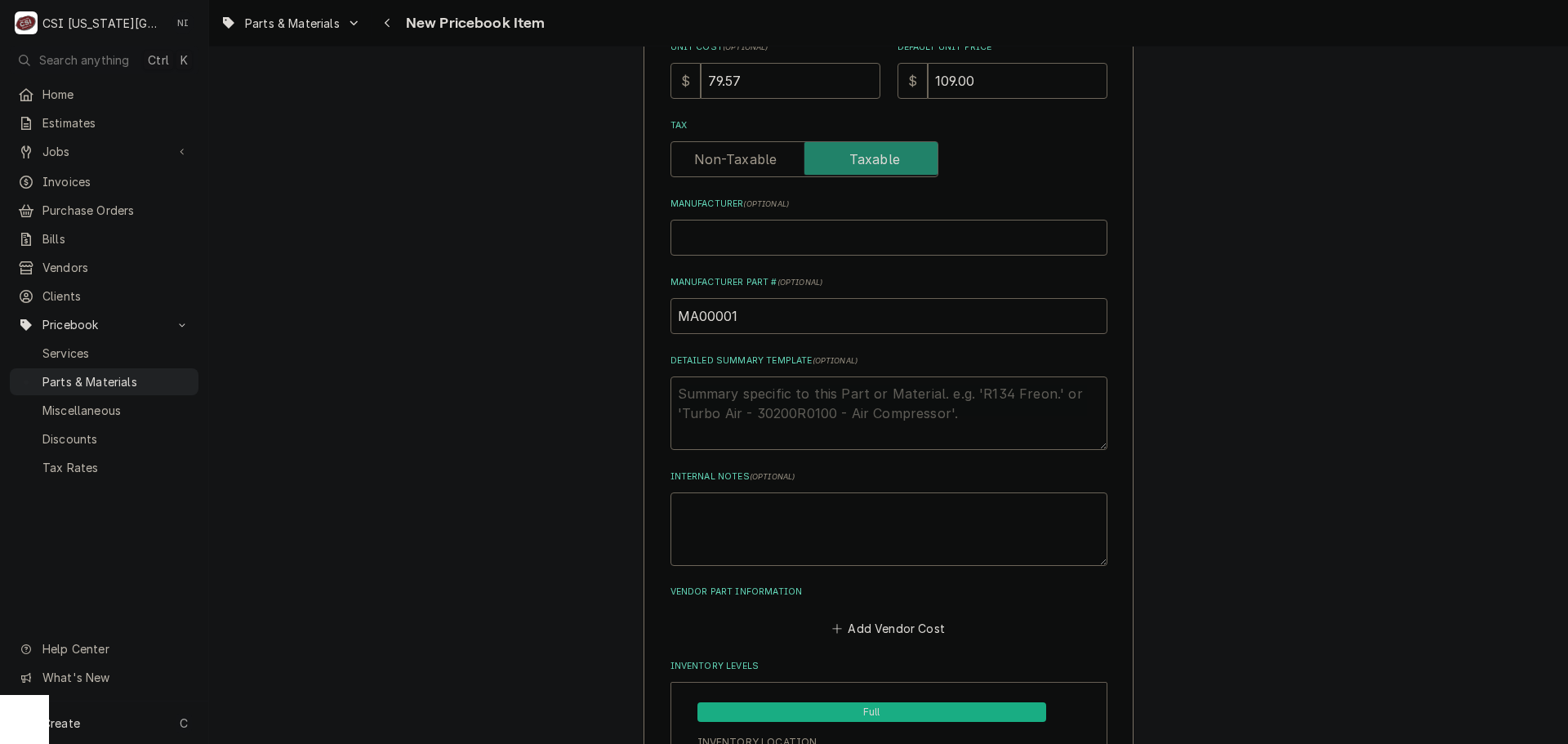
type textarea "x"
type input "MA000015"
type textarea "x"
type input "MA0000158"
type textarea "x"
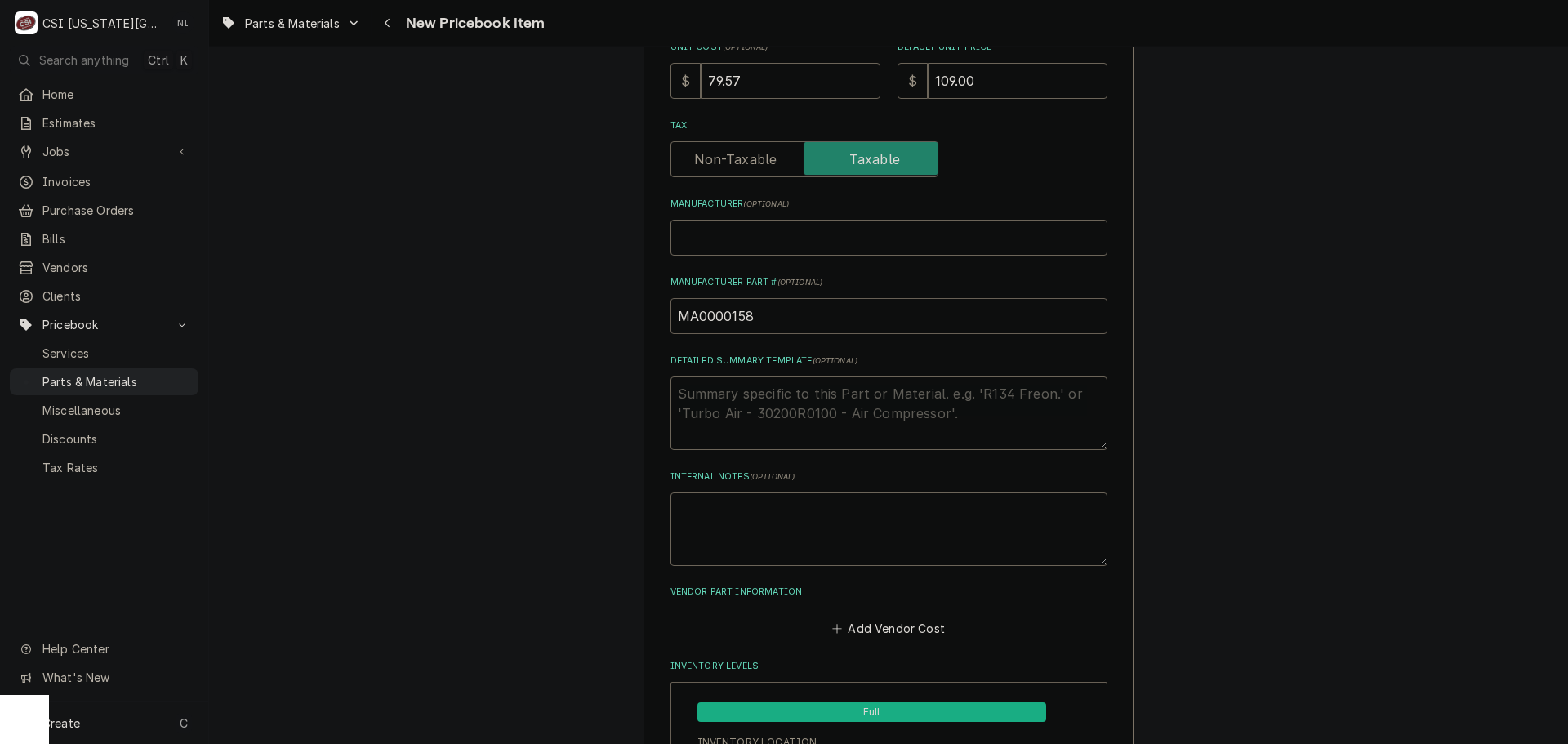
type input "MA00001586"
type textarea "x"
type input "MA000015863"
type textarea "x"
click at [690, 321] on input "MA000015863" at bounding box center [889, 315] width 437 height 36
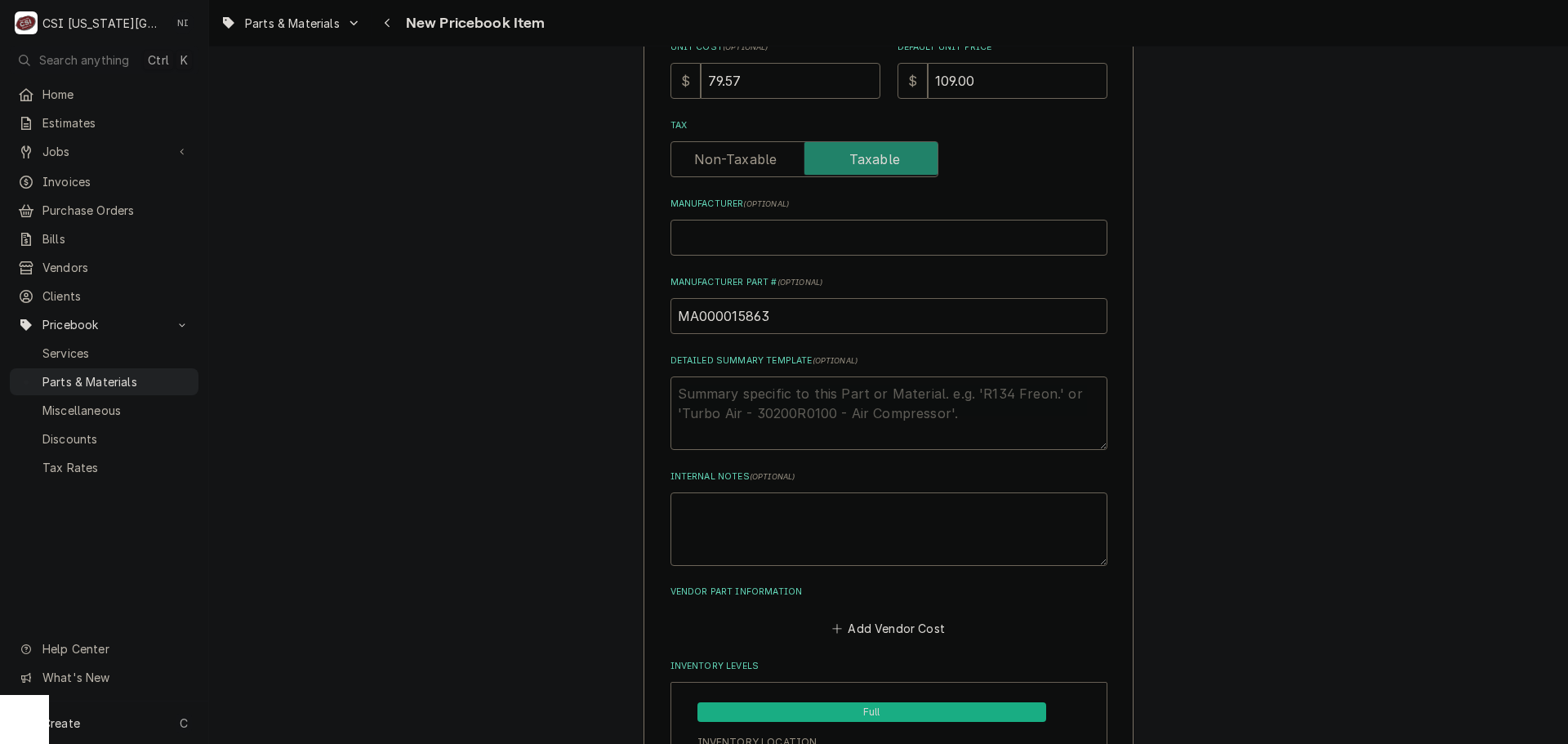
type input "MAN000015863"
type textarea "x"
type input "MAN-000015863"
type textarea "x"
drag, startPoint x: 791, startPoint y: 319, endPoint x: 600, endPoint y: 321, distance: 191.0
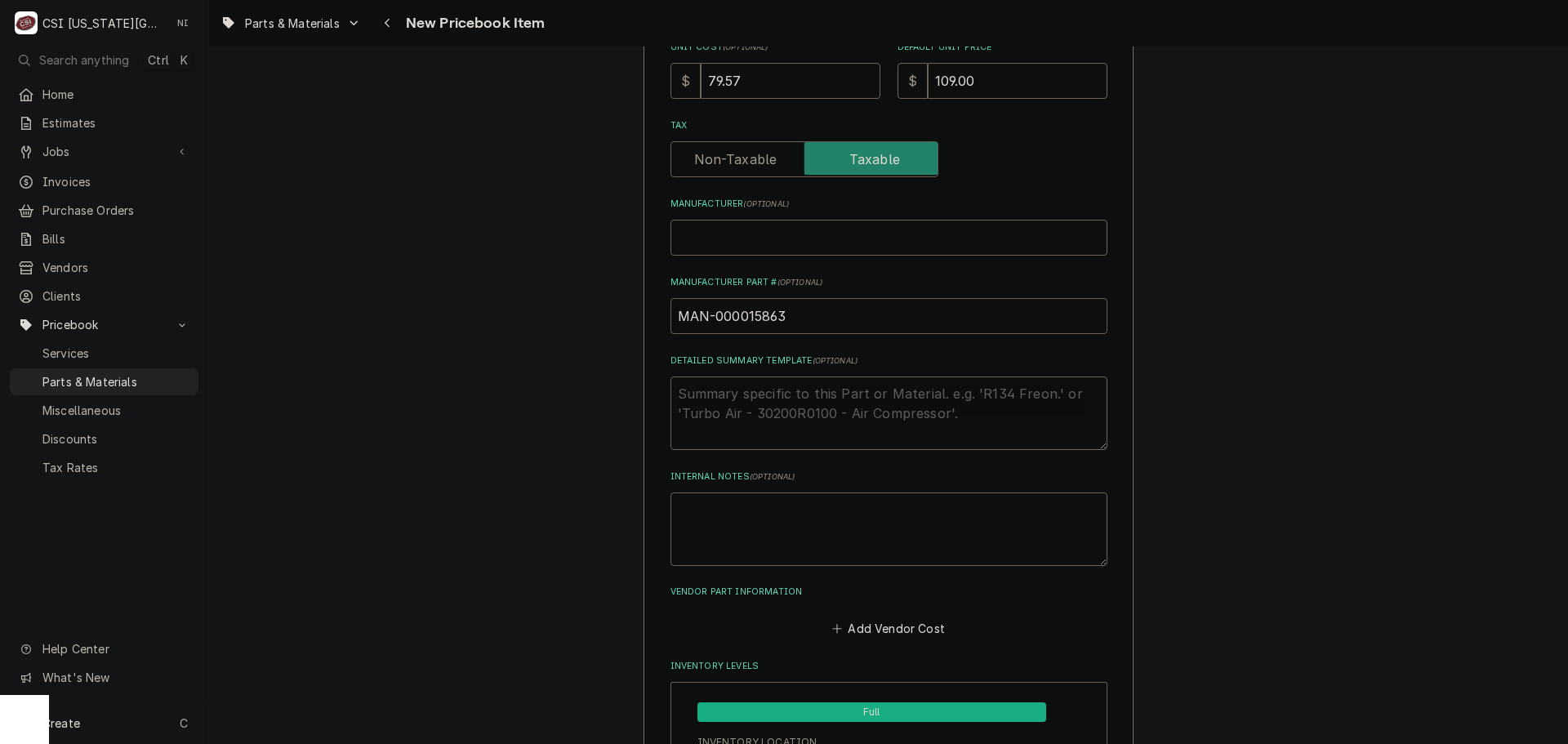
click at [808, 316] on input "MAN-000015863" at bounding box center [889, 315] width 437 height 36
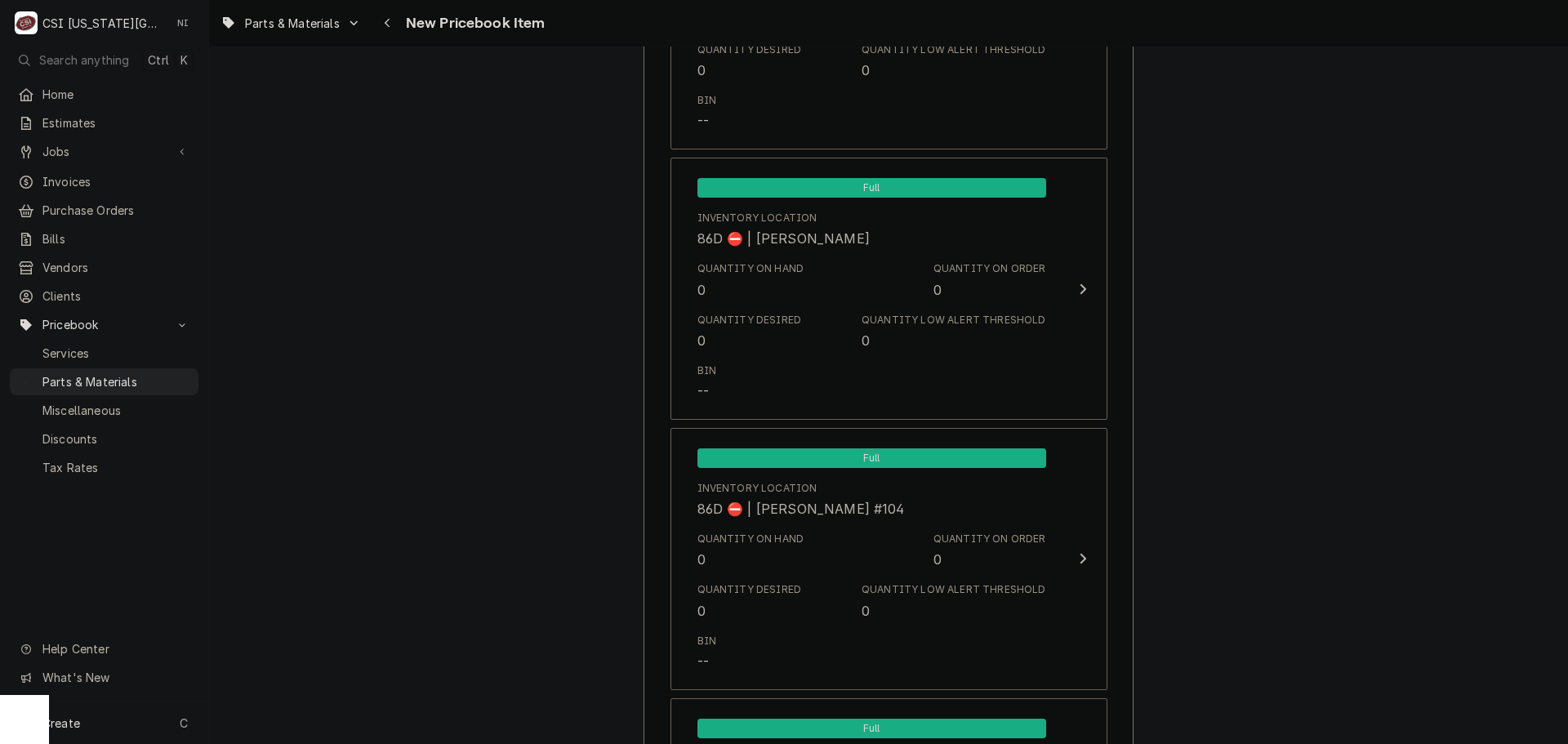
scroll to position [15732, 0]
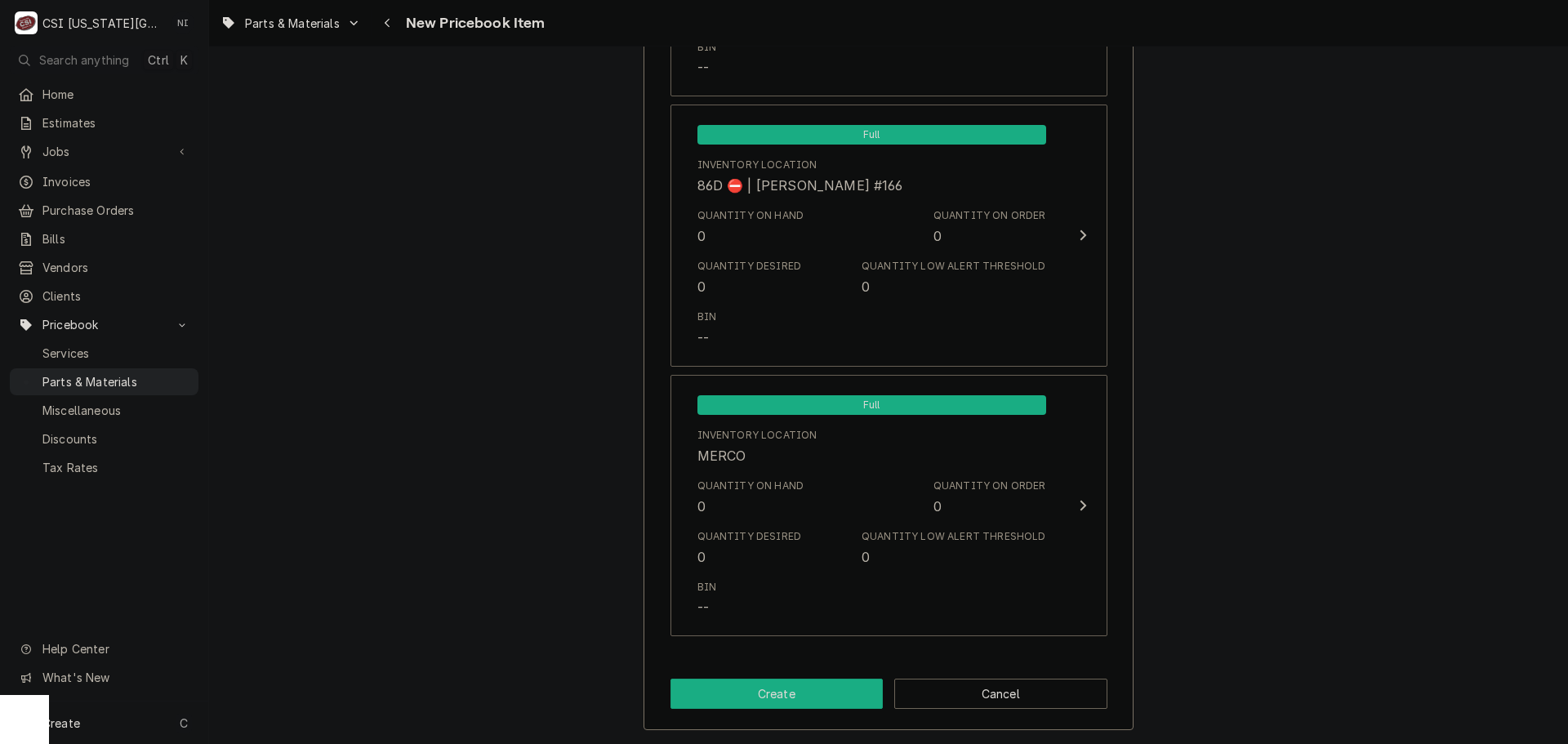
type input "MAN-000015863"
click at [742, 704] on button "Create" at bounding box center [776, 694] width 213 height 31
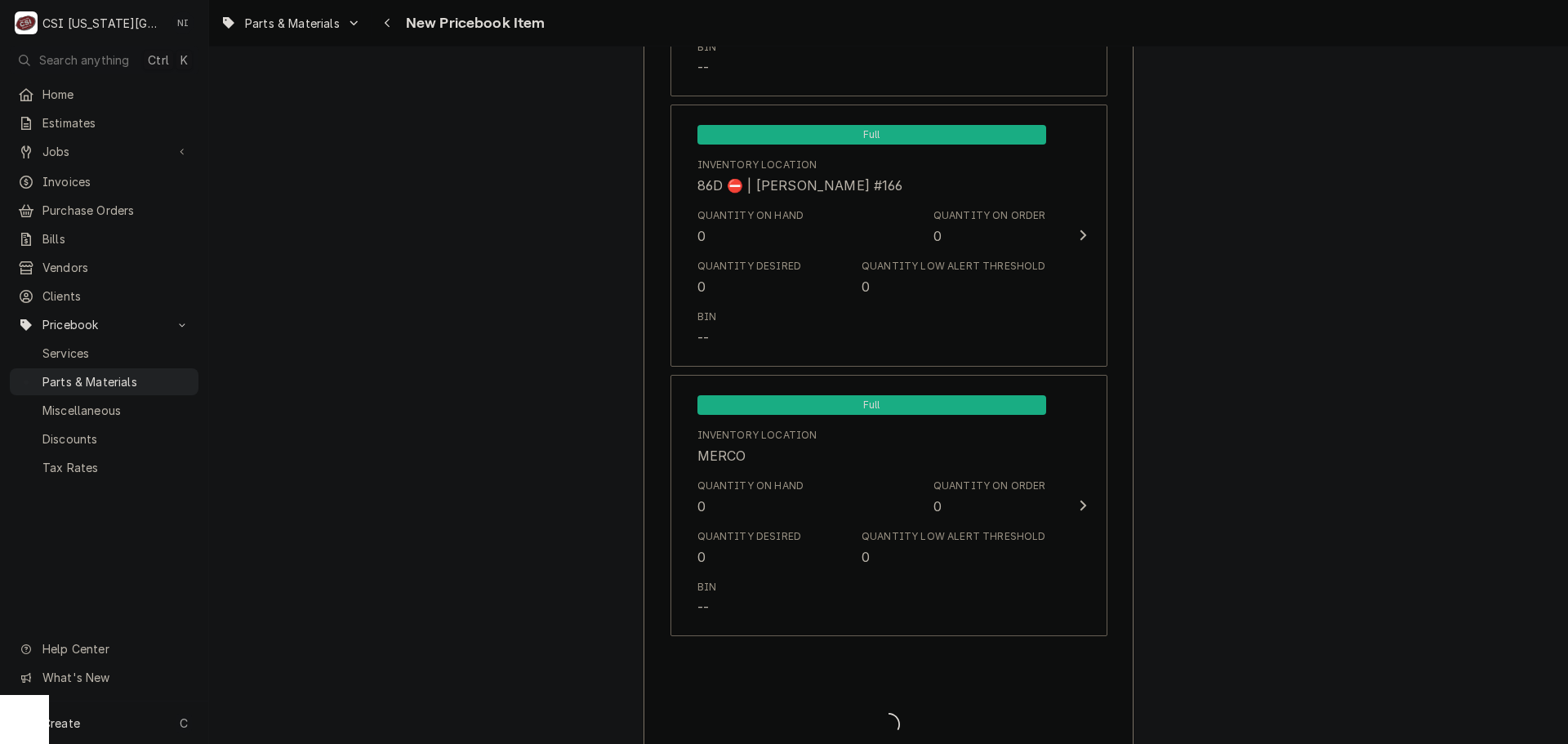
type textarea "x"
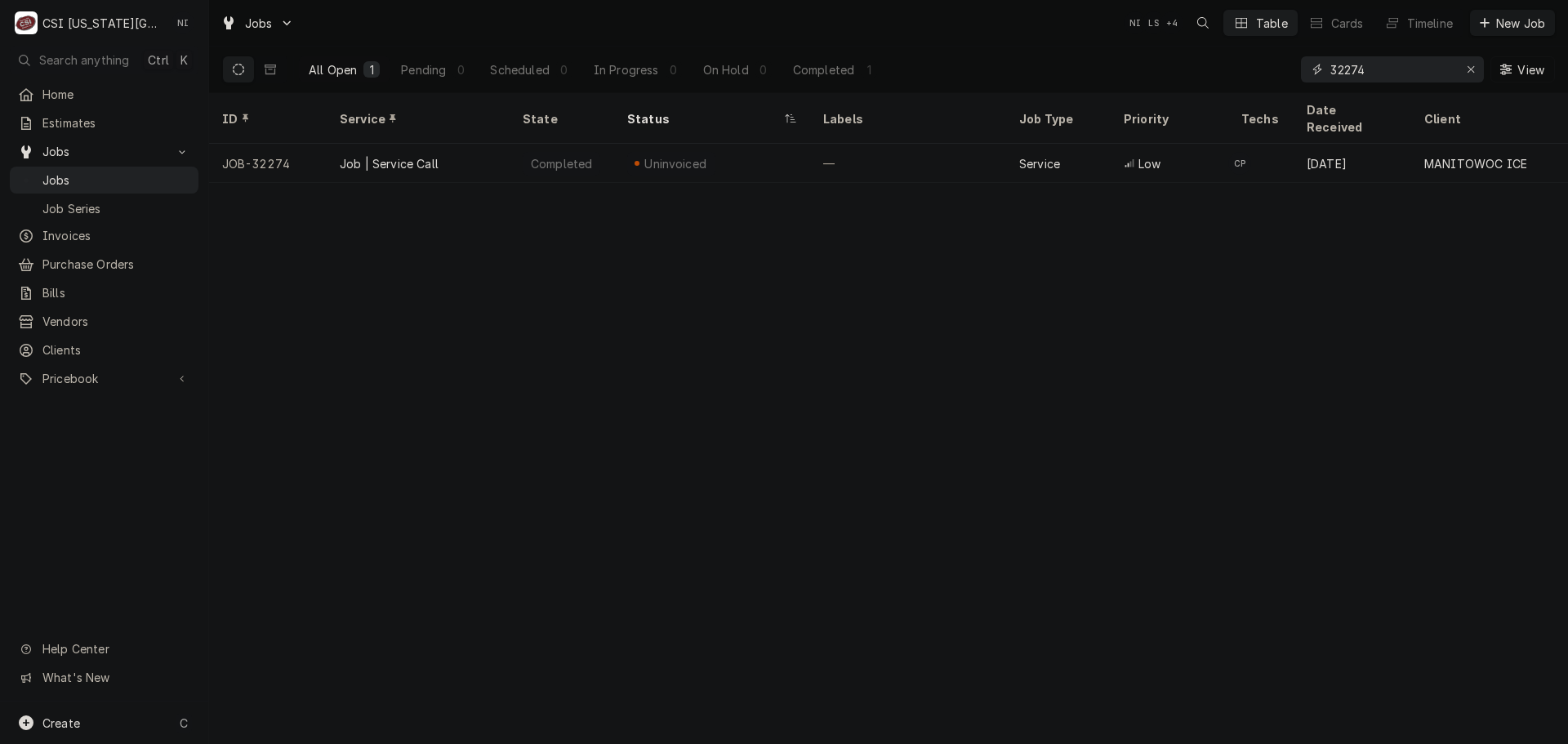
drag, startPoint x: 1373, startPoint y: 71, endPoint x: 1140, endPoint y: 85, distance: 233.4
click at [1142, 85] on div "All Open 1 Pending 0 Scheduled 0 In Progress 0 On Hold 0 Completed 1 32274 View" at bounding box center [888, 70] width 1332 height 46
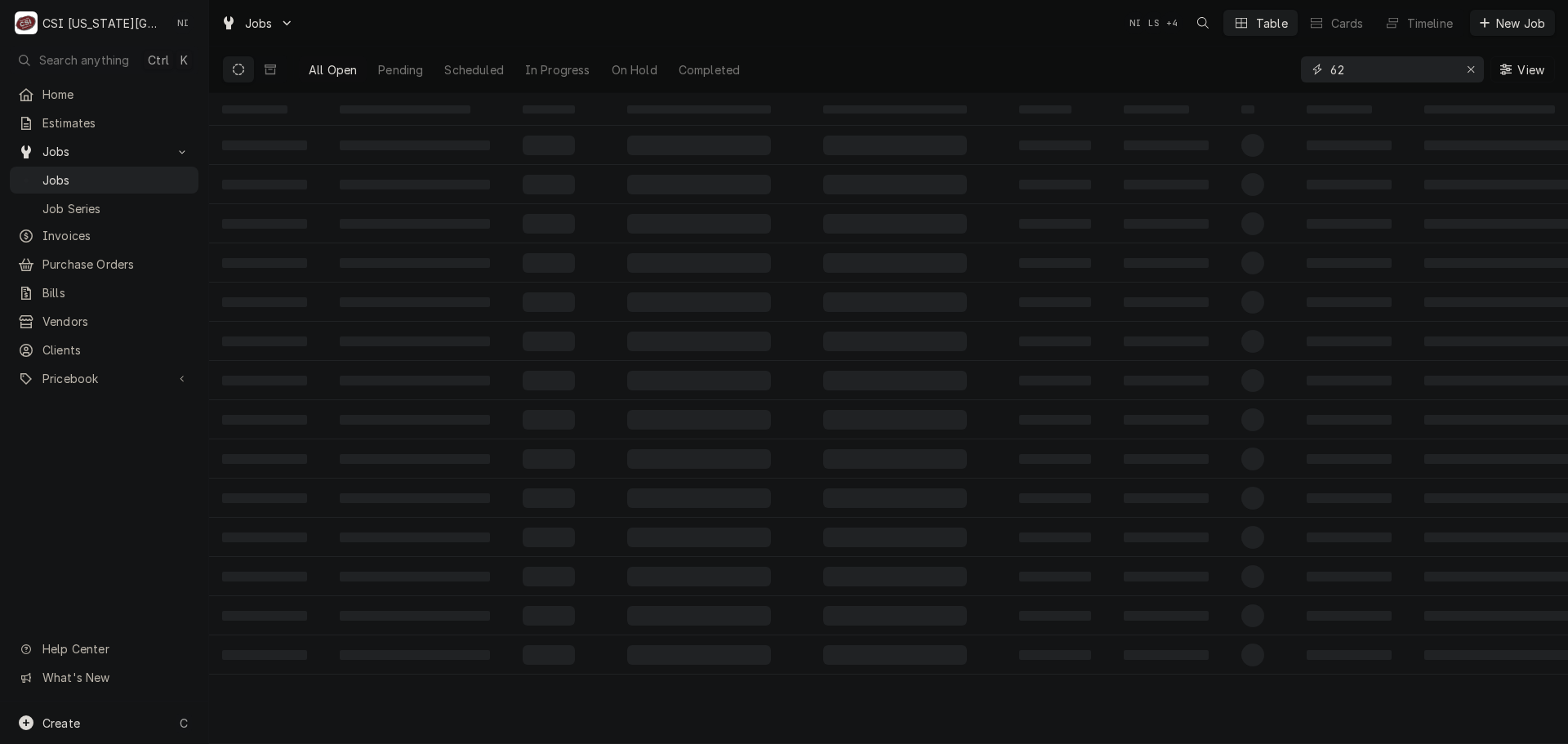
type input "6"
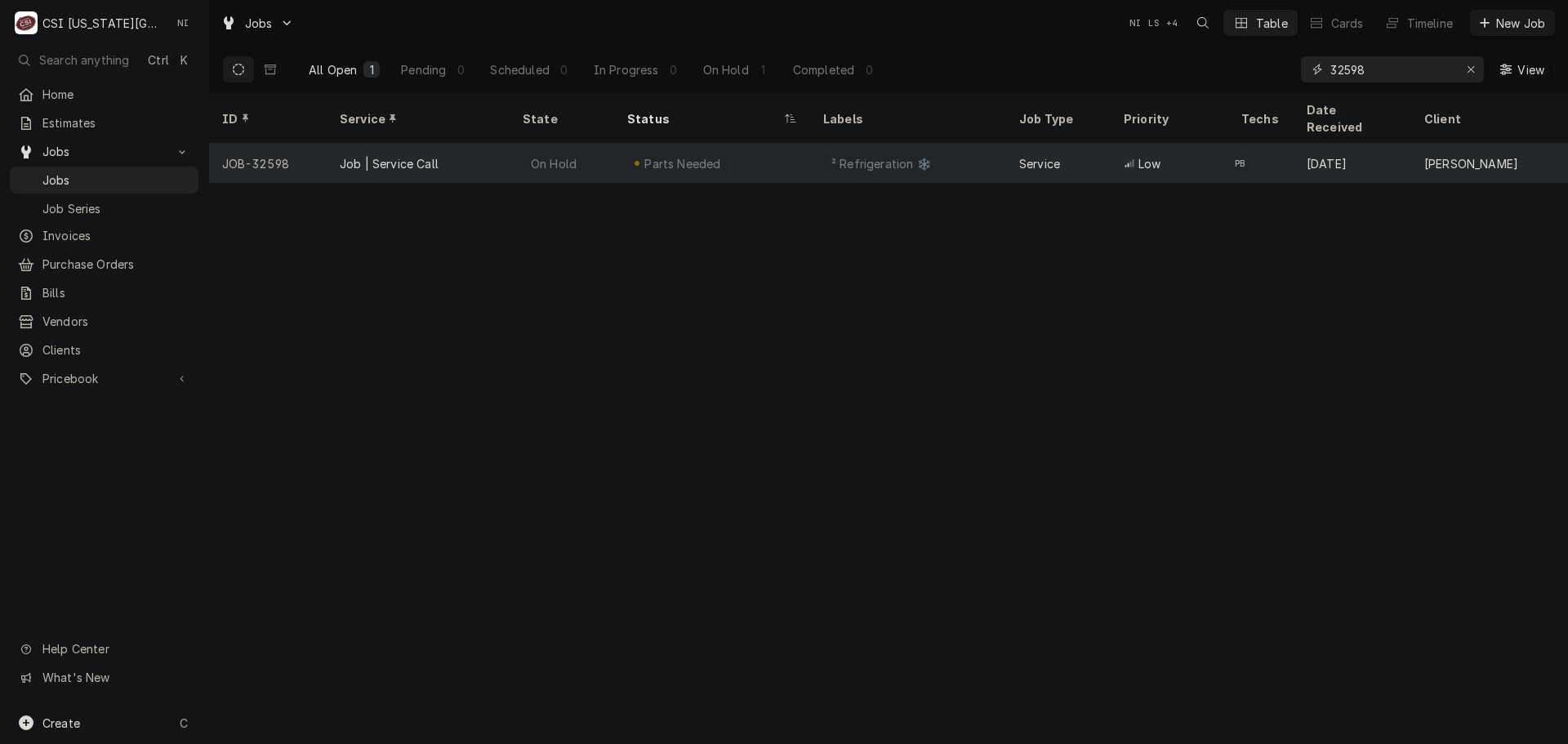
type input "32598"
click at [672, 155] on div "Parts Needed" at bounding box center [683, 163] width 80 height 17
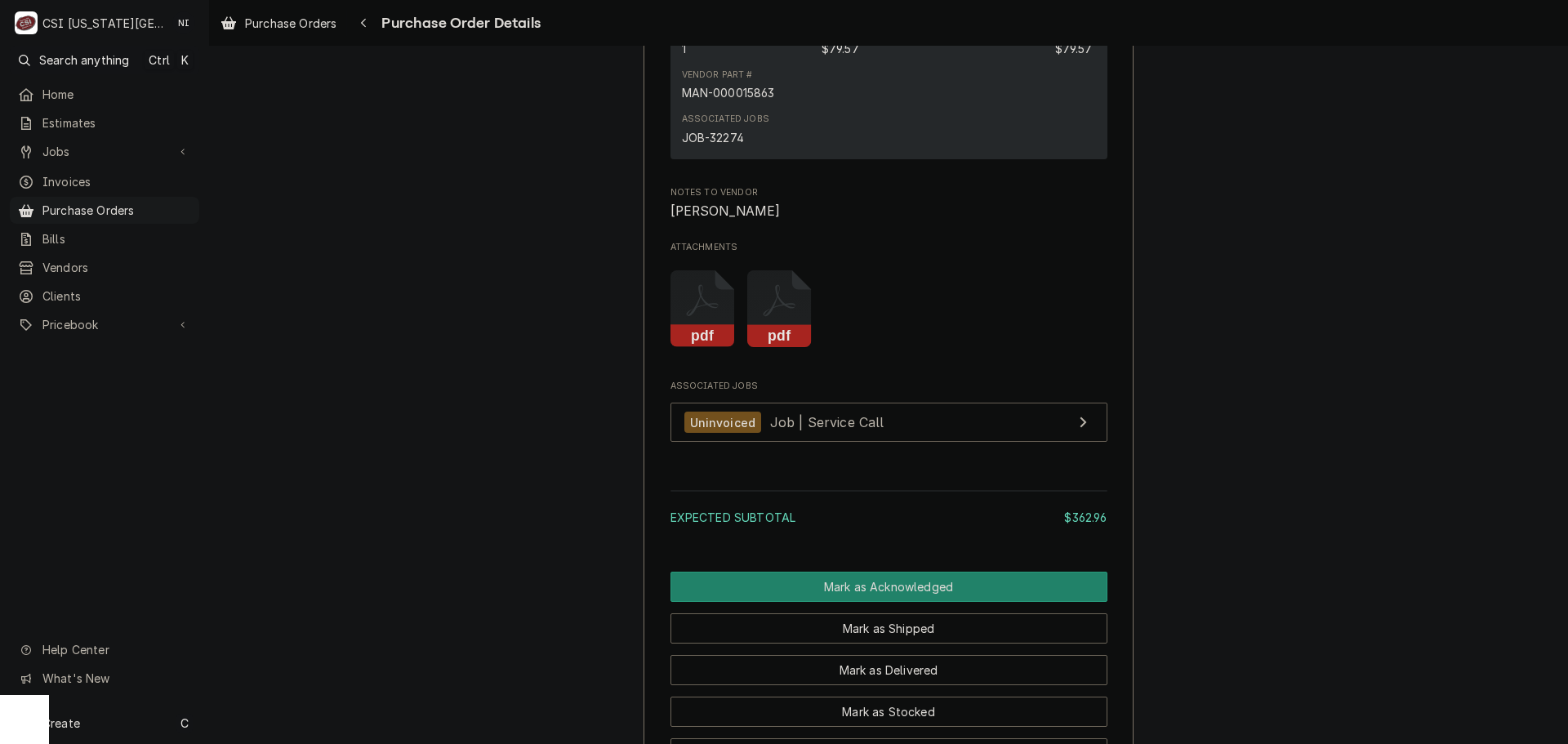
scroll to position [1793, 0]
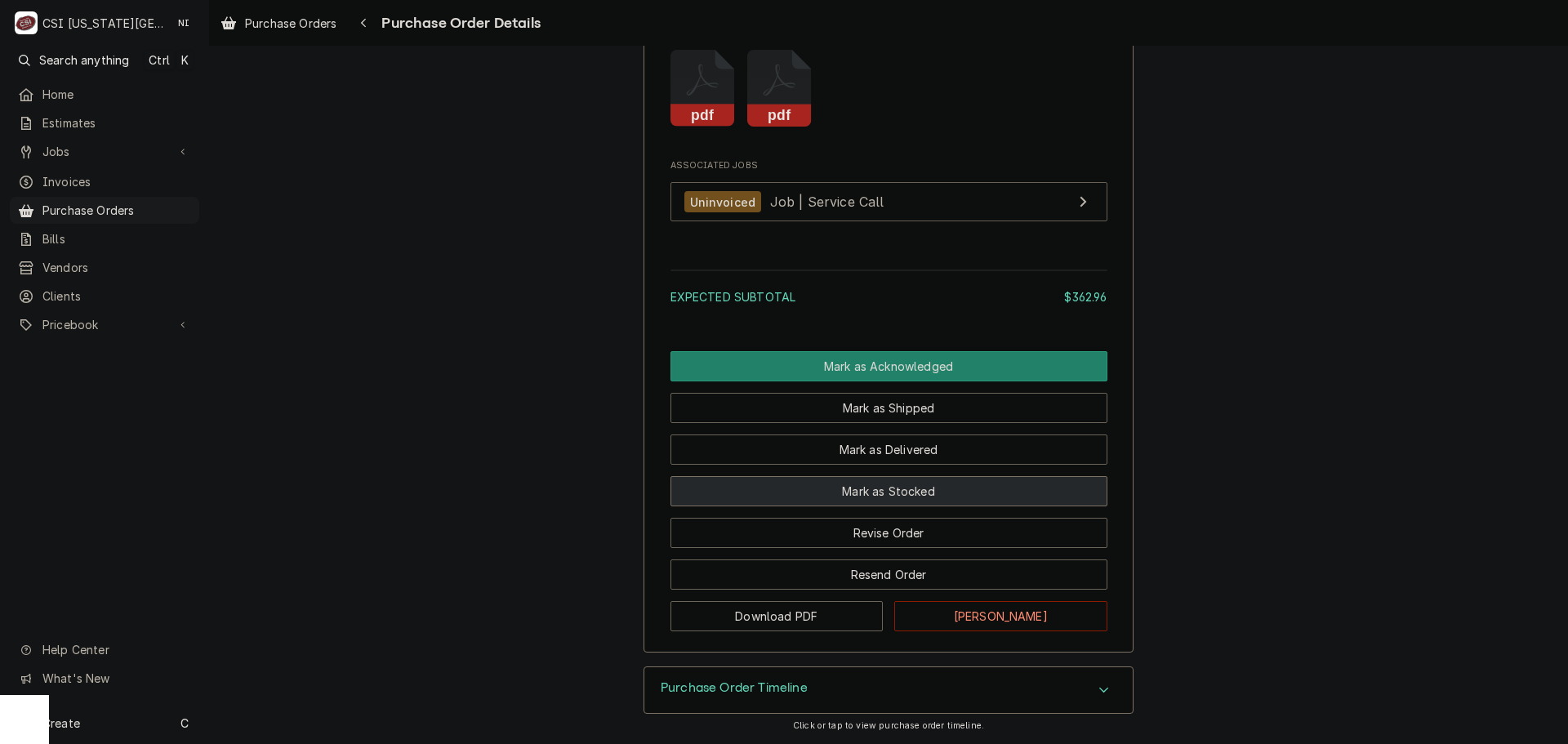
click at [886, 493] on button "Mark as Stocked" at bounding box center [889, 491] width 437 height 31
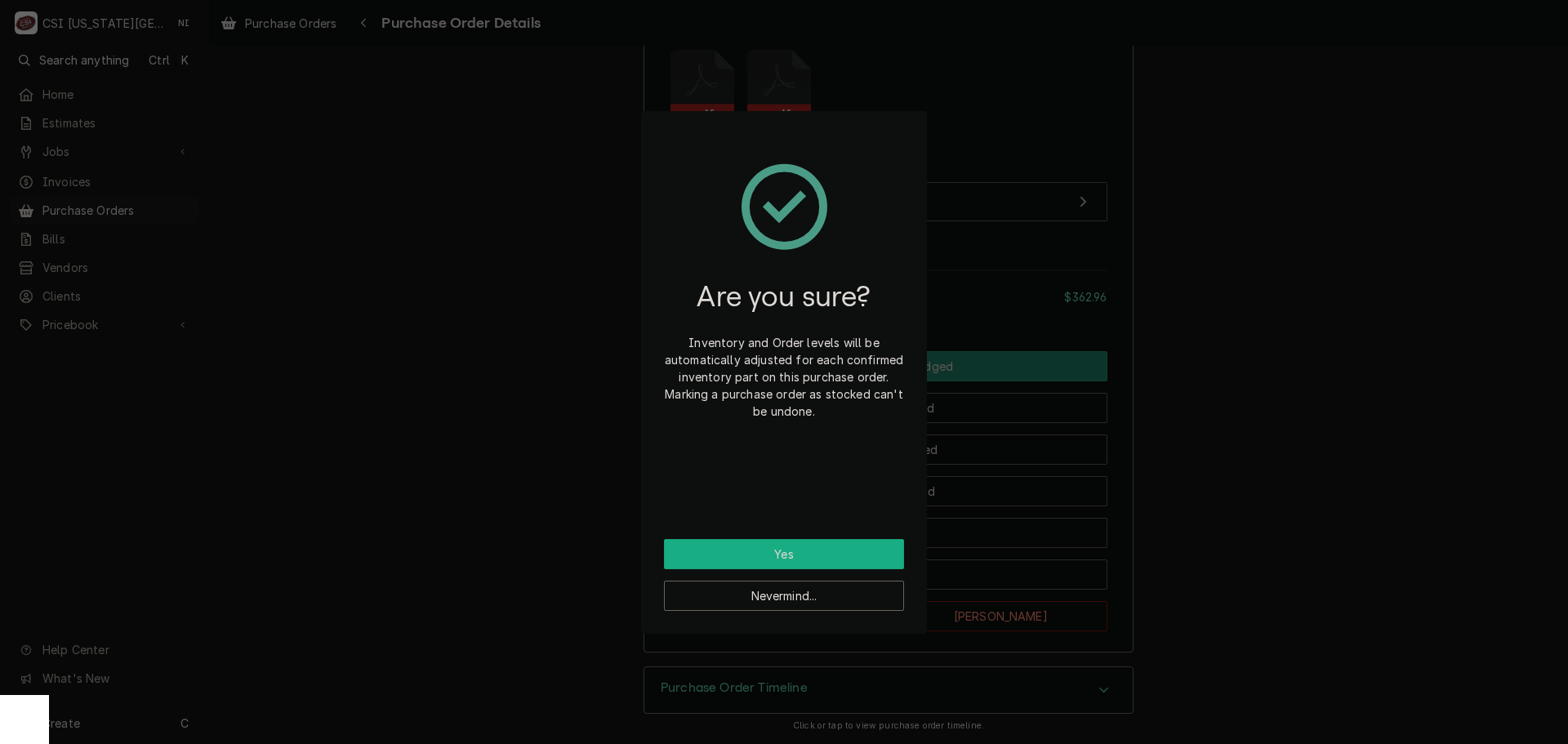
click at [853, 545] on button "Yes" at bounding box center [784, 554] width 240 height 31
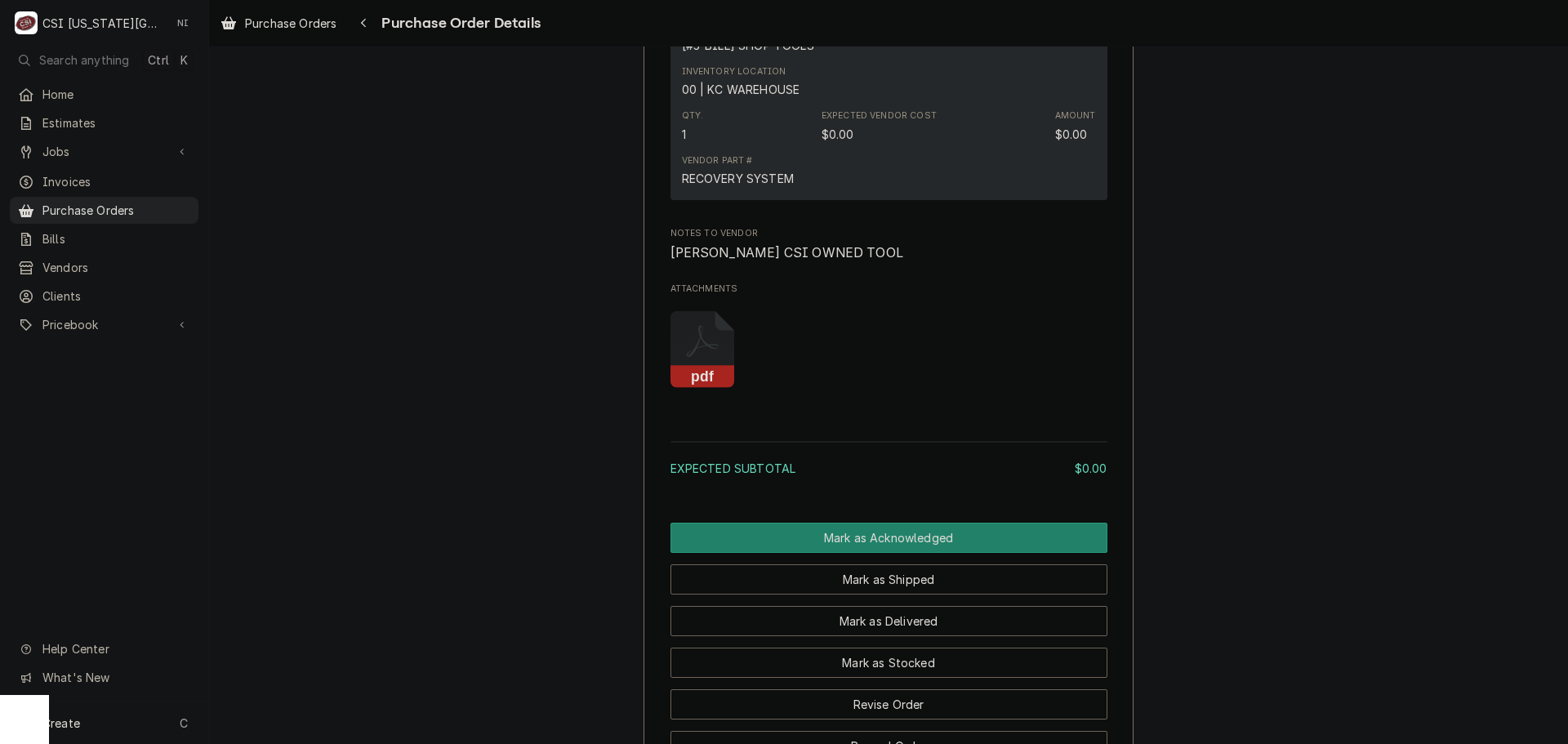
scroll to position [1306, 0]
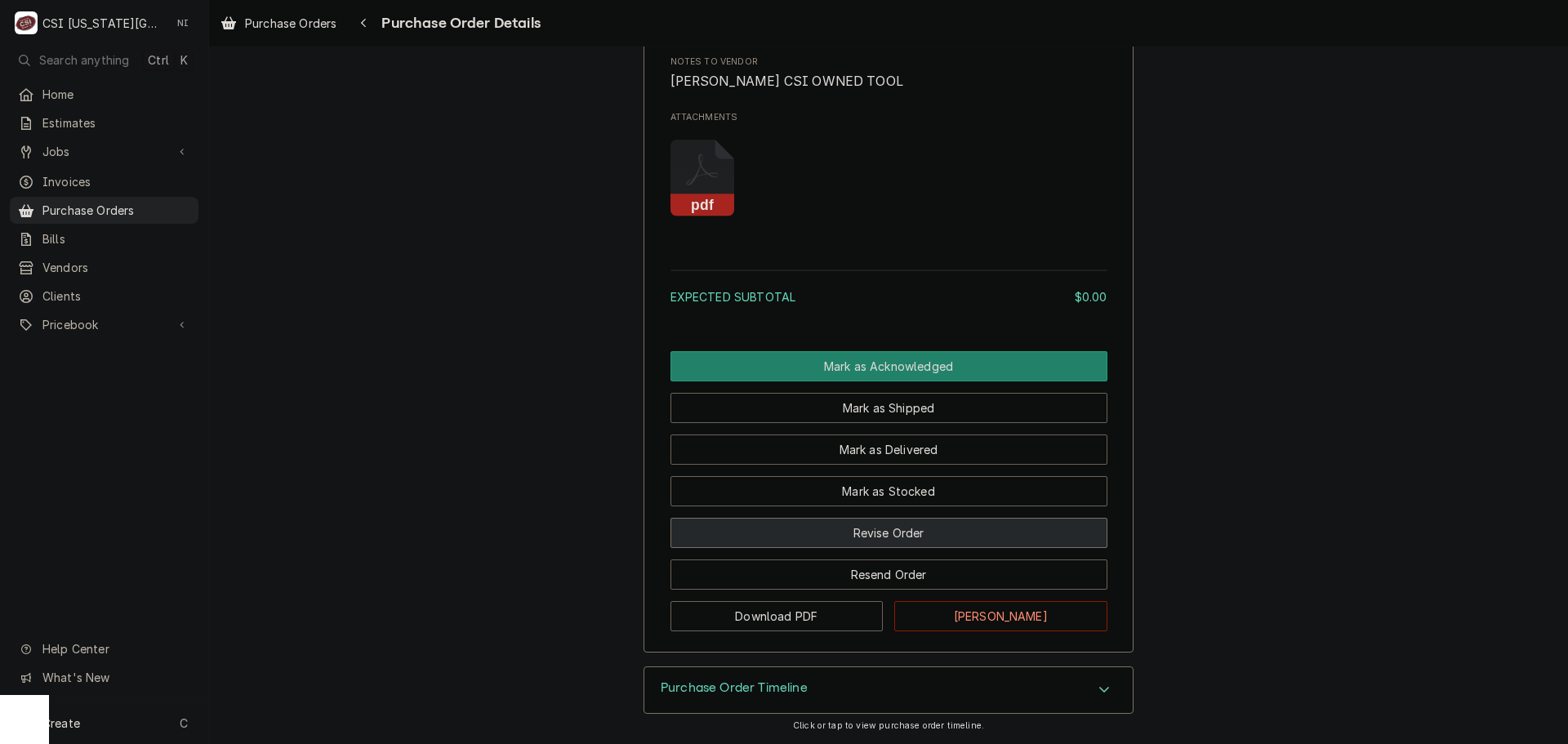
click at [913, 548] on button "Revise Order" at bounding box center [889, 533] width 437 height 31
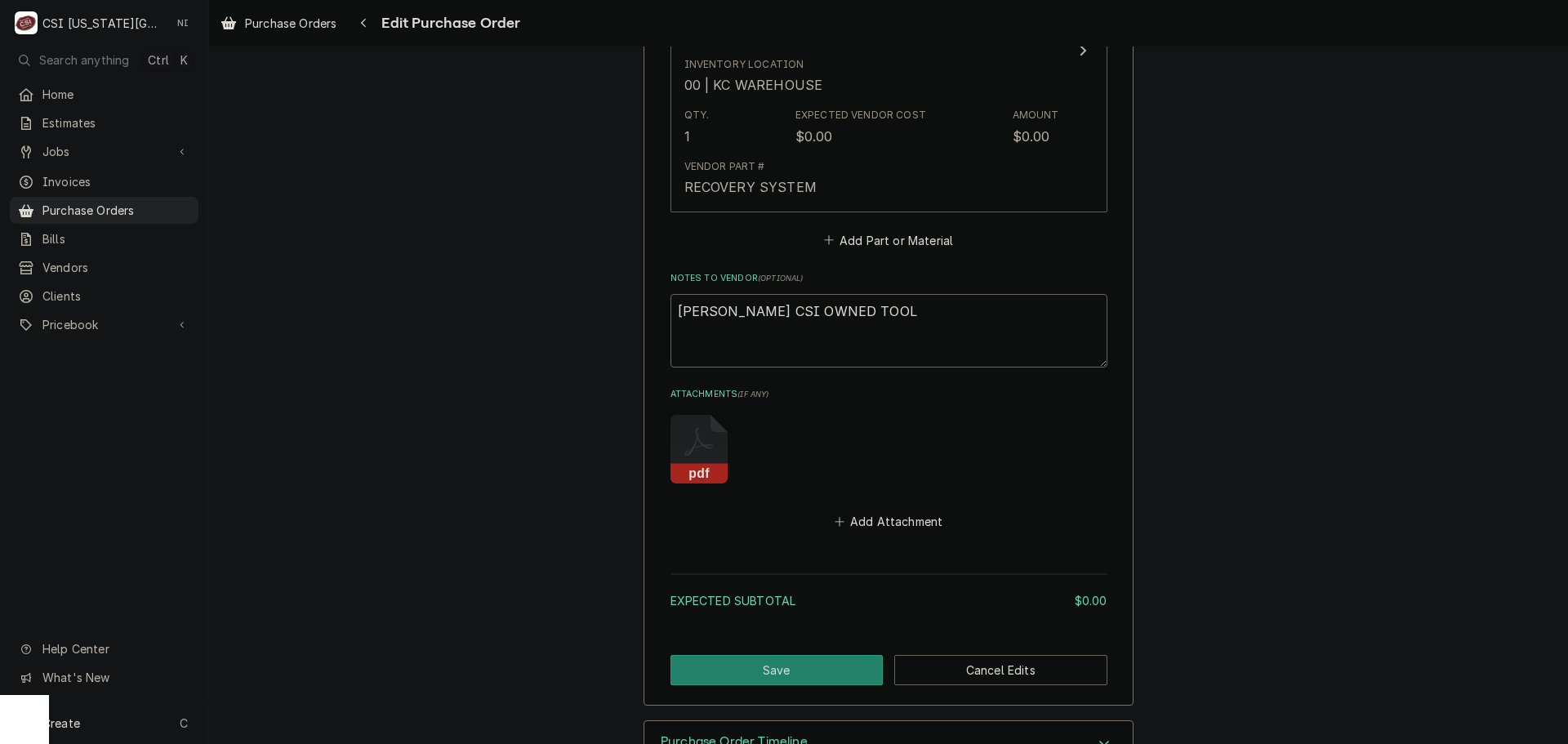
scroll to position [942, 0]
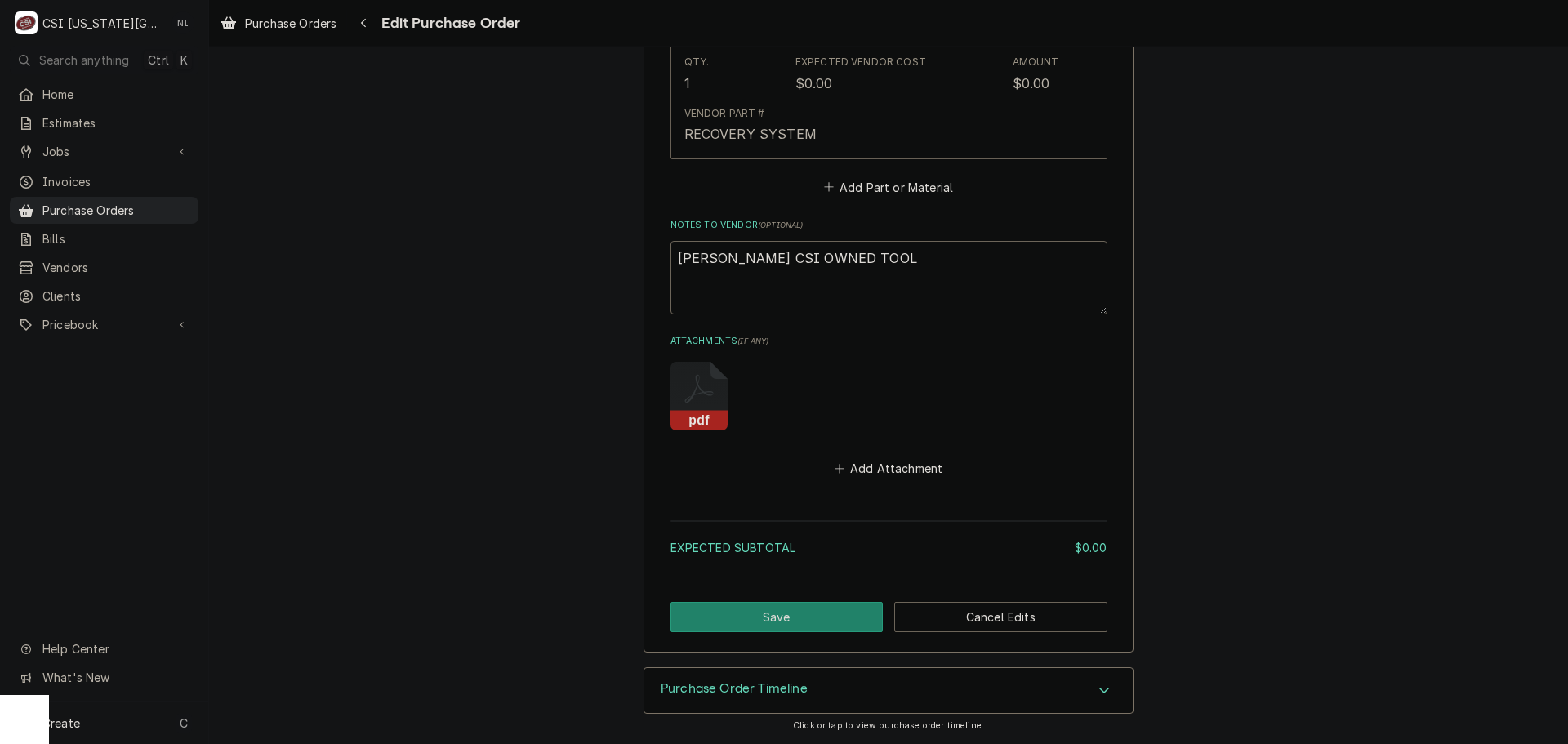
drag, startPoint x: 877, startPoint y: 484, endPoint x: 878, endPoint y: 469, distance: 15.0
click at [878, 469] on button "Add Attachment" at bounding box center [889, 469] width 114 height 23
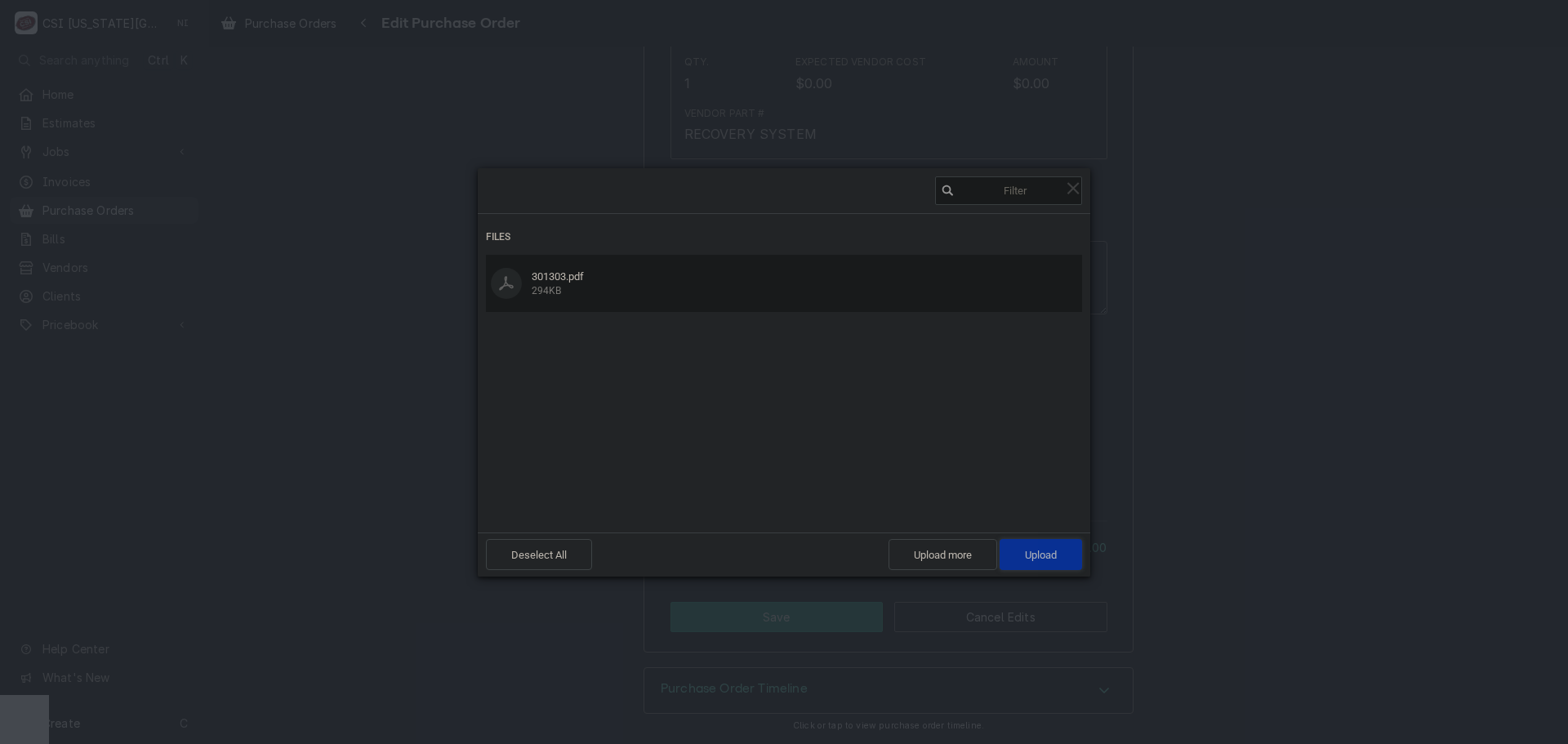
click at [1021, 551] on span "Upload 1" at bounding box center [1040, 554] width 82 height 31
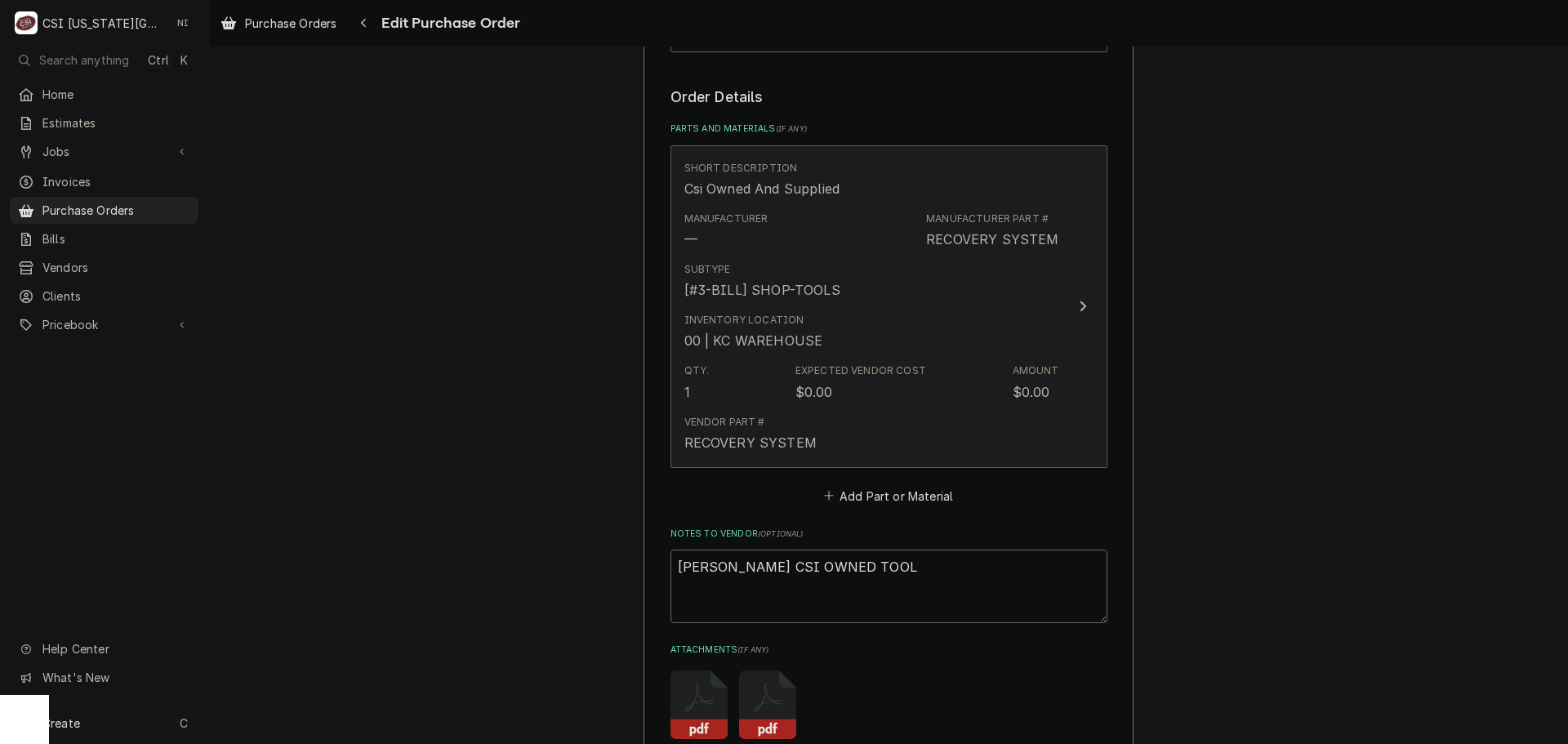
scroll to position [616, 0]
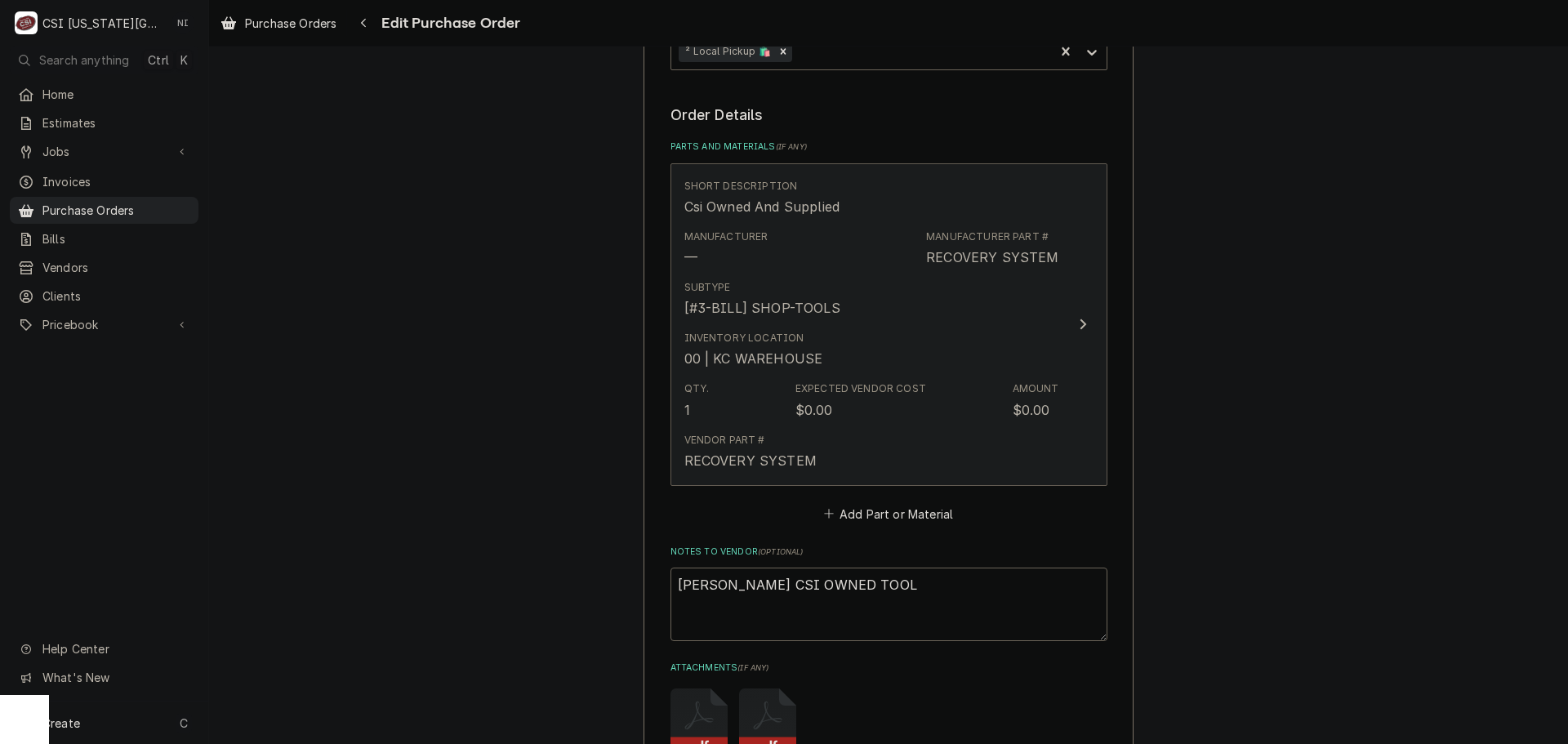
click at [822, 303] on div "[#3-BILL] SHOP-TOOLS" at bounding box center [762, 307] width 156 height 20
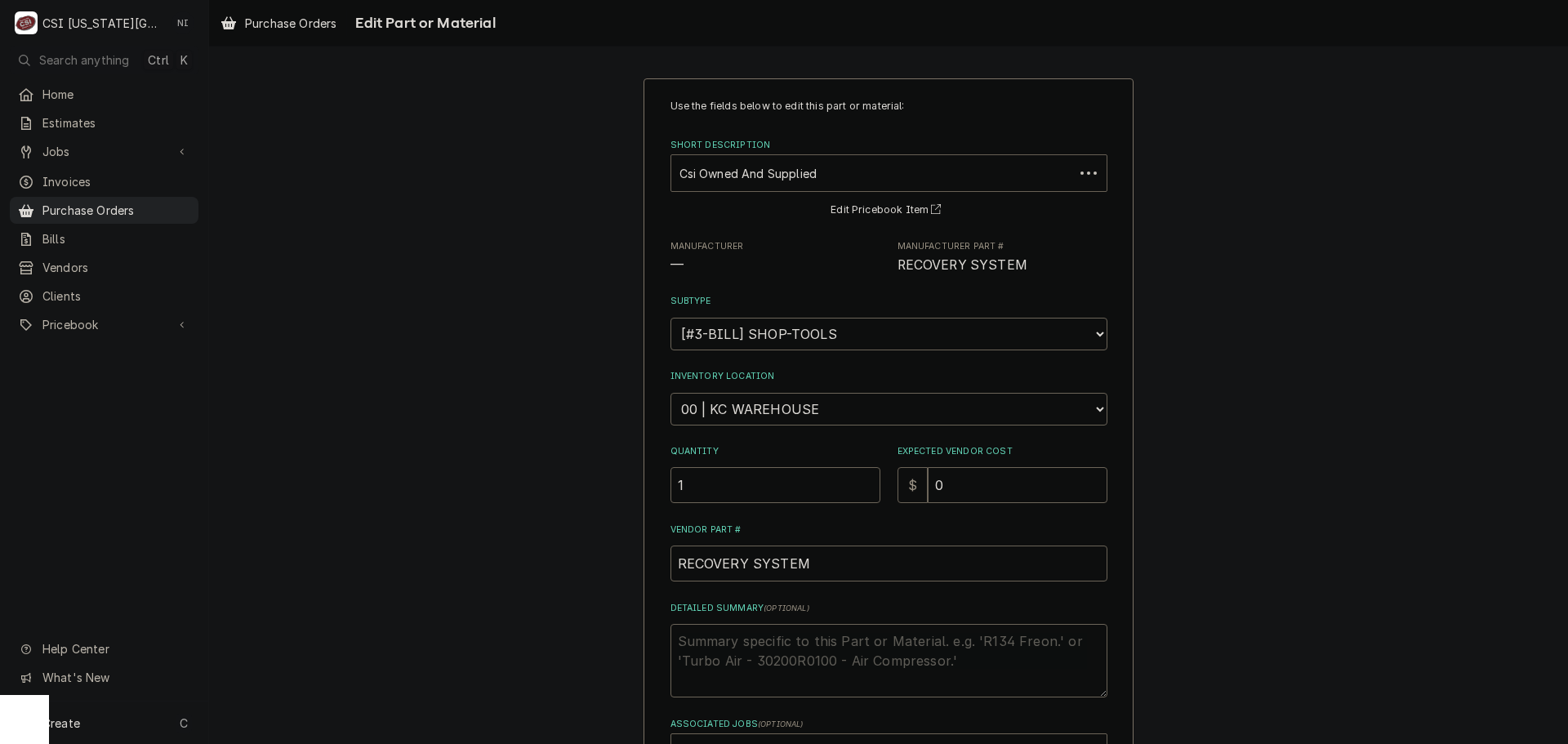
click at [825, 179] on div "Short Description" at bounding box center [872, 173] width 386 height 30
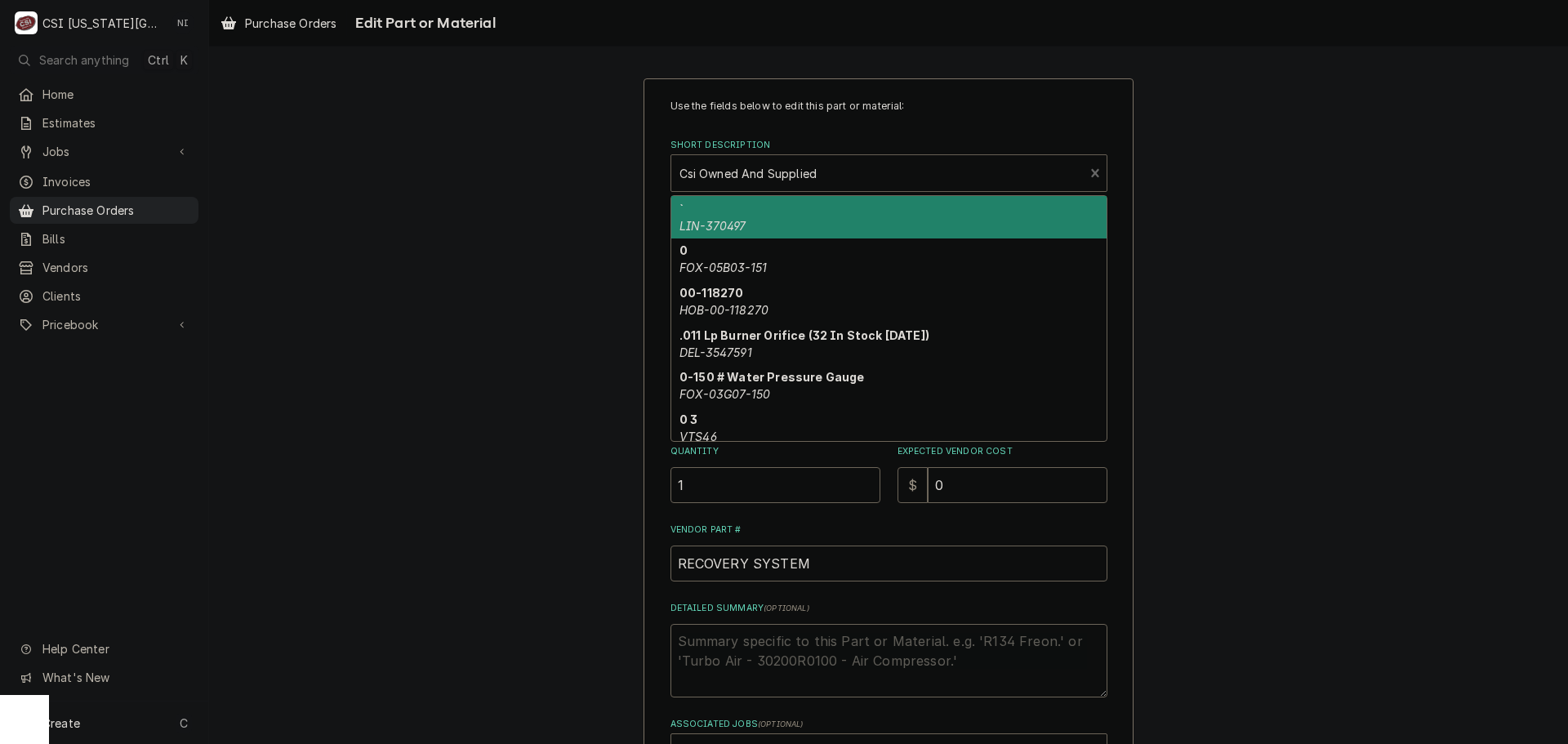
click at [1245, 239] on div "Use the fields below to edit this part or material: Short Description 10 result…" at bounding box center [889, 488] width 1359 height 849
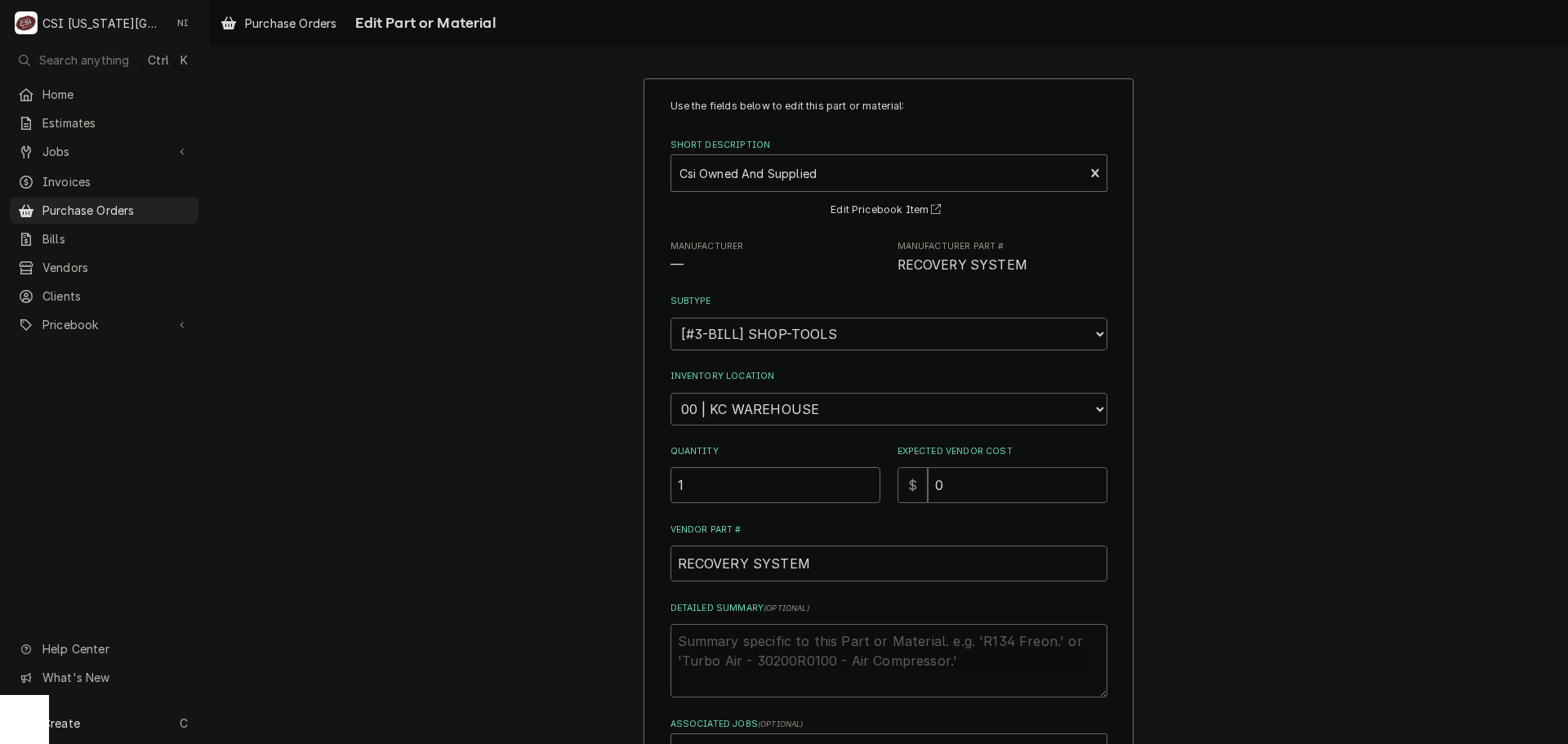
drag, startPoint x: 951, startPoint y: 496, endPoint x: 904, endPoint y: 482, distance: 49.0
click at [906, 483] on div "$ 0" at bounding box center [1002, 485] width 210 height 36
type textarea "x"
type input "8"
type textarea "x"
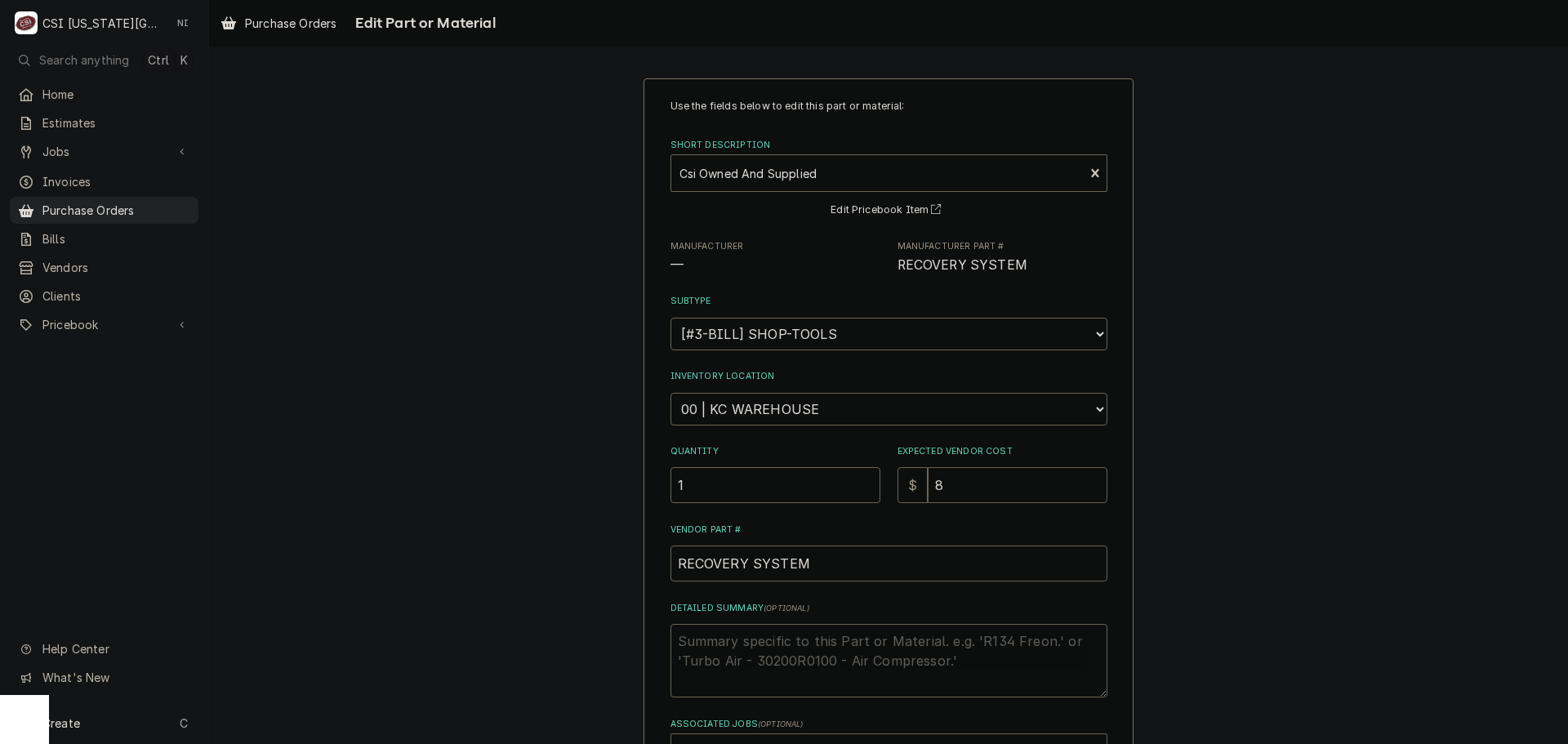
type input "89"
type textarea "x"
type input "898"
type textarea "x"
type input "898.04"
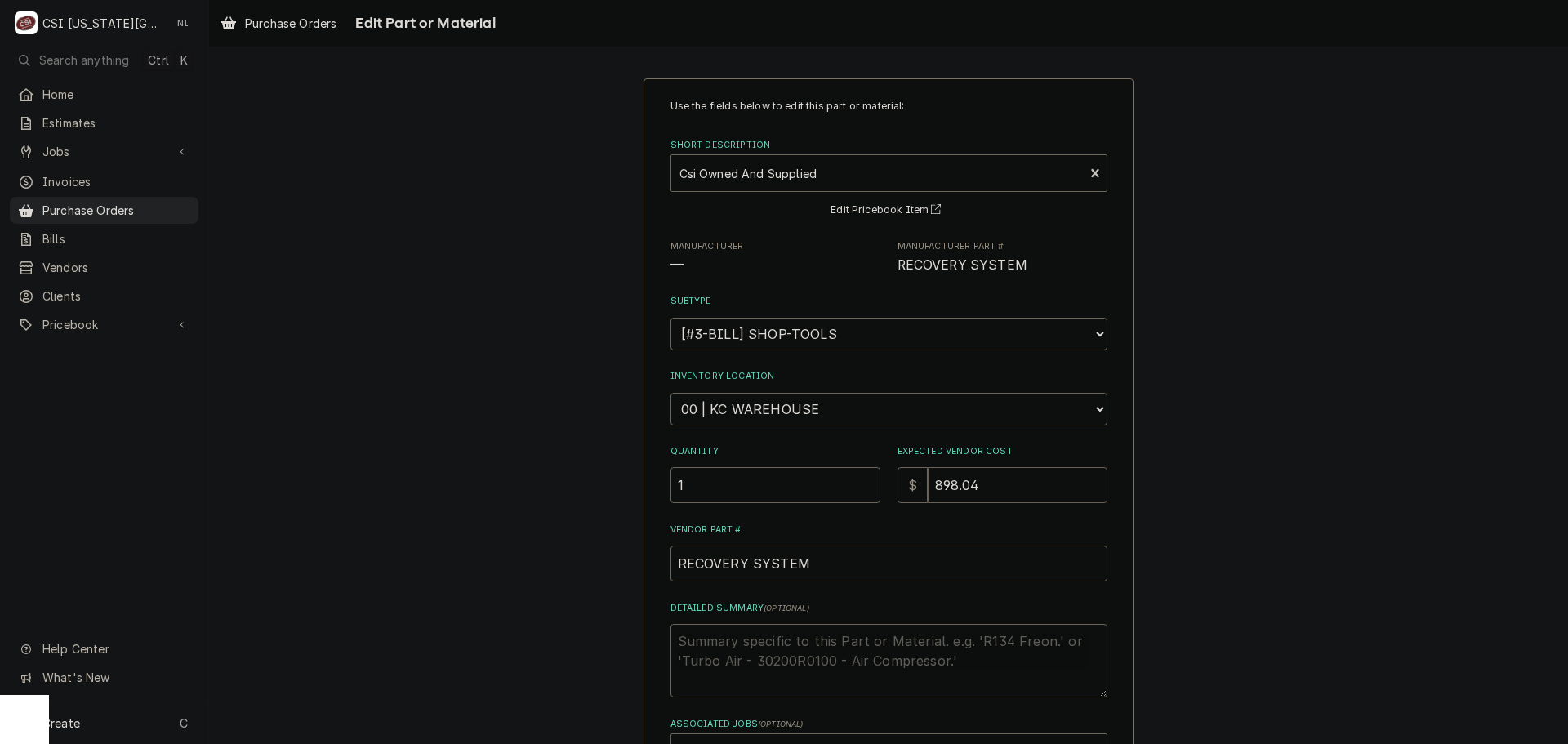
type textarea "x"
type input "898.041"
type textarea "x"
type input "898.04"
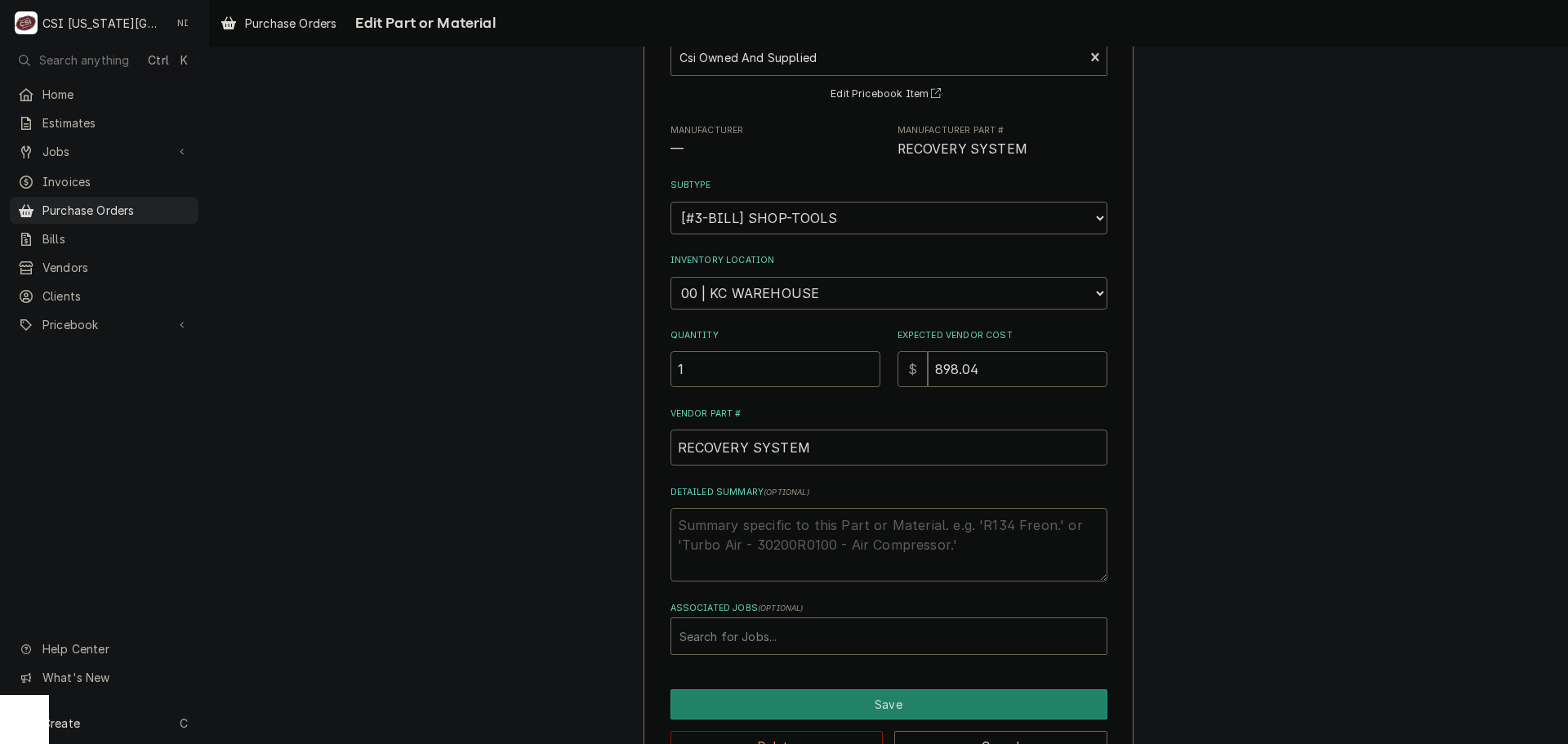
scroll to position [168, 0]
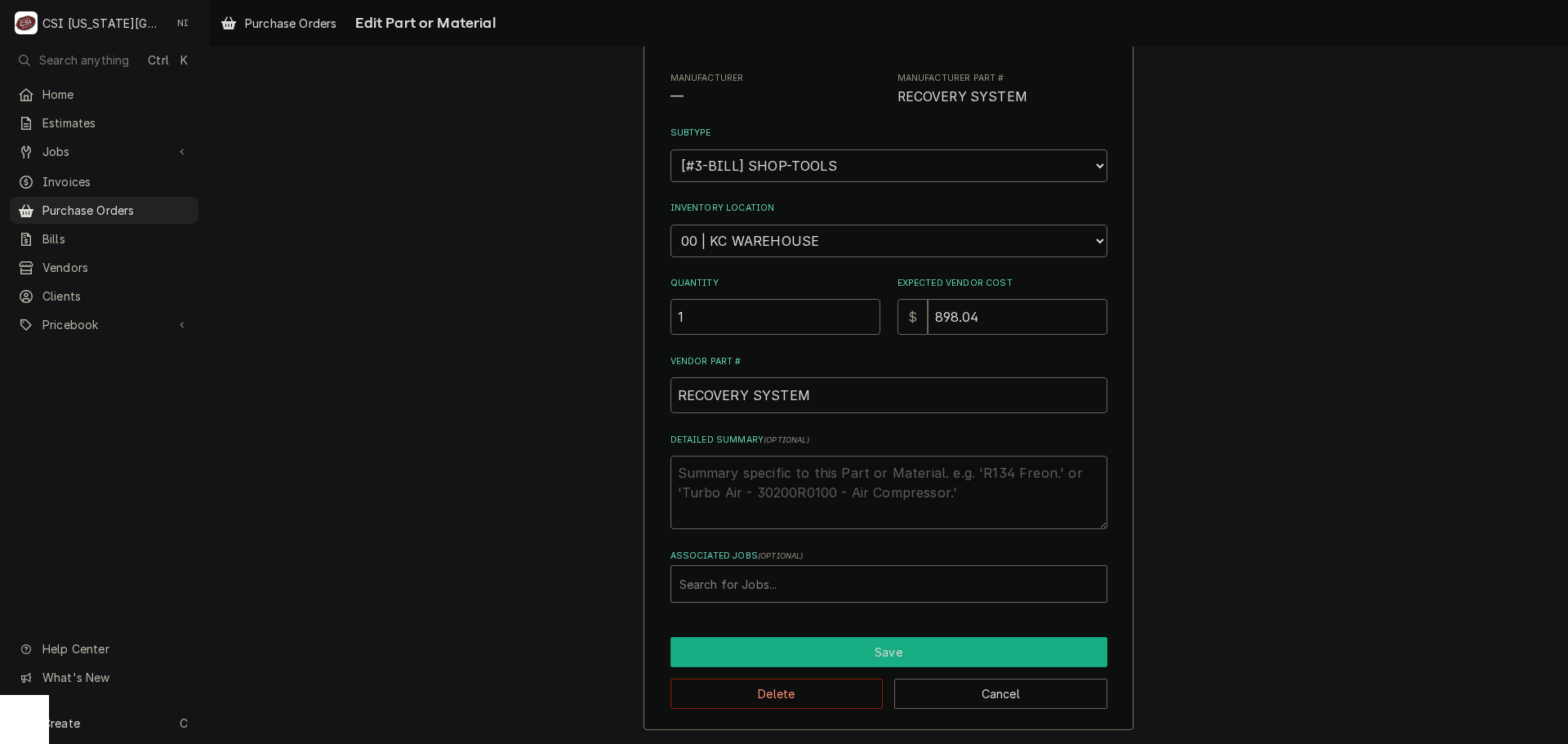
click at [790, 650] on button "Save" at bounding box center [889, 652] width 437 height 31
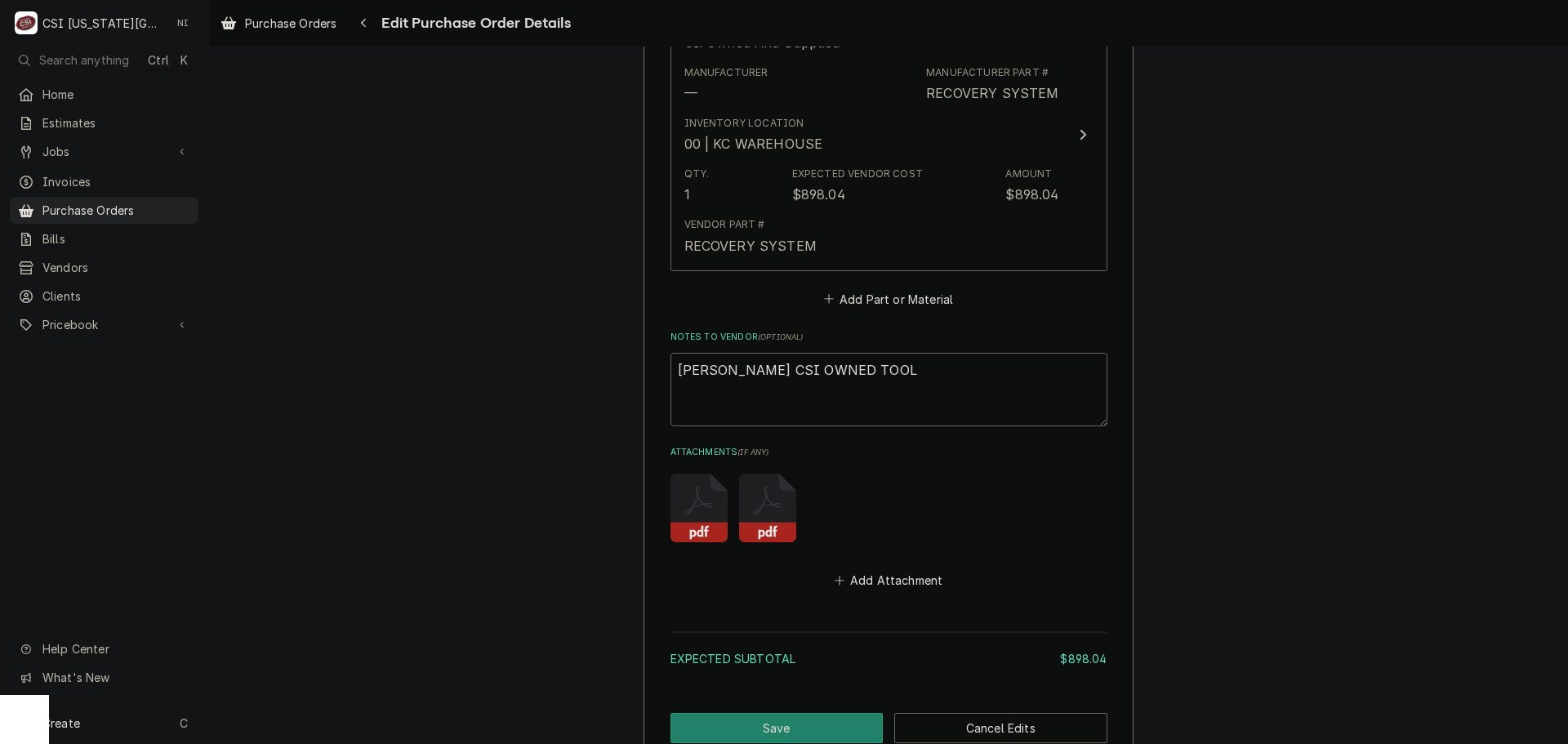
scroll to position [942, 0]
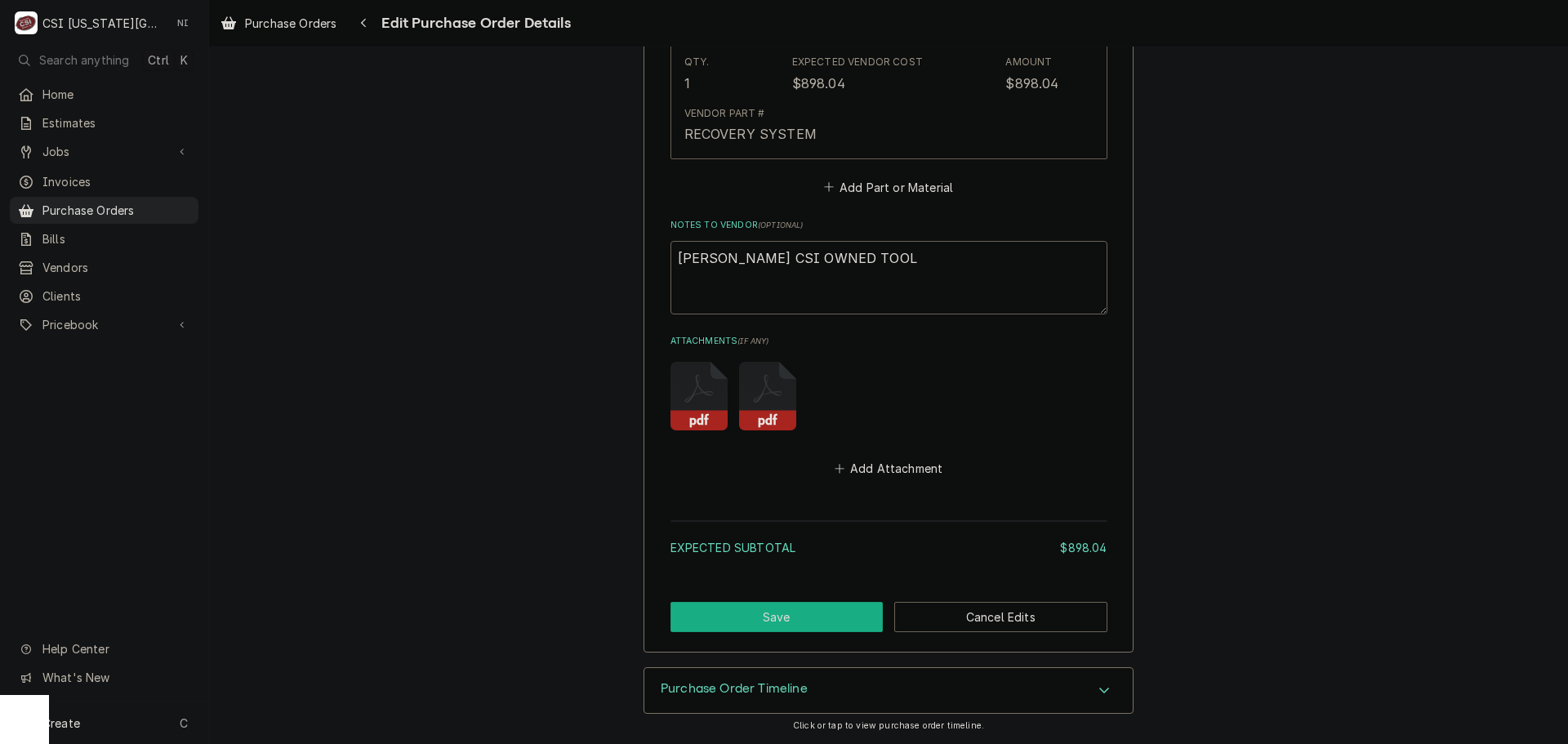
click at [814, 622] on button "Save" at bounding box center [776, 617] width 213 height 31
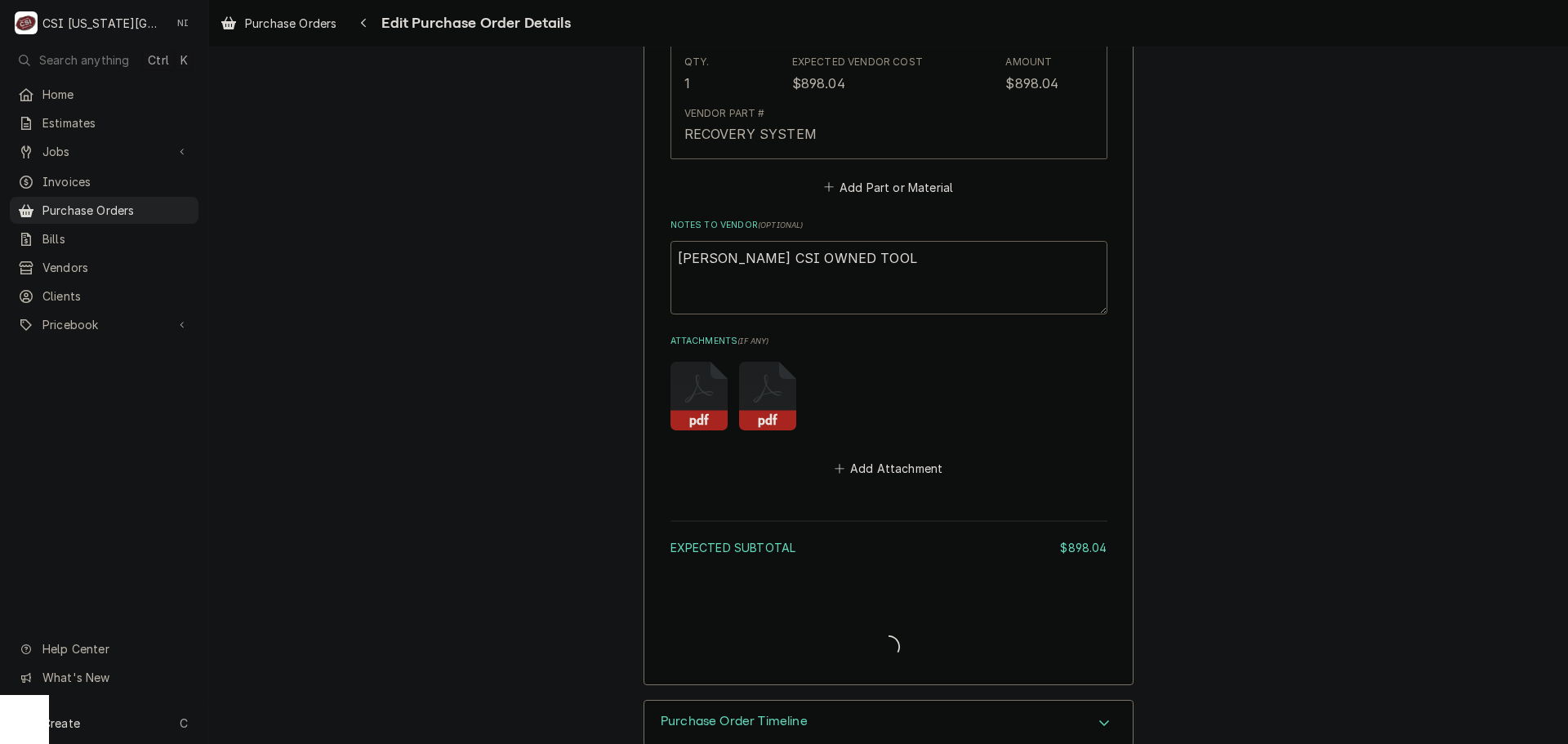
type textarea "x"
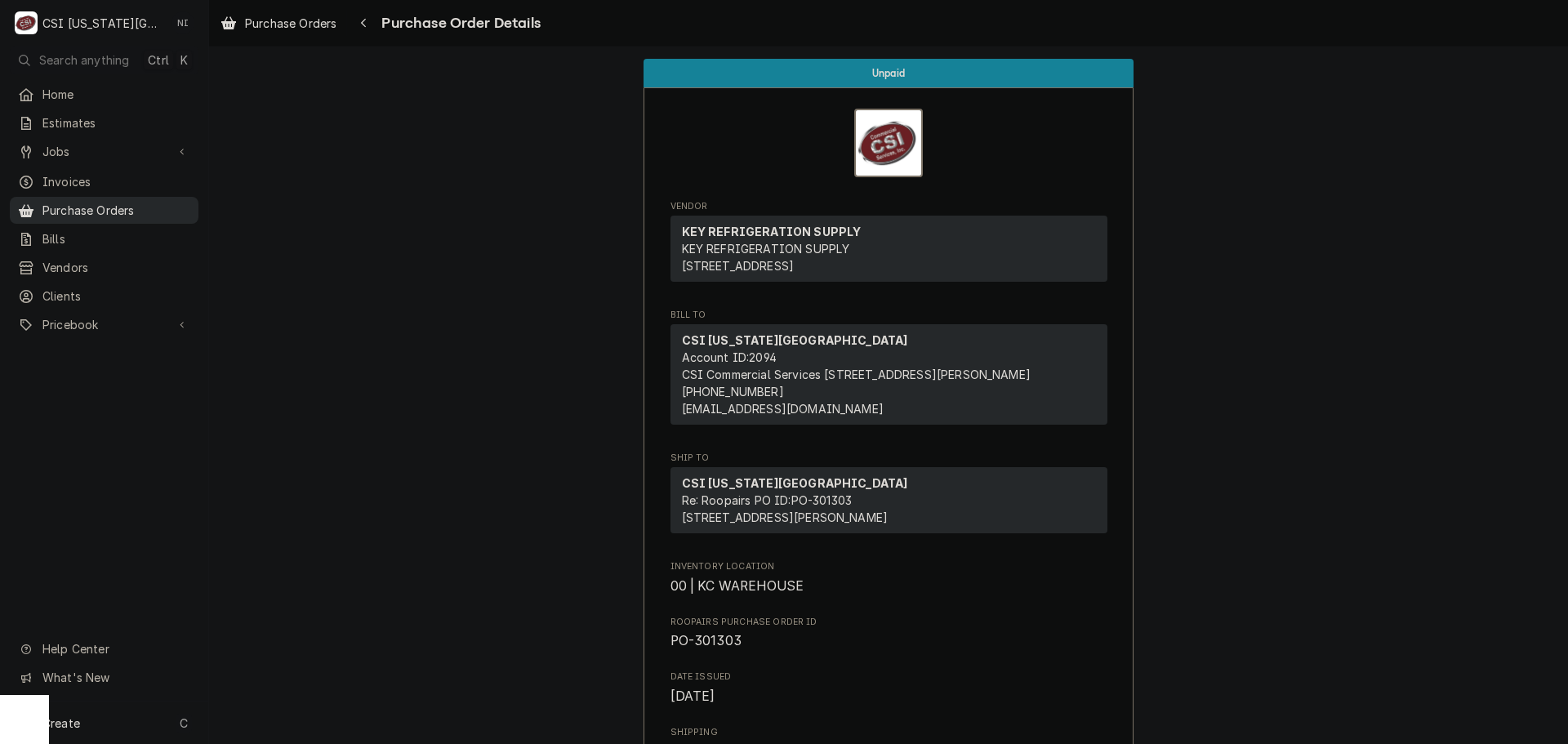
click at [185, 210] on span "Purchase Orders" at bounding box center [116, 210] width 148 height 17
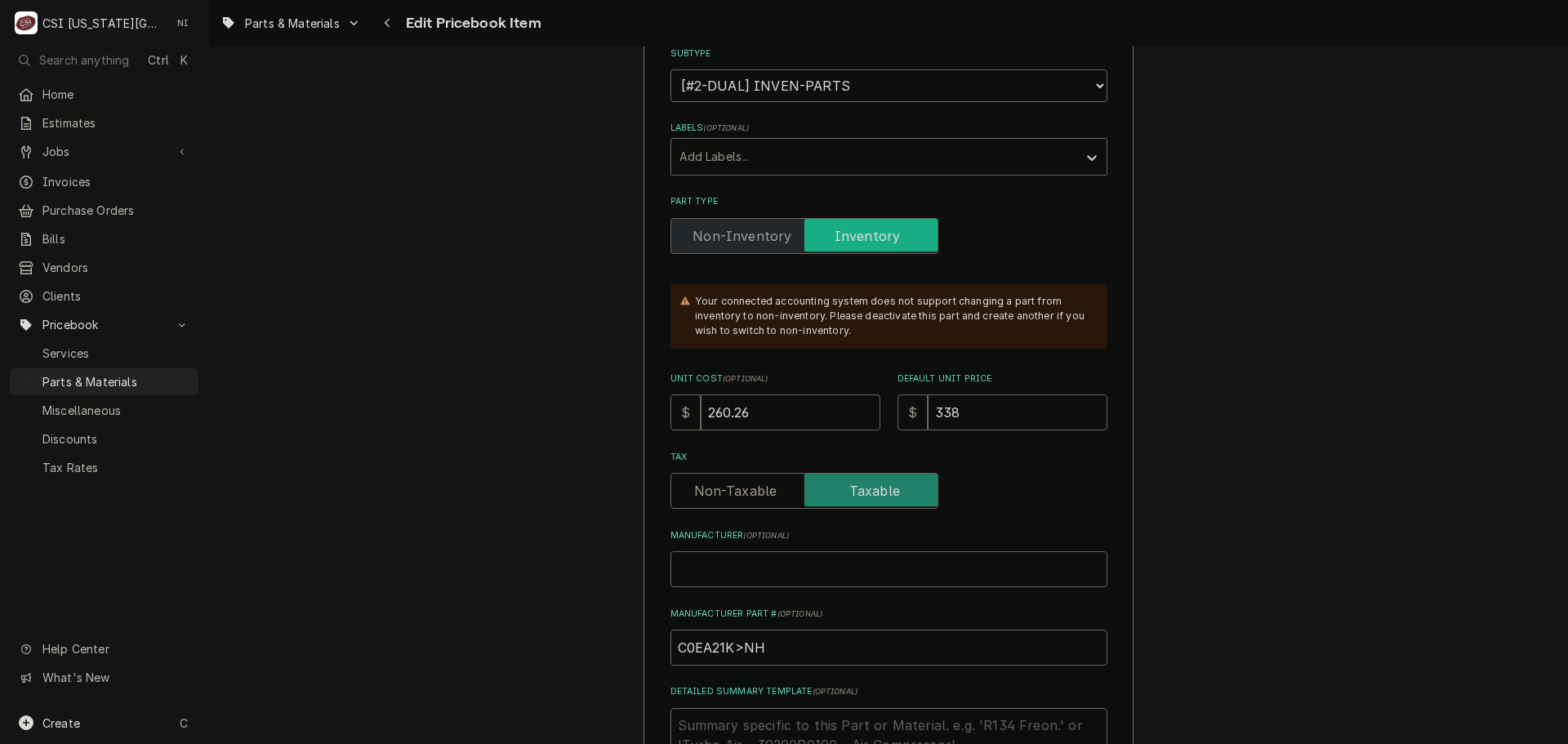
scroll to position [490, 0]
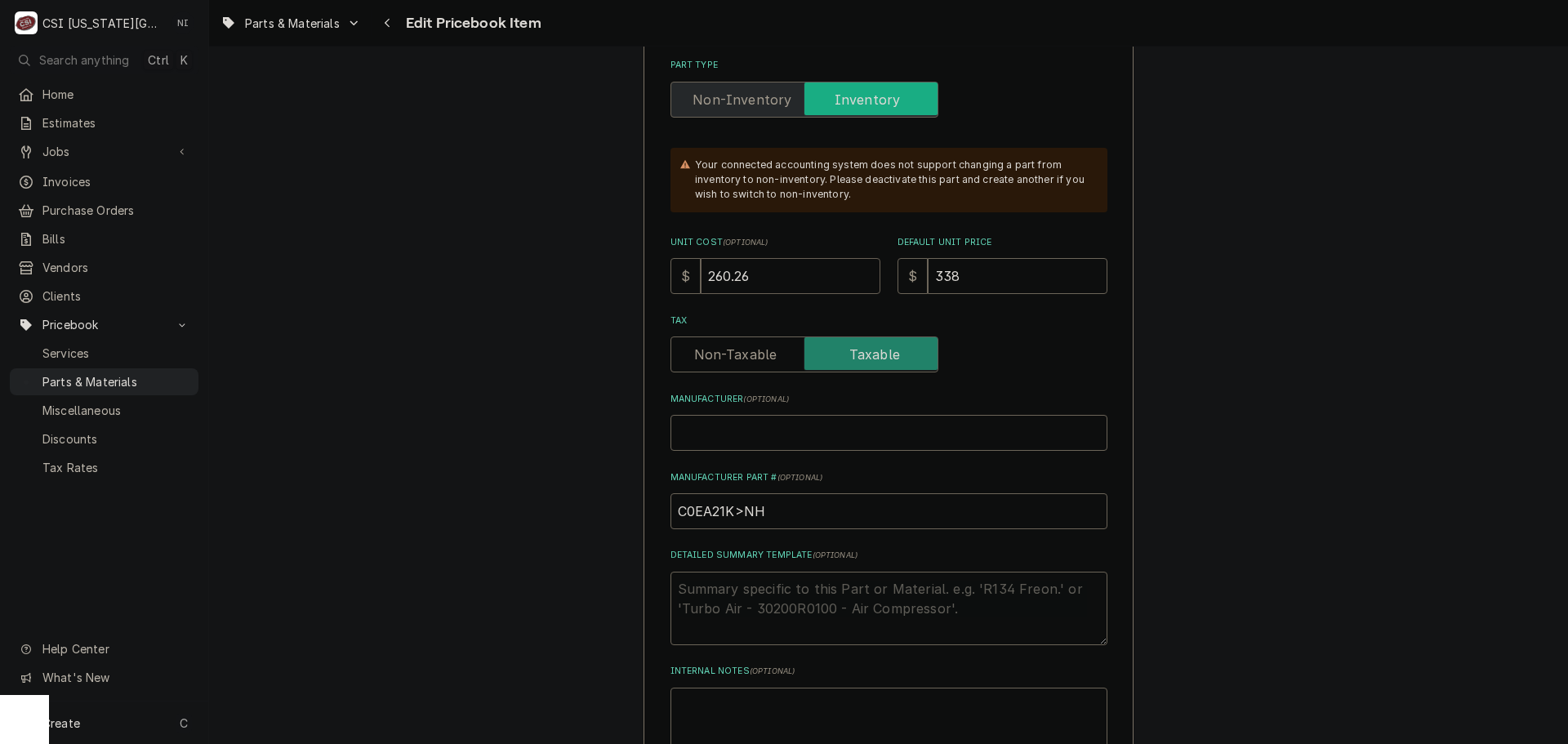
drag, startPoint x: 689, startPoint y: 281, endPoint x: 630, endPoint y: 279, distance: 59.0
click at [670, 280] on div "$ 260.26" at bounding box center [775, 275] width 210 height 36
type textarea "x"
type input "2"
type textarea "x"
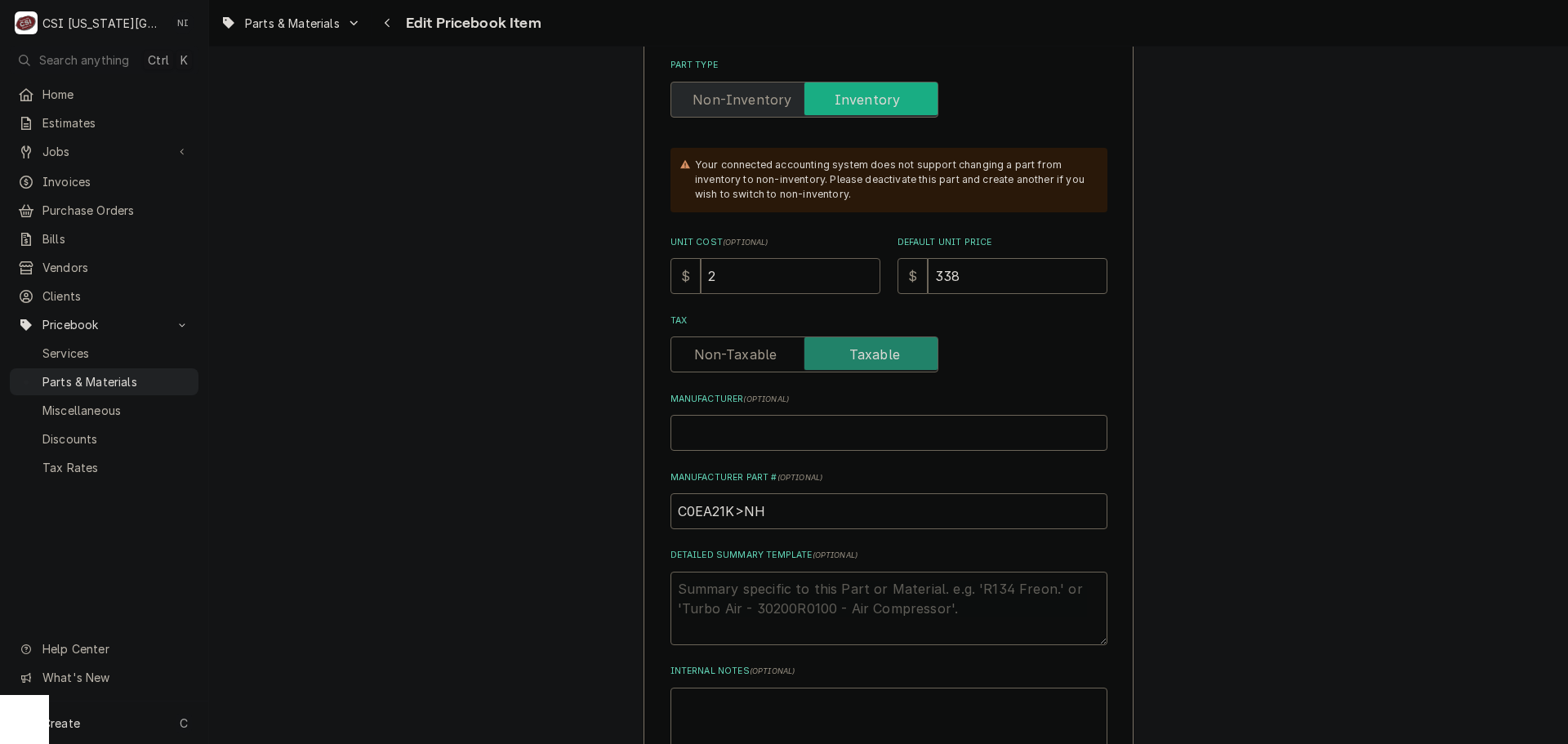
type input "27"
type textarea "x"
type input "273"
type textarea "x"
type input "273.3"
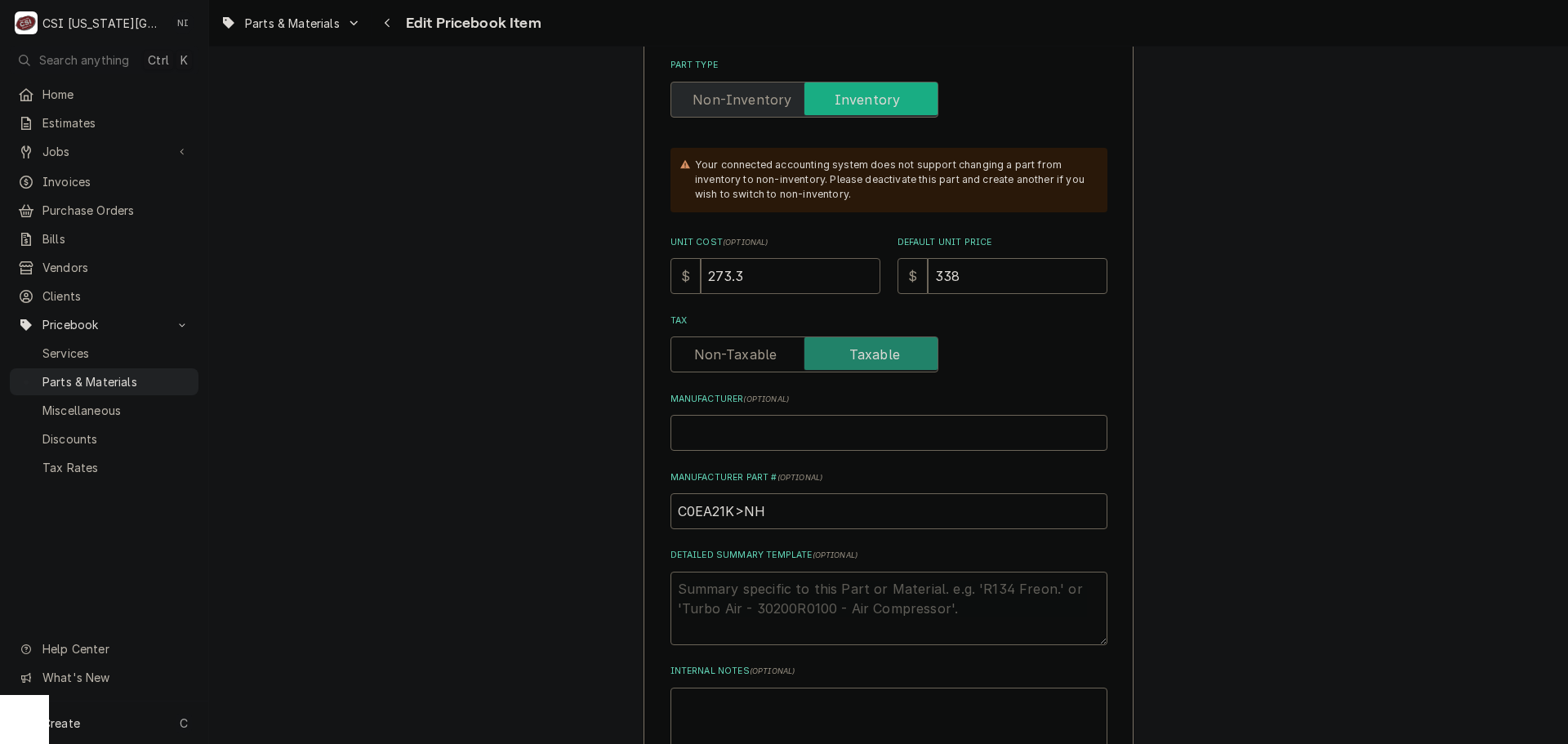
type textarea "x"
type input "273.35"
type textarea "x"
type input "3"
type textarea "x"
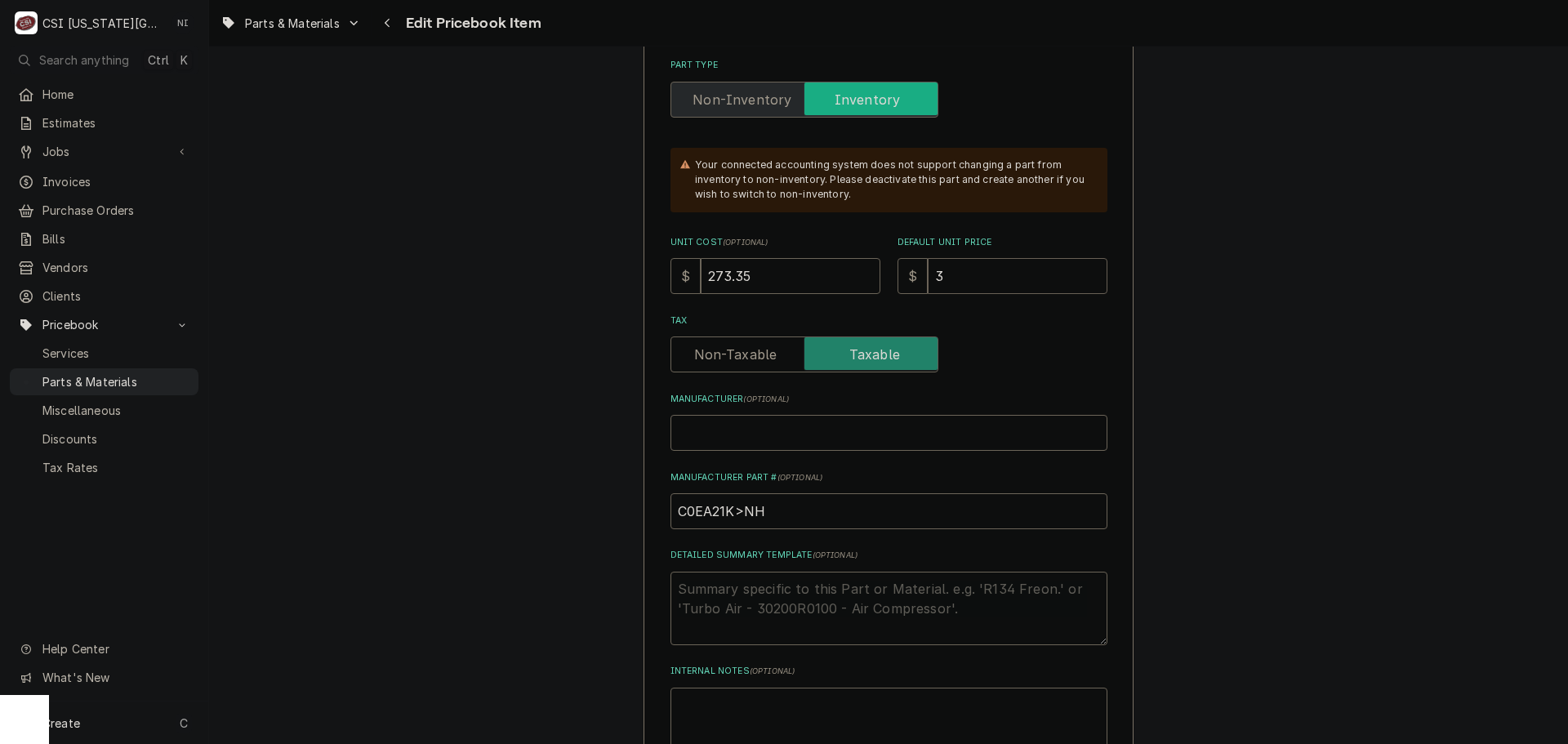
type input "35"
type textarea "x"
type input "355"
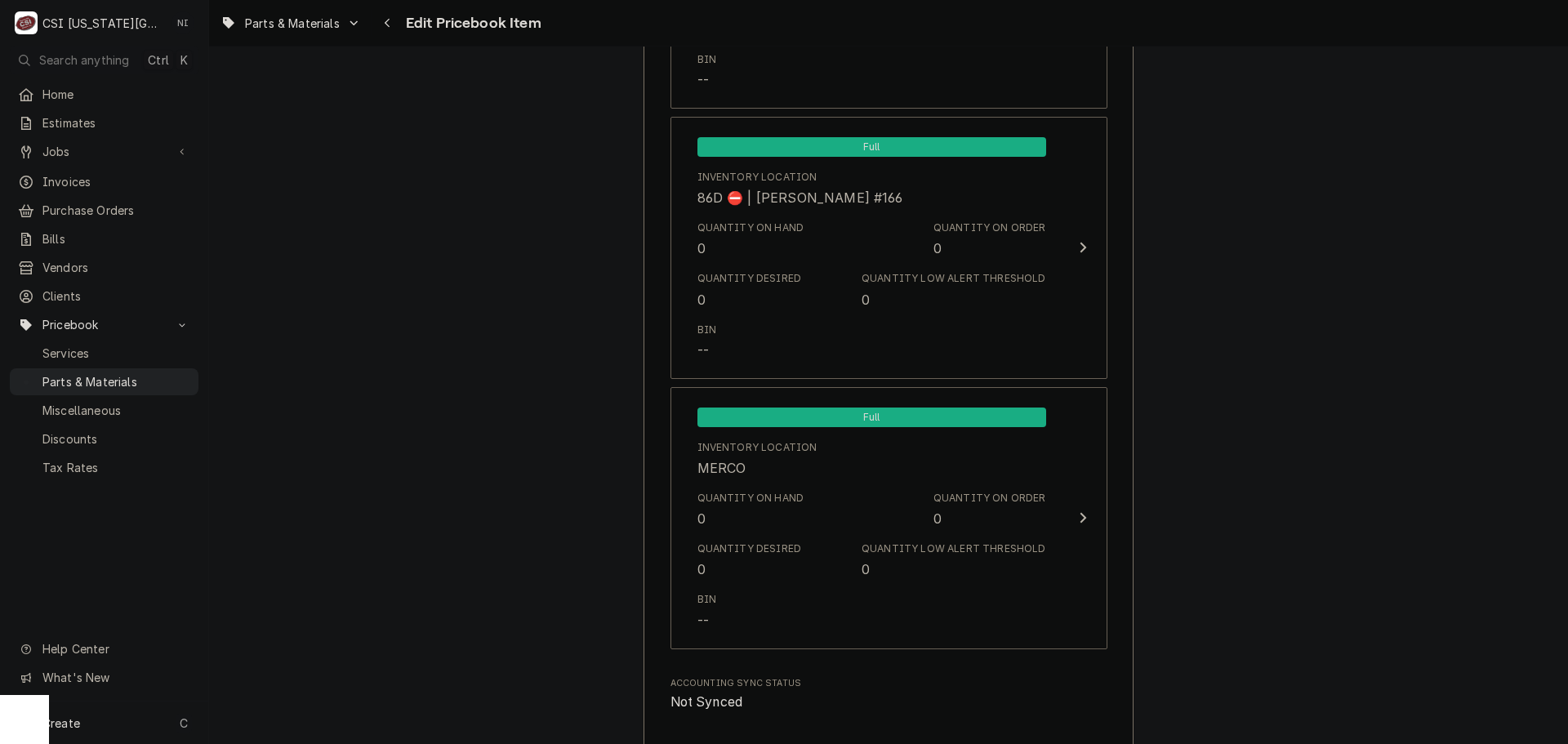
scroll to position [16231, 0]
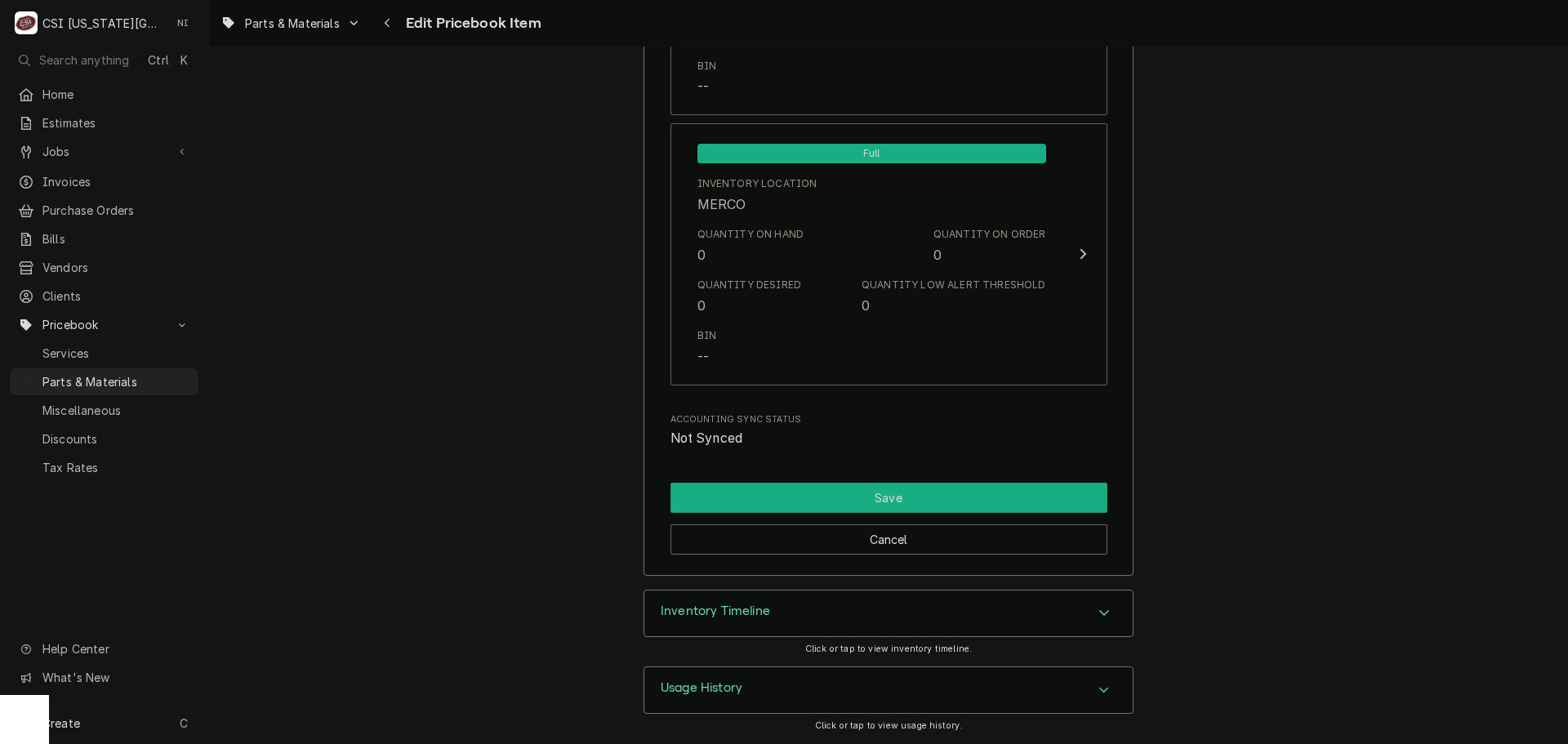
click at [1019, 493] on button "Save" at bounding box center [889, 498] width 437 height 31
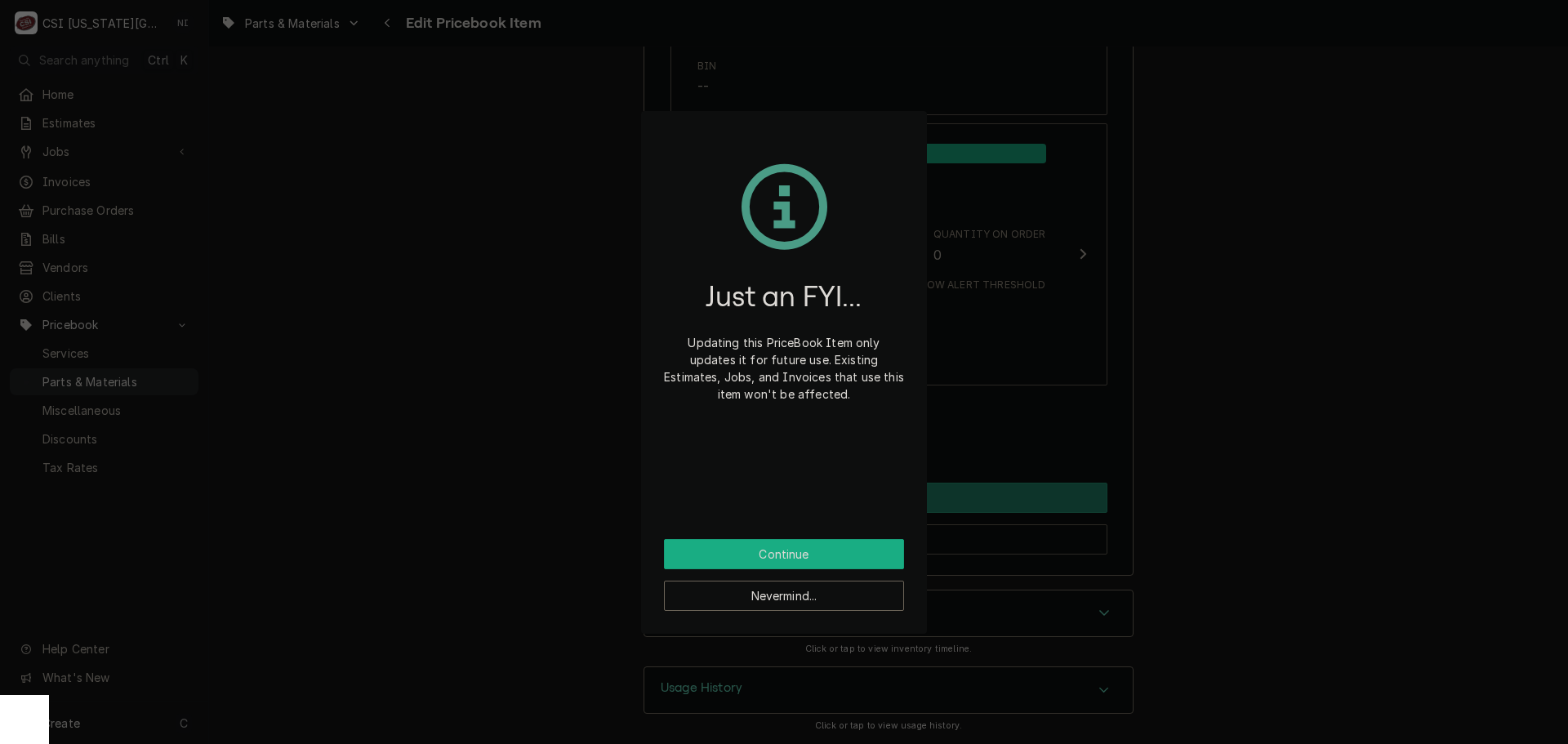
click at [861, 555] on button "Continue" at bounding box center [784, 554] width 240 height 31
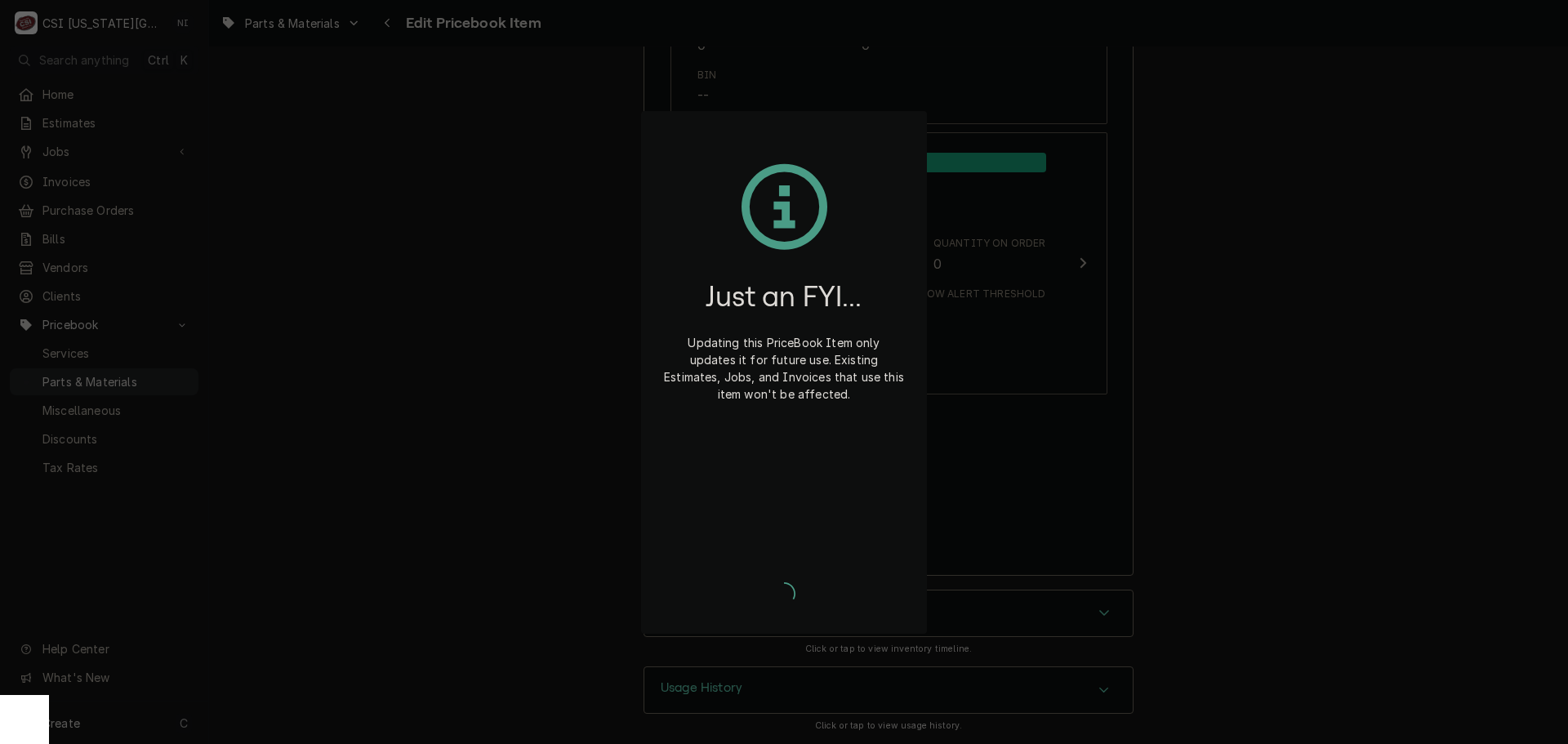
scroll to position [16223, 0]
type textarea "x"
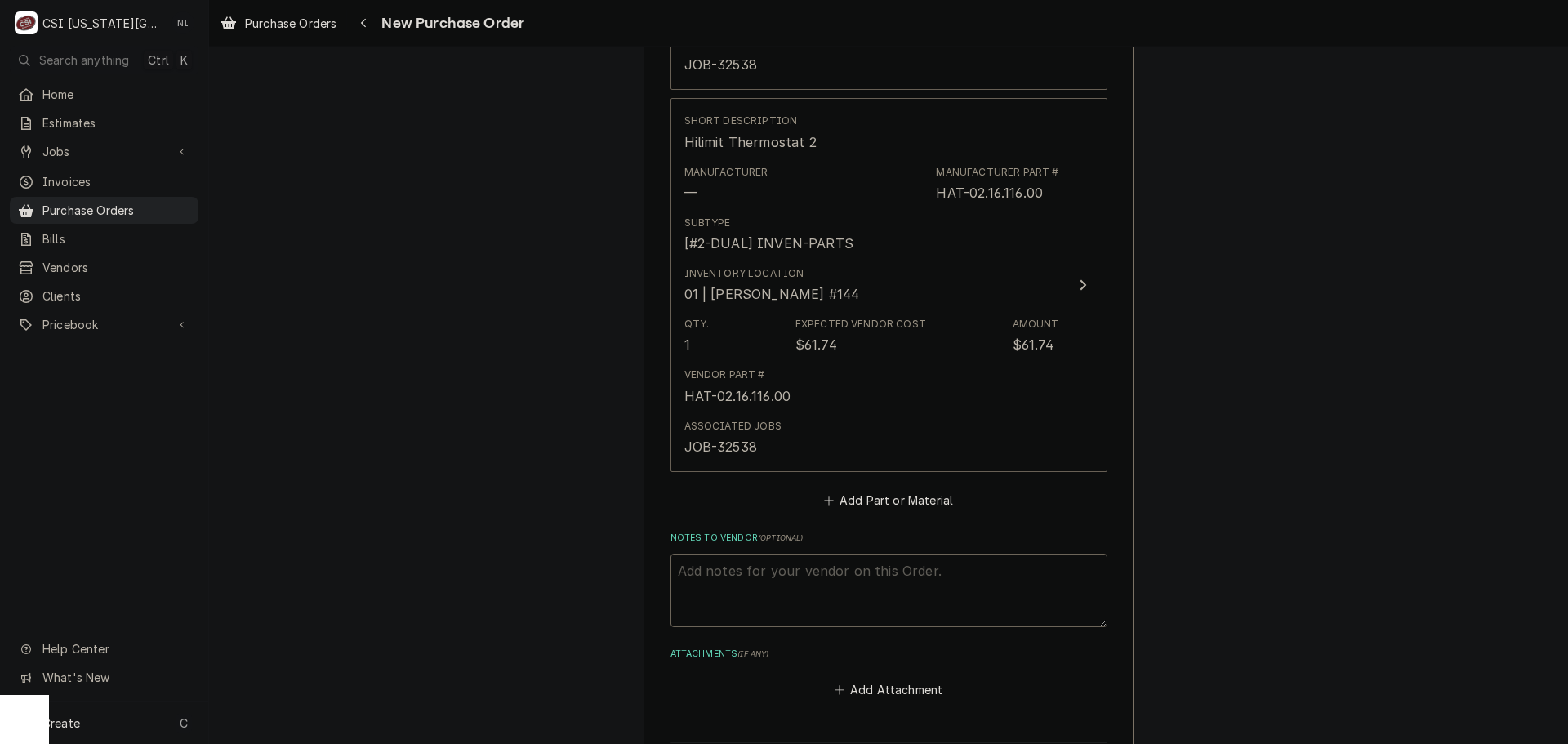
scroll to position [4258, 0]
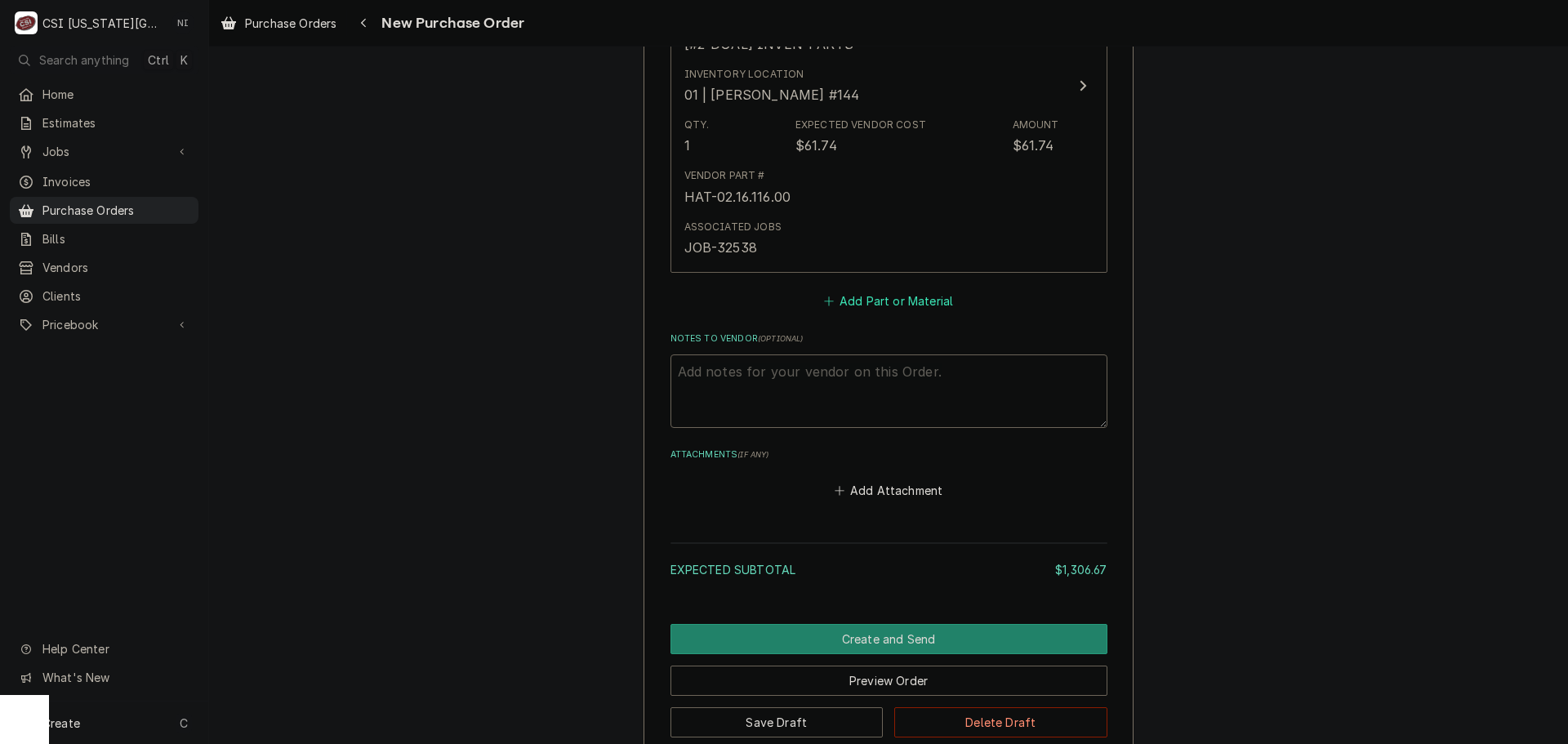
click at [883, 302] on button "Add Part or Material" at bounding box center [888, 300] width 134 height 23
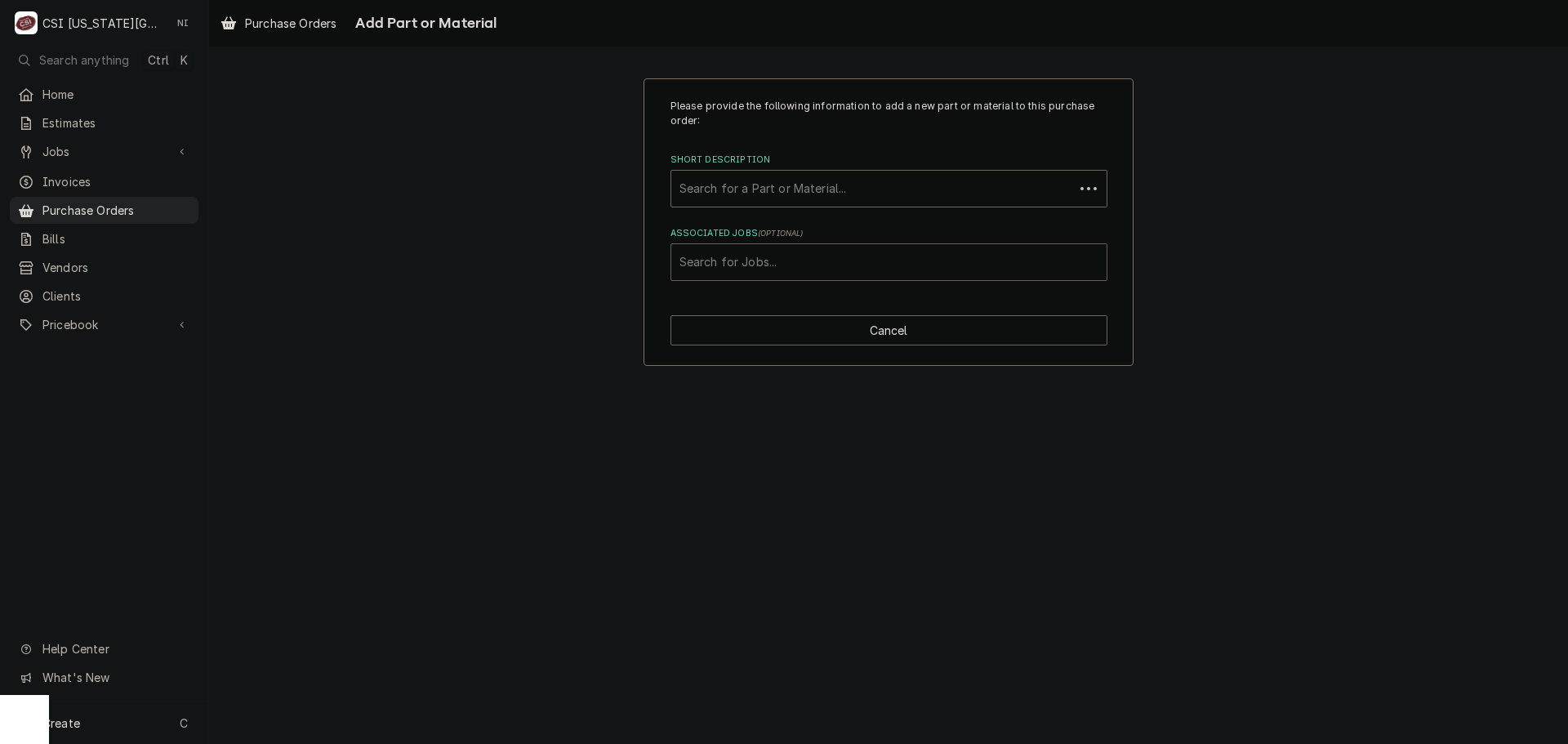
click at [880, 253] on div "Associated Jobs" at bounding box center [889, 262] width 419 height 30
type input "32598"
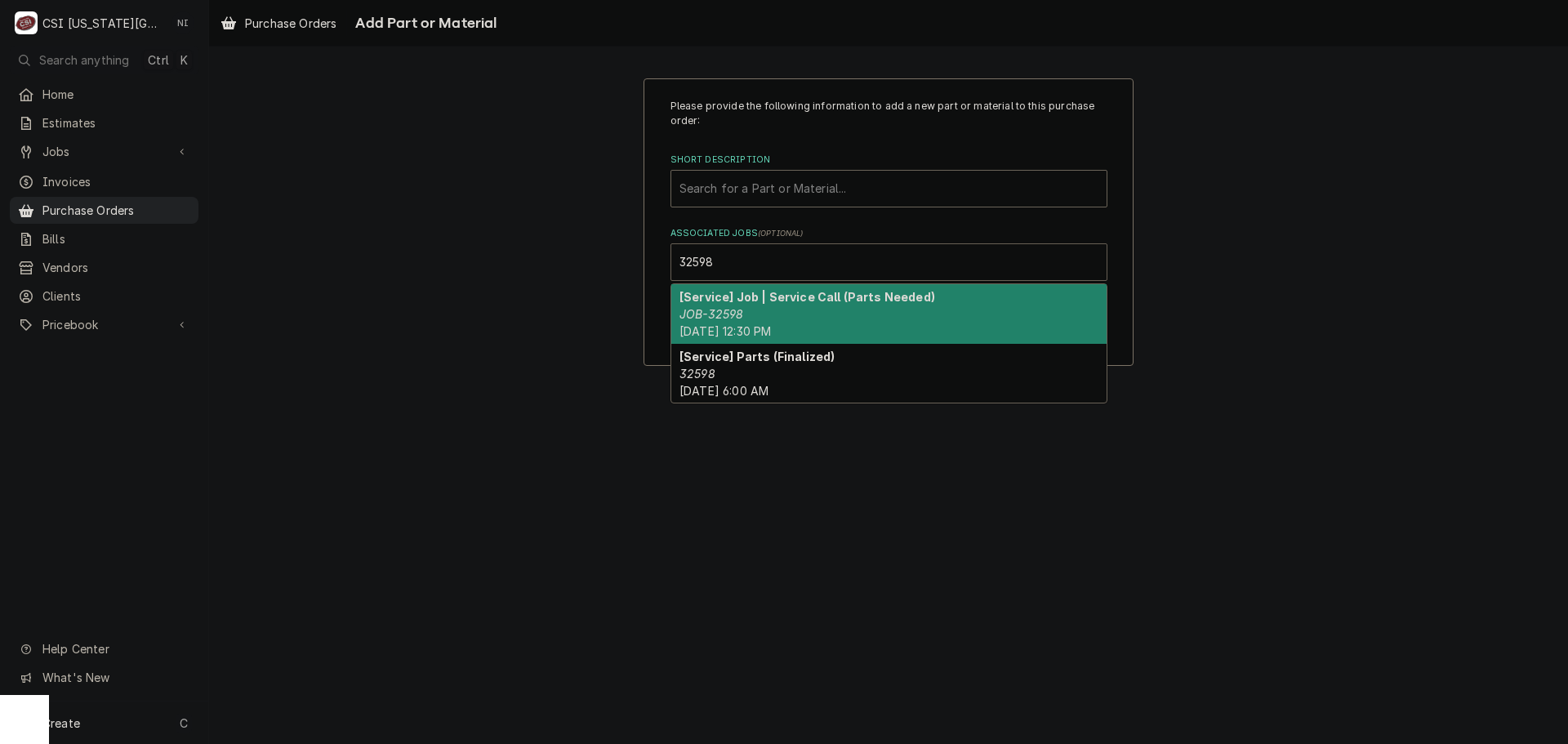
drag, startPoint x: 753, startPoint y: 302, endPoint x: 1347, endPoint y: 284, distance: 594.3
click at [753, 304] on strong "[Service] Job | Service Call (Parts Needed)" at bounding box center [807, 297] width 256 height 14
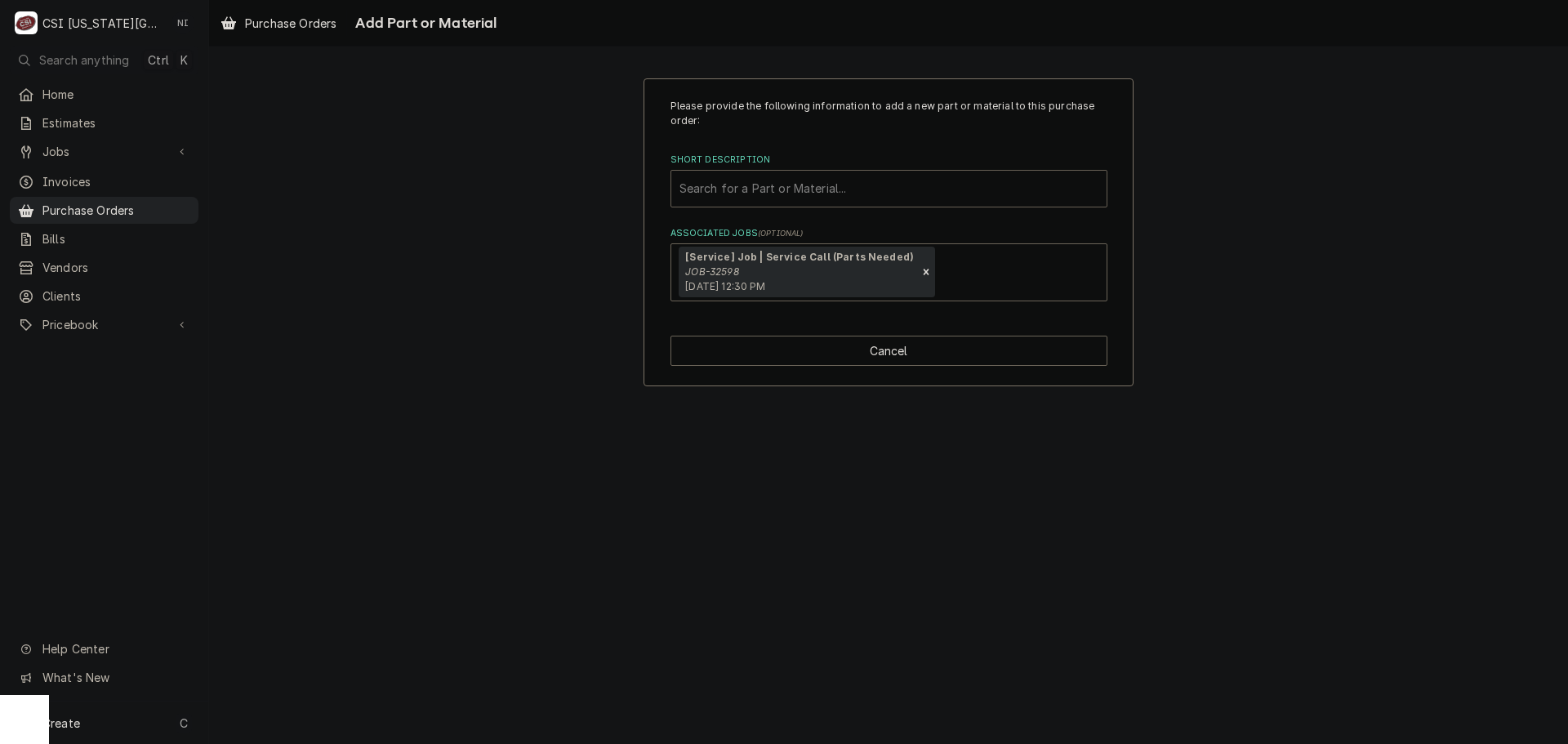
click at [883, 197] on div "Short Description" at bounding box center [889, 189] width 419 height 30
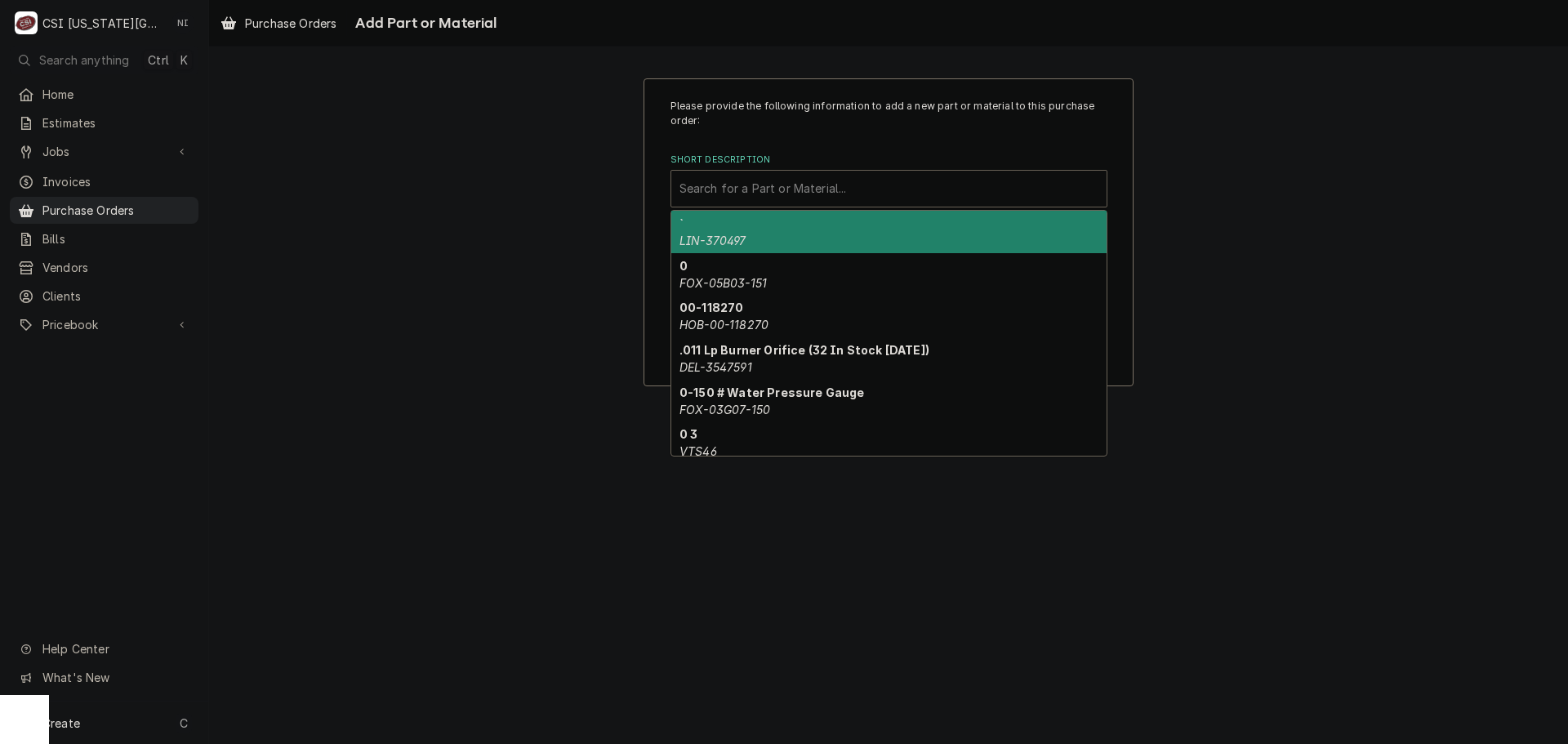
type input "v"
paste input "C0EA21K qty1 controller continental"
type input "C0EA21K qty1 controller continental"
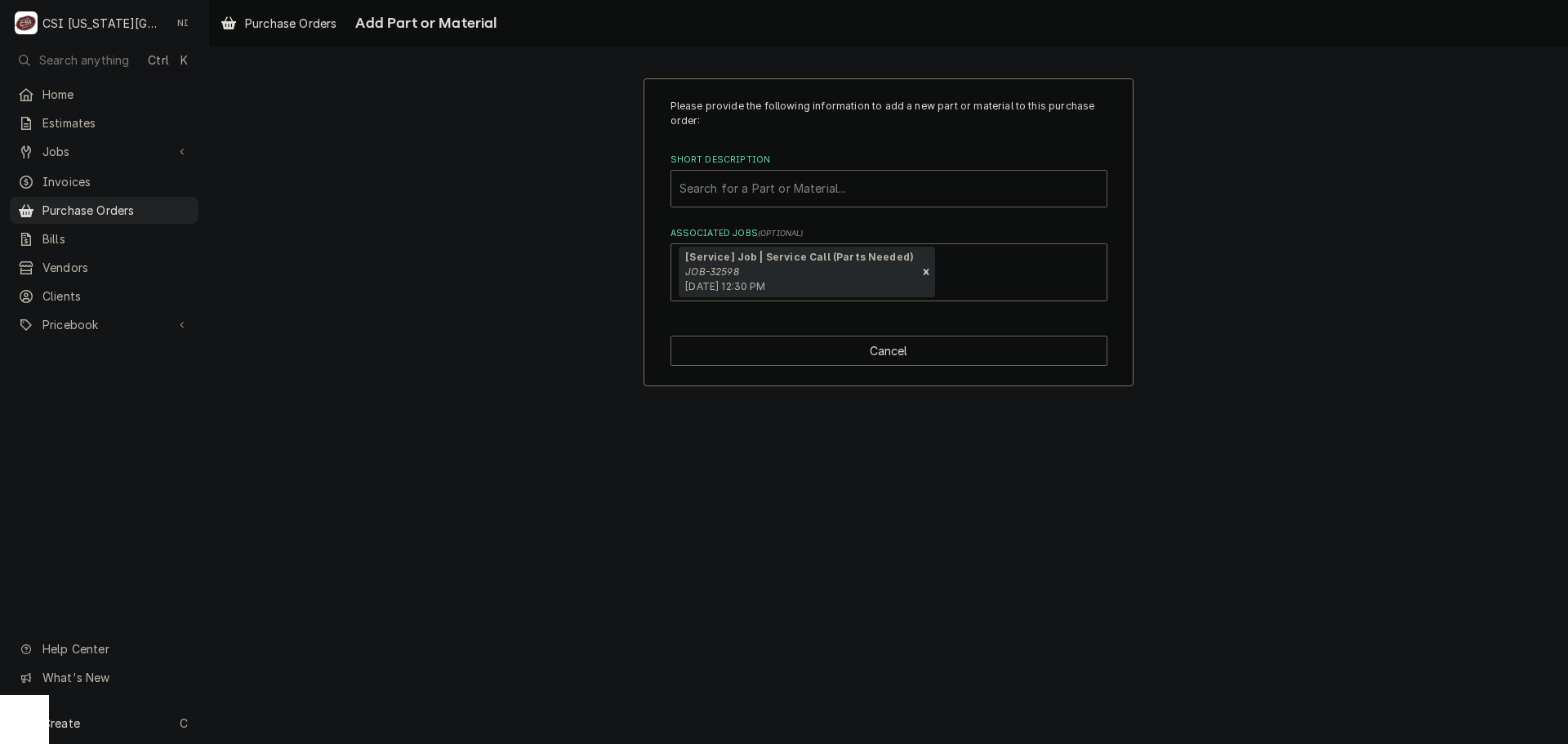
drag, startPoint x: 889, startPoint y: 184, endPoint x: 782, endPoint y: 184, distance: 107.0
click at [782, 184] on div "Short Description" at bounding box center [889, 189] width 419 height 30
click at [858, 187] on div "Short Description" at bounding box center [889, 189] width 419 height 30
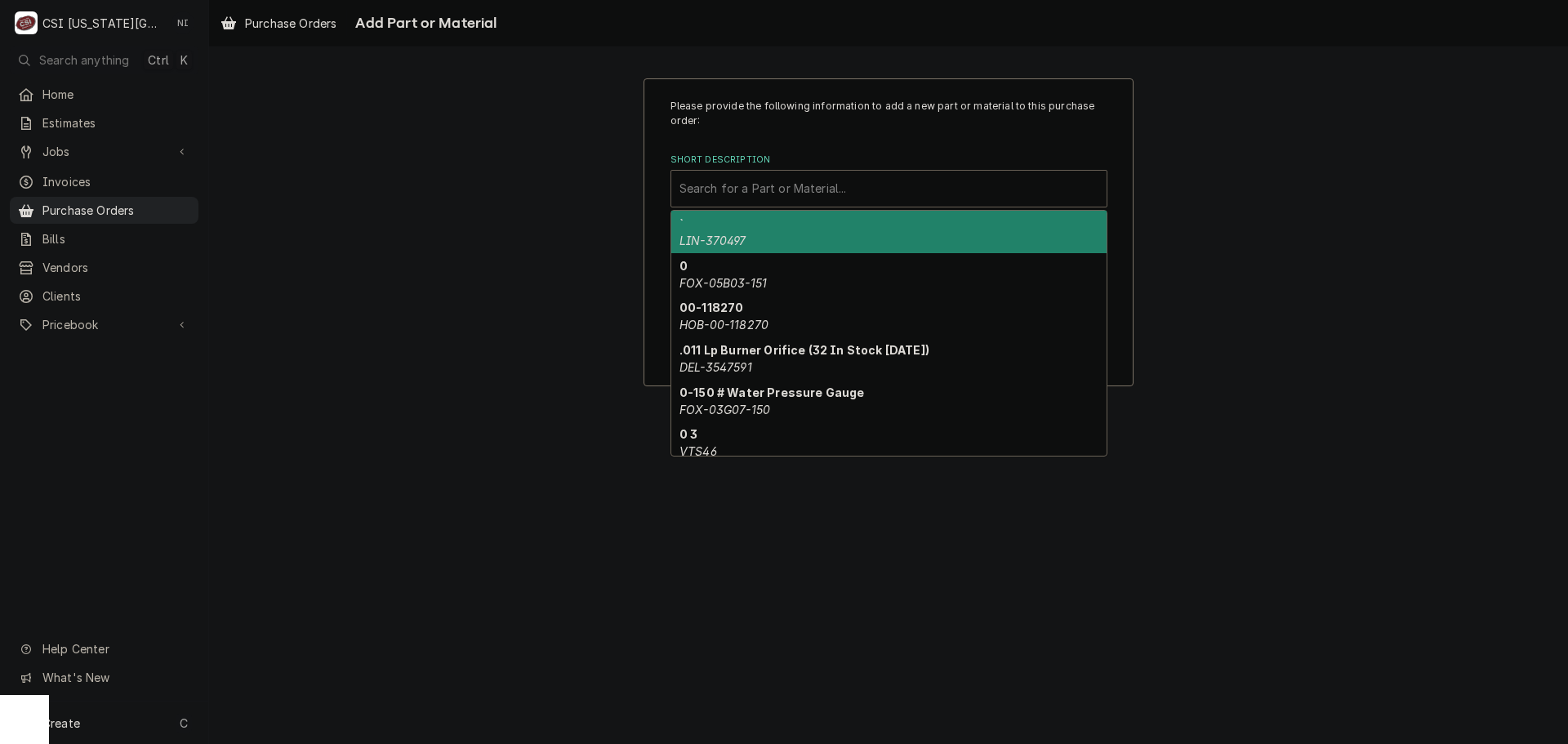
paste input "C0EA21K"
type input "C0EA21K"
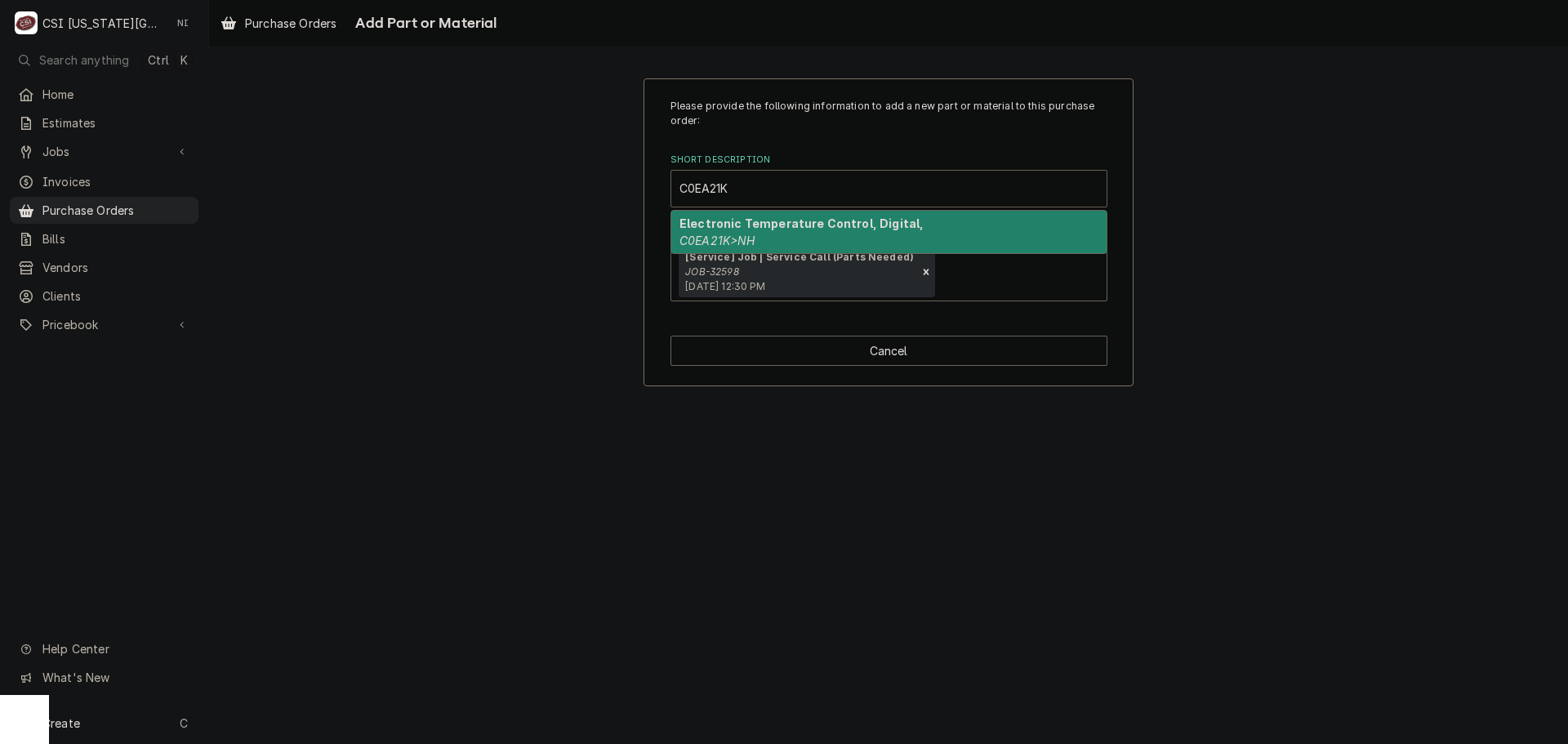
click at [773, 247] on div "Electronic Temperature Control, Digital, C0EA21K>NH" at bounding box center [889, 232] width 435 height 43
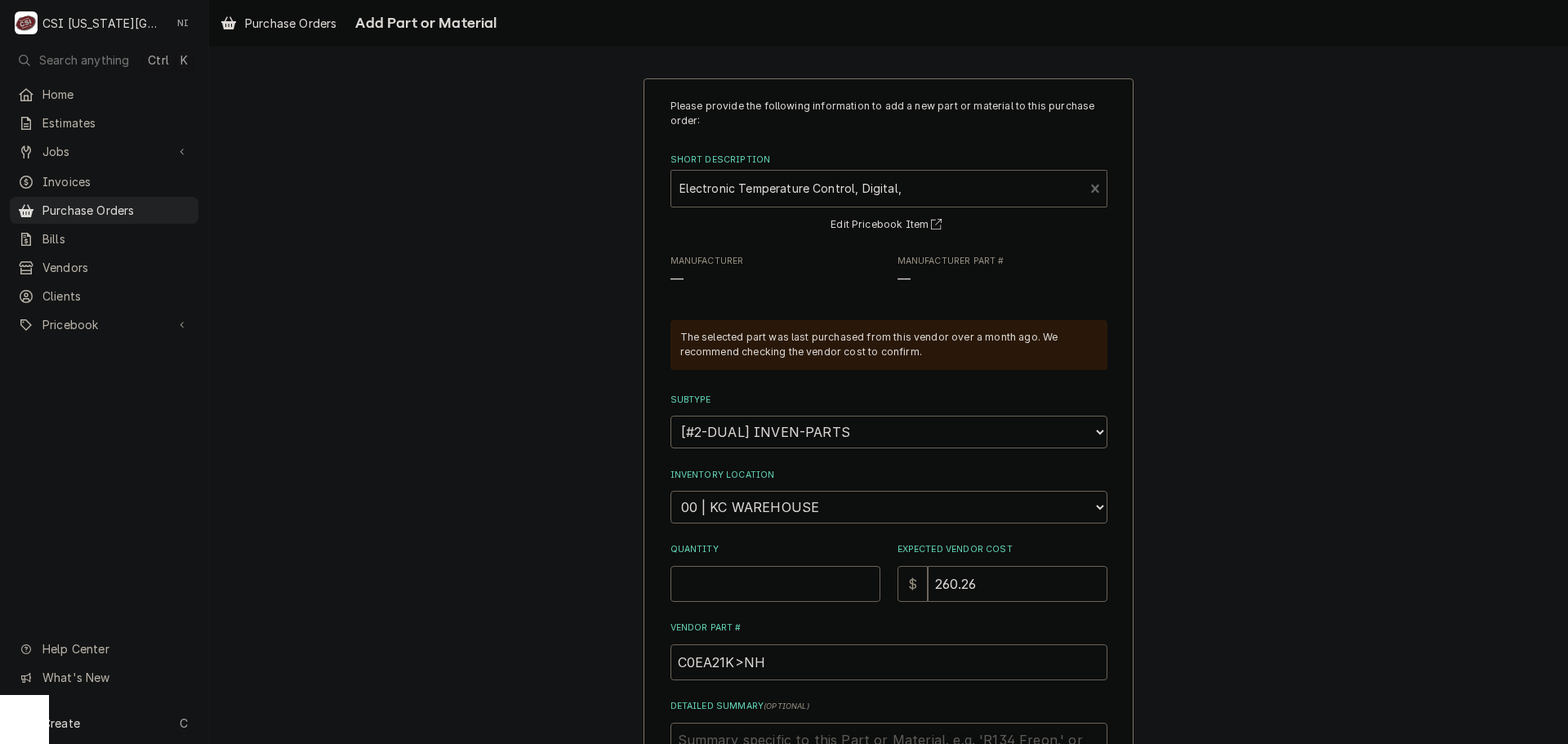
type textarea "x"
click at [775, 514] on select "Choose a location... 00 | KC WAREHOUSE 00 | MAIN WAREHOUSE 01 | BRIAN BREAZIER …" at bounding box center [889, 507] width 437 height 32
select select "2756"
click at [670, 491] on select "Choose a location... 00 | KC WAREHOUSE 00 | MAIN WAREHOUSE 01 | BRIAN BREAZIER …" at bounding box center [889, 507] width 437 height 32
click at [795, 592] on input "Quantity" at bounding box center [775, 583] width 210 height 36
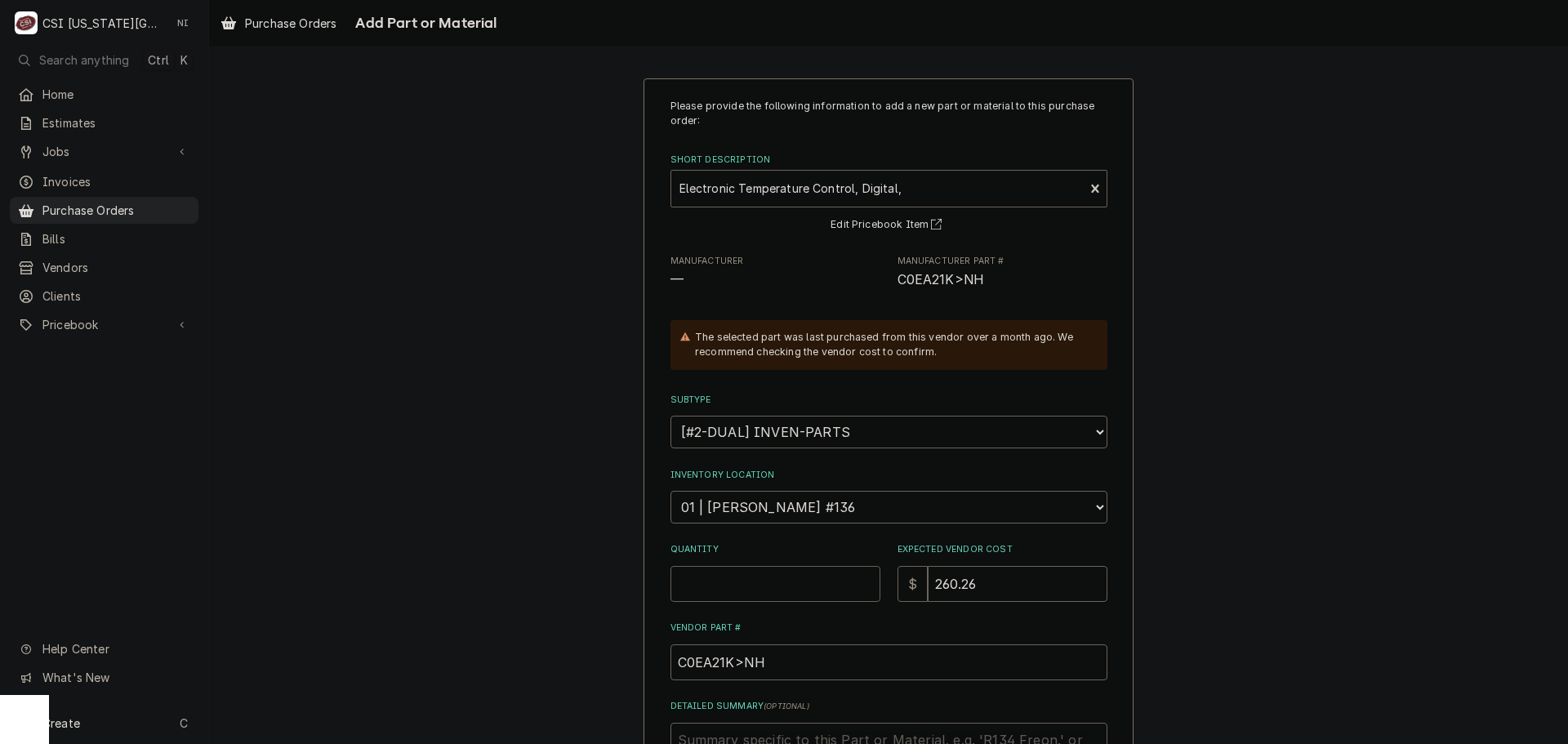
type textarea "x"
type input "1"
type textarea "x"
type input "2"
type textarea "x"
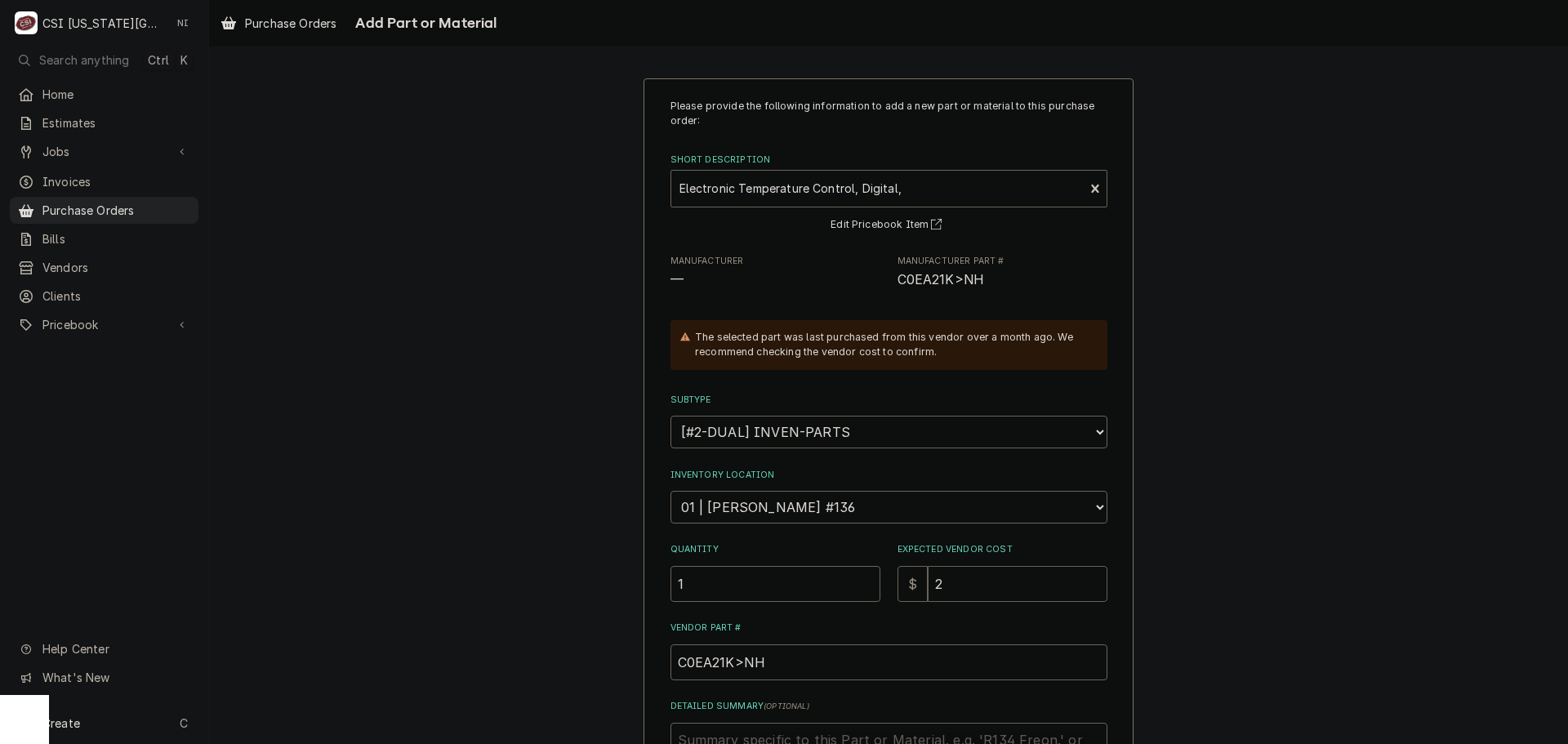
type input "27"
type textarea "x"
type input "273"
type textarea "x"
type input "273.3"
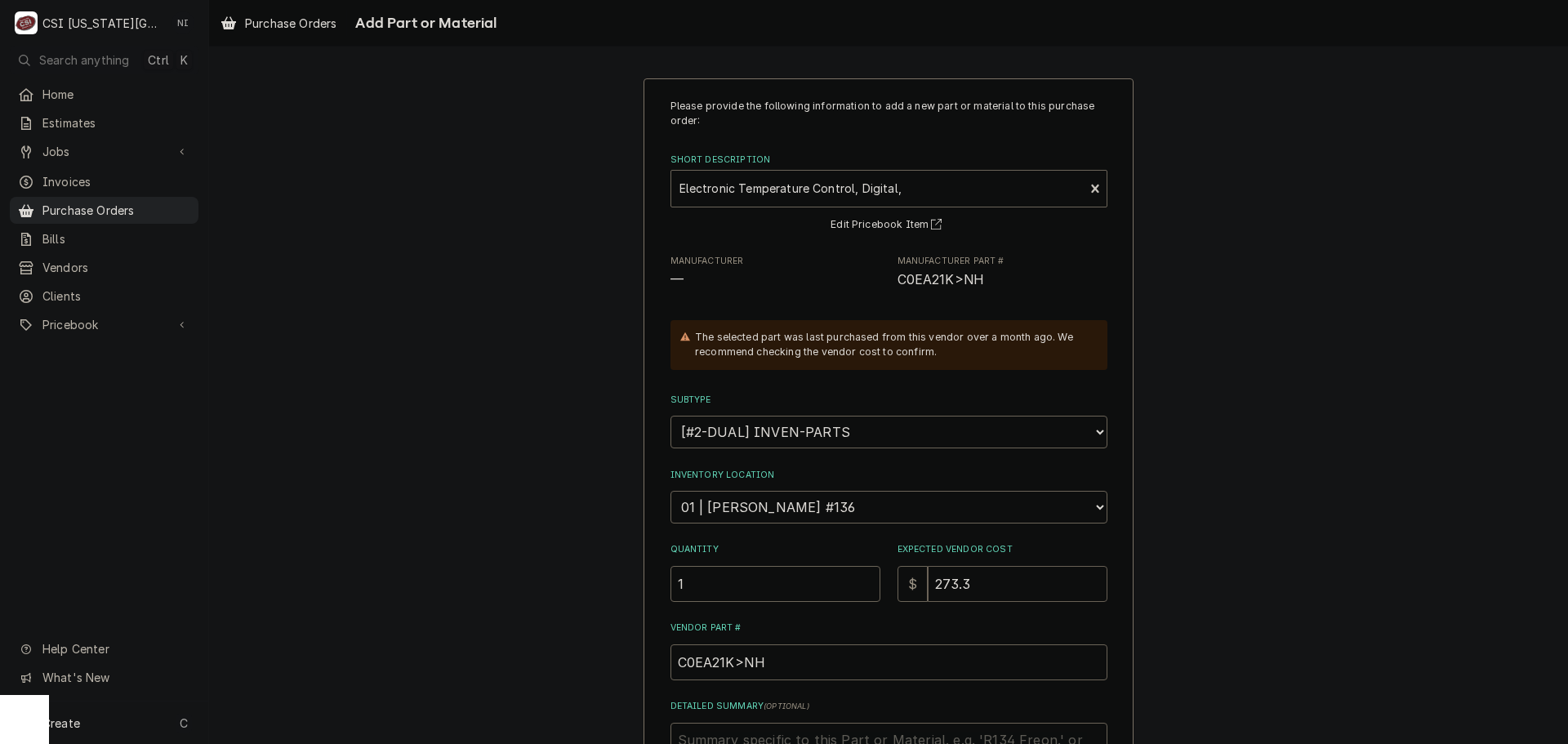
type textarea "x"
type input "273.35"
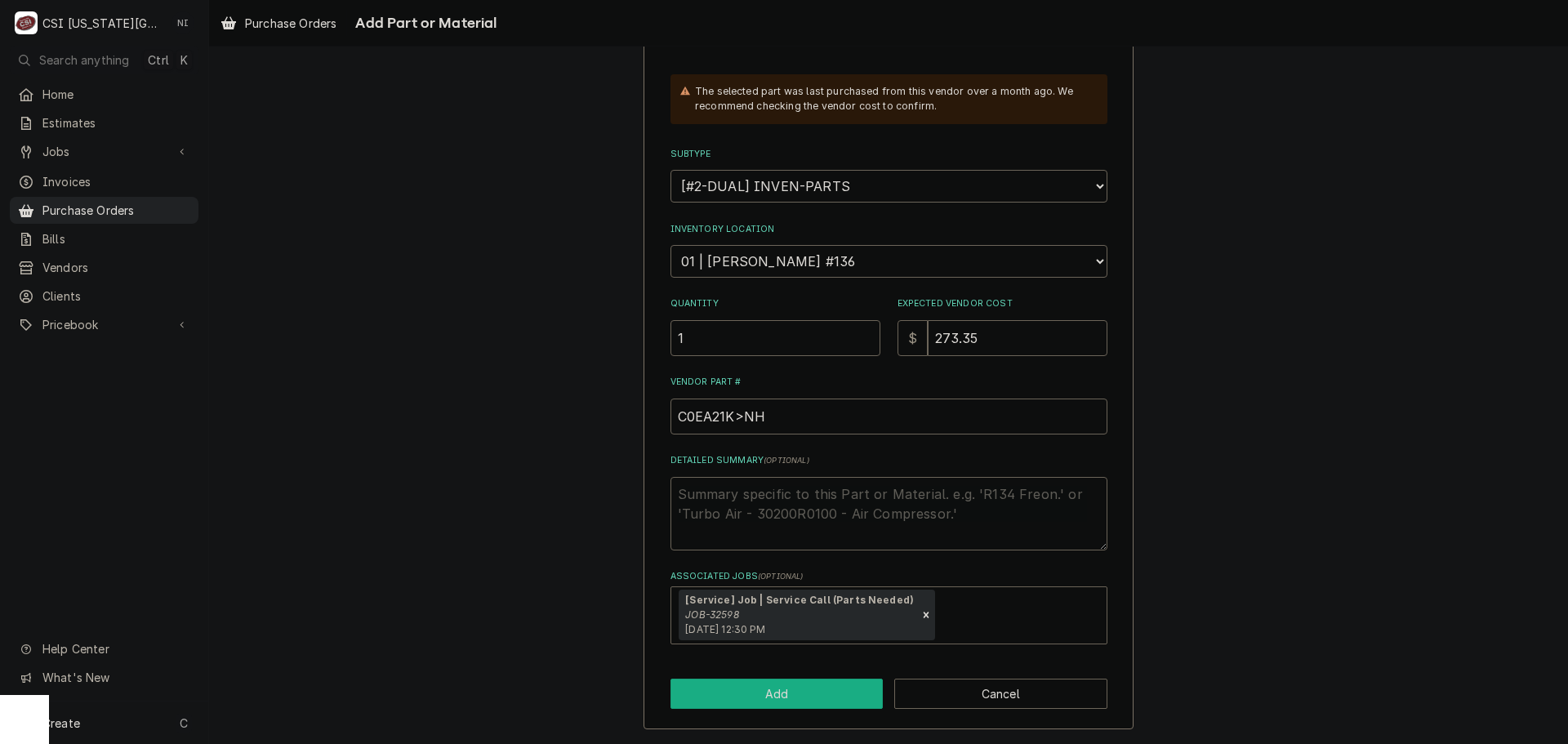
click at [822, 693] on button "Add" at bounding box center [776, 694] width 213 height 31
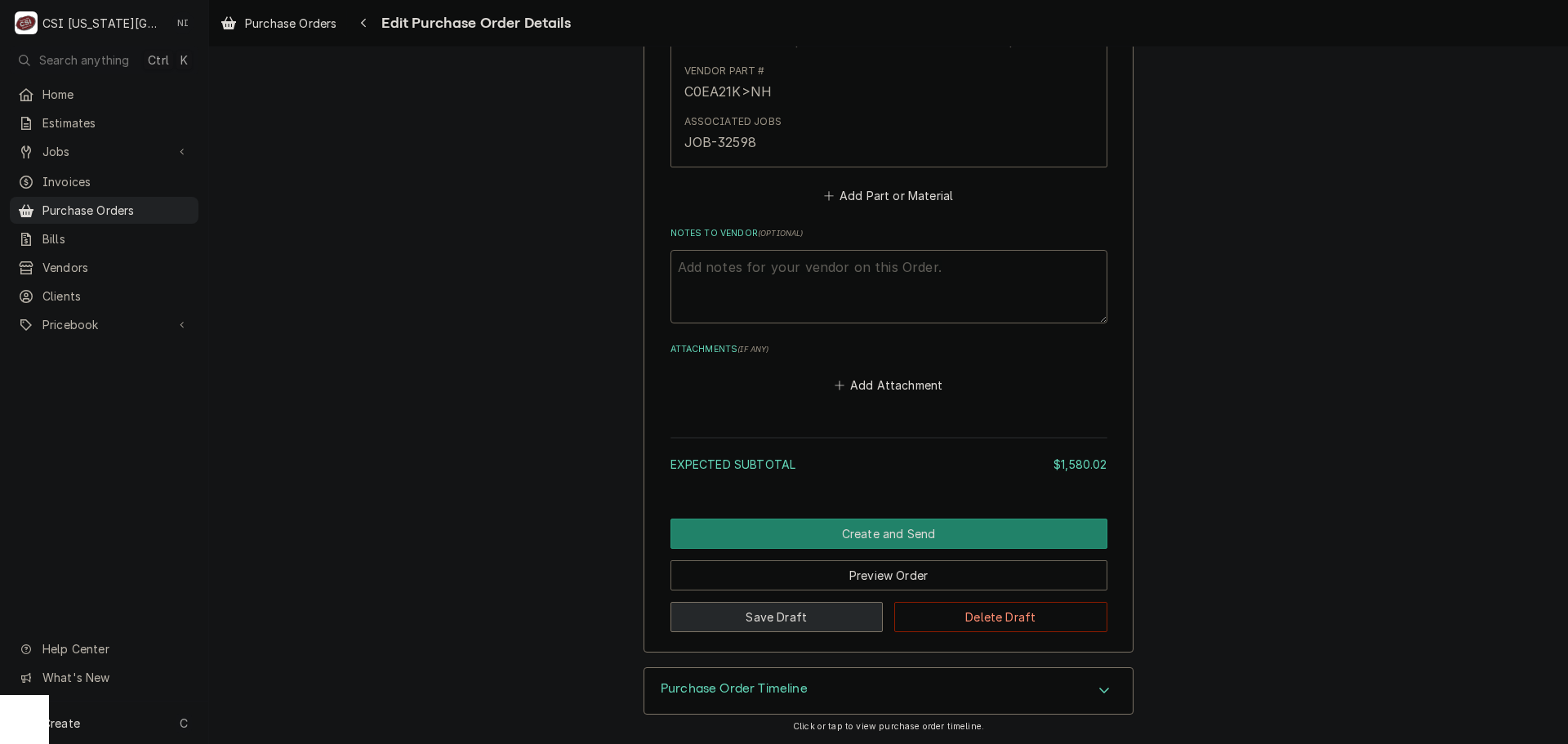
click at [812, 618] on button "Save Draft" at bounding box center [776, 617] width 213 height 31
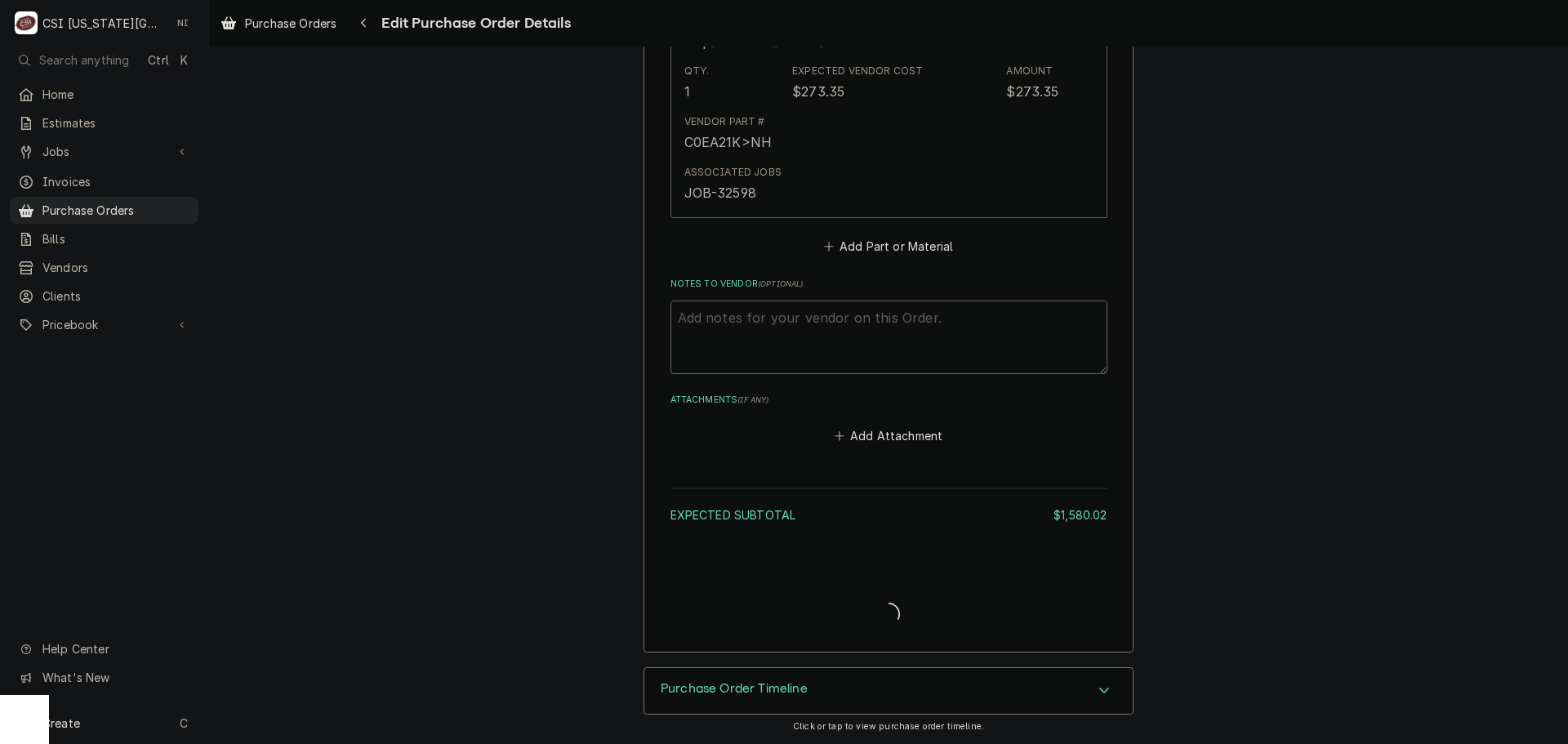
type textarea "x"
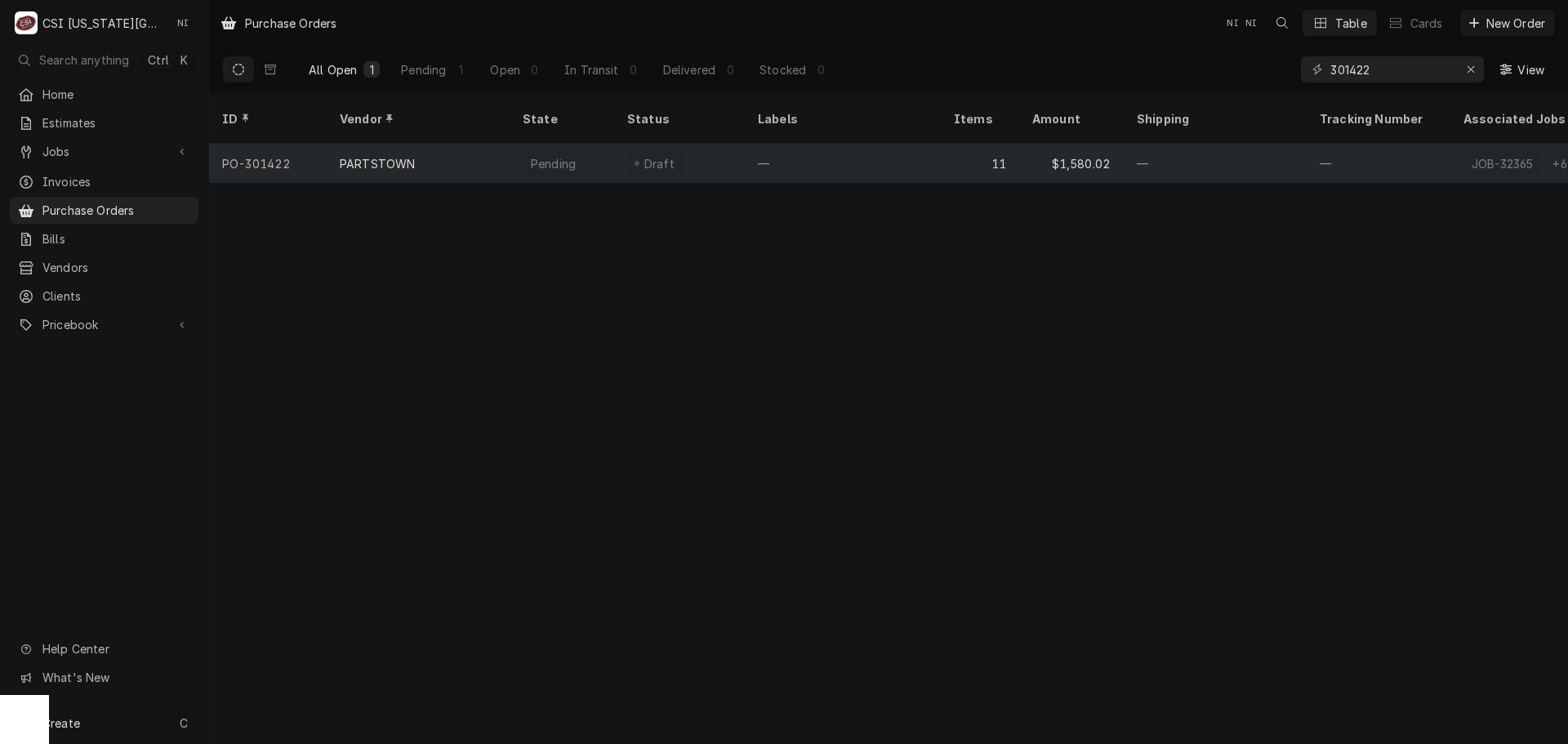
click at [884, 146] on div "—" at bounding box center [843, 163] width 196 height 39
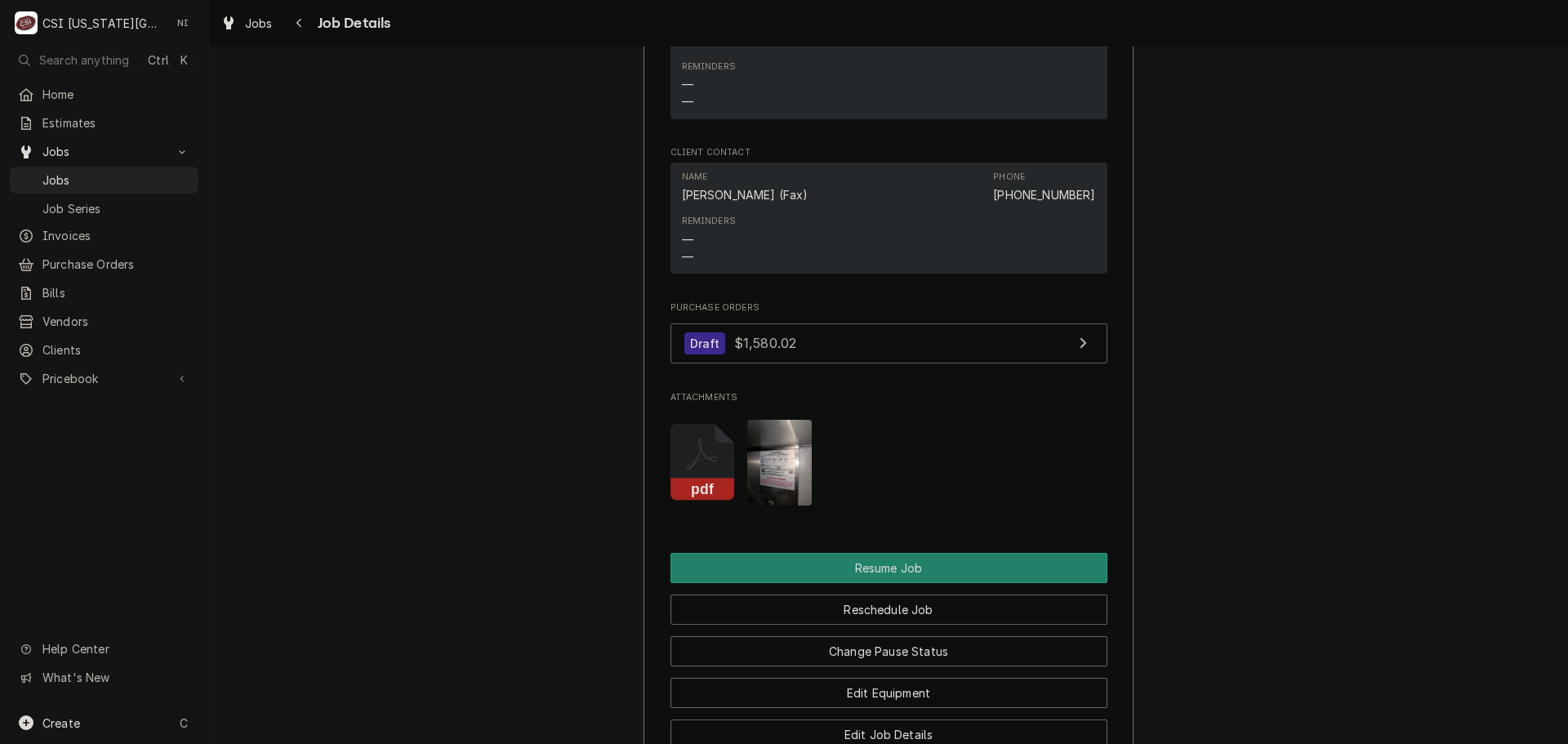
scroll to position [1960, 0]
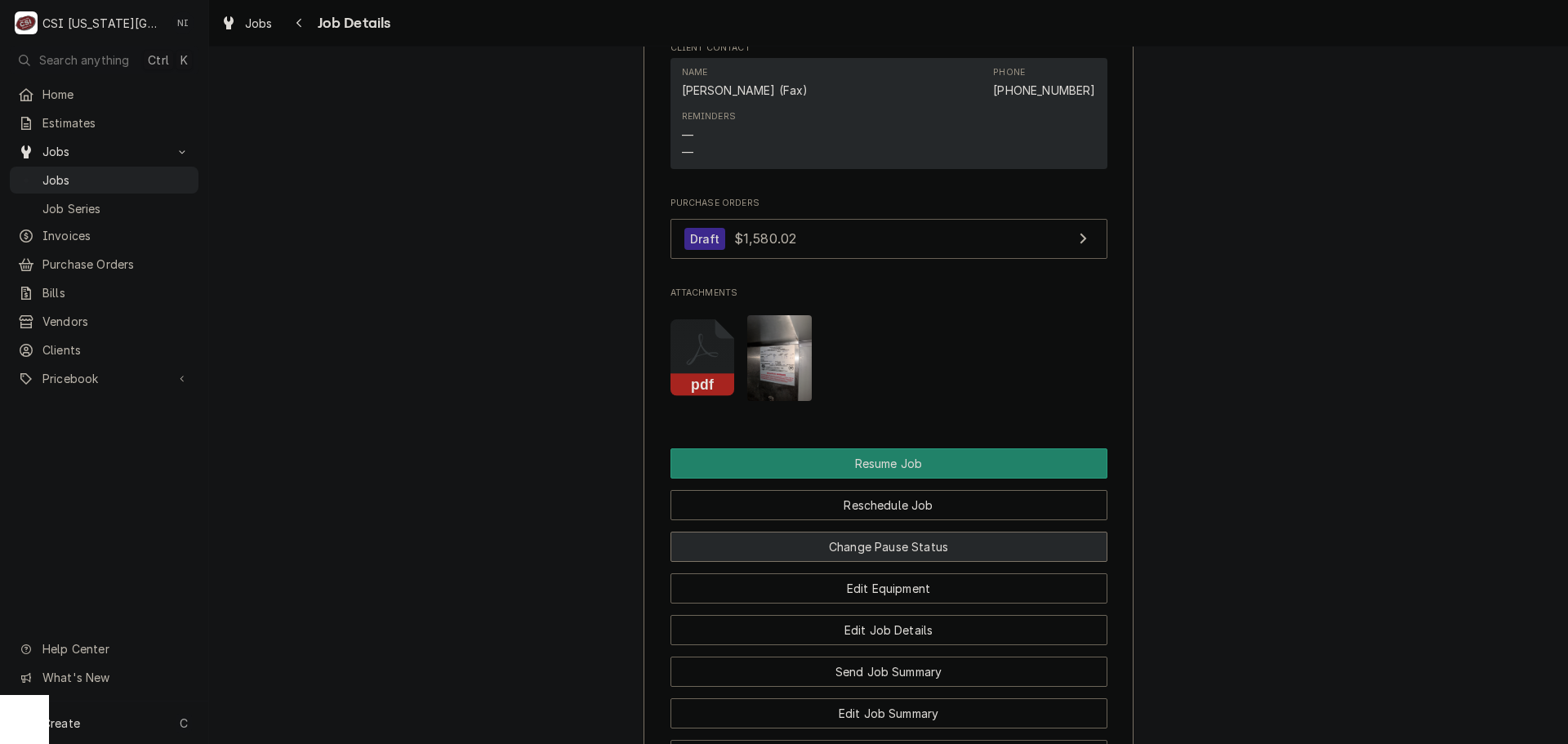
click at [841, 542] on button "Change Pause Status" at bounding box center [889, 547] width 437 height 31
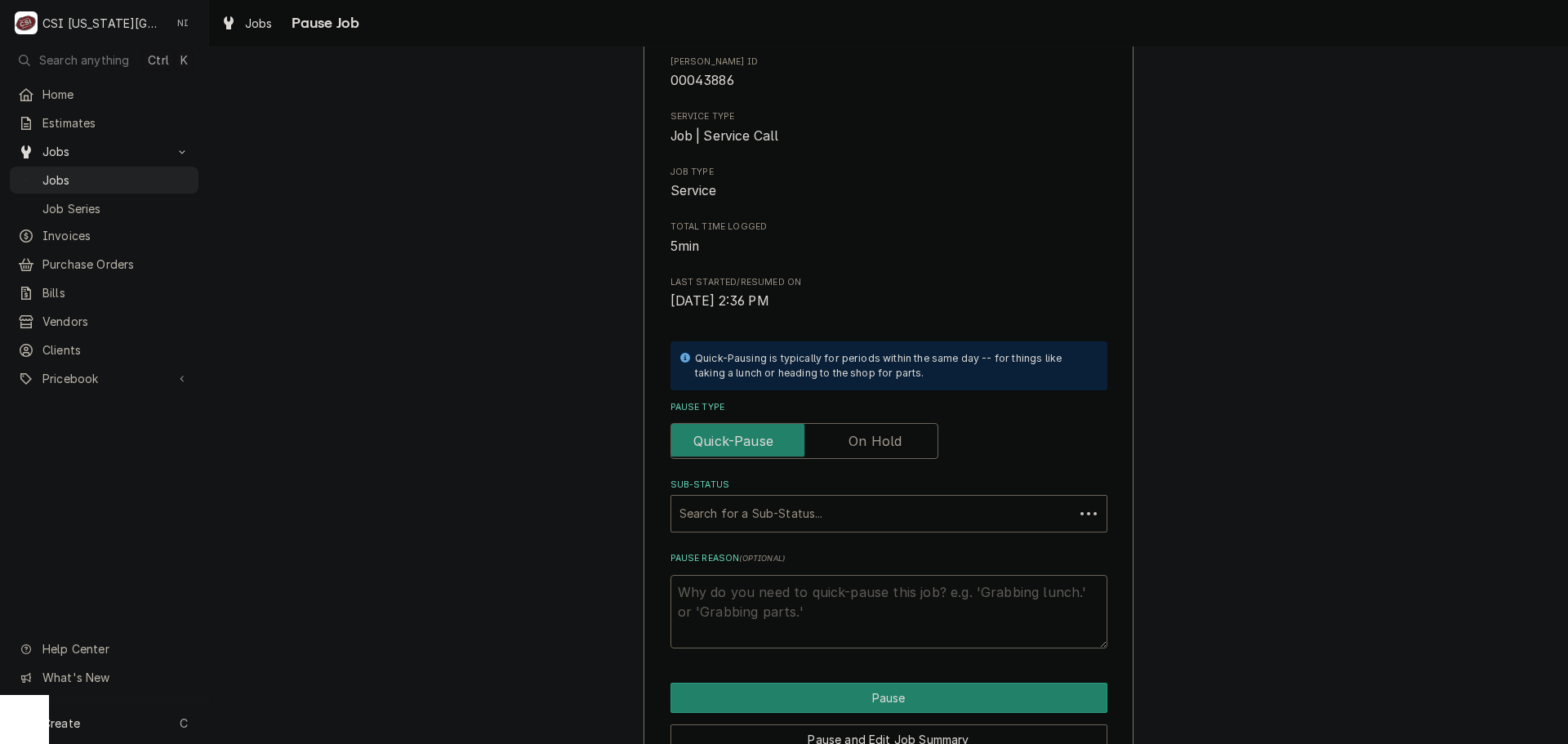
scroll to position [226, 0]
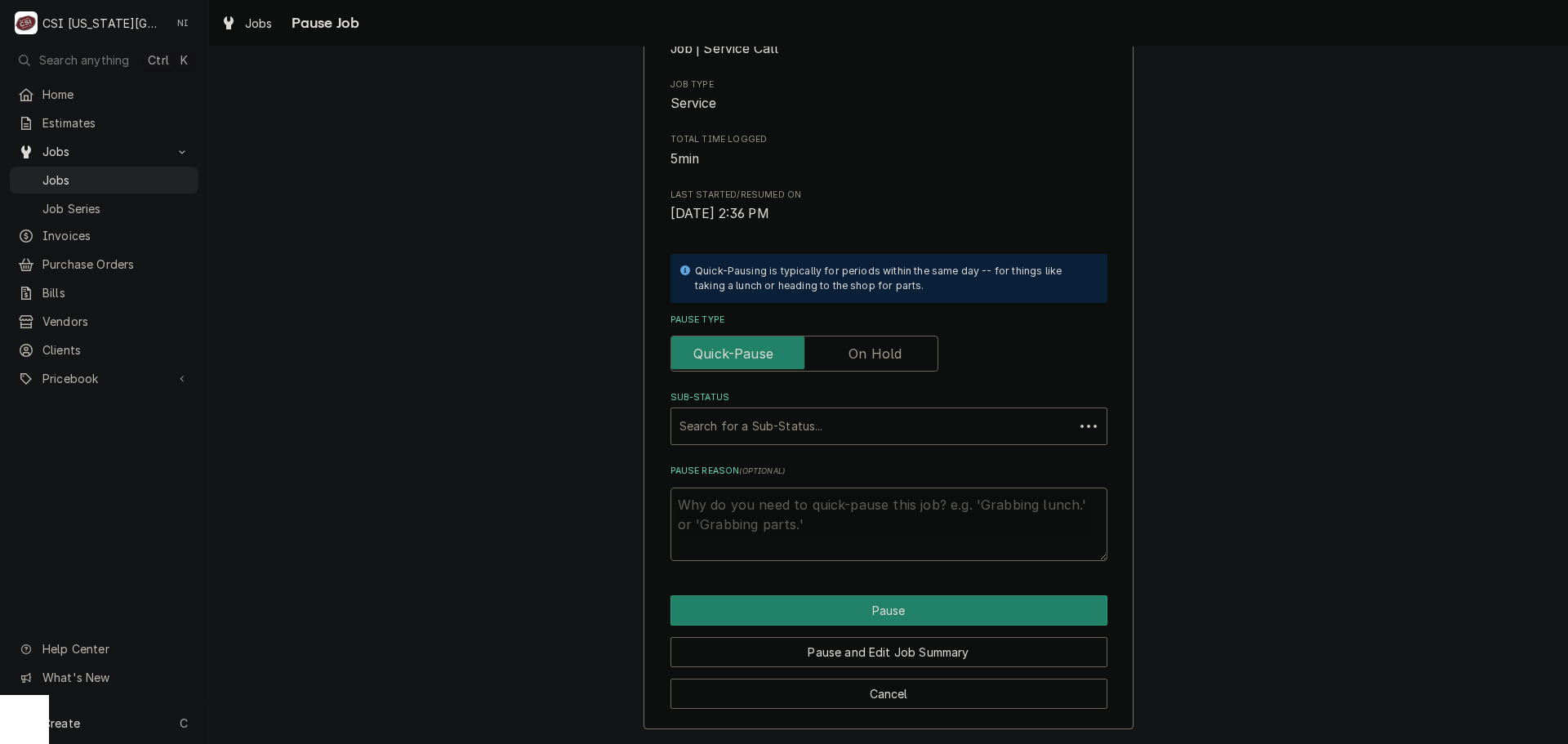
click at [881, 348] on label "Pause Type" at bounding box center [804, 354] width 268 height 36
click at [881, 348] on input "Pause Type" at bounding box center [804, 354] width 253 height 36
checkbox input "true"
click at [870, 420] on div "Sub-Status" at bounding box center [889, 426] width 419 height 30
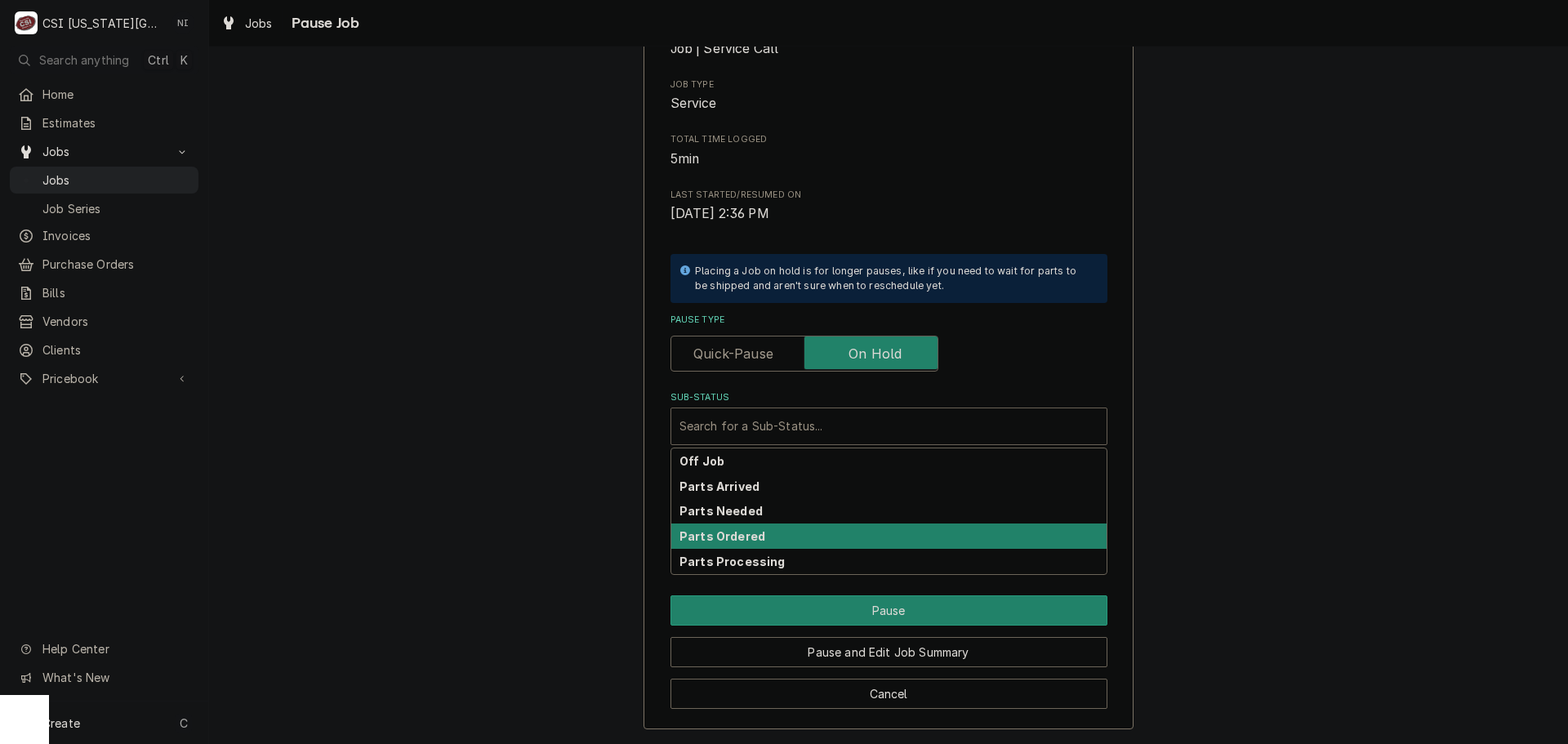
click at [729, 544] on div "Parts Ordered" at bounding box center [889, 537] width 435 height 26
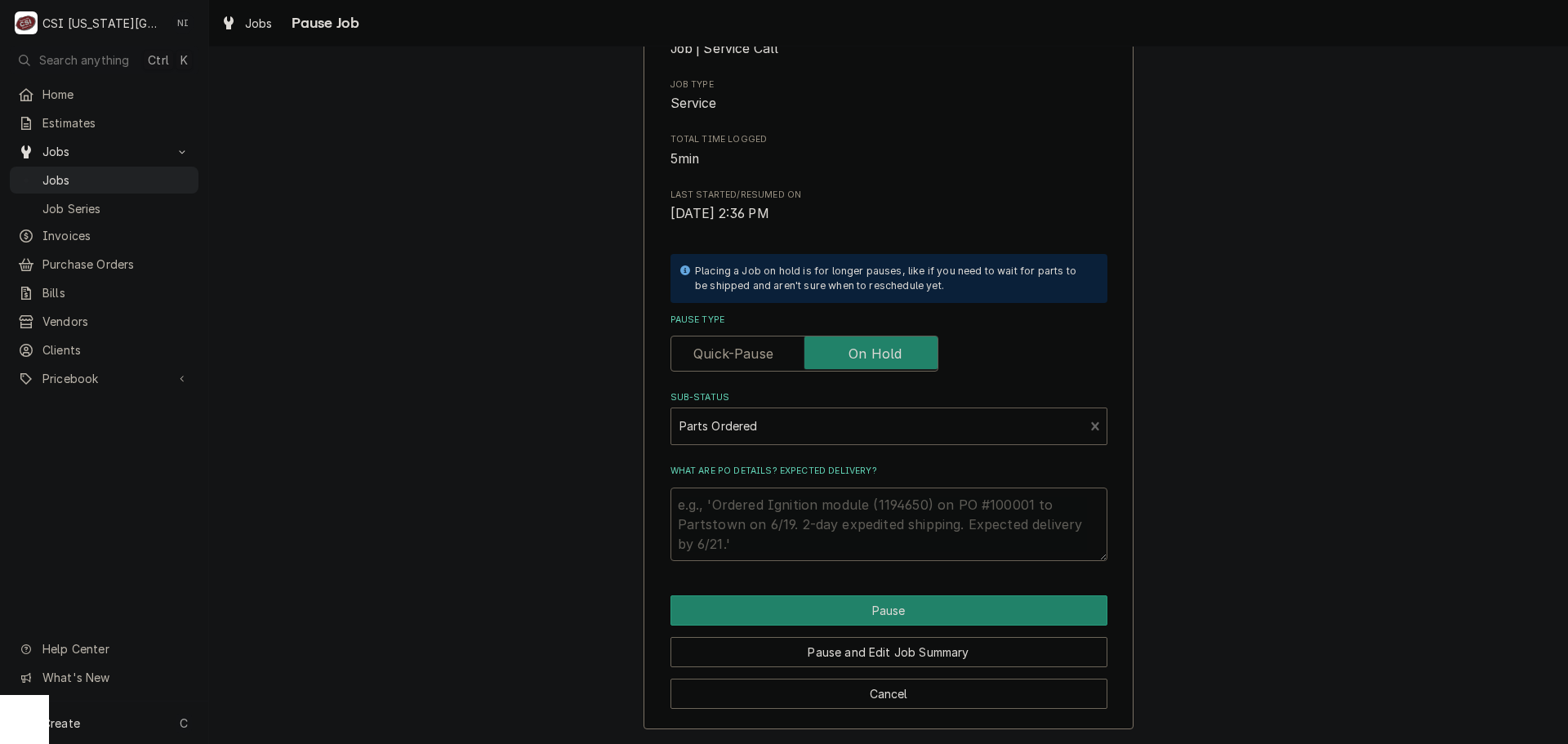
click at [728, 511] on textarea "What are PO details? Expected delivery?" at bounding box center [889, 524] width 437 height 73
type textarea "x"
type textarea "p"
type textarea "x"
type textarea "pa"
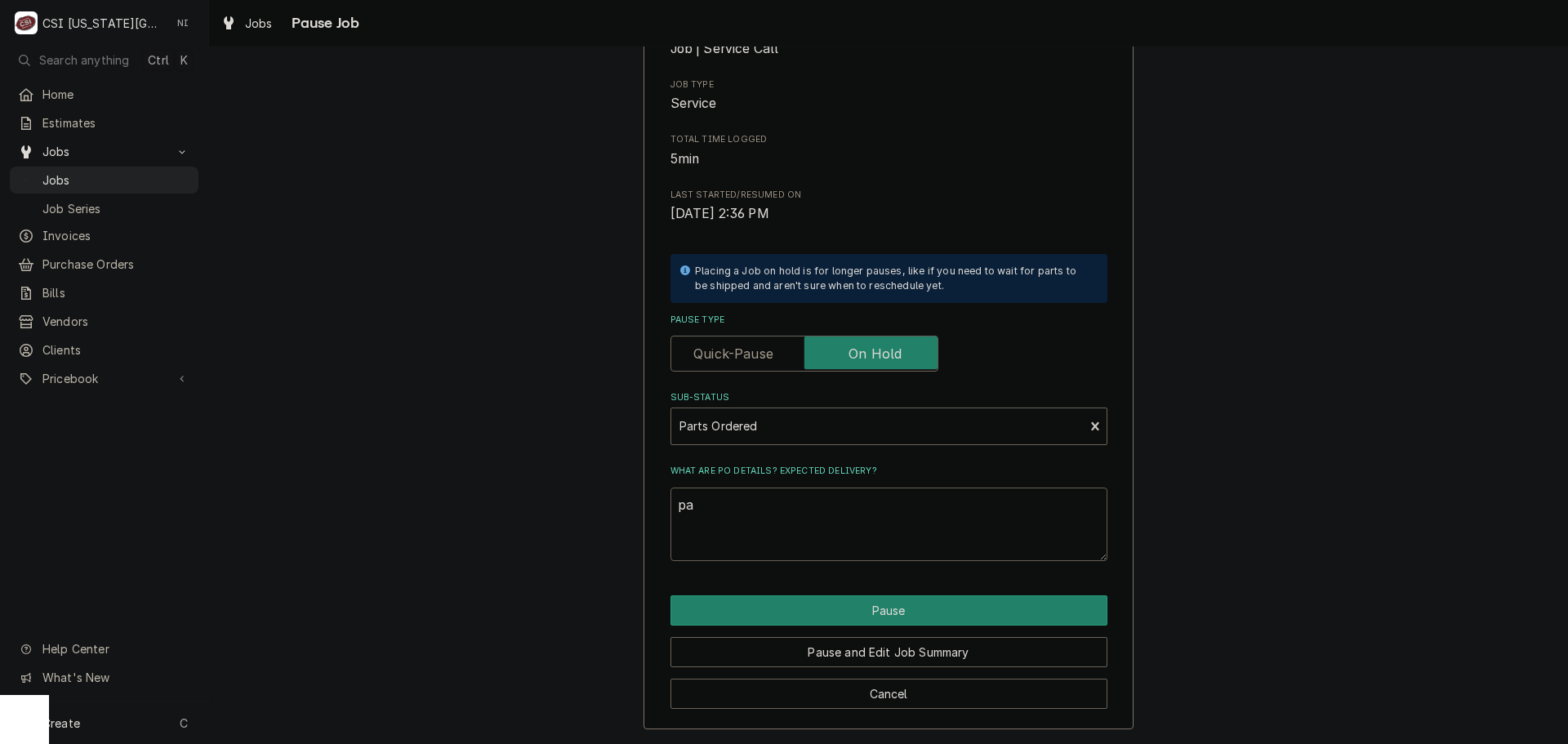
type textarea "x"
type textarea "par"
type textarea "x"
type textarea "part"
type textarea "x"
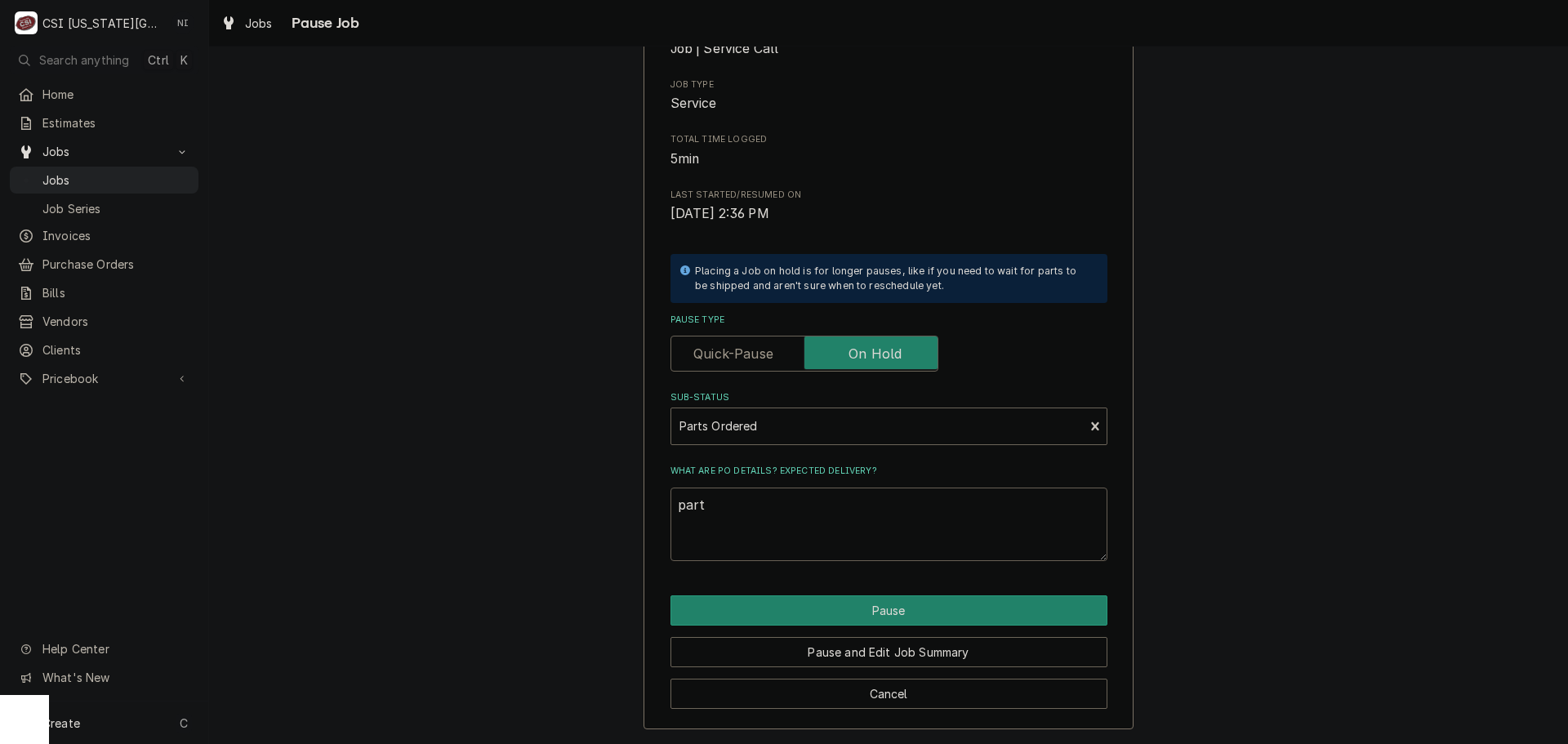
type textarea "parts"
type textarea "x"
type textarea "parts"
type textarea "x"
type textarea "parts"
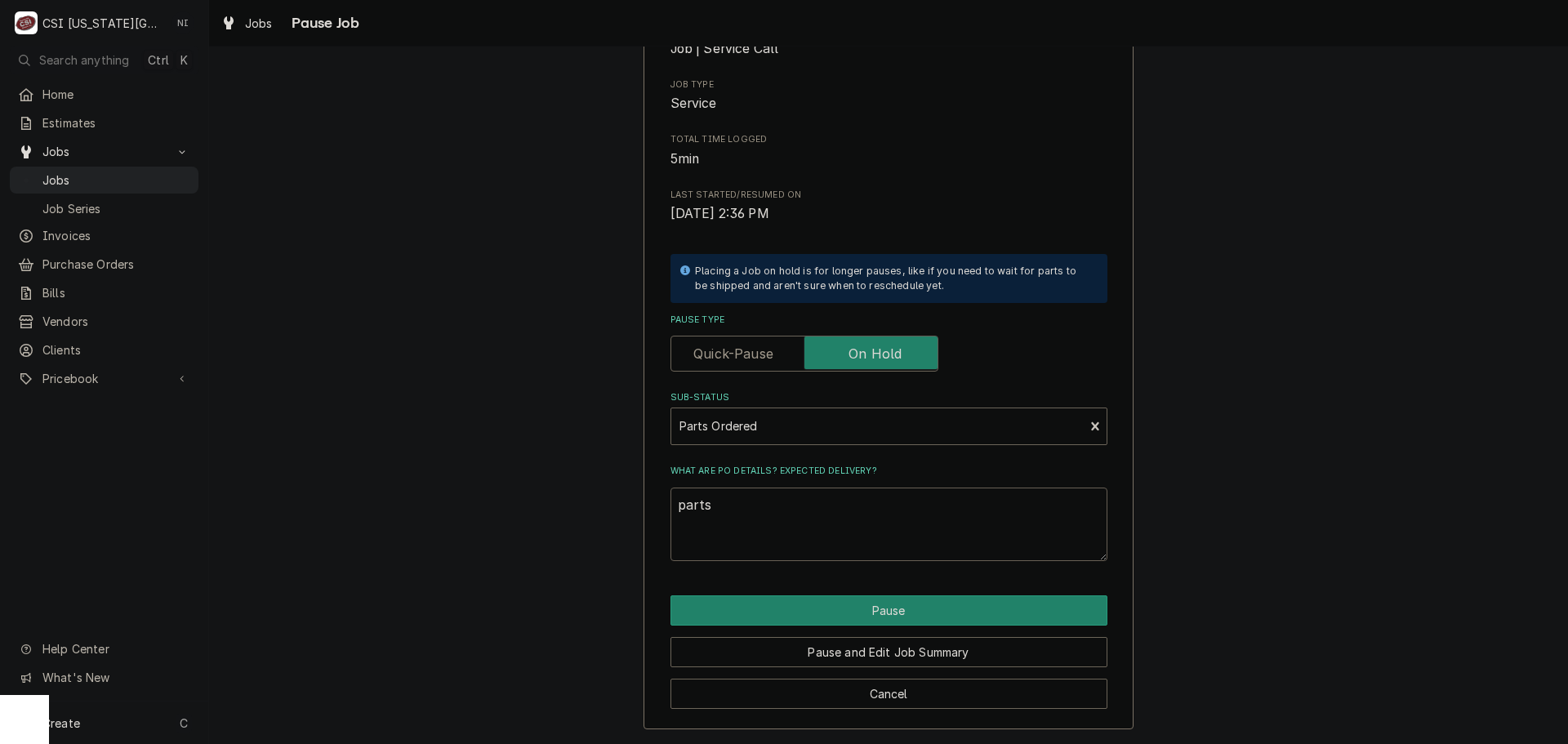
type textarea "x"
type textarea "part"
type textarea "x"
type textarea "par"
type textarea "x"
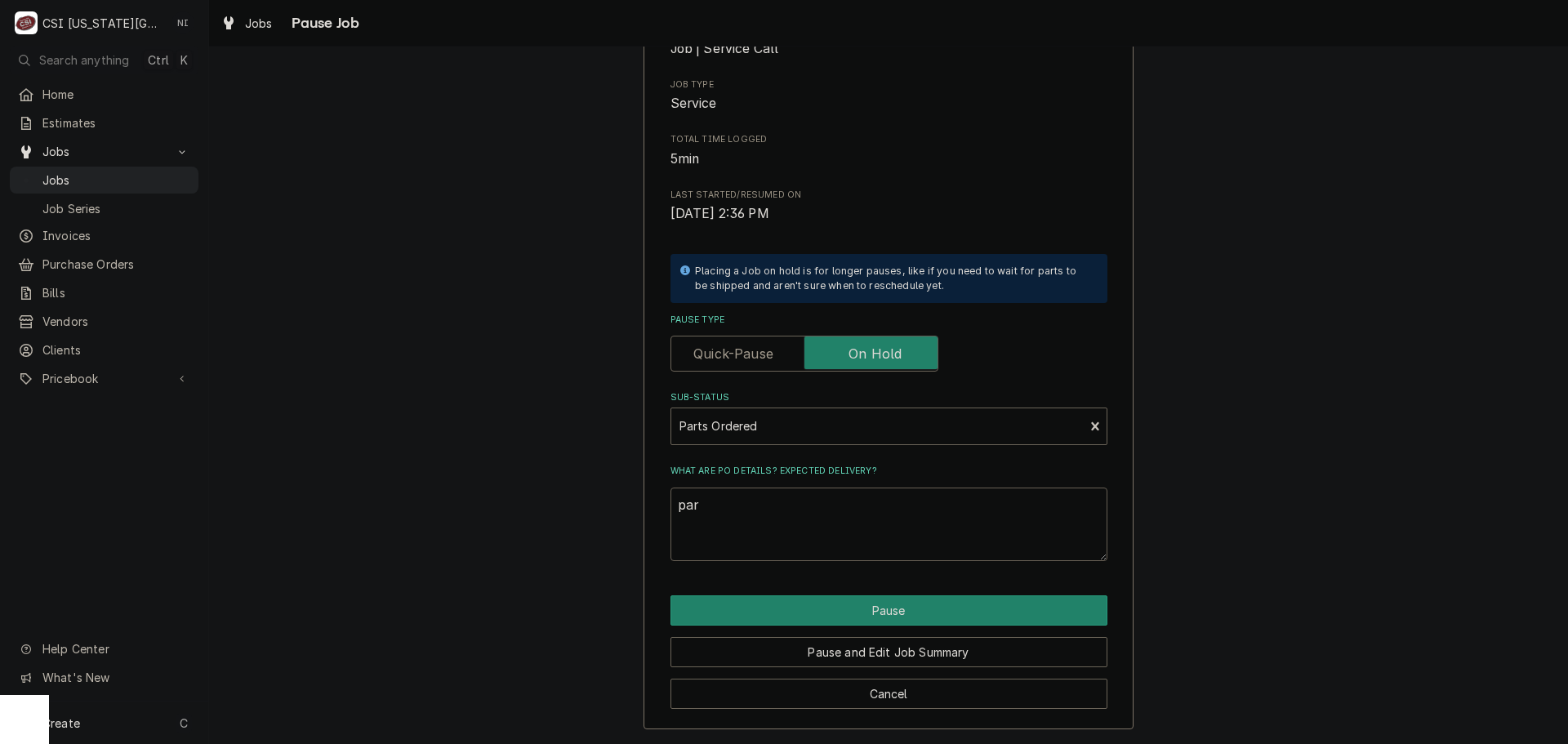
type textarea "pa"
type textarea "x"
type textarea "p"
type textarea "x"
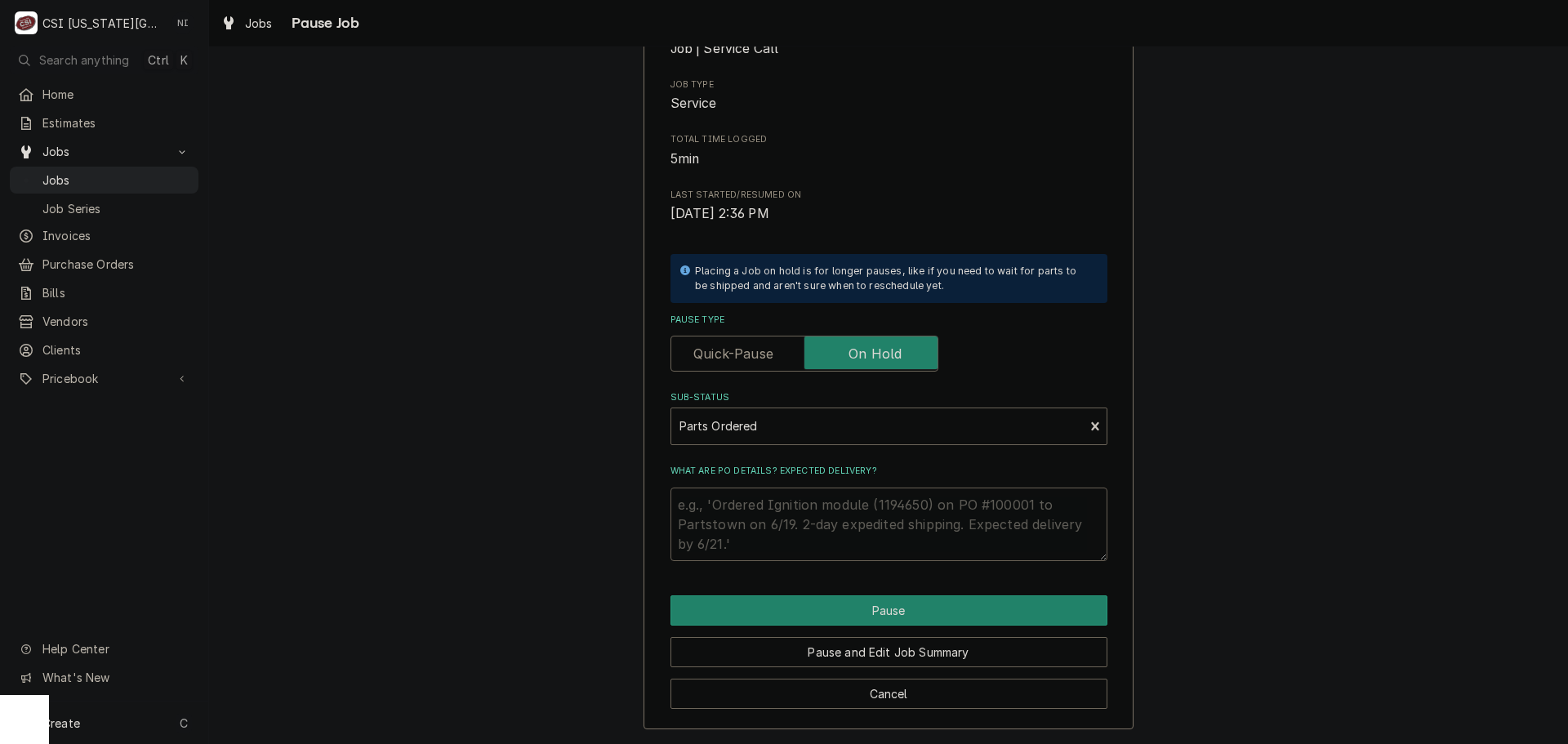
type textarea "p"
type textarea "x"
type textarea "pa"
type textarea "x"
type textarea "par"
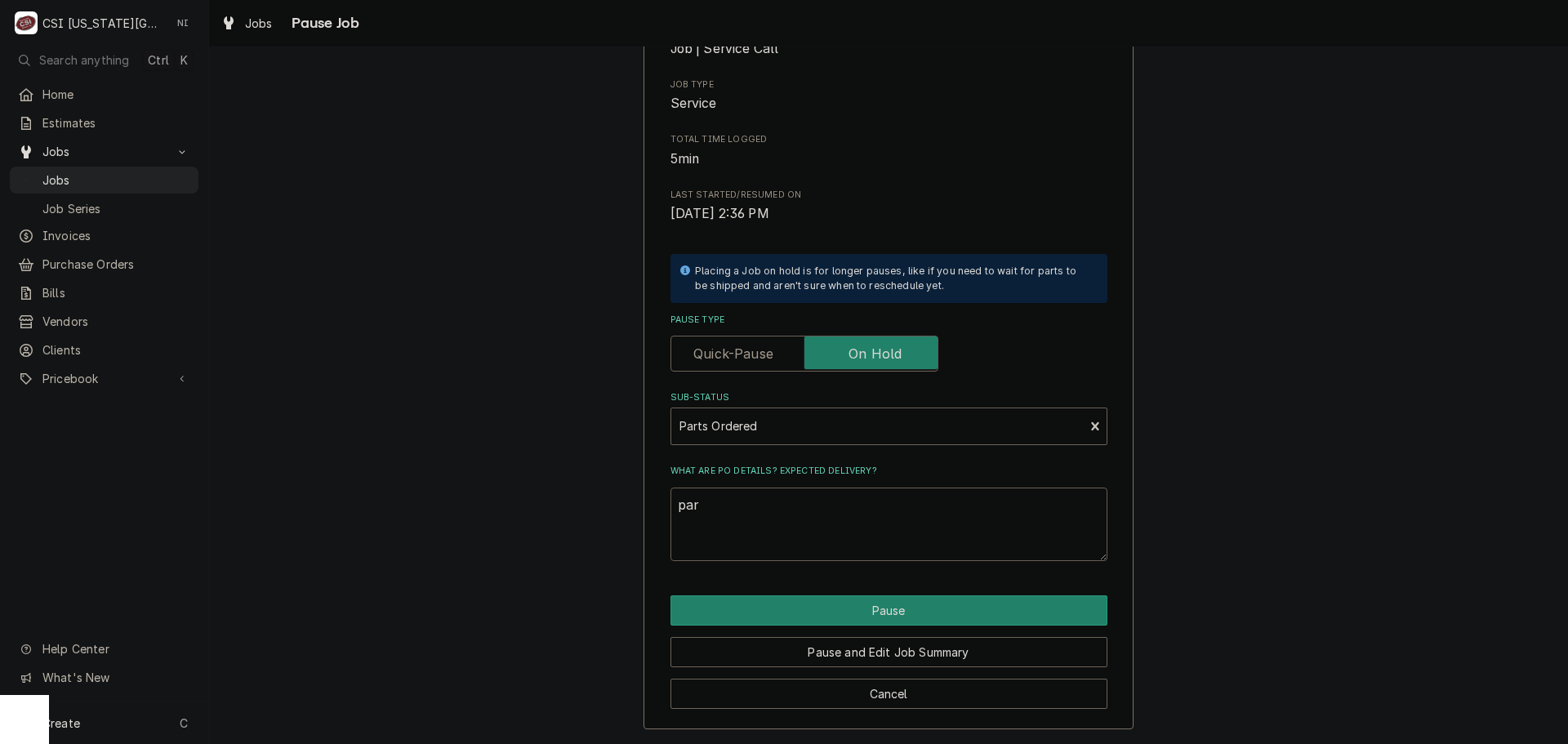
type textarea "x"
type textarea "pa"
type textarea "x"
type textarea "p"
type textarea "x"
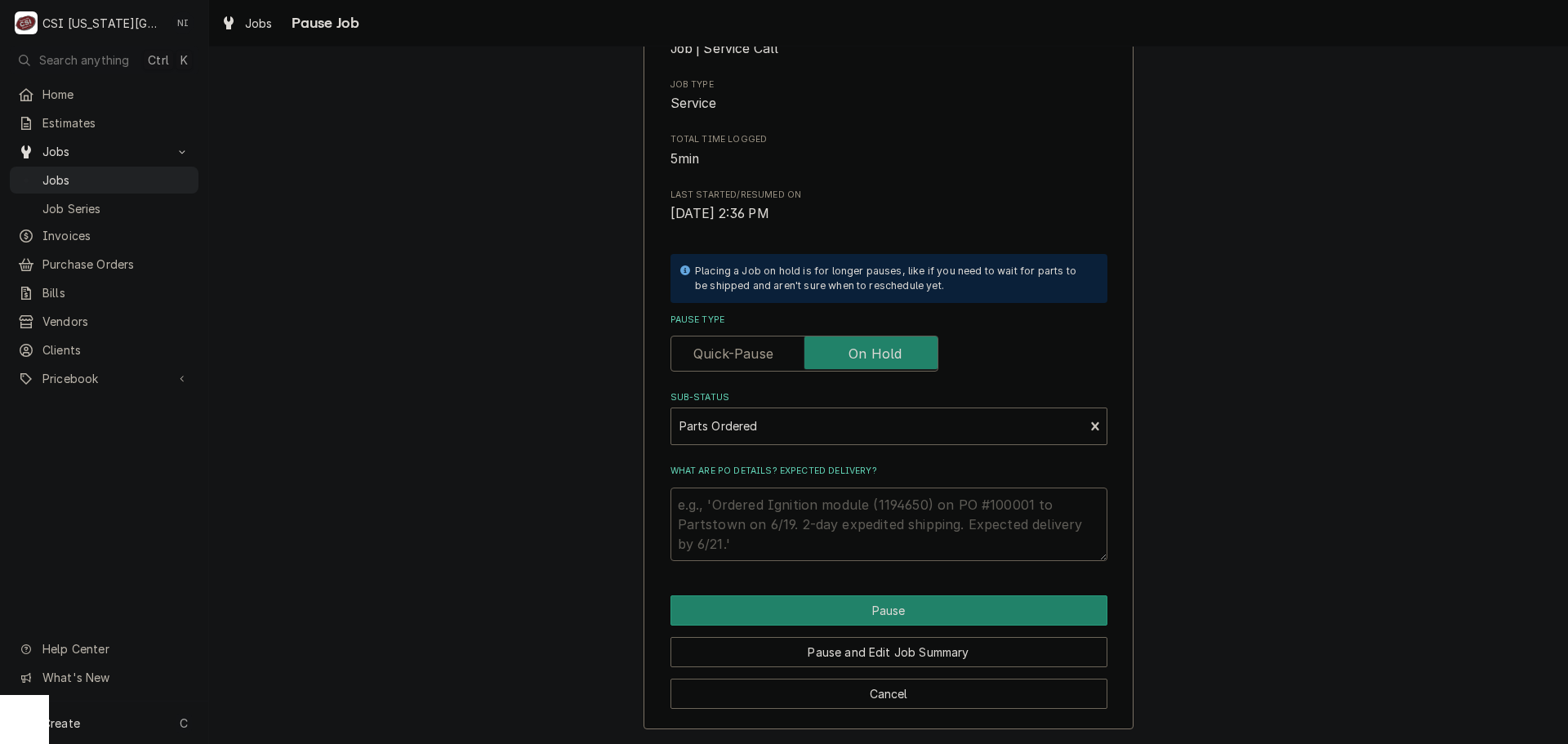
type textarea "x"
type textarea "P"
type textarea "x"
type textarea "Pa"
type textarea "x"
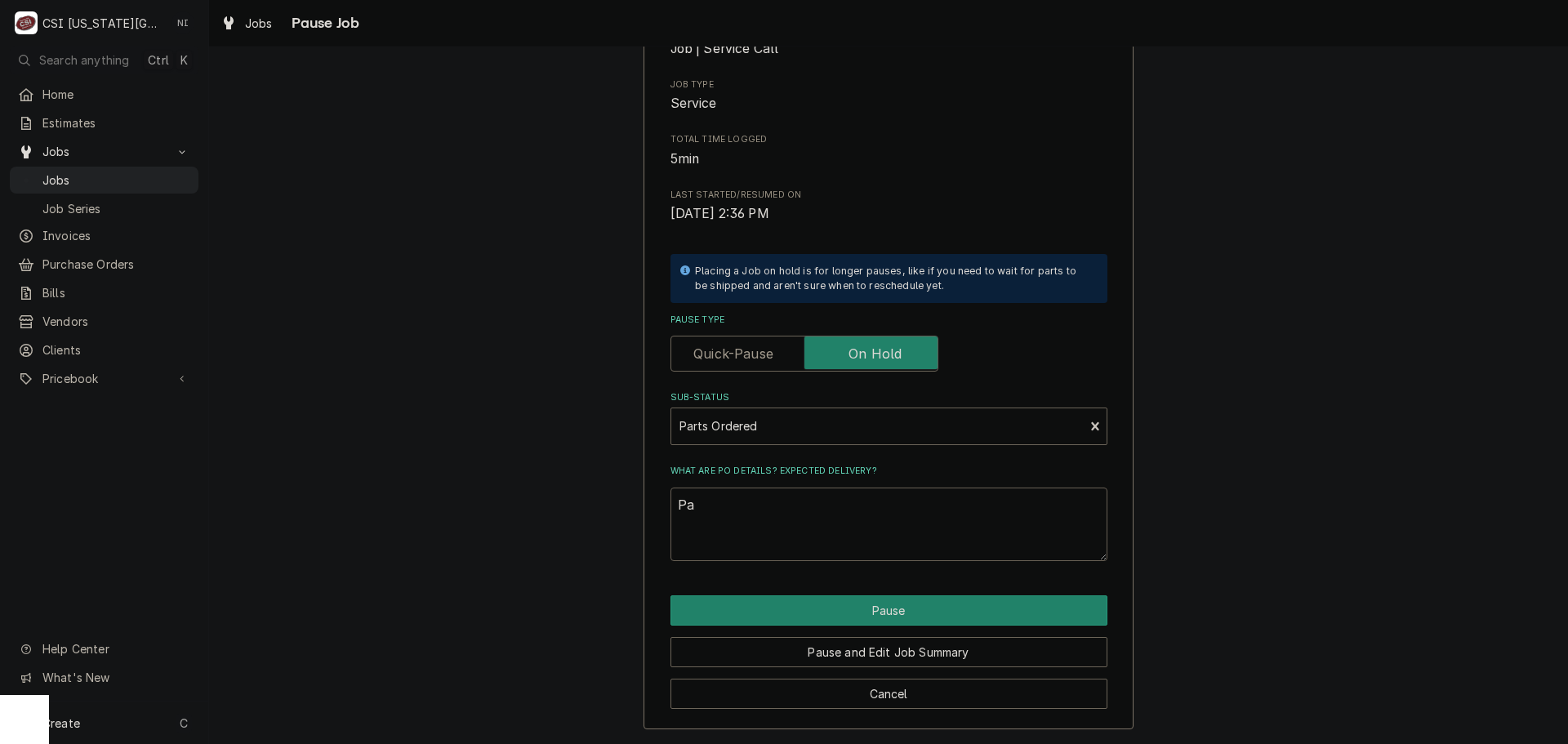
type textarea "Par"
type textarea "x"
type textarea "Part"
type textarea "x"
type textarea "Parts"
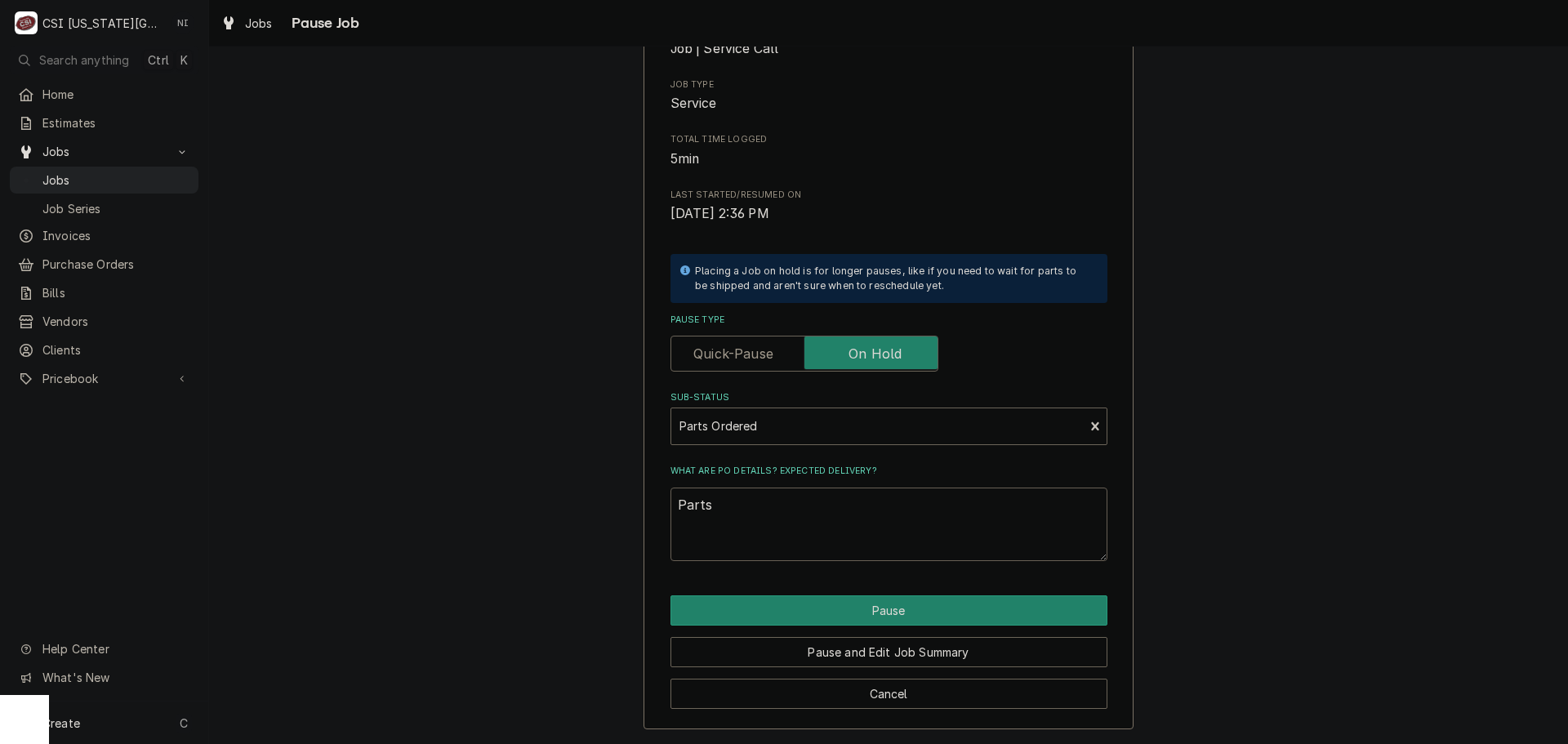
type textarea "x"
type textarea "Parts"
type textarea "x"
type textarea "Parts o"
type textarea "x"
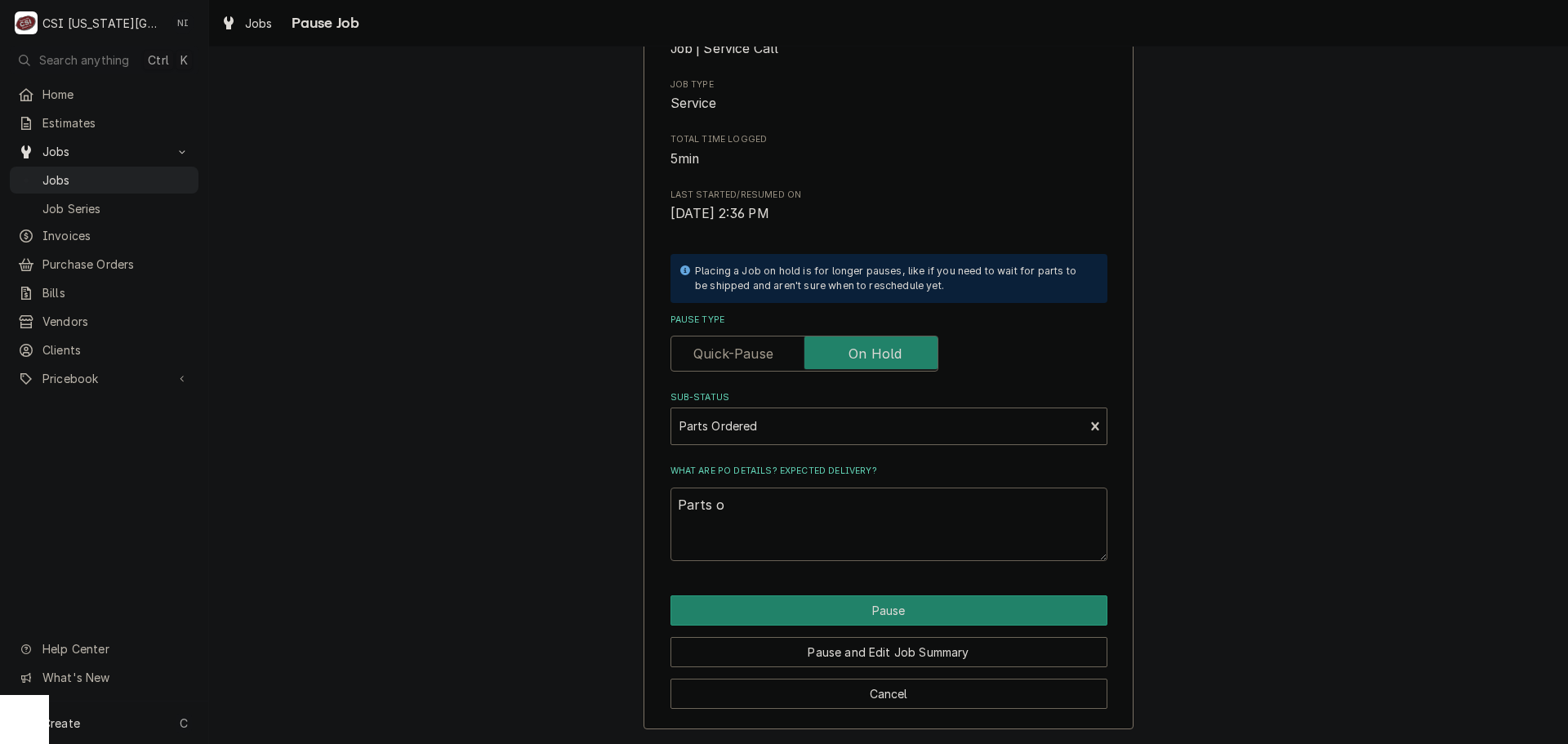
type textarea "Parts or"
type textarea "x"
type textarea "Parts ord"
type textarea "x"
type textarea "Parts orde"
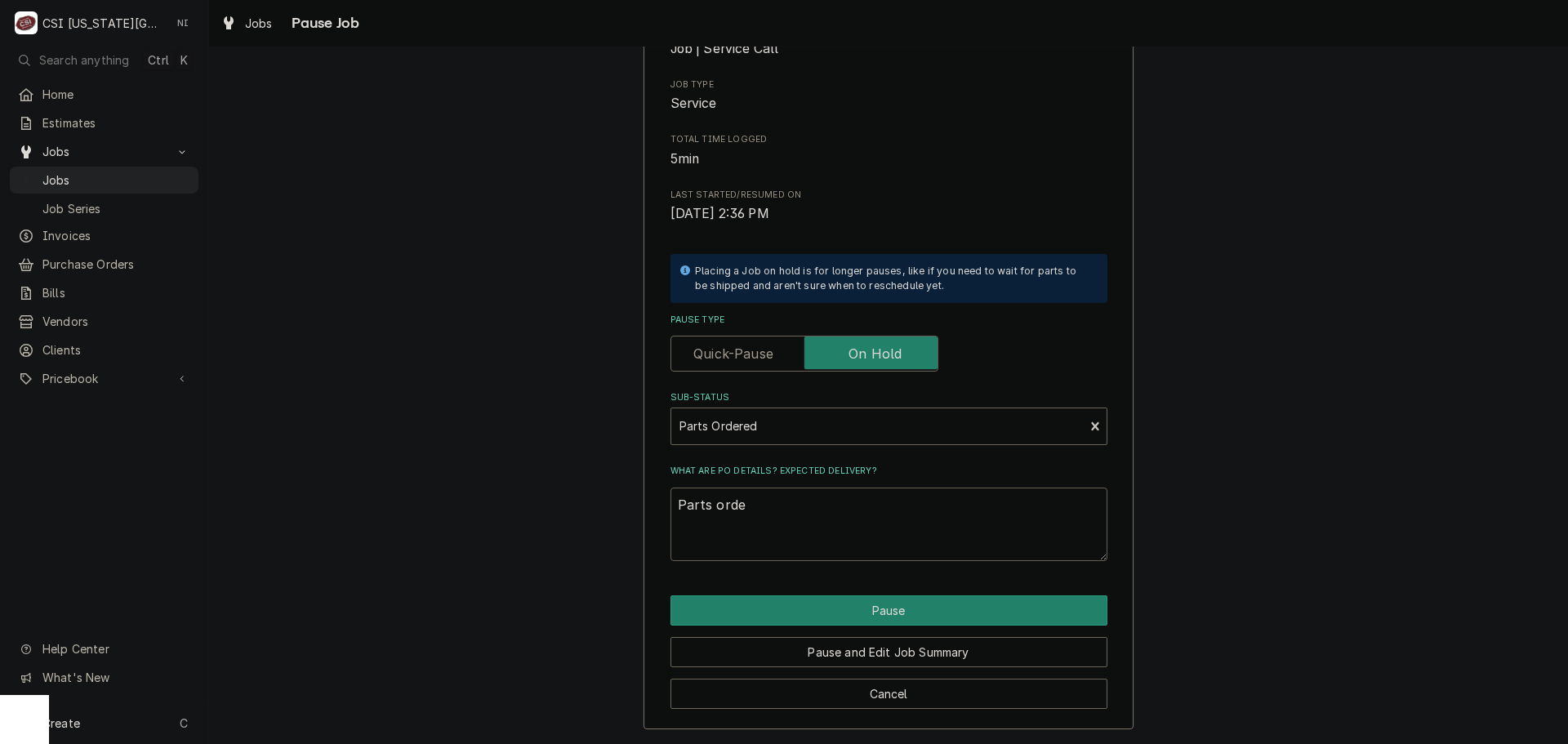
type textarea "x"
type textarea "Parts order"
type textarea "x"
type textarea "Parts ordere"
type textarea "x"
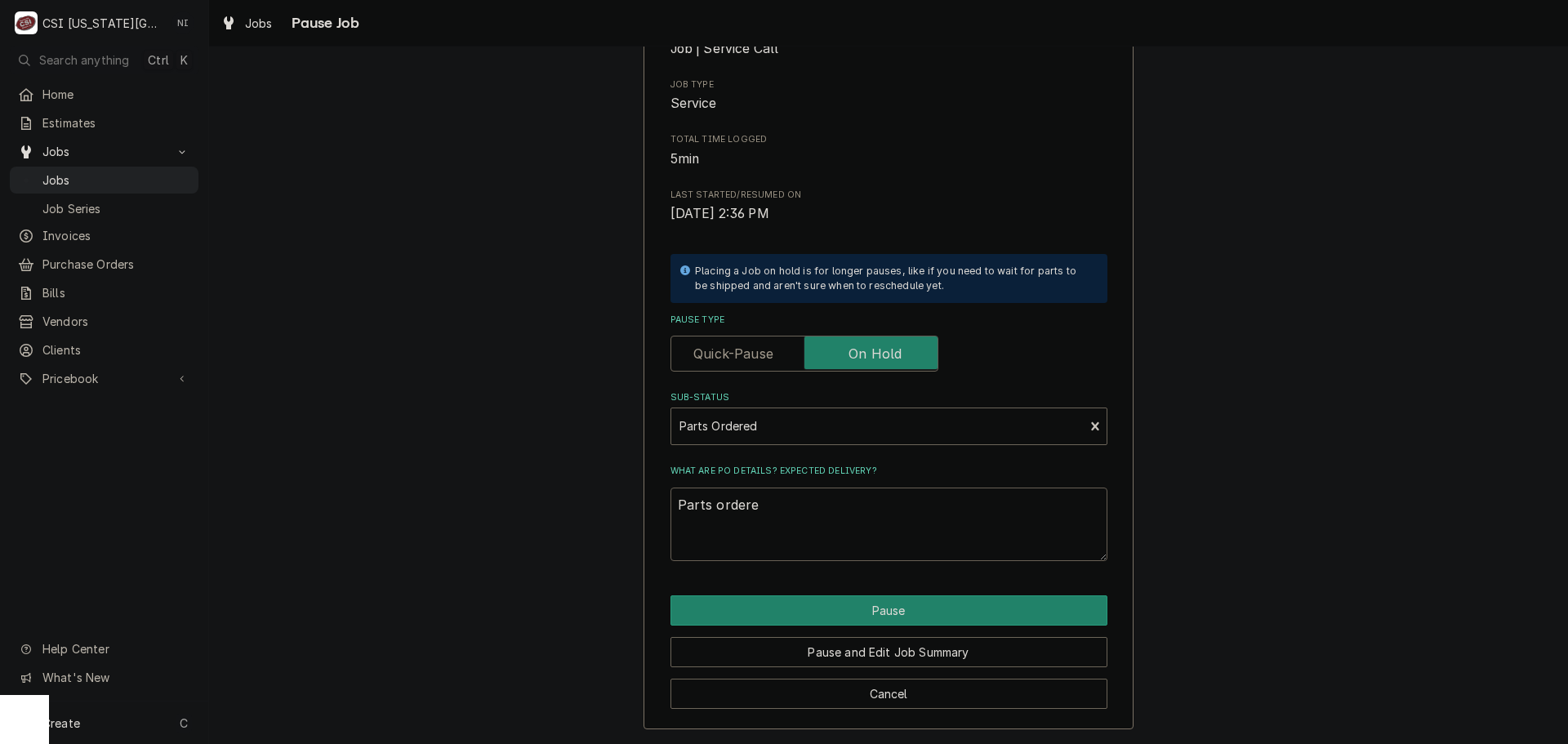
type textarea "Parts ordered"
type textarea "x"
type textarea "Parts ordered"
type textarea "x"
type textarea "Parts ordered o"
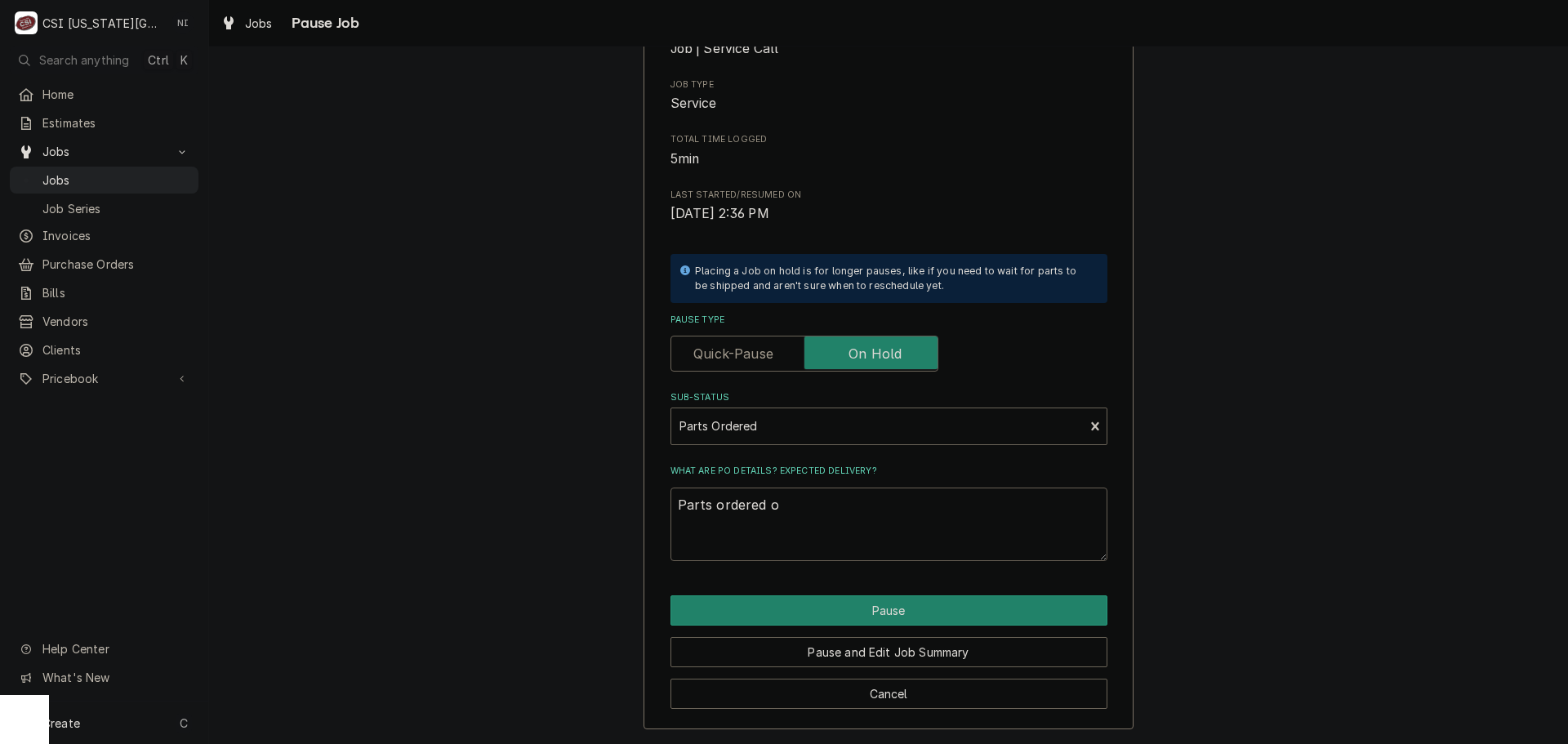
type textarea "x"
type textarea "Parts ordered on"
type textarea "x"
type textarea "Parts ordered on"
type textarea "x"
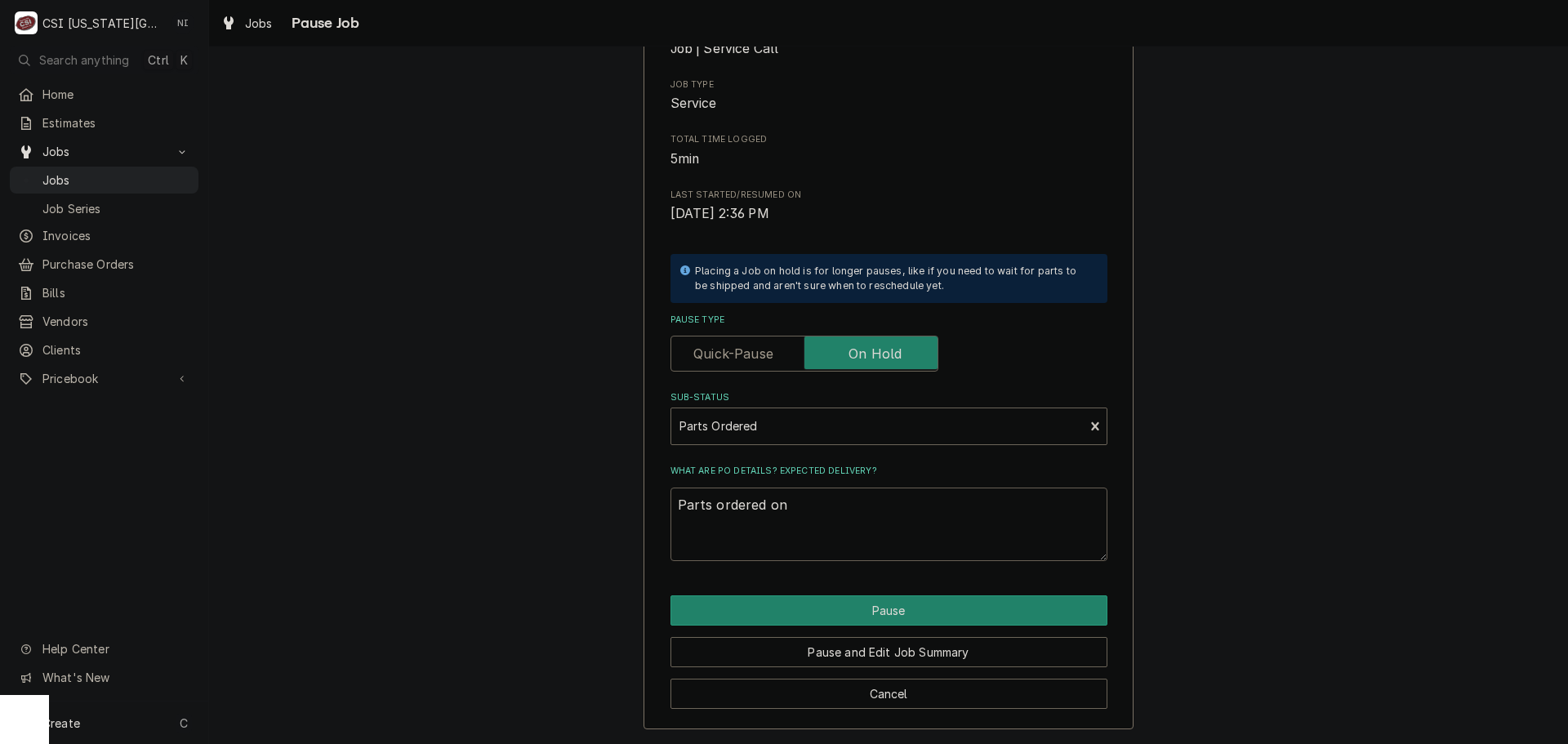
type textarea "Parts ordered on P"
type textarea "x"
type textarea "Parts ordered on Po"
type textarea "x"
type textarea "Parts ordered on Po"
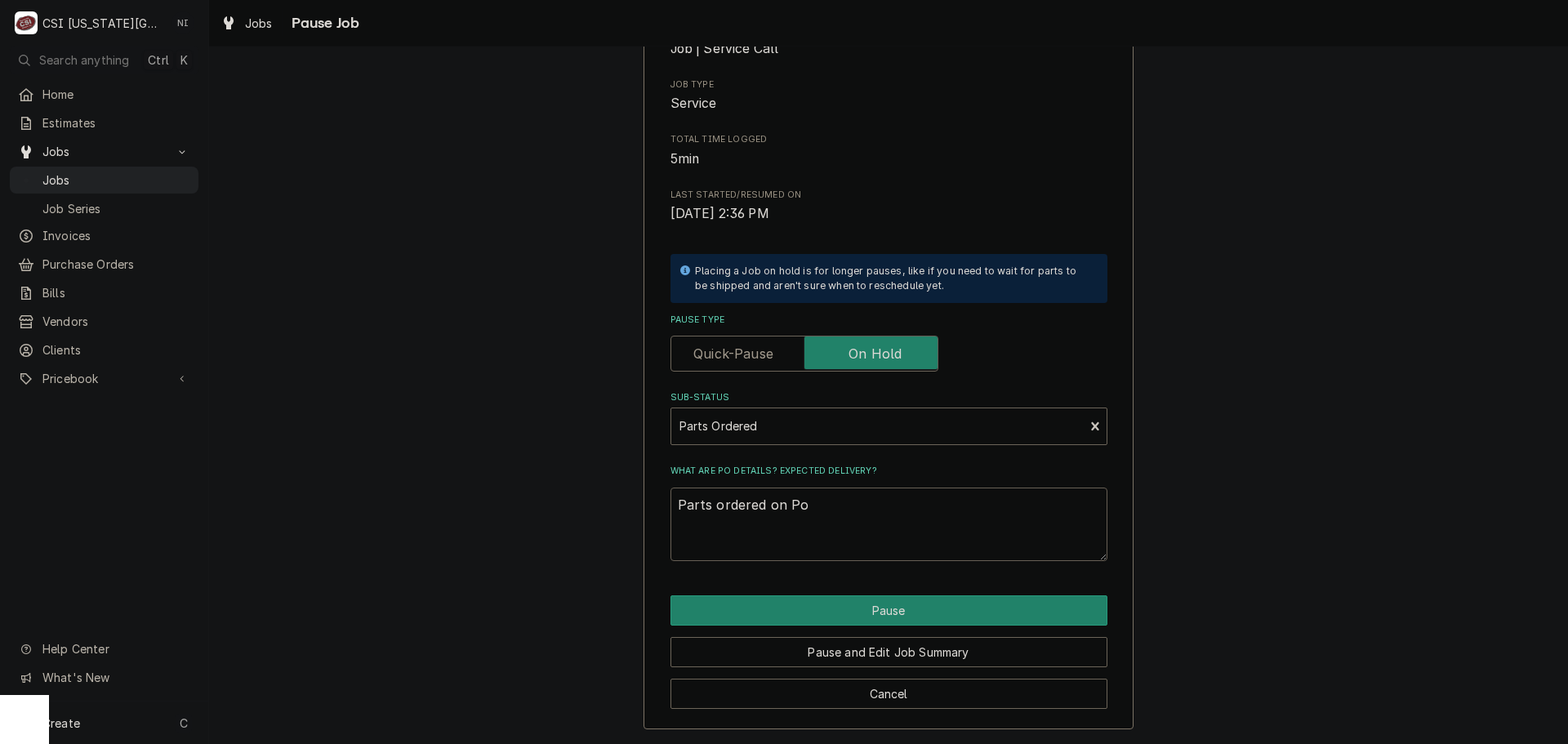
type textarea "x"
type textarea "Parts ordered on Po 3"
type textarea "x"
type textarea "Parts ordered on Po 30"
type textarea "x"
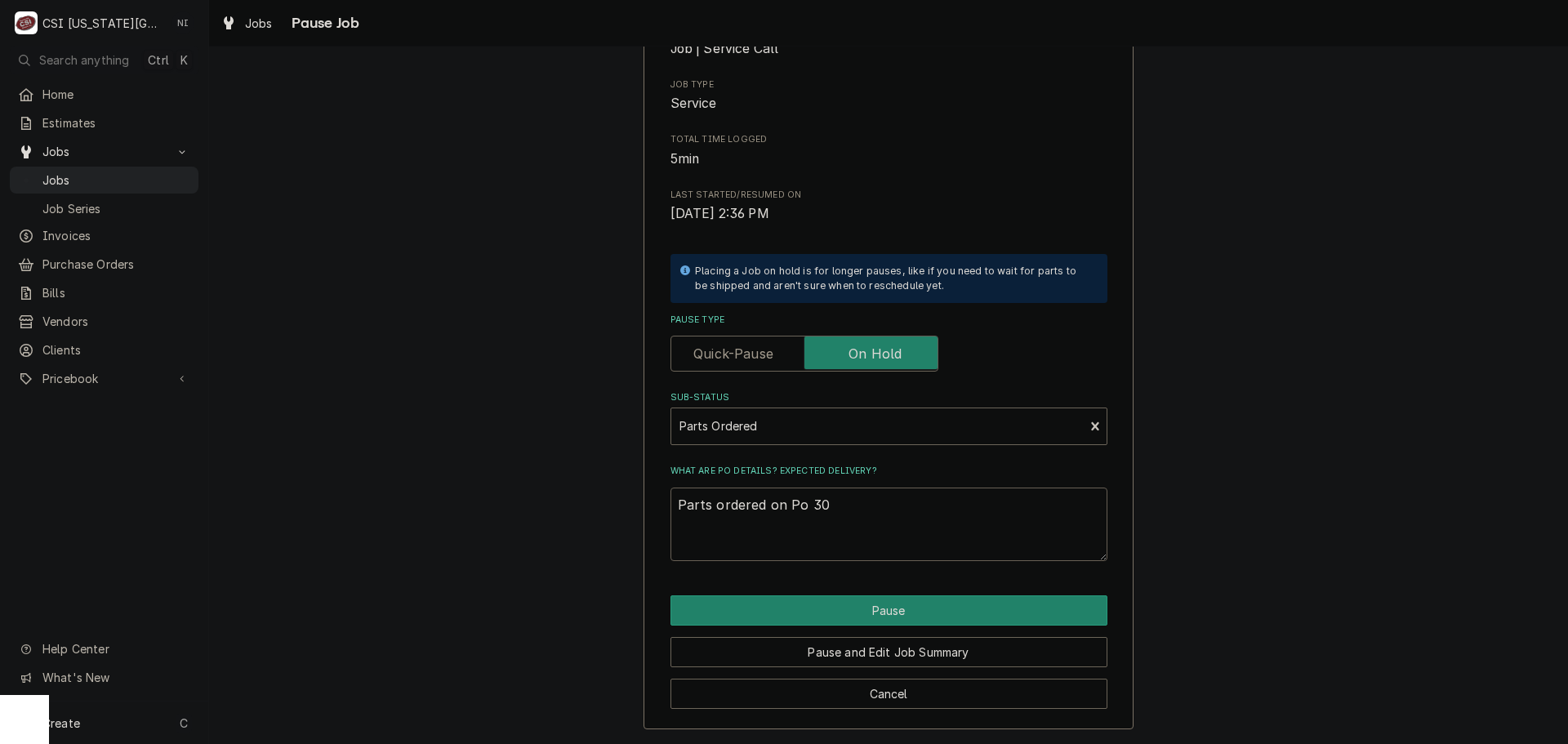
type textarea "Parts ordered on Po 301"
type textarea "x"
type textarea "Parts ordered on Po 3013"
type textarea "x"
type textarea "Parts ordered on Po 301"
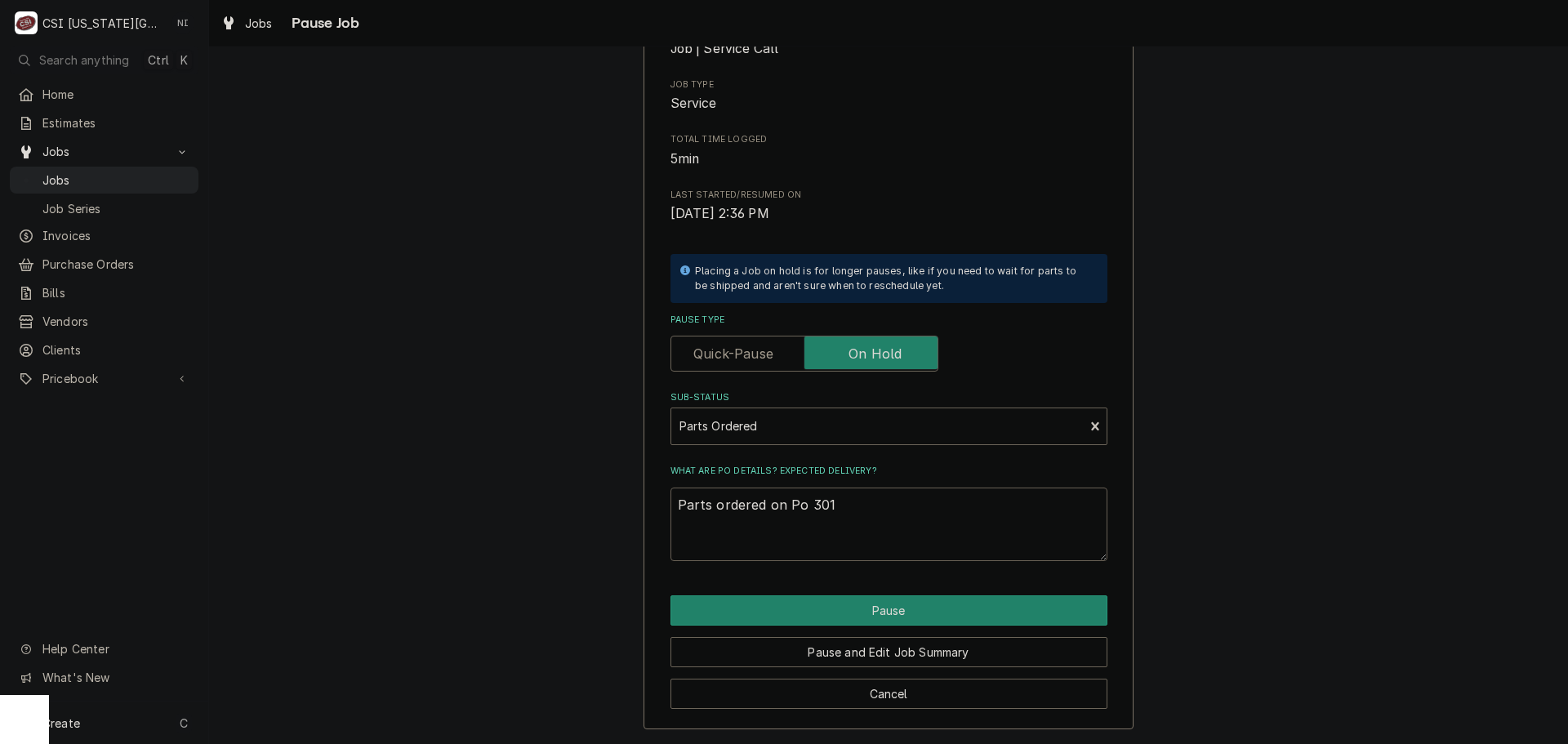
type textarea "x"
type textarea "Parts ordered on Po 3014"
type textarea "x"
type textarea "Parts ordered on Po 30142"
type textarea "x"
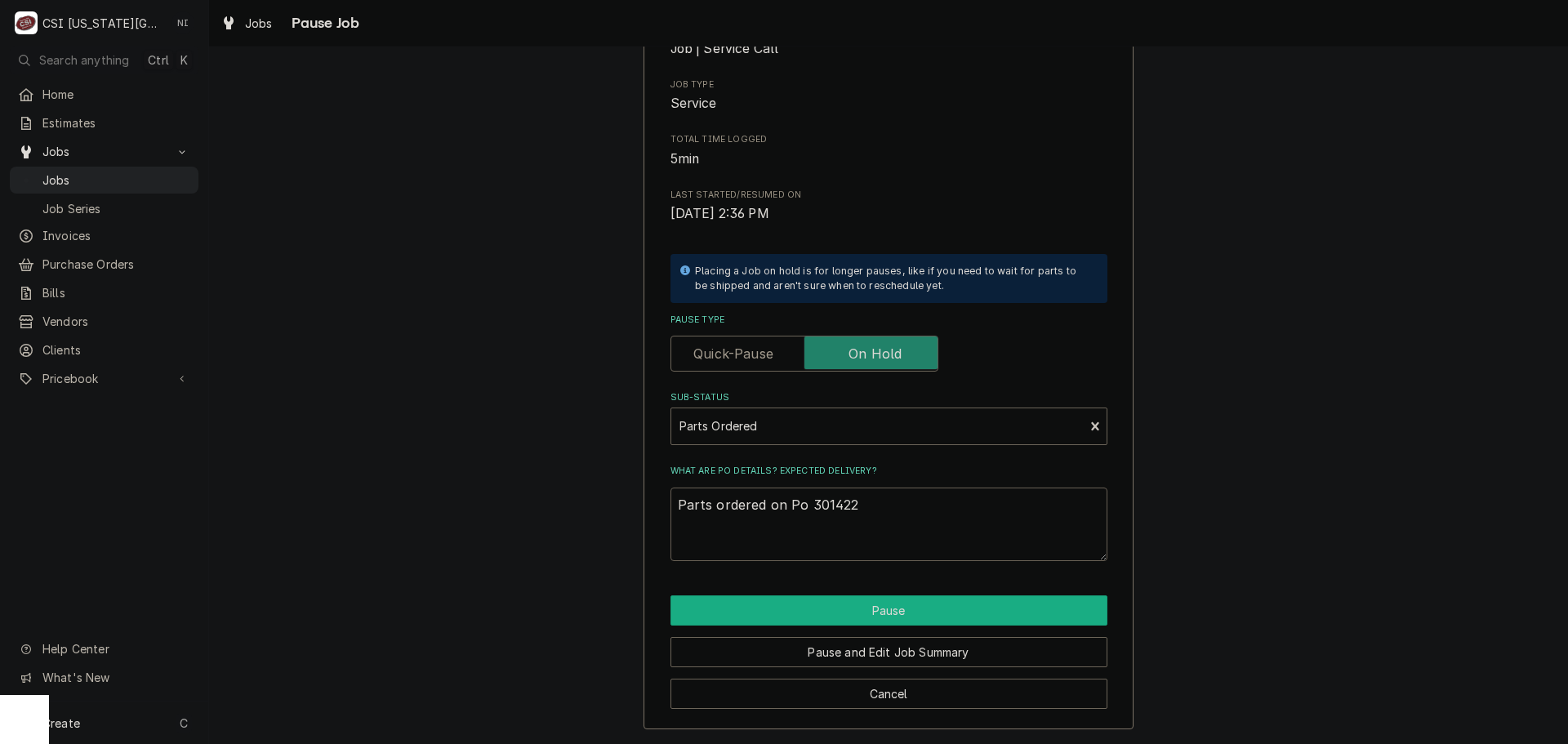
type textarea "Parts ordered on Po 301422"
click at [816, 617] on button "Pause" at bounding box center [889, 611] width 437 height 31
type textarea "x"
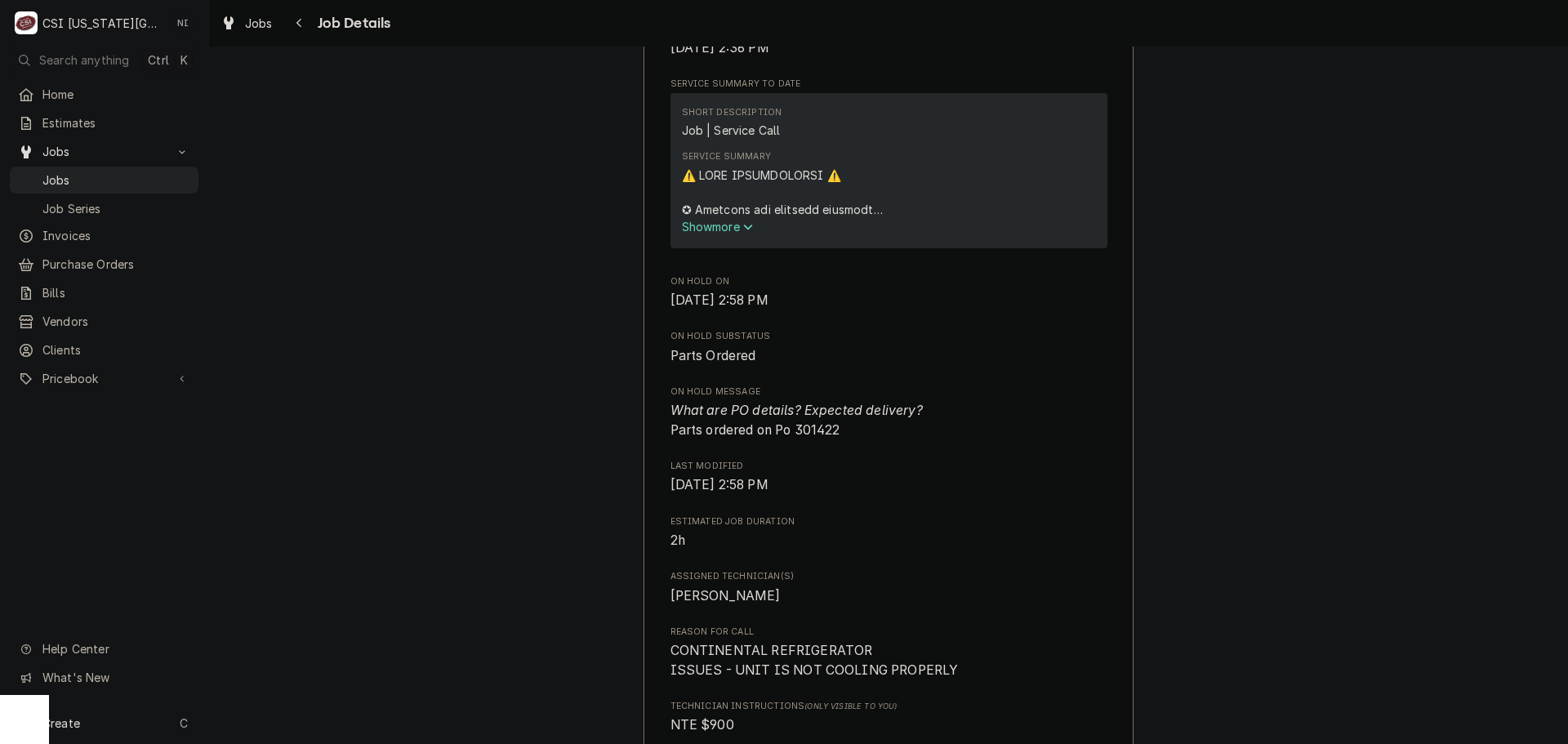
scroll to position [816, 0]
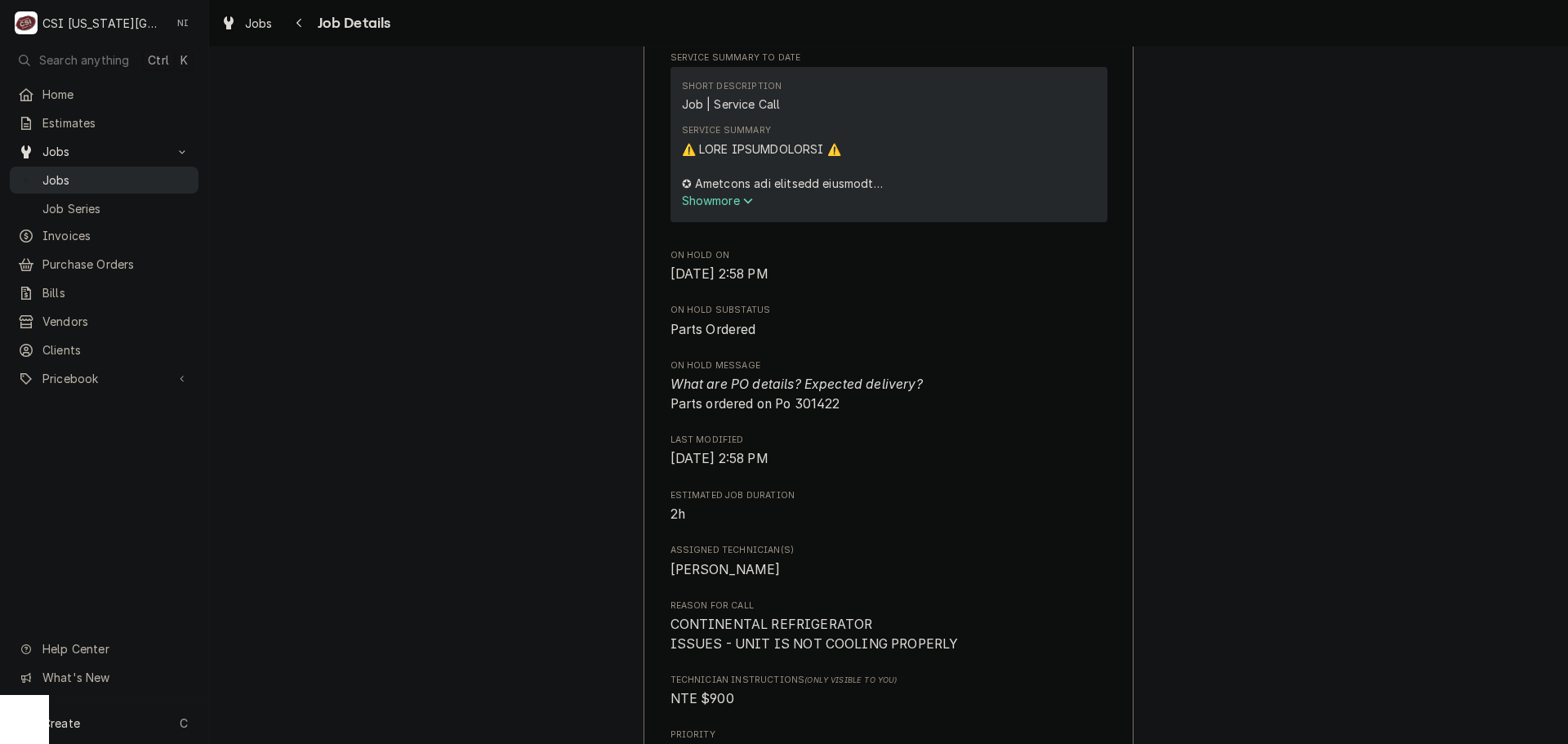
drag, startPoint x: 163, startPoint y: 175, endPoint x: 175, endPoint y: 175, distance: 12.0
click at [163, 175] on span "Jobs" at bounding box center [116, 180] width 148 height 17
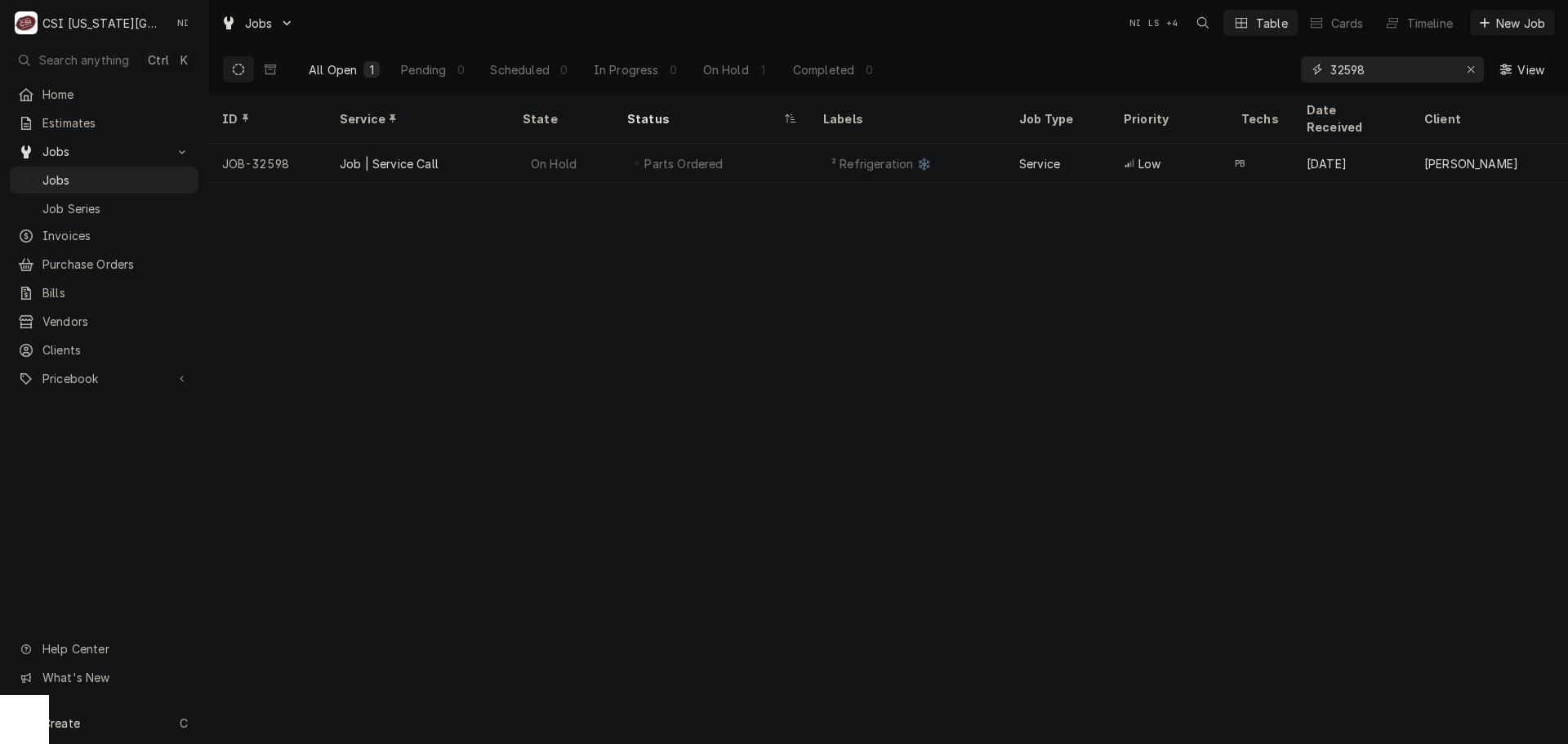
drag, startPoint x: 1369, startPoint y: 69, endPoint x: 1167, endPoint y: 66, distance: 202.0
click at [1179, 69] on div "All Open 1 Pending 0 Scheduled 0 In Progress 0 On Hold 1 Completed 0 32598 View" at bounding box center [888, 70] width 1332 height 46
type input "32573"
click at [754, 148] on div "Parts Needed" at bounding box center [712, 163] width 196 height 39
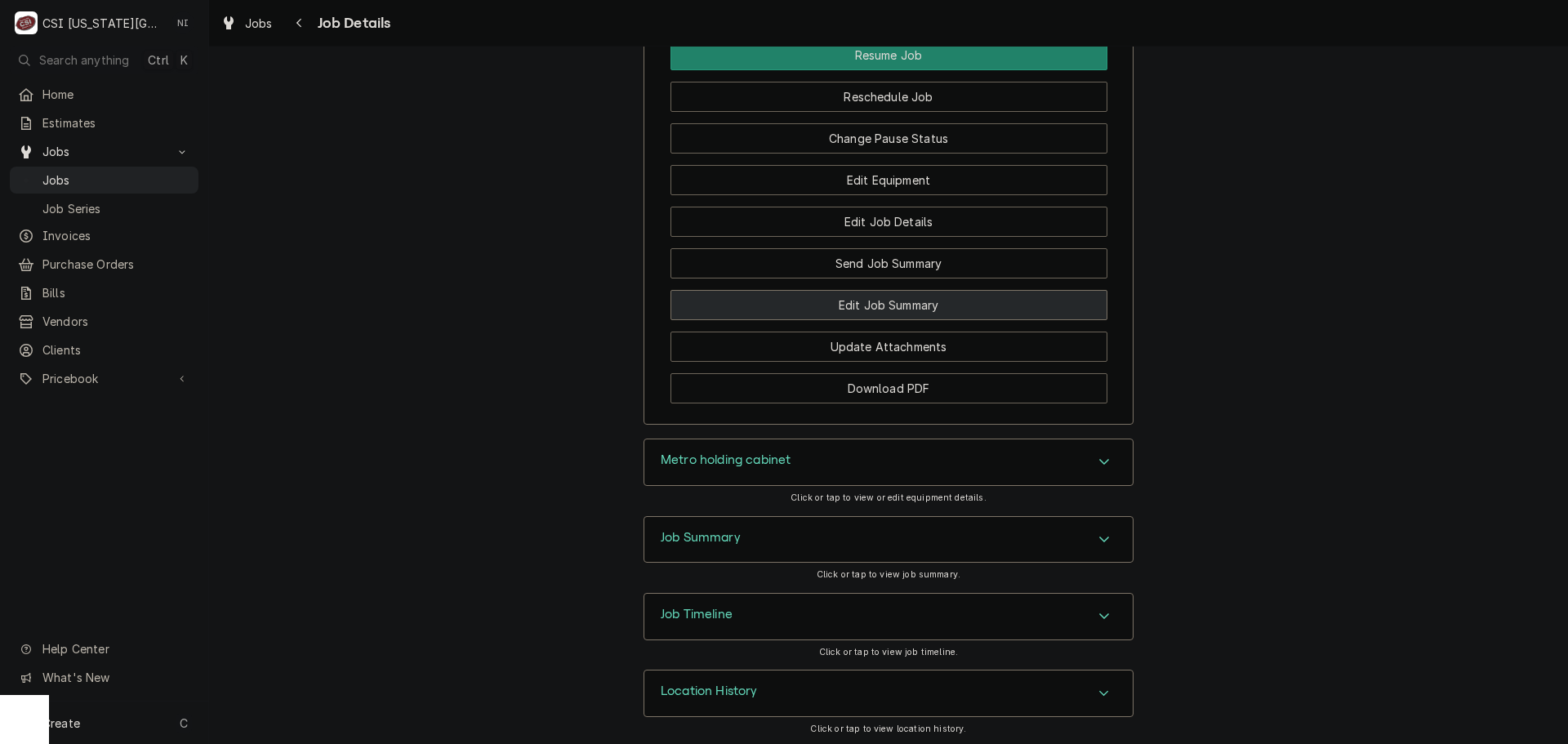
scroll to position [2616, 0]
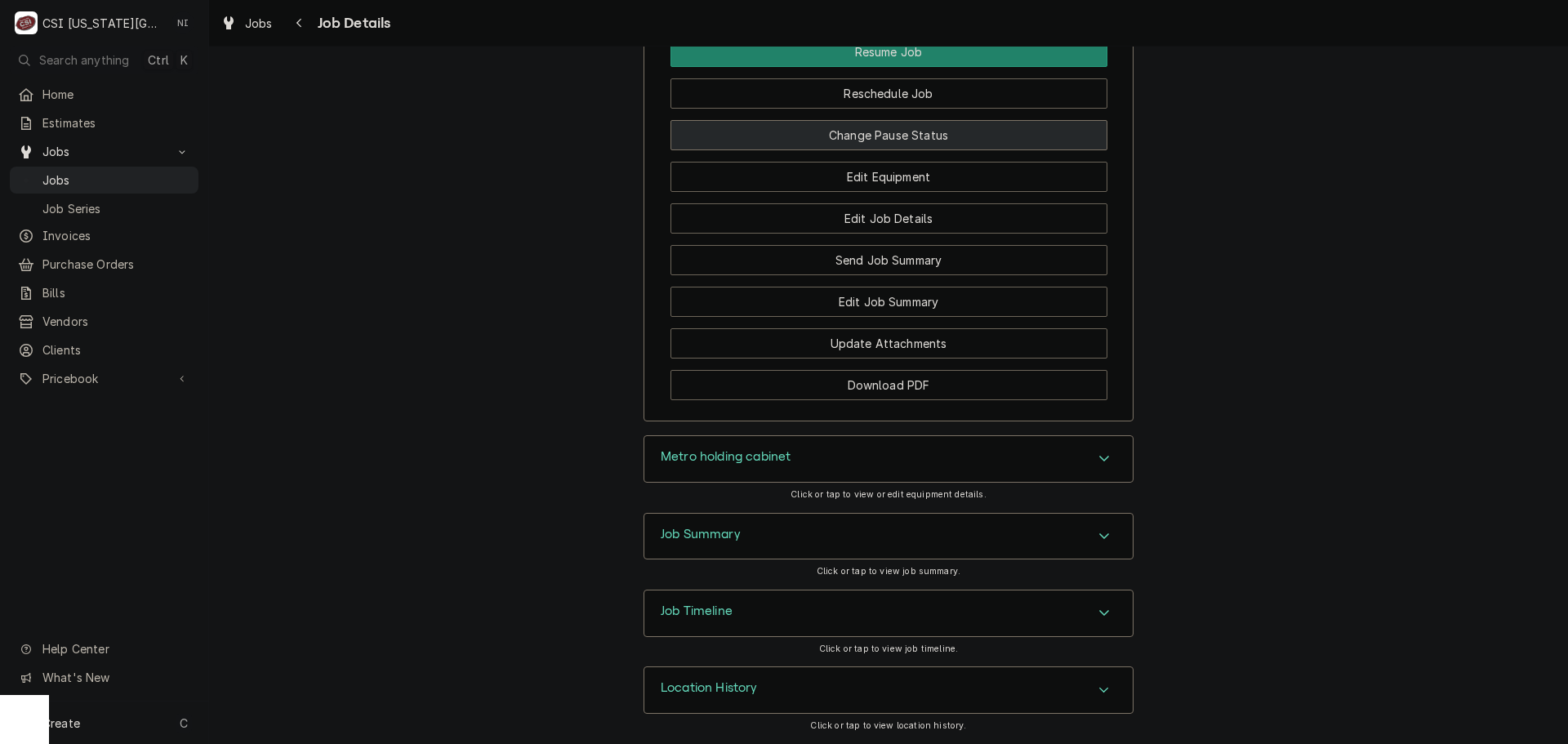
click at [970, 145] on button "Change Pause Status" at bounding box center [889, 135] width 437 height 31
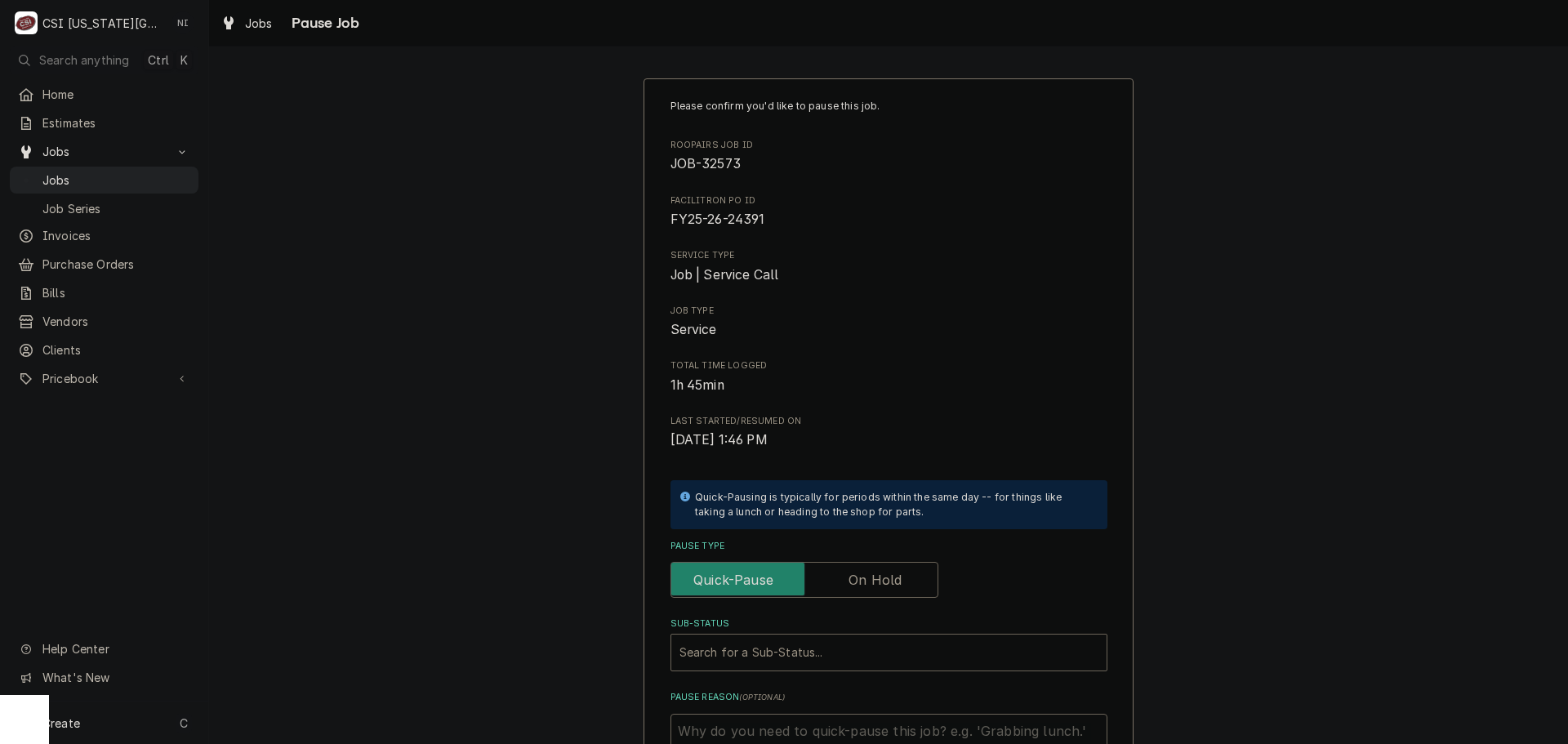
click at [894, 581] on label "Pause Type" at bounding box center [804, 580] width 268 height 36
click at [894, 581] on input "Pause Type" at bounding box center [804, 580] width 253 height 36
checkbox input "true"
click at [889, 647] on div "Sub-Status" at bounding box center [889, 652] width 419 height 30
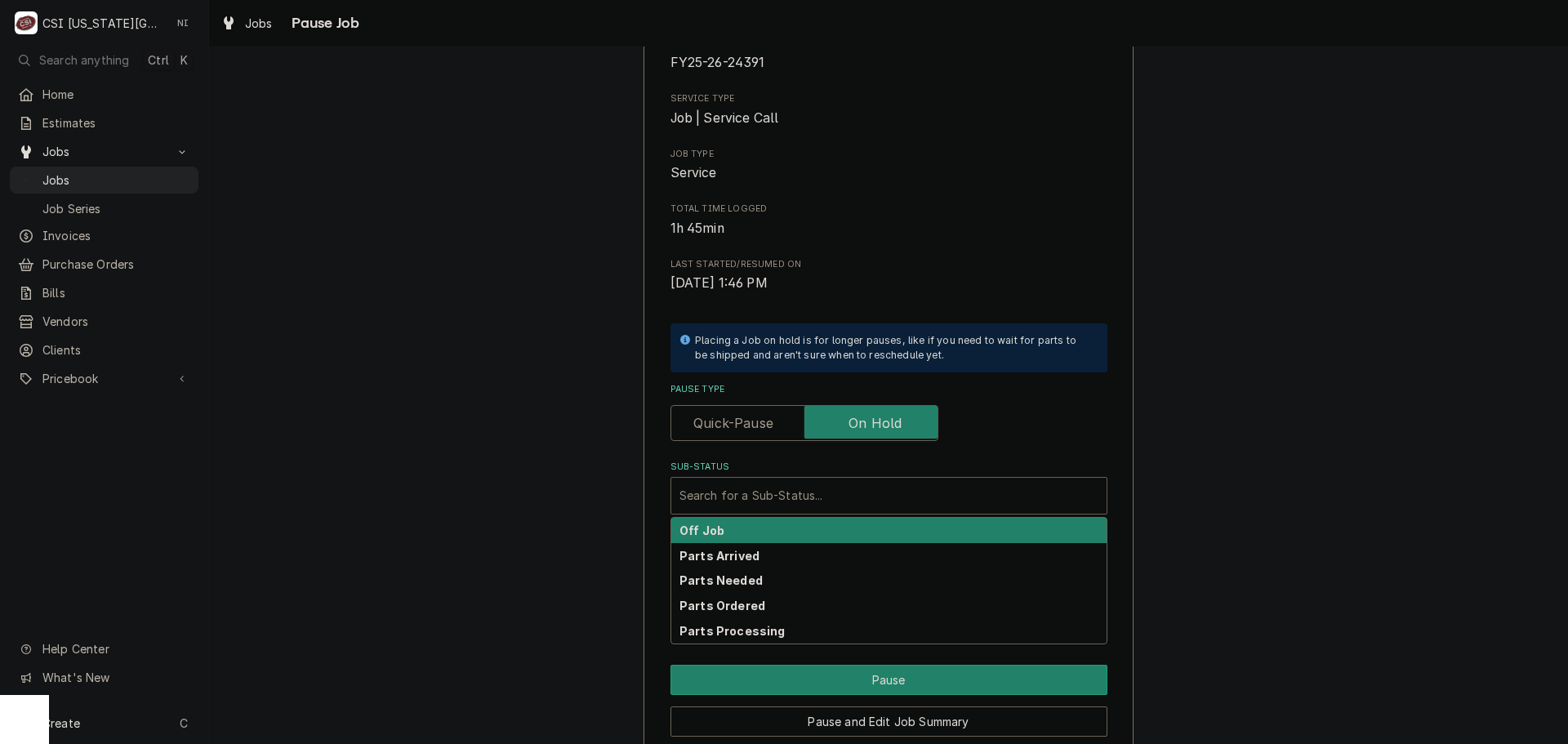
scroll to position [226, 0]
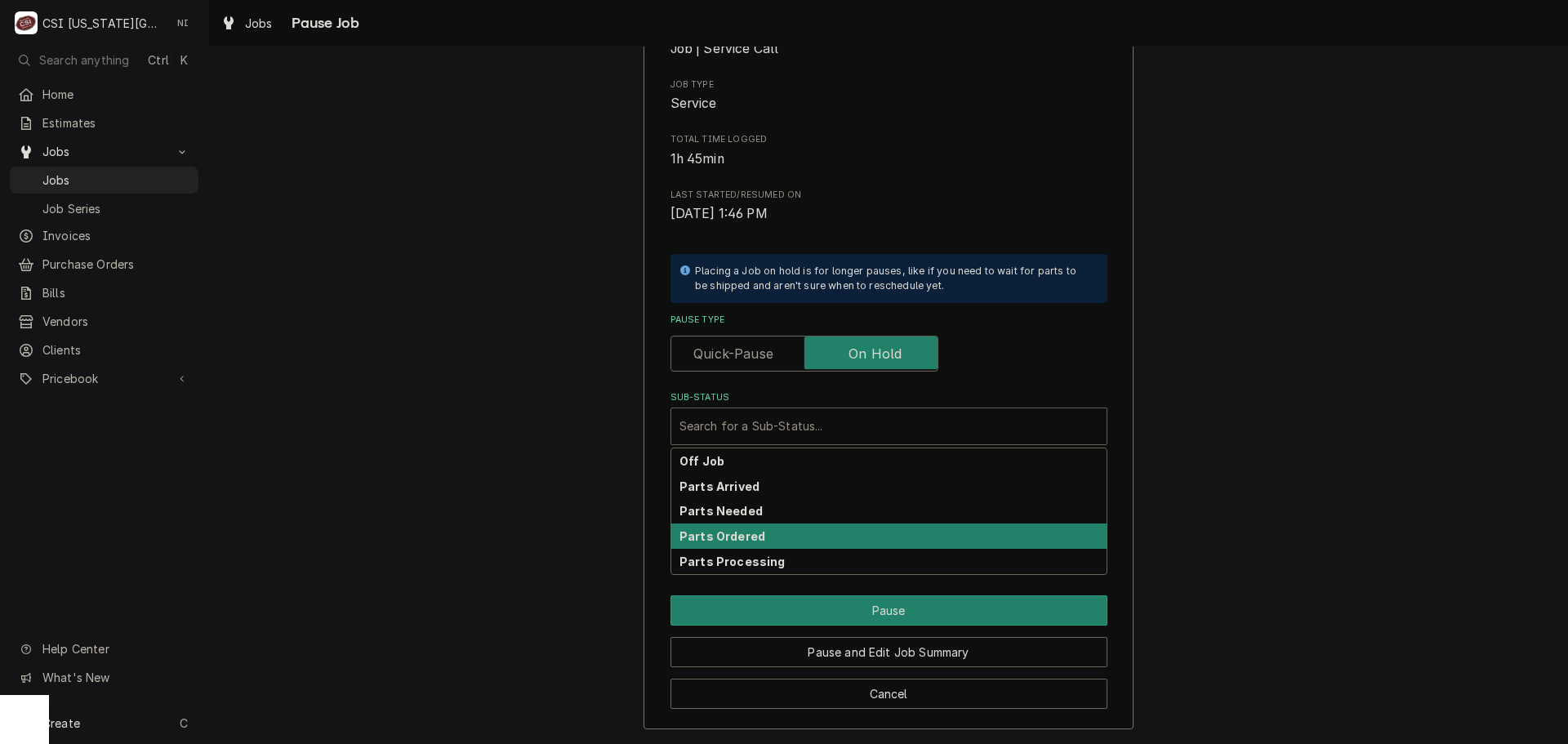
click at [741, 536] on strong "Parts Ordered" at bounding box center [722, 536] width 86 height 14
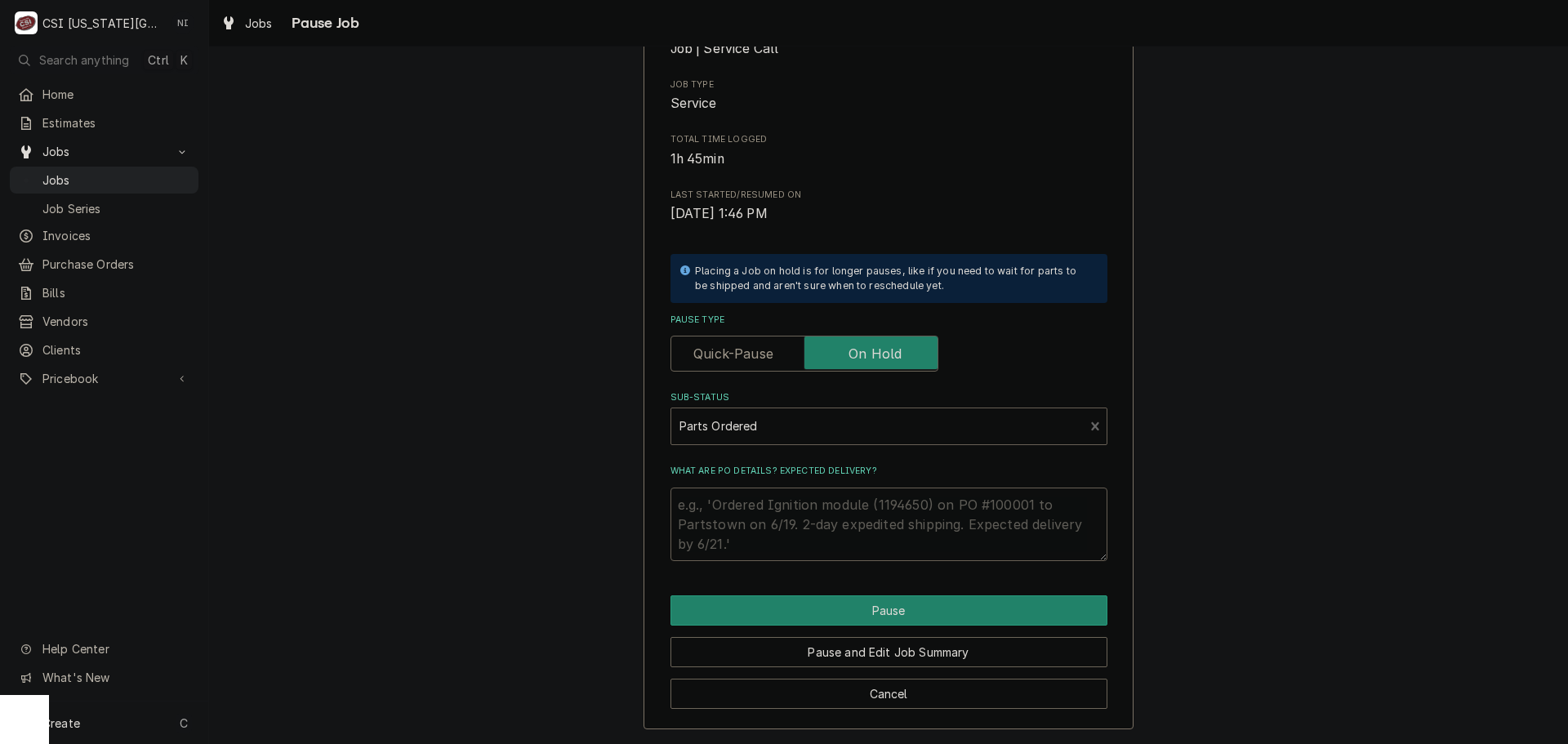
click at [729, 508] on textarea "What are PO details? Expected delivery?" at bounding box center [889, 524] width 437 height 73
type textarea "x"
type textarea "p"
type textarea "x"
type textarea "pa"
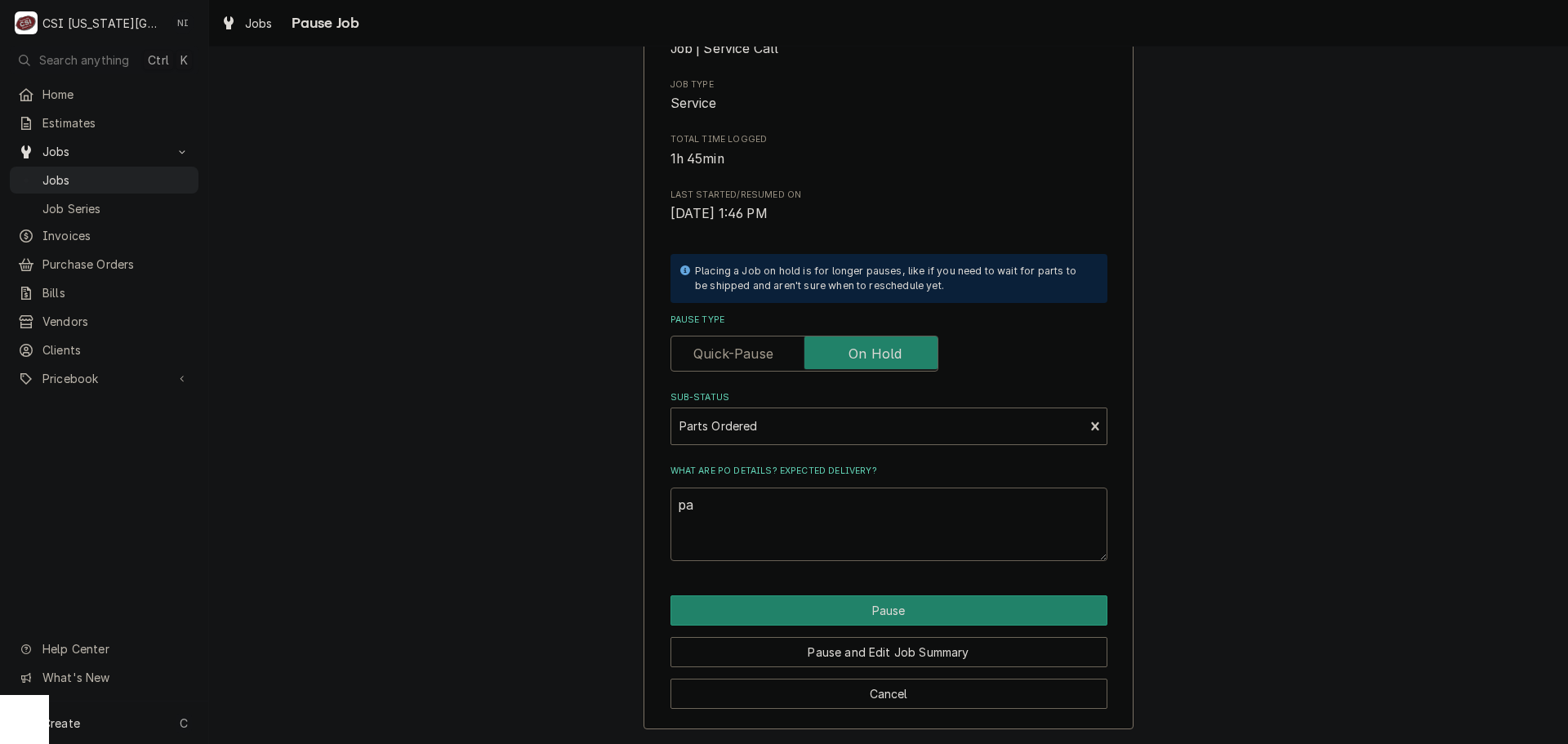
type textarea "x"
type textarea "par"
type textarea "x"
type textarea "part"
type textarea "x"
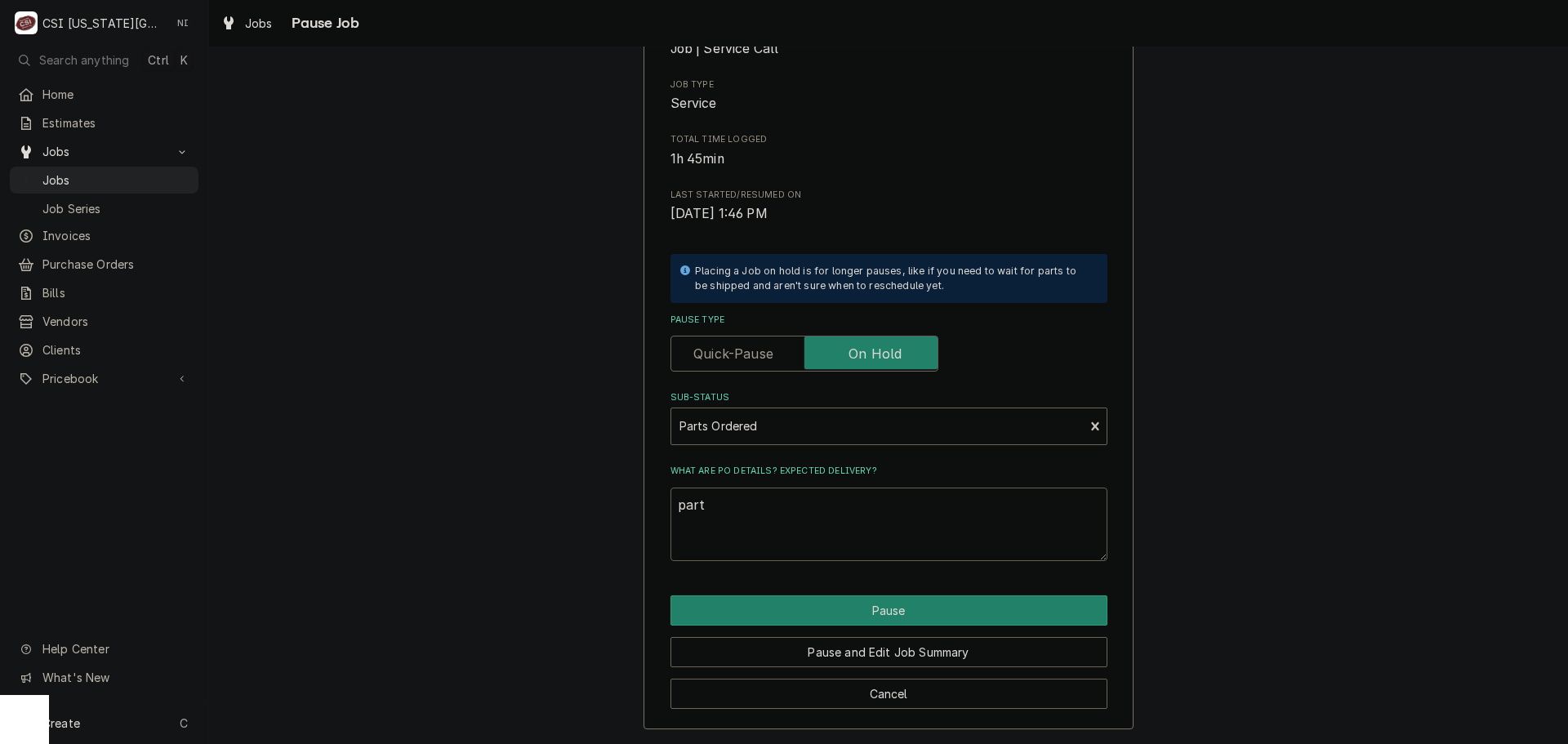
type textarea "parts"
type textarea "x"
type textarea "parts"
type textarea "x"
type textarea "parts o"
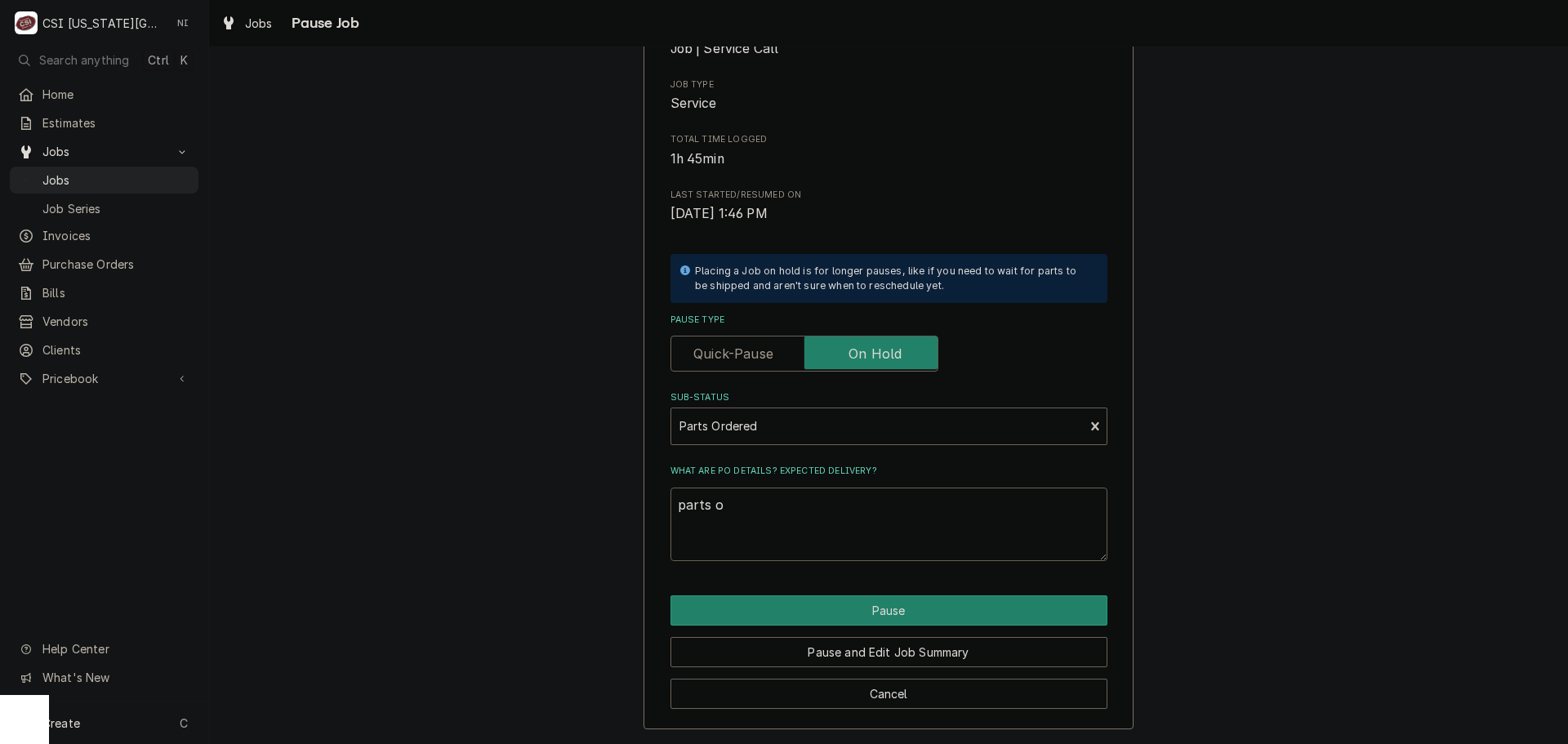
type textarea "x"
type textarea "parts or"
type textarea "x"
type textarea "parts ord"
type textarea "x"
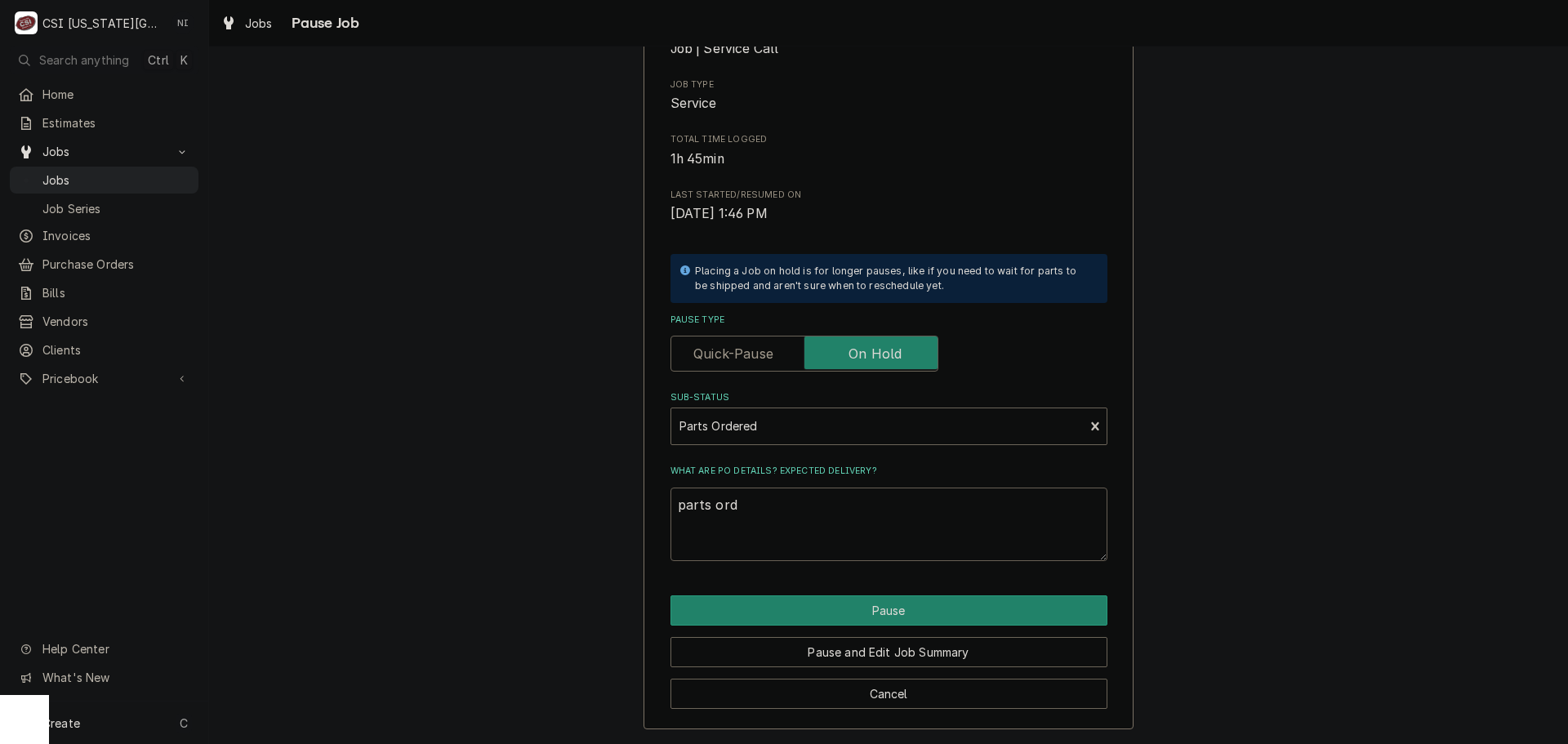
type textarea "parts orde"
type textarea "x"
type textarea "parts order"
type textarea "x"
type textarea "parts ordere"
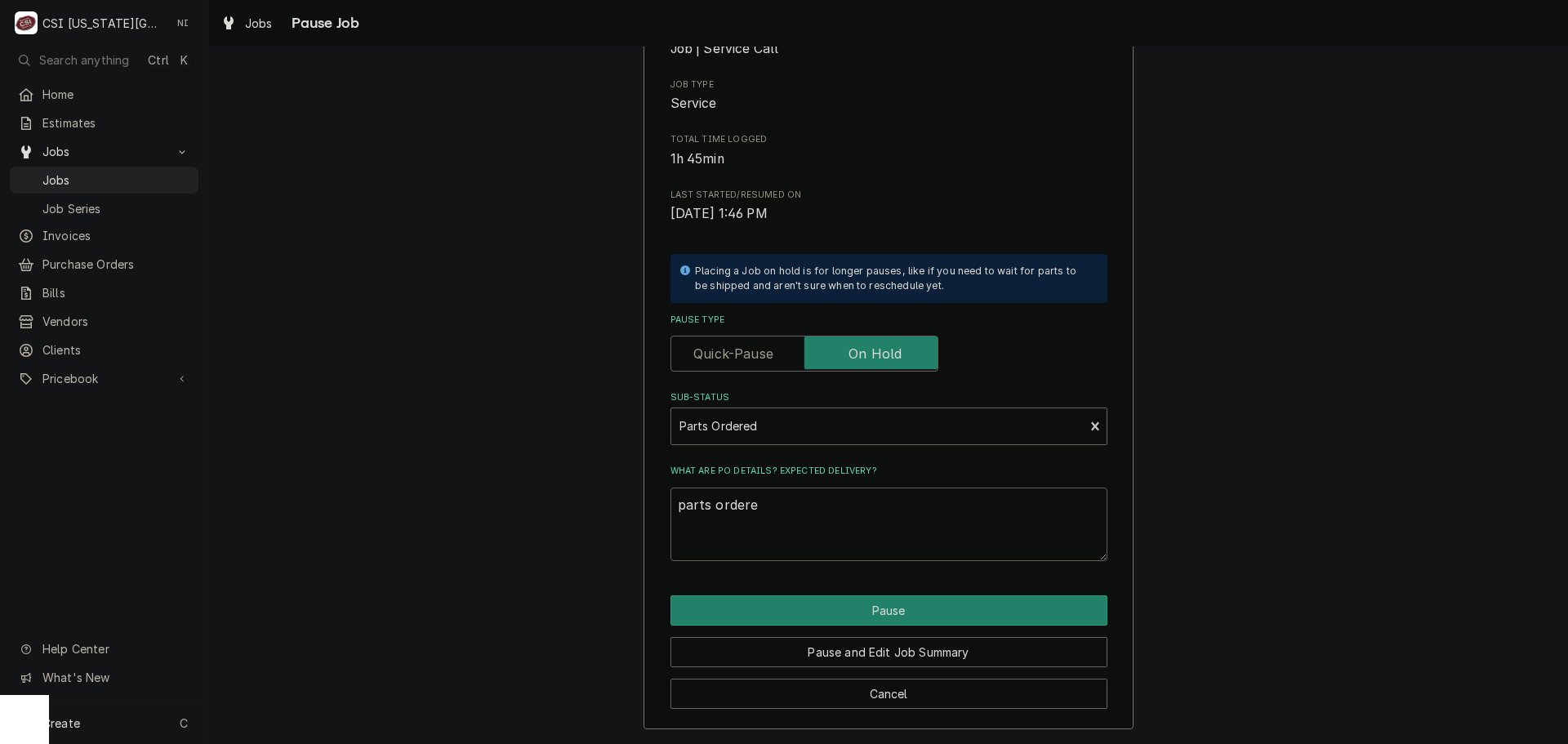
type textarea "x"
type textarea "parts ordered"
type textarea "x"
type textarea "parts ordered"
type textarea "x"
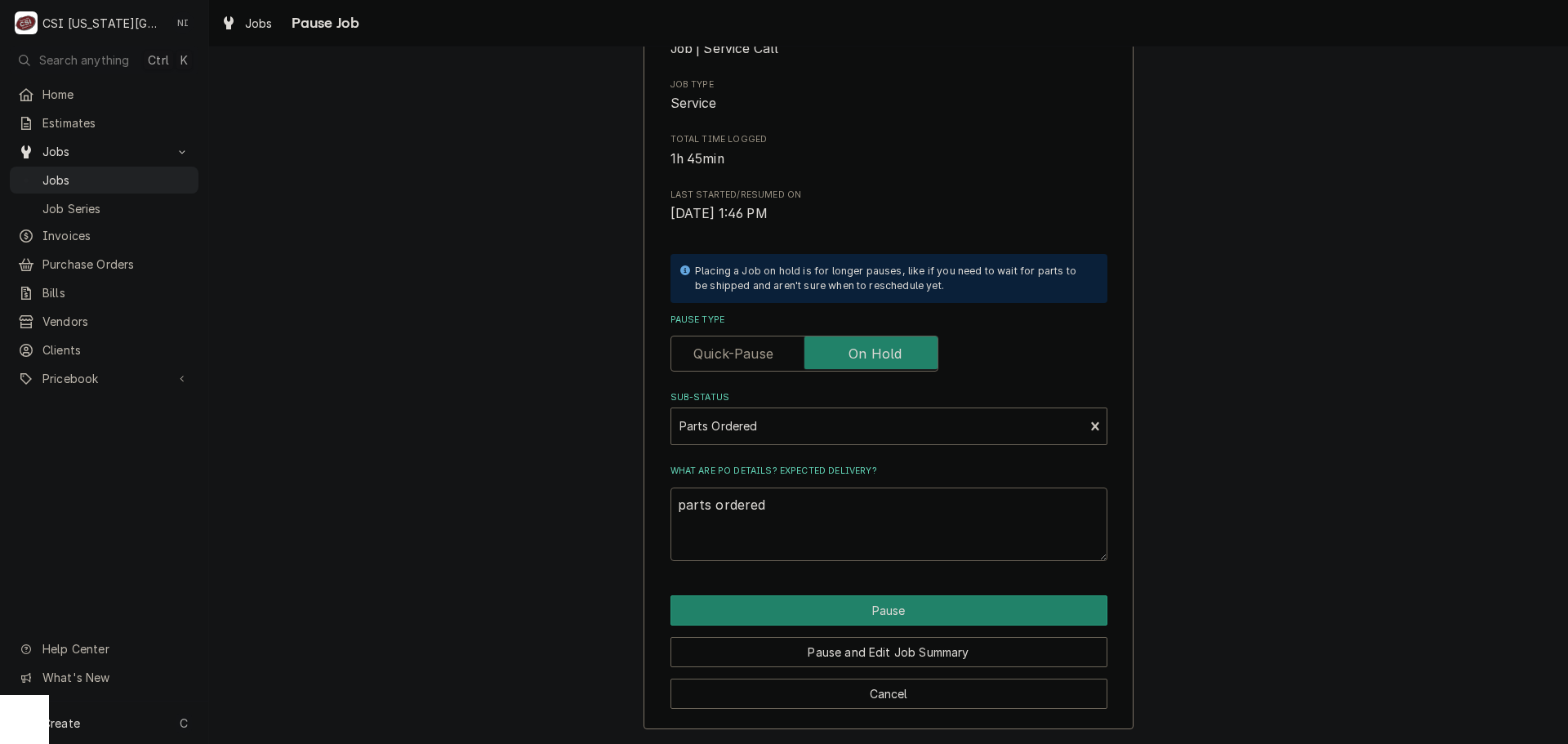
type textarea "parts ordered o"
type textarea "x"
type textarea "parts ordered on"
type textarea "x"
type textarea "parts ordered on P"
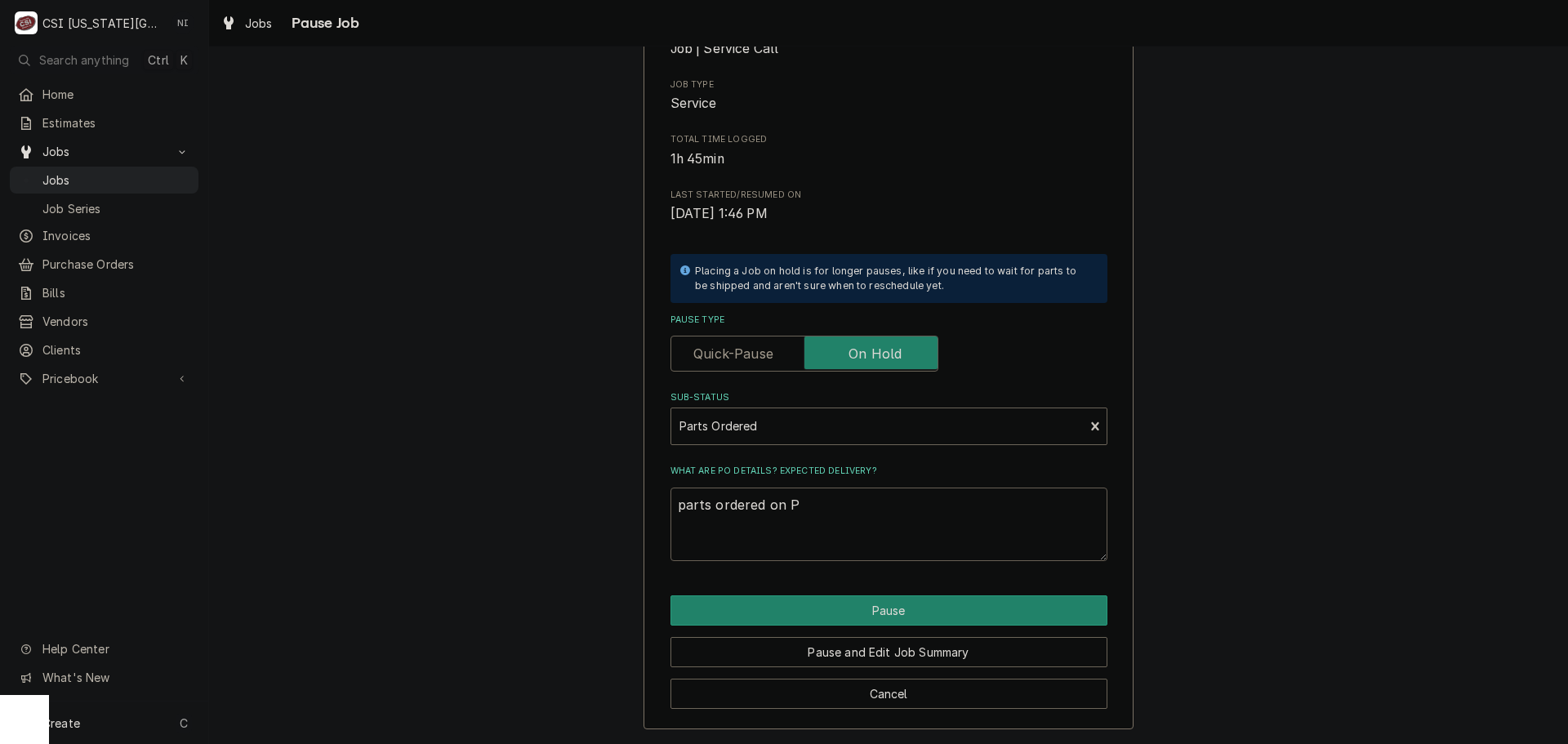
type textarea "x"
type textarea "parts ordered on PO"
type textarea "x"
type textarea "parts ordered on PO"
type textarea "x"
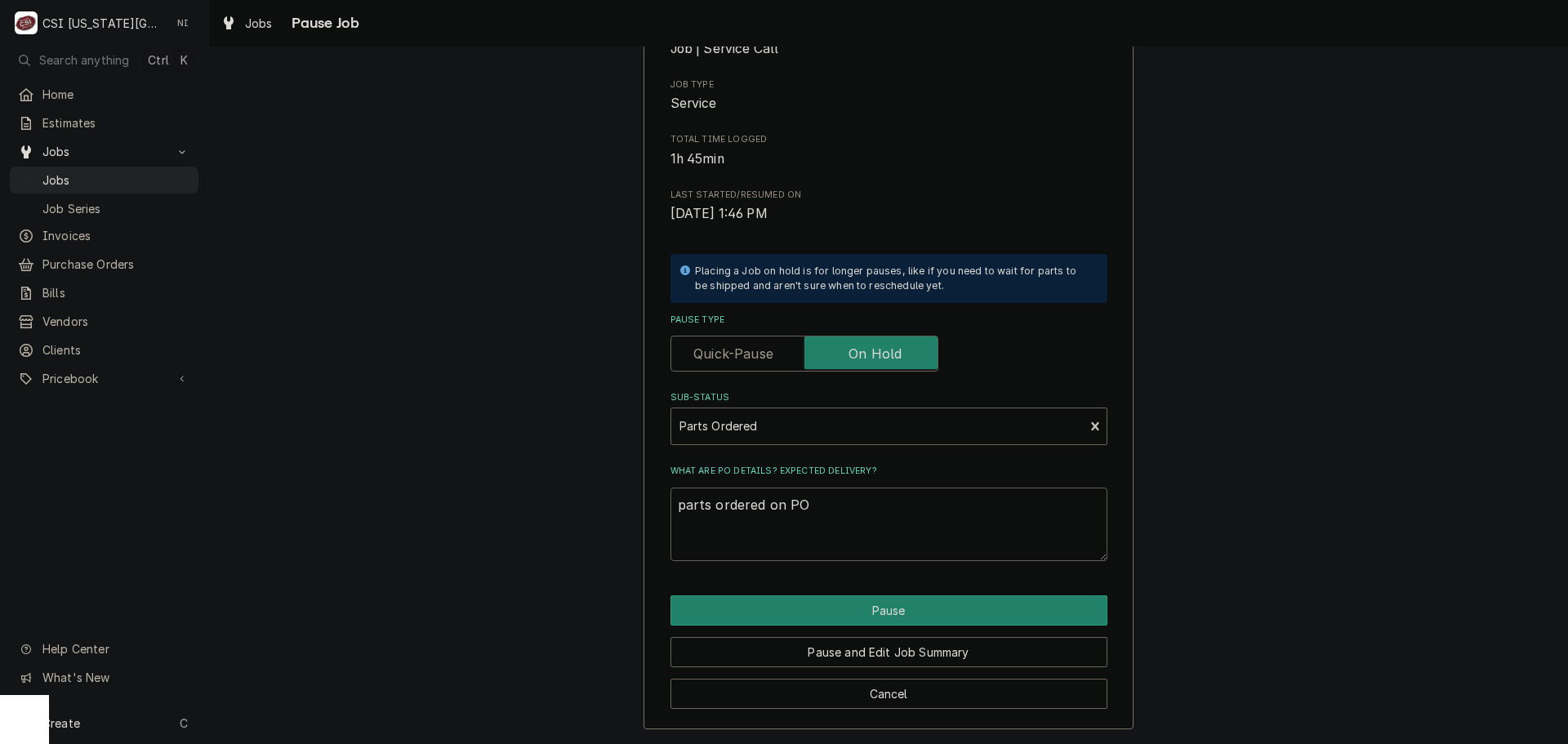
type textarea "parts ordered on PO 3"
type textarea "x"
type textarea "parts ordered on PO 30"
type textarea "x"
type textarea "parts ordered on PO 301"
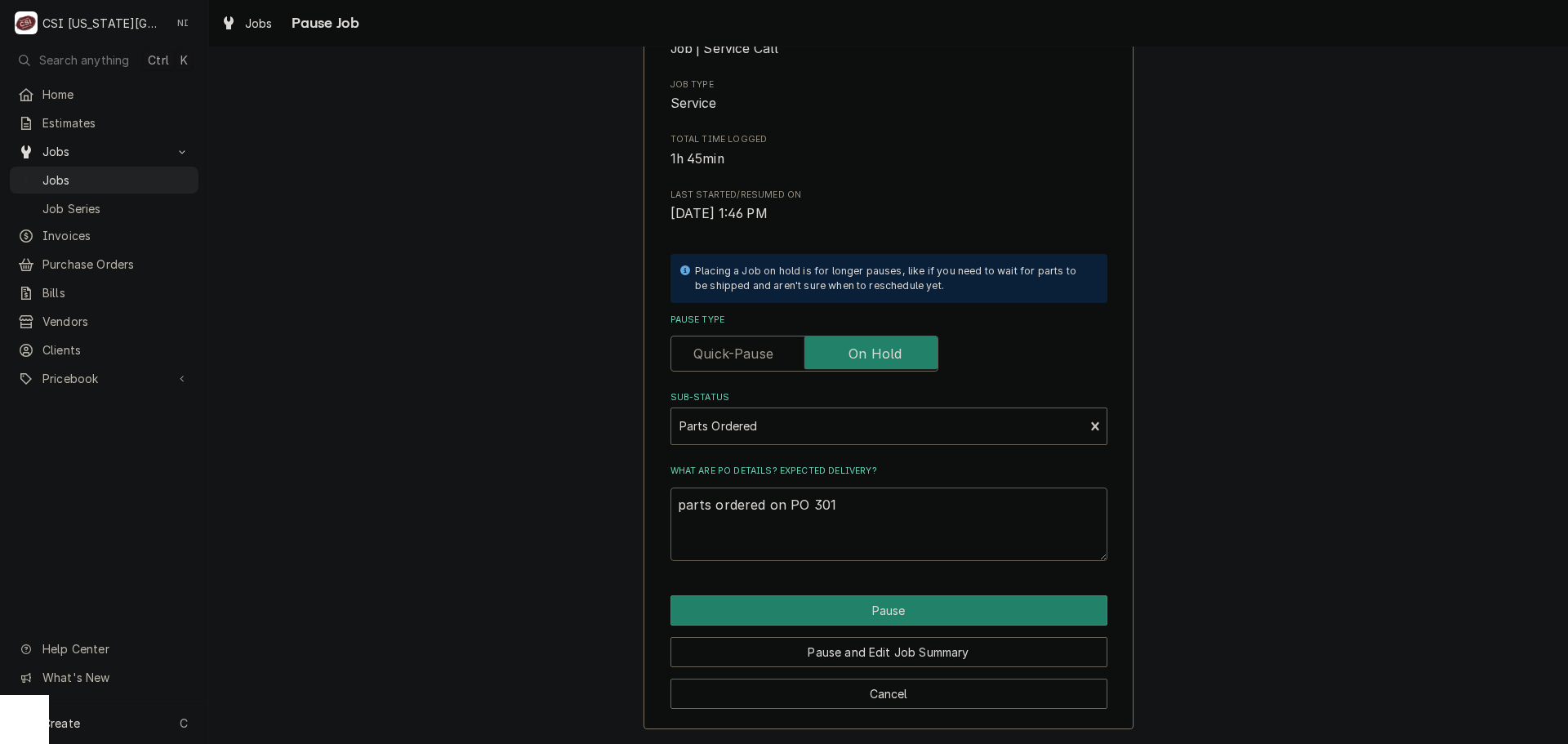
type textarea "x"
type textarea "parts ordered on PO 3013"
type textarea "x"
type textarea "parts ordered on PO 301"
type textarea "x"
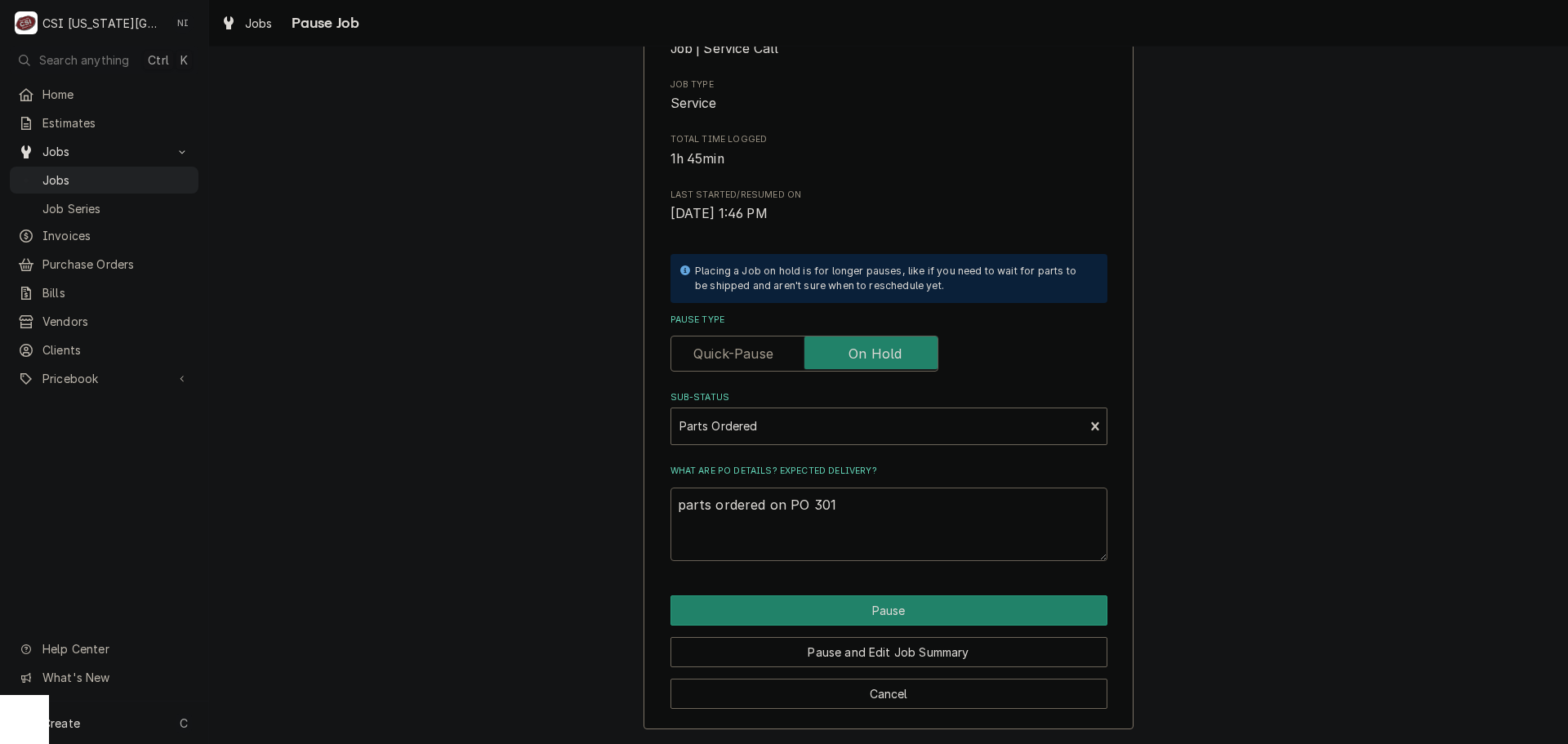
type textarea "parts ordered on PO 3014"
type textarea "x"
type textarea "parts ordered on PO 30142"
type textarea "x"
type textarea "parts ordered on PO 301422"
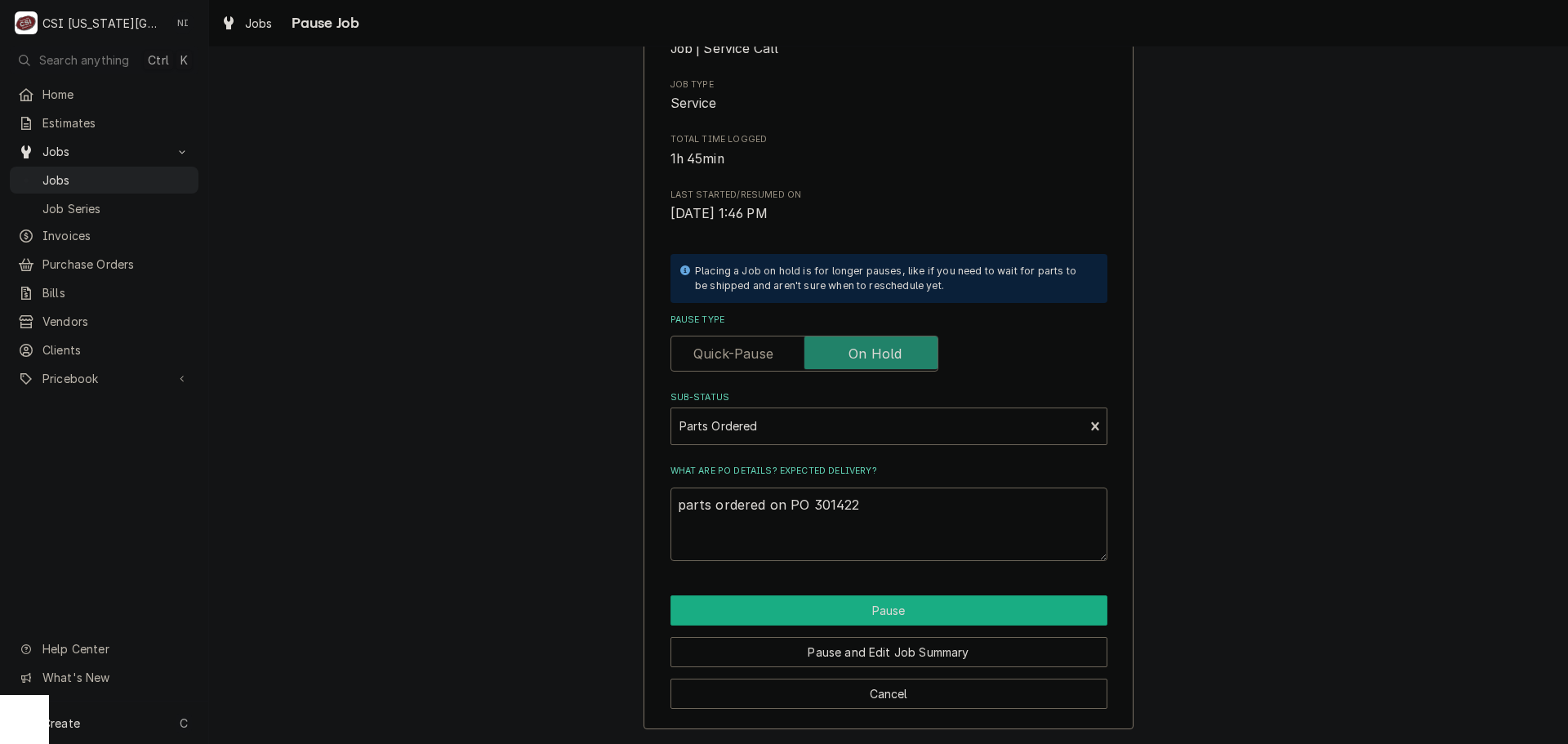
click at [880, 611] on button "Pause" at bounding box center [889, 611] width 437 height 31
type textarea "x"
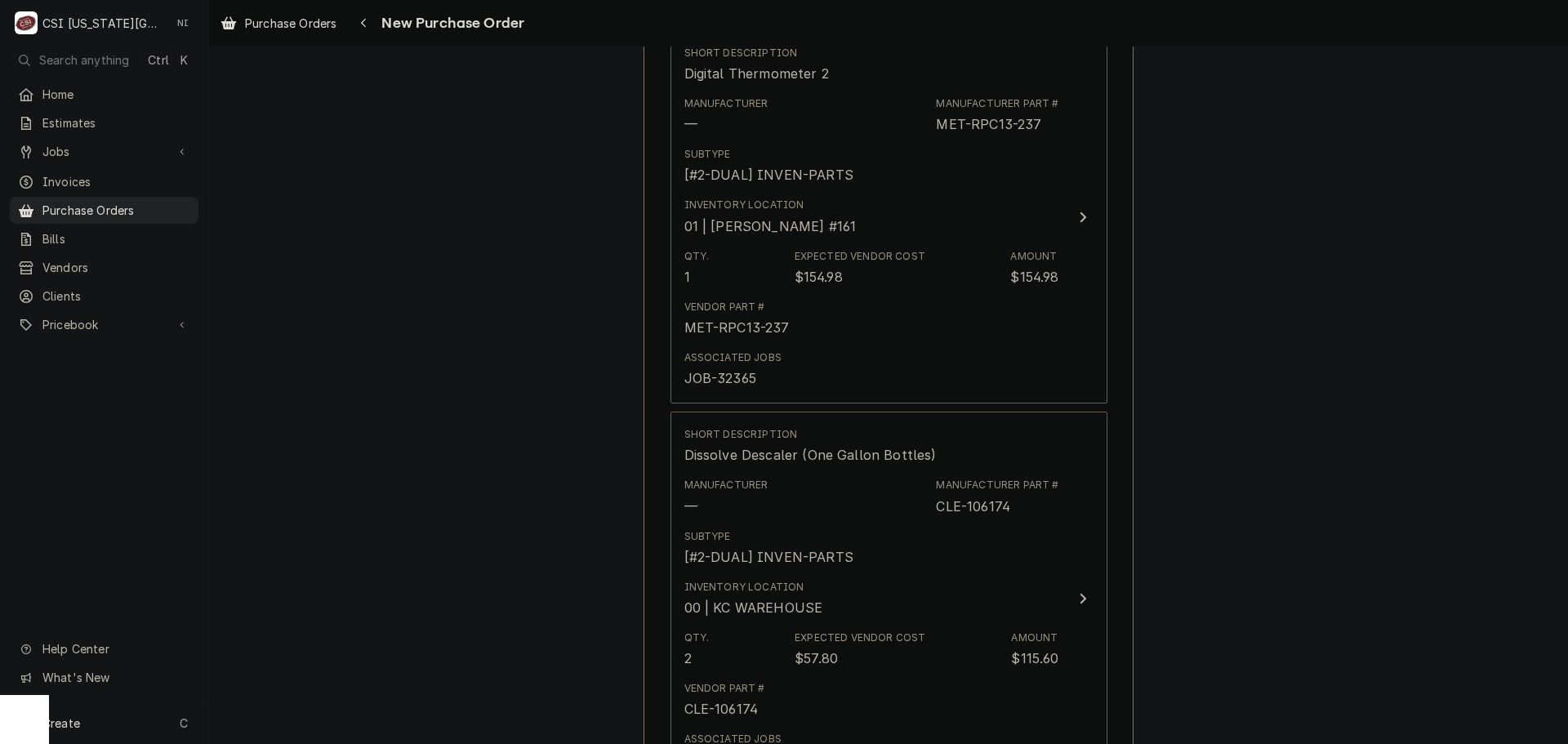
scroll to position [2200, 0]
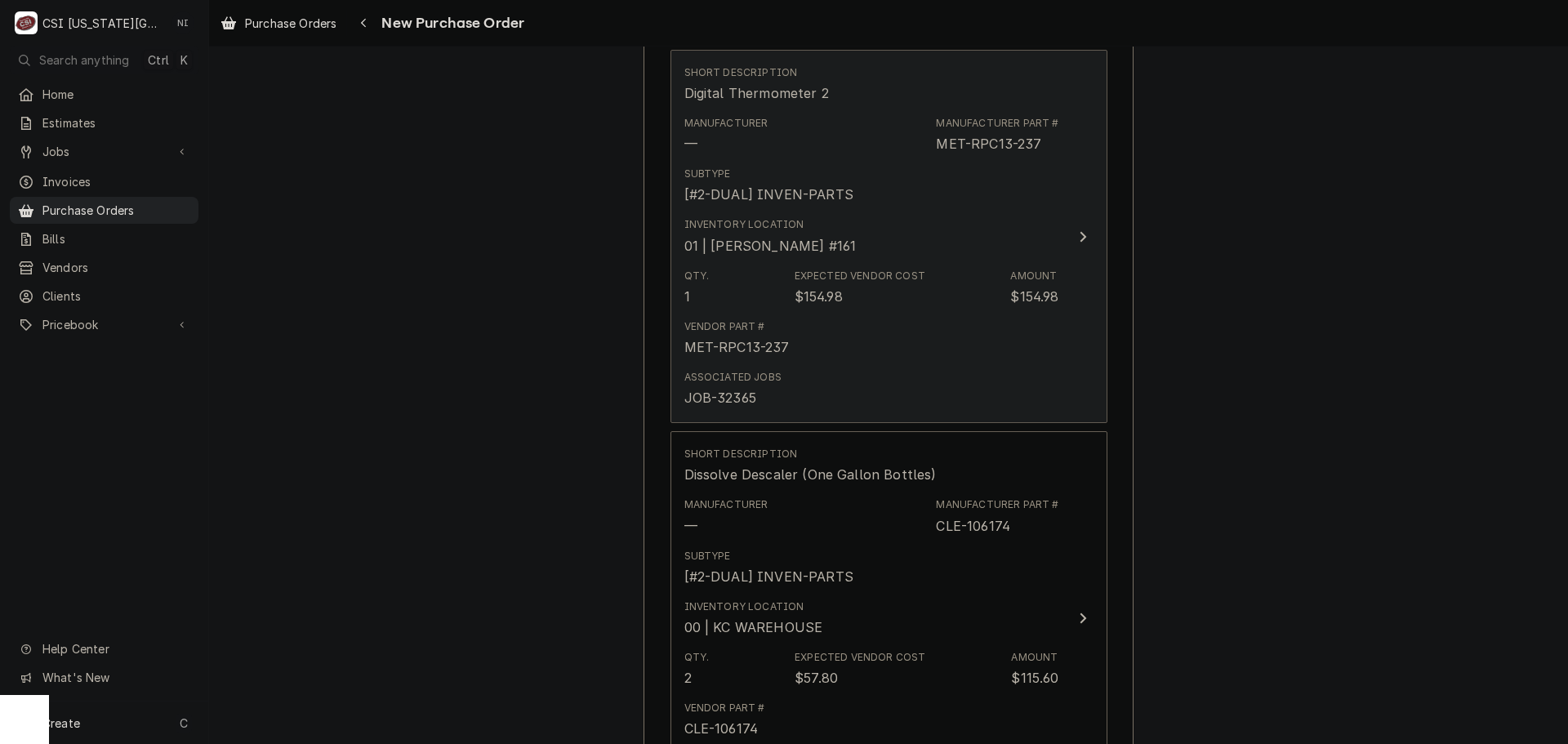
click at [918, 320] on div "Vendor Part # MET-RPC13-237" at bounding box center [872, 338] width 375 height 51
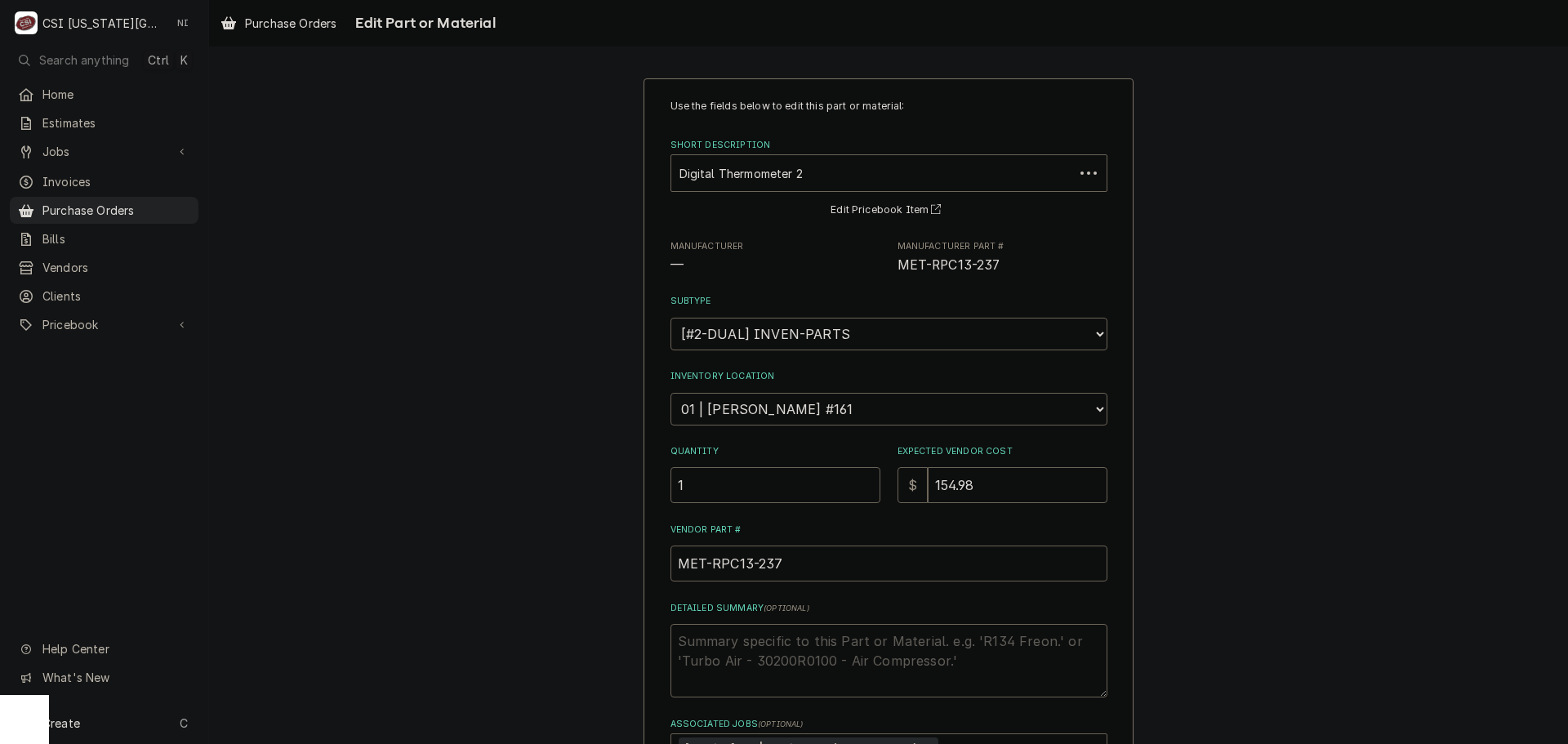
type textarea "x"
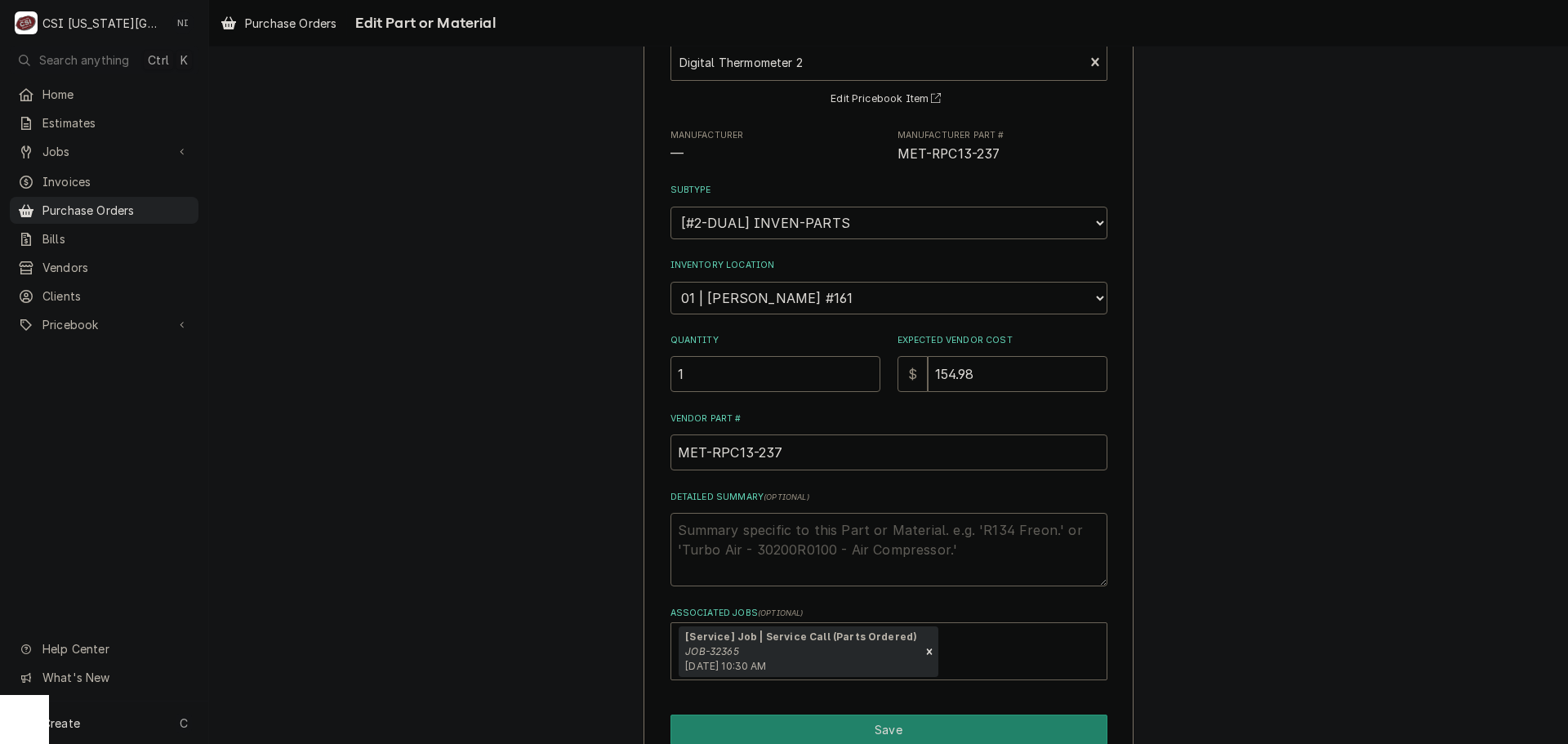
scroll to position [189, 0]
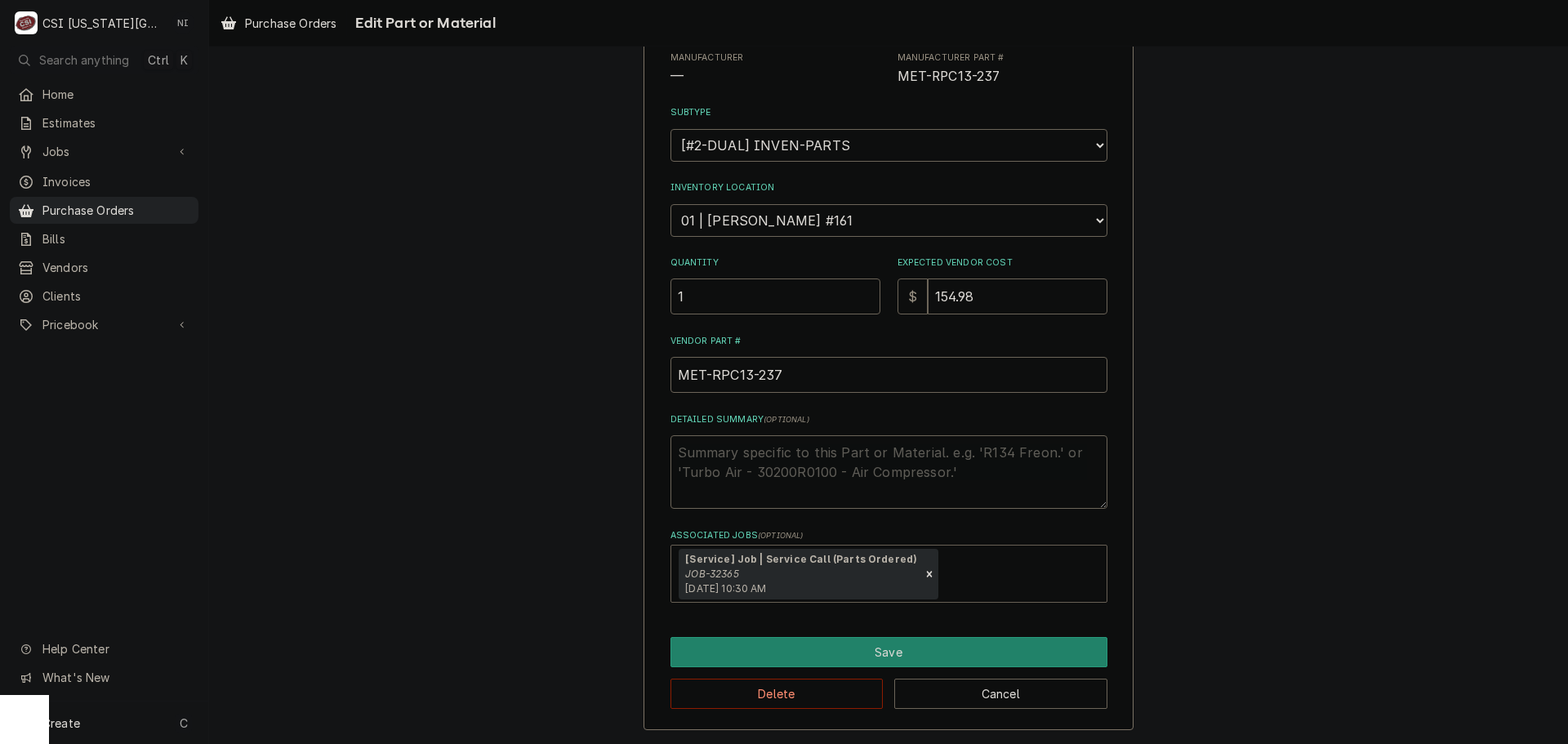
click at [999, 583] on div "Associated Jobs" at bounding box center [1019, 574] width 156 height 30
type input "32573"
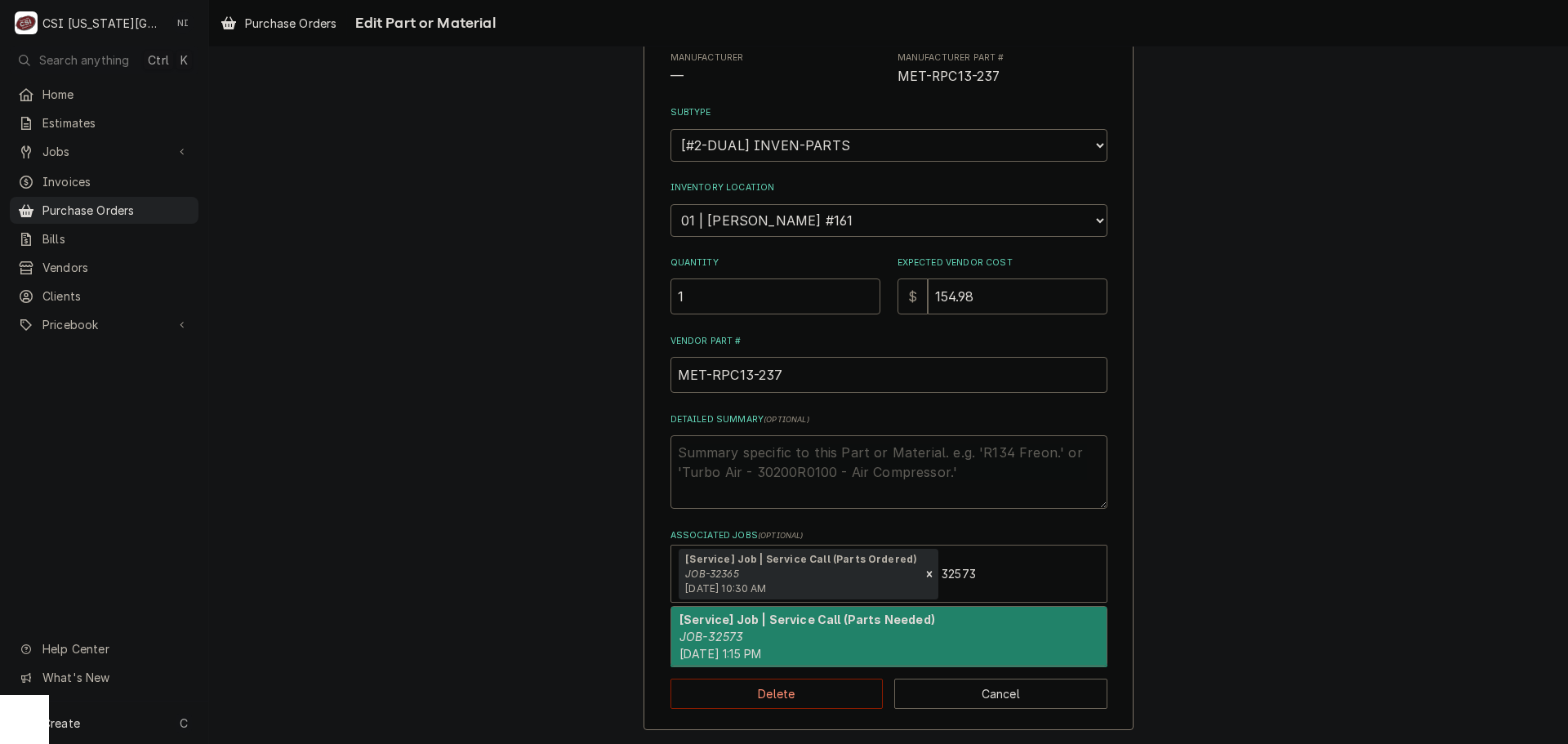
click at [860, 622] on strong "[Service] Job | Service Call (Parts Needed)" at bounding box center [807, 619] width 256 height 14
type textarea "x"
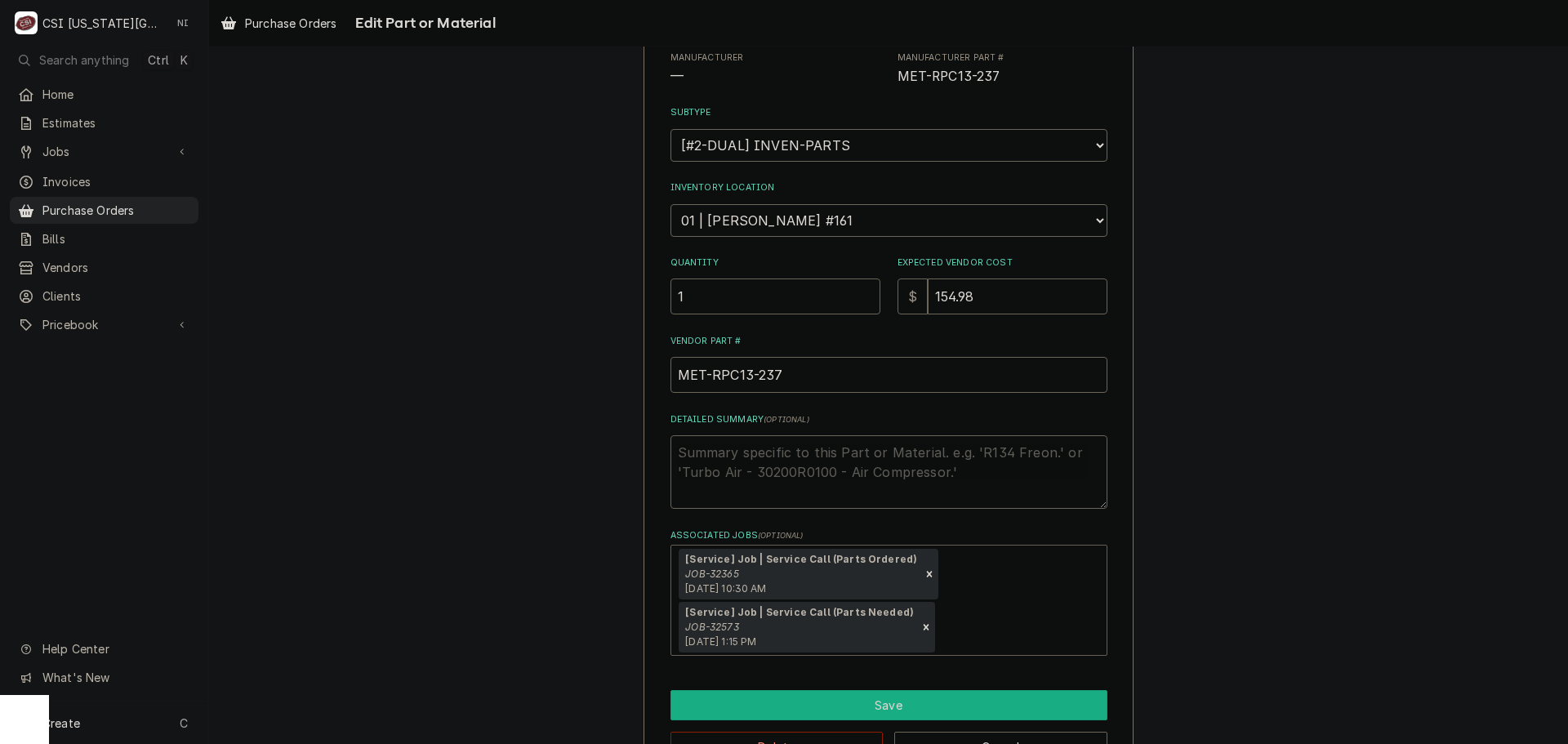
click at [869, 694] on button "Save" at bounding box center [889, 705] width 437 height 31
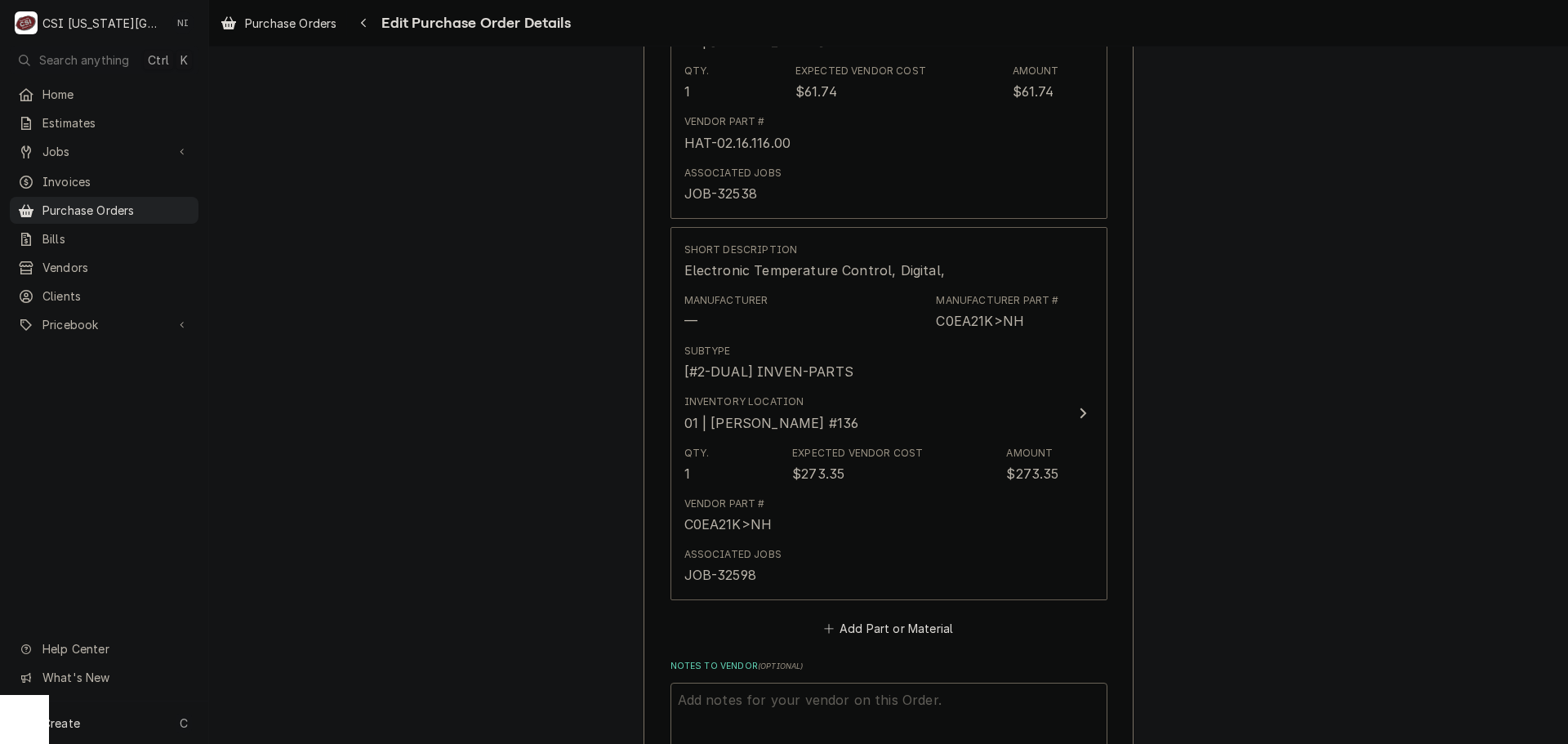
scroll to position [4745, 0]
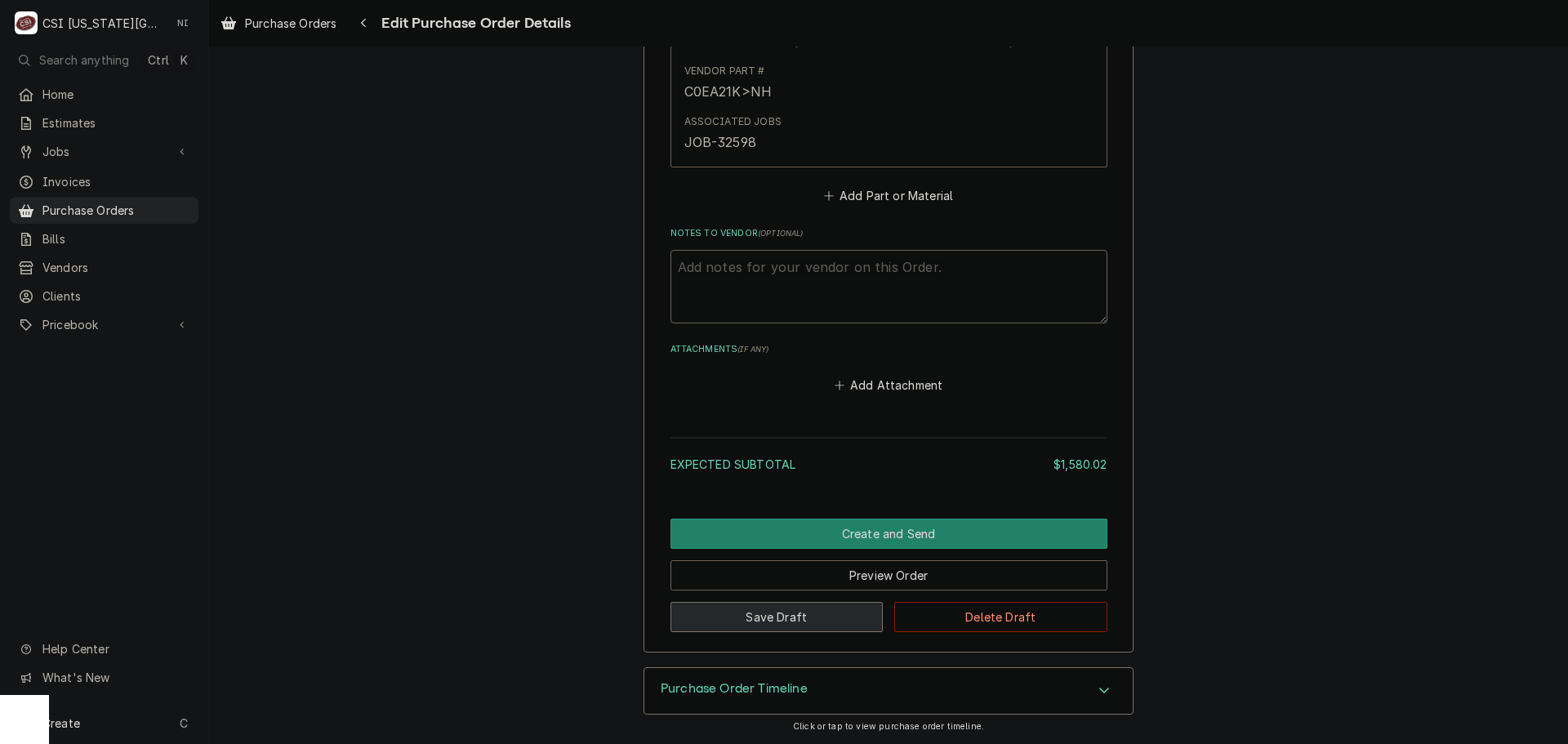
click at [781, 610] on button "Save Draft" at bounding box center [776, 617] width 213 height 31
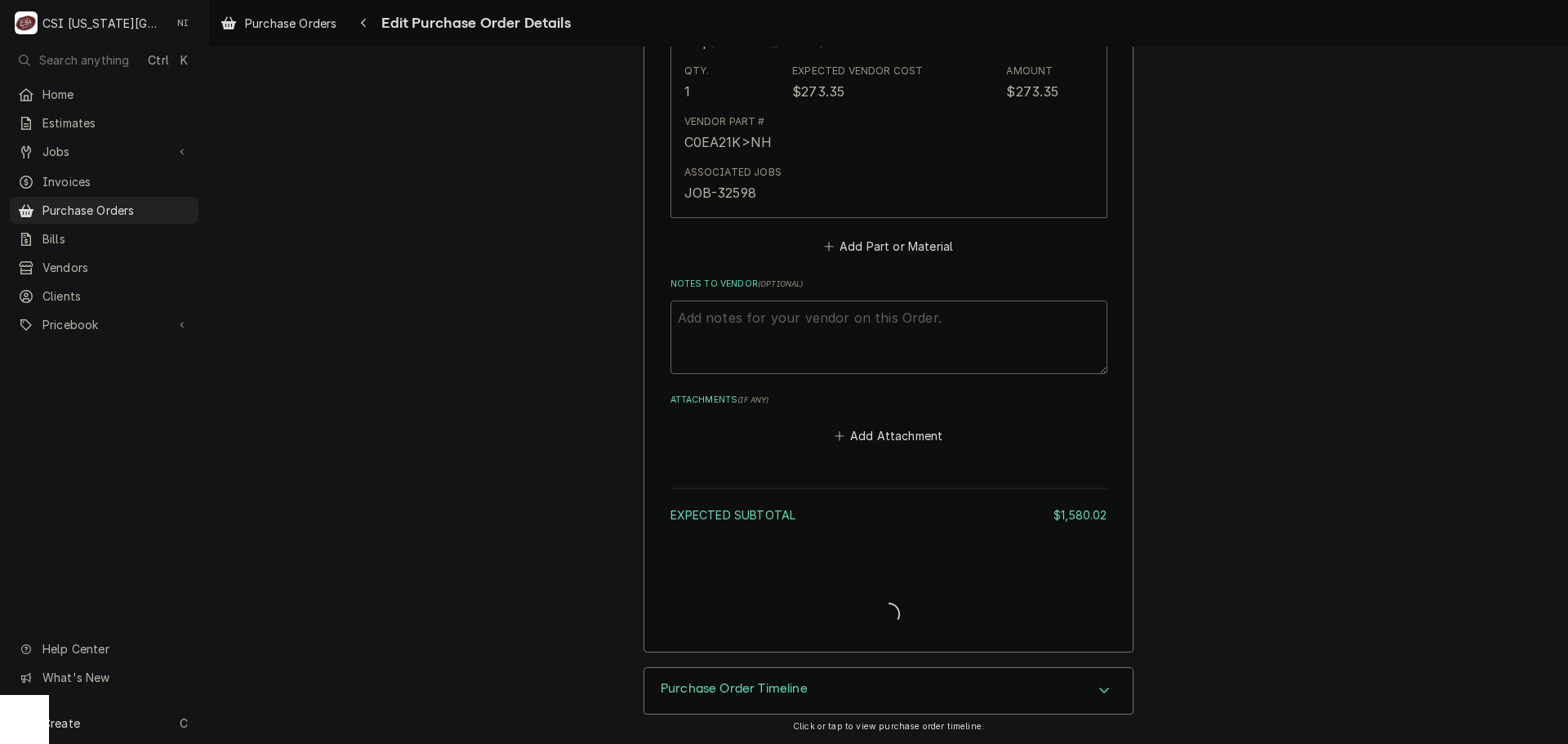
scroll to position [4694, 0]
type textarea "x"
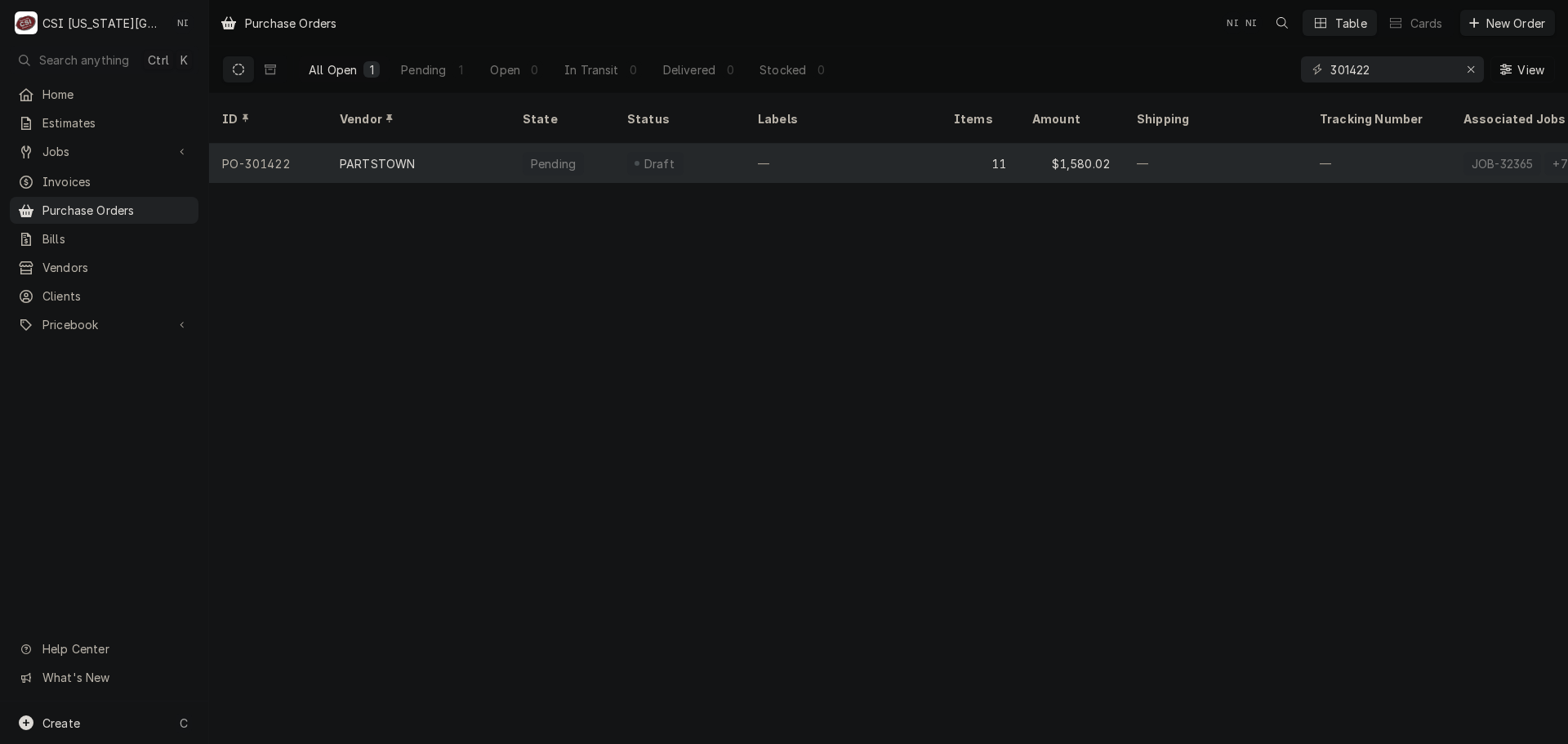
click at [910, 156] on div "—" at bounding box center [843, 163] width 196 height 39
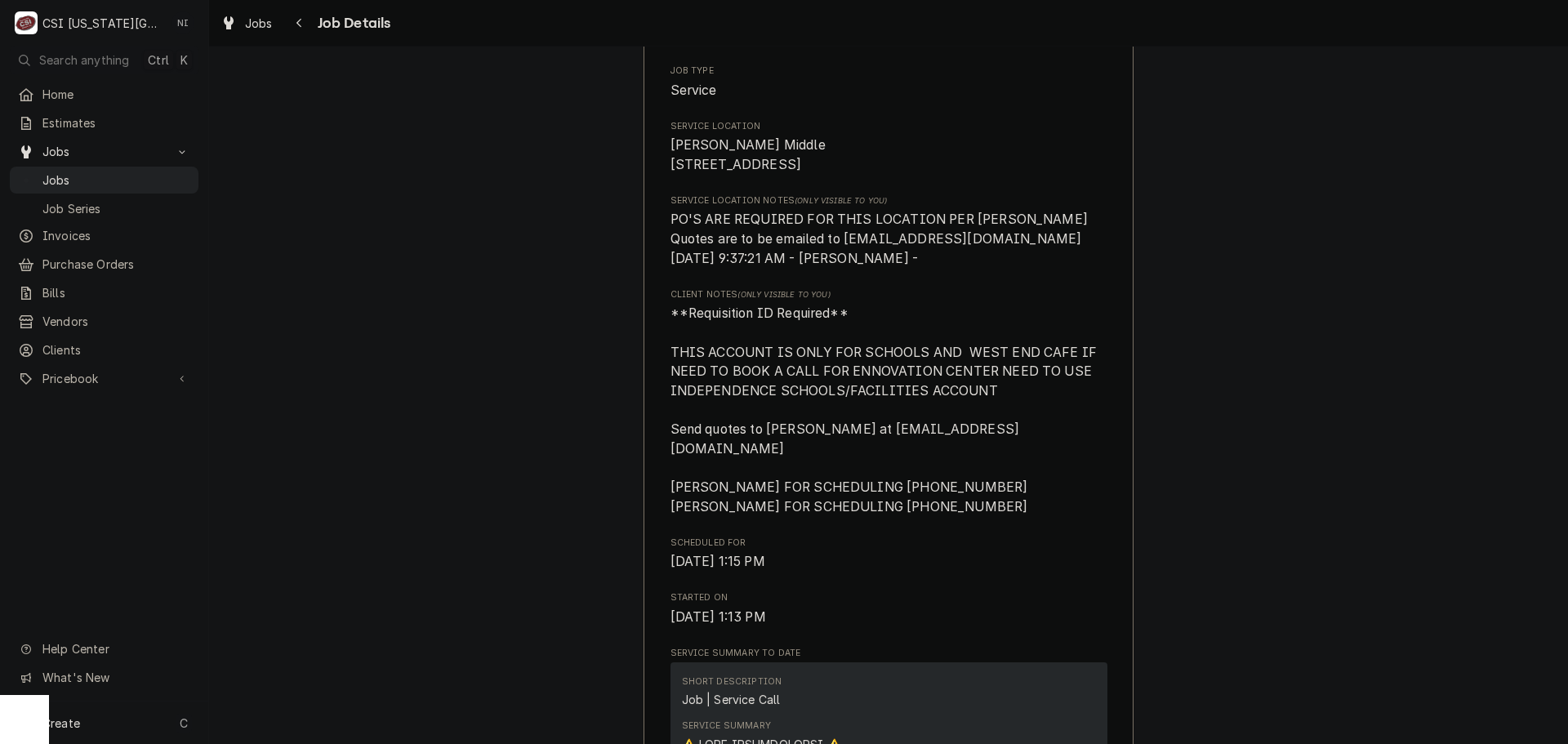
scroll to position [735, 0]
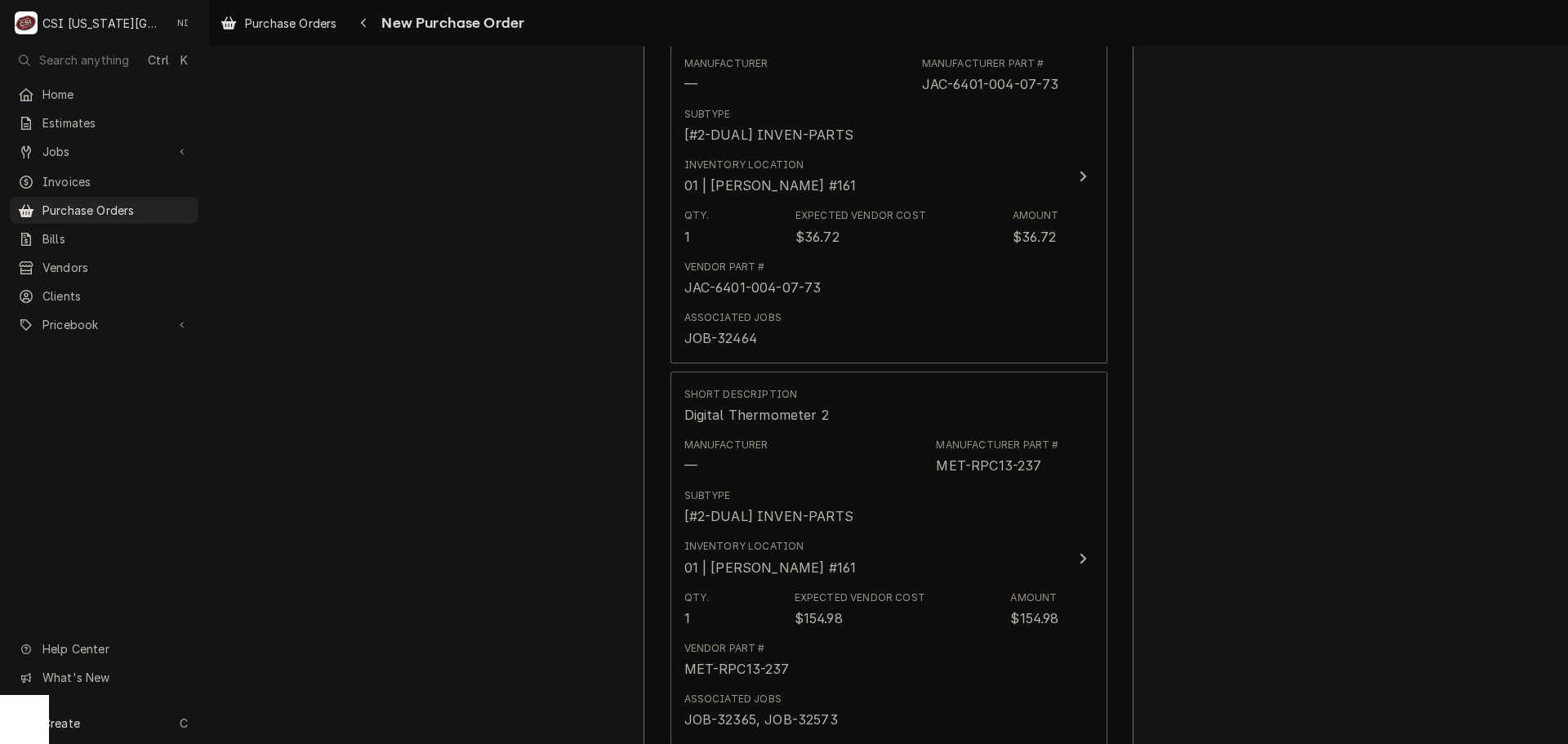
scroll to position [1960, 0]
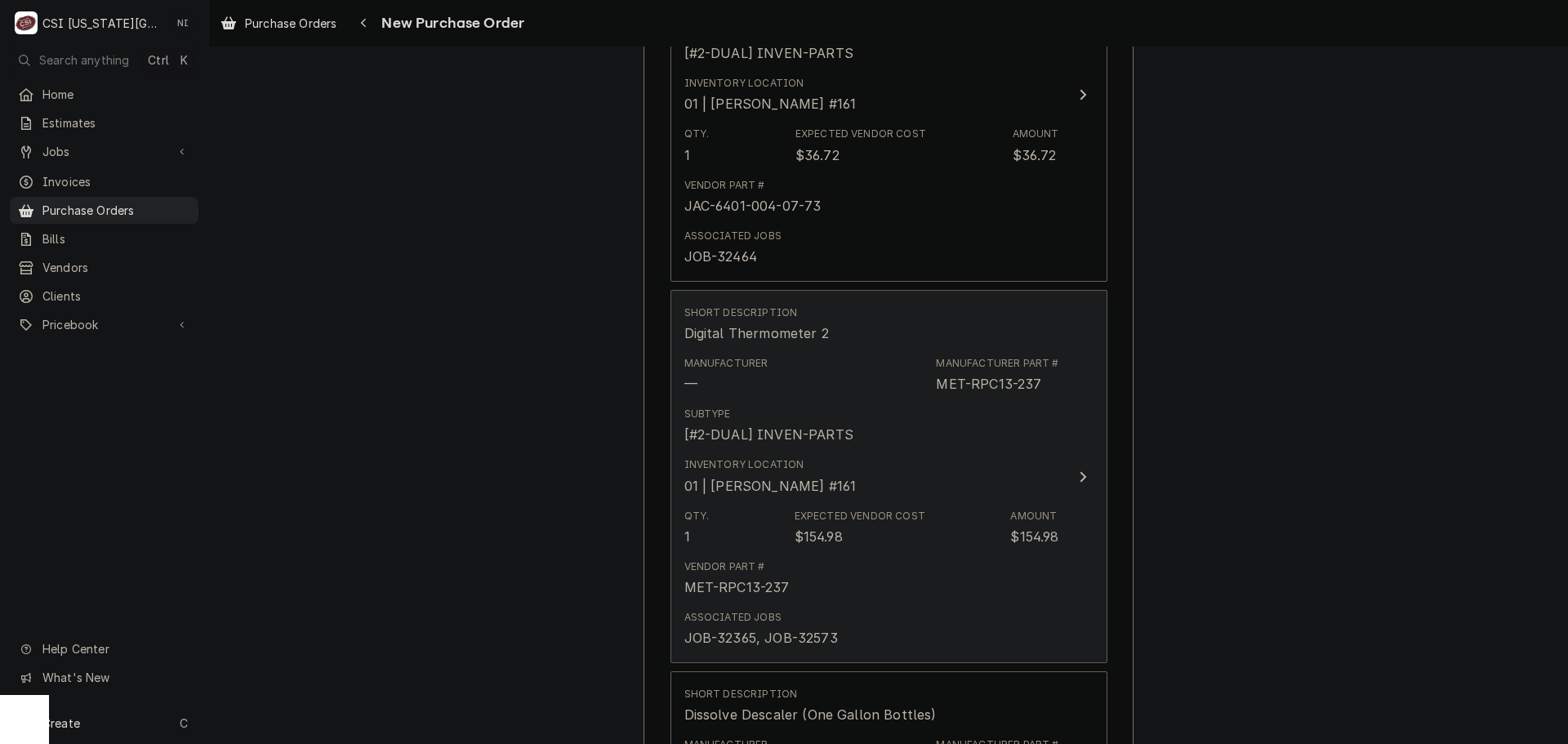
click at [1005, 446] on div "Subtype [#2-DUAL] INVEN-PARTS" at bounding box center [872, 426] width 375 height 51
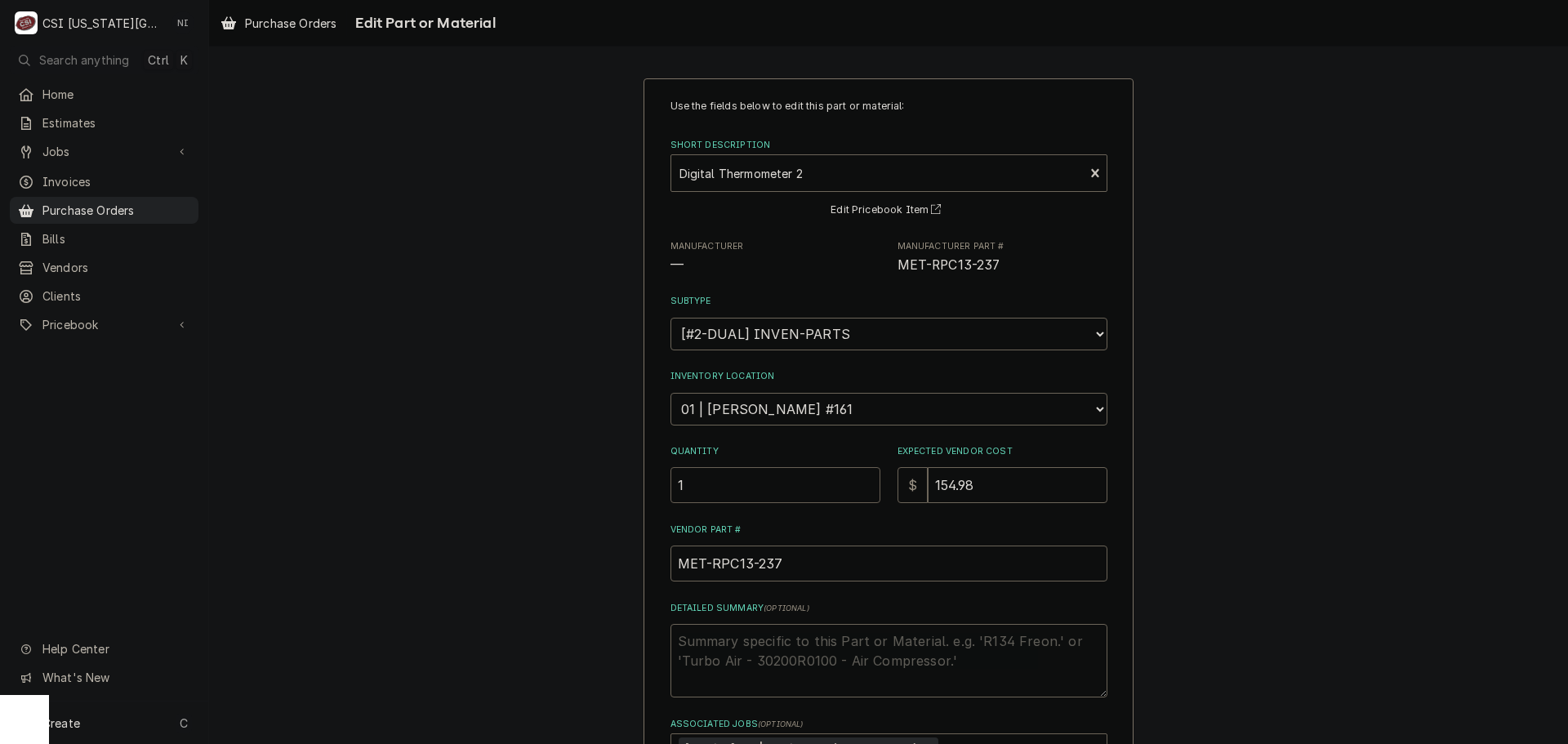
drag, startPoint x: 676, startPoint y: 486, endPoint x: 639, endPoint y: 490, distance: 37.2
click at [644, 490] on div "Use the fields below to edit this part or material: Short Description Digital T…" at bounding box center [889, 525] width 490 height 894
type textarea "x"
type input "2"
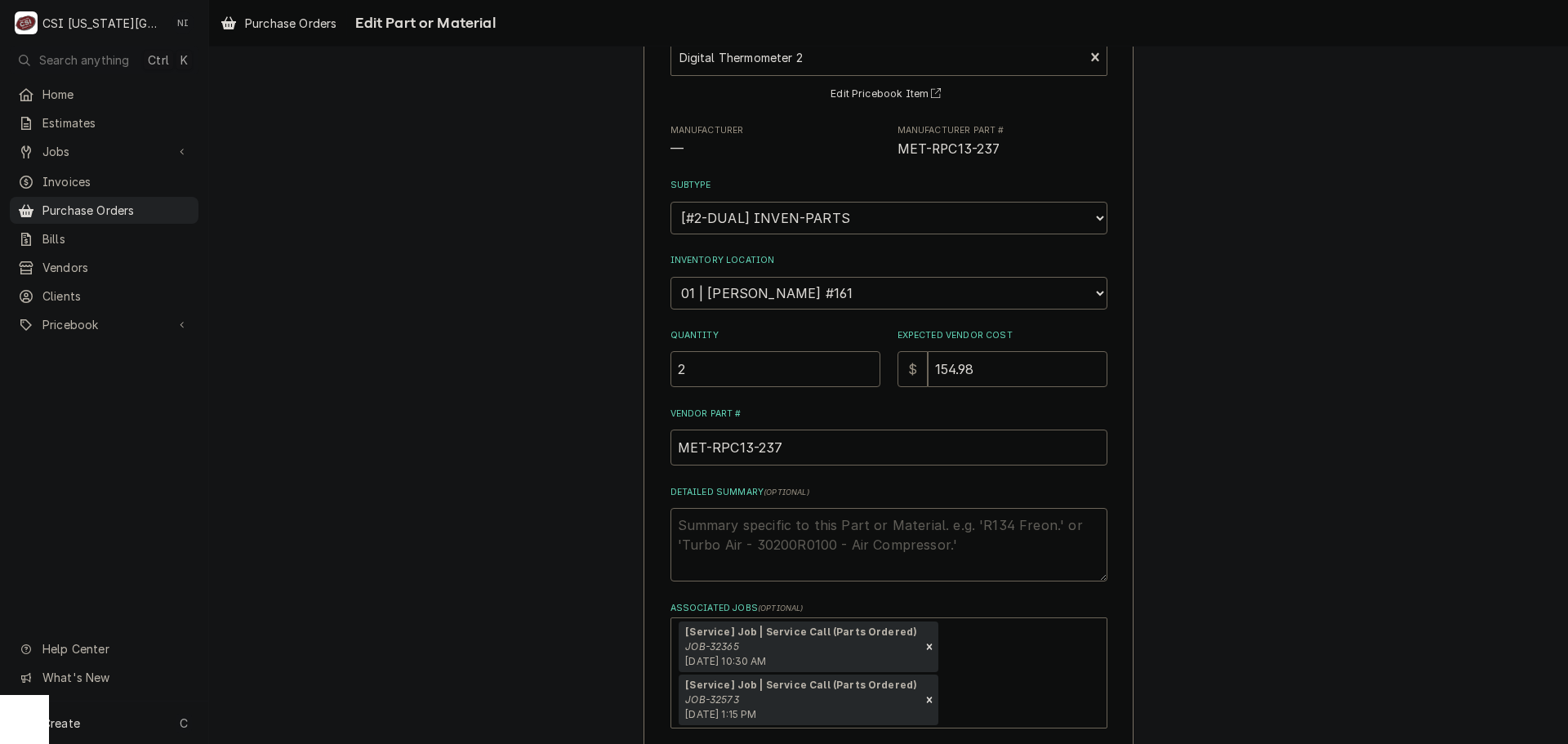
scroll to position [241, 0]
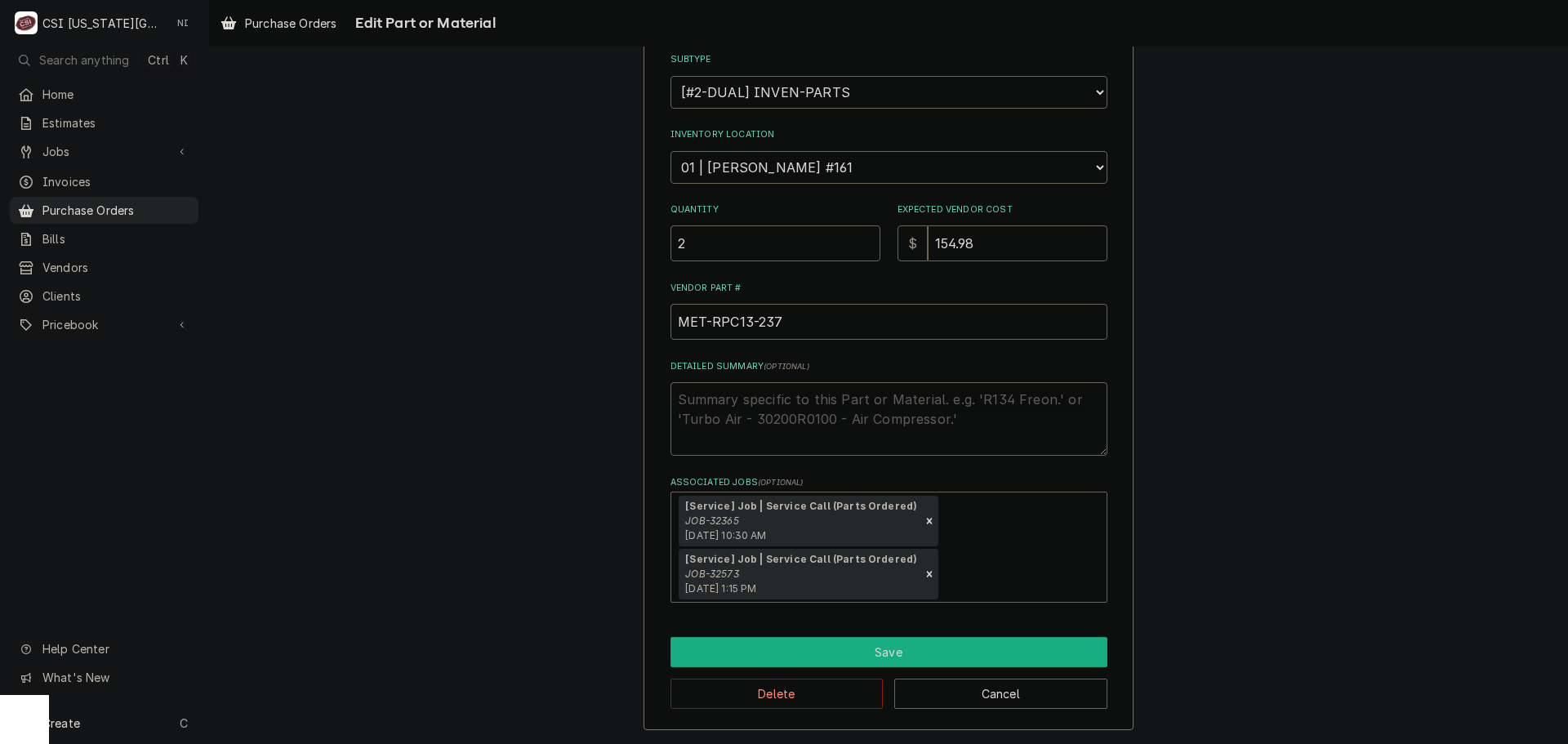
click at [804, 655] on button "Save" at bounding box center [889, 652] width 437 height 31
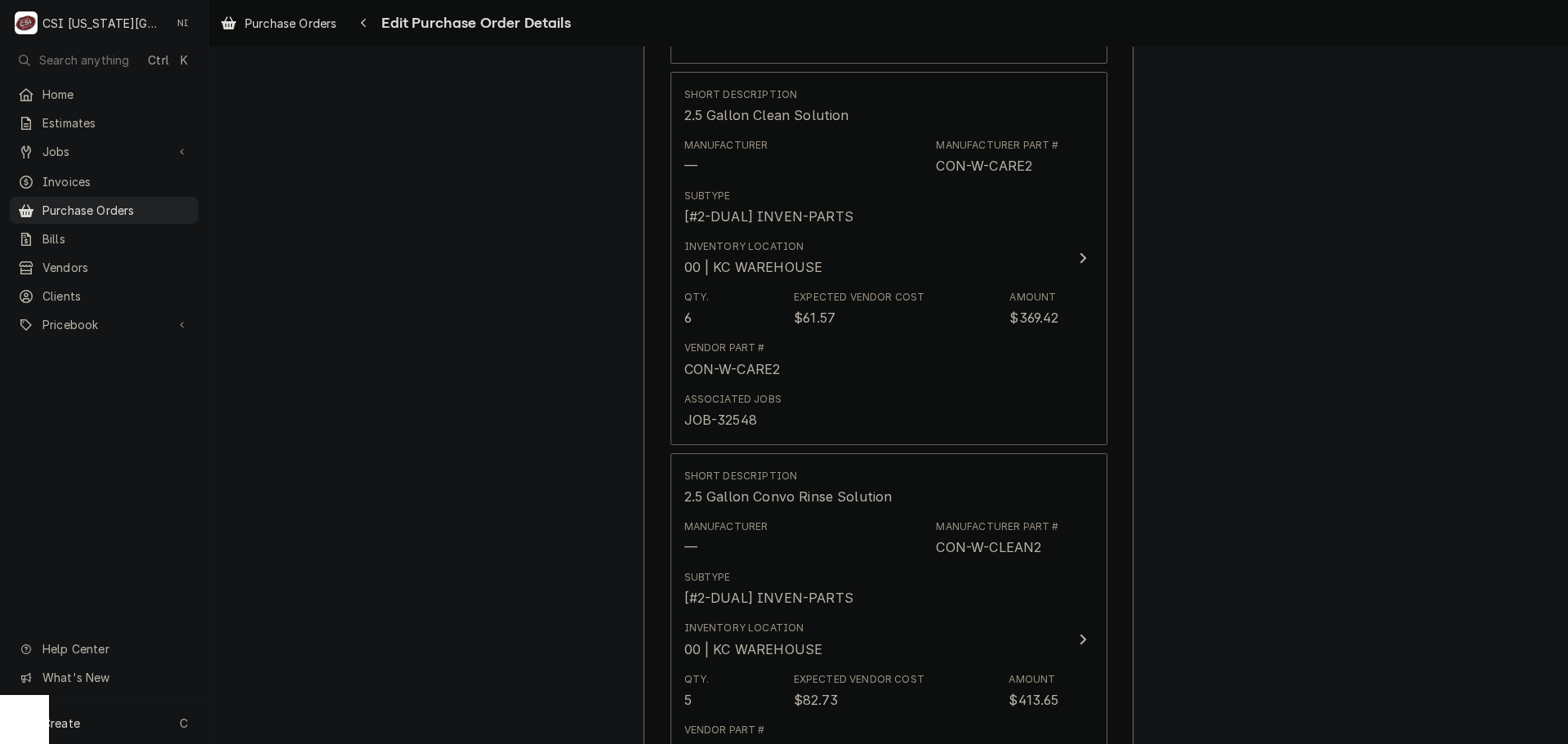
scroll to position [2868, 0]
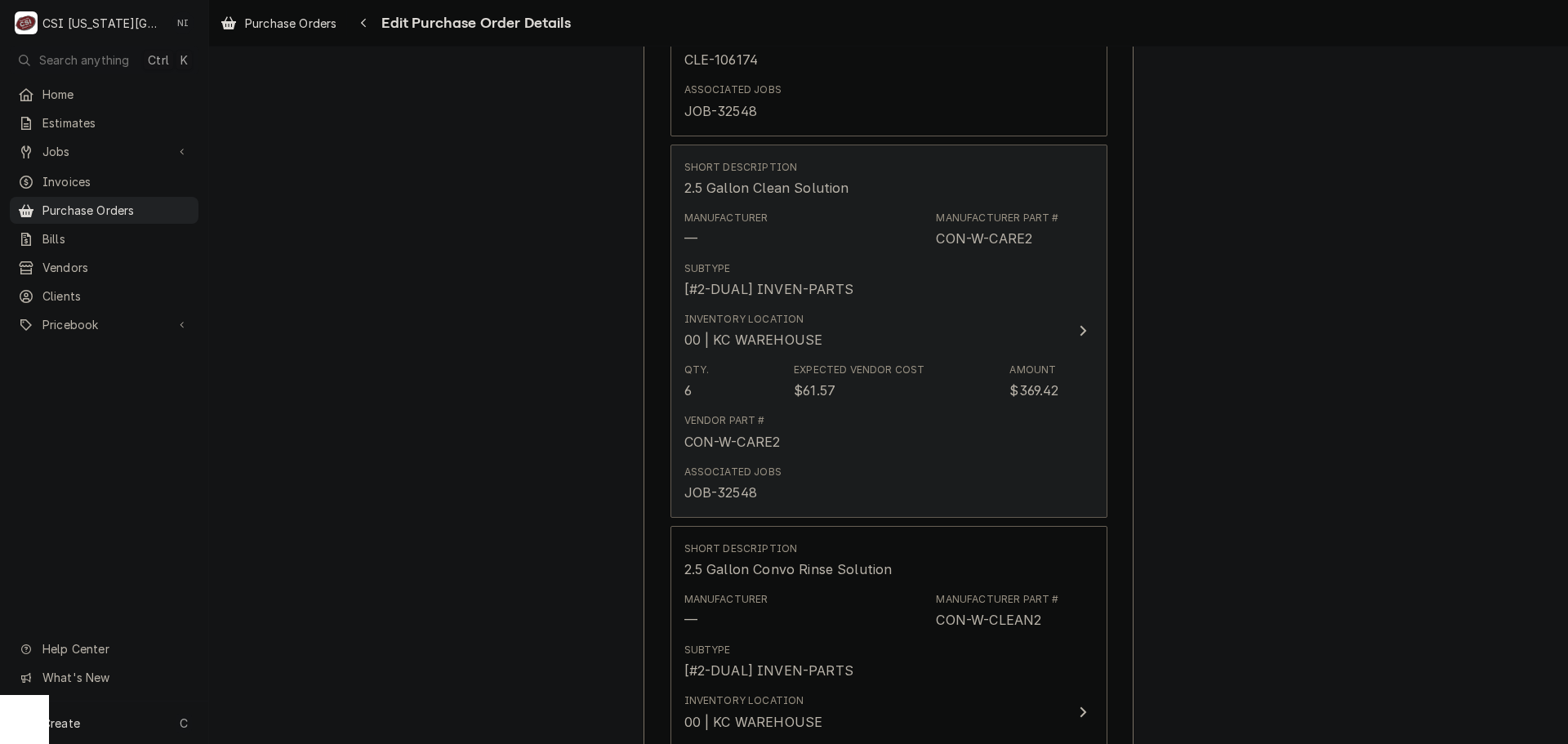
click at [1020, 403] on div "Qty. 6 Expected Vendor Cost $61.57 Amount $369.42" at bounding box center [872, 382] width 375 height 51
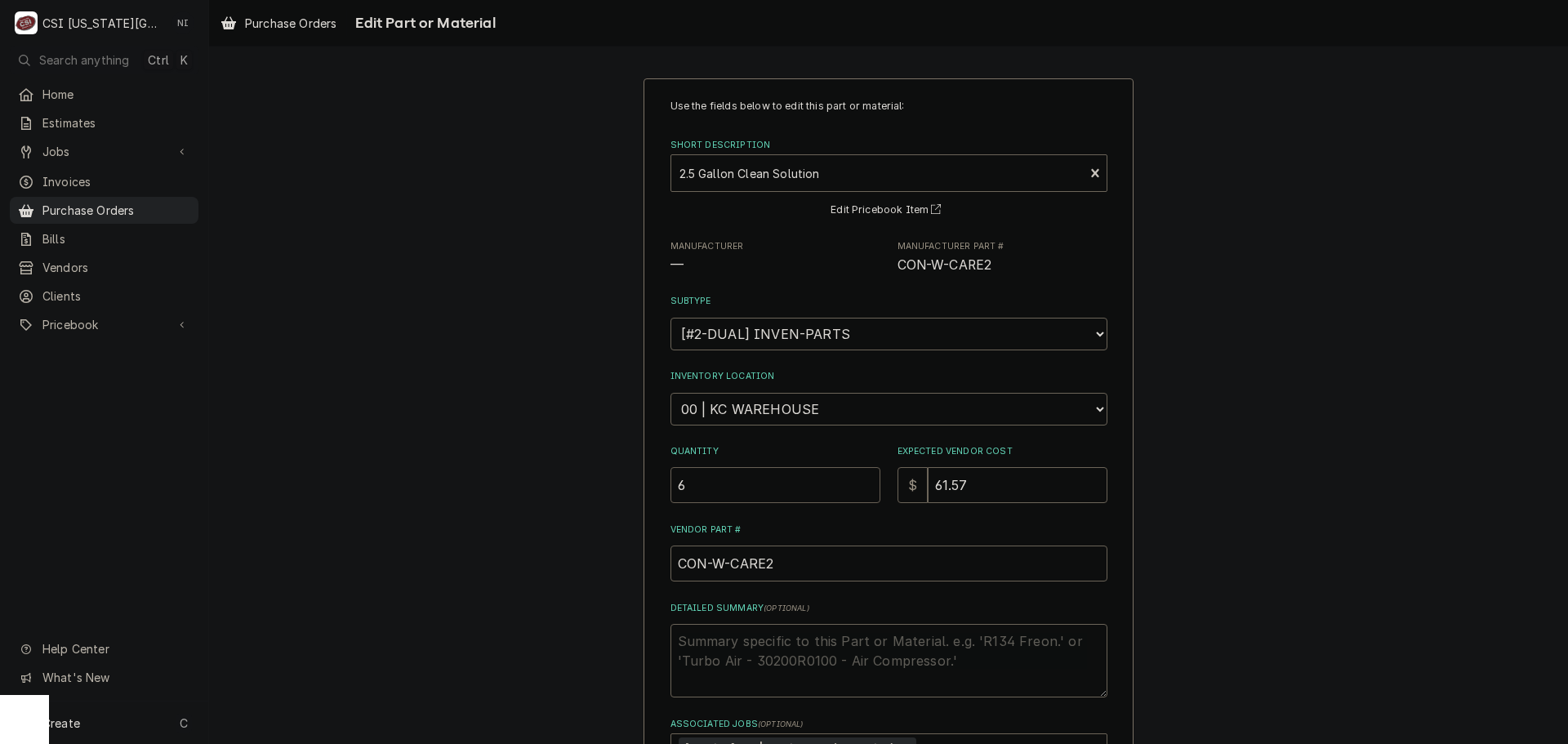
click at [690, 484] on input "6" at bounding box center [775, 485] width 210 height 36
drag, startPoint x: 690, startPoint y: 484, endPoint x: 648, endPoint y: 486, distance: 42.0
click at [648, 486] on div "Use the fields below to edit this part or material: Short Description 2.5 Gallo…" at bounding box center [889, 498] width 490 height 840
type textarea "x"
type input "3"
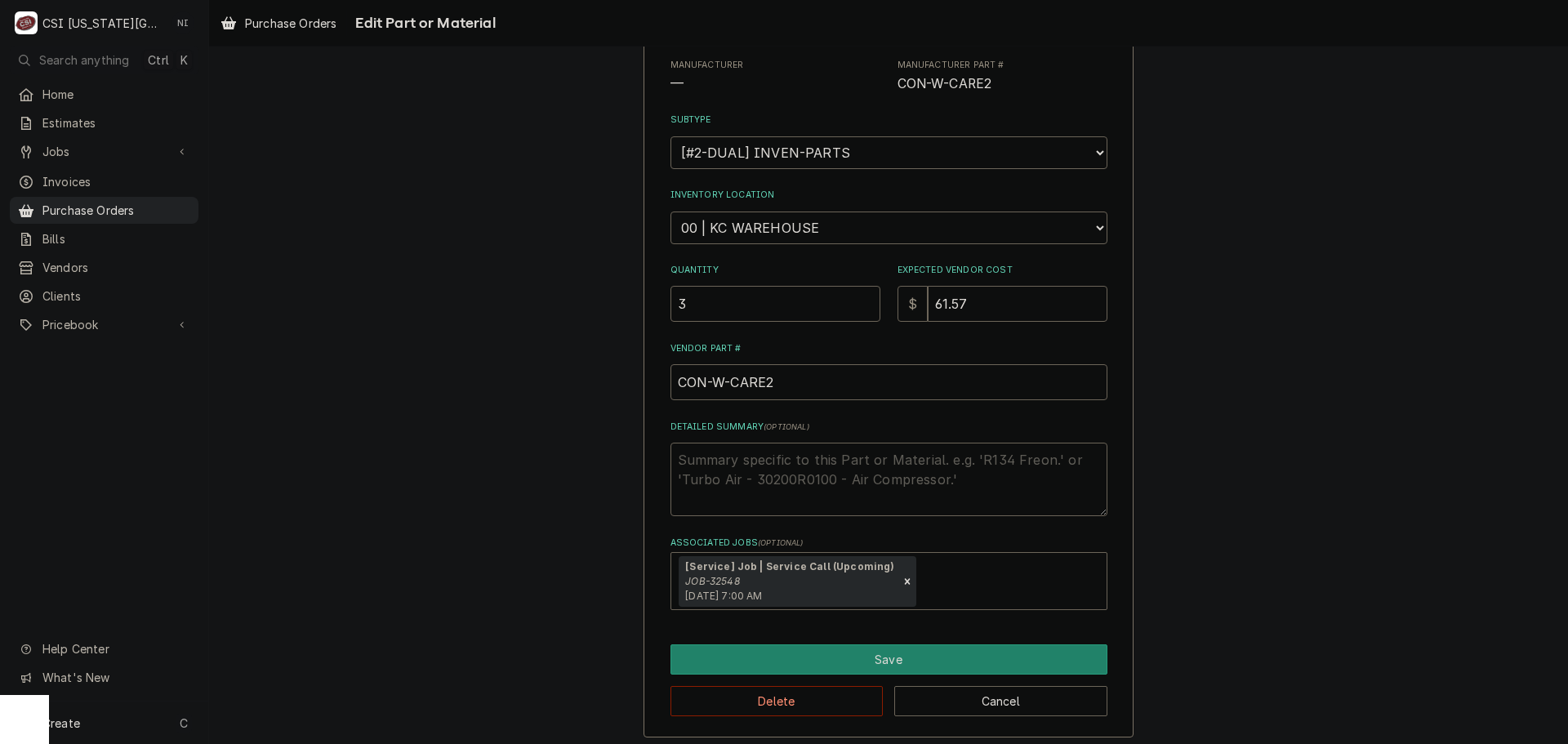
scroll to position [189, 0]
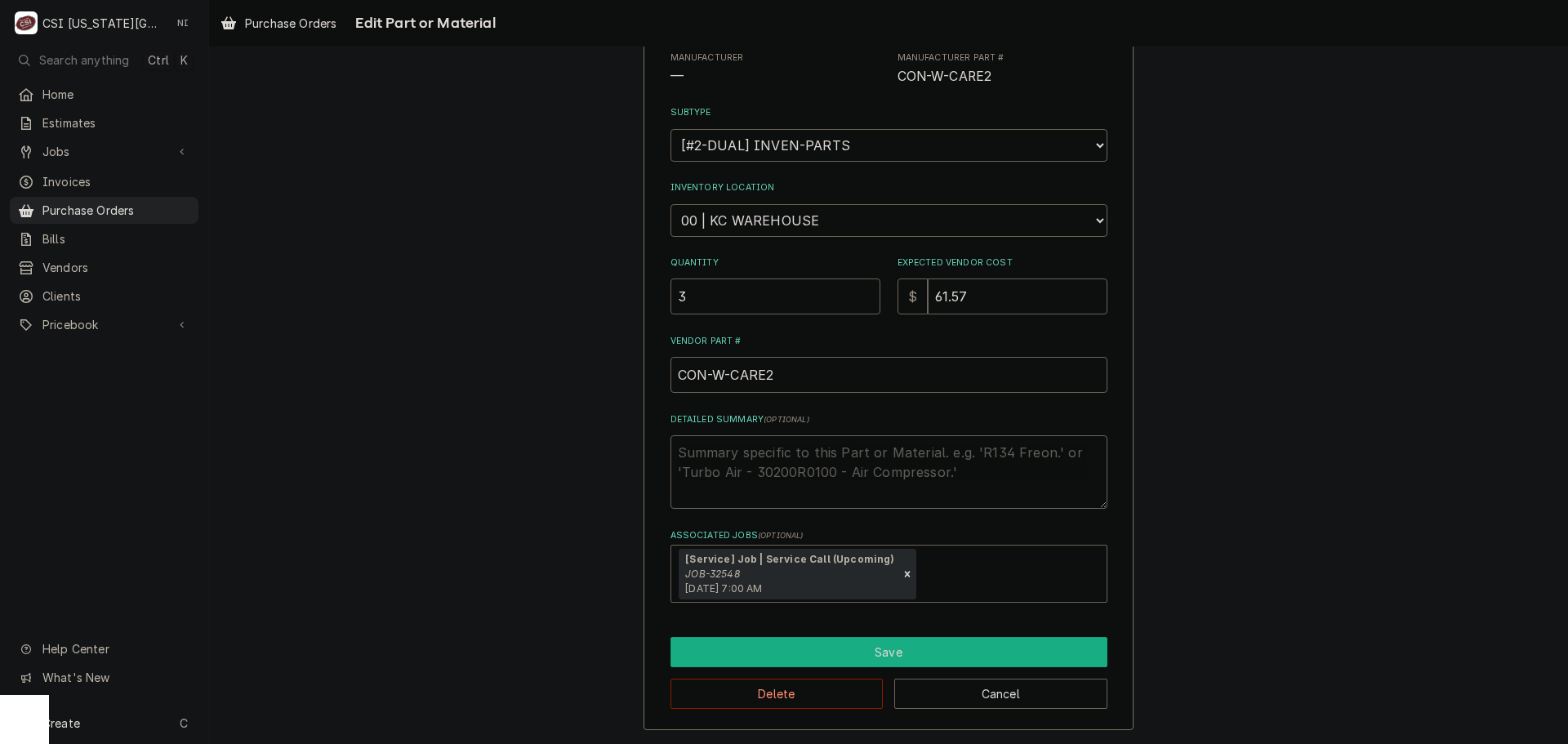
click at [916, 647] on button "Save" at bounding box center [889, 652] width 437 height 31
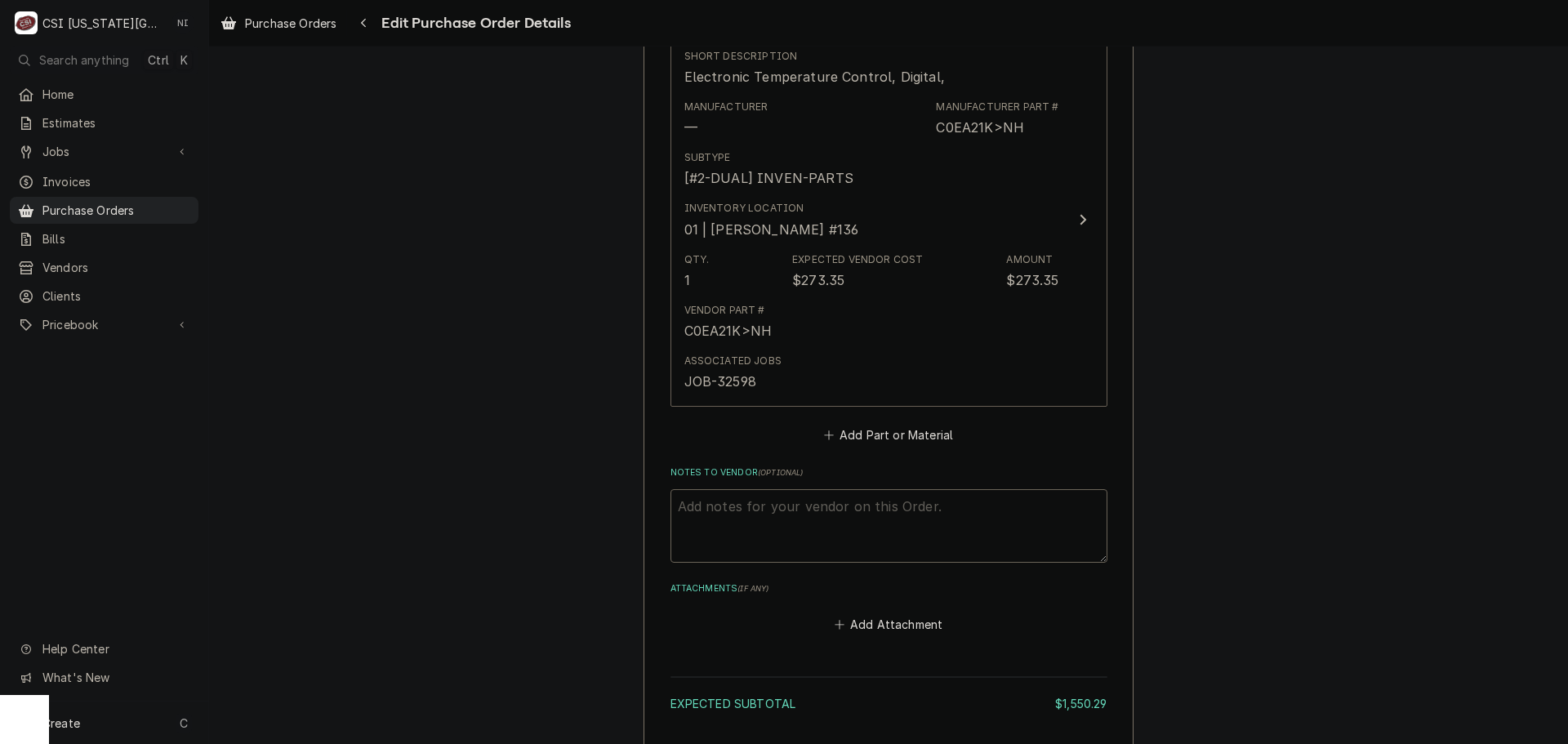
scroll to position [4745, 0]
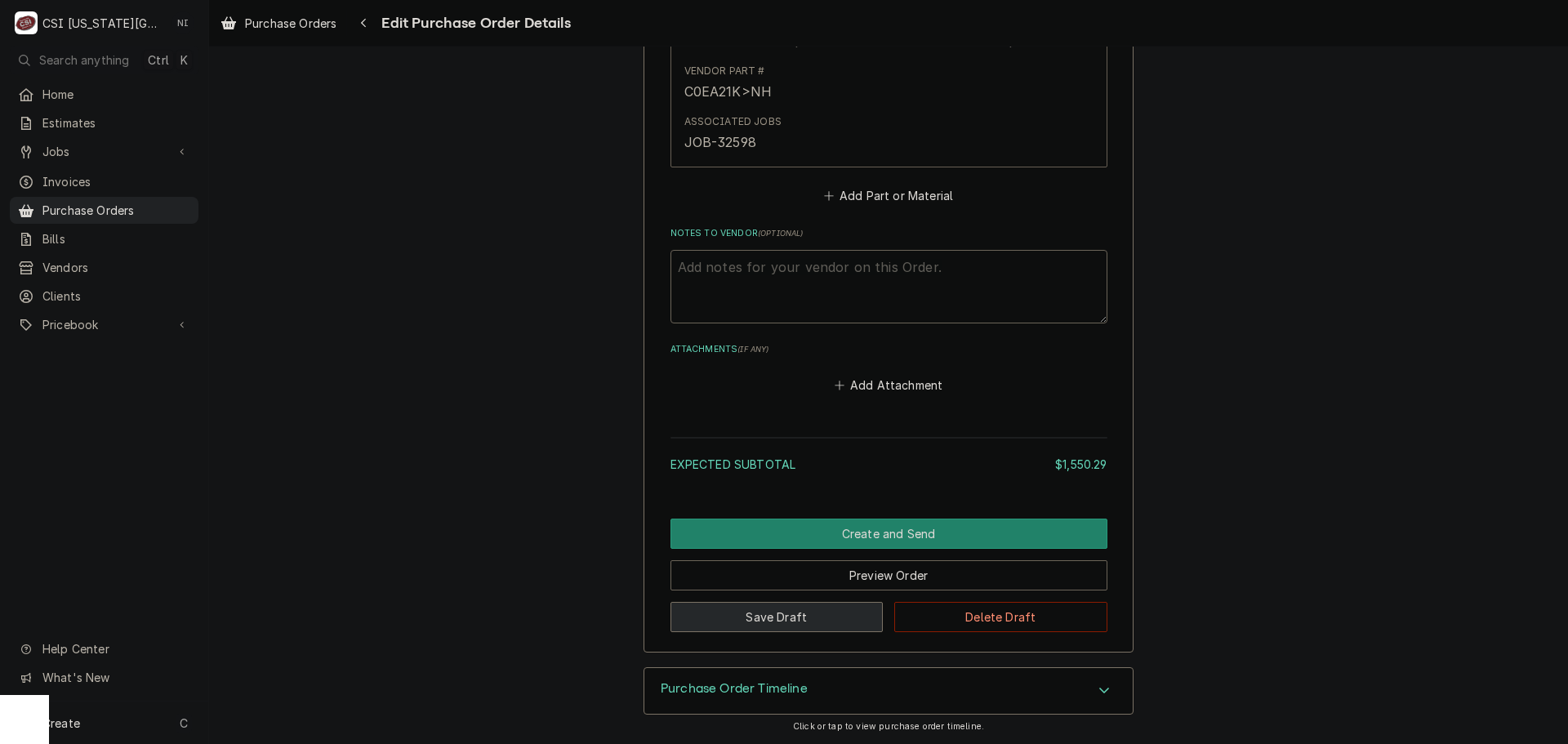
click at [775, 618] on button "Save Draft" at bounding box center [776, 617] width 213 height 31
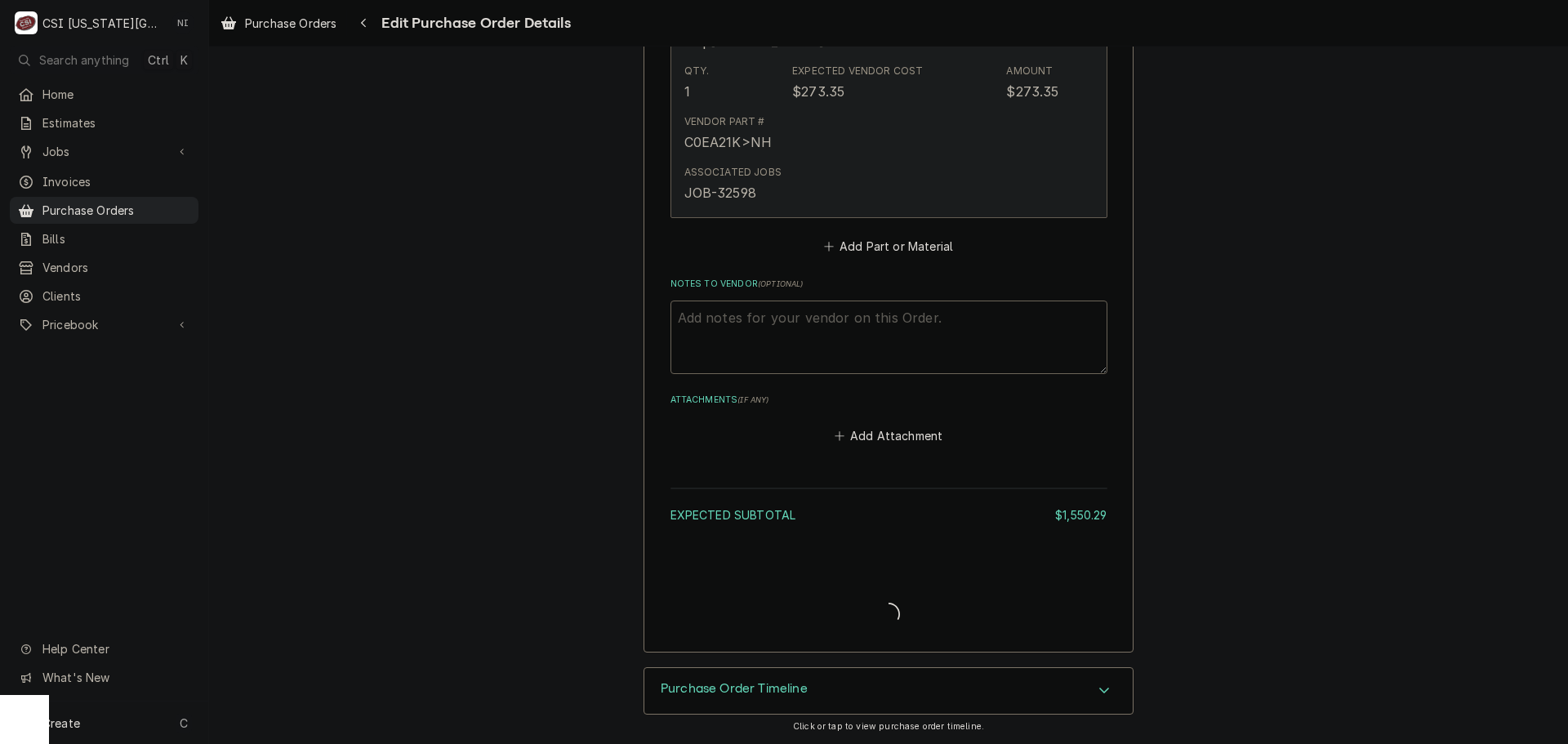
type textarea "x"
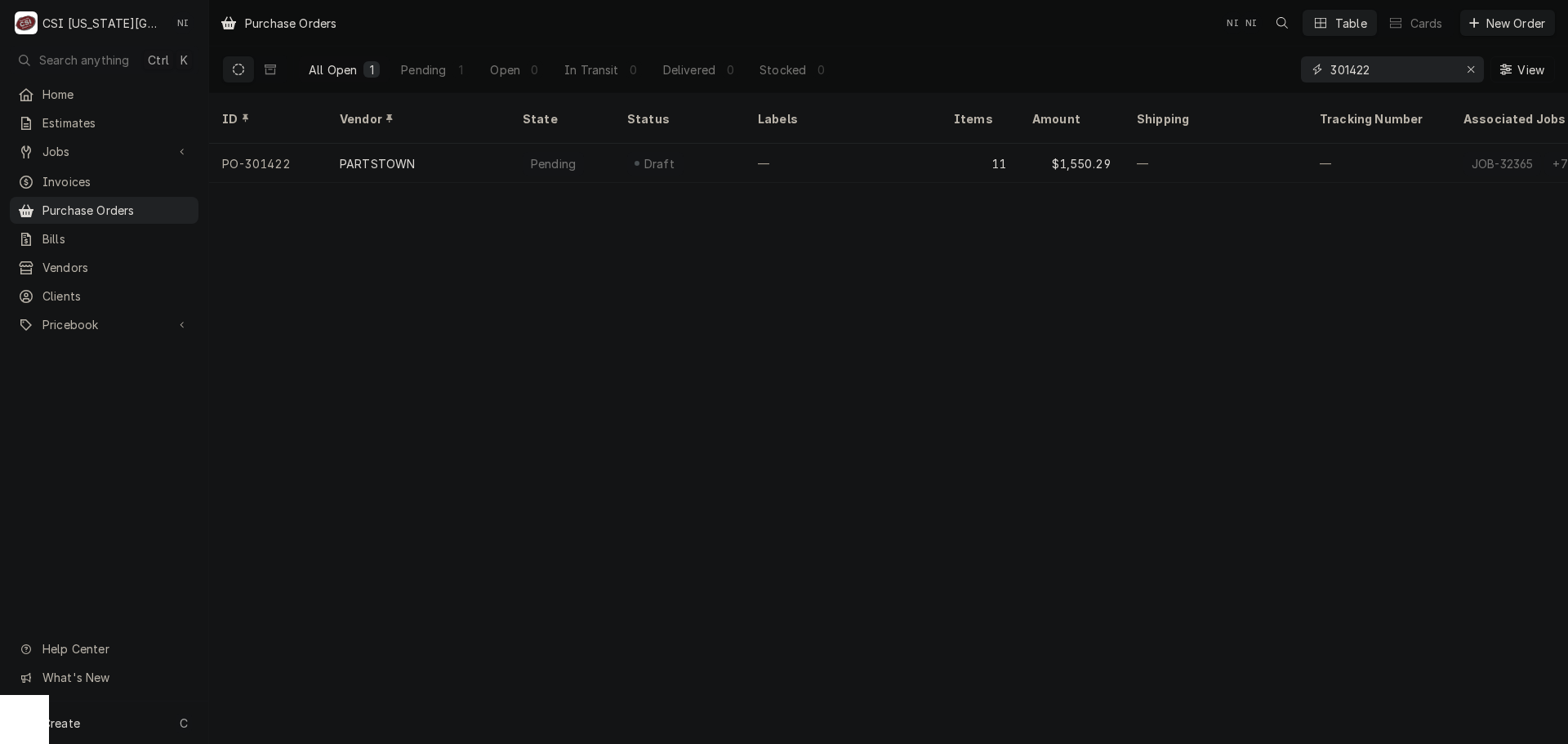
drag, startPoint x: 1345, startPoint y: 69, endPoint x: 1187, endPoint y: 57, distance: 158.5
click at [1202, 57] on div "All Open 1 Pending 1 Open 0 In Transit 0 Delivered 0 Stocked 0 301422 View" at bounding box center [888, 70] width 1332 height 46
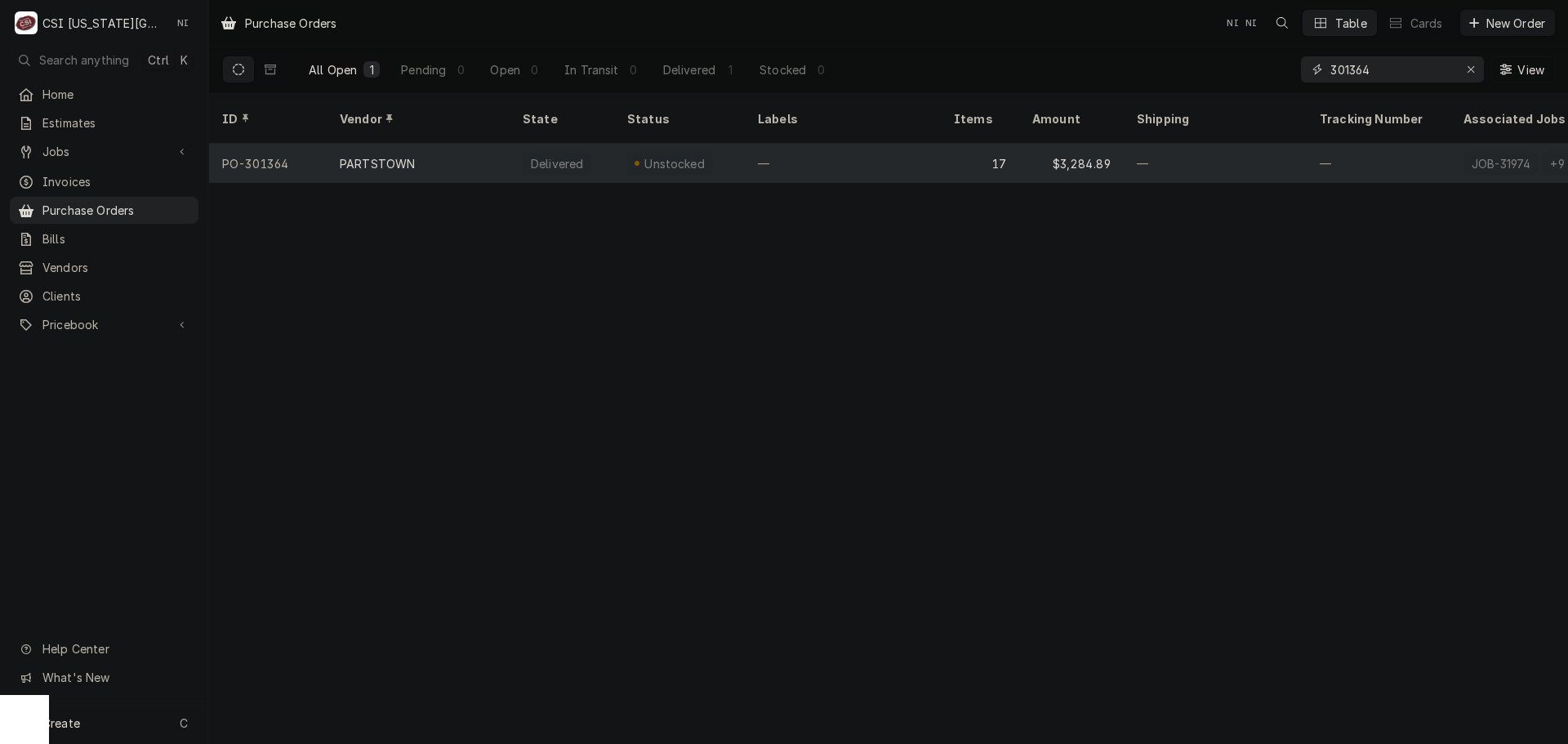
type input "301364"
click at [876, 144] on div "—" at bounding box center [843, 163] width 196 height 39
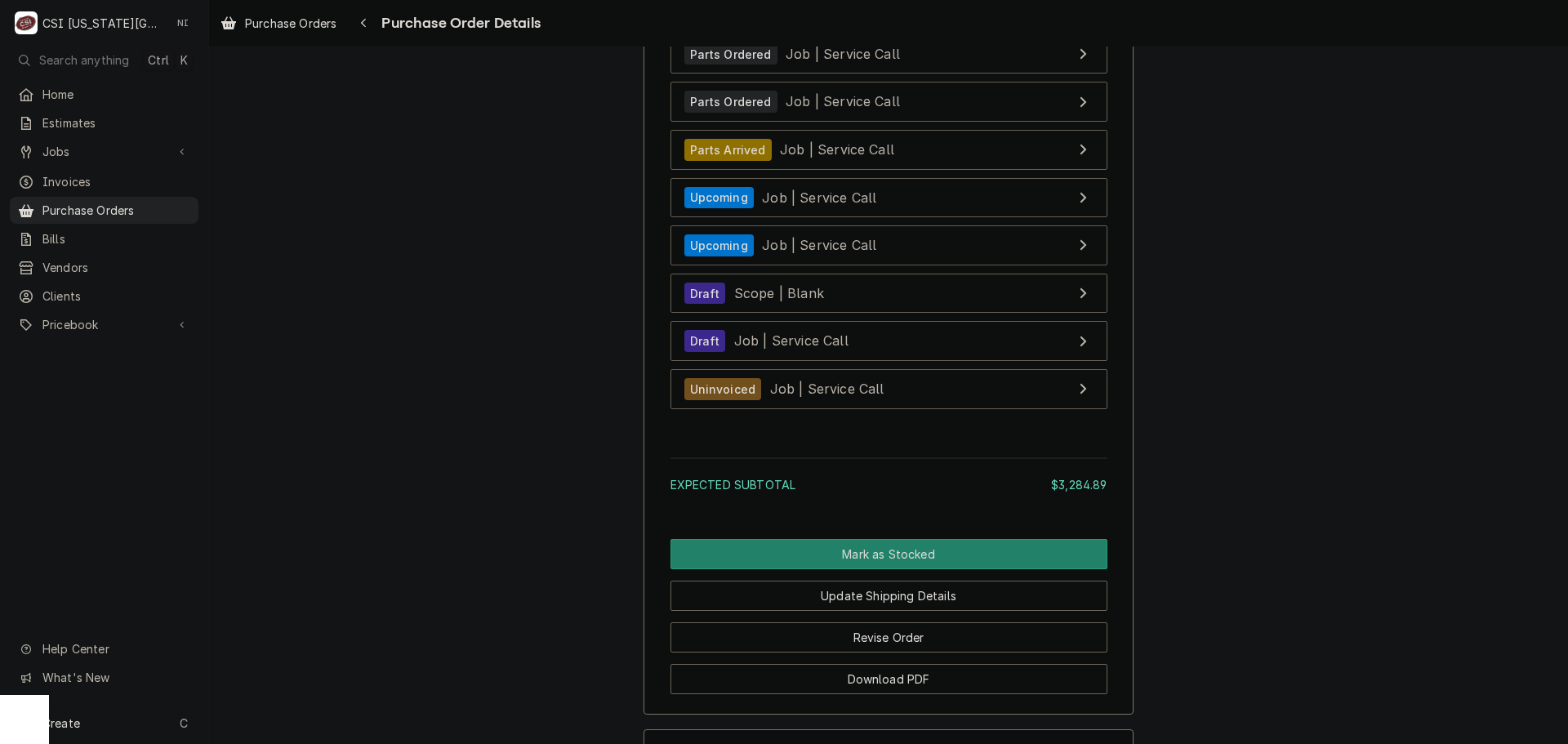
scroll to position [7273, 0]
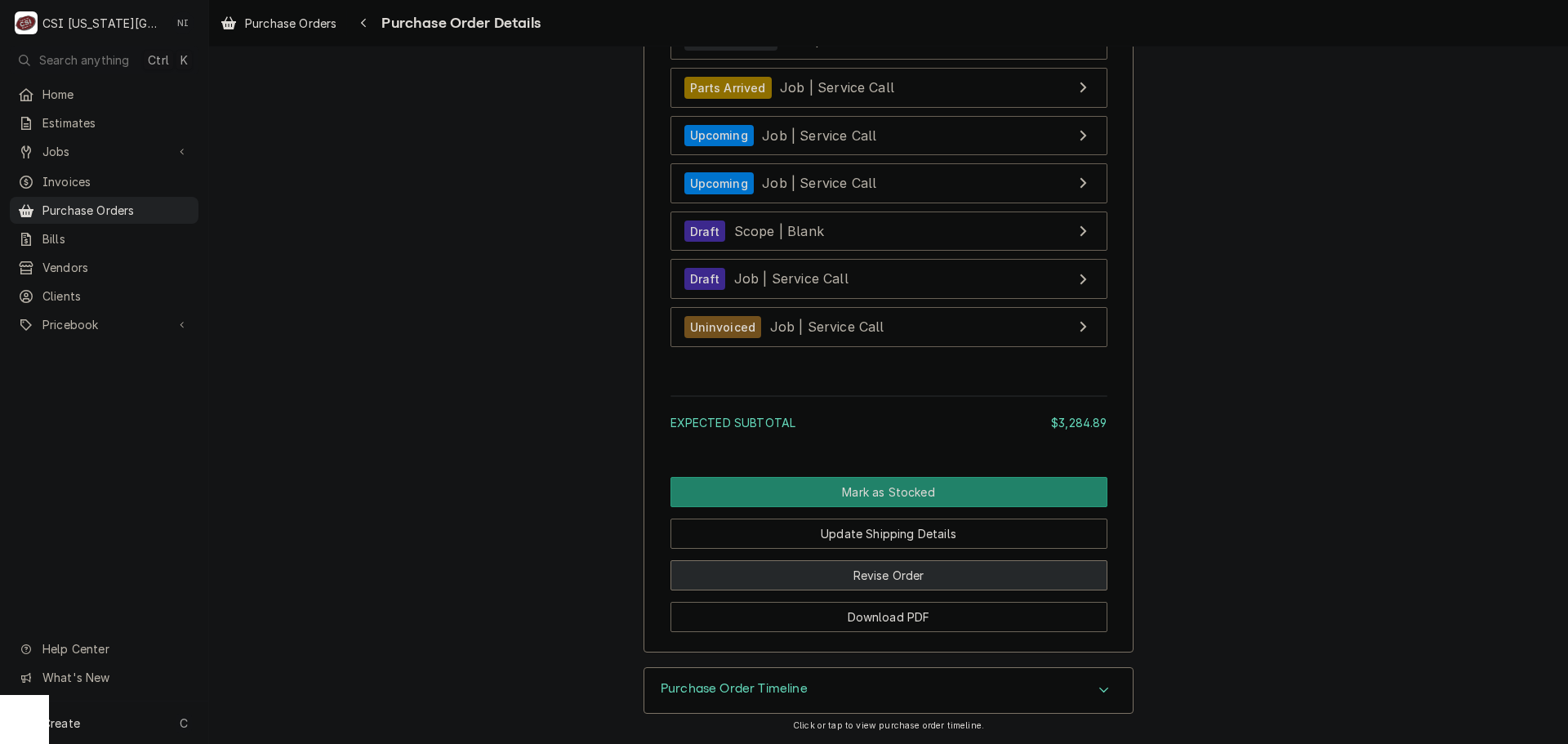
click at [907, 571] on button "Revise Order" at bounding box center [889, 576] width 437 height 31
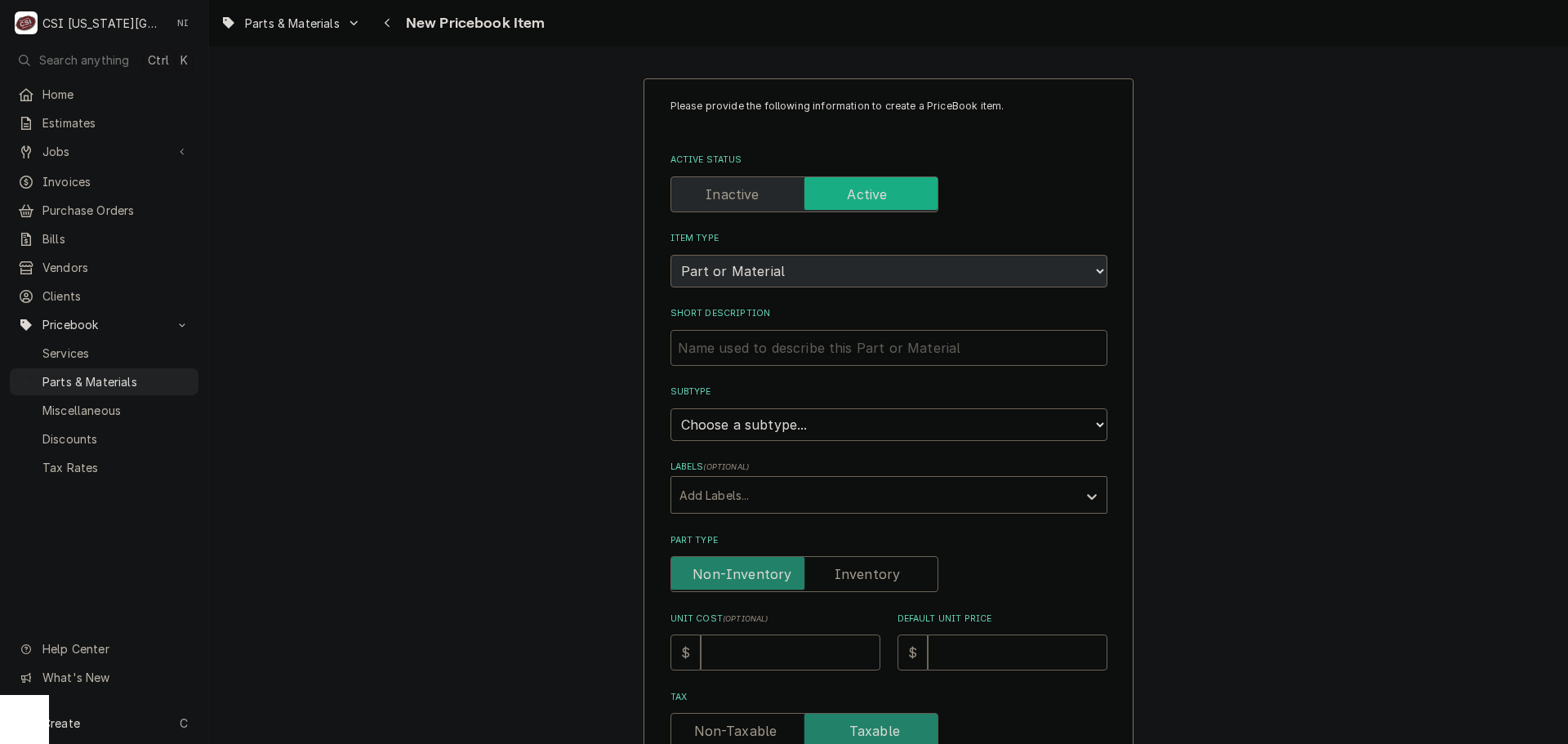
click at [733, 355] on input "Short Description" at bounding box center [889, 348] width 437 height 36
type textarea "x"
type input "v"
type textarea "x"
paste input "conversion kit with short panel / overlay"
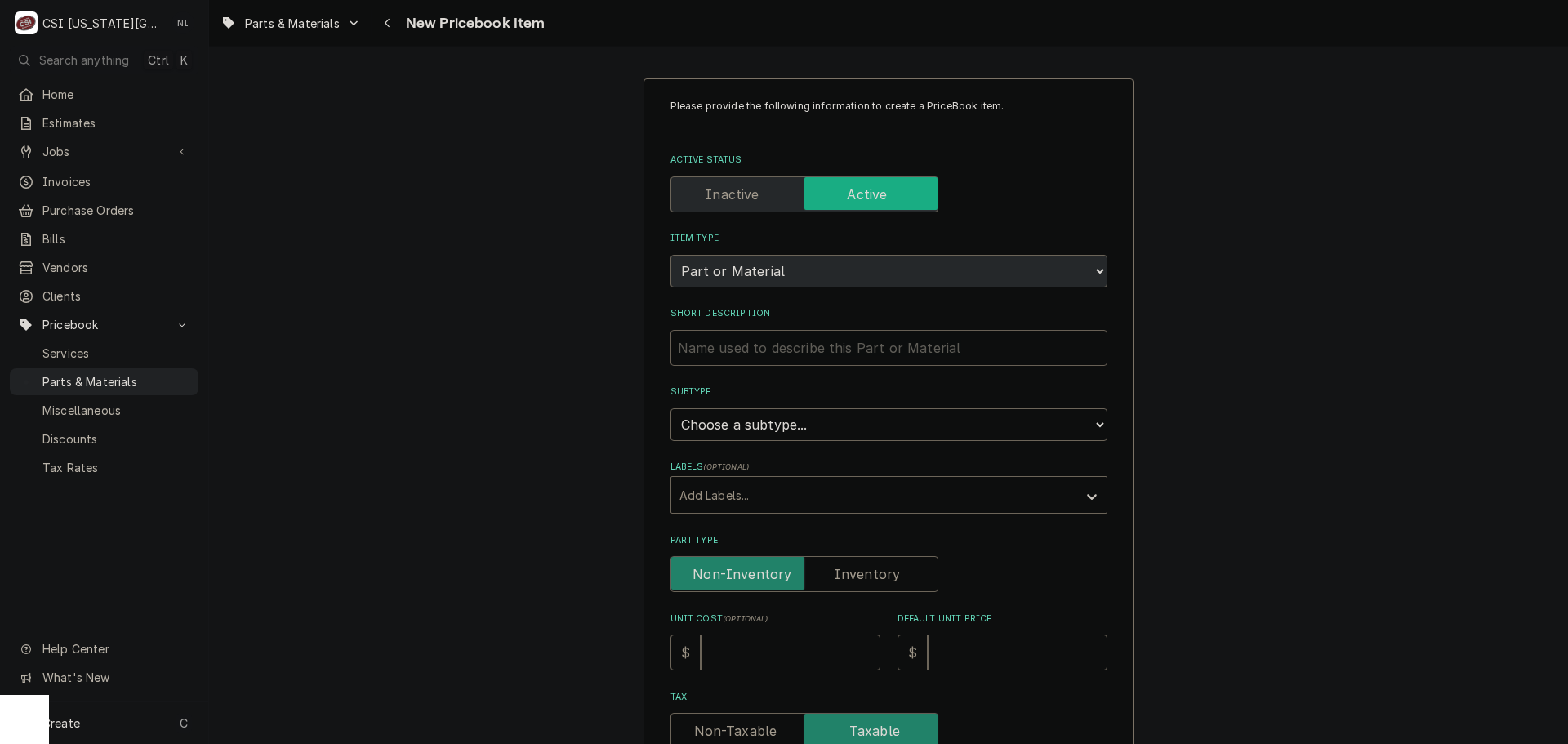
type textarea "x"
type input "conversion kit with short panel / overlay"
click at [844, 418] on select "Choose a subtype... [#2-DUAL] AFTERHRS-WH-CHG-2 [#2-DUAL] [PERSON_NAME]-EQUIP […" at bounding box center [889, 424] width 437 height 32
select select "45"
click at [670, 408] on select "Choose a subtype... [#2-DUAL] AFTERHRS-WH-CHG-2 [#2-DUAL] [PERSON_NAME]-EQUIP […" at bounding box center [889, 424] width 437 height 32
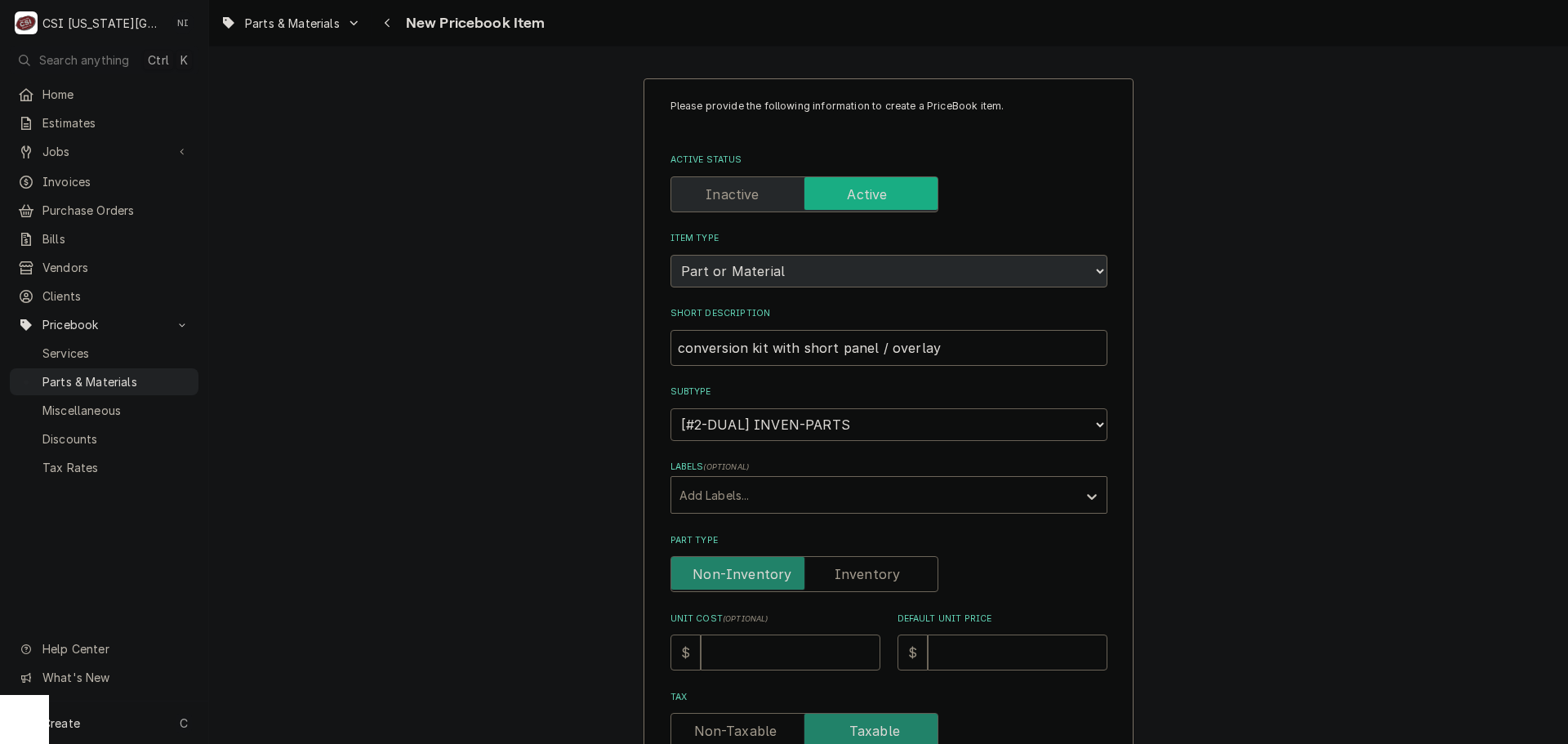
type textarea "x"
click at [838, 570] on label "Part Type" at bounding box center [804, 574] width 268 height 36
click at [838, 570] on input "Part Type" at bounding box center [804, 574] width 253 height 36
checkbox input "true"
click at [792, 654] on input "Unit Cost ( optional )" at bounding box center [790, 652] width 179 height 36
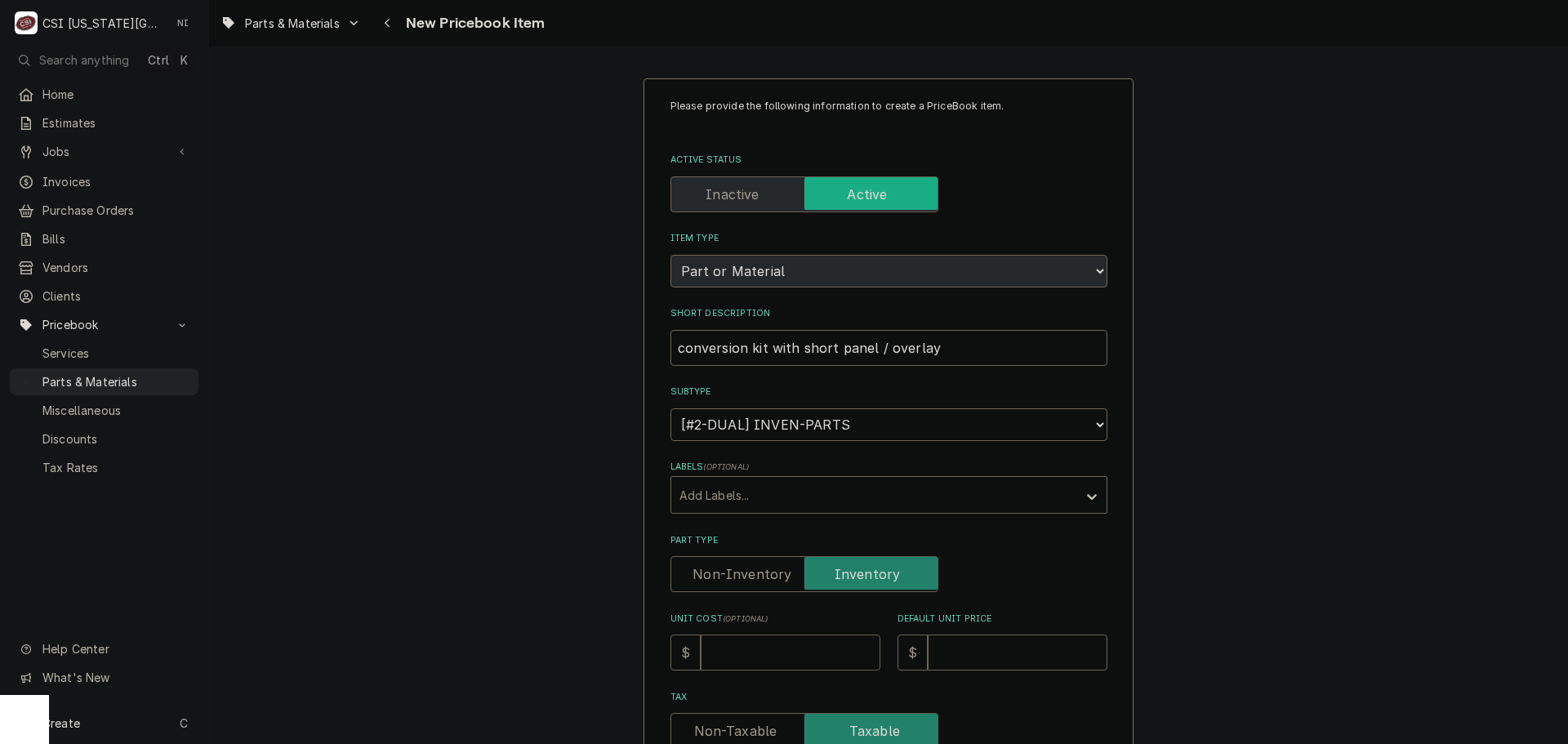
type textarea "x"
type input "7"
type textarea "x"
type input "73"
type textarea "x"
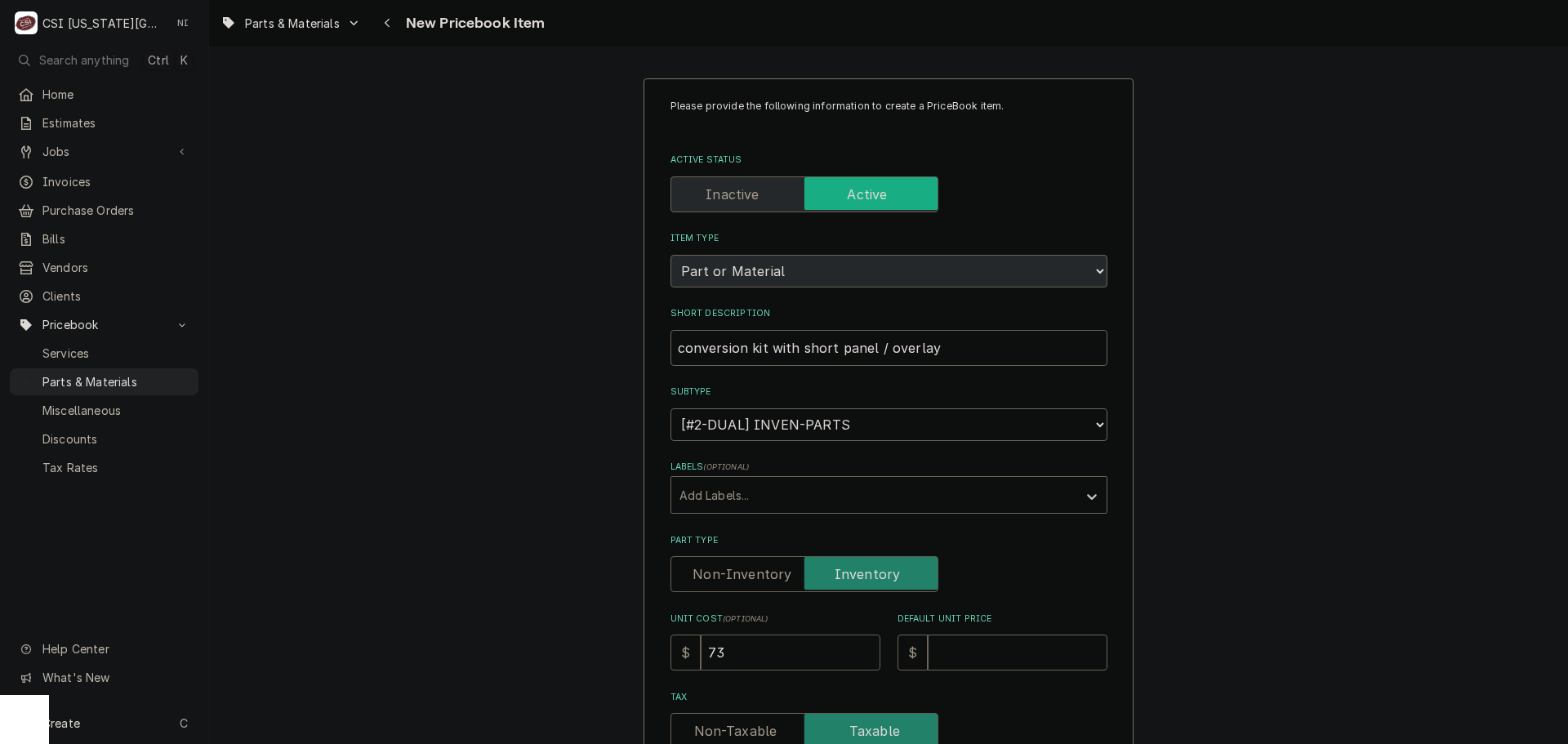
type input "734"
type textarea "x"
type input "734.5"
type textarea "x"
type input "734.50"
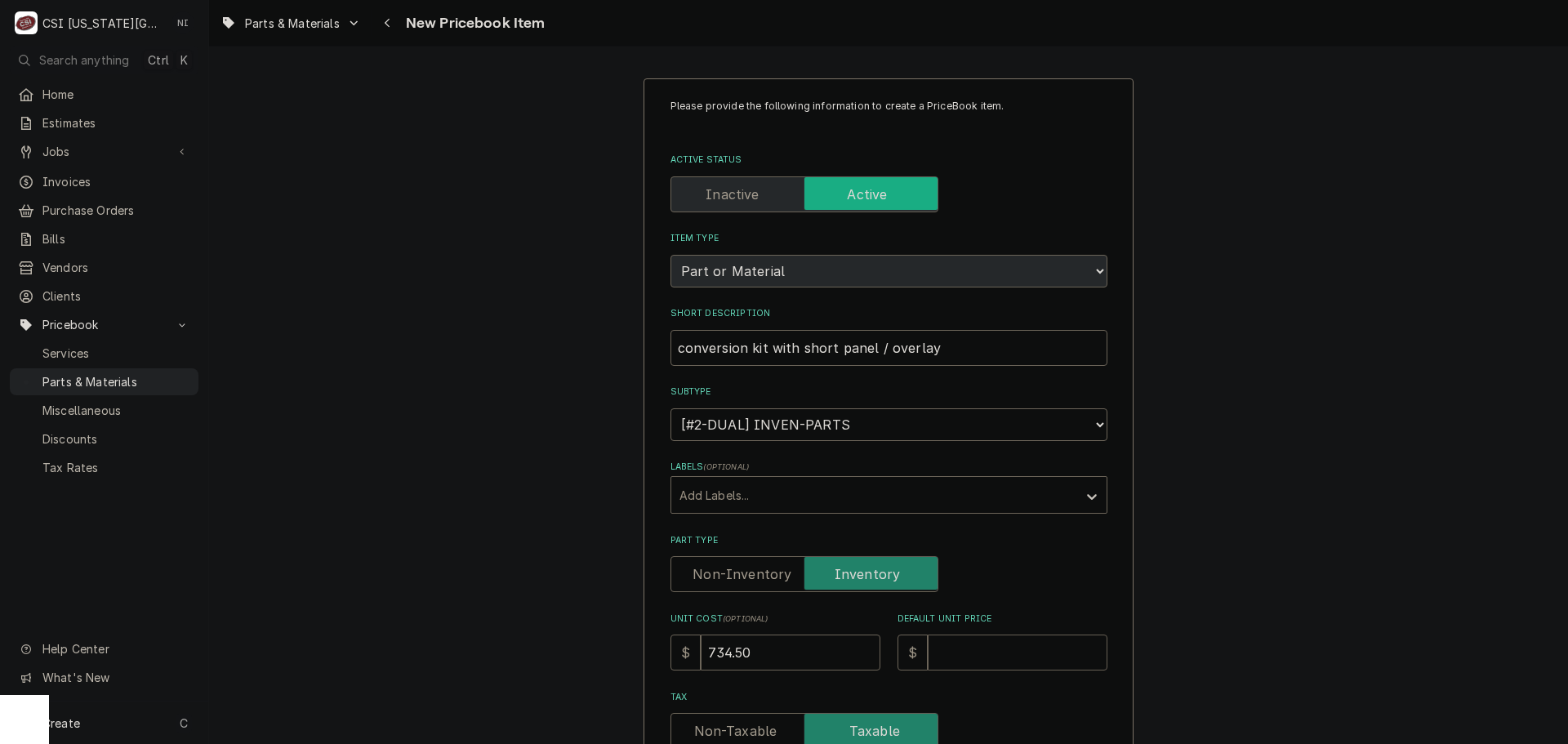
click at [976, 649] on input "Default Unit Price" at bounding box center [1017, 652] width 179 height 36
type textarea "x"
type input "9"
type textarea "x"
type input "97"
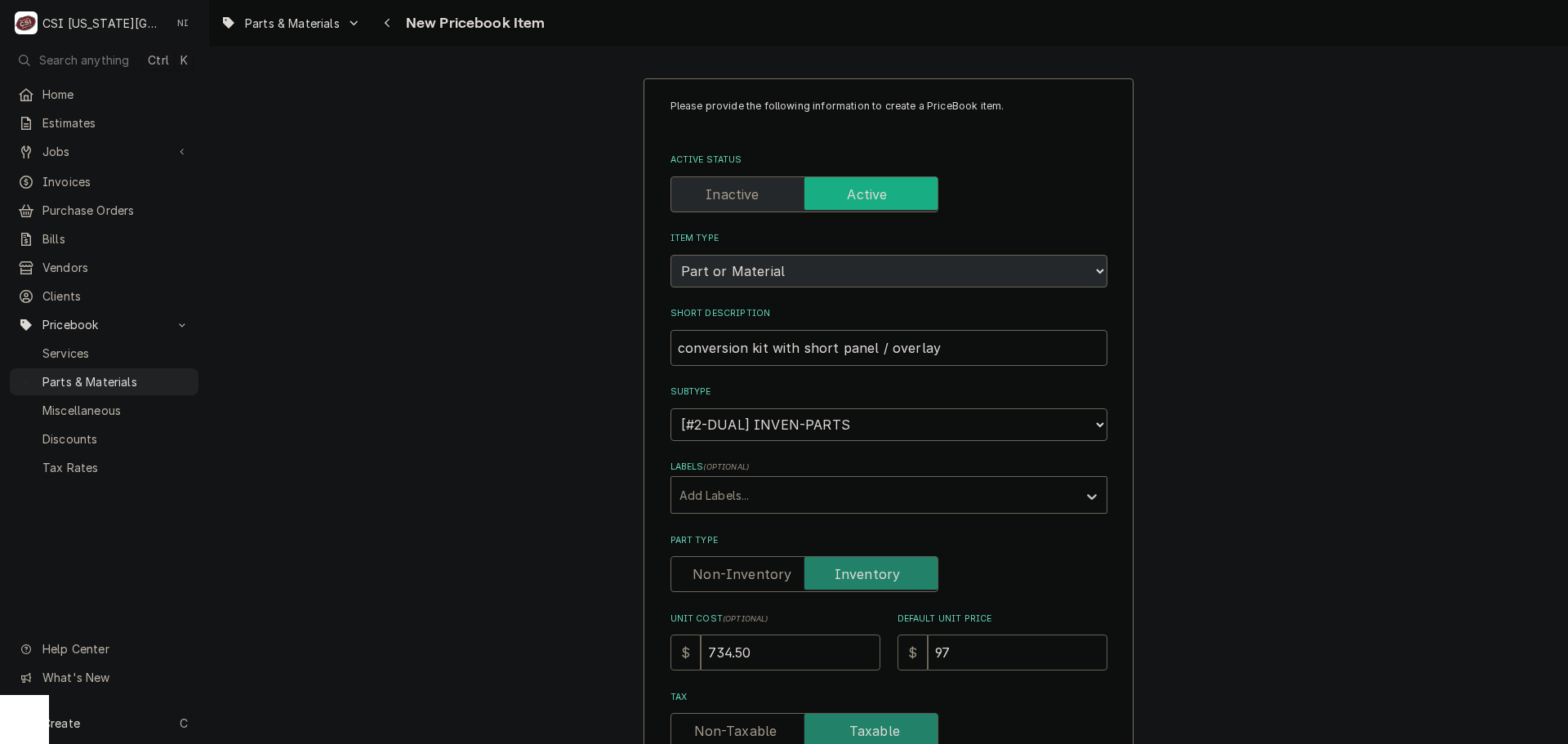
type textarea "x"
type input "977"
type textarea "x"
type input "9779"
type textarea "x"
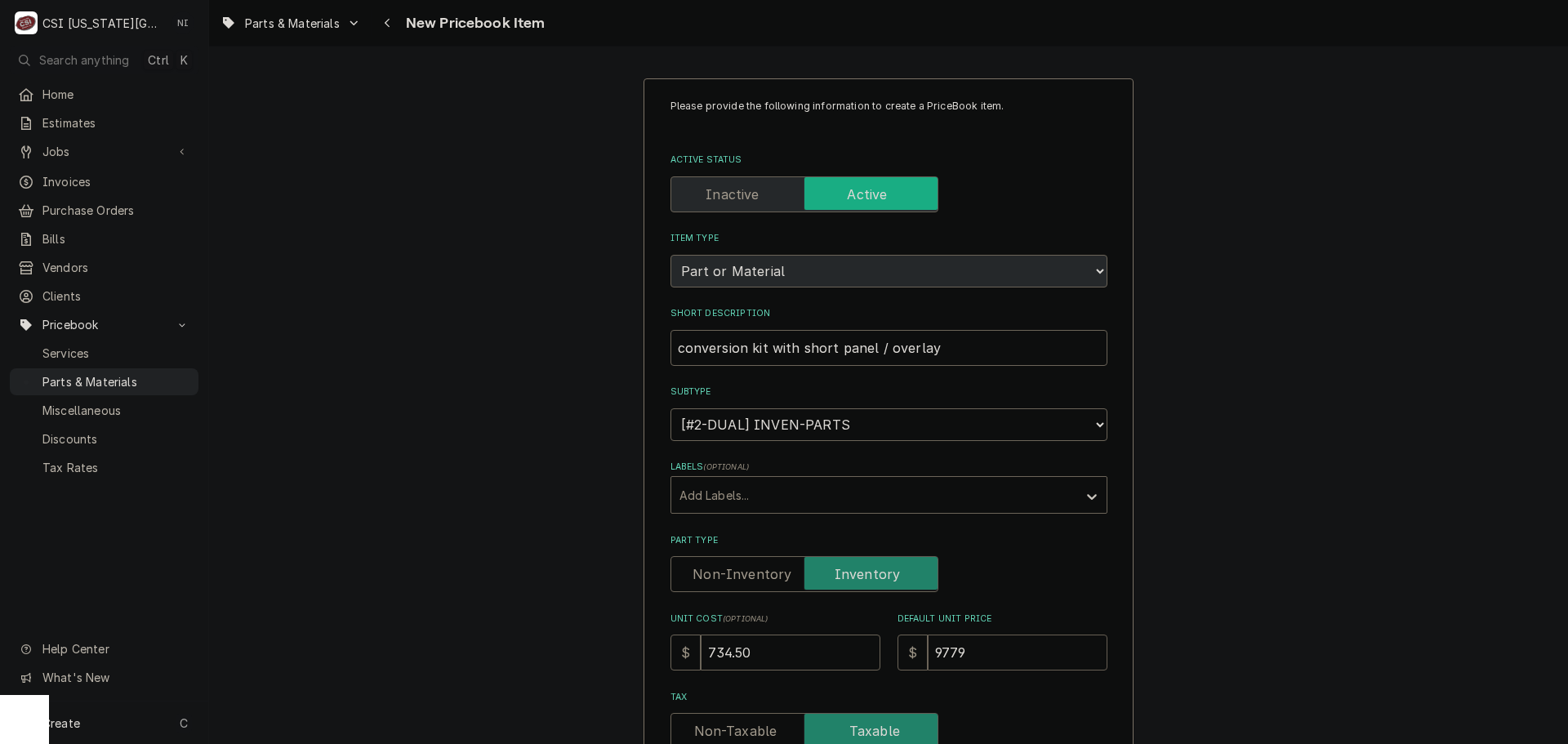
type input "977"
type textarea "x"
type input "97"
type textarea "x"
type input "979"
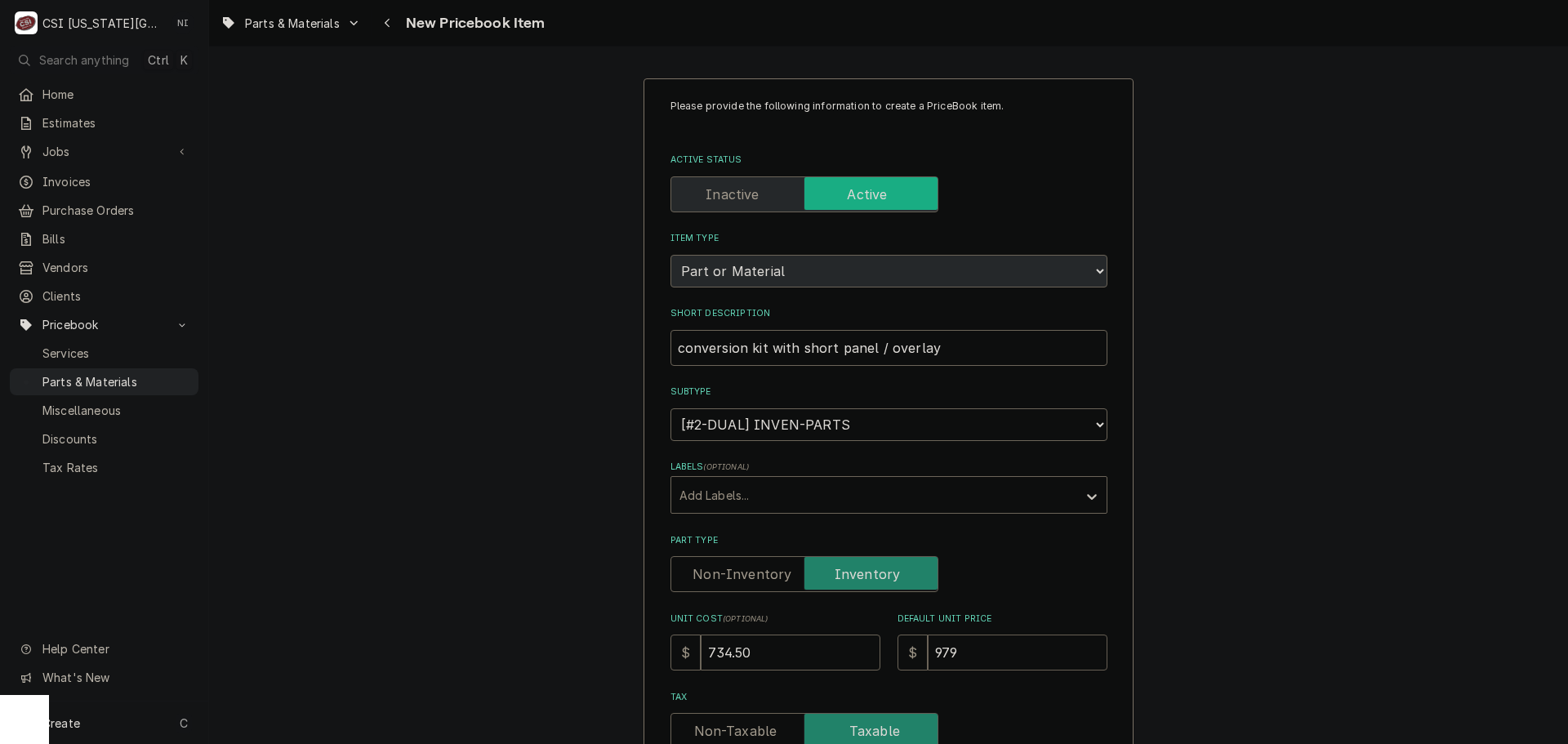
type textarea "x"
type input "979.3"
type textarea "x"
type input "979.33"
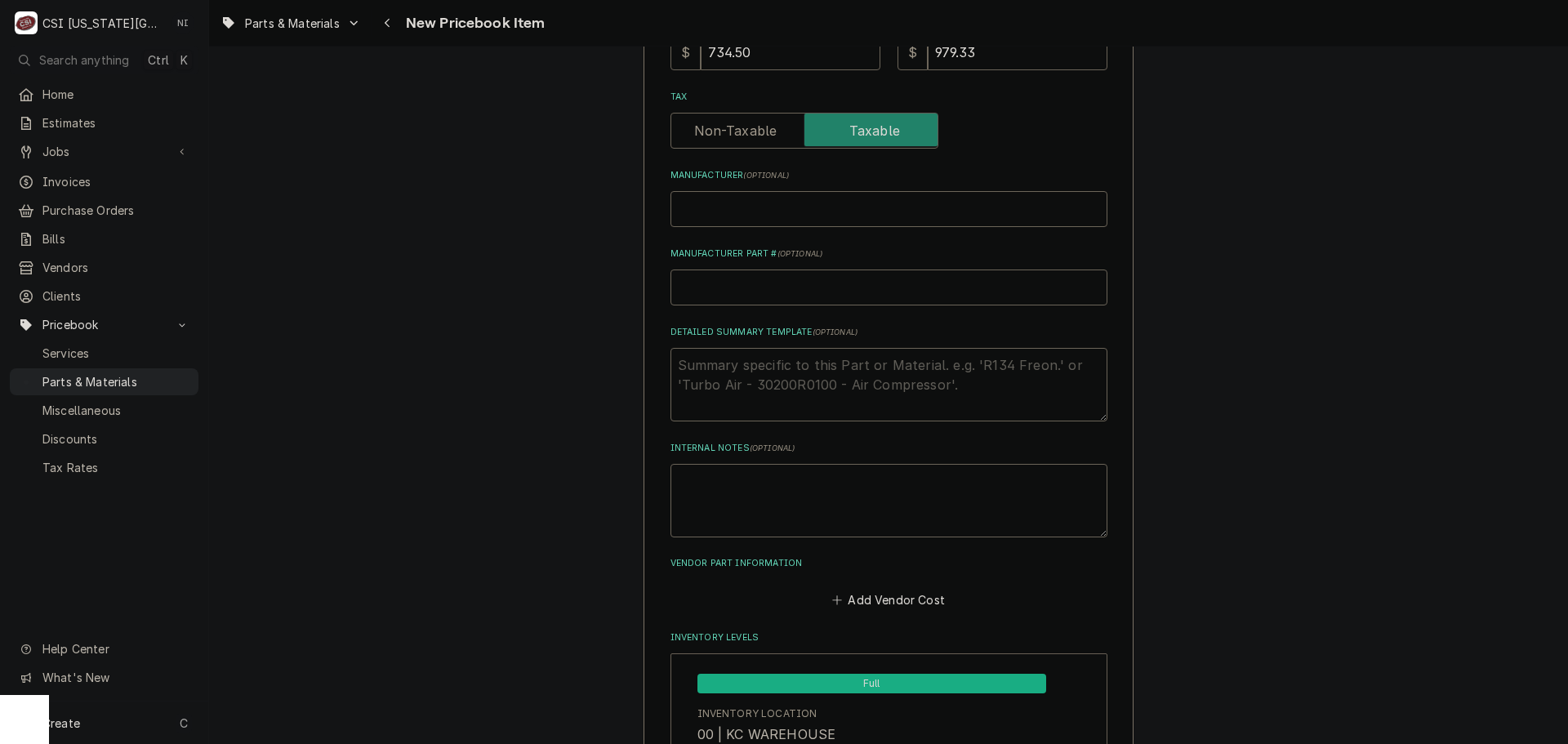
scroll to position [571, 0]
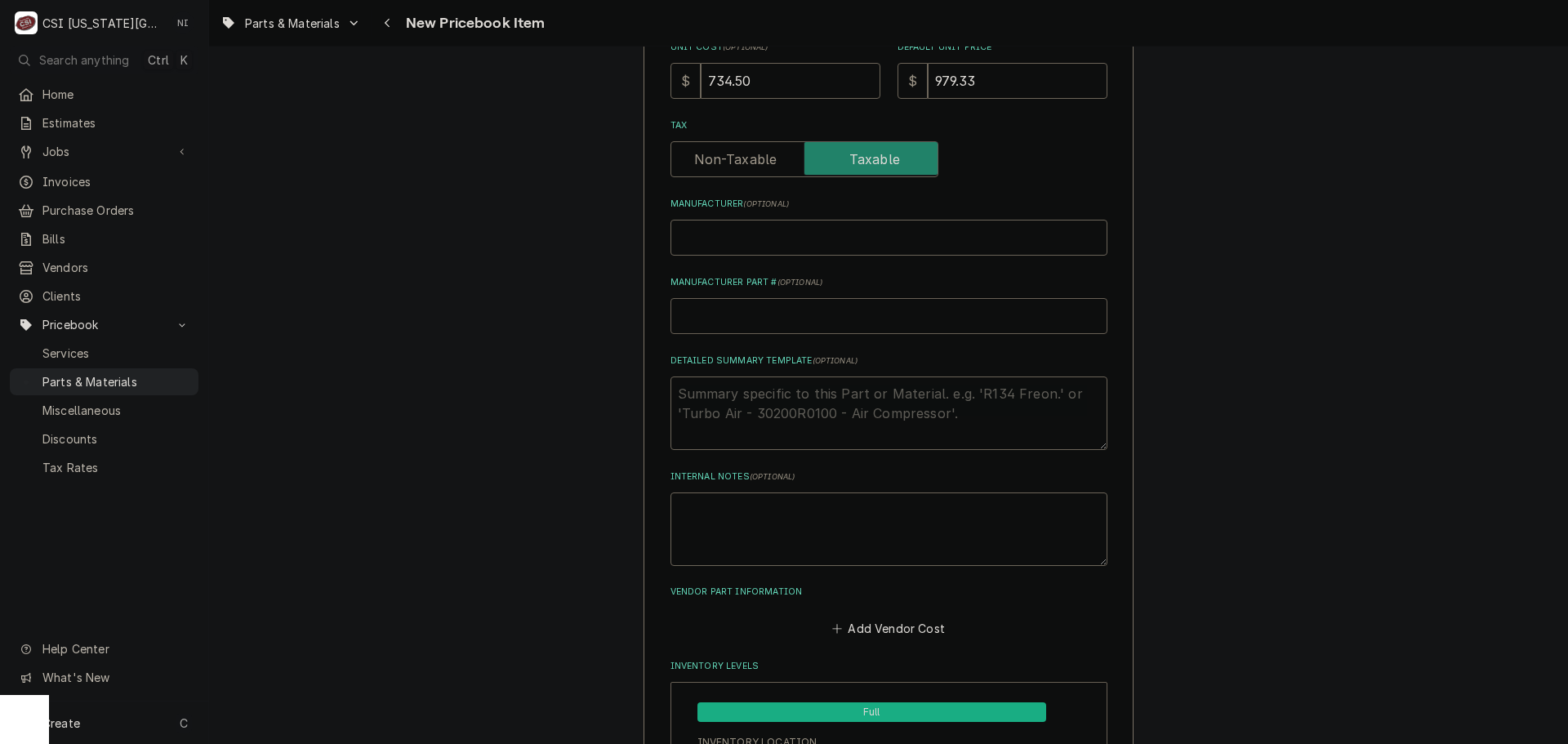
click at [719, 321] on input "Manufacturer Part # ( optional )" at bounding box center [889, 315] width 437 height 36
type textarea "x"
type input "L"
type textarea "x"
type input "LB"
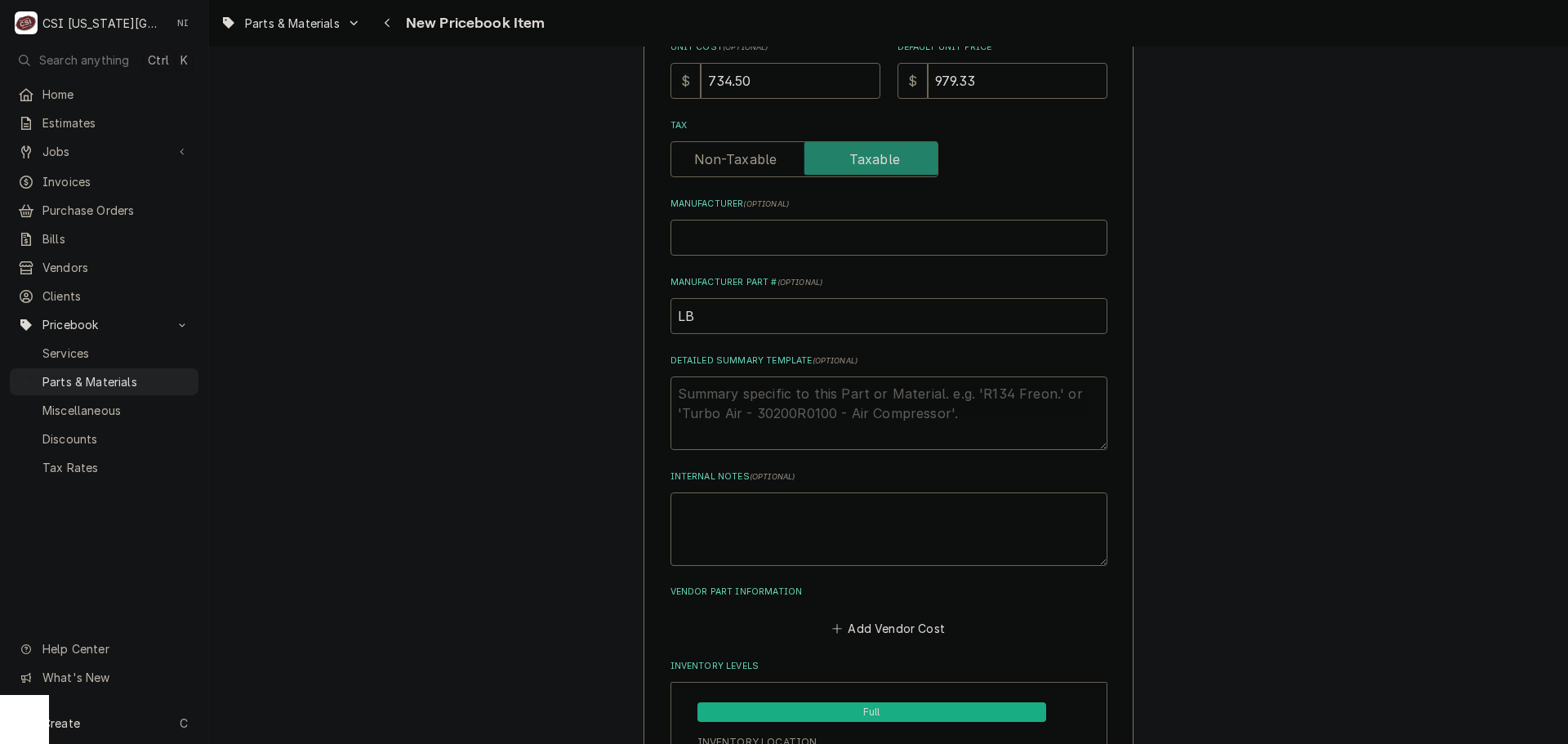
type textarea "x"
type input "LBC"
type textarea "x"
type input "LB"
click at [738, 318] on input "LB" at bounding box center [889, 315] width 437 height 36
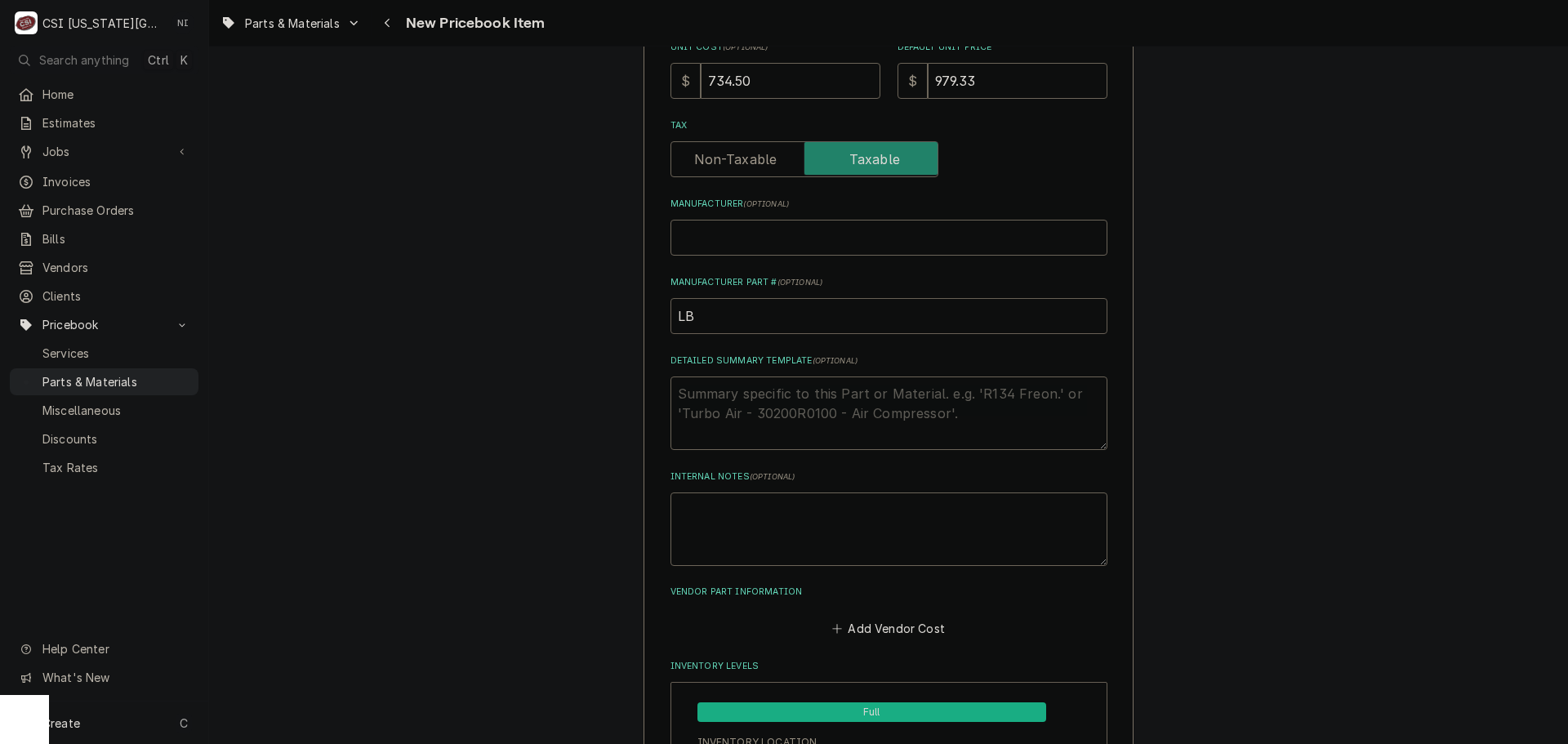
type textarea "x"
type input "LBC"
type textarea "x"
type input "LBC-"
paste input "40102-5470-SHORT"
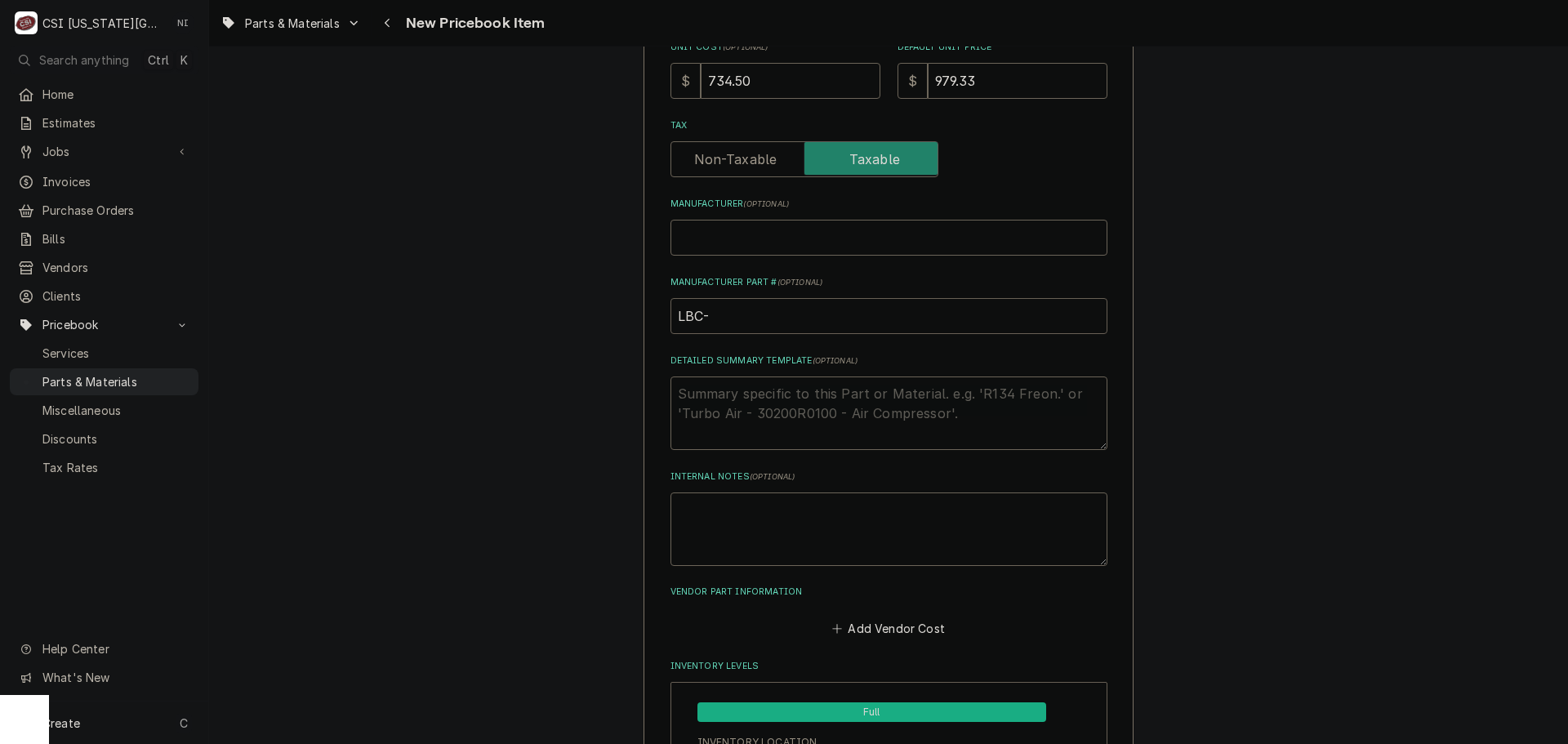
type textarea "x"
drag, startPoint x: 853, startPoint y: 308, endPoint x: 619, endPoint y: 331, distance: 235.1
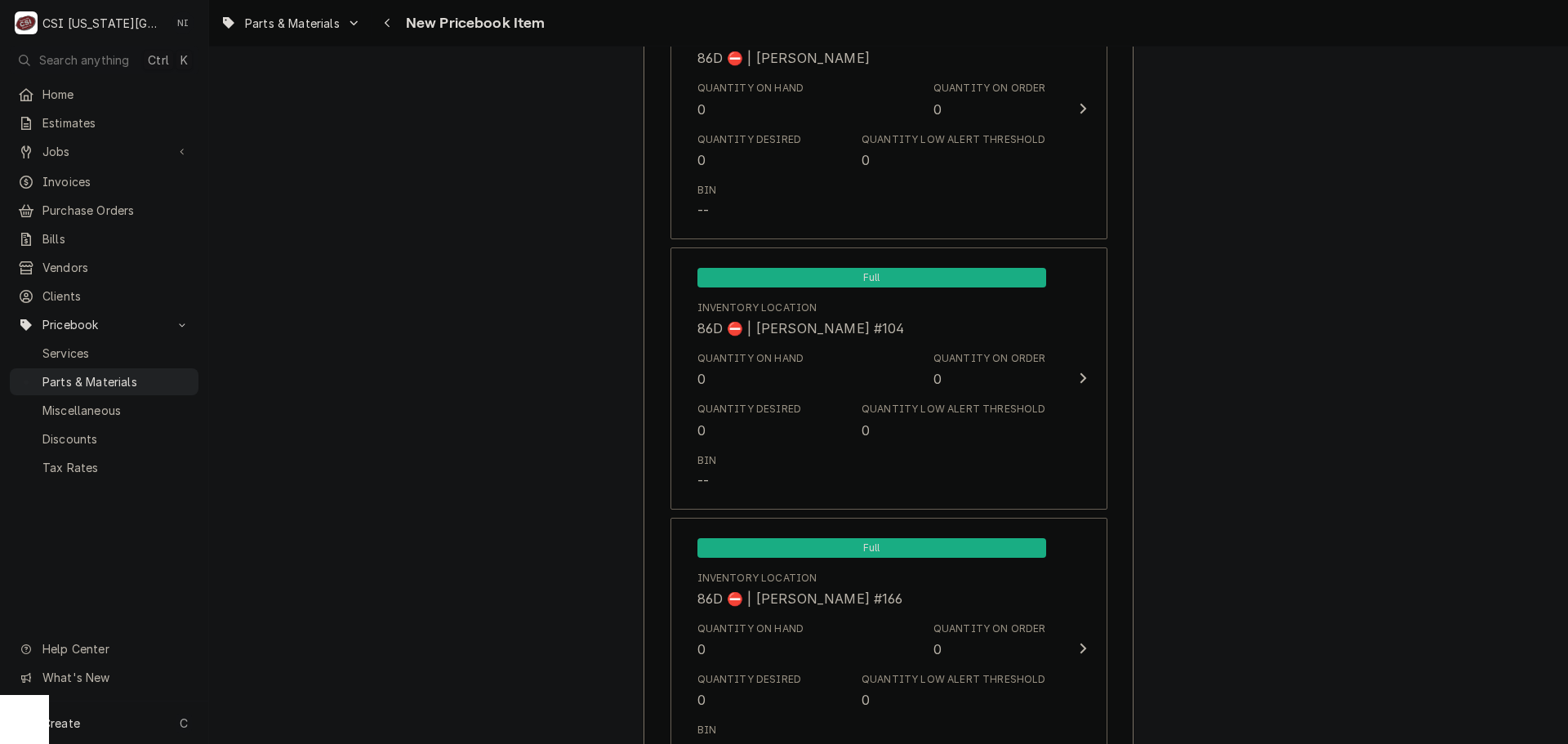
scroll to position [15701, 0]
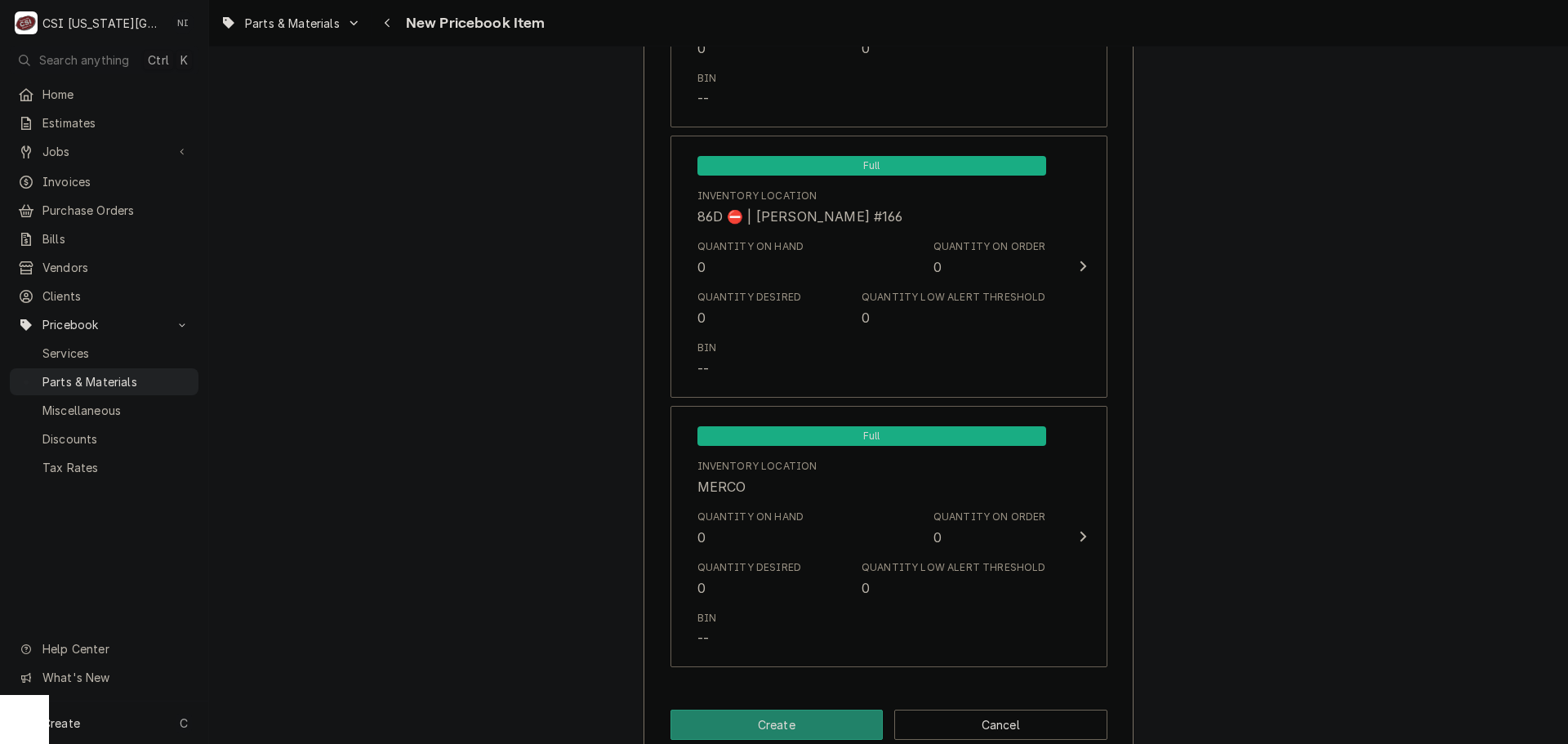
type input "LBC-40102-5470-SHORT"
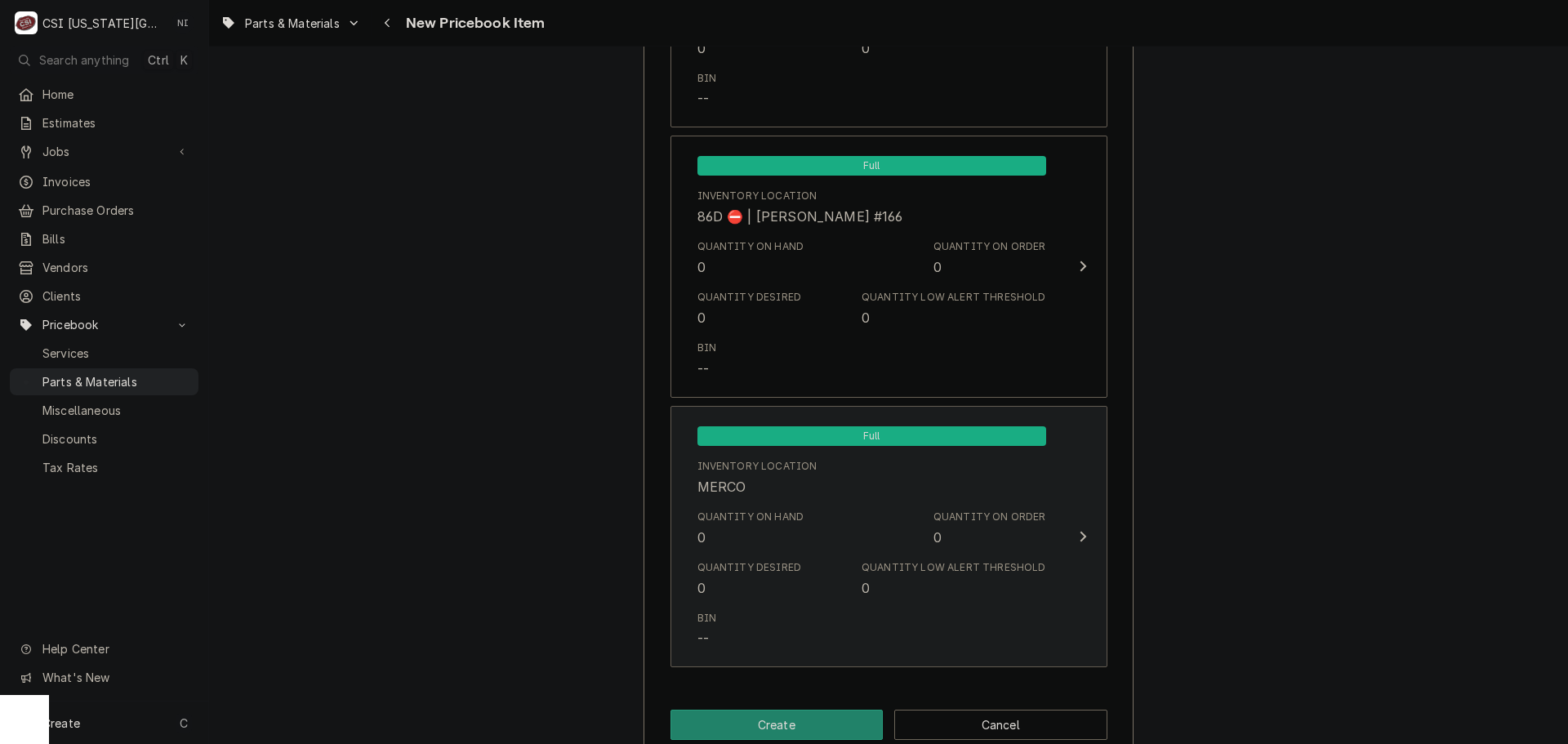
click at [923, 651] on div "Bin --" at bounding box center [872, 630] width 349 height 51
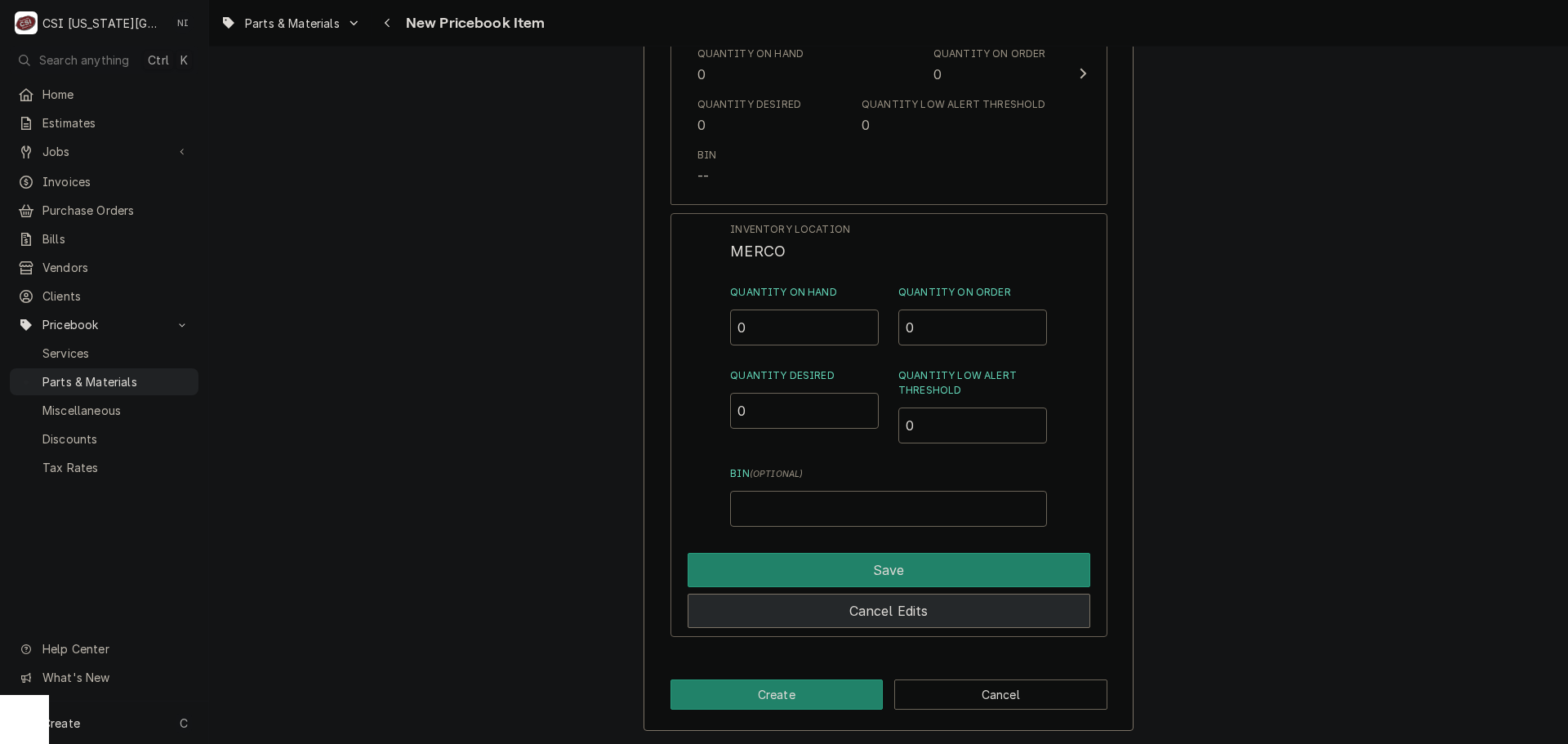
scroll to position [15895, 0]
click at [882, 614] on button "Cancel Edits" at bounding box center [889, 610] width 402 height 34
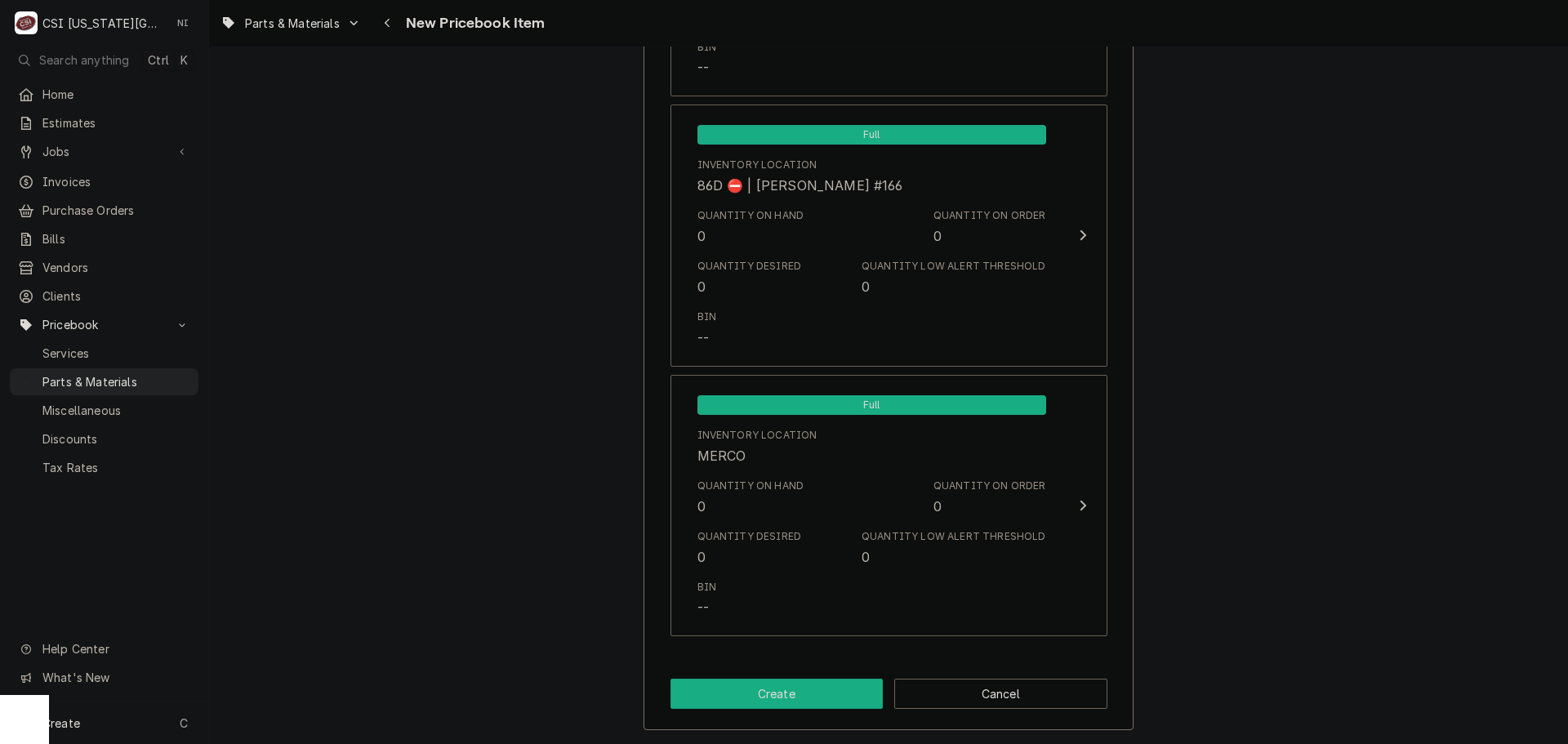
scroll to position [15732, 0]
click at [808, 690] on button "Create" at bounding box center [776, 694] width 213 height 31
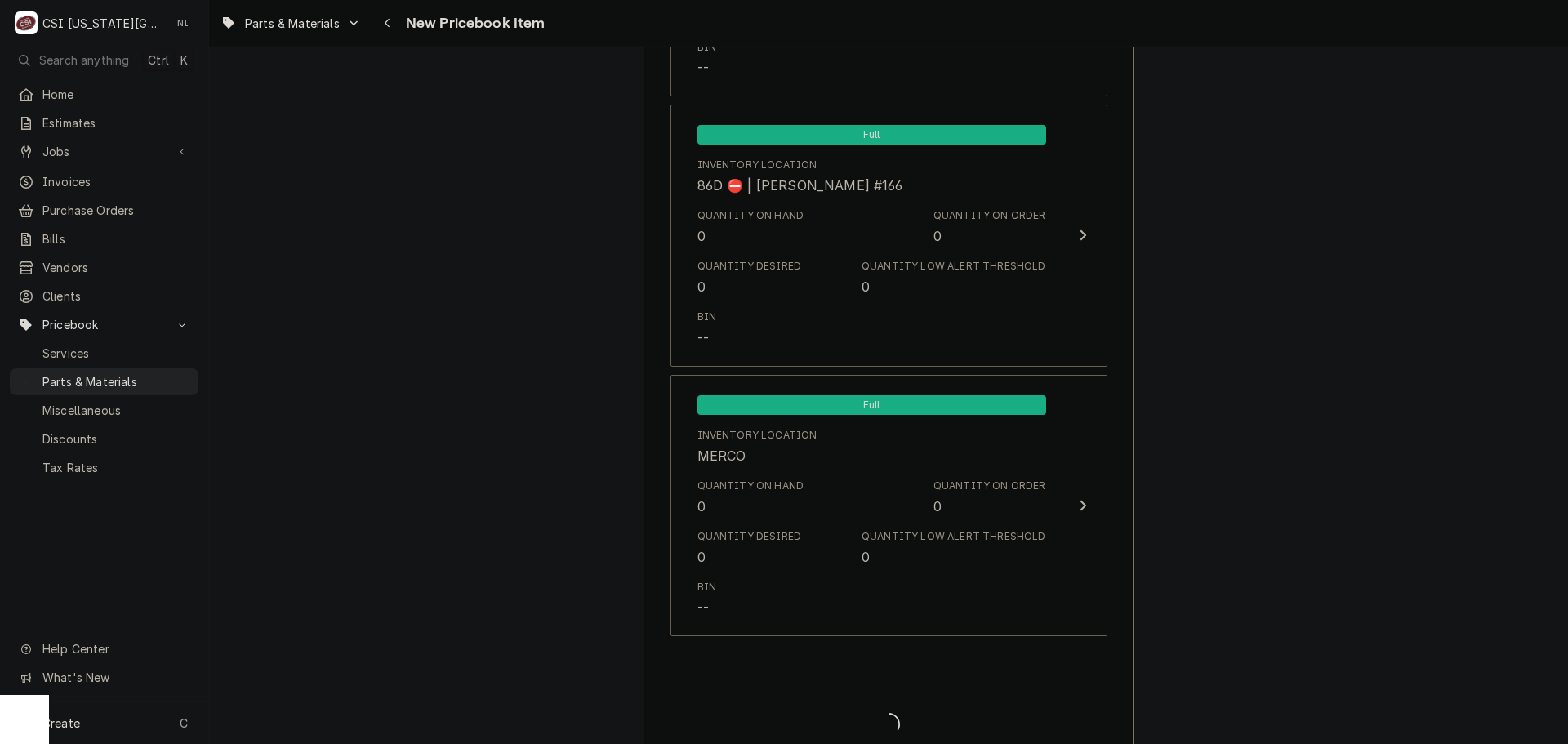
type textarea "x"
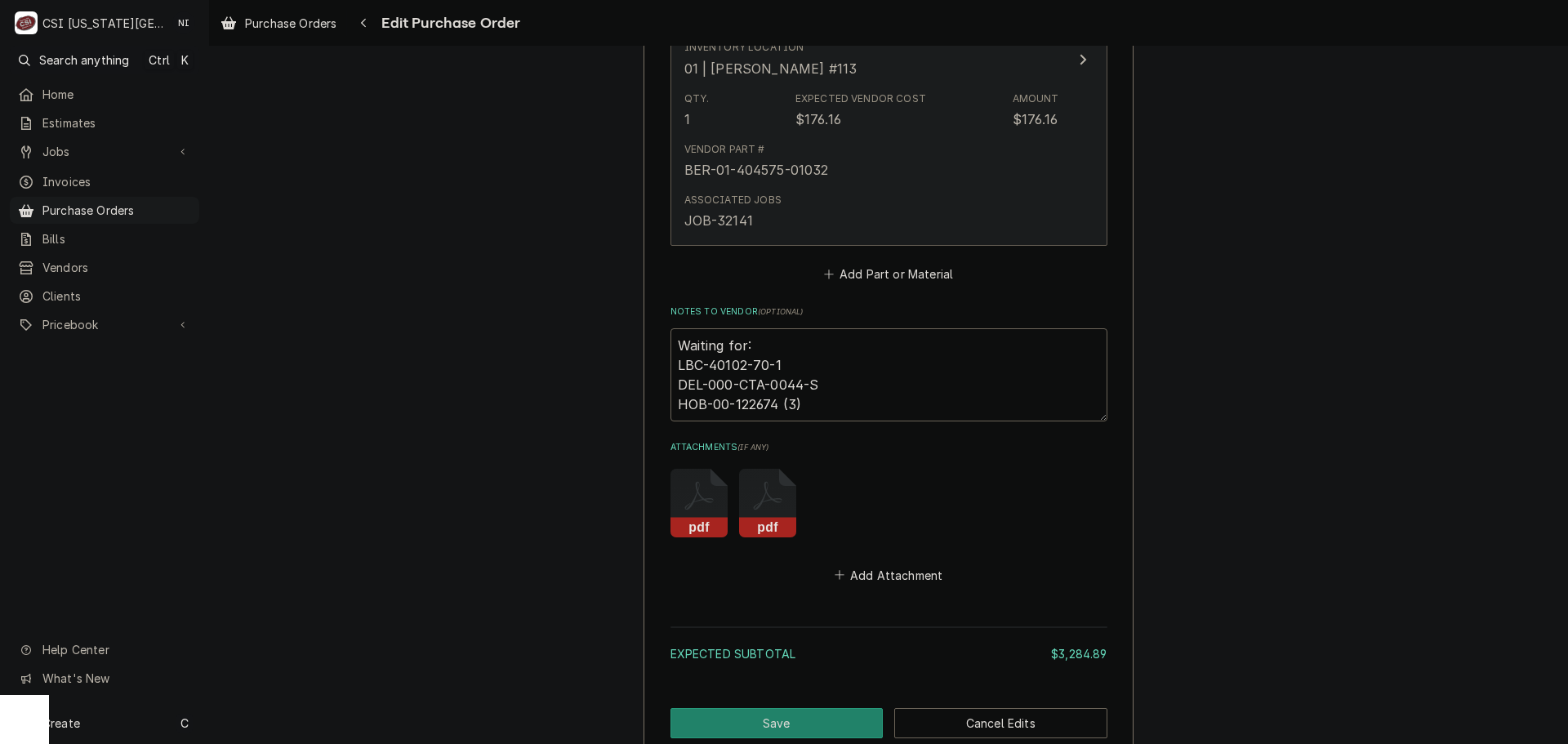
scroll to position [7100, 0]
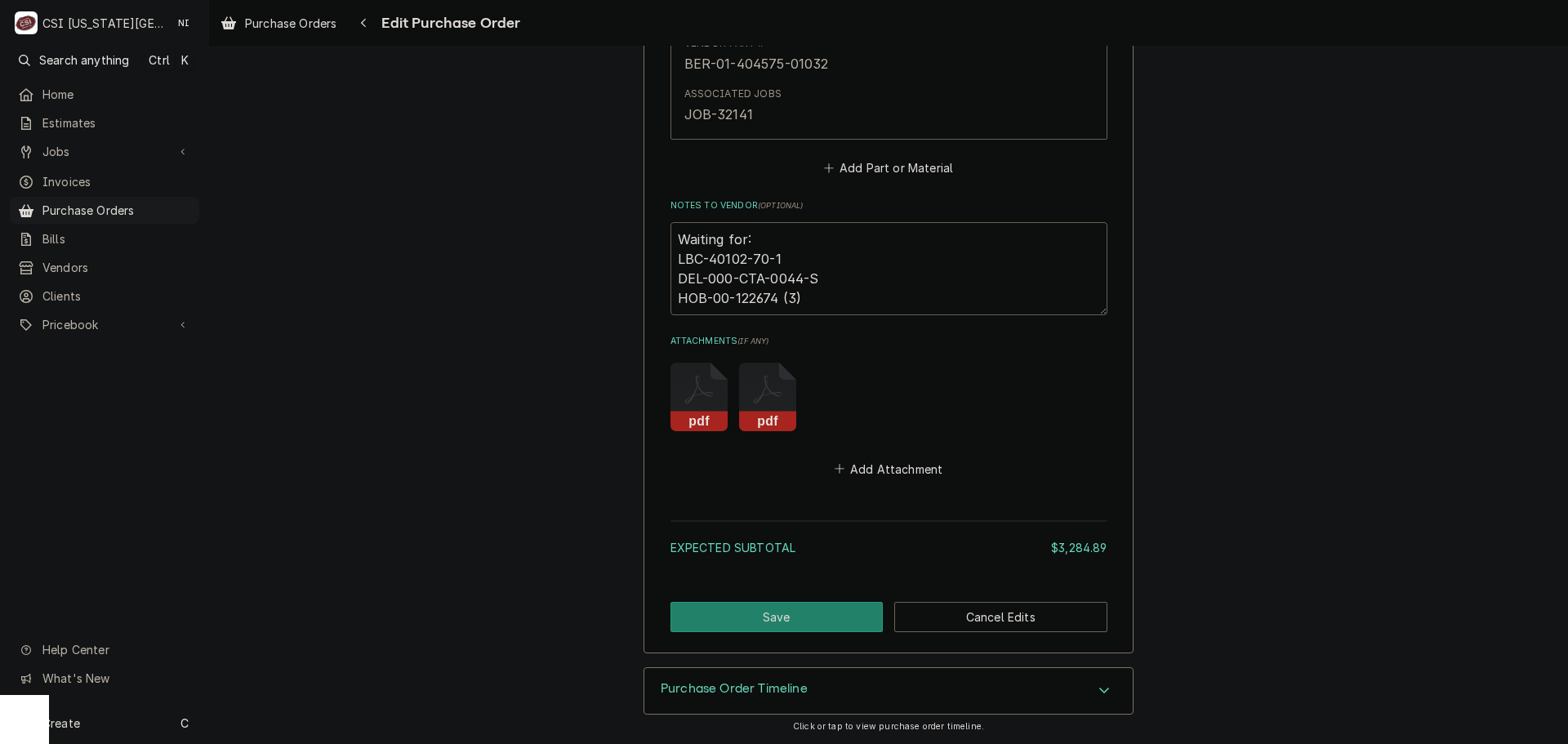
drag, startPoint x: 776, startPoint y: 259, endPoint x: 673, endPoint y: 261, distance: 103.0
click at [673, 261] on textarea "Waiting for: LBC-40102-70-1 DEL-000-CTA-0044-S HOB-00-122674 (3)" at bounding box center [889, 268] width 437 height 93
paste textarea "5470-SHORT"
type textarea "x"
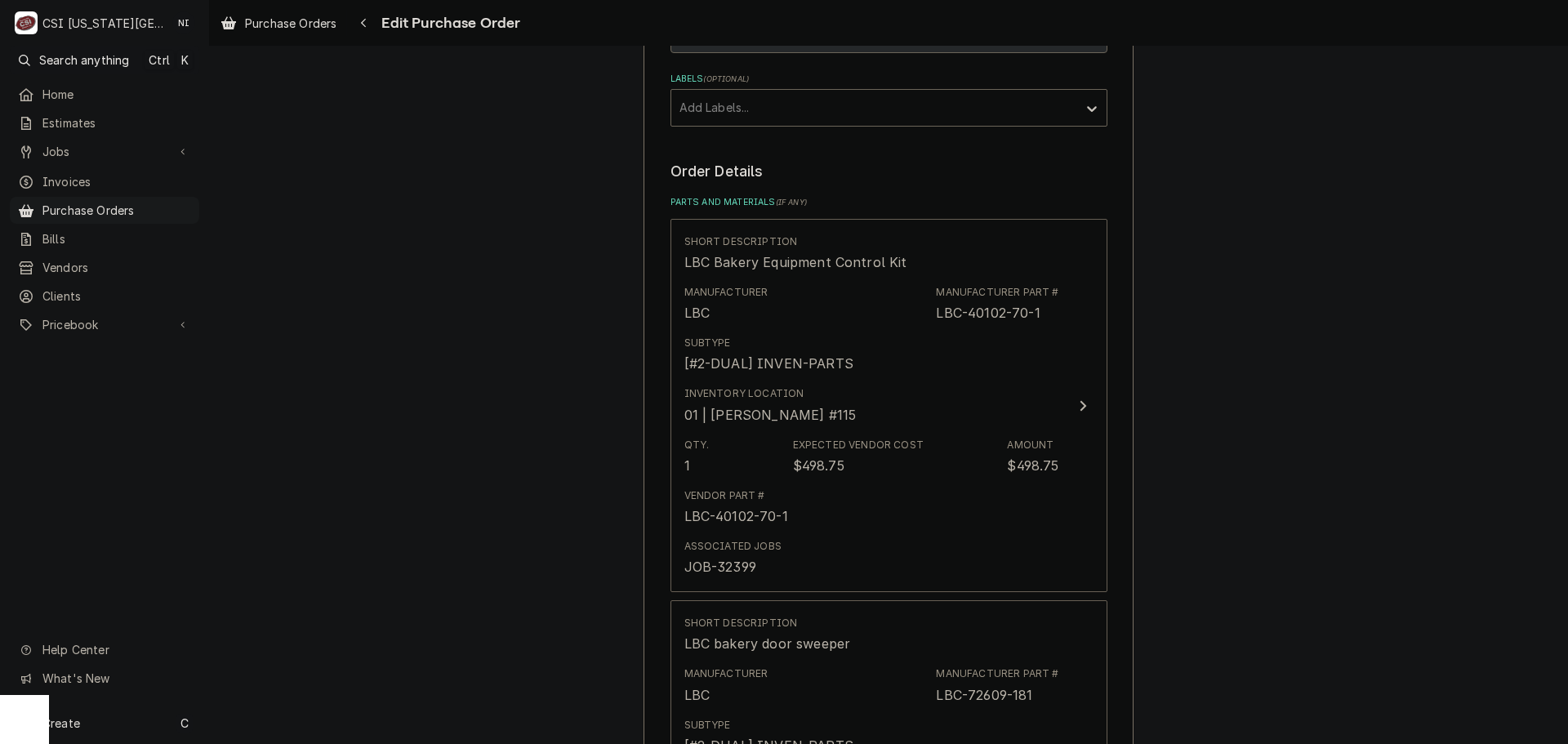
scroll to position [730, 0]
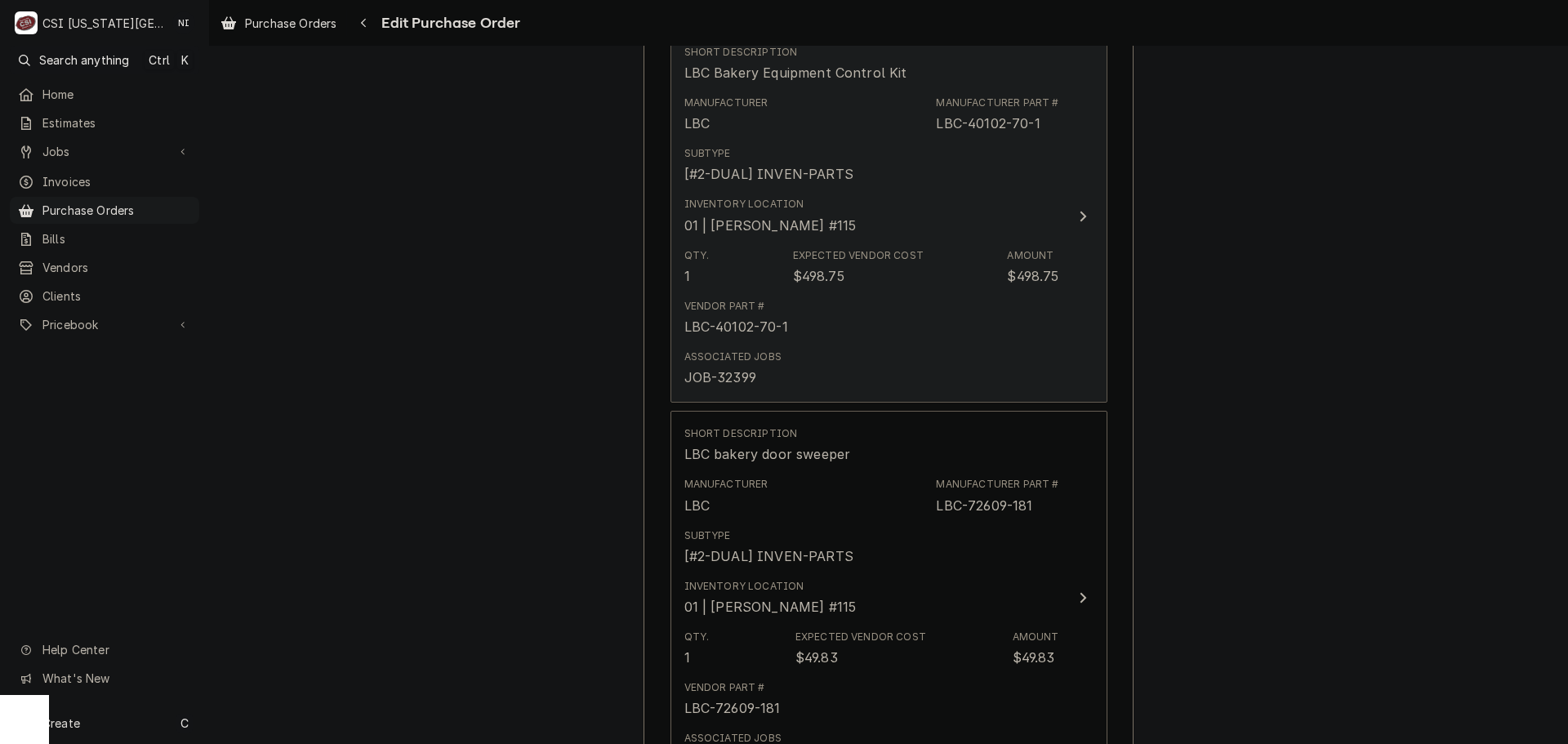
type textarea "Waiting for: LBC-40102-5470-SHORT DEL-000-CTA-0044-S HOB-00-122674 (3)"
click at [1014, 254] on div "Amount" at bounding box center [1030, 255] width 47 height 14
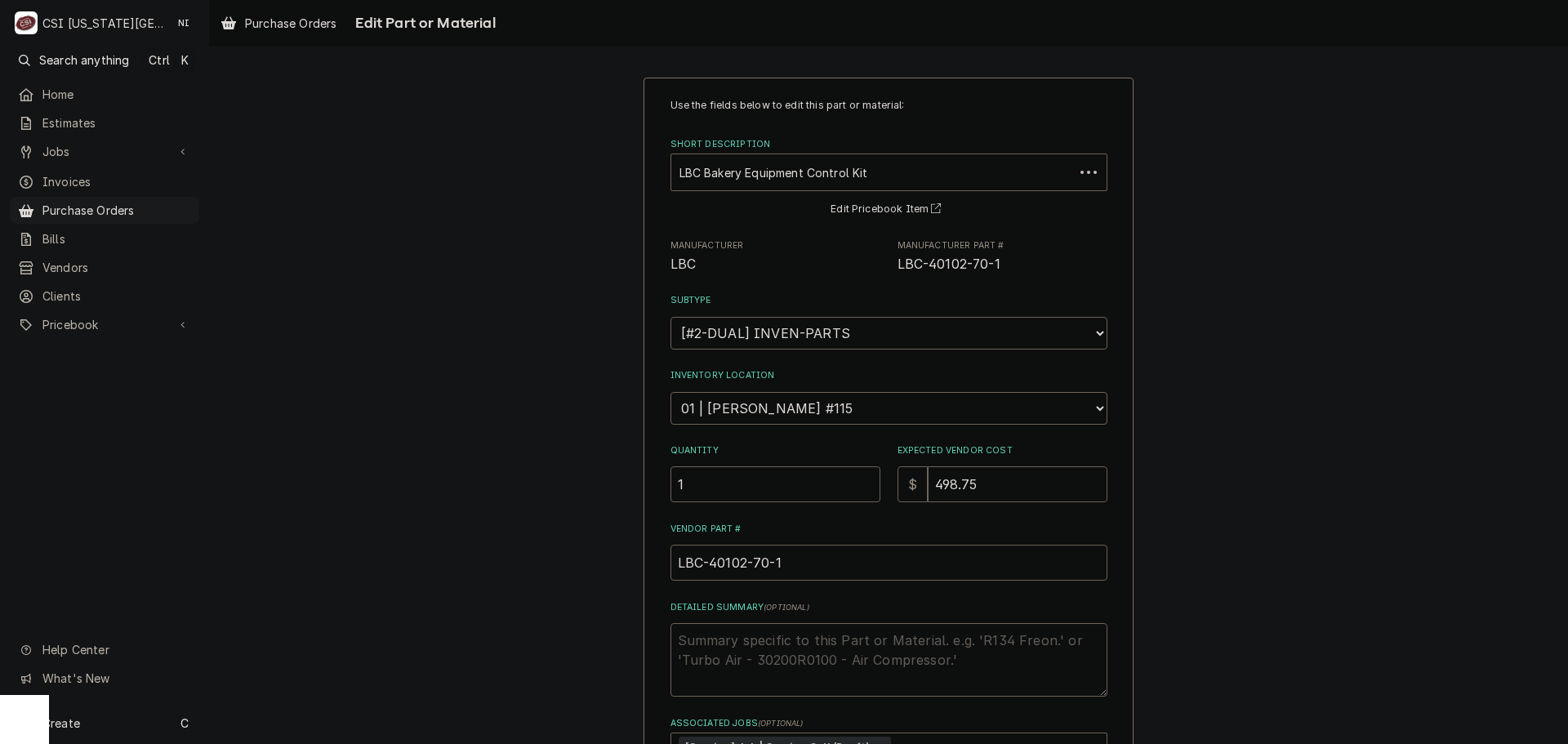
type textarea "x"
click at [840, 176] on div "Short Description" at bounding box center [878, 172] width 397 height 30
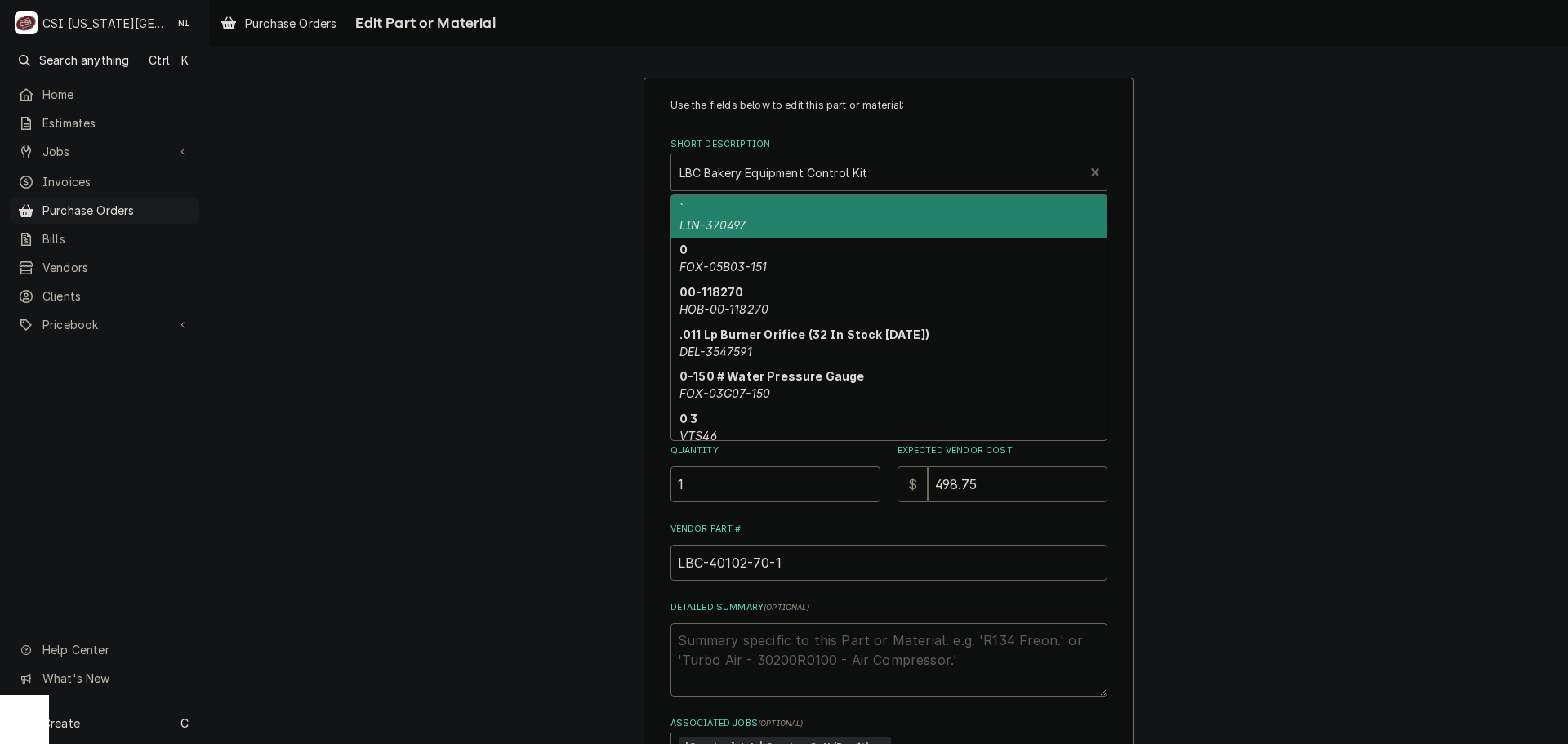
paste input "LBC-40102-5470-SHORT"
type input "LBC-40102-5470-SHORT"
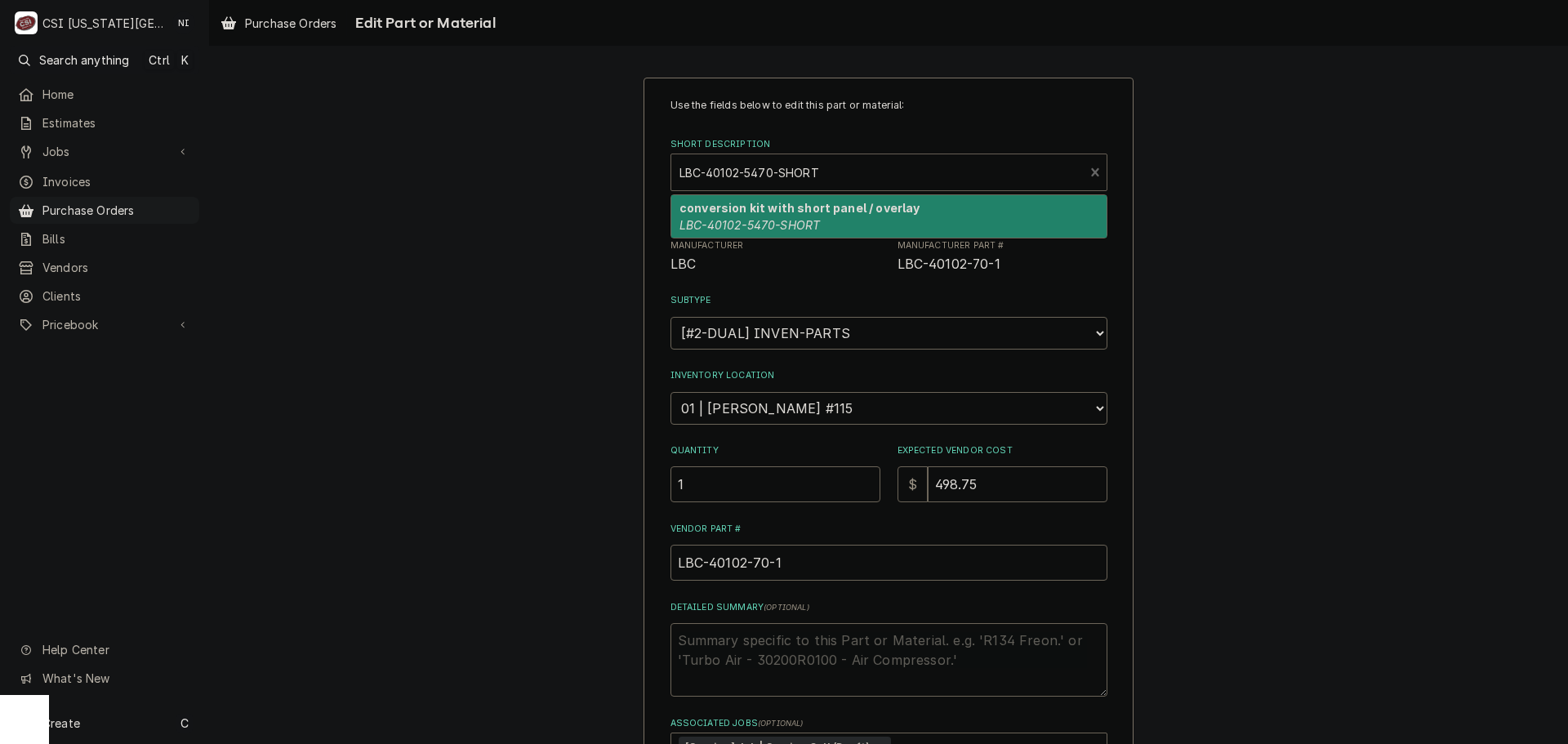
click at [815, 212] on strong "conversion kit with short panel / overlay" at bounding box center [799, 207] width 241 height 14
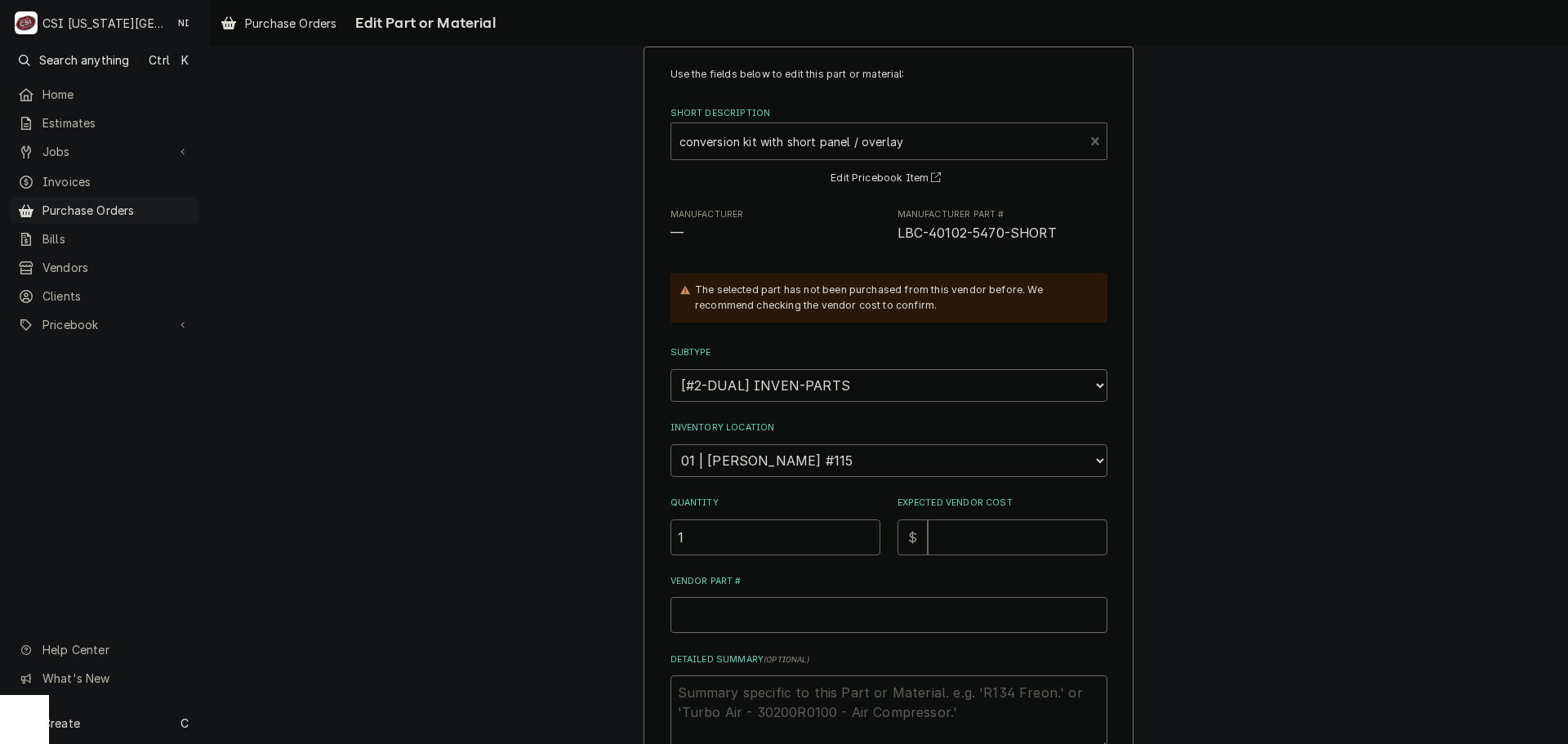
scroll to position [82, 0]
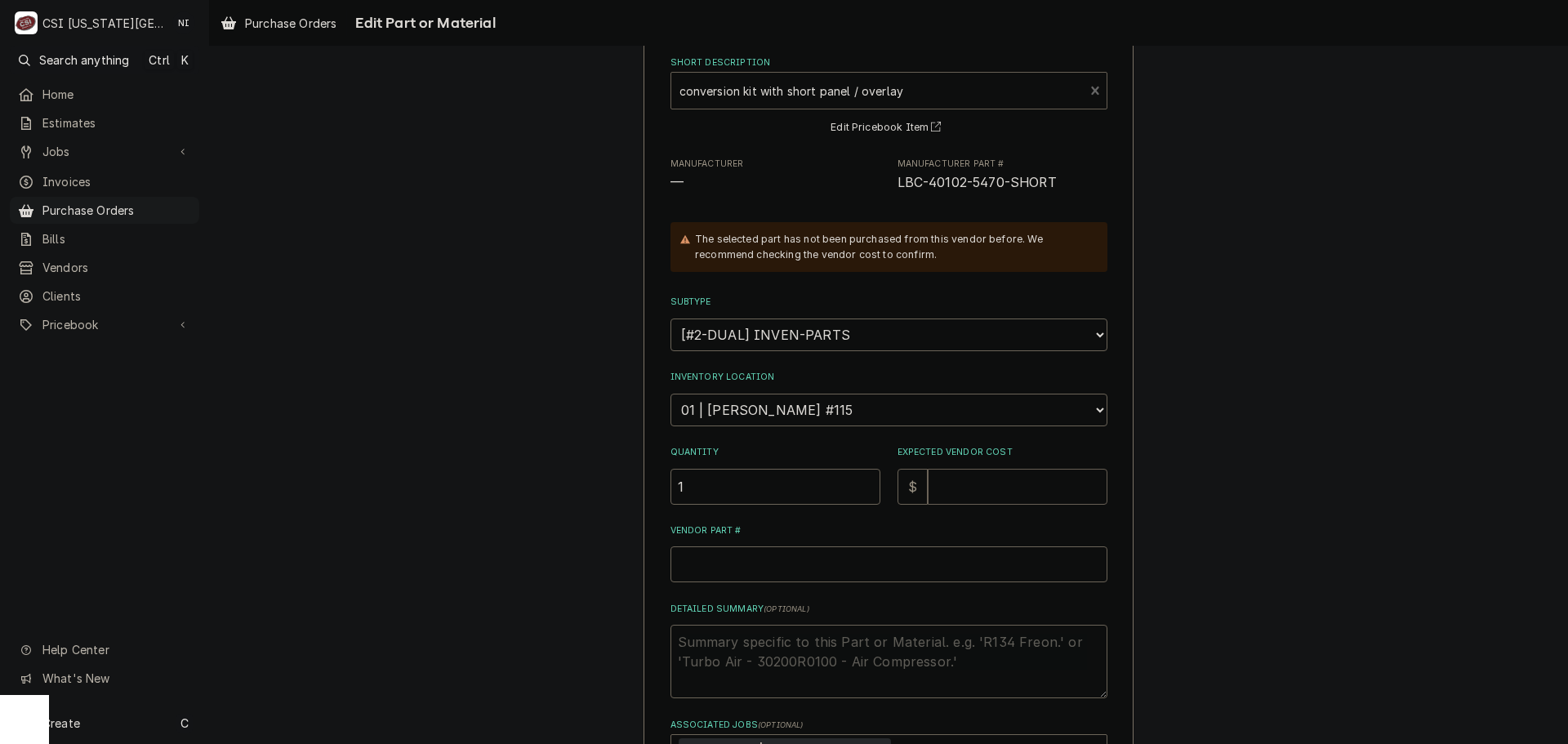
click at [1023, 485] on input "Expected Vendor Cost" at bounding box center [1017, 486] width 179 height 36
type textarea "x"
type input "7"
type textarea "x"
type input "73"
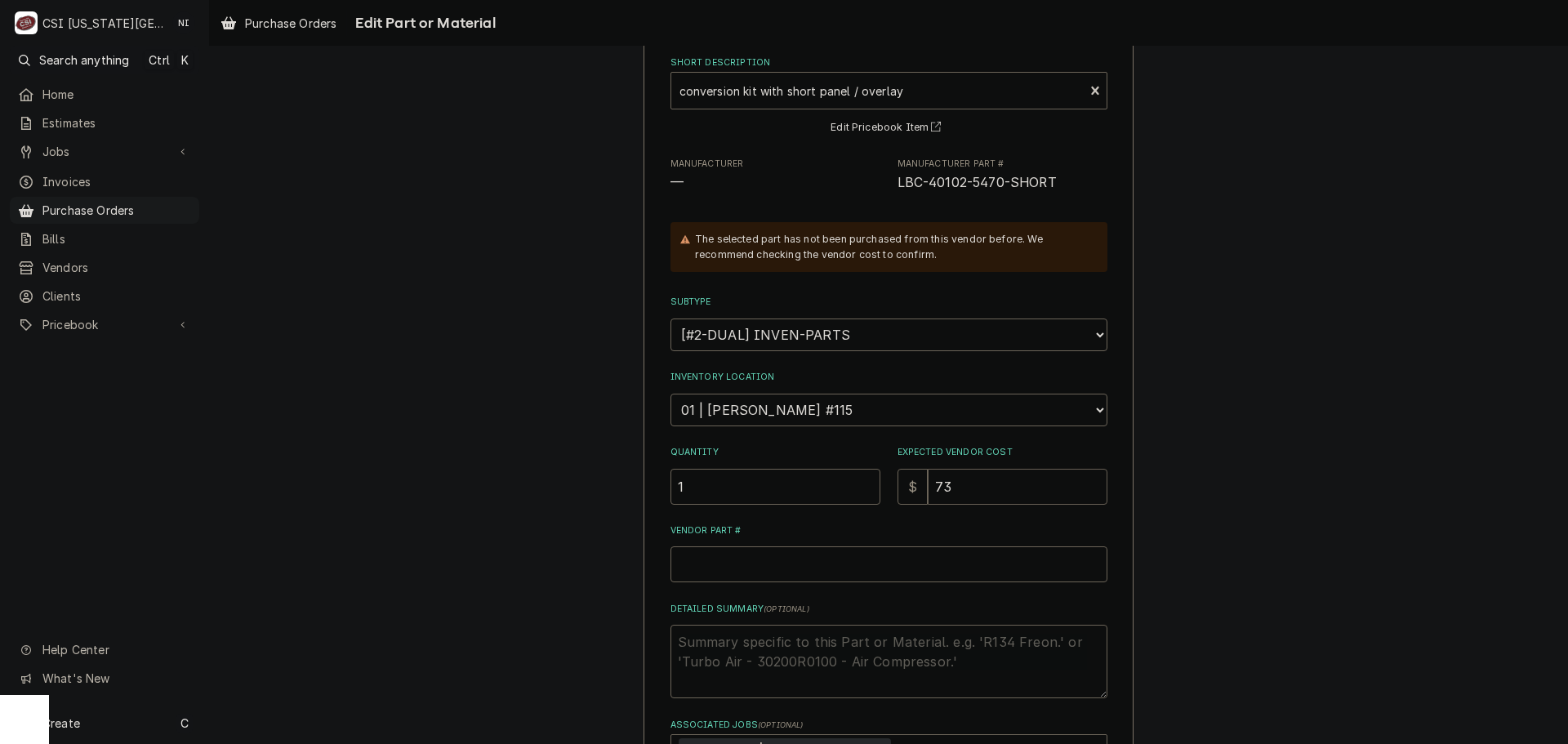
type textarea "x"
type input "734"
type textarea "x"
type input "734.5"
type textarea "x"
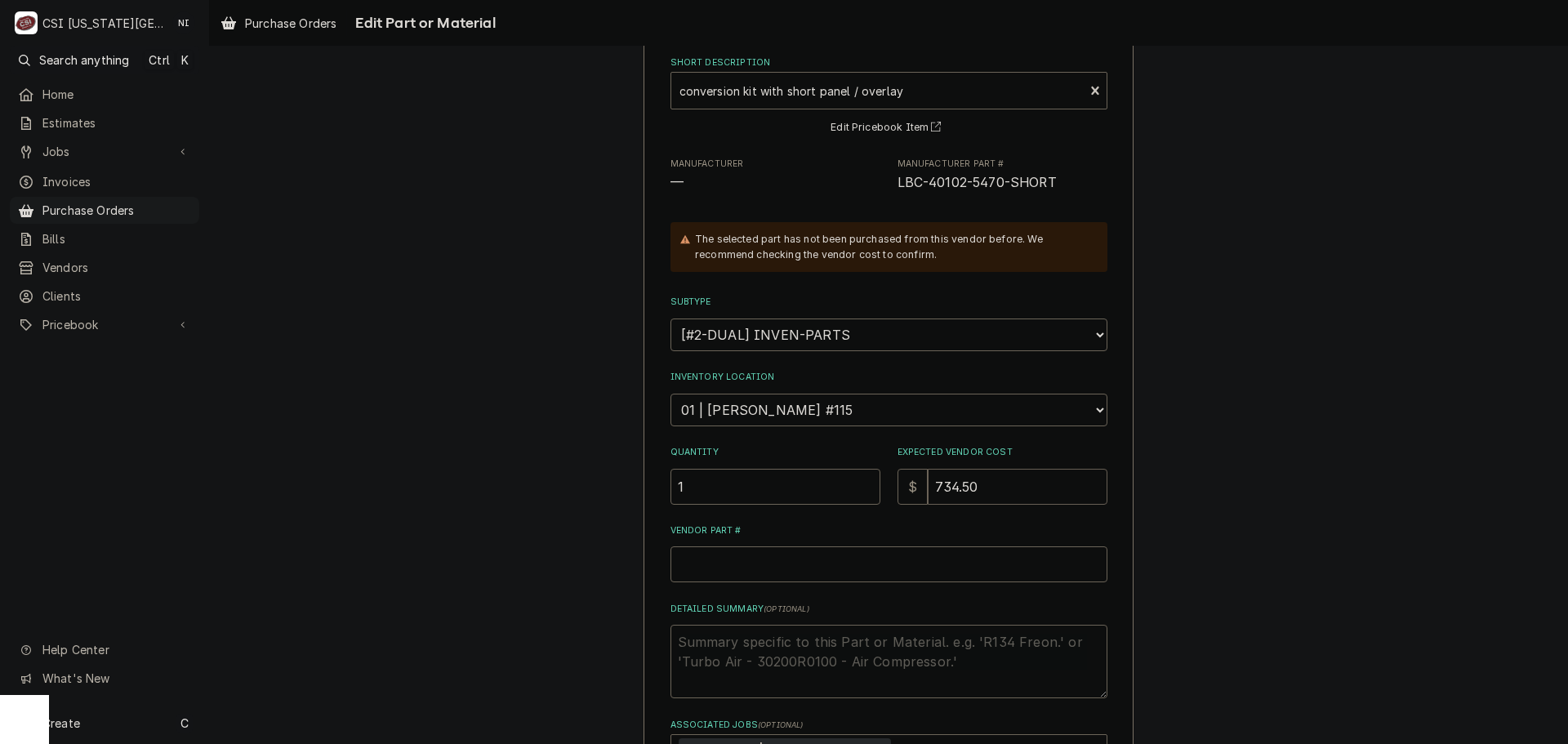
type input "734.50"
click at [872, 565] on input "Vendor Part #" at bounding box center [889, 564] width 437 height 36
paste input "LBC-40102-5470-SHORT"
type textarea "x"
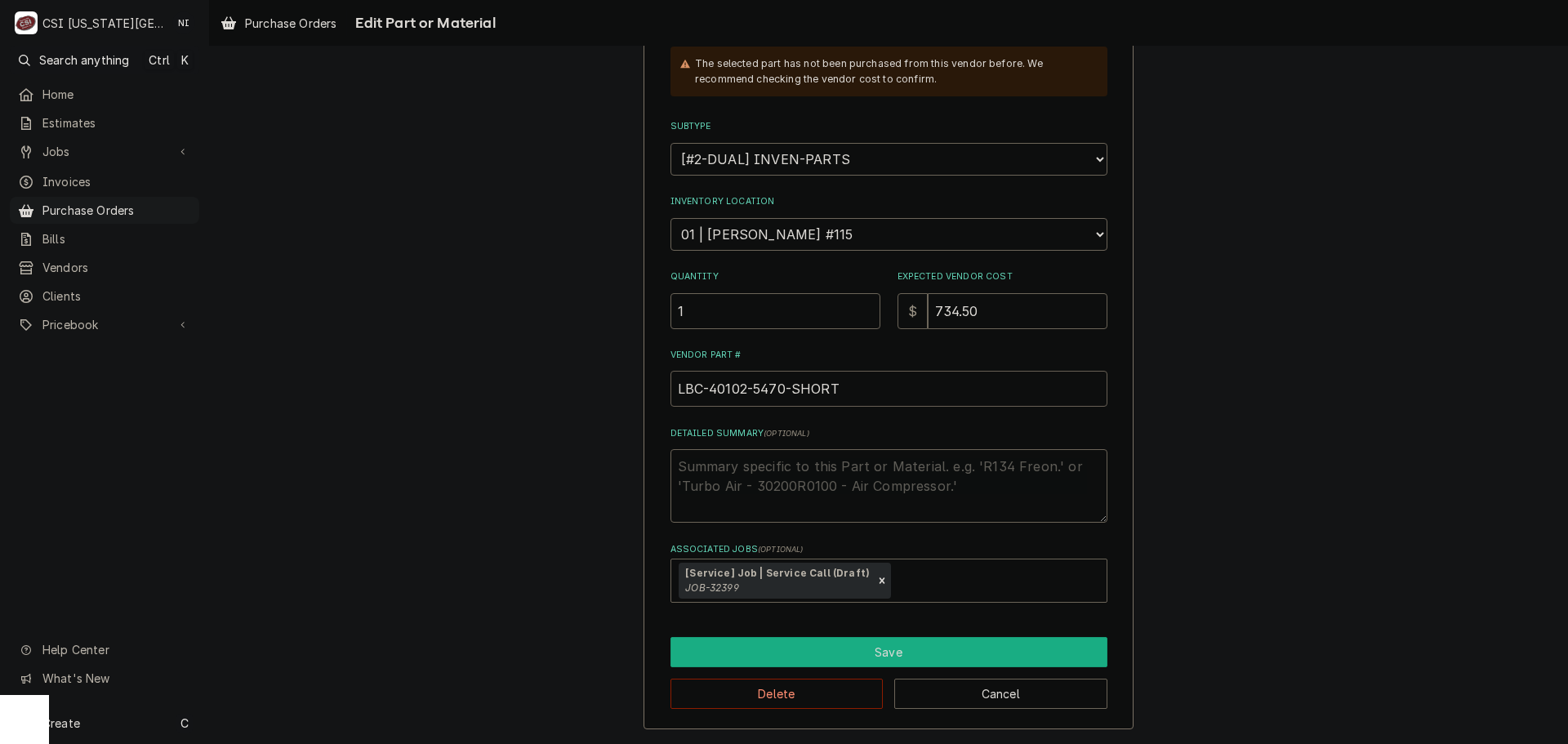
type input "LBC-40102-5470-SHORT"
click at [870, 657] on button "Save" at bounding box center [889, 652] width 437 height 31
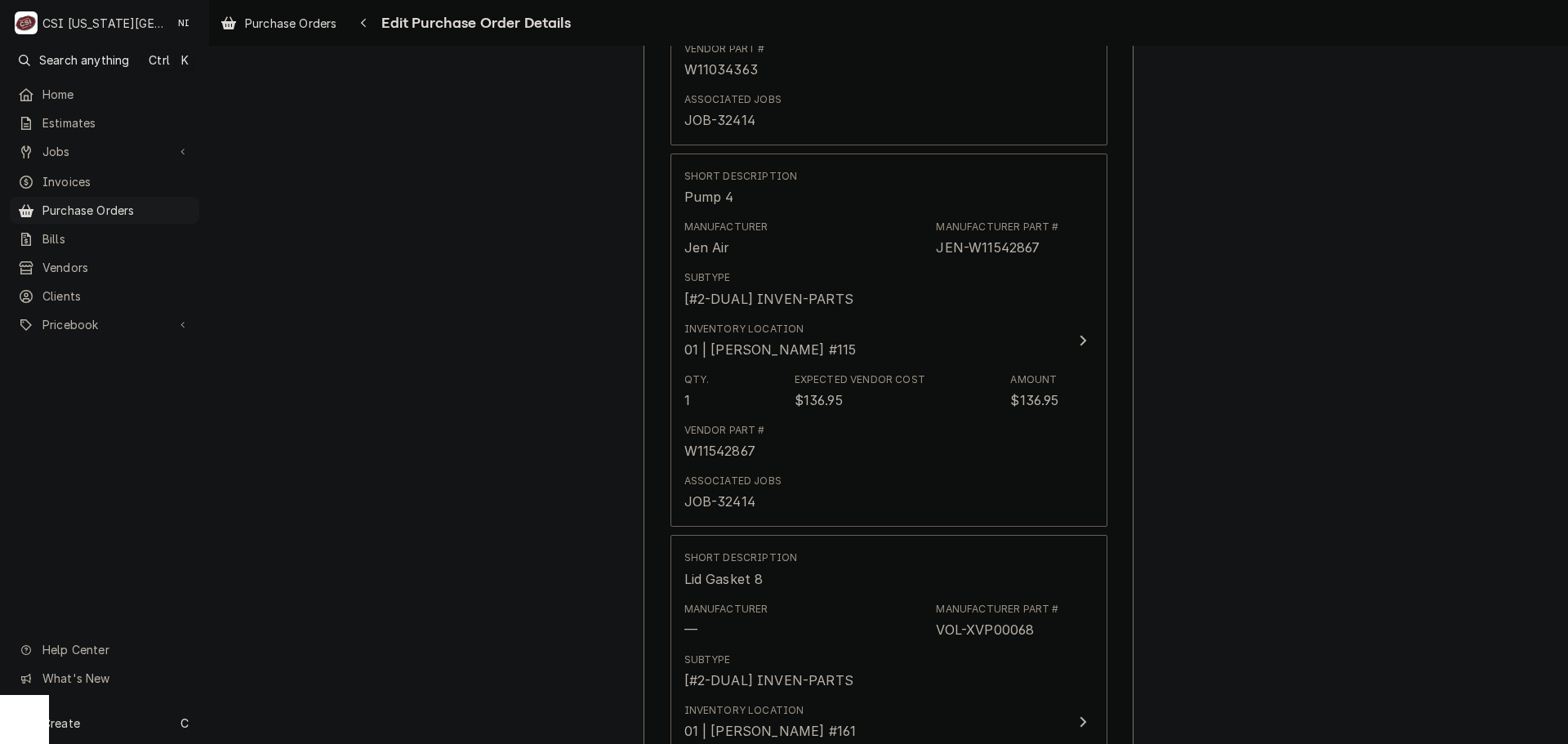
scroll to position [7100, 0]
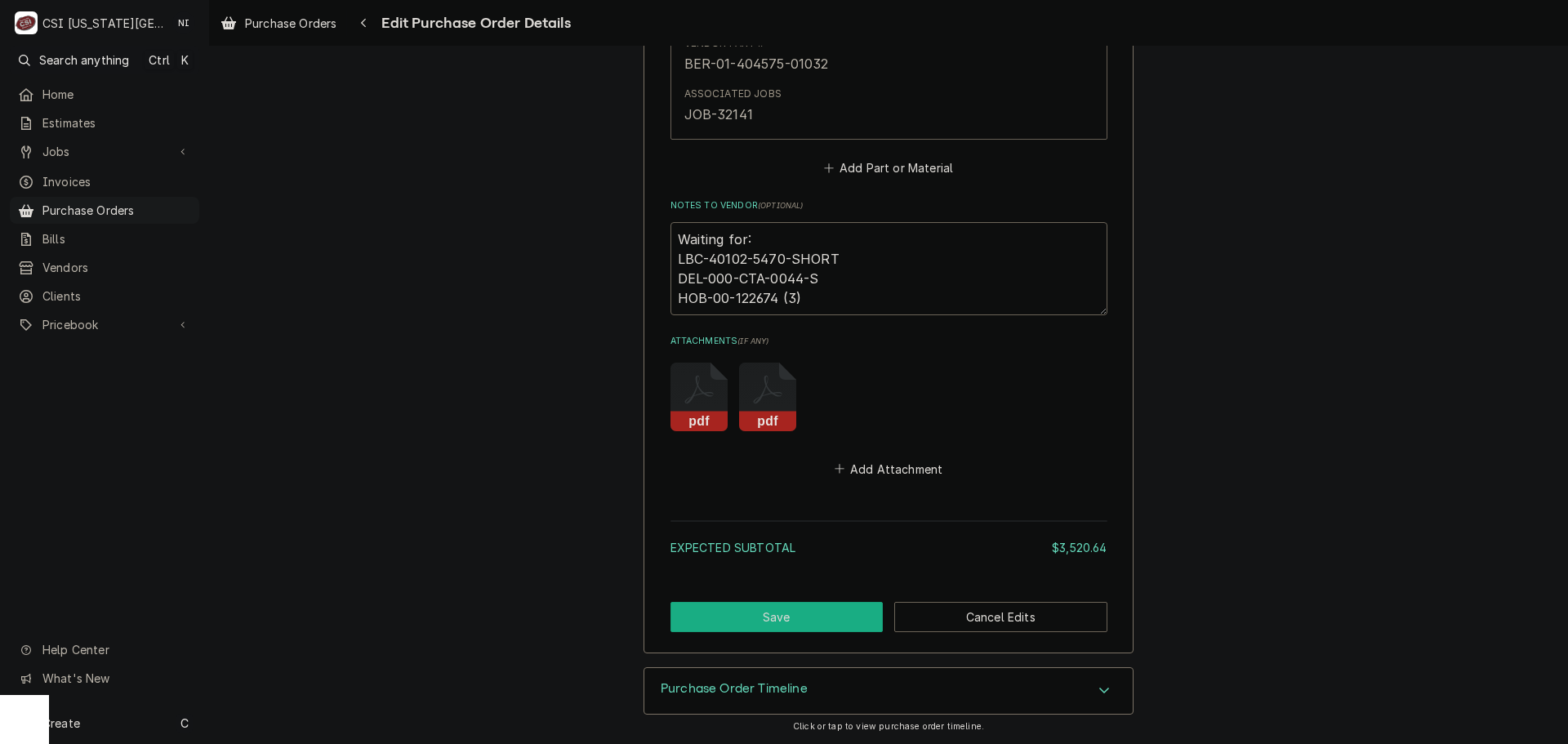
click at [838, 629] on button "Save" at bounding box center [776, 617] width 213 height 31
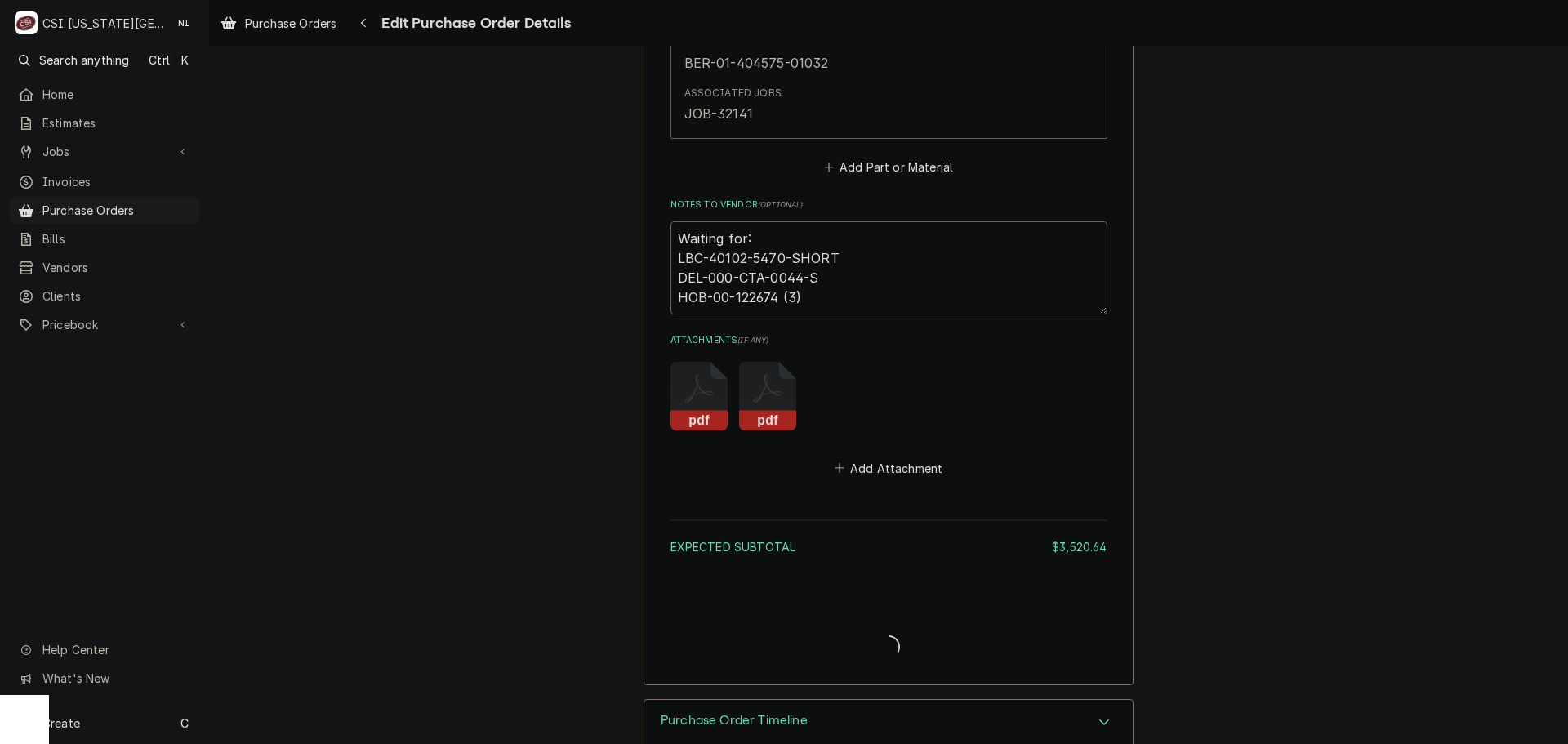
type textarea "x"
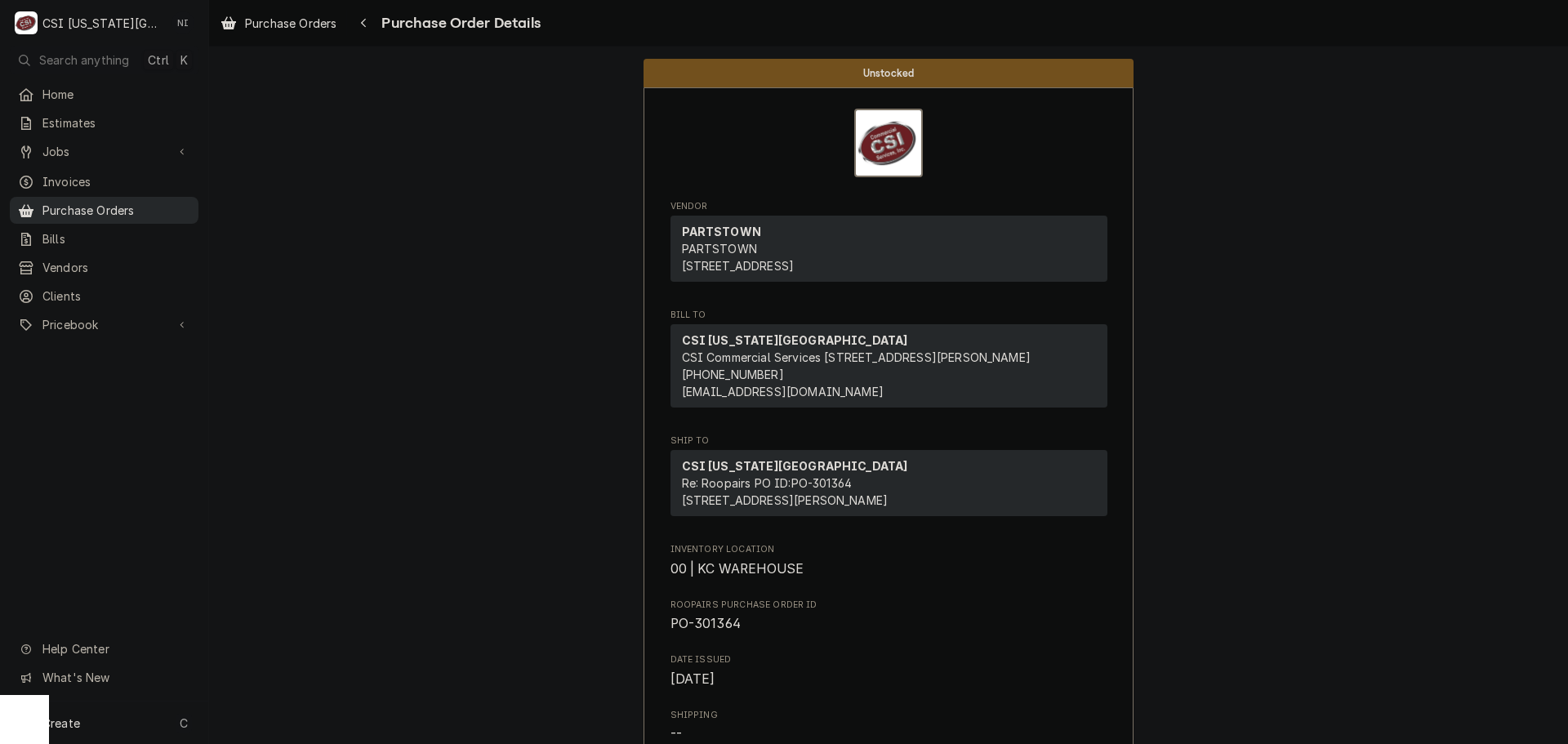
click at [145, 206] on span "Purchase Orders" at bounding box center [116, 210] width 148 height 17
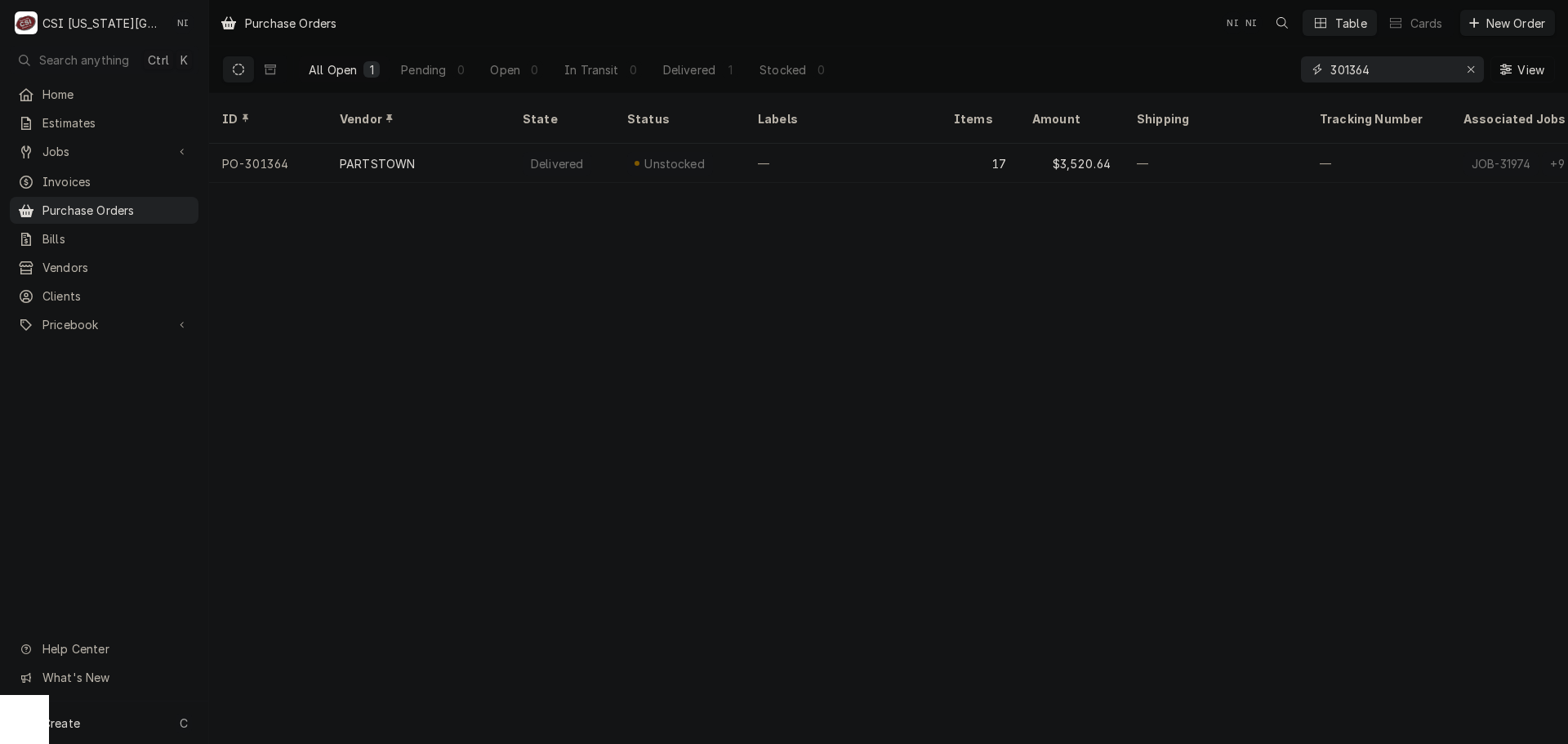
drag, startPoint x: 1380, startPoint y: 72, endPoint x: 1120, endPoint y: 52, distance: 260.8
click at [1123, 53] on div "All Open 1 Pending 0 Open 0 In Transit 0 Delivered 1 Stocked 0 301364 View" at bounding box center [888, 70] width 1332 height 46
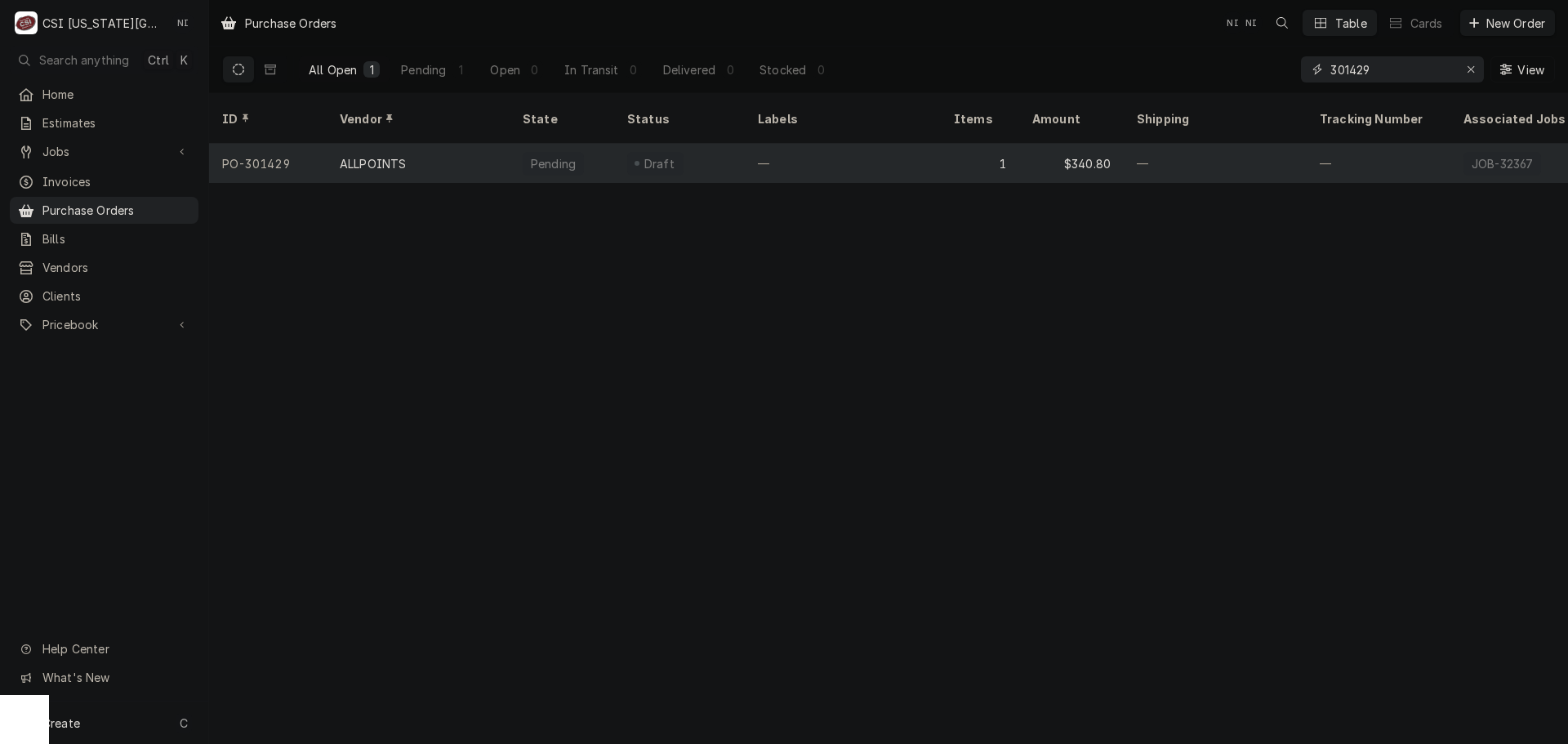
type input "301429"
click at [866, 153] on div "—" at bounding box center [843, 163] width 196 height 39
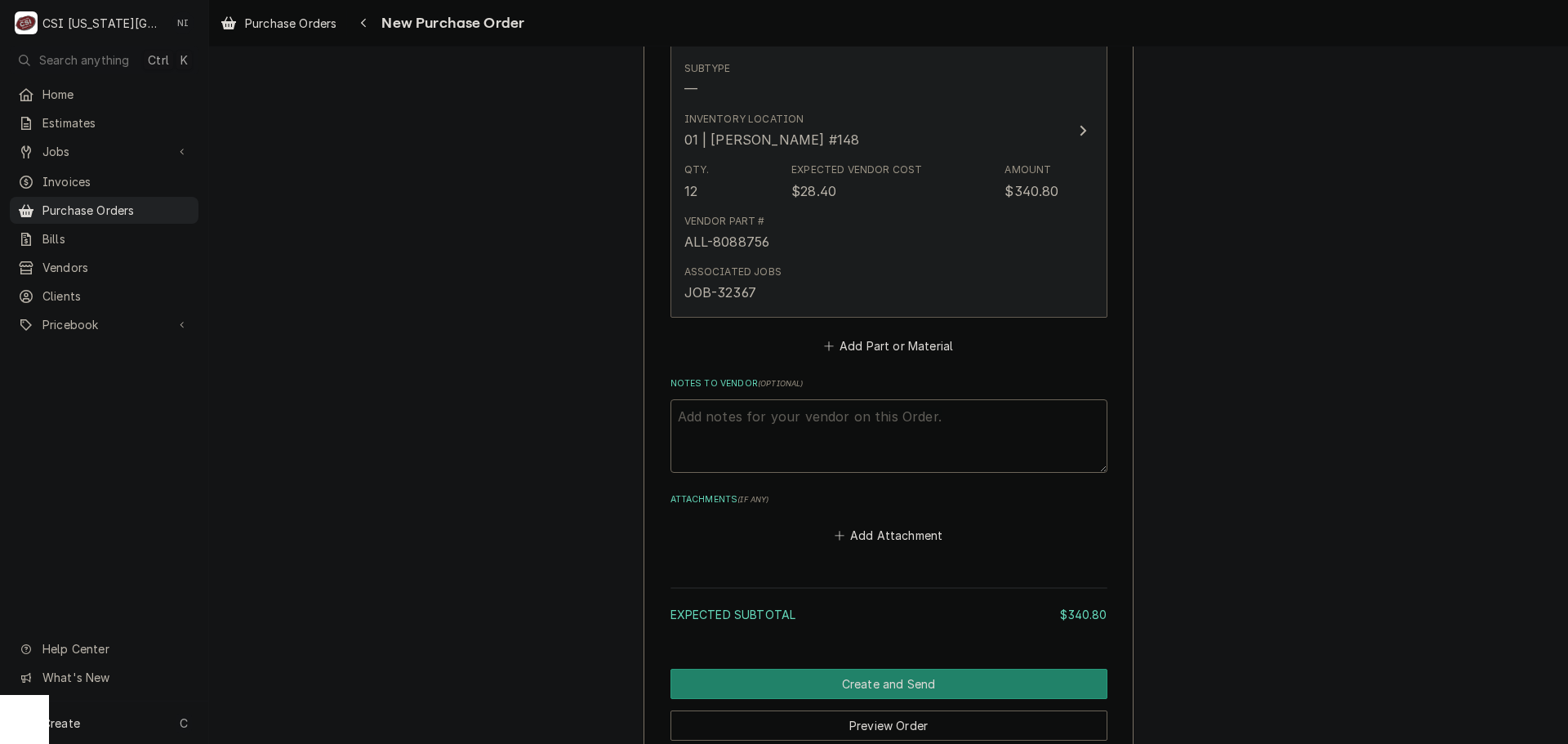
scroll to position [929, 0]
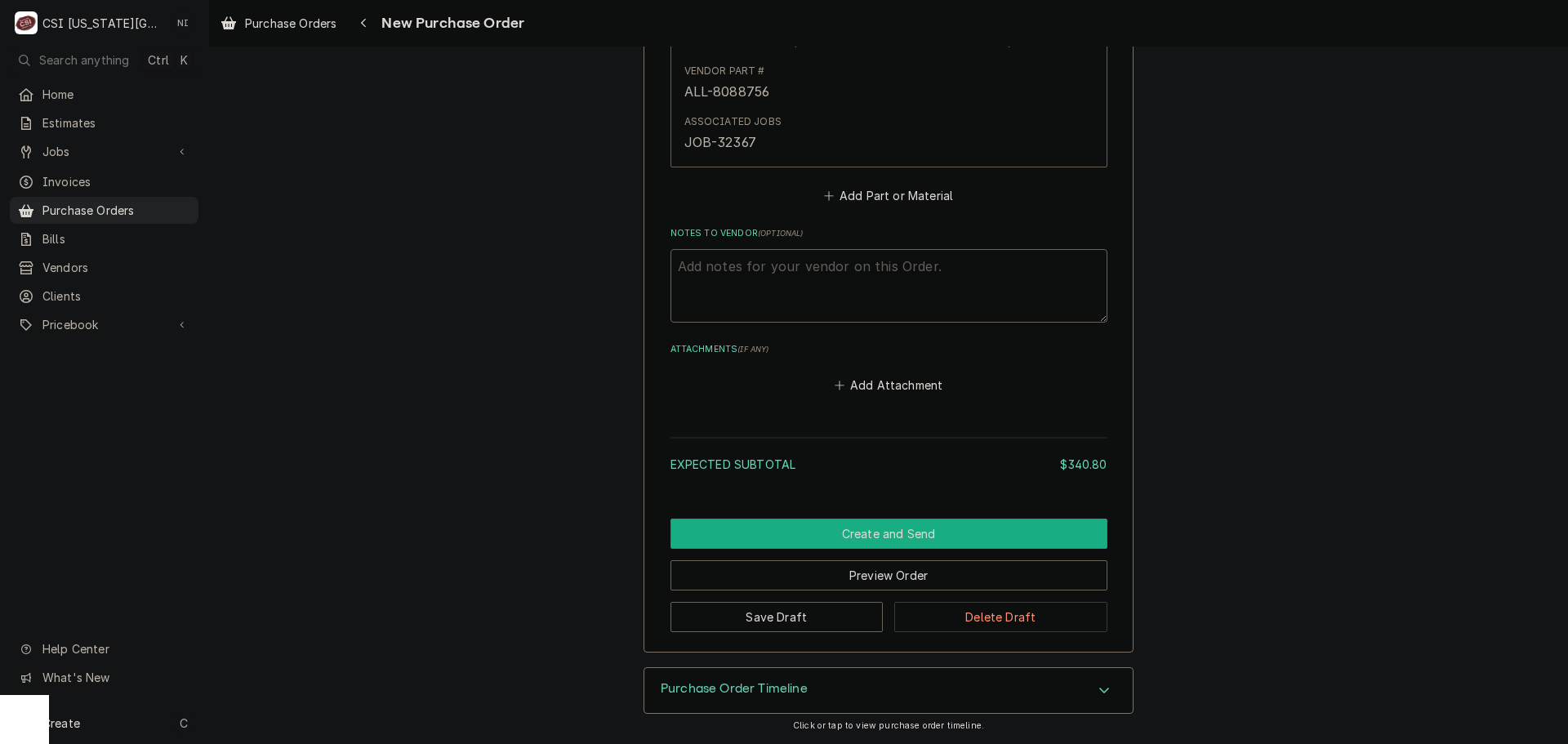
click at [849, 527] on button "Create and Send" at bounding box center [889, 534] width 437 height 31
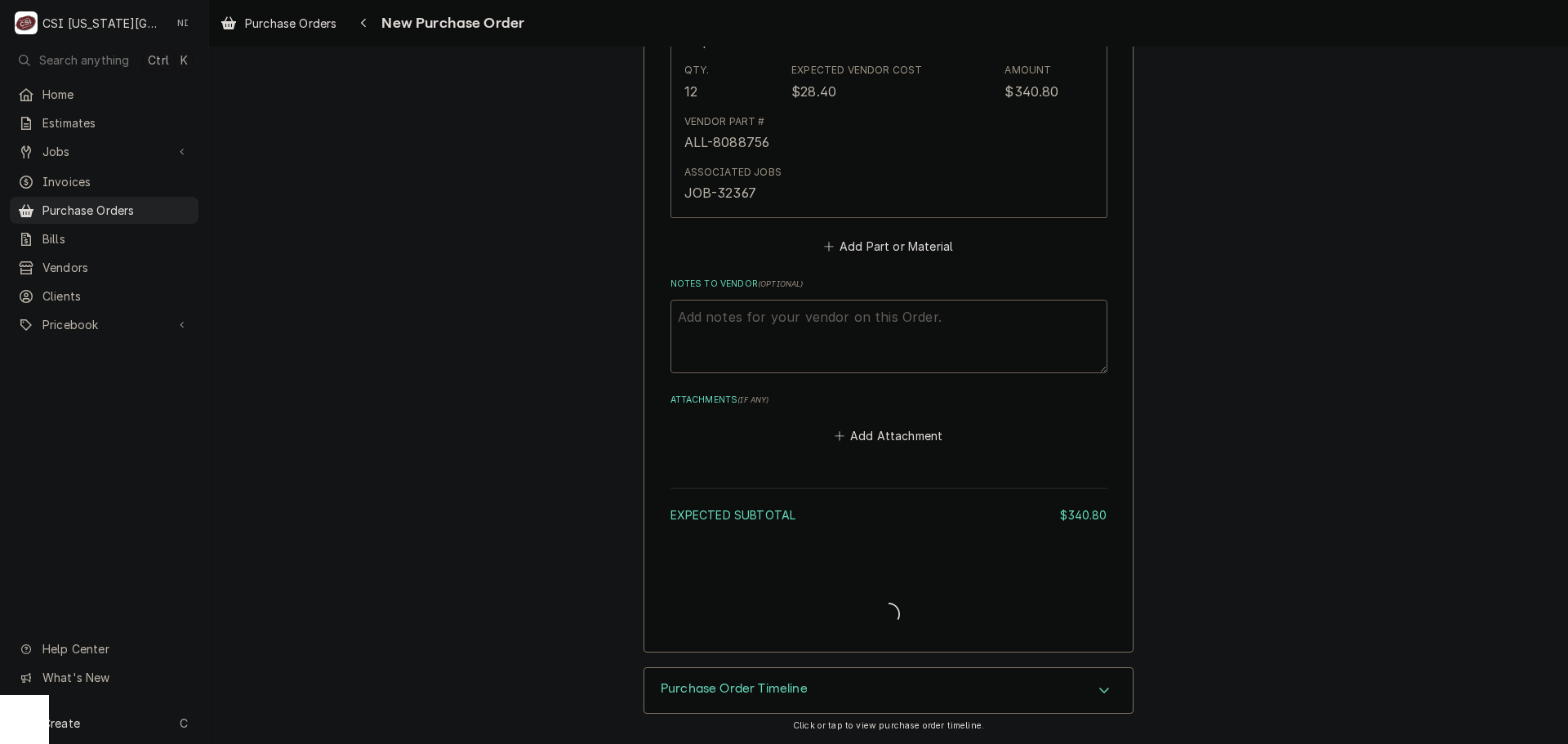
type textarea "x"
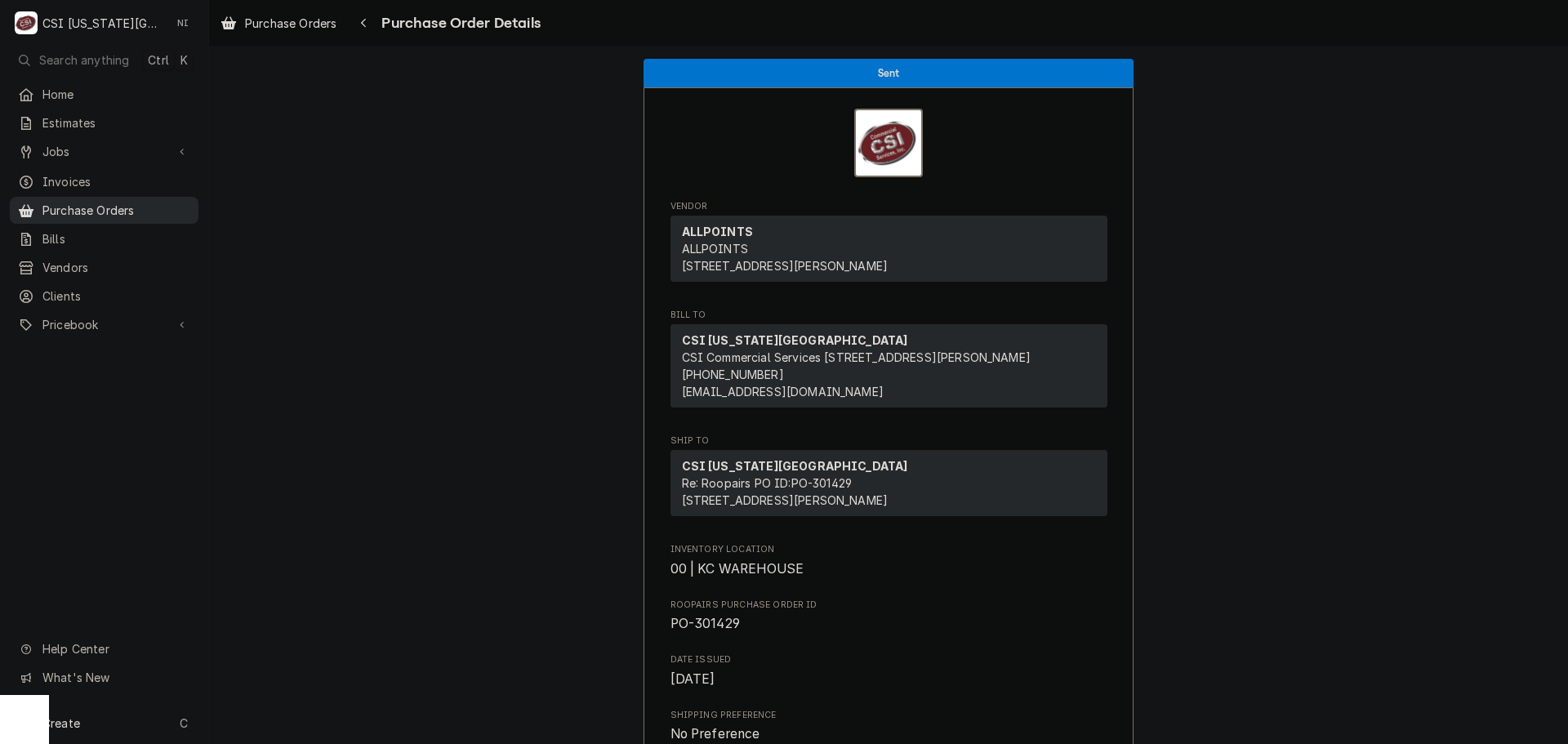
click at [168, 202] on span "Purchase Orders" at bounding box center [116, 210] width 148 height 17
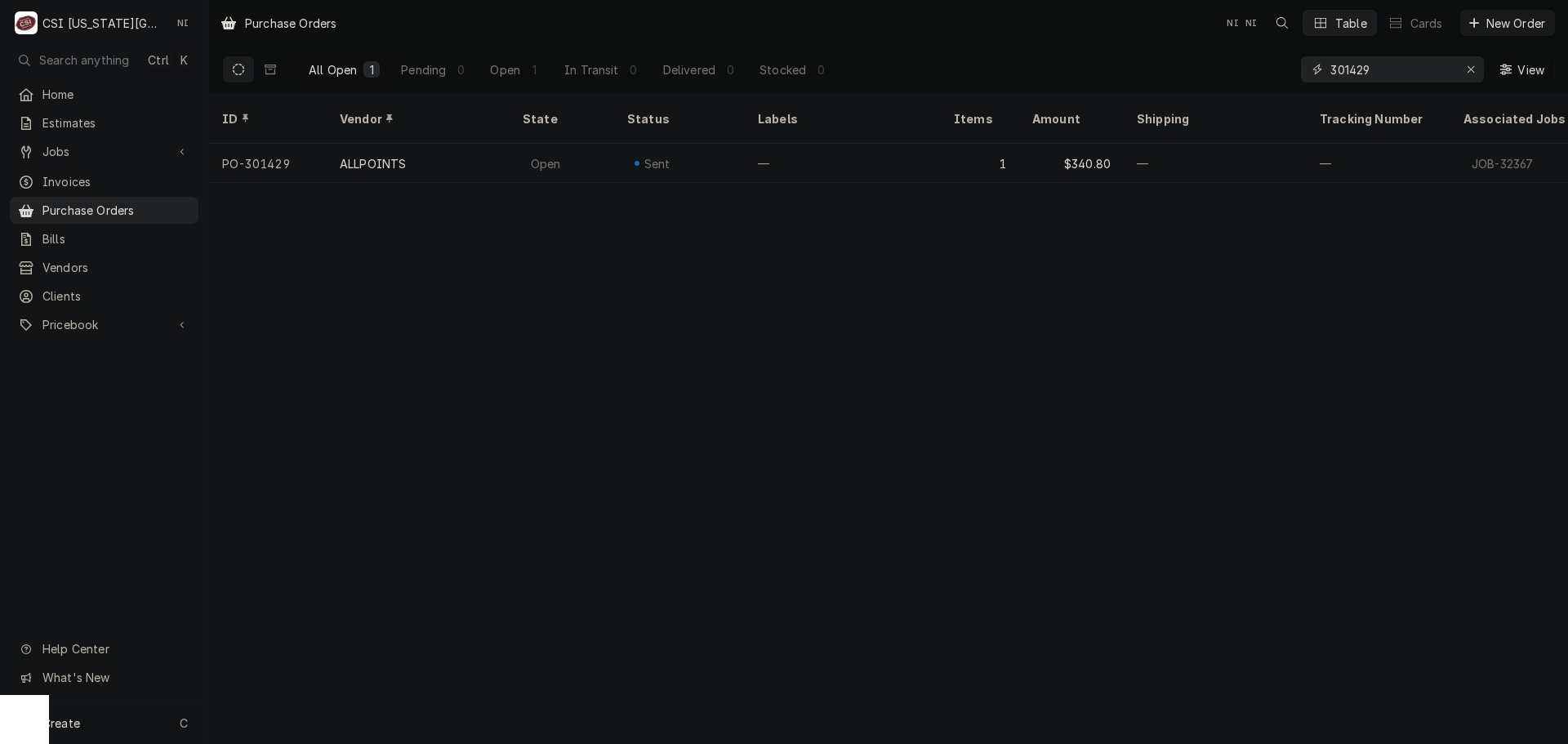
click at [1381, 66] on input "301429" at bounding box center [1391, 69] width 122 height 26
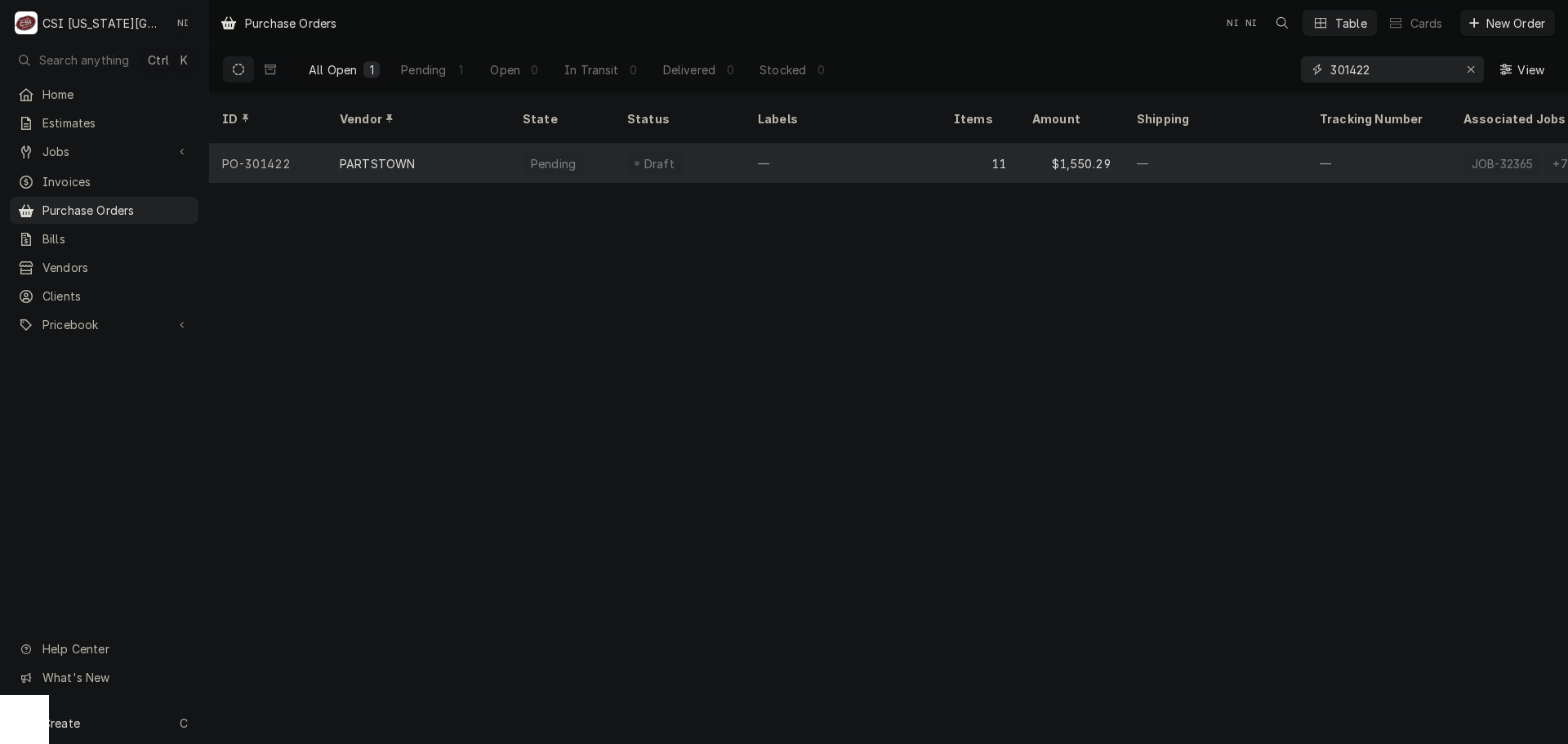
type input "301422"
click at [895, 152] on div "—" at bounding box center [843, 163] width 196 height 39
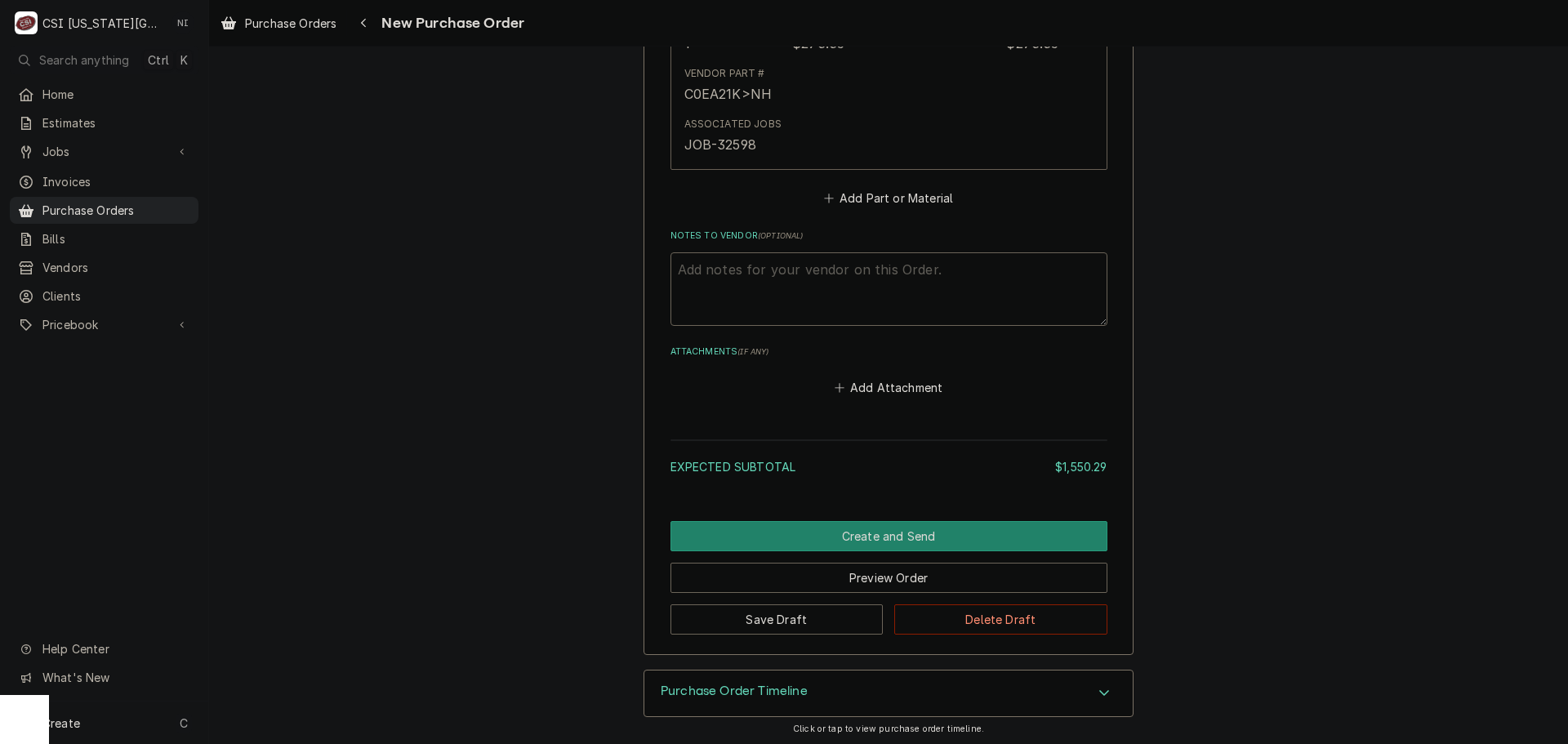
scroll to position [4745, 0]
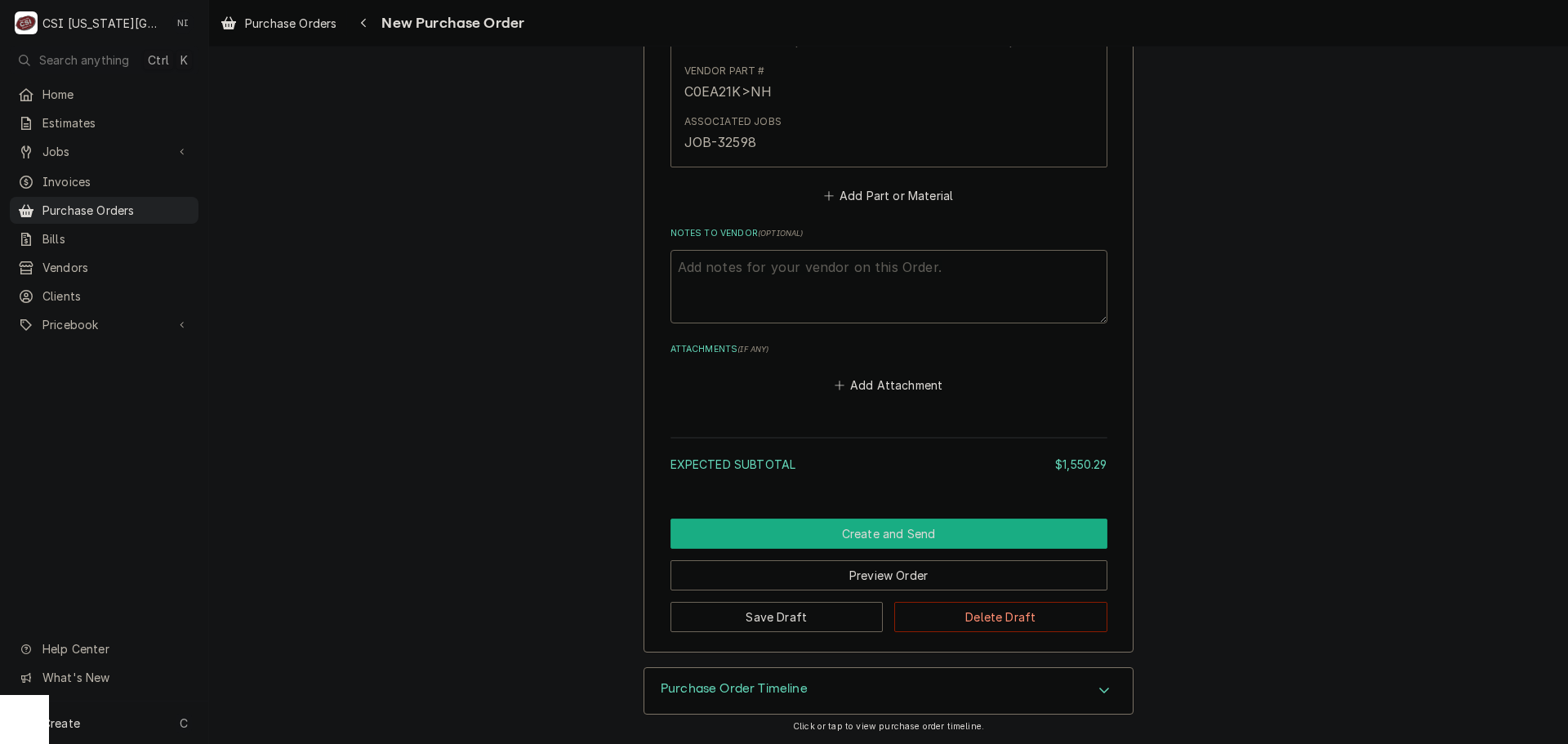
drag, startPoint x: 1074, startPoint y: 537, endPoint x: 1537, endPoint y: 509, distance: 463.8
click at [1074, 537] on button "Create and Send" at bounding box center [889, 534] width 437 height 31
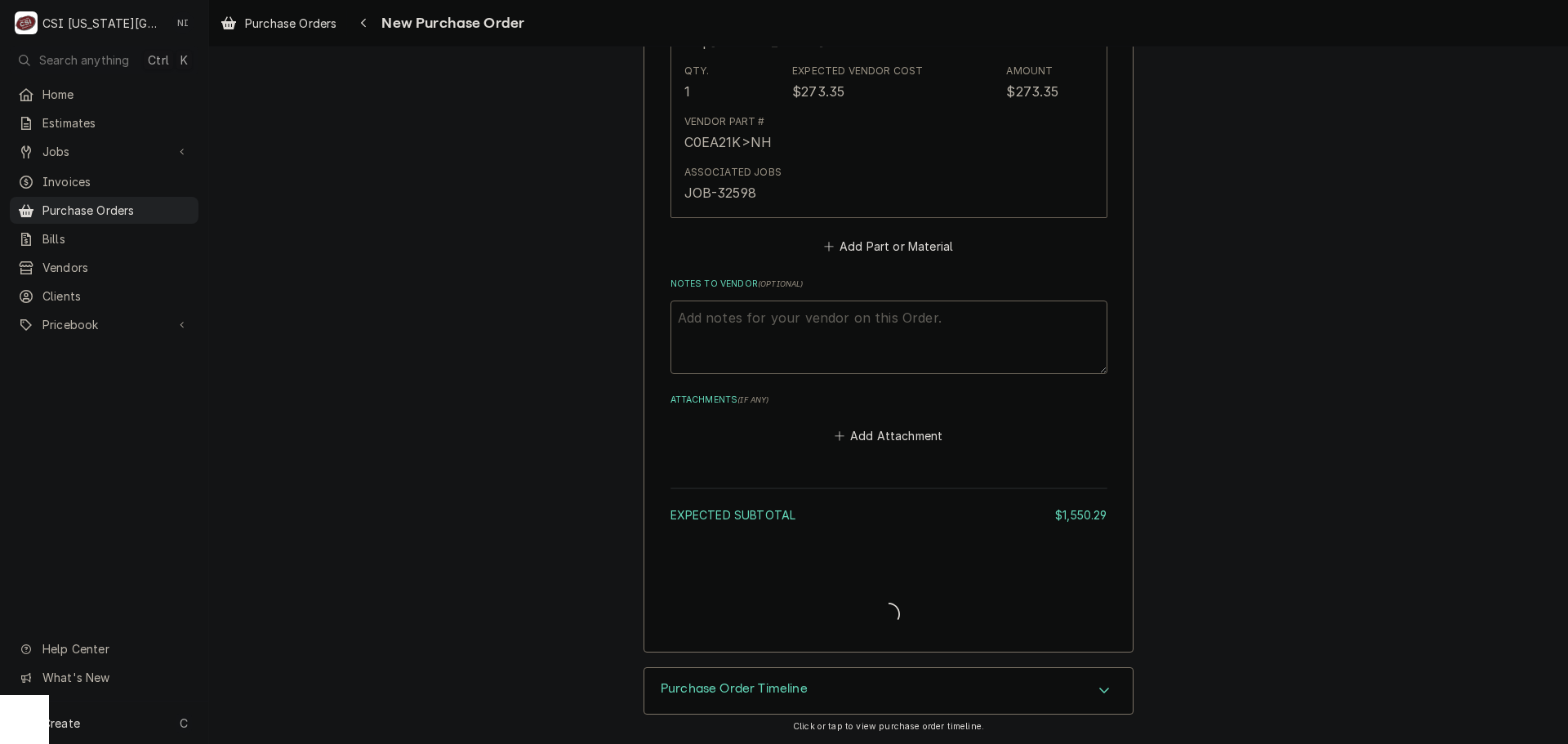
type textarea "x"
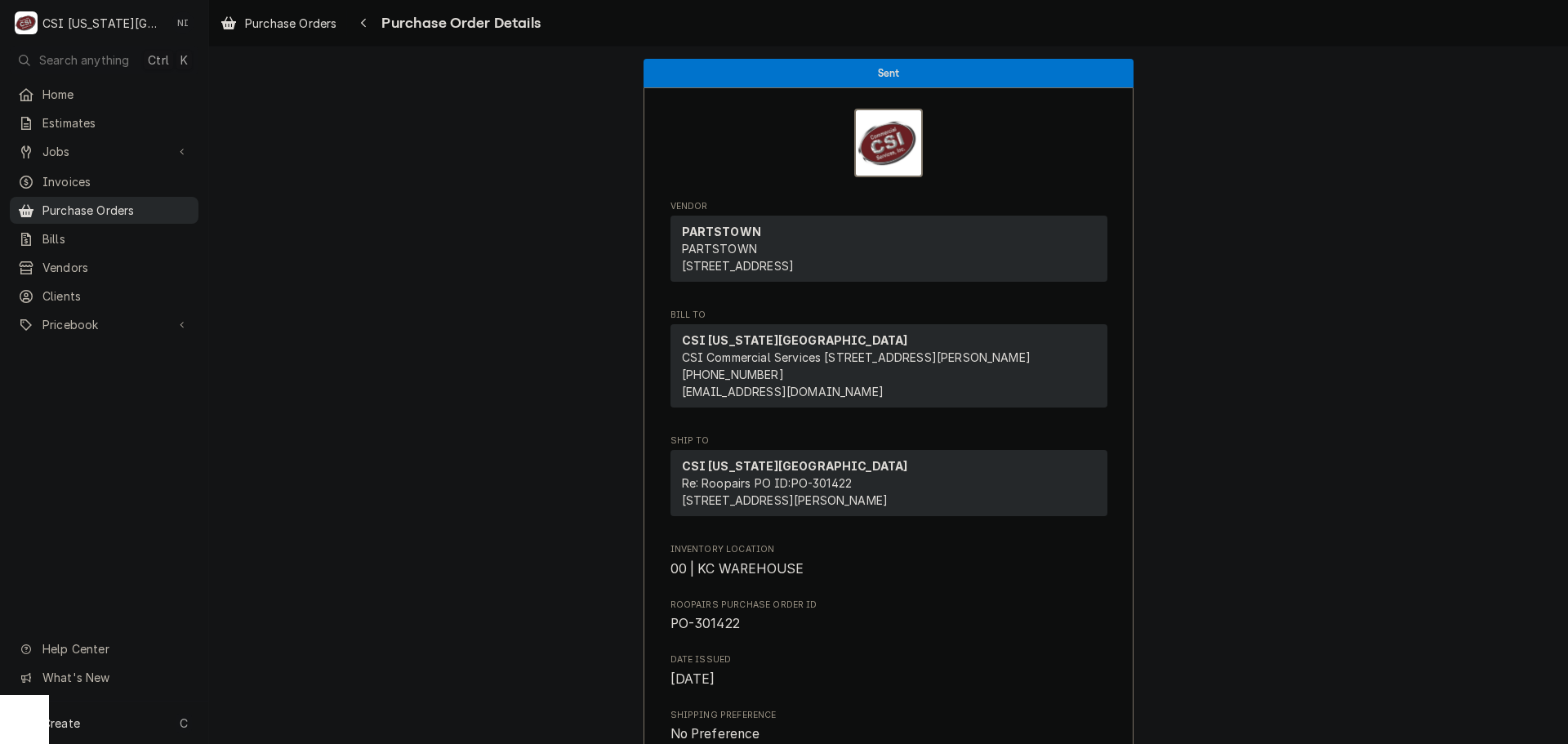
click at [174, 206] on span "Purchase Orders" at bounding box center [116, 210] width 148 height 17
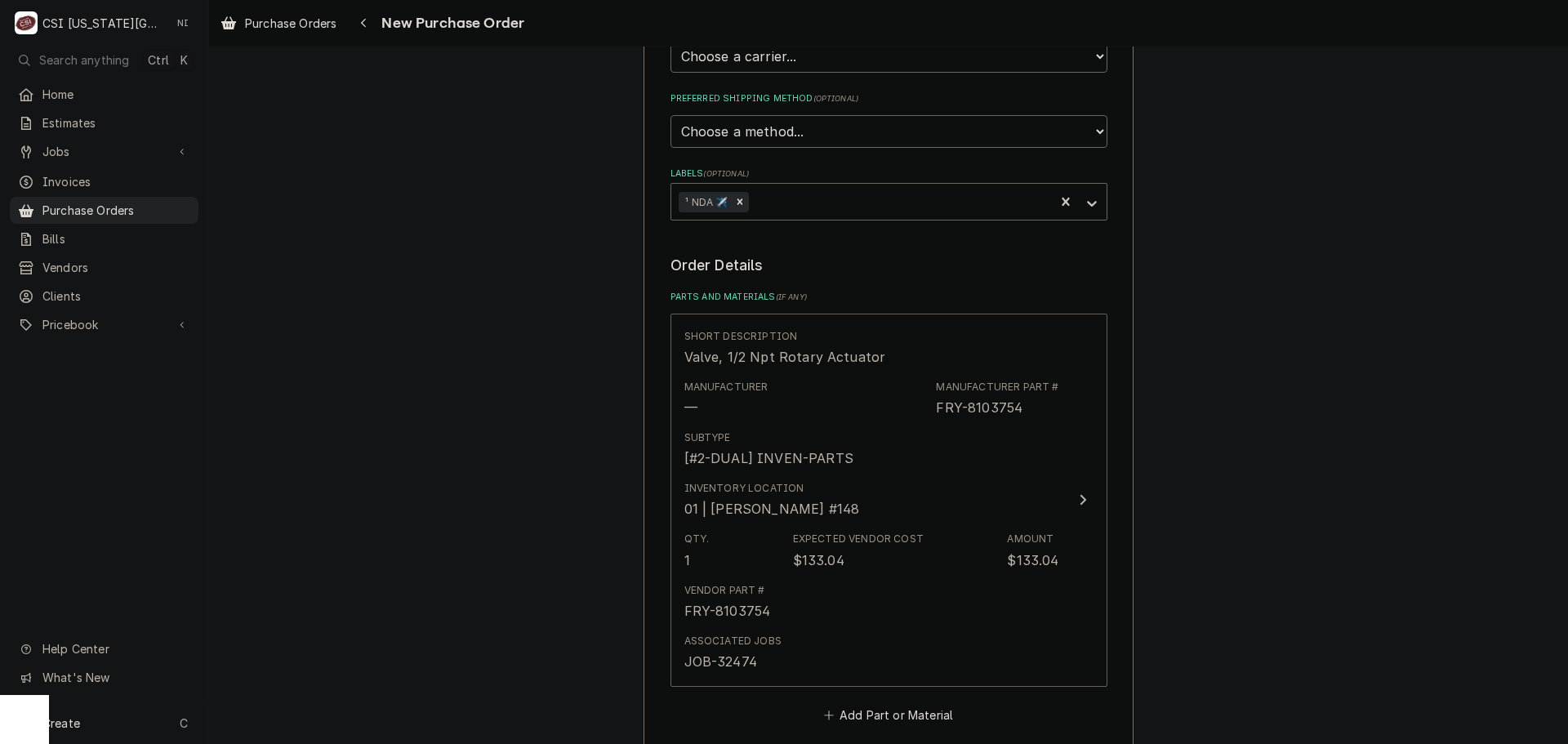
scroll to position [653, 0]
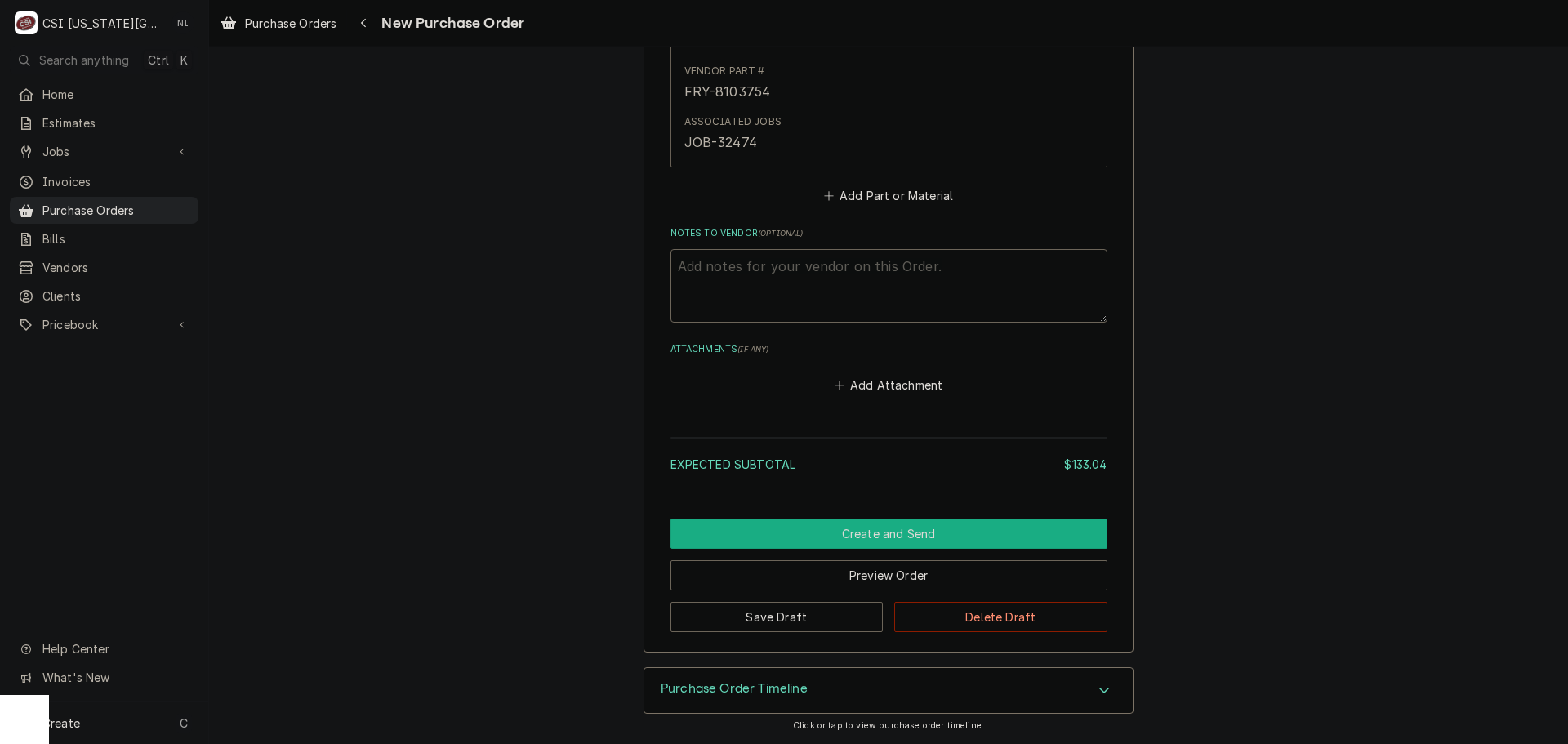
click at [983, 534] on button "Create and Send" at bounding box center [889, 534] width 437 height 31
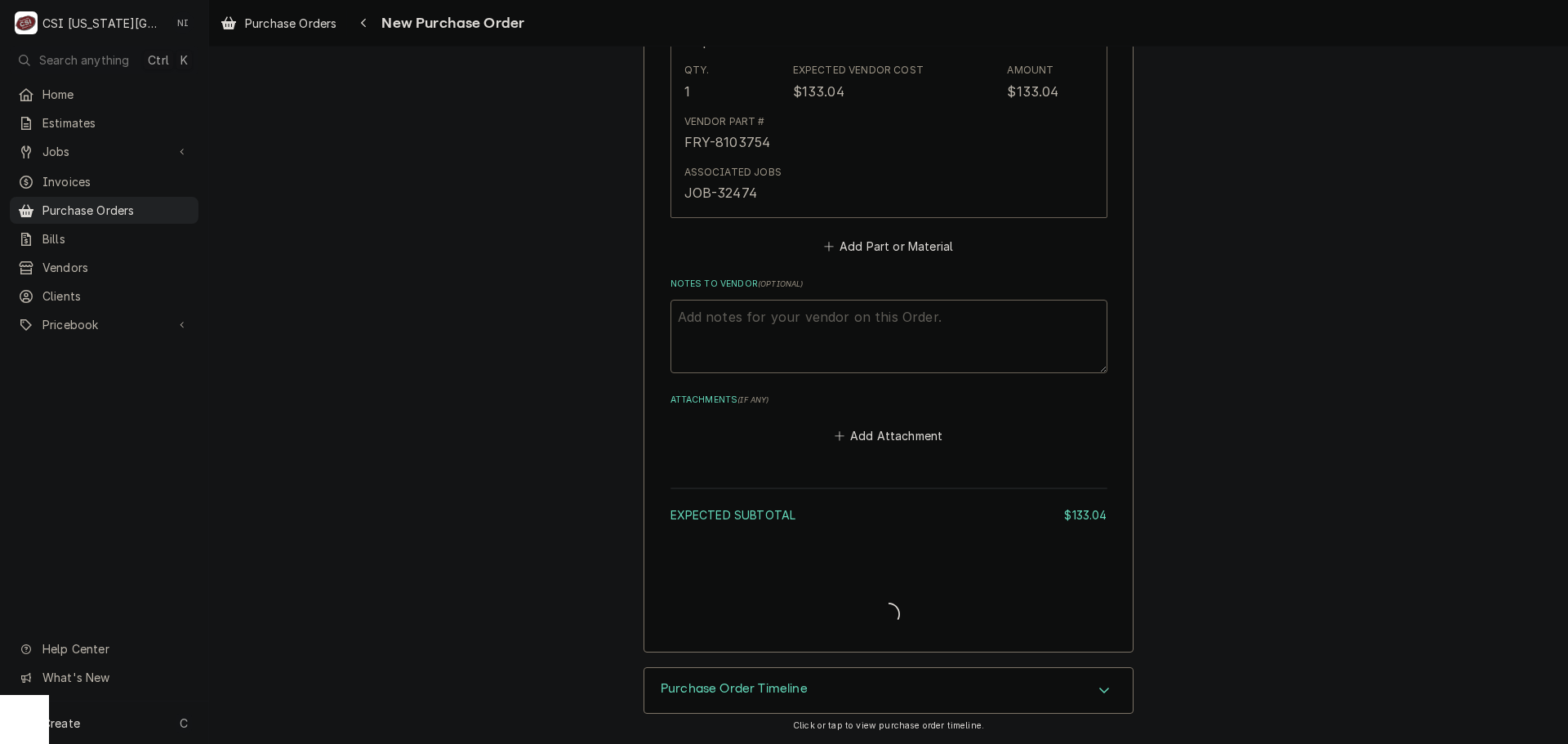
type textarea "x"
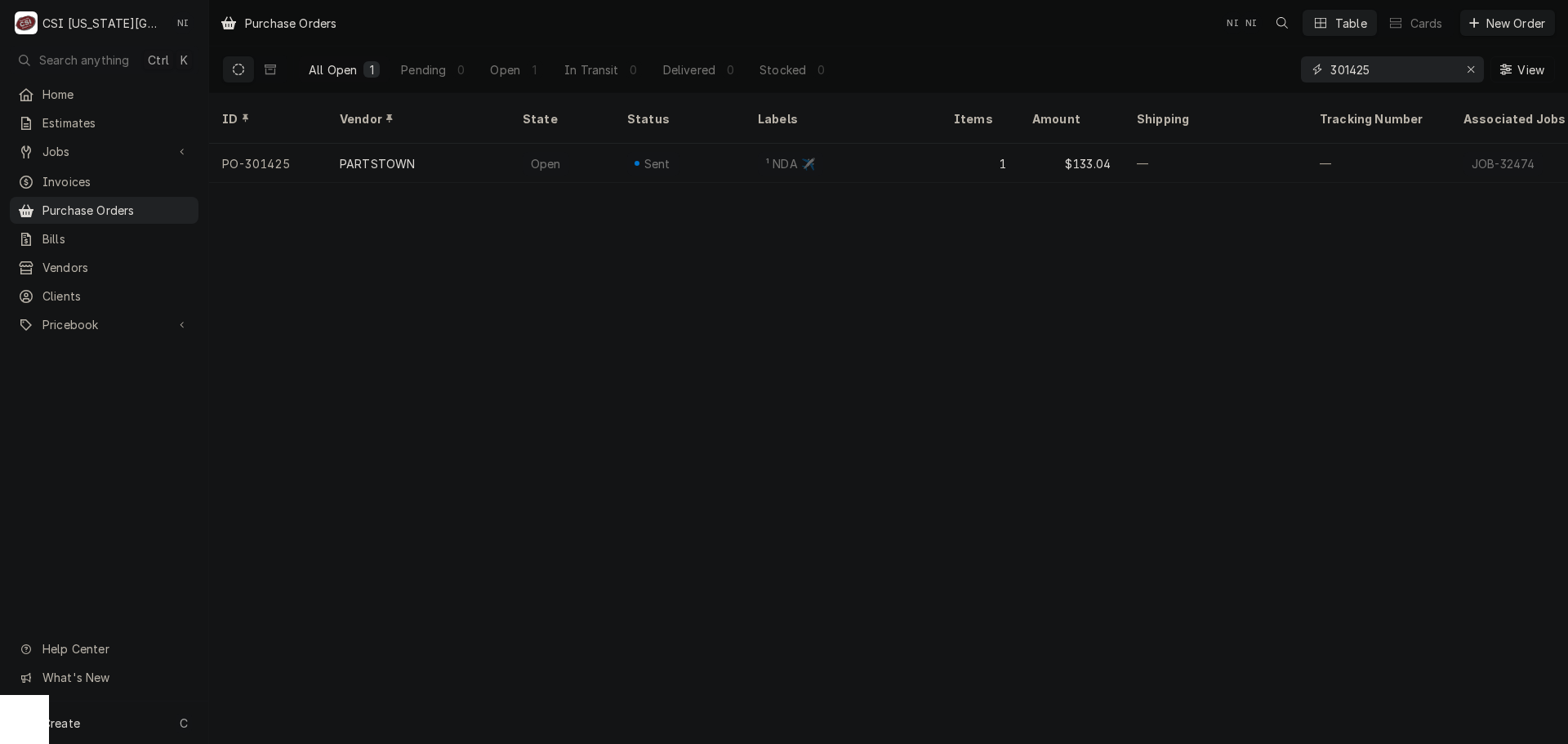
drag, startPoint x: 1379, startPoint y: 69, endPoint x: 1351, endPoint y: 69, distance: 28.0
click at [1351, 69] on input "301425" at bounding box center [1391, 69] width 122 height 26
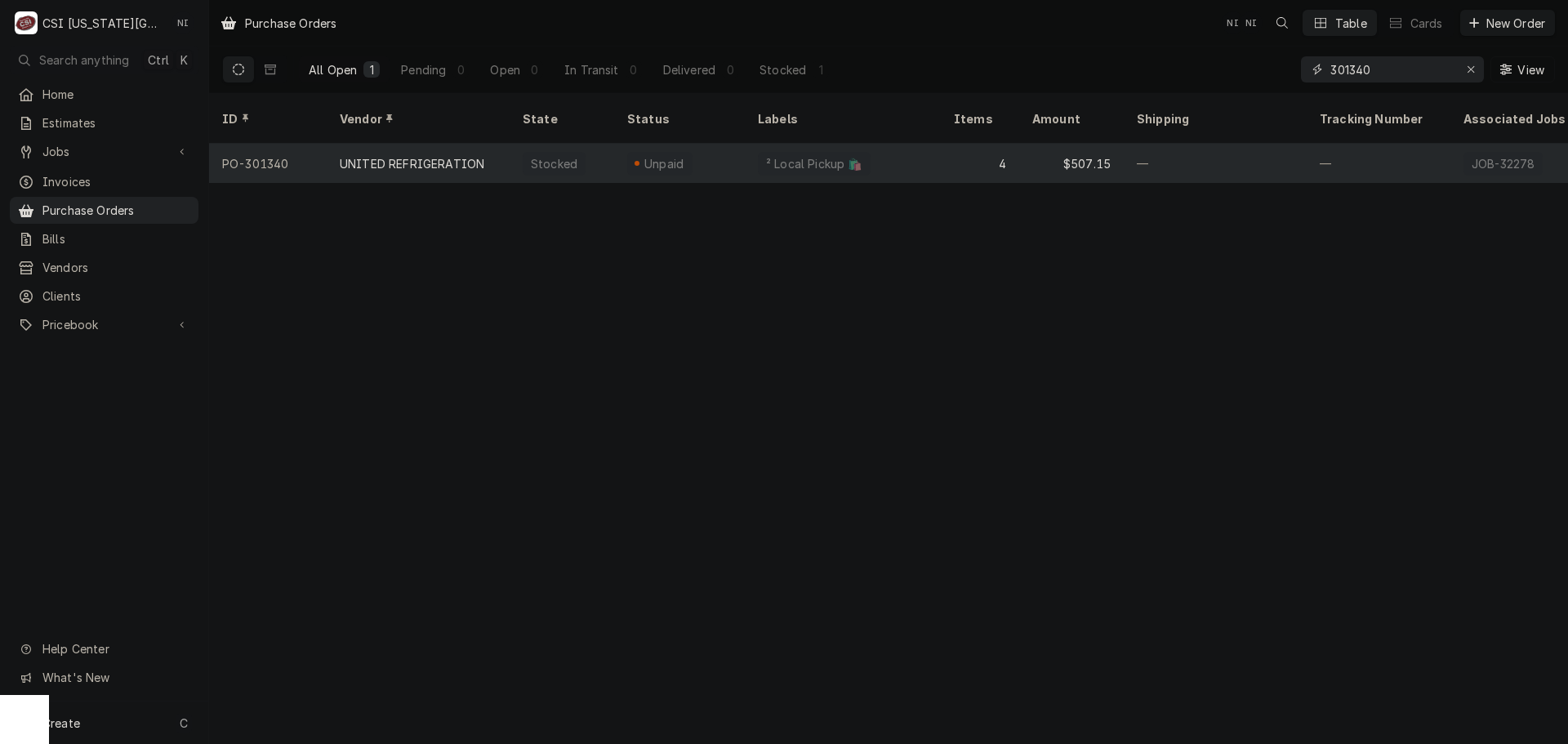
type input "301340"
click at [840, 155] on div "² Local Pickup 🛍️" at bounding box center [814, 163] width 99 height 17
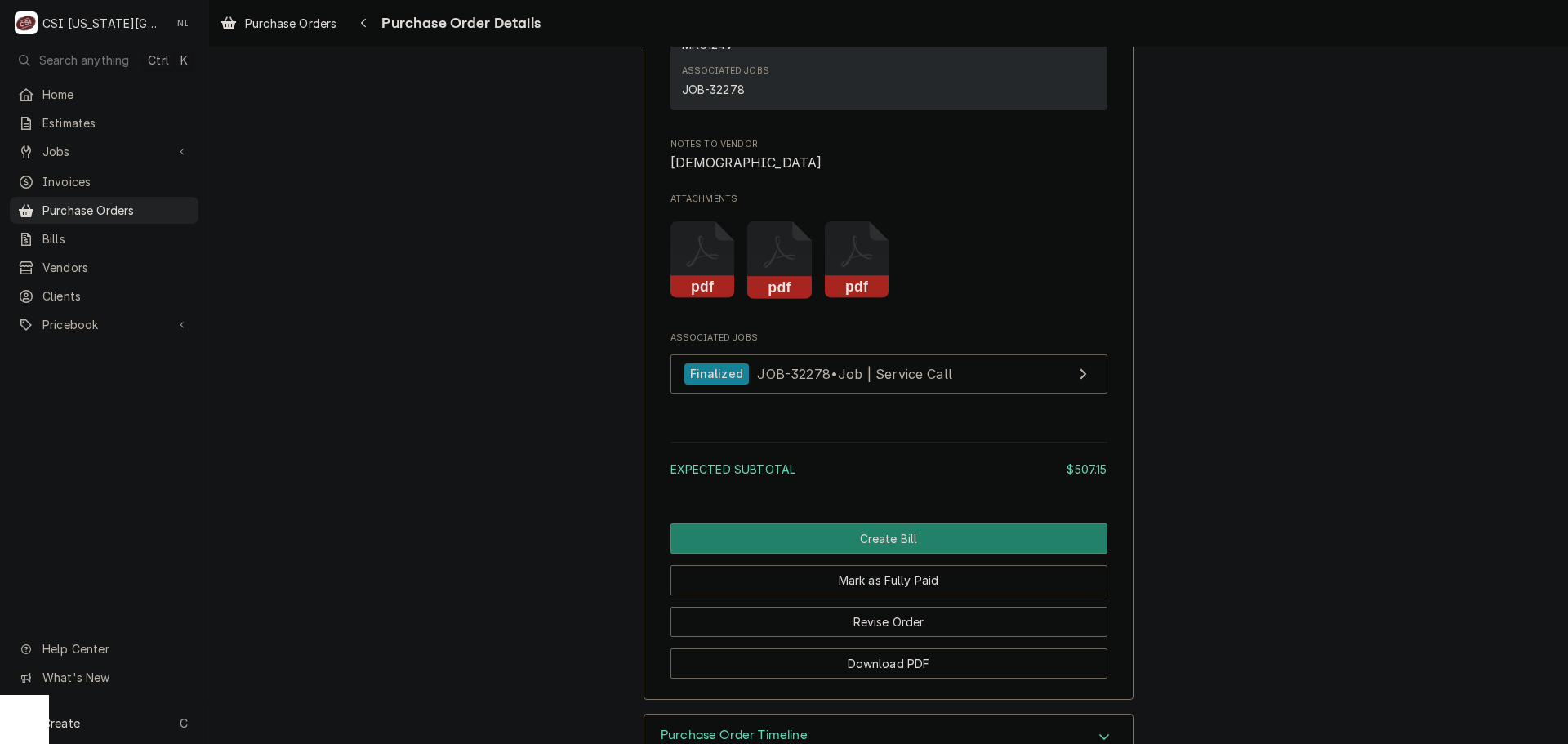
scroll to position [2539, 0]
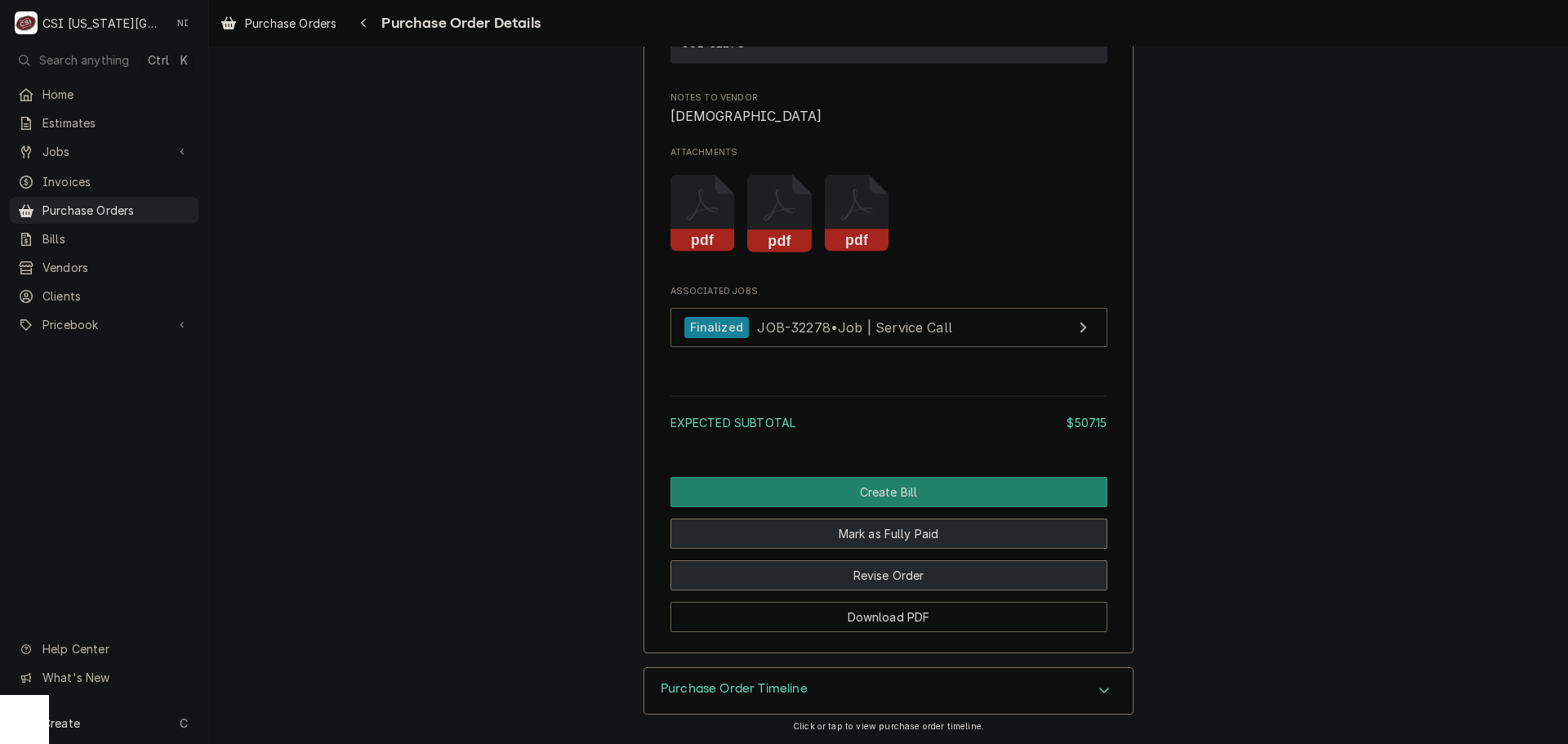
drag, startPoint x: 929, startPoint y: 574, endPoint x: 902, endPoint y: 524, distance: 56.8
click at [929, 574] on button "Revise Order" at bounding box center [889, 576] width 437 height 31
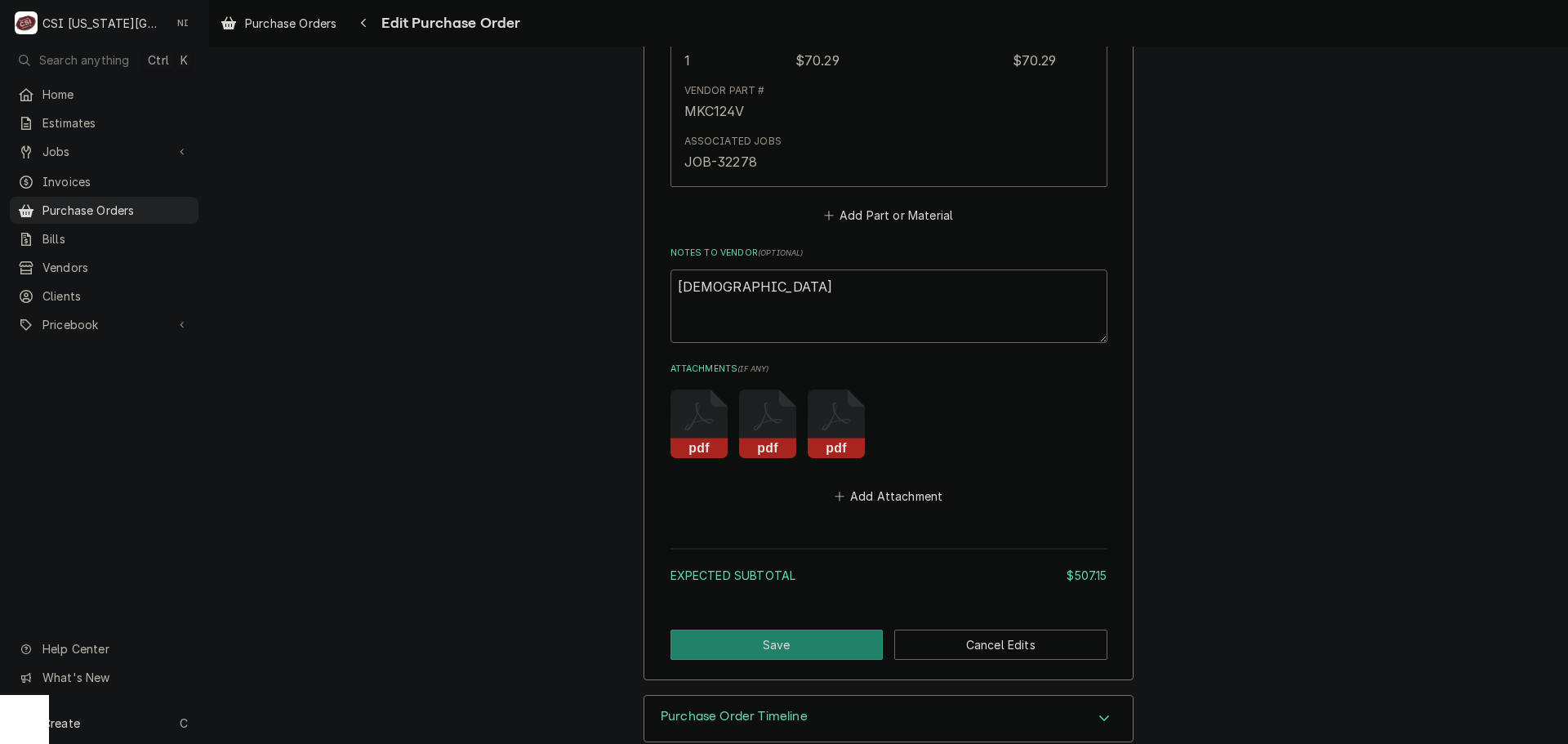
scroll to position [2120, 0]
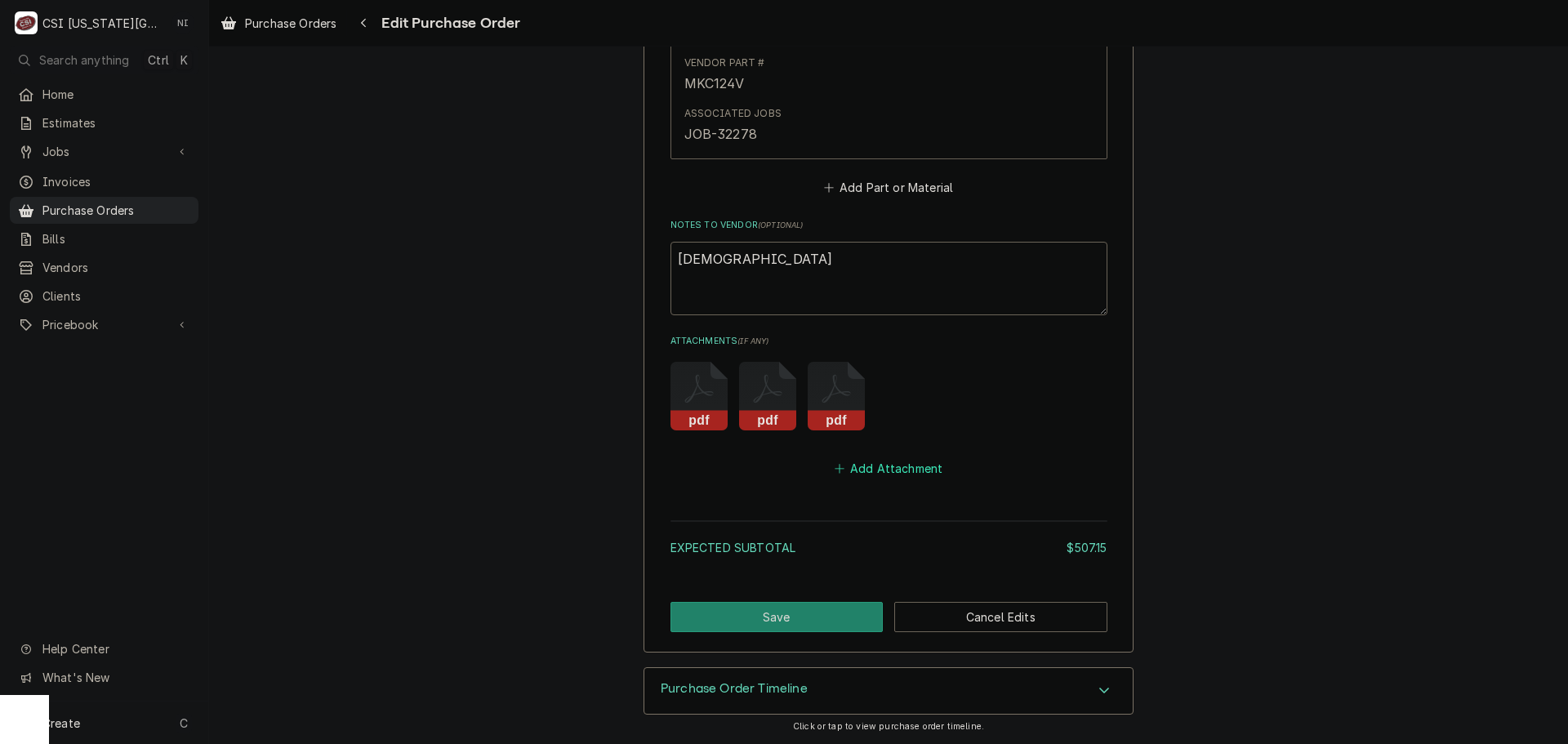
click at [887, 469] on button "Add Attachment" at bounding box center [889, 469] width 114 height 23
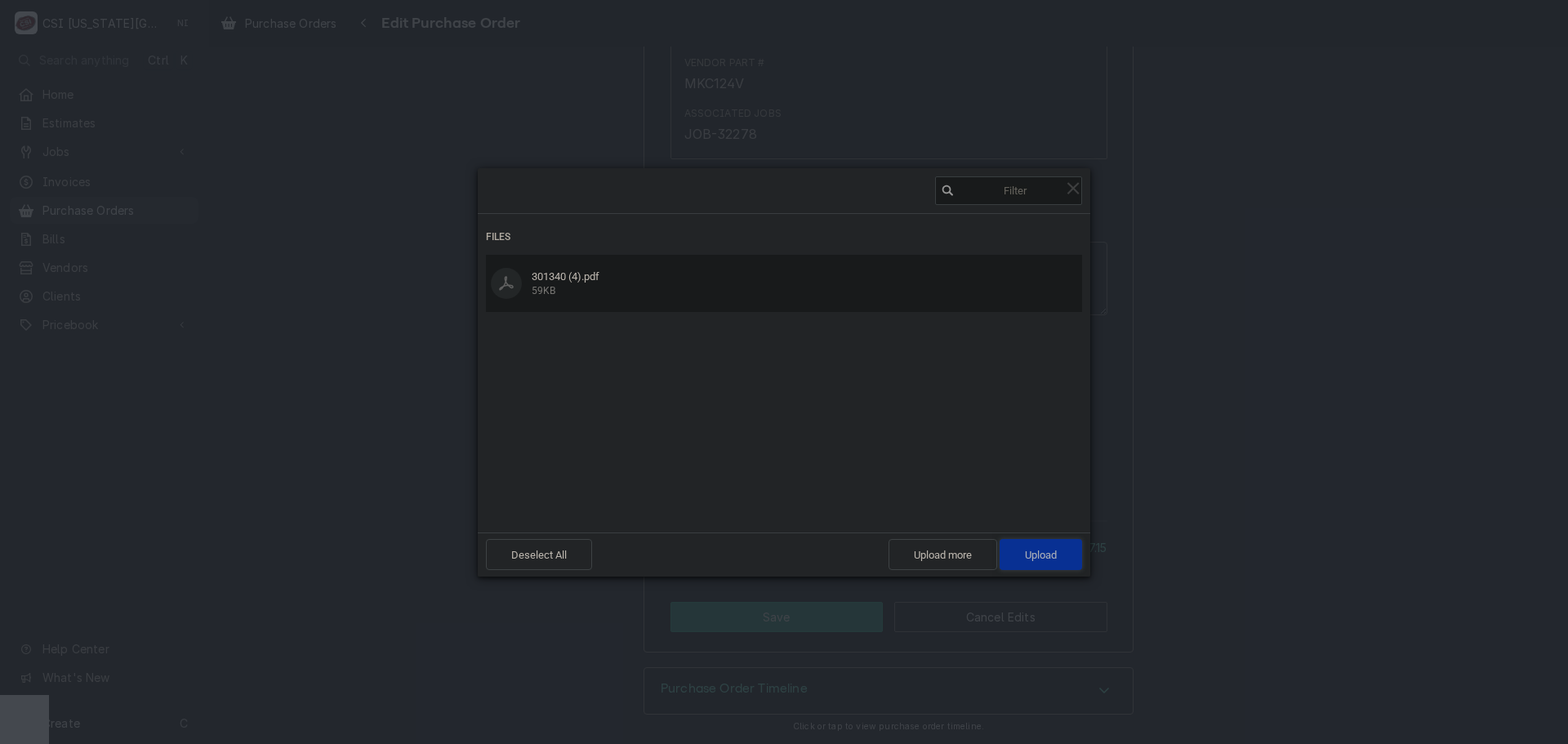
click at [1060, 551] on span "Upload 1" at bounding box center [1040, 554] width 82 height 31
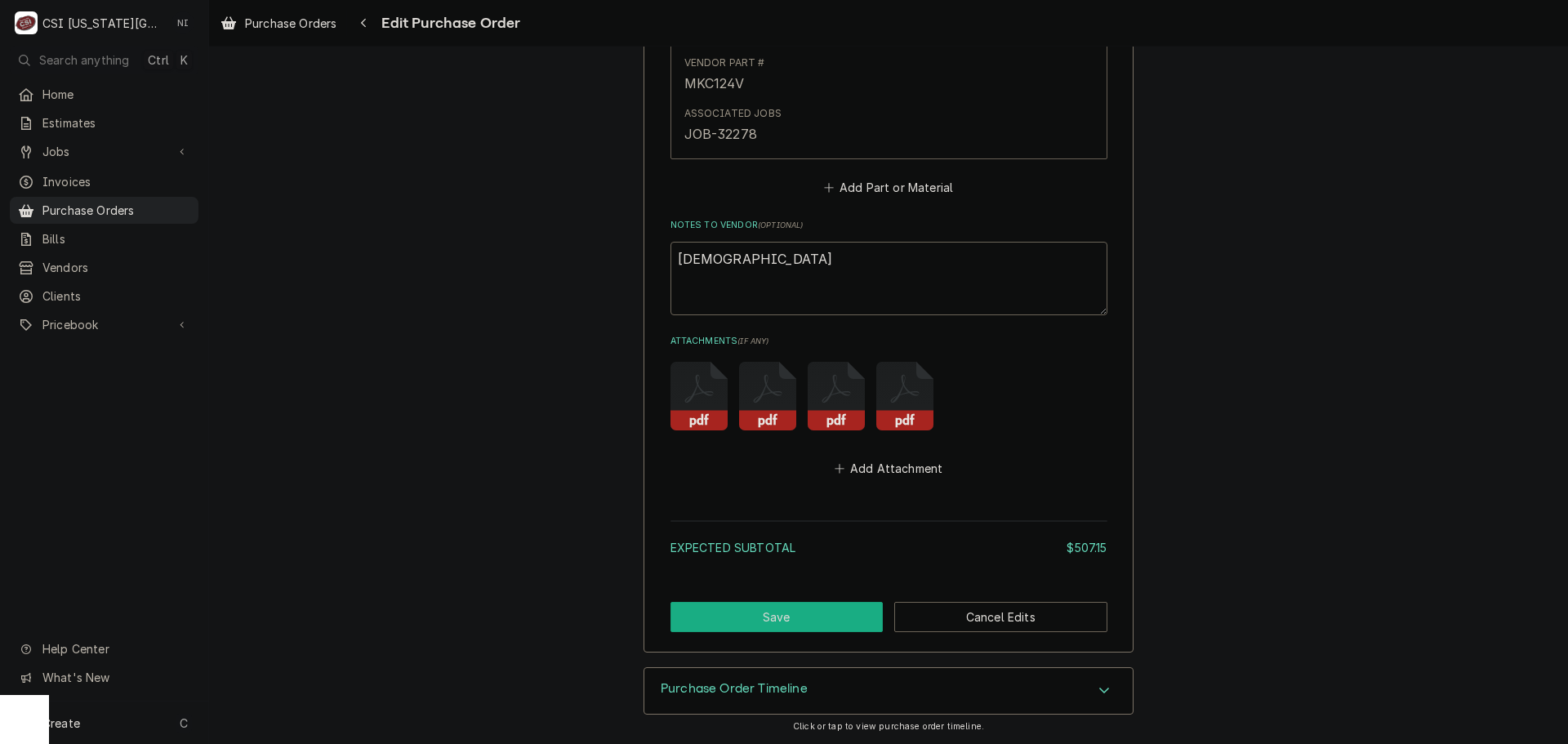
click at [745, 616] on button "Save" at bounding box center [776, 617] width 213 height 31
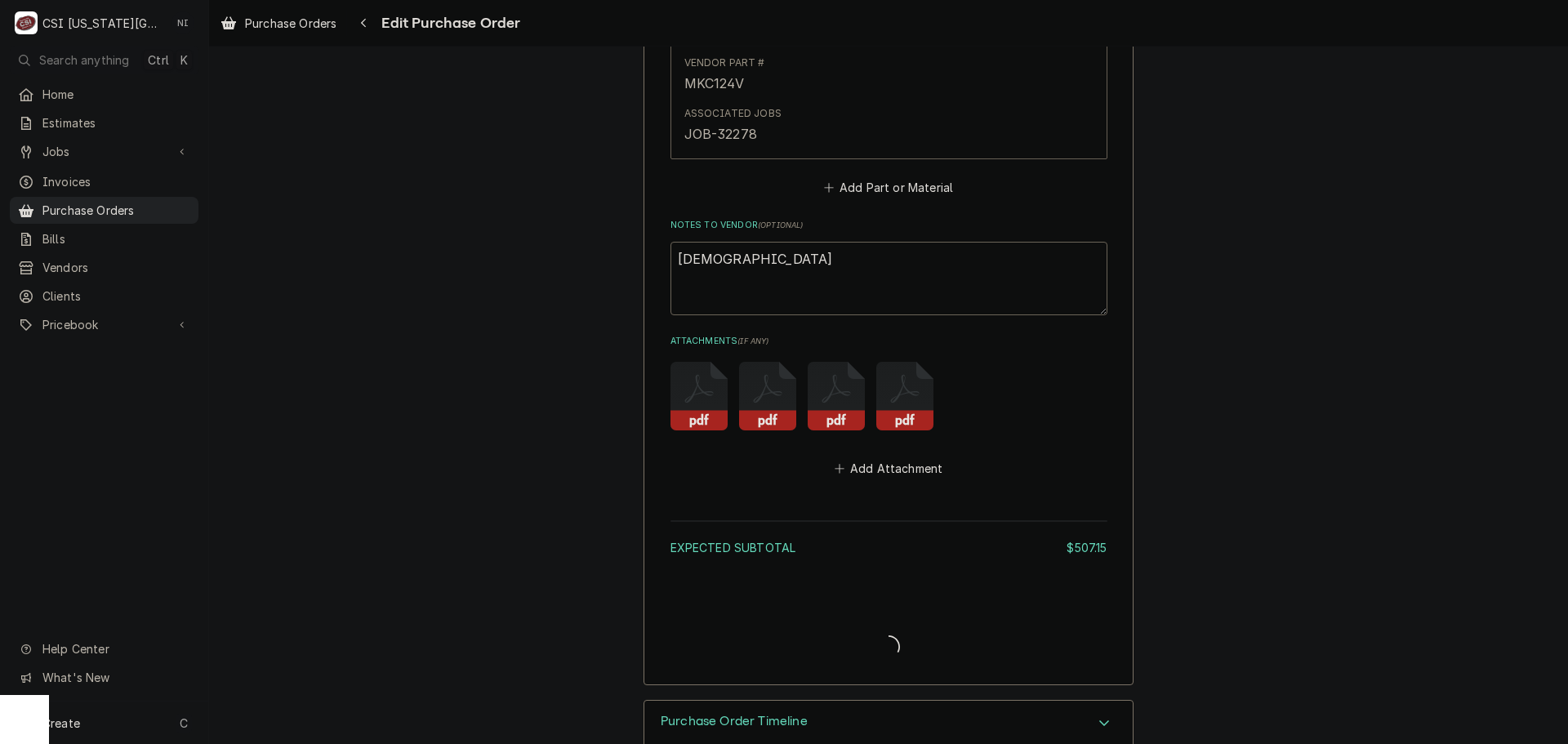
type textarea "x"
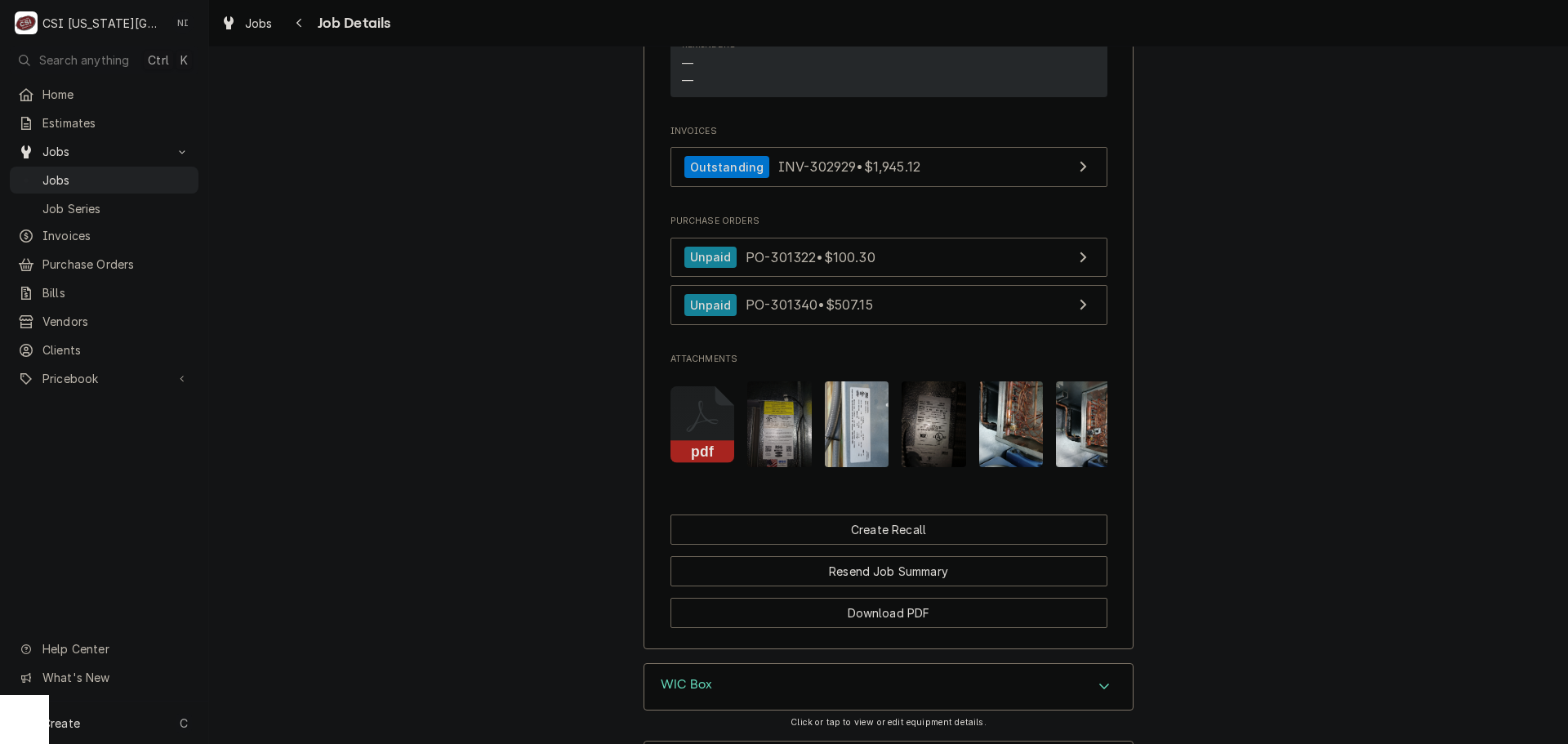
scroll to position [1797, 0]
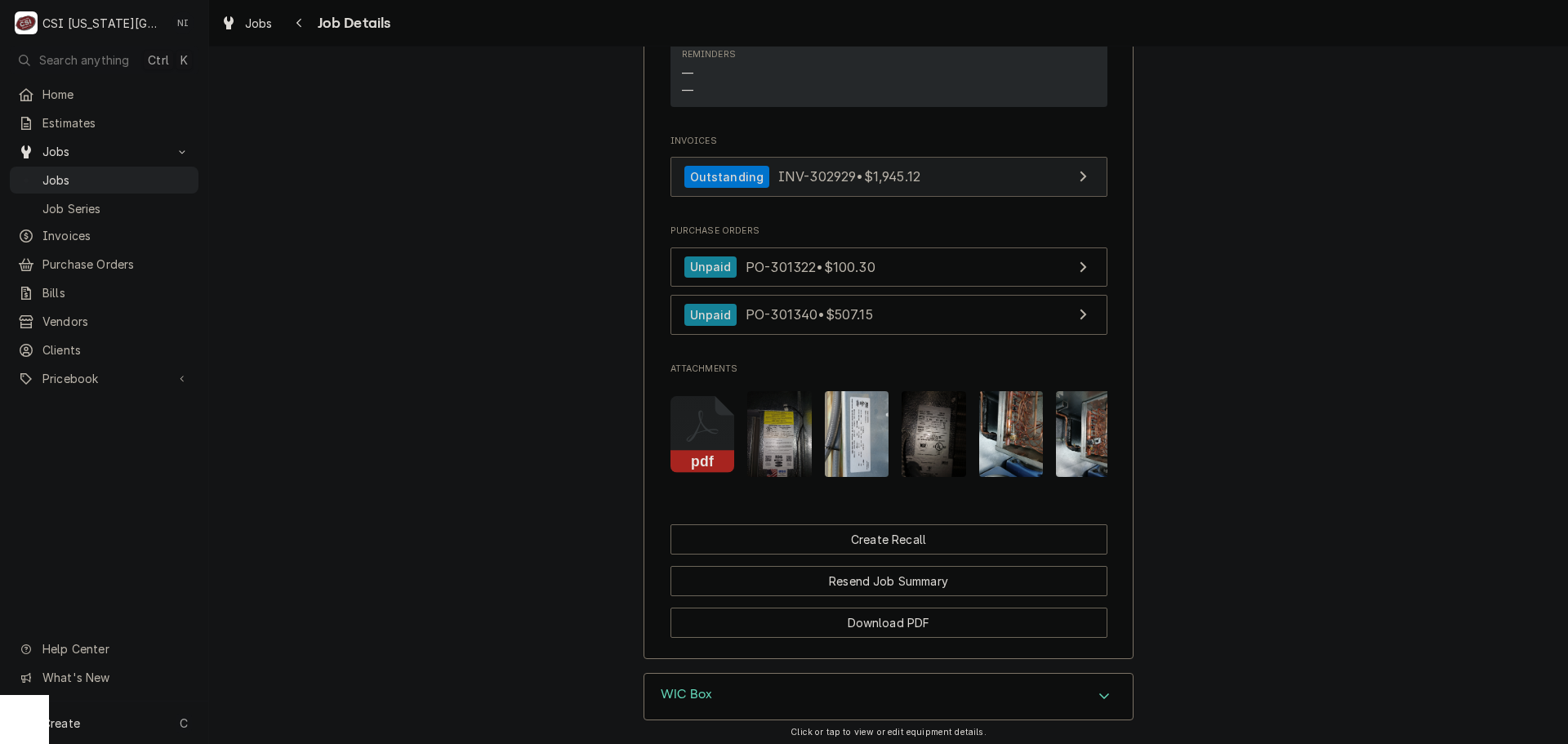
click at [935, 175] on link "Outstanding INV-302929 • $1,945.12" at bounding box center [889, 176] width 437 height 40
drag, startPoint x: 98, startPoint y: 171, endPoint x: 139, endPoint y: 149, distance: 46.5
click at [98, 172] on span "Jobs" at bounding box center [116, 180] width 148 height 17
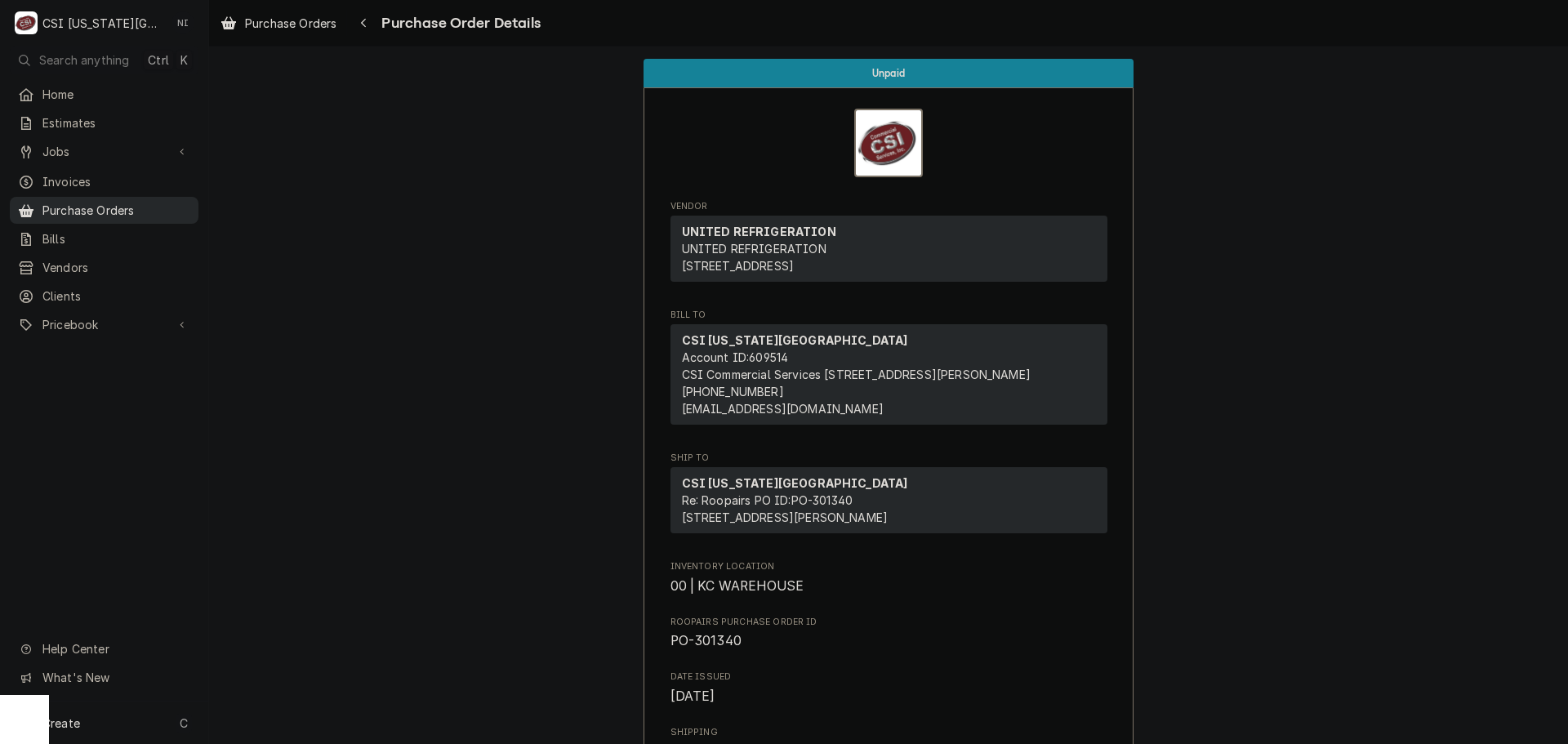
click at [157, 215] on link "Purchase Orders" at bounding box center [105, 210] width 189 height 27
